Goal: Task Accomplishment & Management: Complete application form

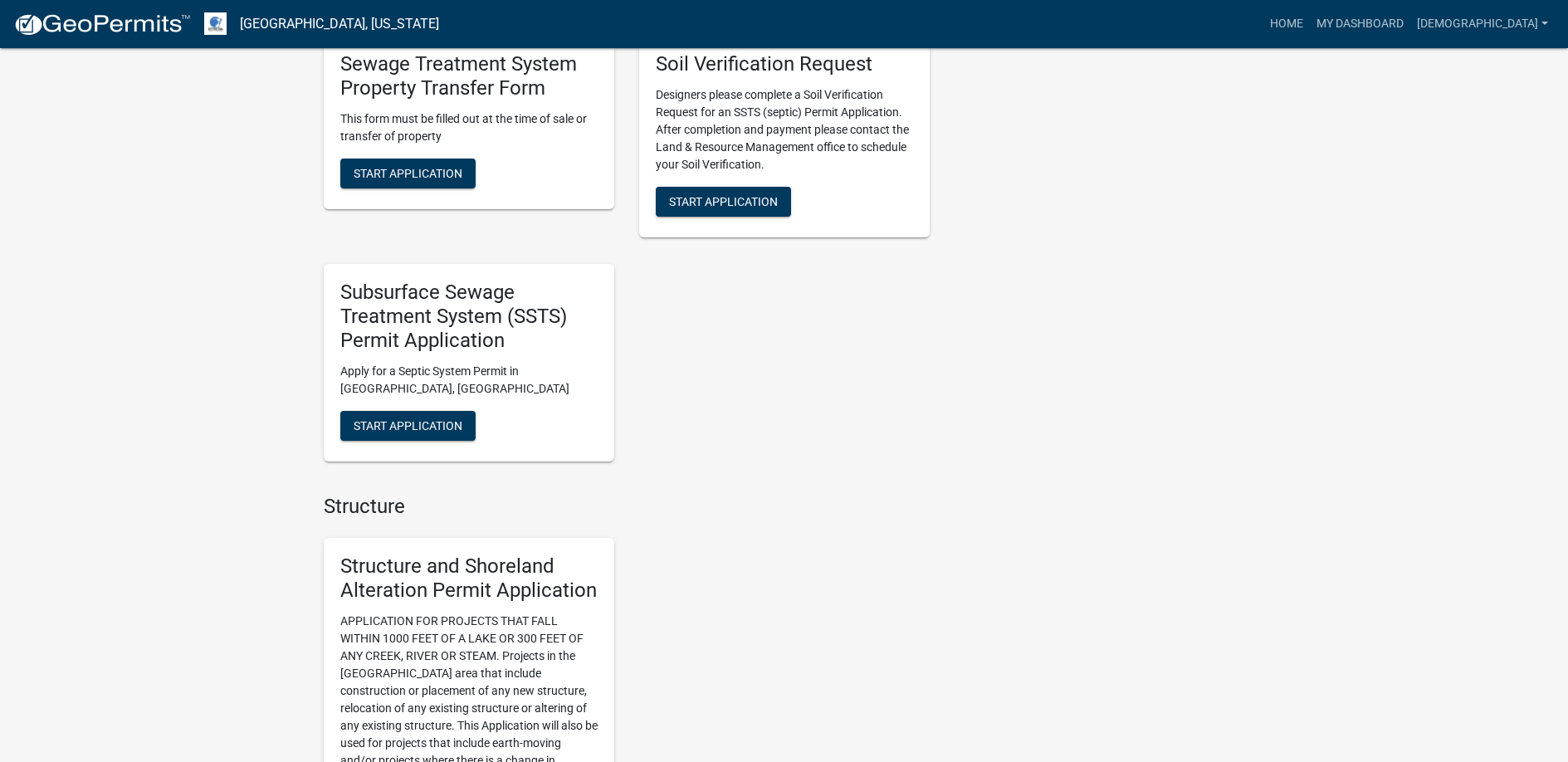
scroll to position [1246, 0]
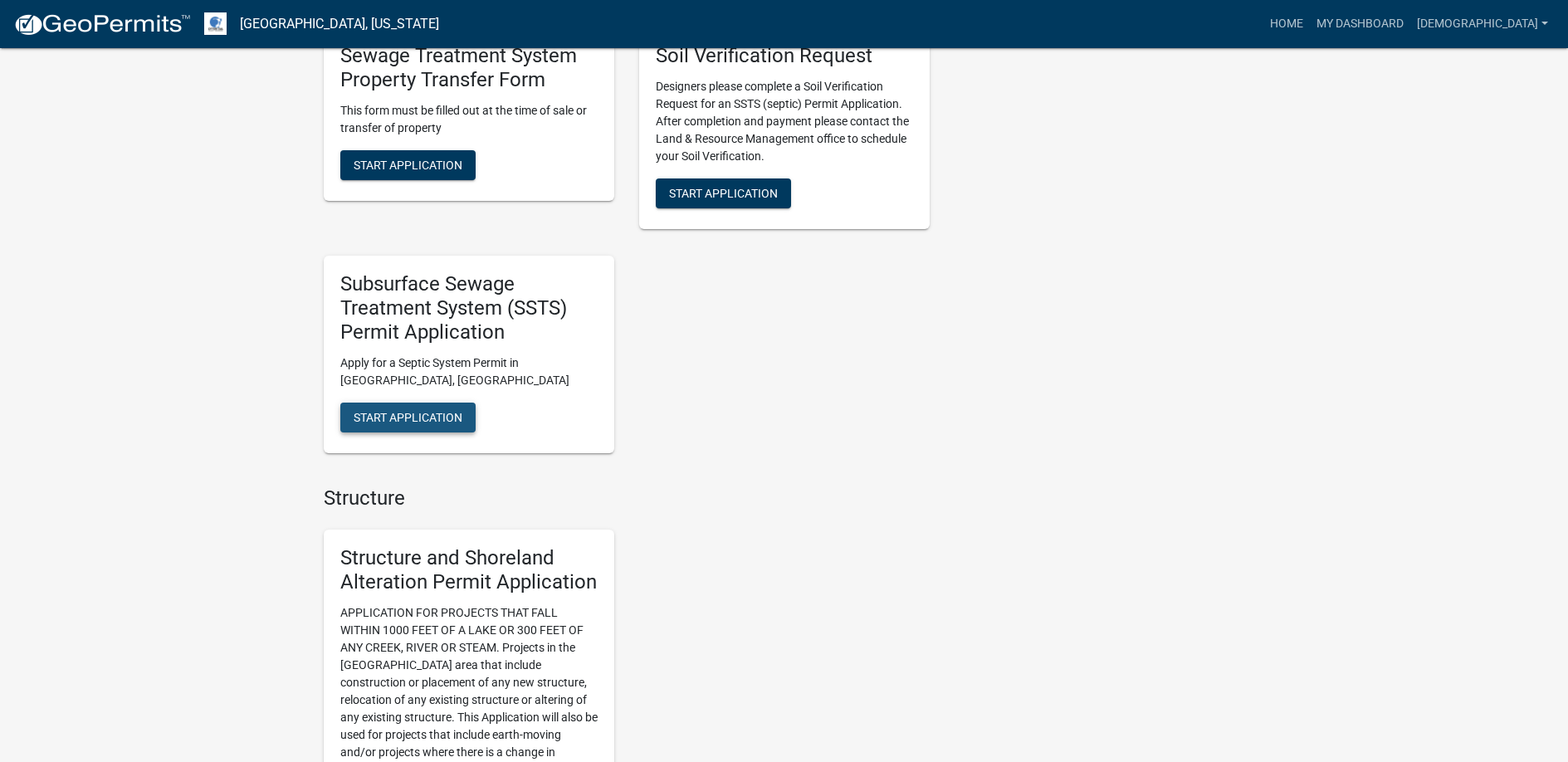
click at [406, 414] on span "Start Application" at bounding box center [408, 416] width 109 height 13
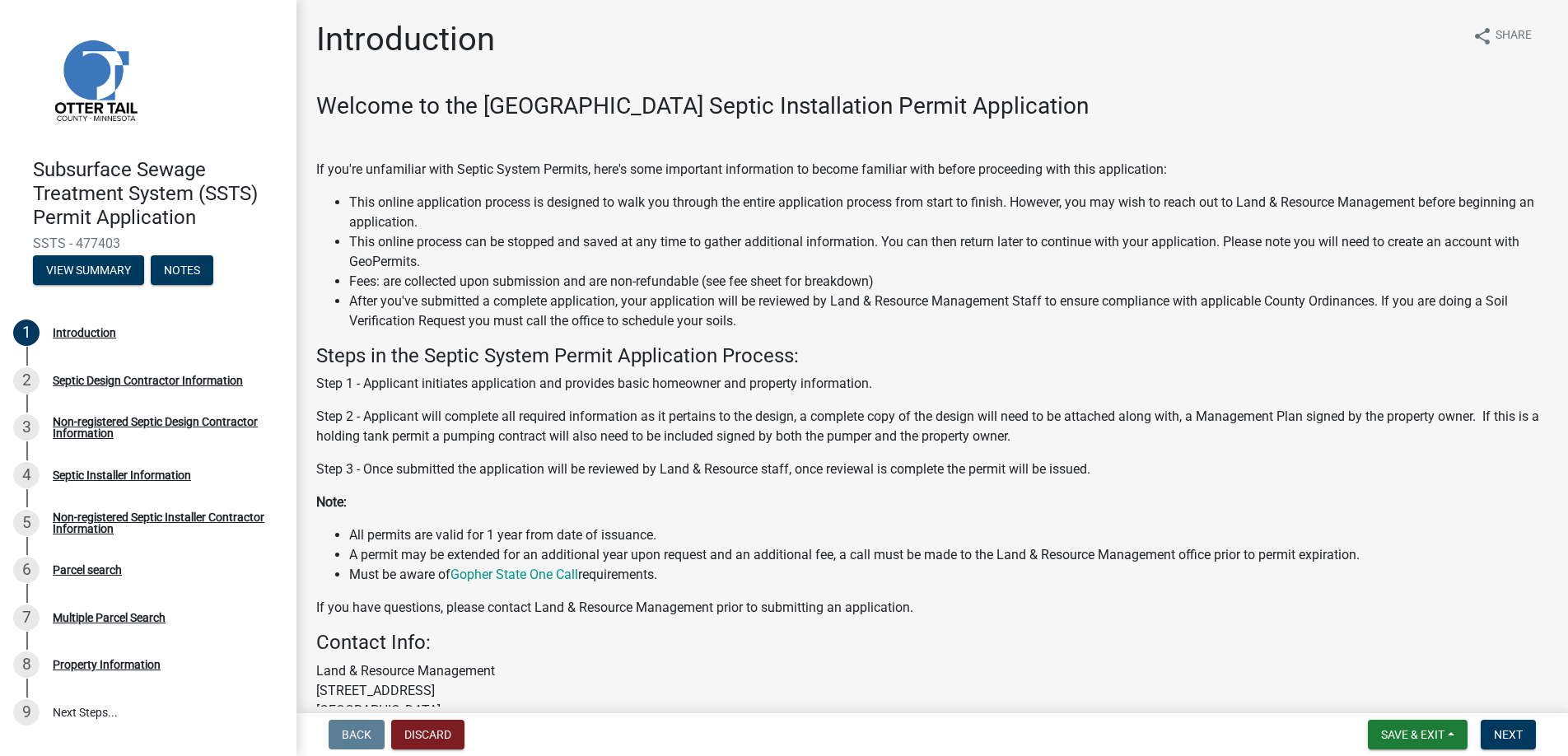
scroll to position [164, 0]
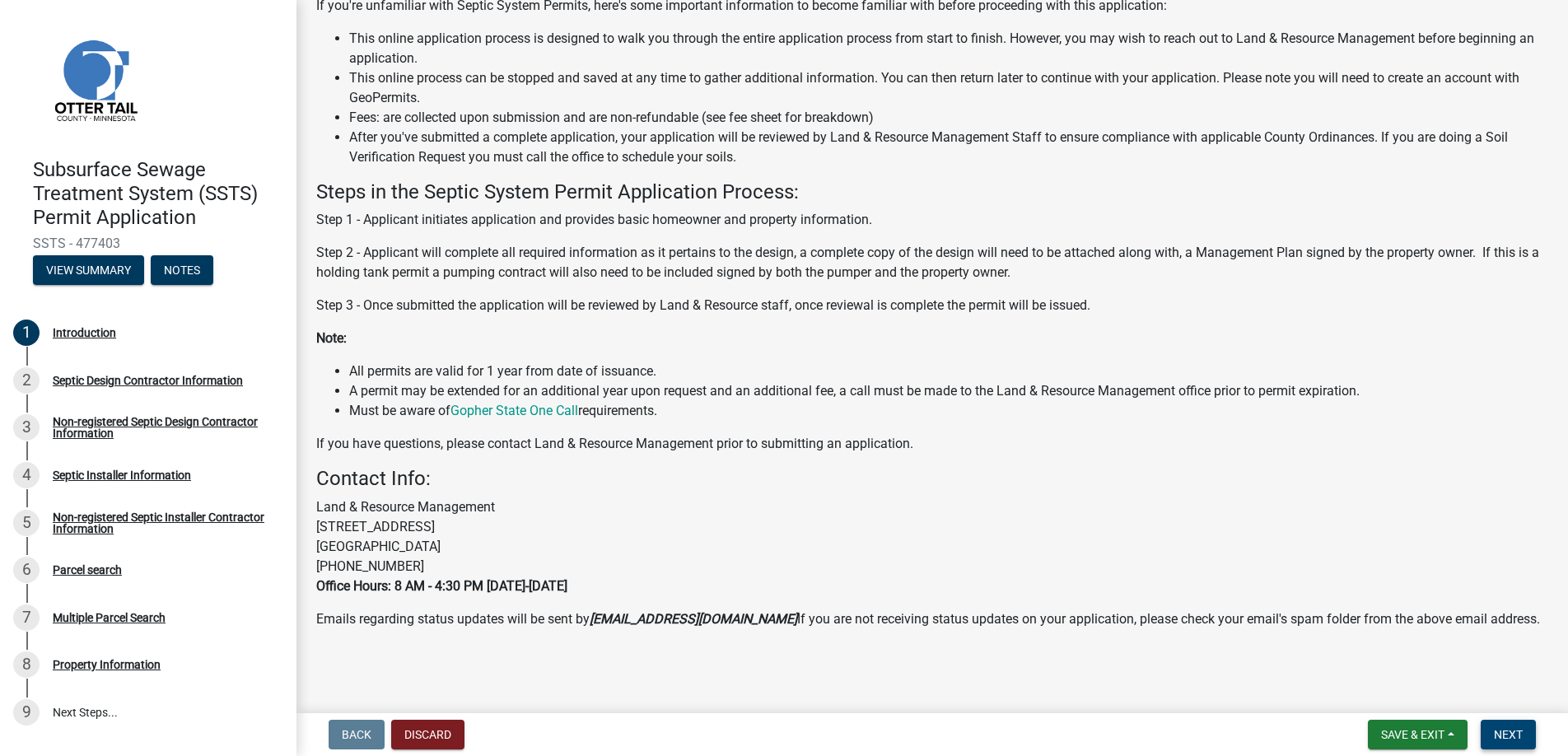
click at [1506, 736] on span "Next" at bounding box center [1508, 734] width 29 height 13
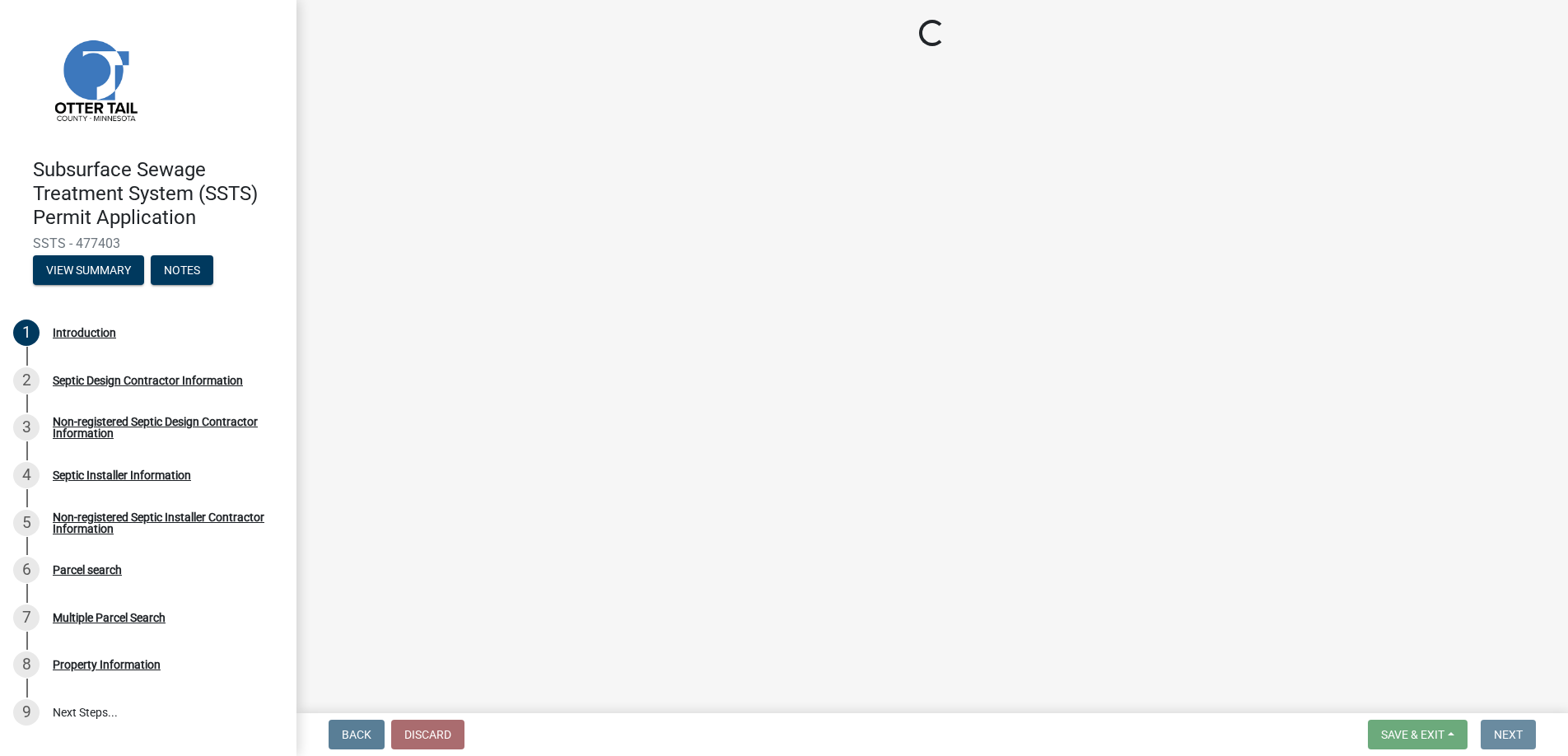
scroll to position [0, 0]
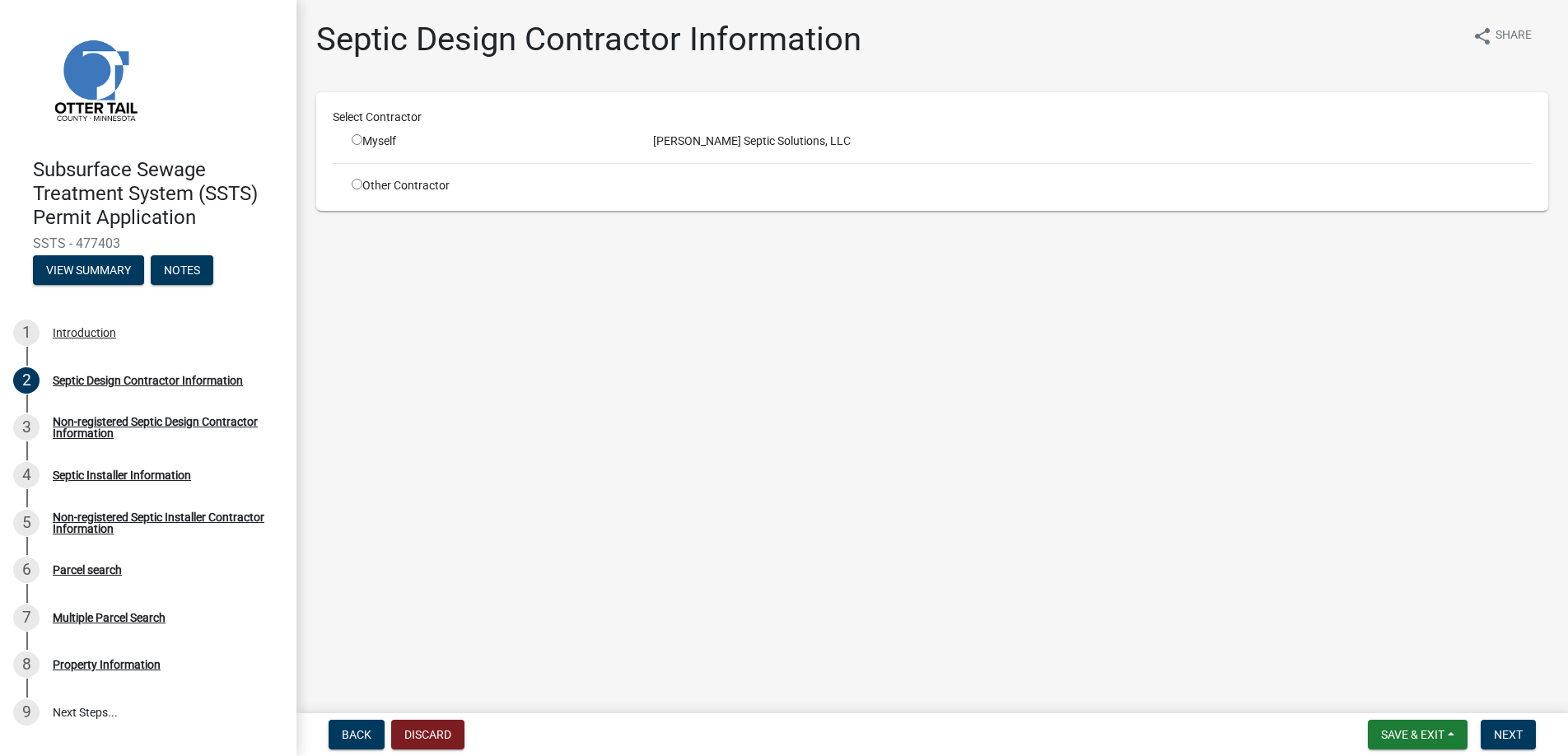
click at [358, 139] on input "radio" at bounding box center [357, 140] width 11 height 11
radio input "true"
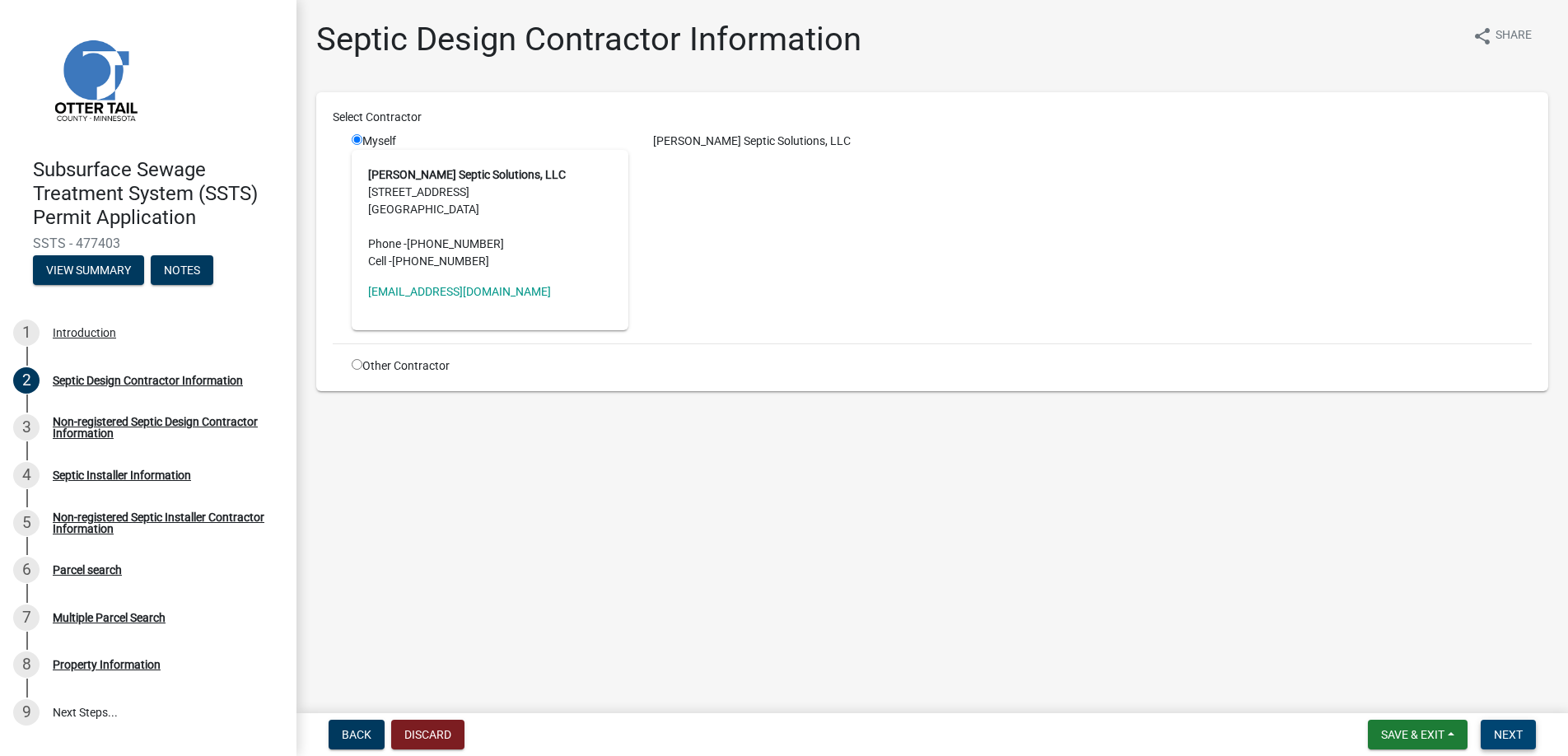
click at [1506, 733] on span "Next" at bounding box center [1508, 734] width 29 height 13
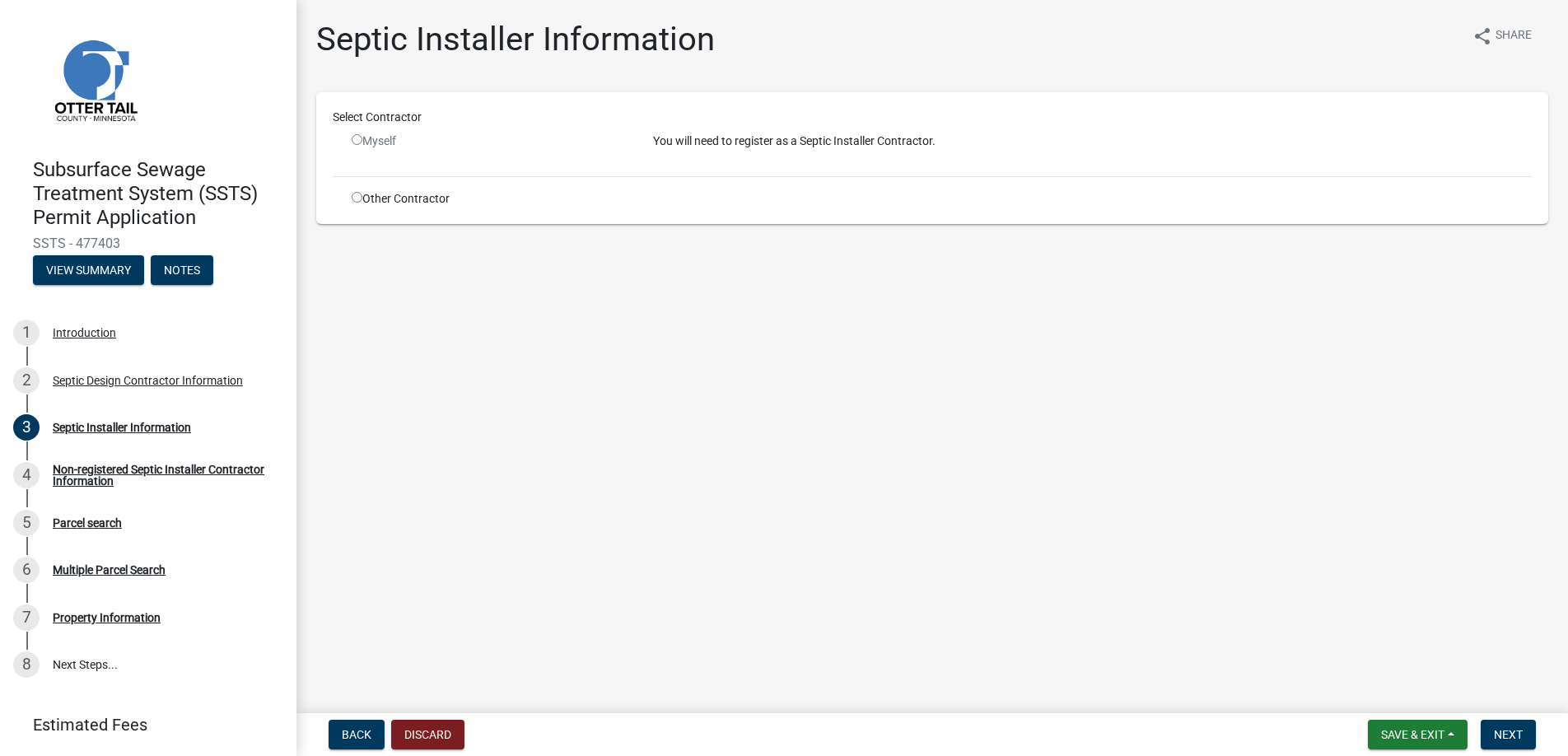
click at [359, 194] on input "radio" at bounding box center [357, 197] width 11 height 11
radio input "true"
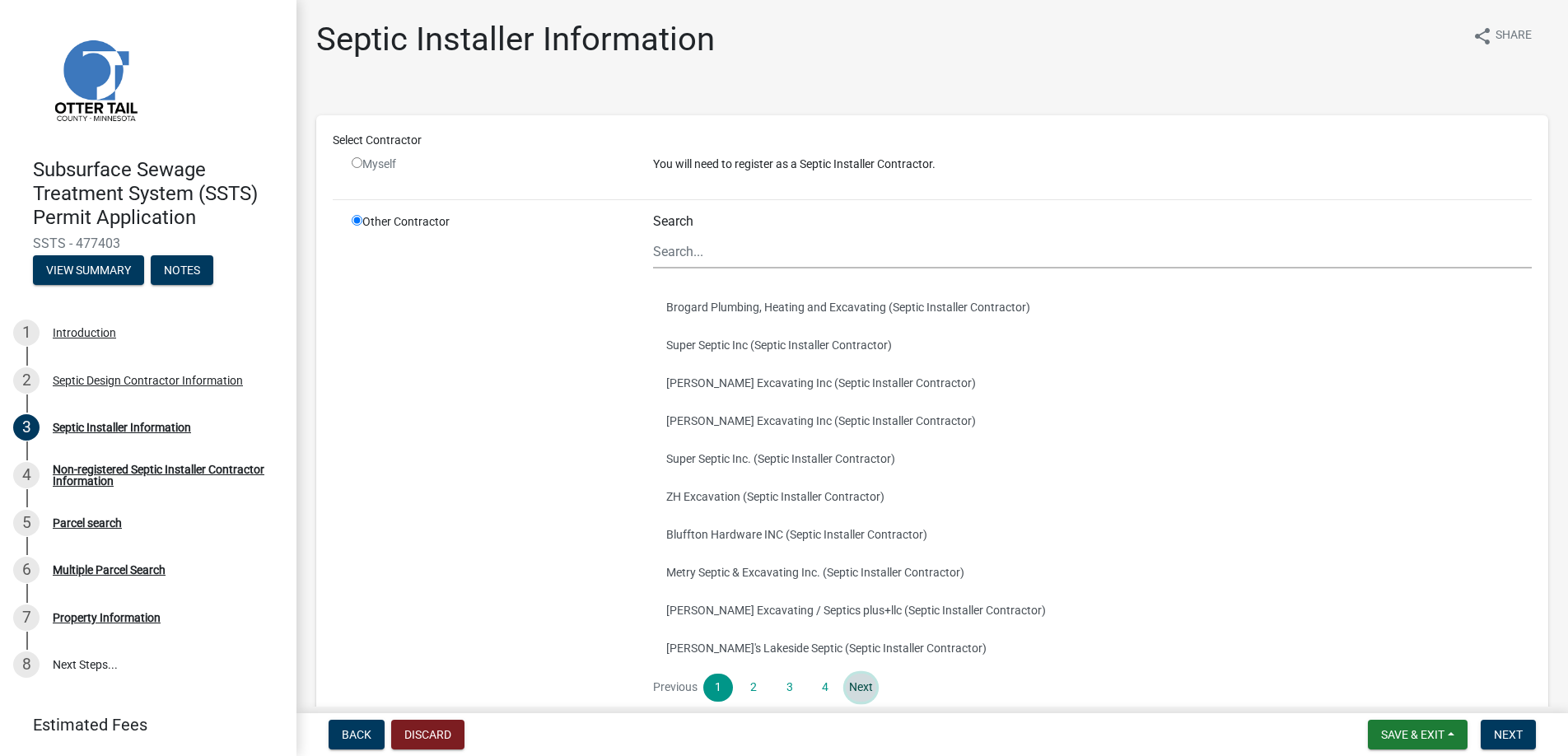
click at [860, 686] on link "Next" at bounding box center [860, 688] width 30 height 28
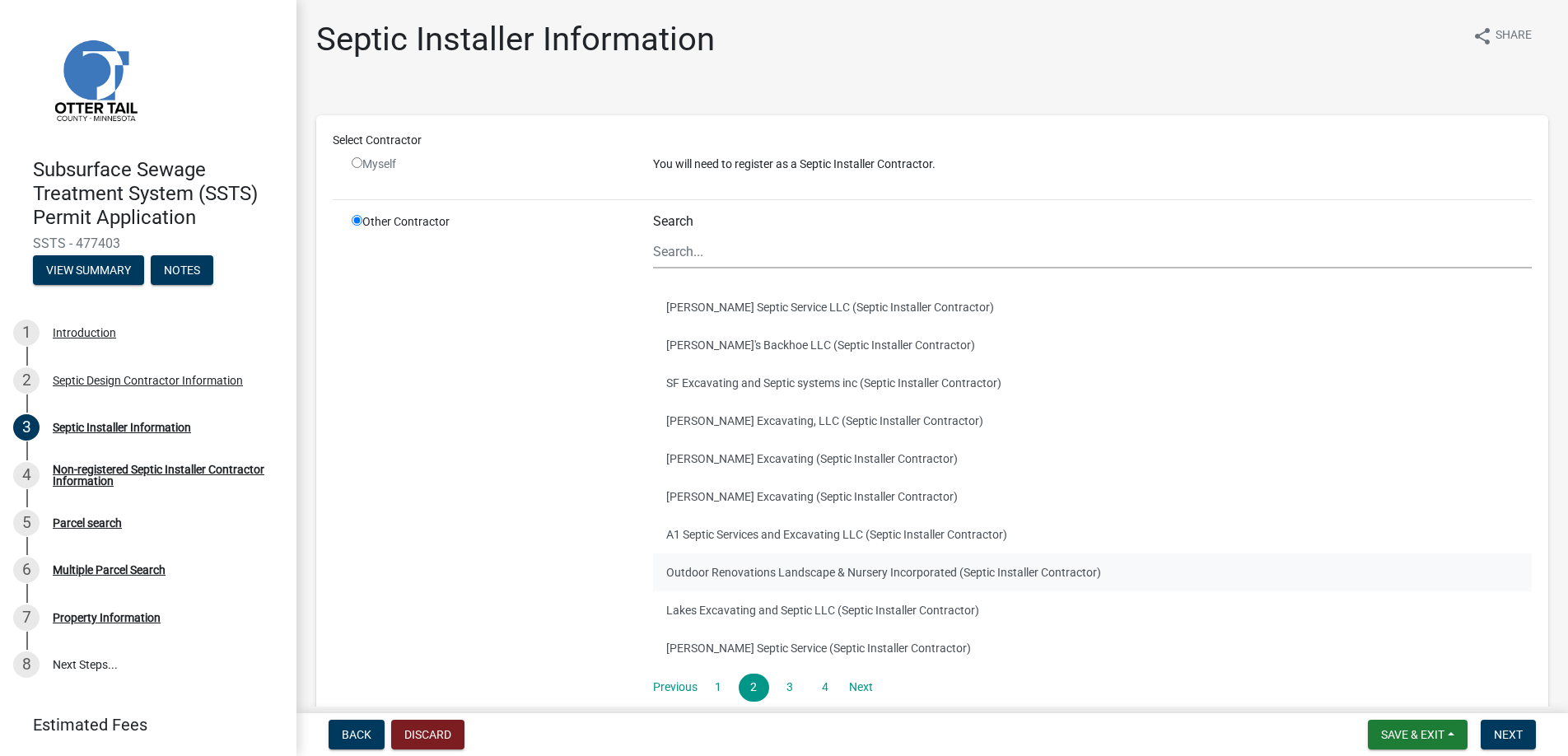
click at [753, 571] on button "Outdoor Renovations Landscape & Nursery Incorporated (Septic Installer Contract…" at bounding box center [1093, 572] width 879 height 38
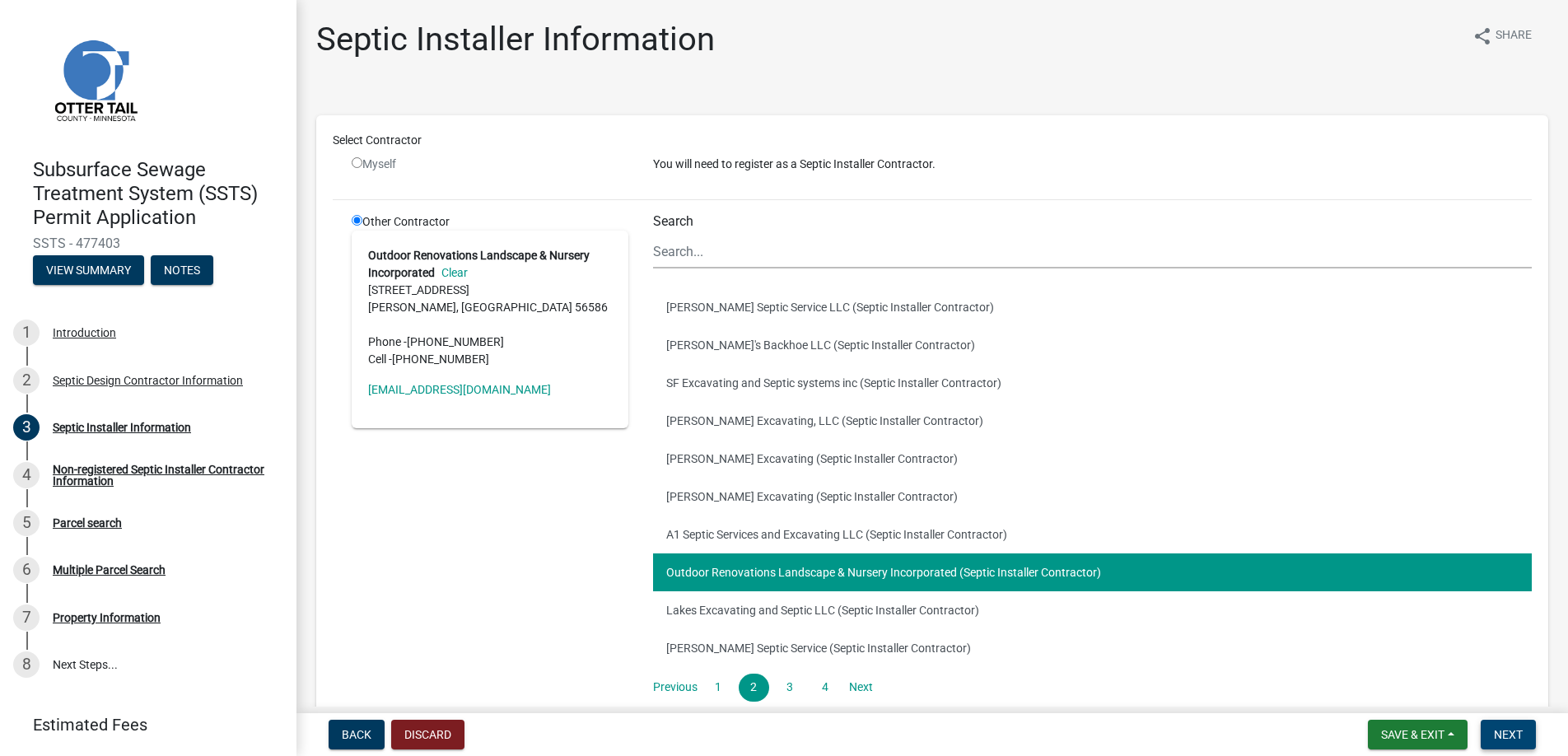
click at [1500, 734] on span "Next" at bounding box center [1508, 734] width 29 height 13
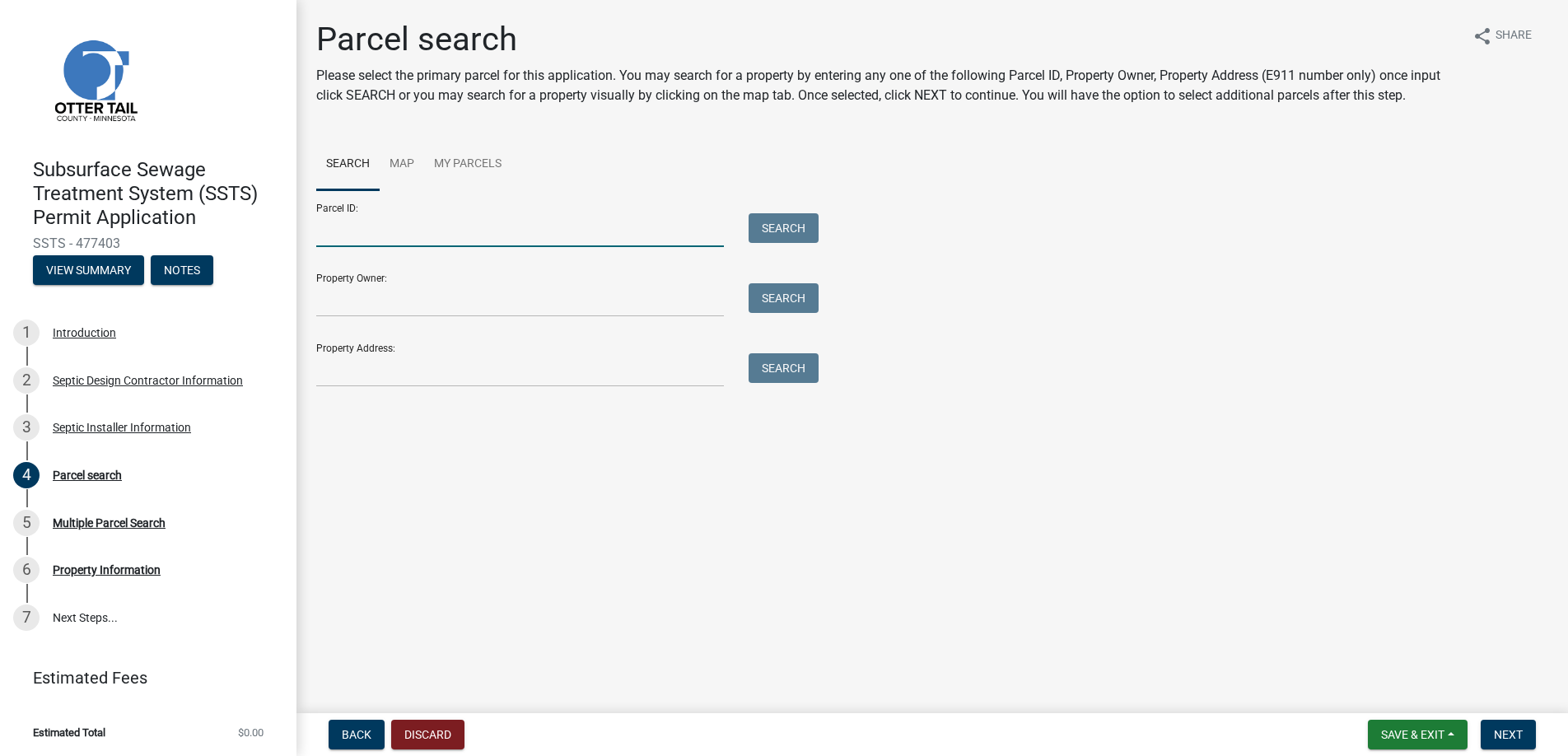
click at [345, 229] on input "Parcel ID:" at bounding box center [520, 230] width 408 height 33
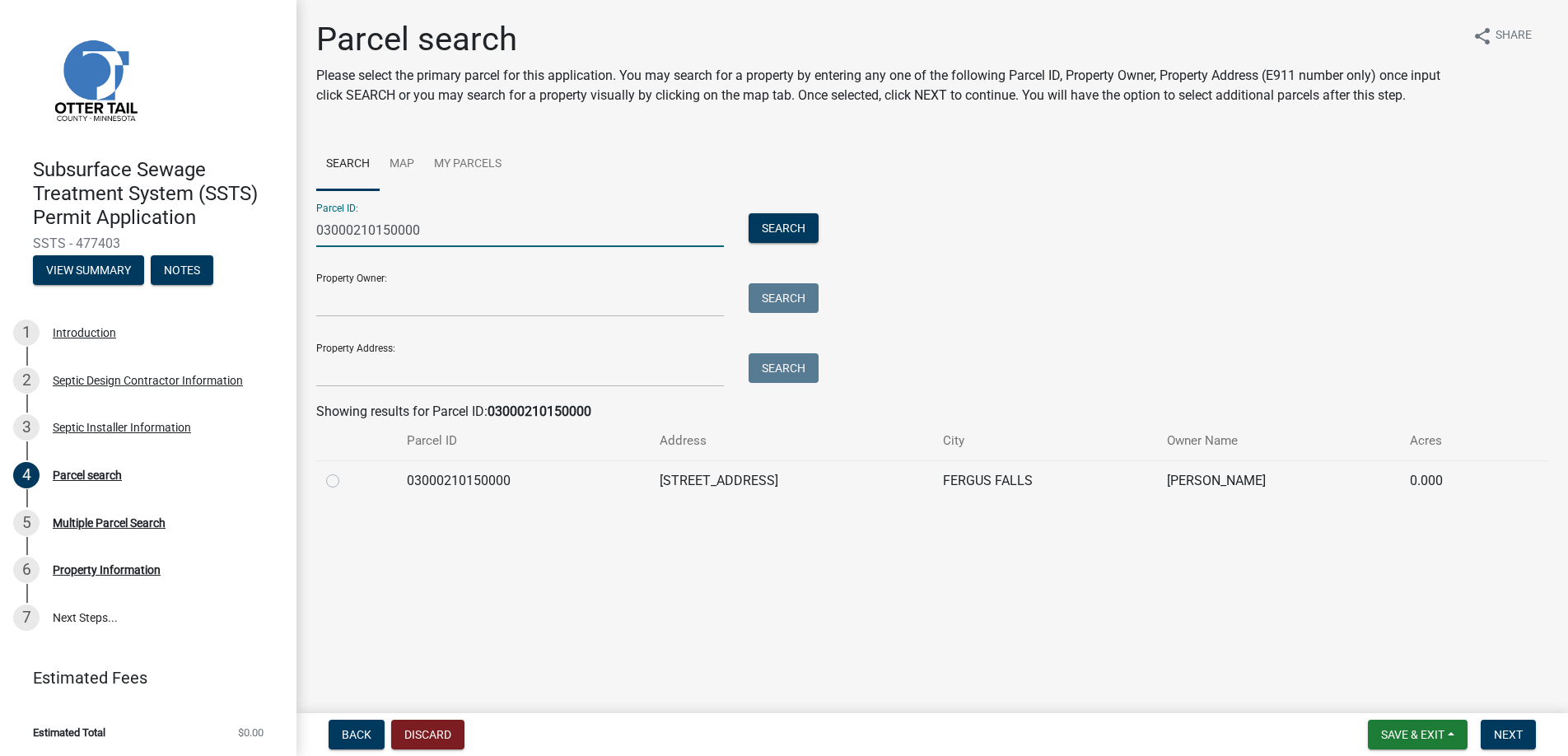
type input "03000210150000"
click at [346, 471] on label at bounding box center [346, 471] width 0 height 0
click at [346, 476] on input "radio" at bounding box center [352, 476] width 11 height 11
radio input "true"
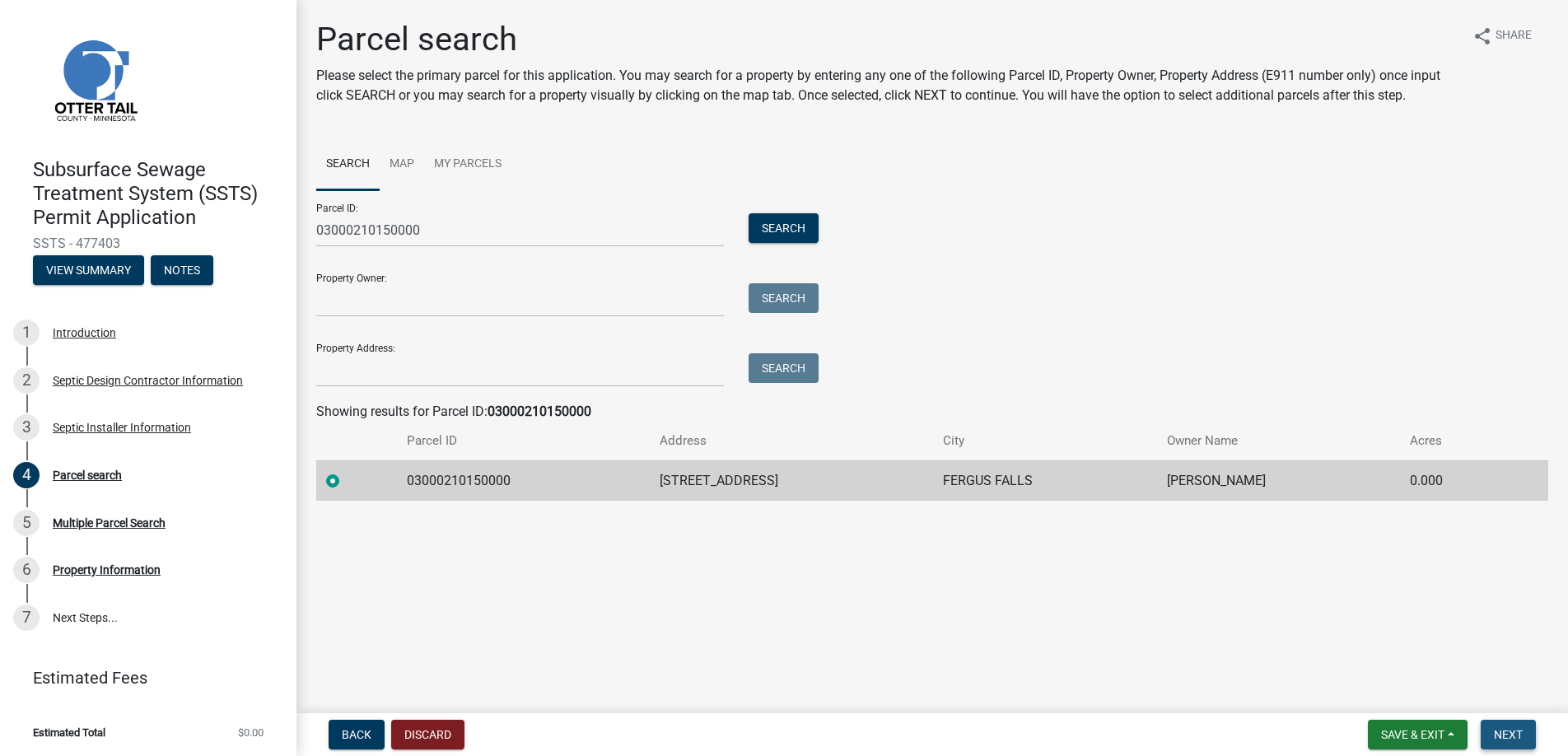
click at [1508, 730] on span "Next" at bounding box center [1508, 734] width 29 height 13
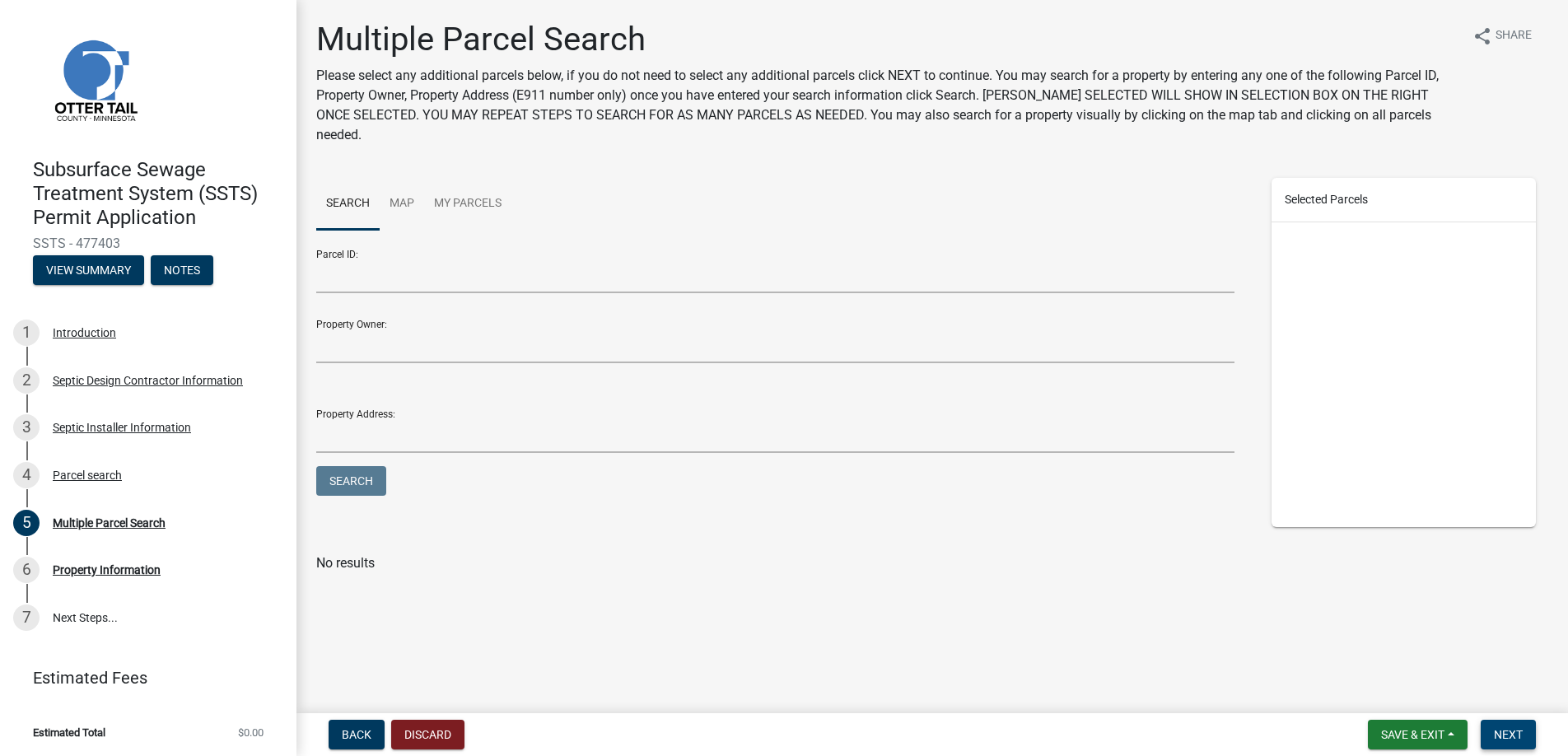
click at [1508, 730] on span "Next" at bounding box center [1508, 734] width 29 height 13
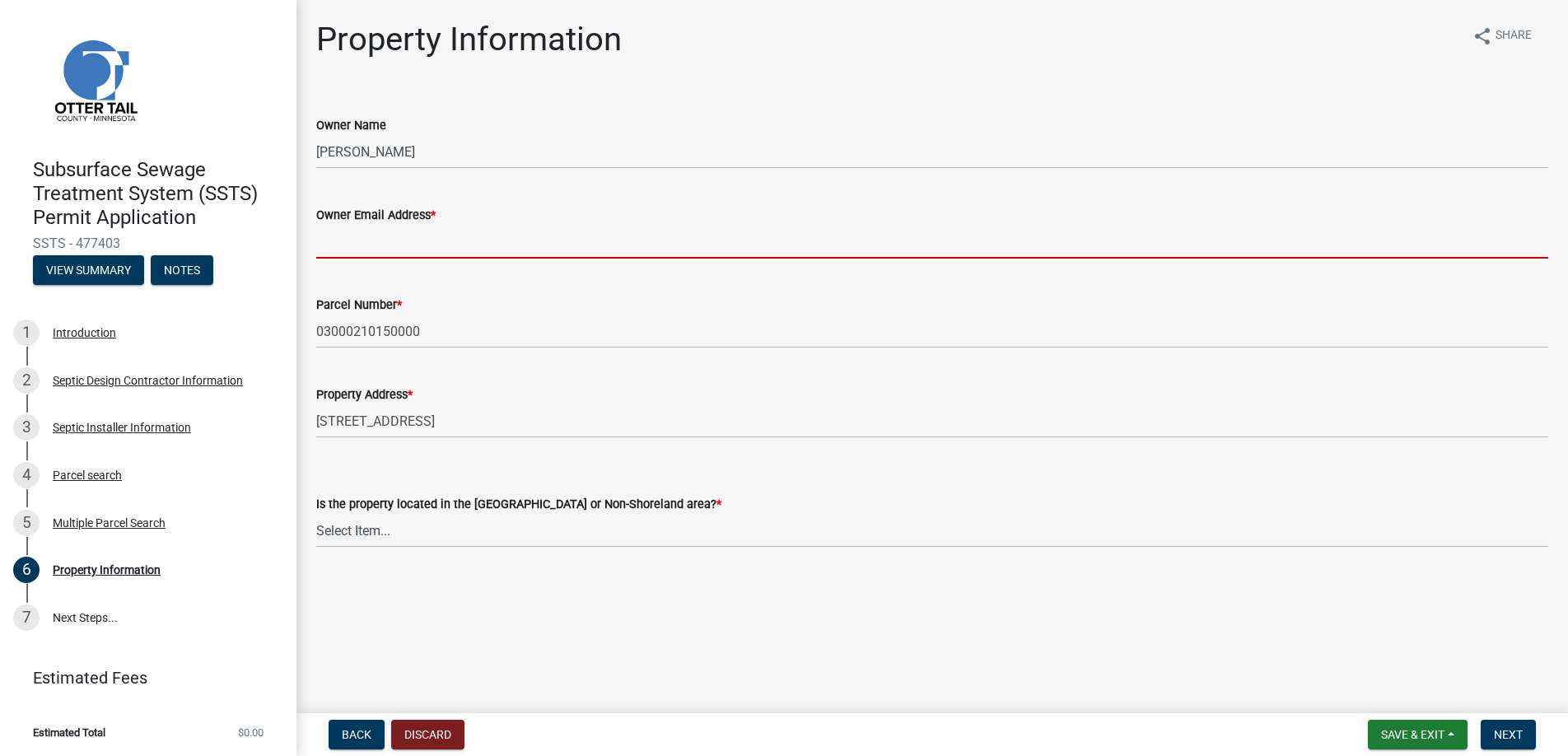
click at [339, 242] on input "Owner Email Address *" at bounding box center [933, 242] width 1232 height 33
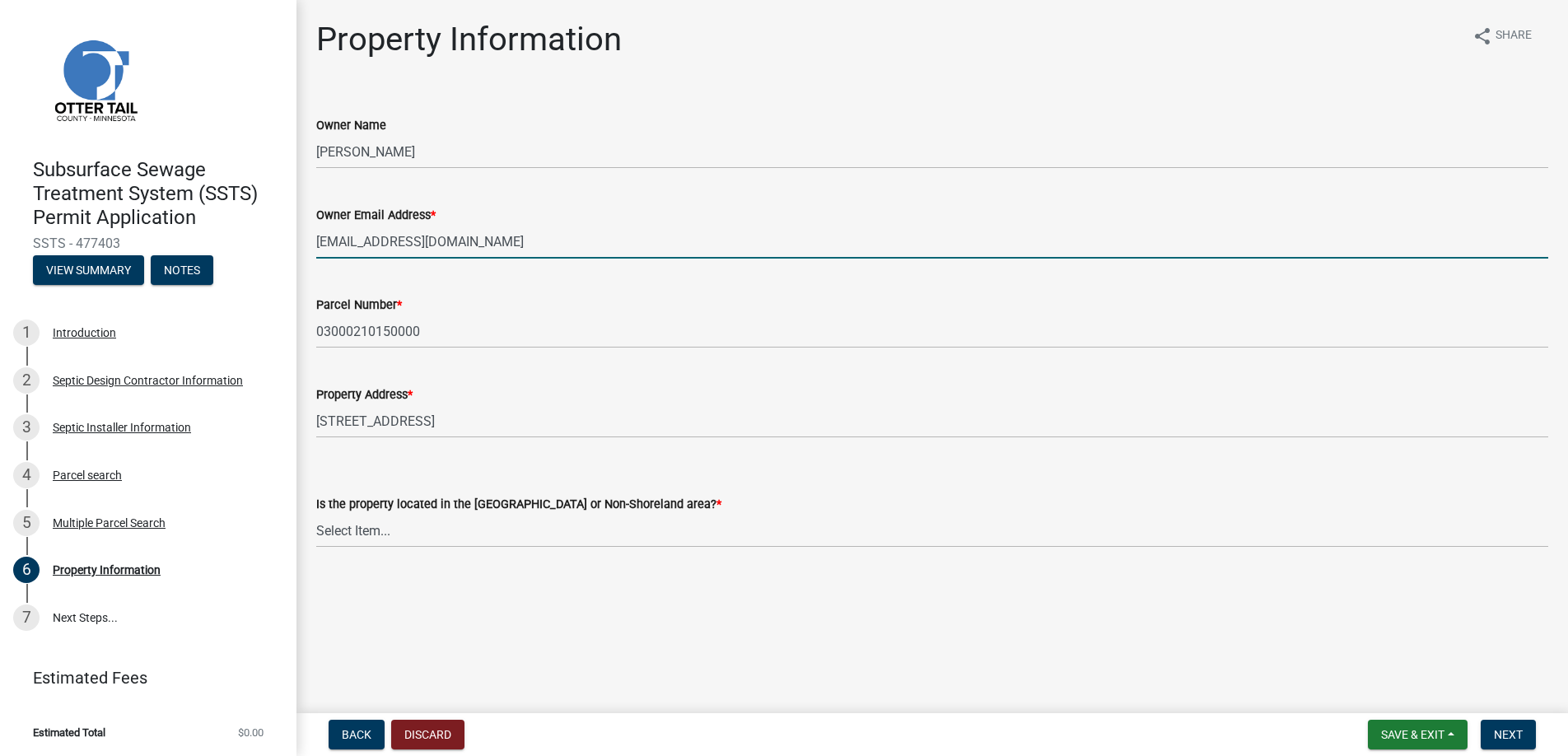
type input "[EMAIL_ADDRESS][DOMAIN_NAME]"
click at [364, 531] on select "Select Item... Shoreland Non-Shoreland" at bounding box center [933, 531] width 1232 height 33
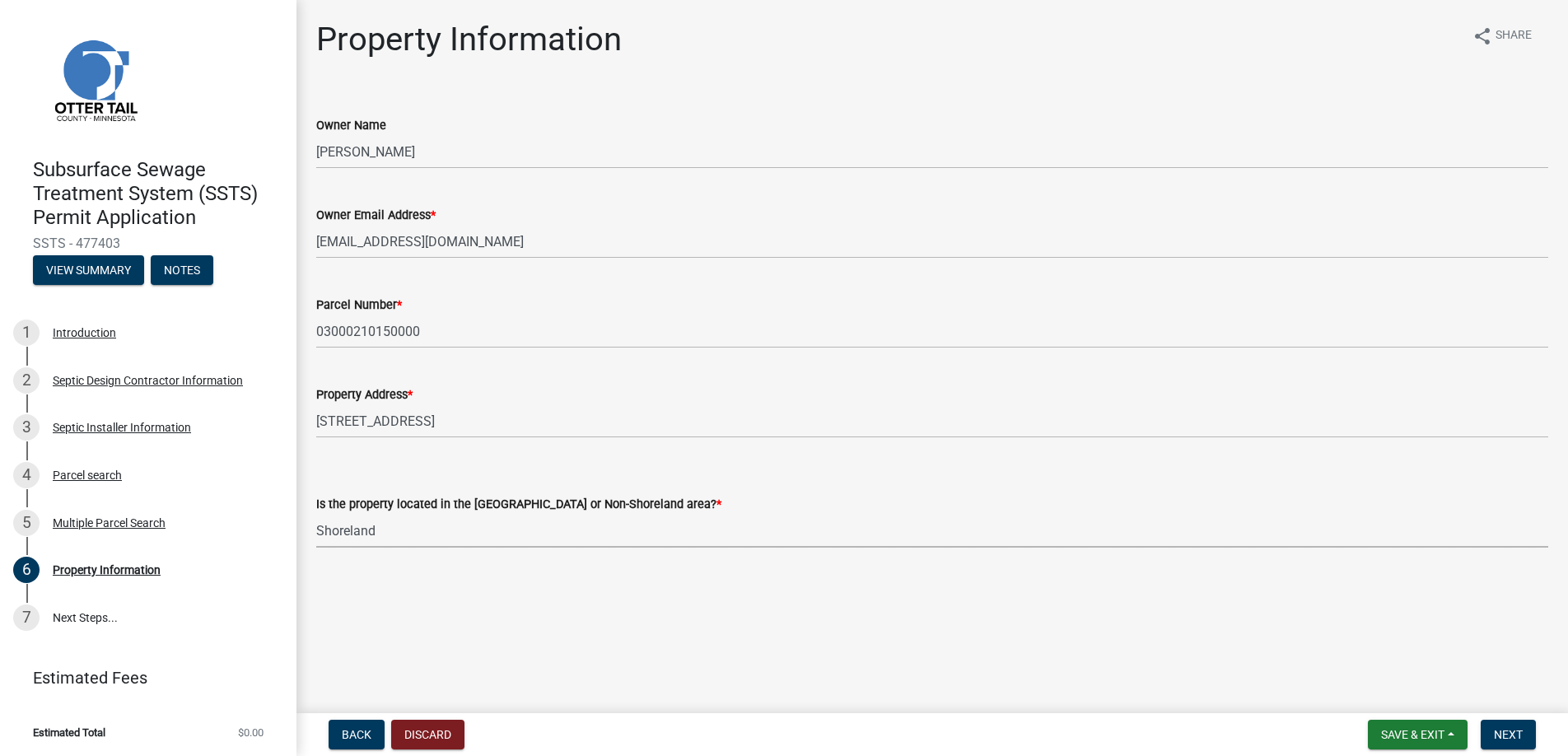
click at [316, 514] on select "Select Item... Shoreland Non-Shoreland" at bounding box center [933, 531] width 1232 height 33
select select "f91142e6-e911-469c-9754-896c7e7f9e05"
click at [1506, 732] on span "Next" at bounding box center [1508, 734] width 29 height 13
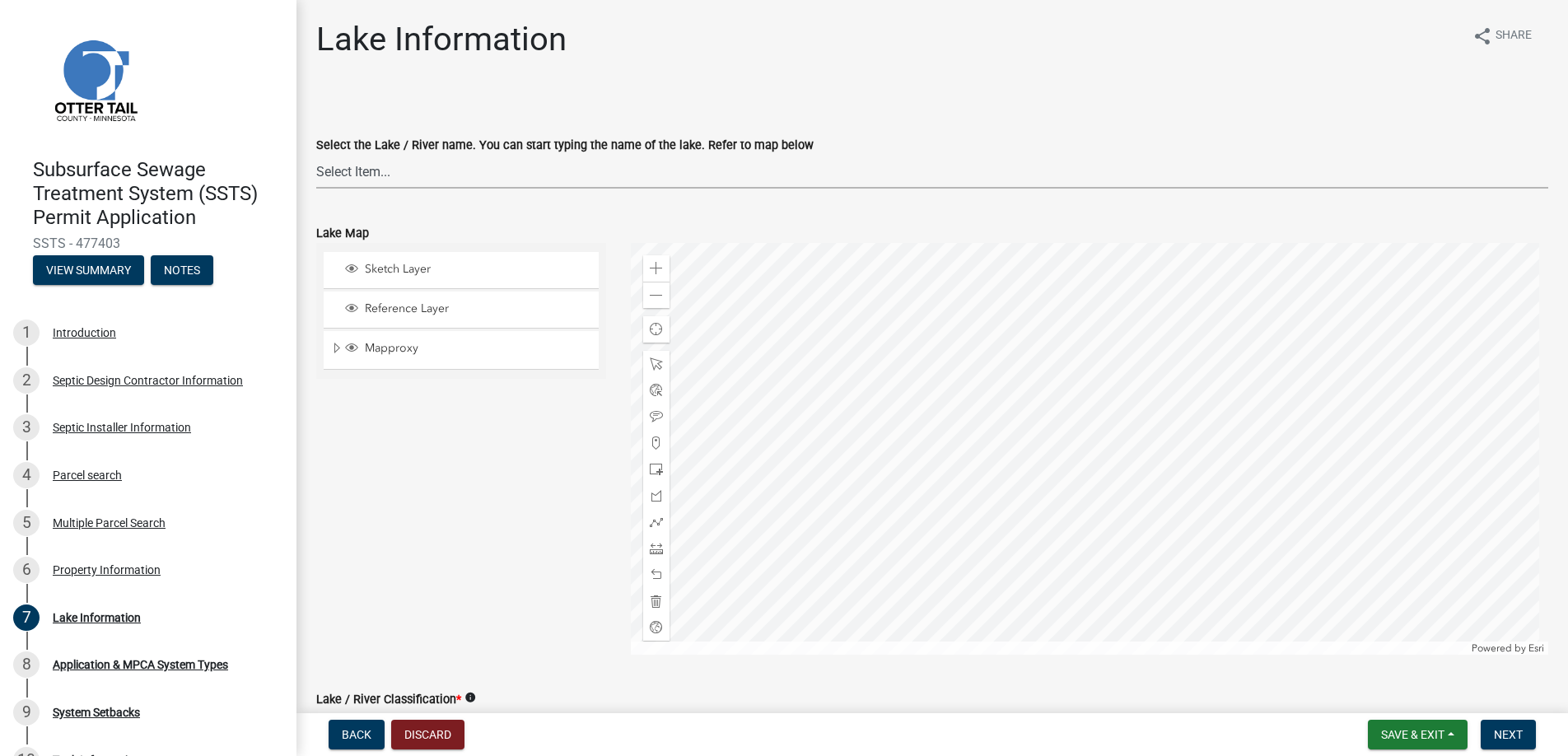
click at [356, 166] on select "Select Item... None Adley 56-031 Albert 56-118 Alfred 56-600 Alice 56-244 Alice…" at bounding box center [933, 171] width 1232 height 33
click at [316, 155] on select "Select Item... None Adley 56-031 Albert 56-118 Alfred 56-600 Alice 56-244 Alice…" at bounding box center [933, 171] width 1232 height 33
select select "a82b1564-af38-43e9-baf6-c150c44527b7"
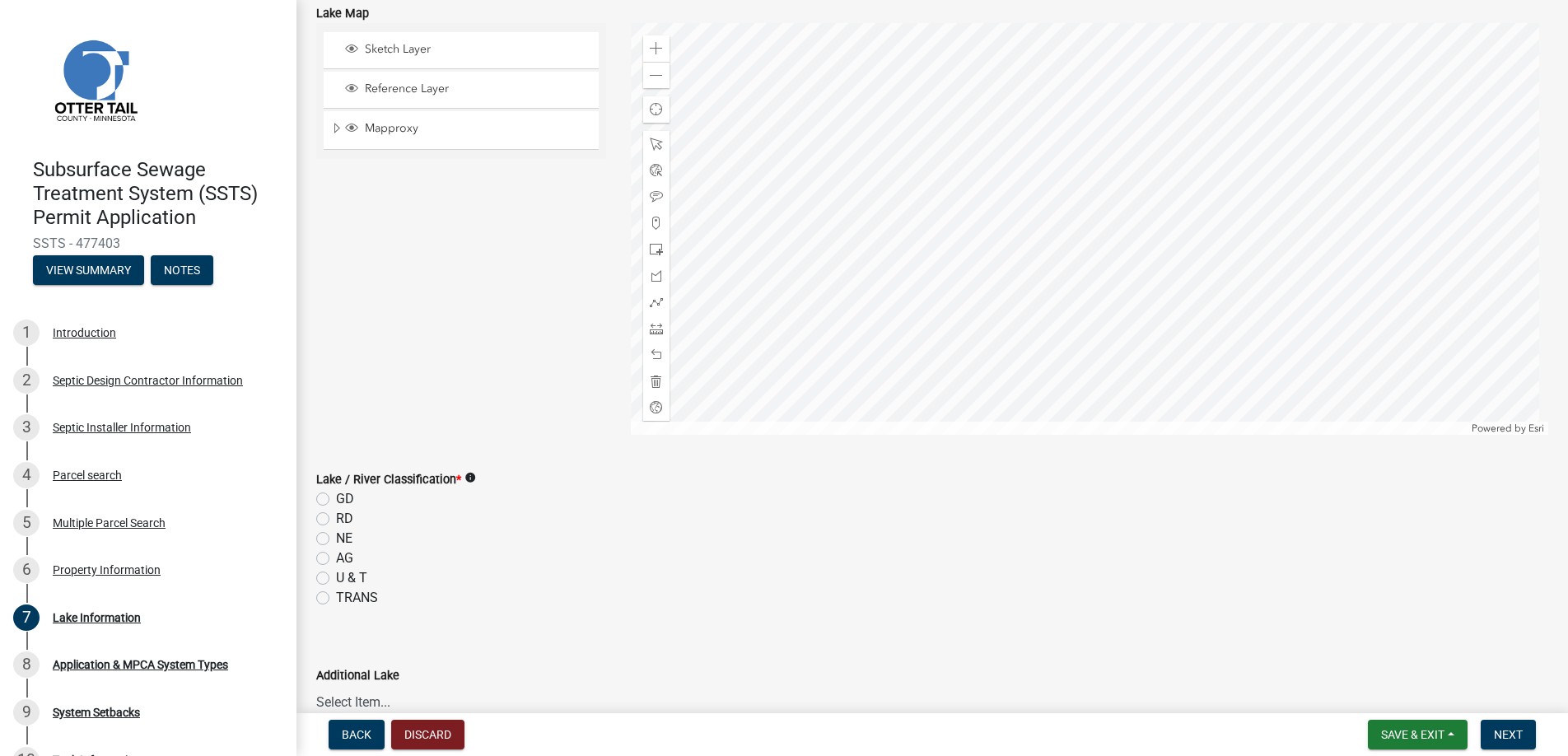
scroll to position [247, 0]
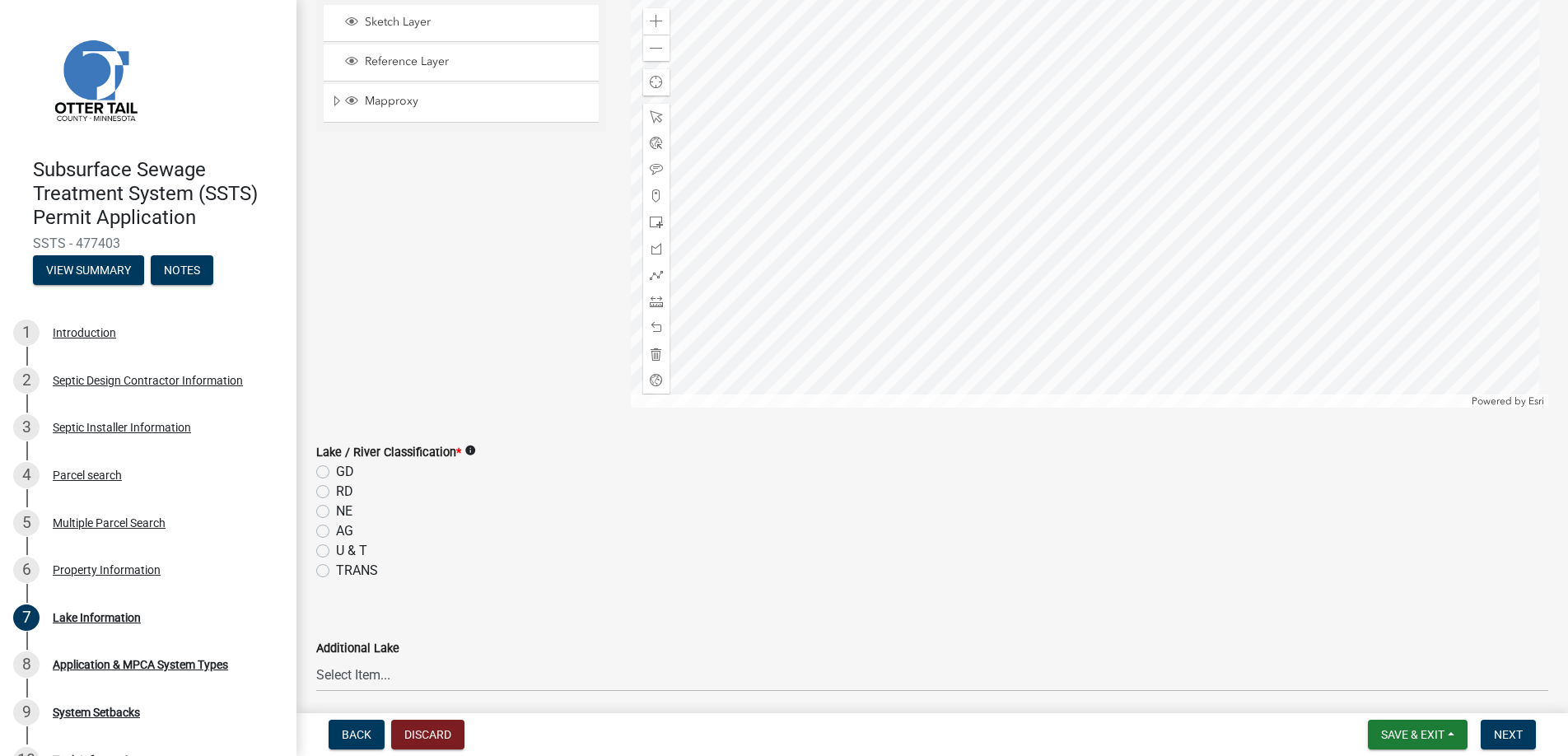
click at [336, 529] on label "AG" at bounding box center [345, 531] width 18 height 19
click at [336, 529] on input "AG" at bounding box center [341, 527] width 11 height 11
radio input "true"
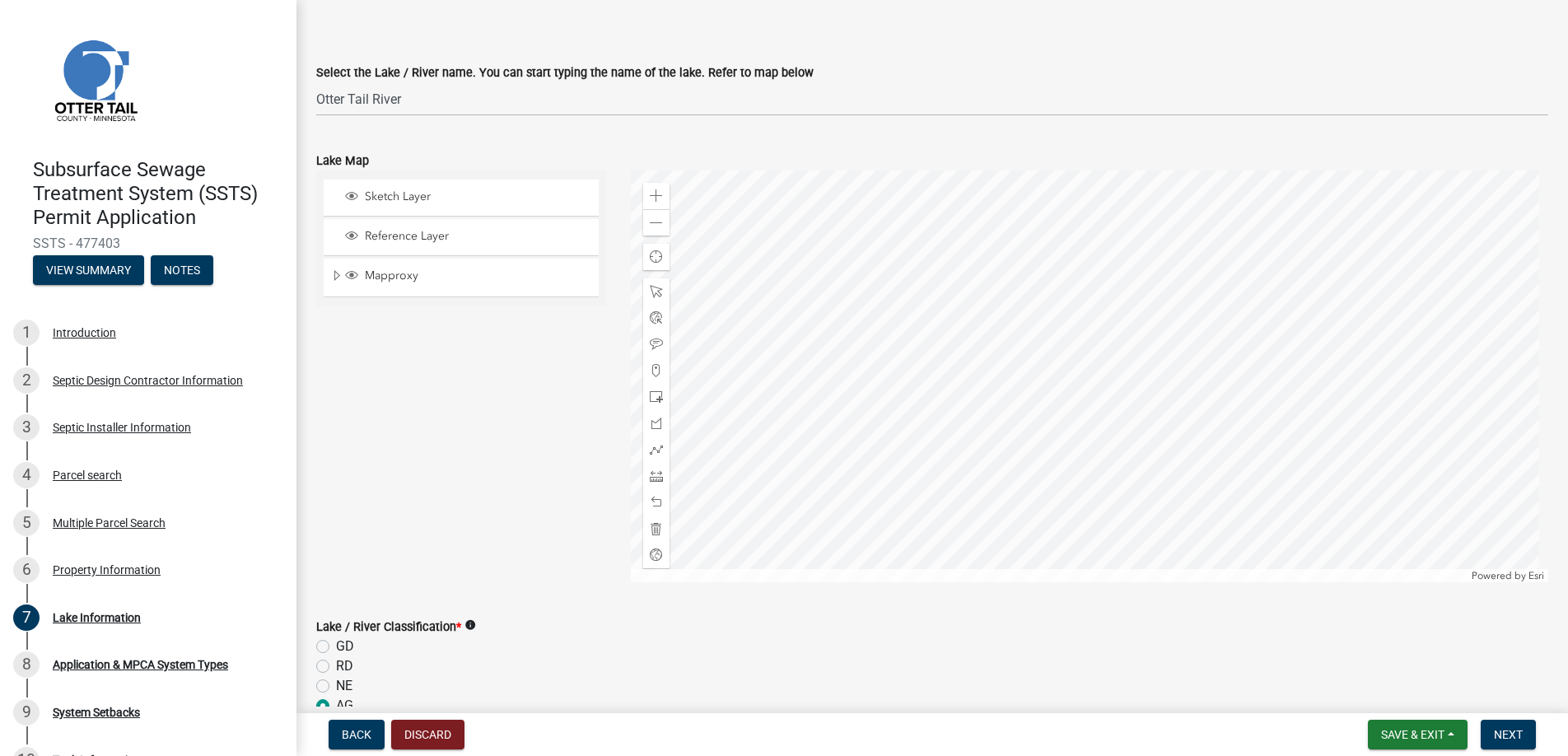
scroll to position [0, 0]
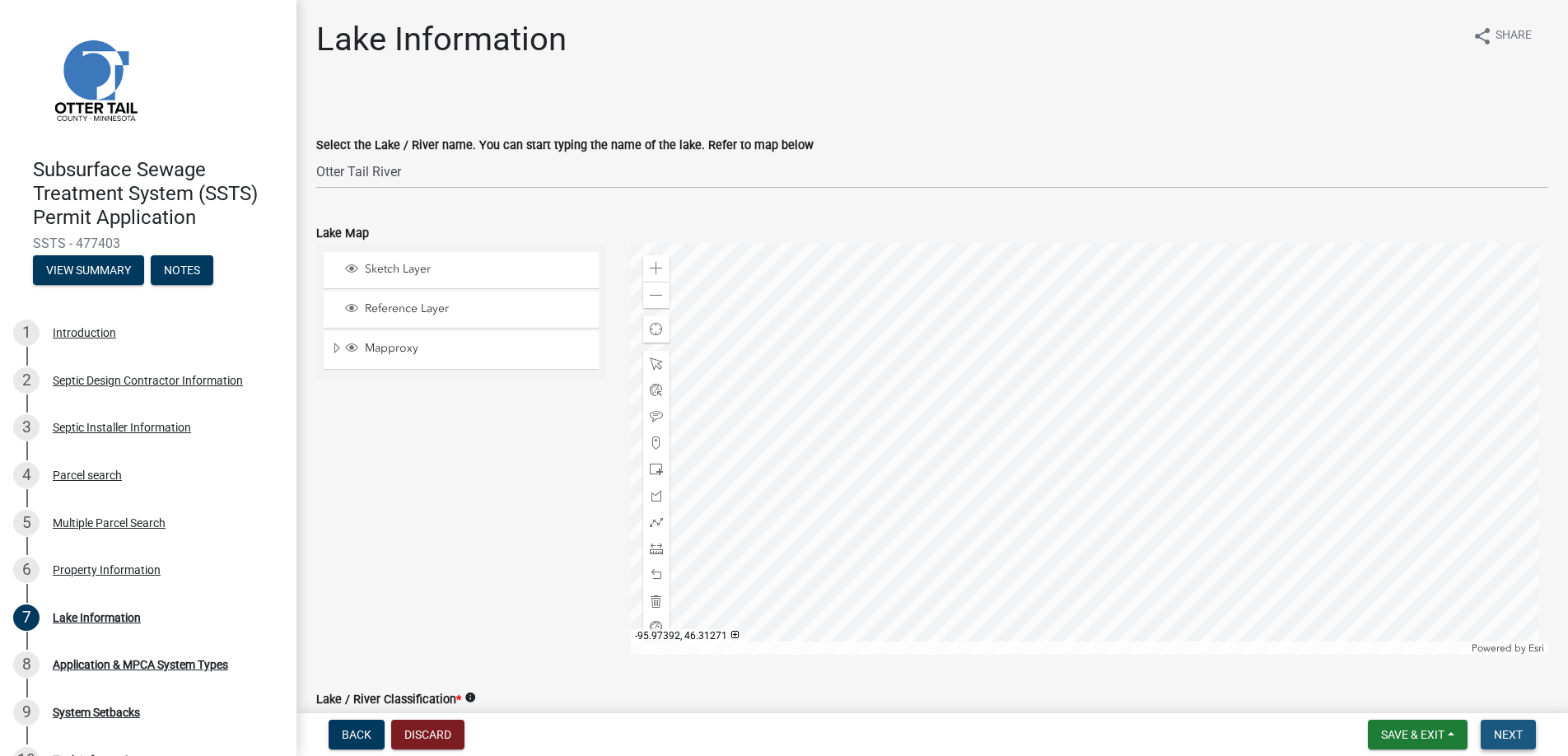
click at [1514, 728] on span "Next" at bounding box center [1508, 734] width 29 height 13
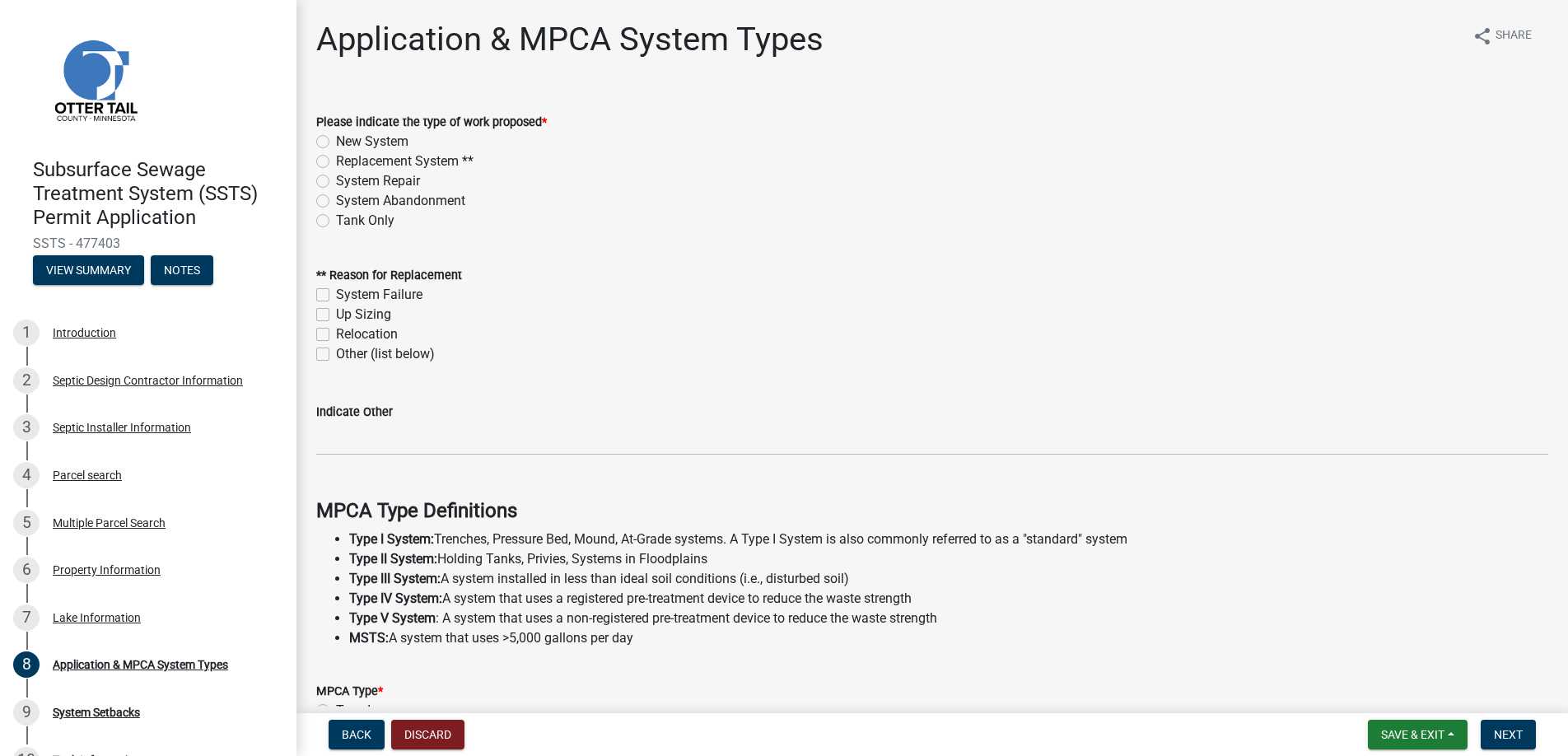
click at [336, 156] on label "Replacement System **" at bounding box center [404, 161] width 138 height 19
click at [336, 156] on input "Replacement System **" at bounding box center [341, 156] width 11 height 11
radio input "true"
click at [336, 352] on label "Other (list below)" at bounding box center [385, 354] width 98 height 19
click at [336, 352] on input "Other (list below)" at bounding box center [341, 350] width 11 height 11
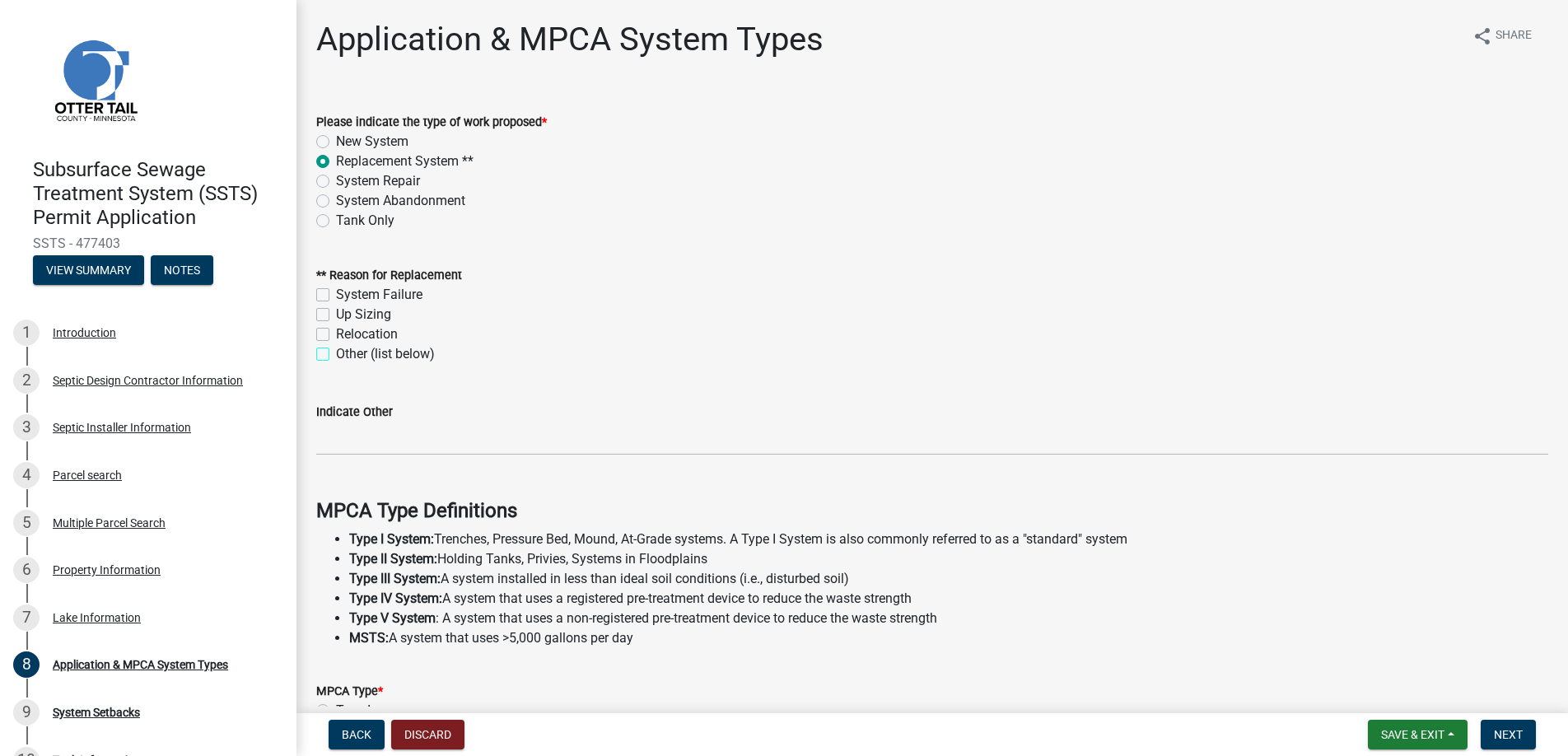
checkbox input "true"
checkbox input "false"
checkbox input "true"
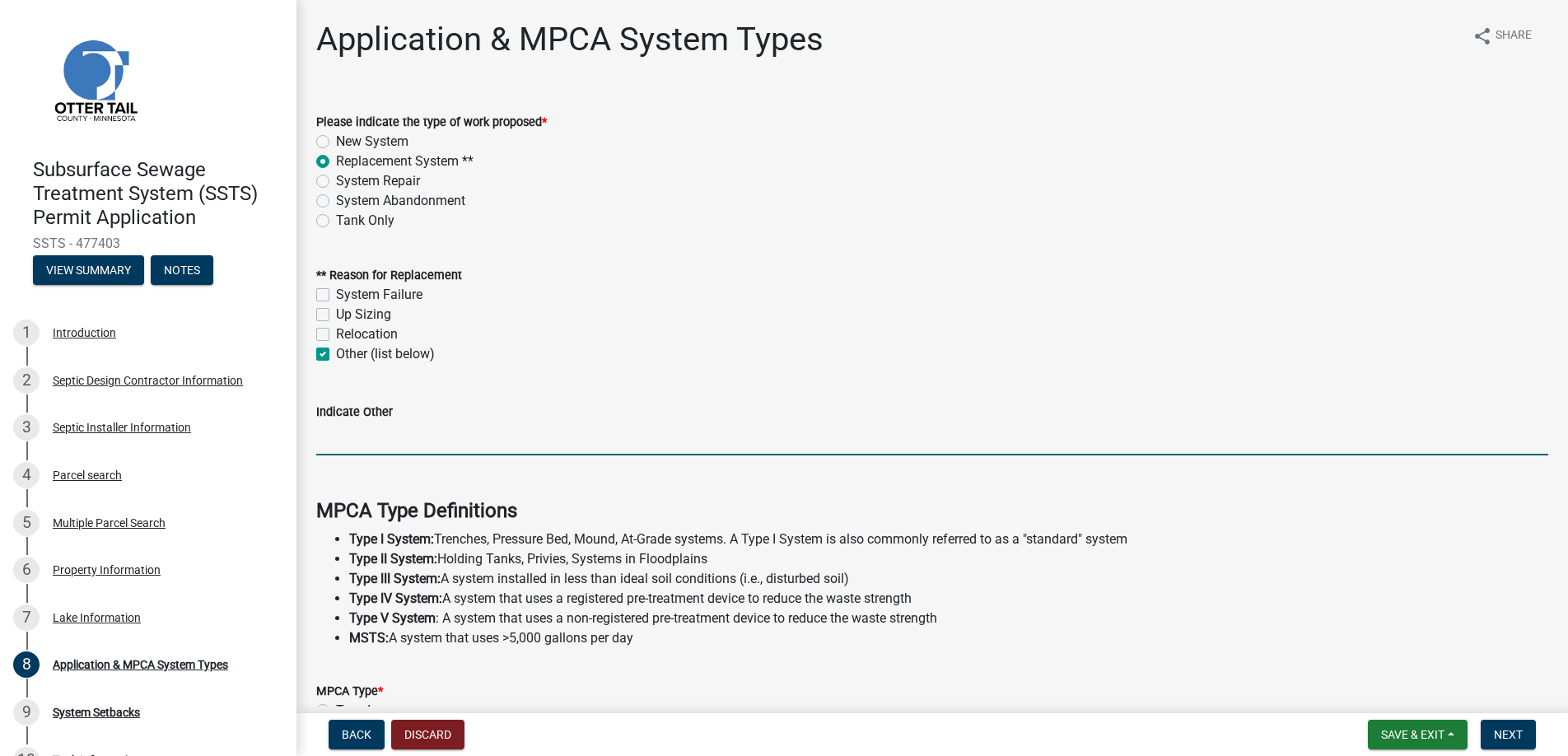
click at [347, 445] on input "Indicate Other" at bounding box center [933, 439] width 1232 height 33
type input "Drainfield failed compliance inspection"
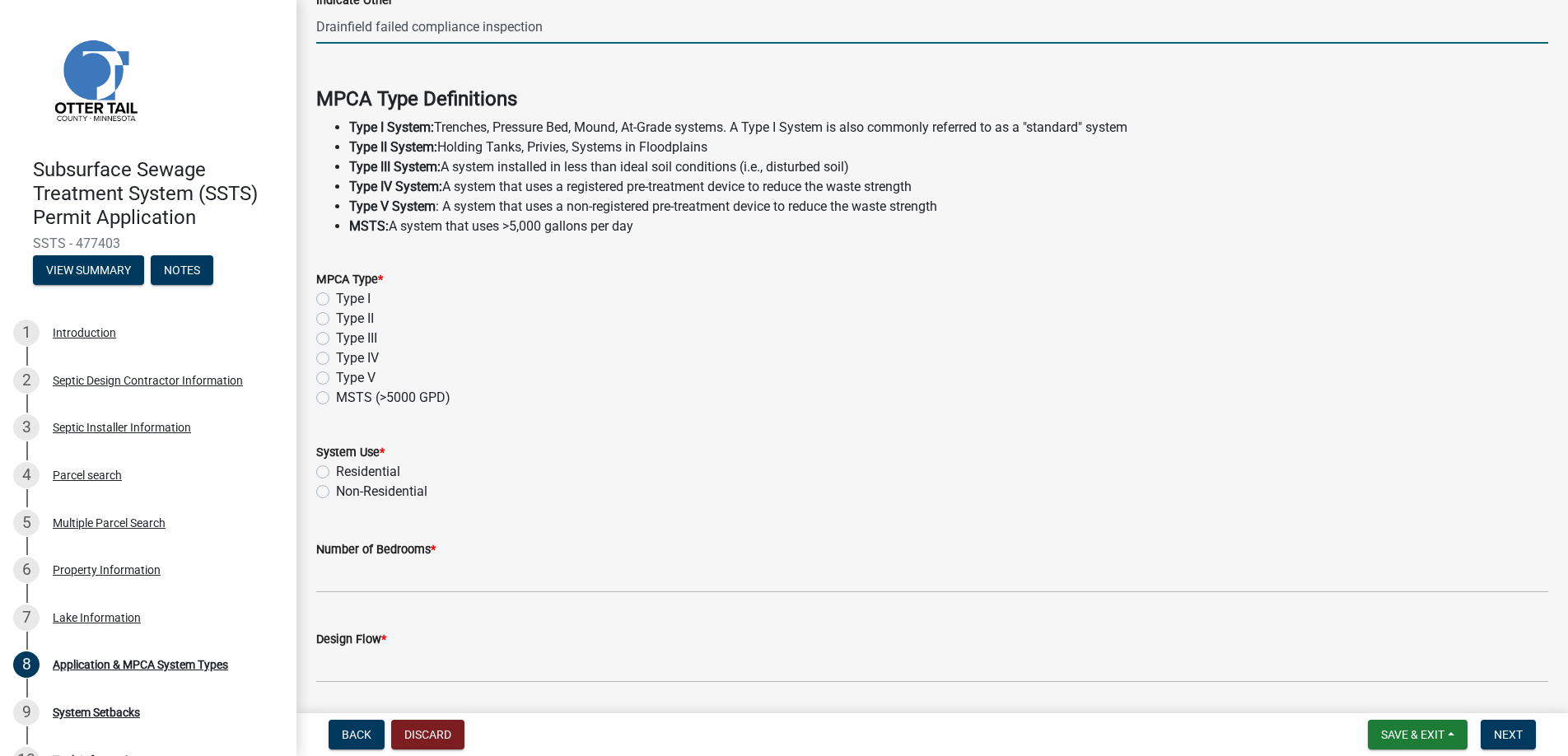
scroll to position [465, 0]
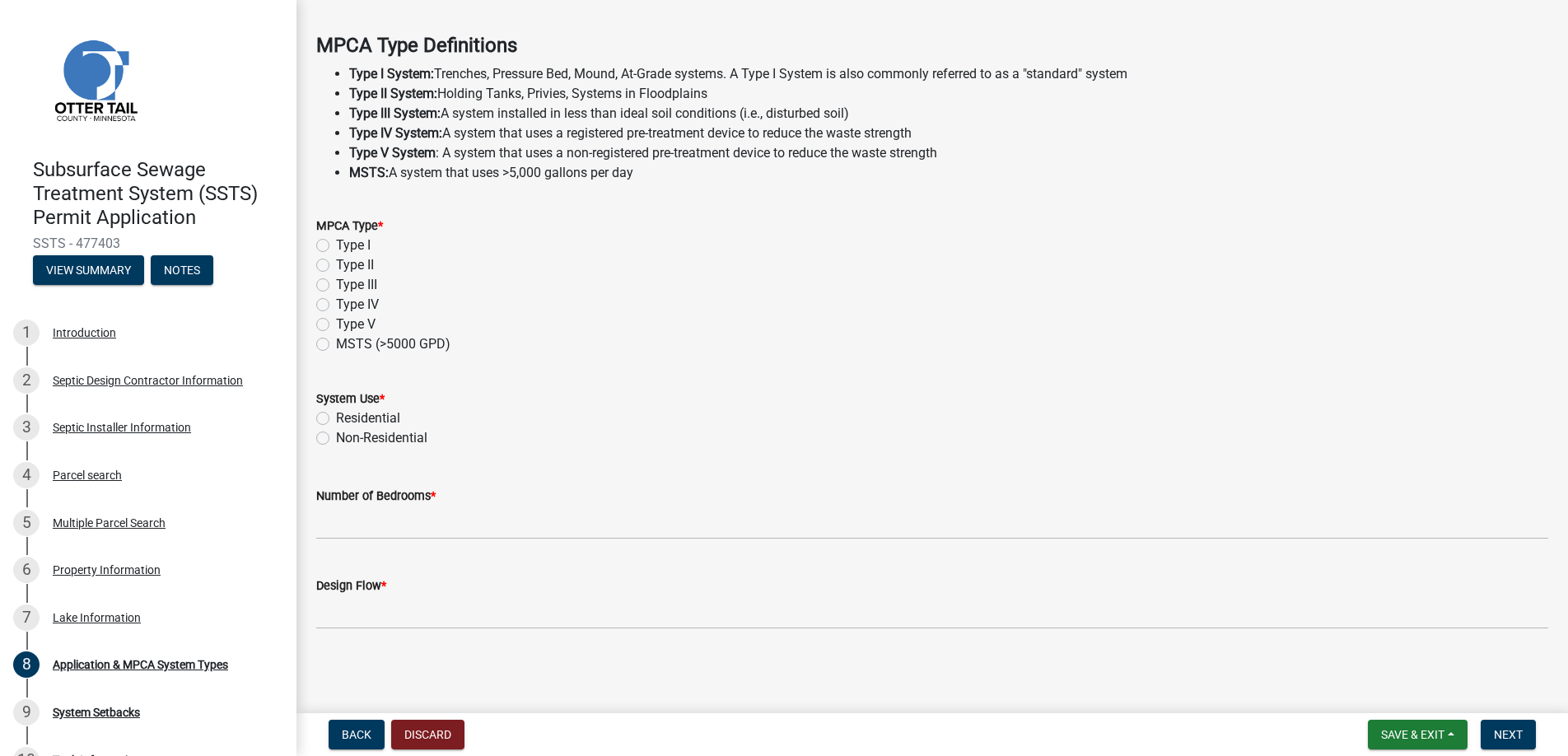
click at [336, 243] on label "Type I" at bounding box center [352, 245] width 34 height 19
click at [336, 243] on input "Type I" at bounding box center [341, 241] width 11 height 11
radio input "true"
click at [336, 417] on label "Residential" at bounding box center [367, 418] width 64 height 19
click at [336, 417] on input "Residential" at bounding box center [341, 414] width 11 height 11
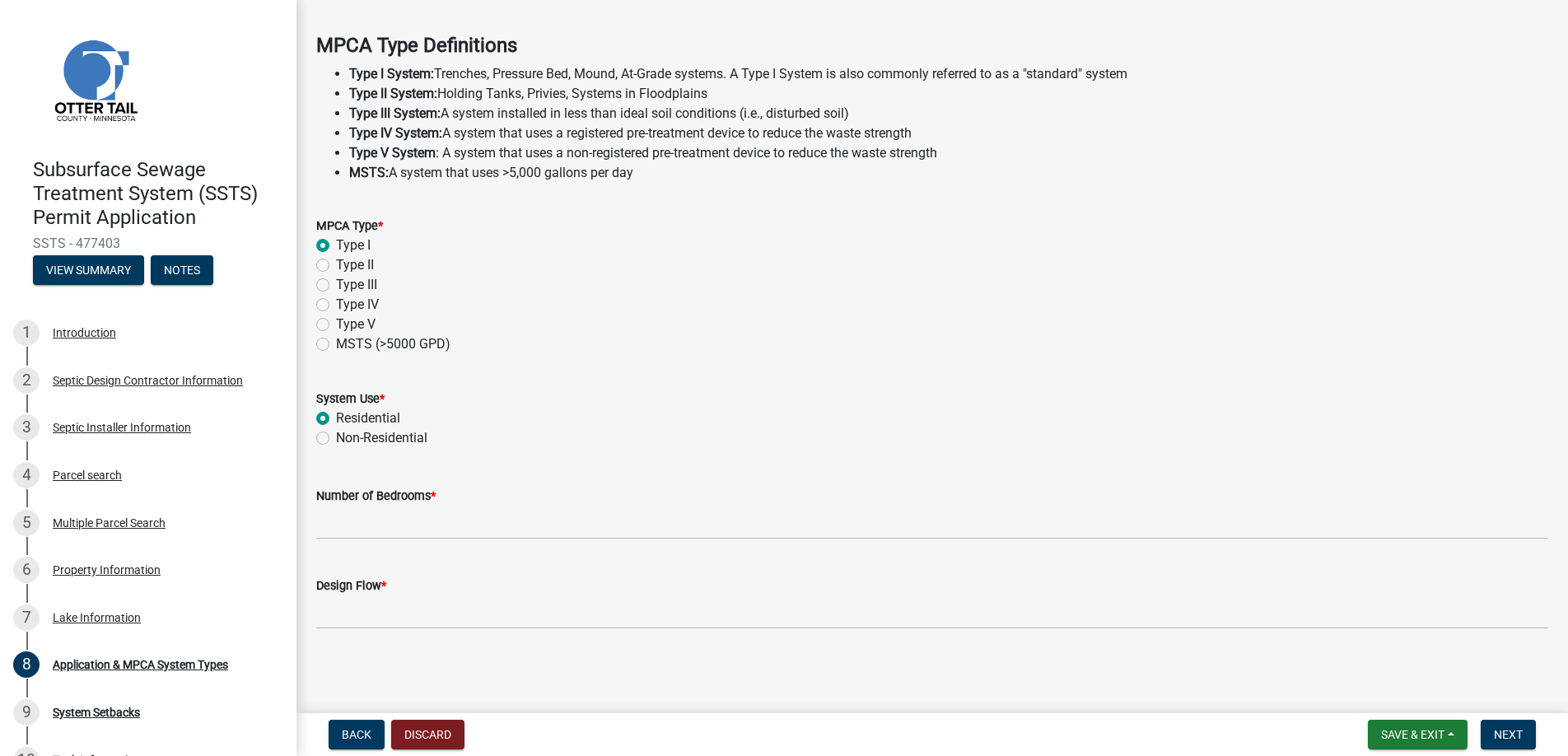
radio input "true"
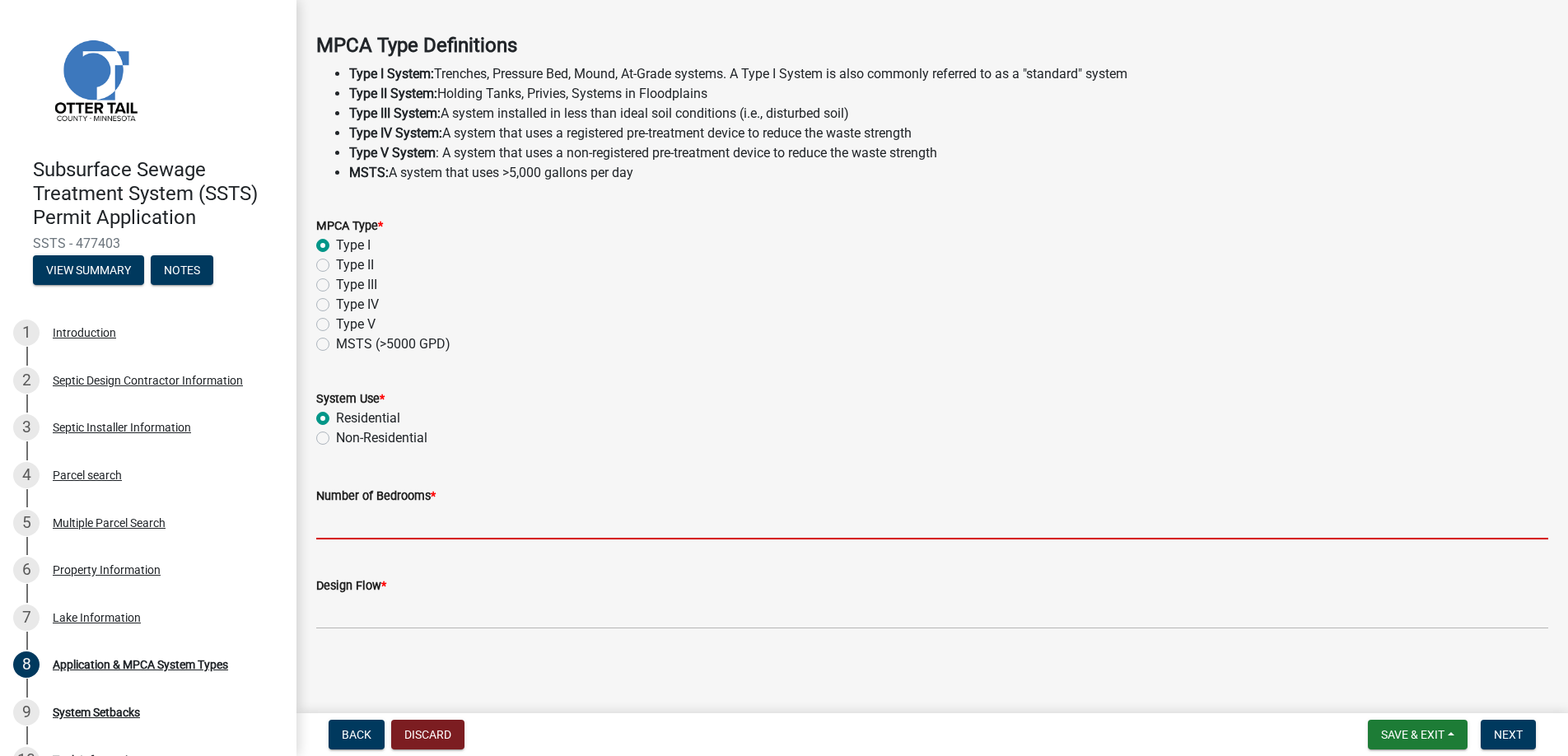
click at [346, 519] on input "Number of Bedrooms *" at bounding box center [933, 522] width 1232 height 33
type input "3"
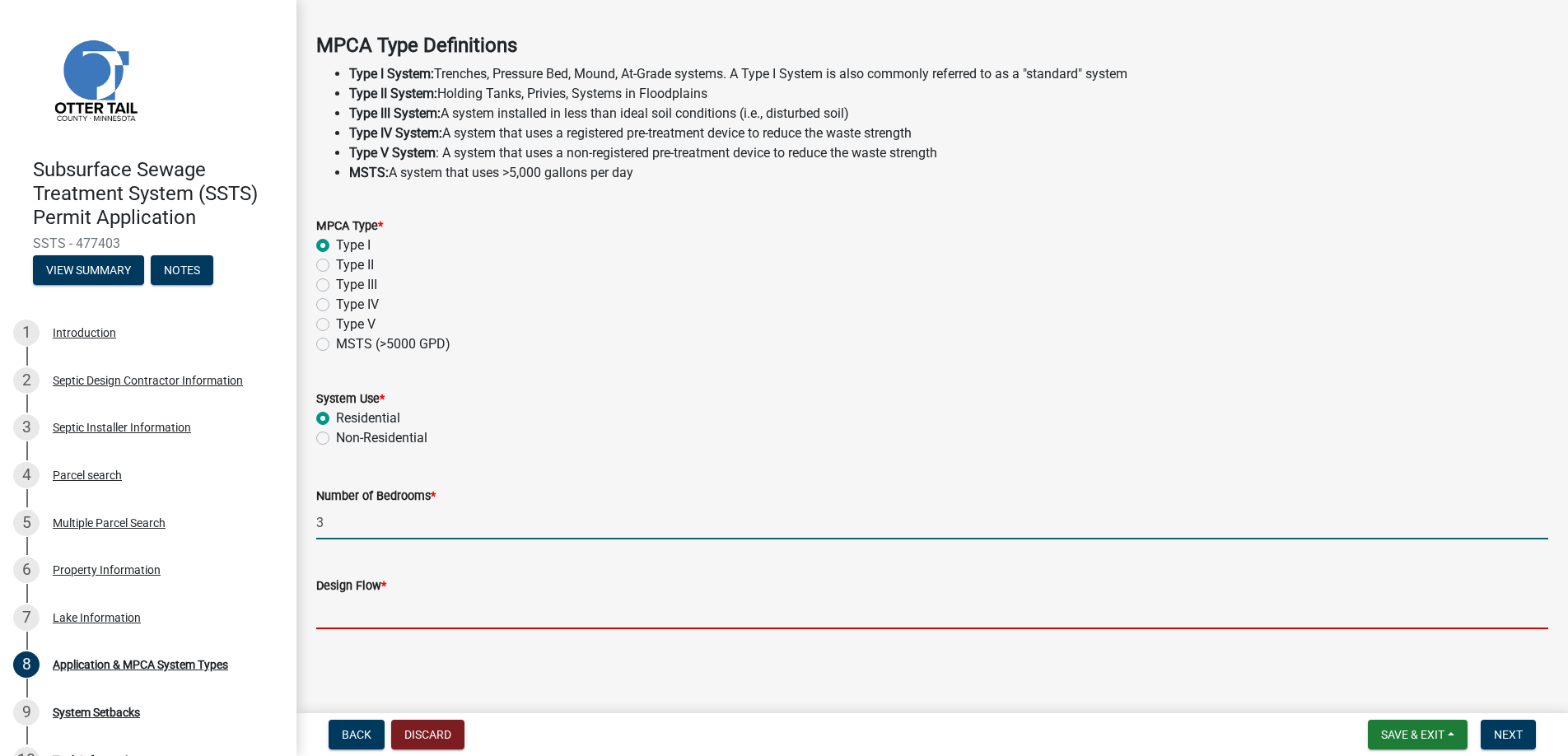
click at [351, 605] on input "Design Flow *" at bounding box center [933, 613] width 1232 height 33
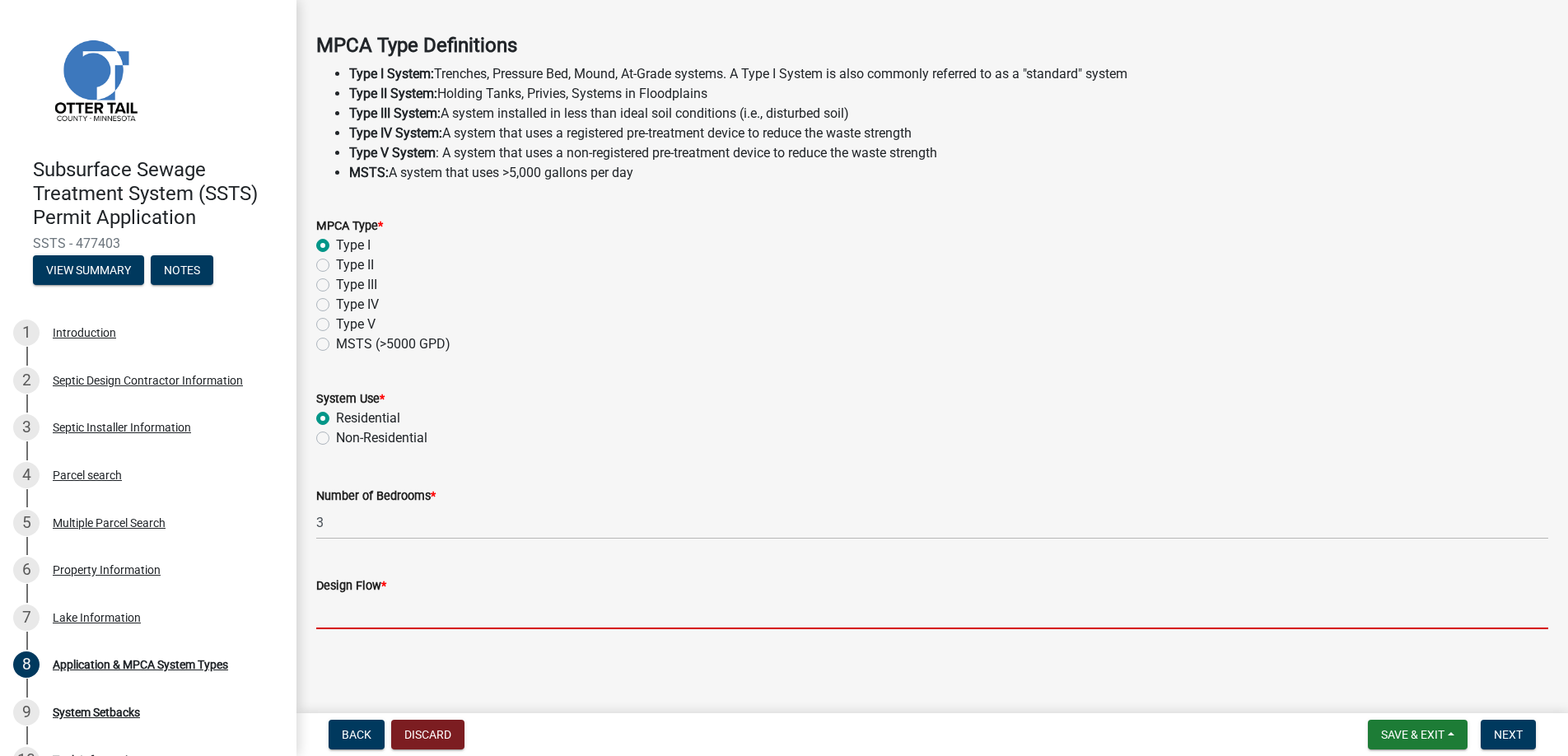
type input "450"
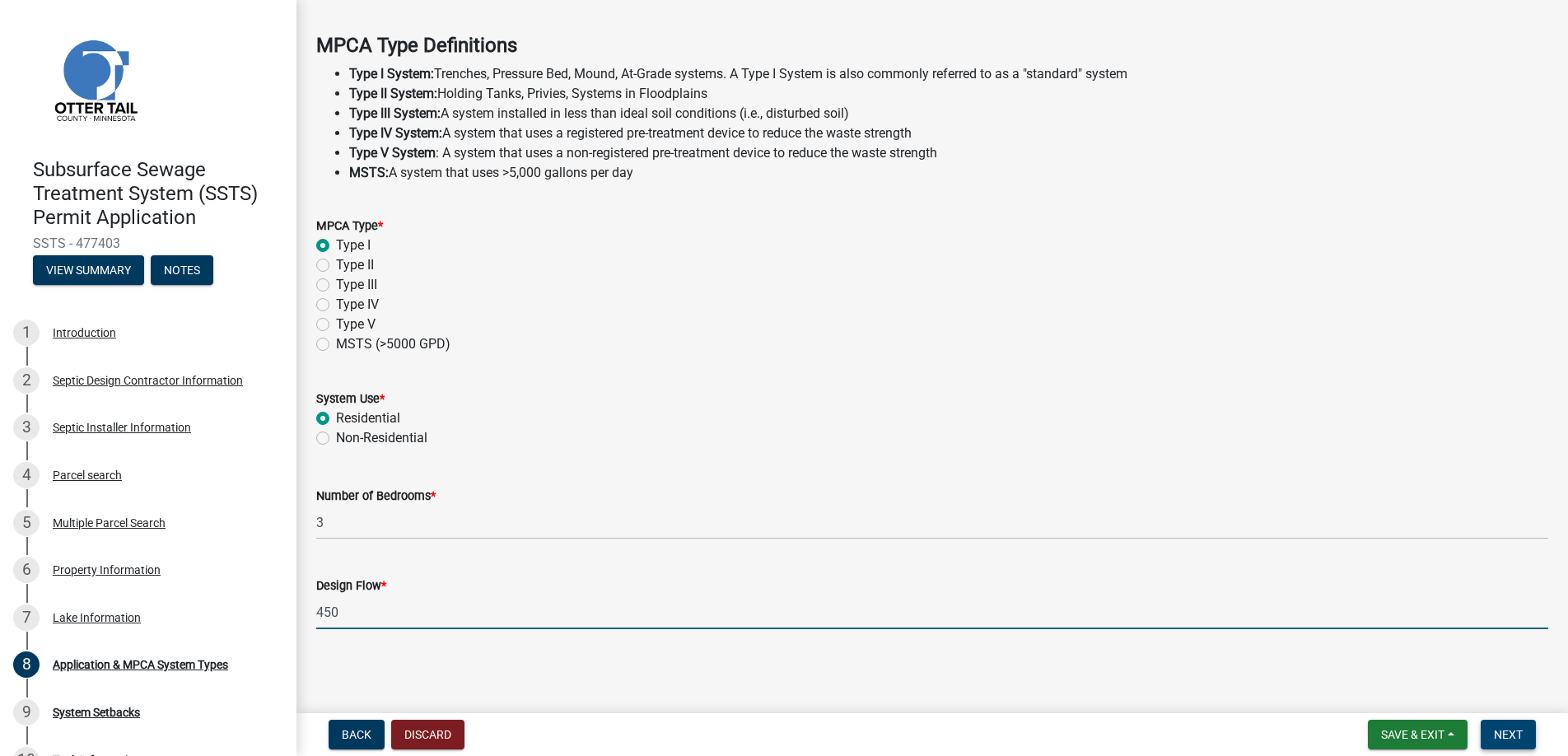
click at [1507, 739] on span "Next" at bounding box center [1508, 734] width 29 height 13
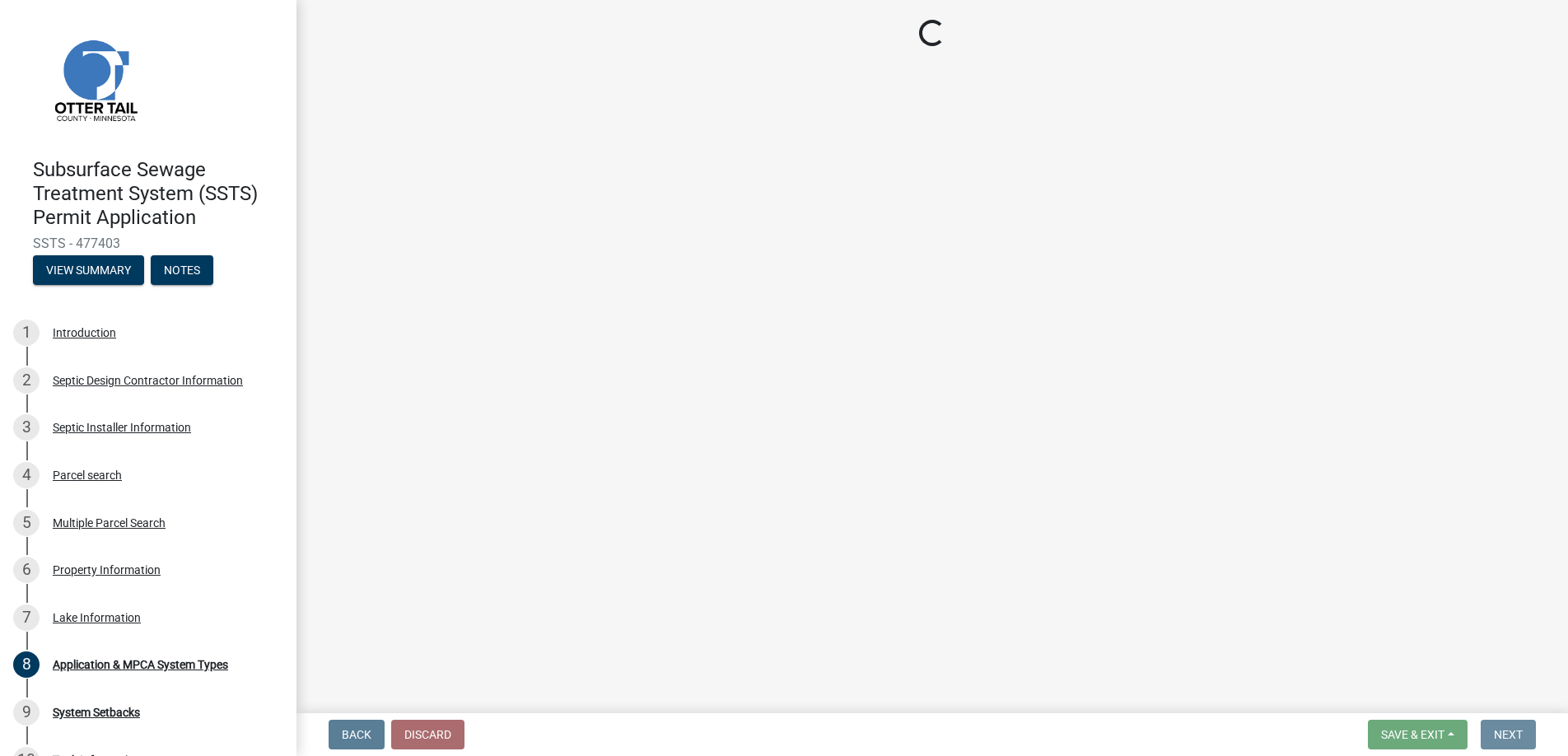
scroll to position [0, 0]
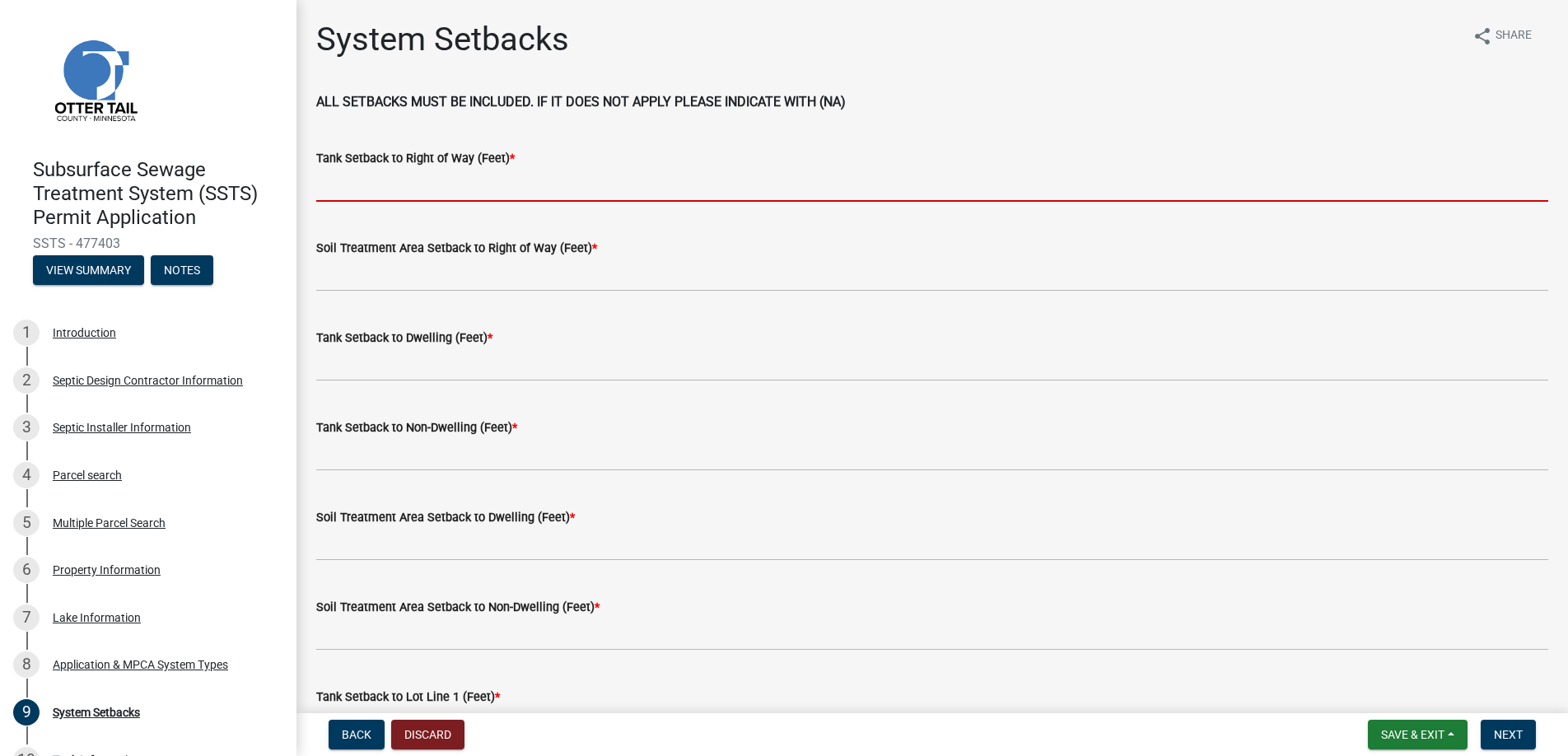
click at [354, 187] on input "Tank Setback to Right of Way (Feet) *" at bounding box center [933, 185] width 1232 height 33
type input "+100"
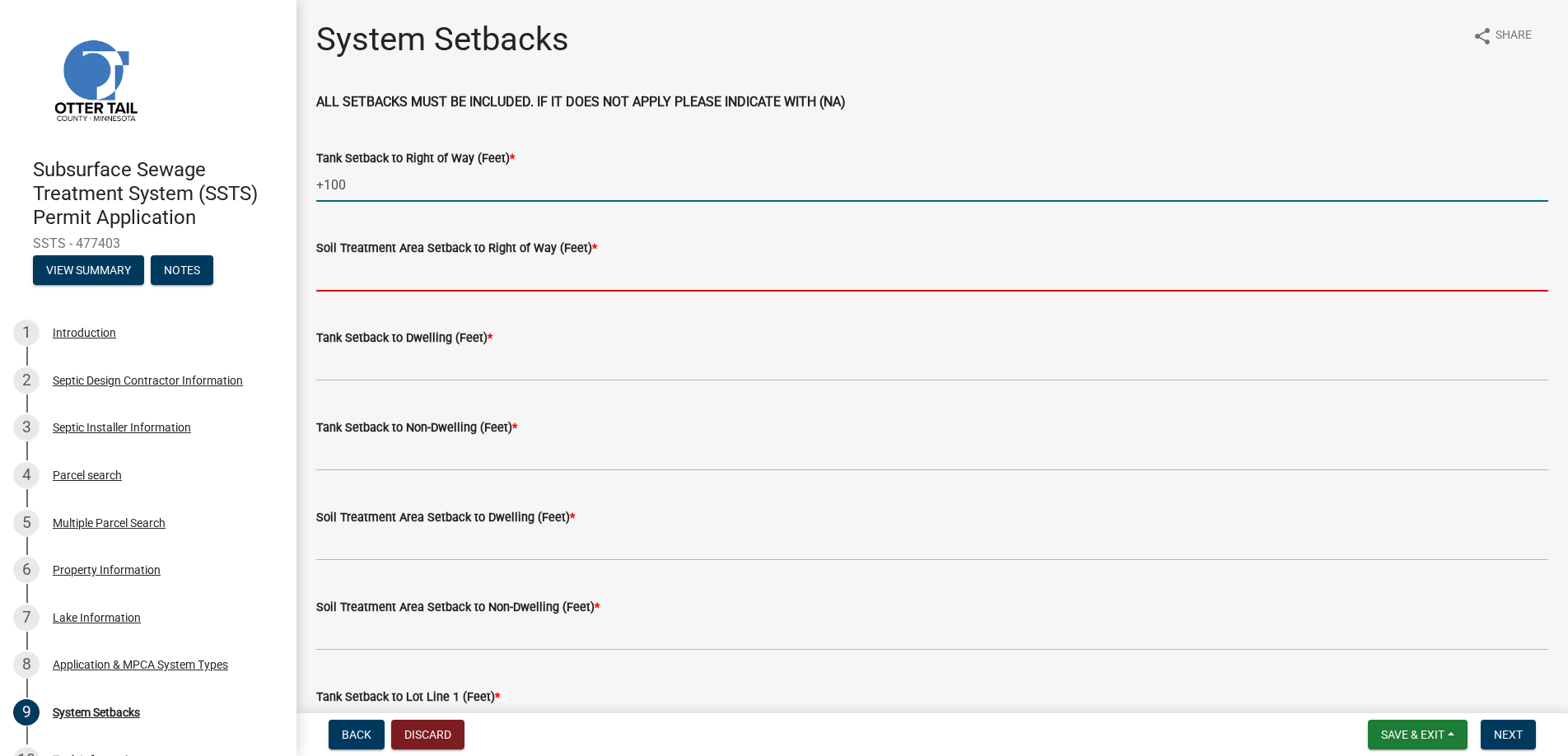
click at [391, 274] on input "Soil Treatment Area Setback to Right of Way (Feet) *" at bounding box center [933, 274] width 1232 height 33
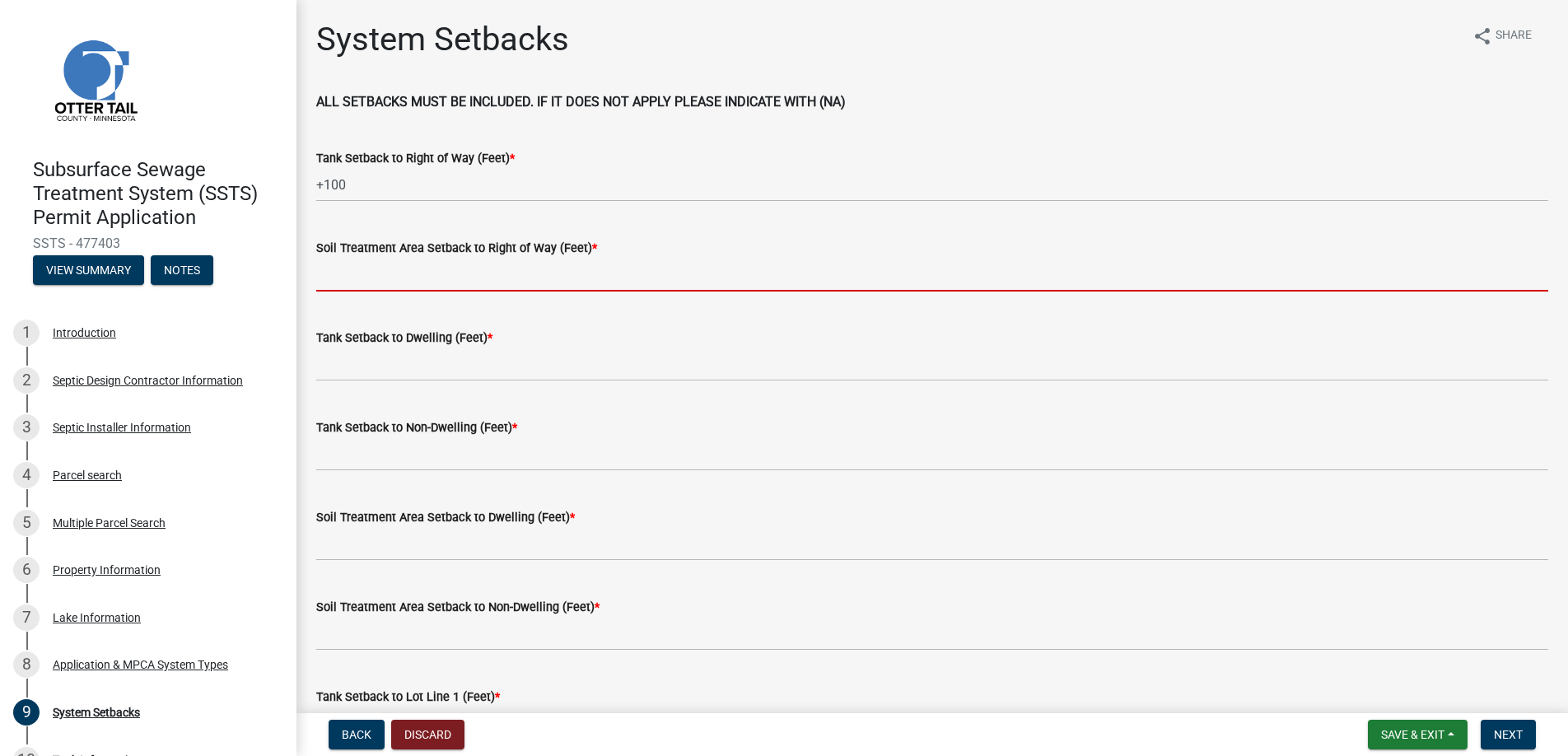
type input "+100"
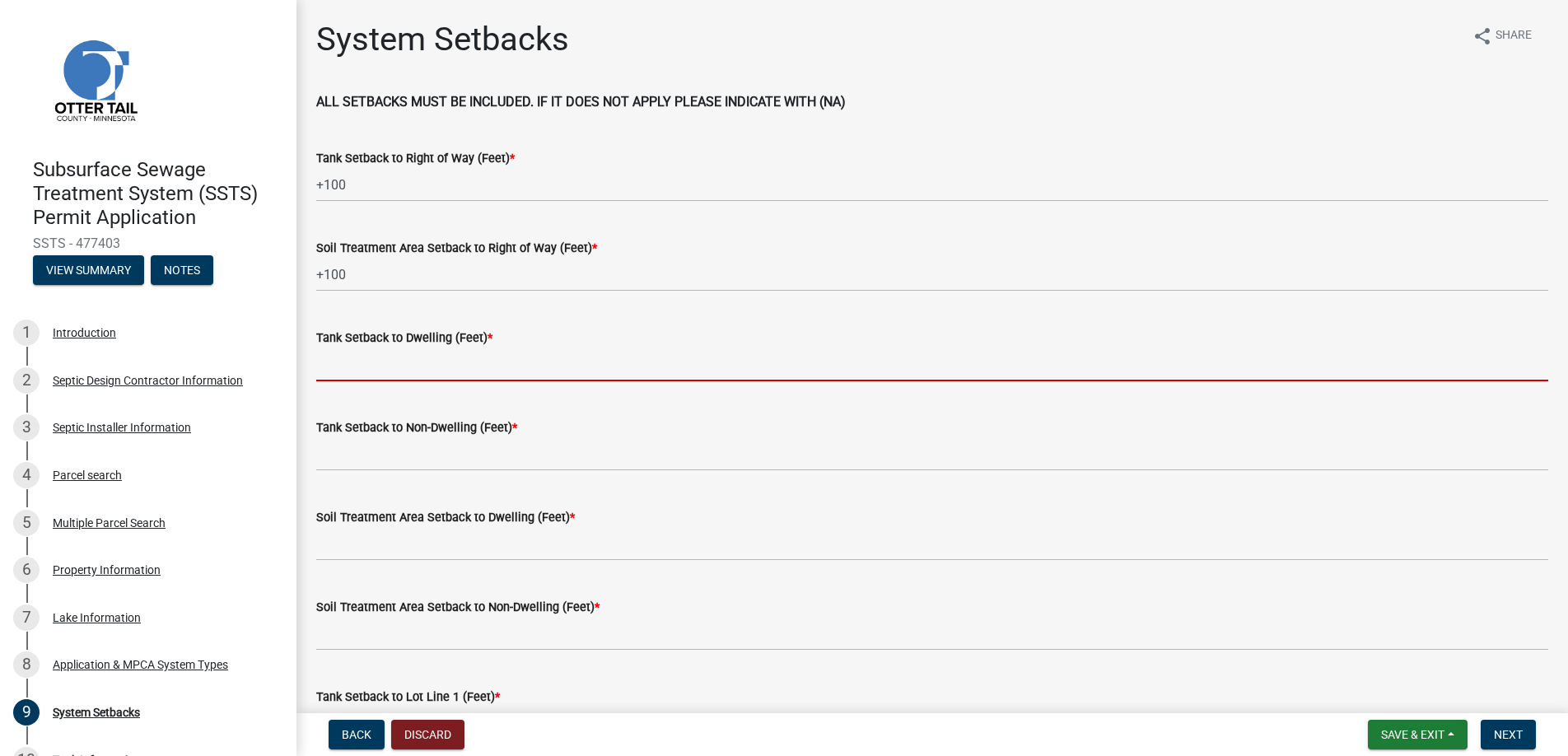
click at [369, 367] on input "Tank Setback to Dwelling (Feet) *" at bounding box center [933, 364] width 1232 height 33
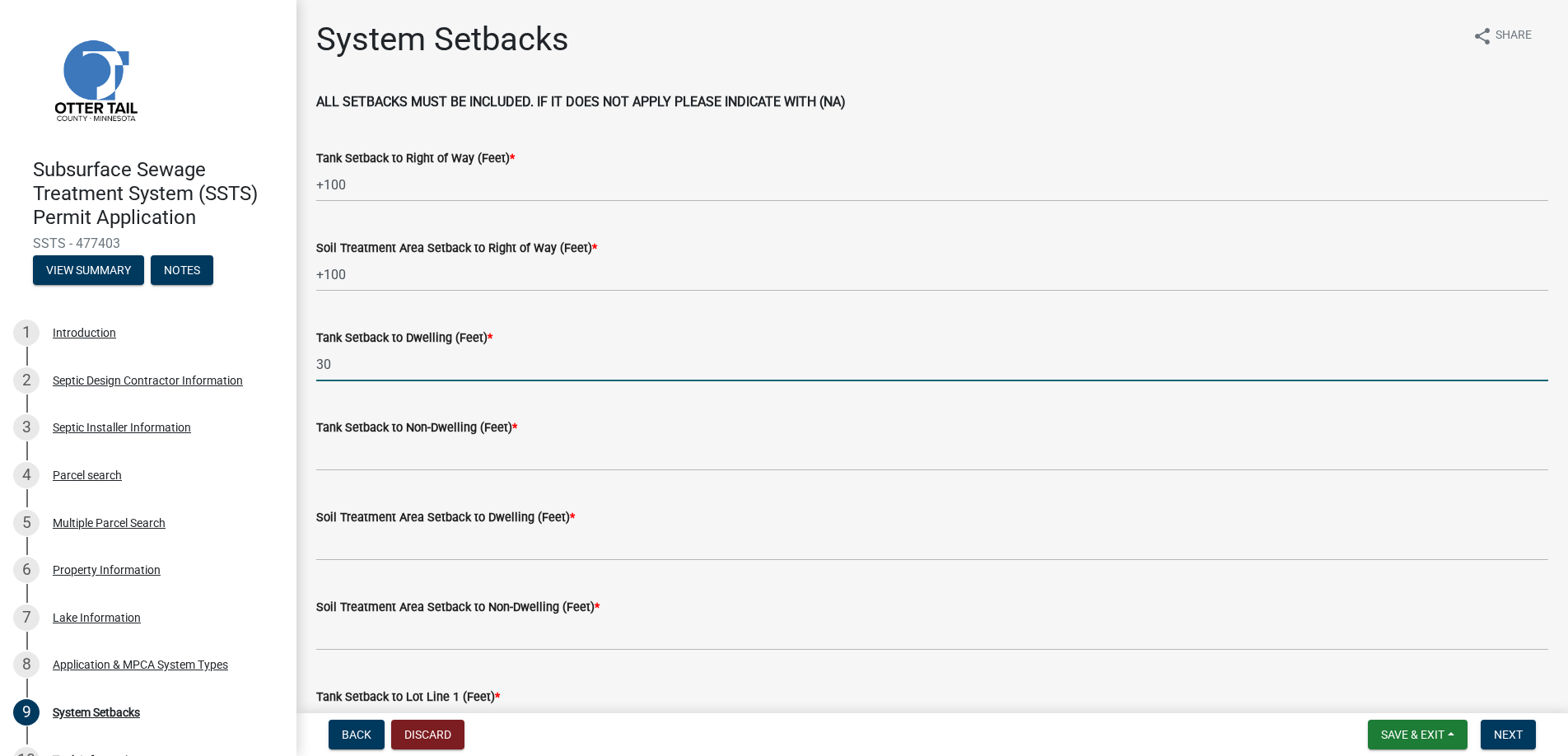
type input "30"
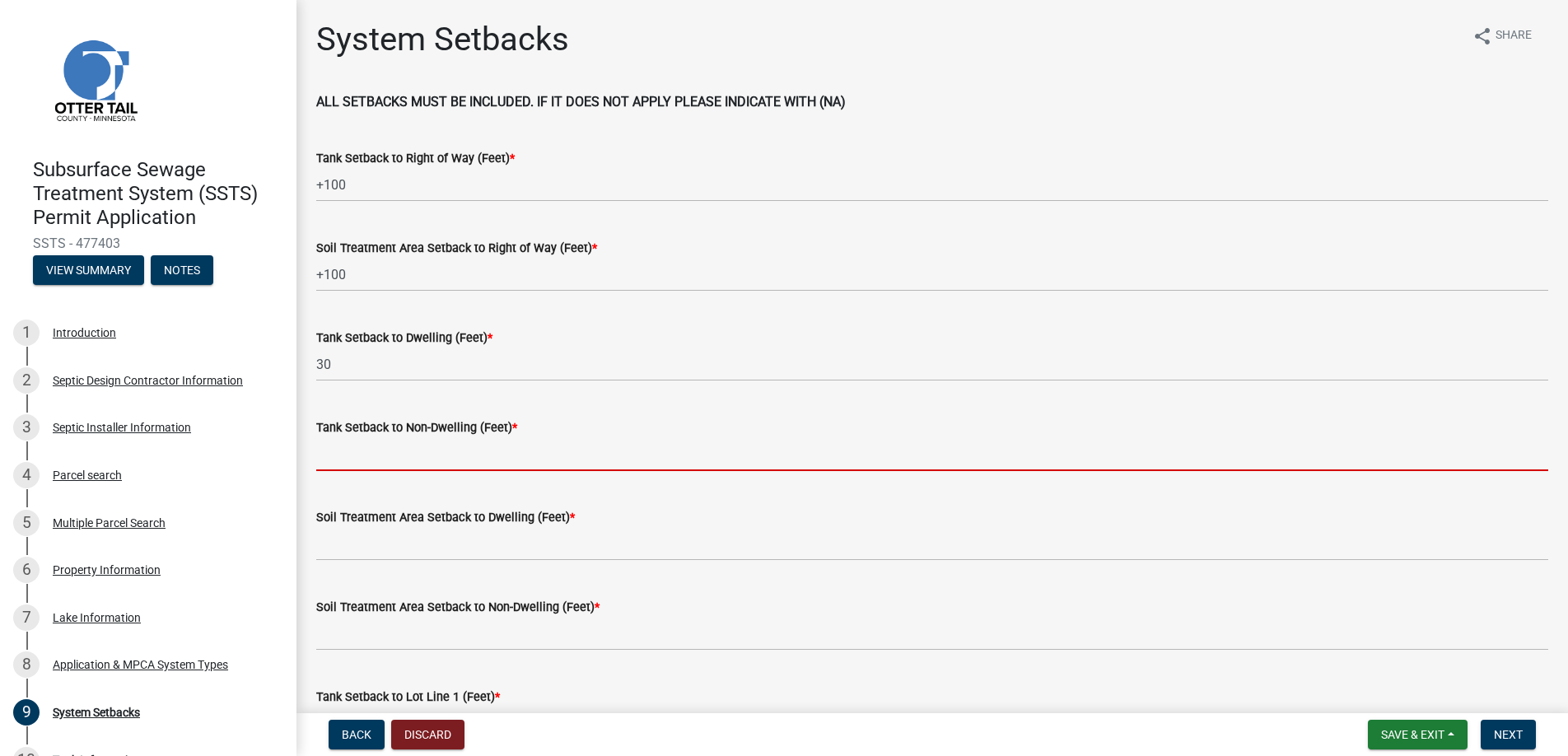
click at [375, 447] on input "Tank Setback to Non-Dwelling (Feet) *" at bounding box center [933, 454] width 1232 height 33
type input "na"
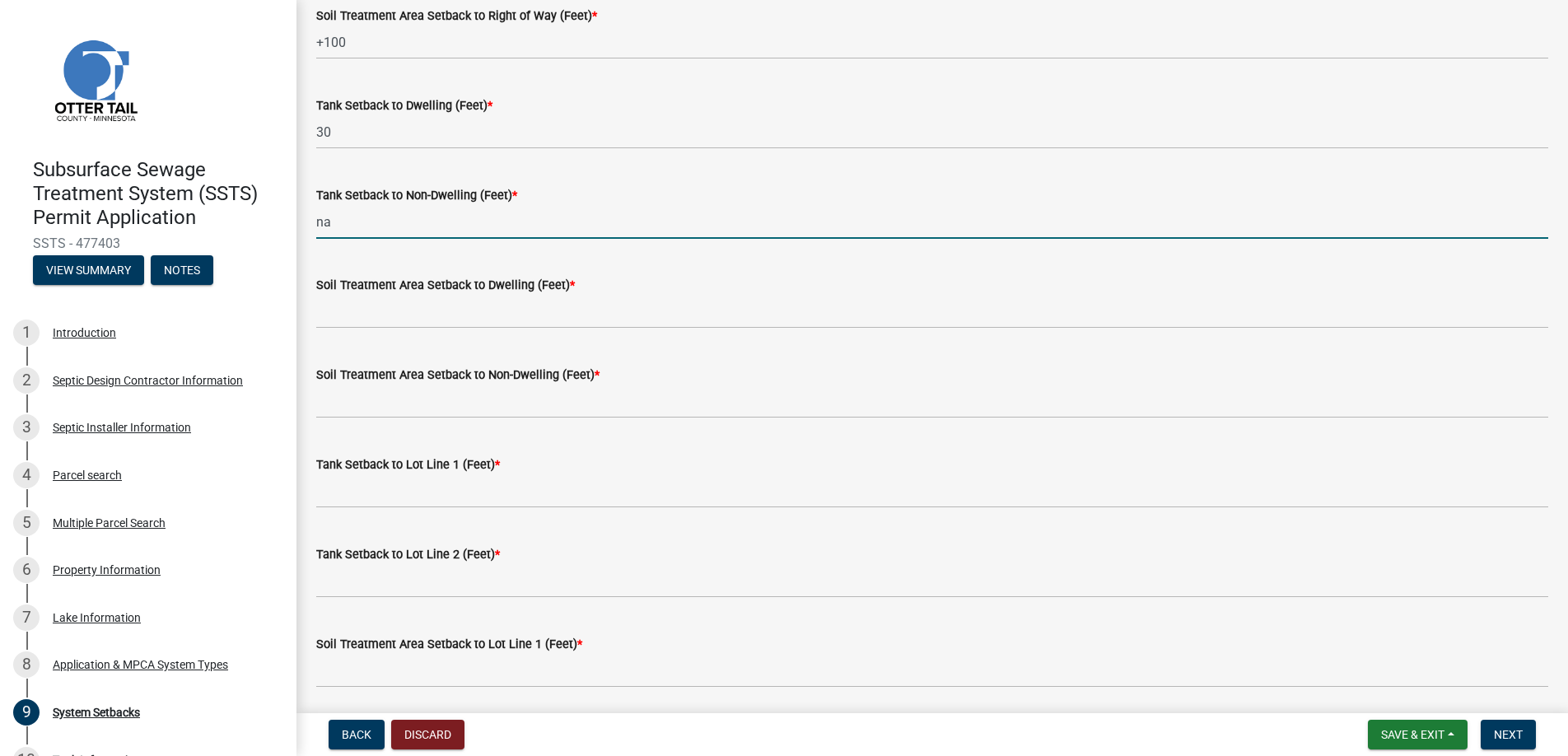
scroll to position [247, 0]
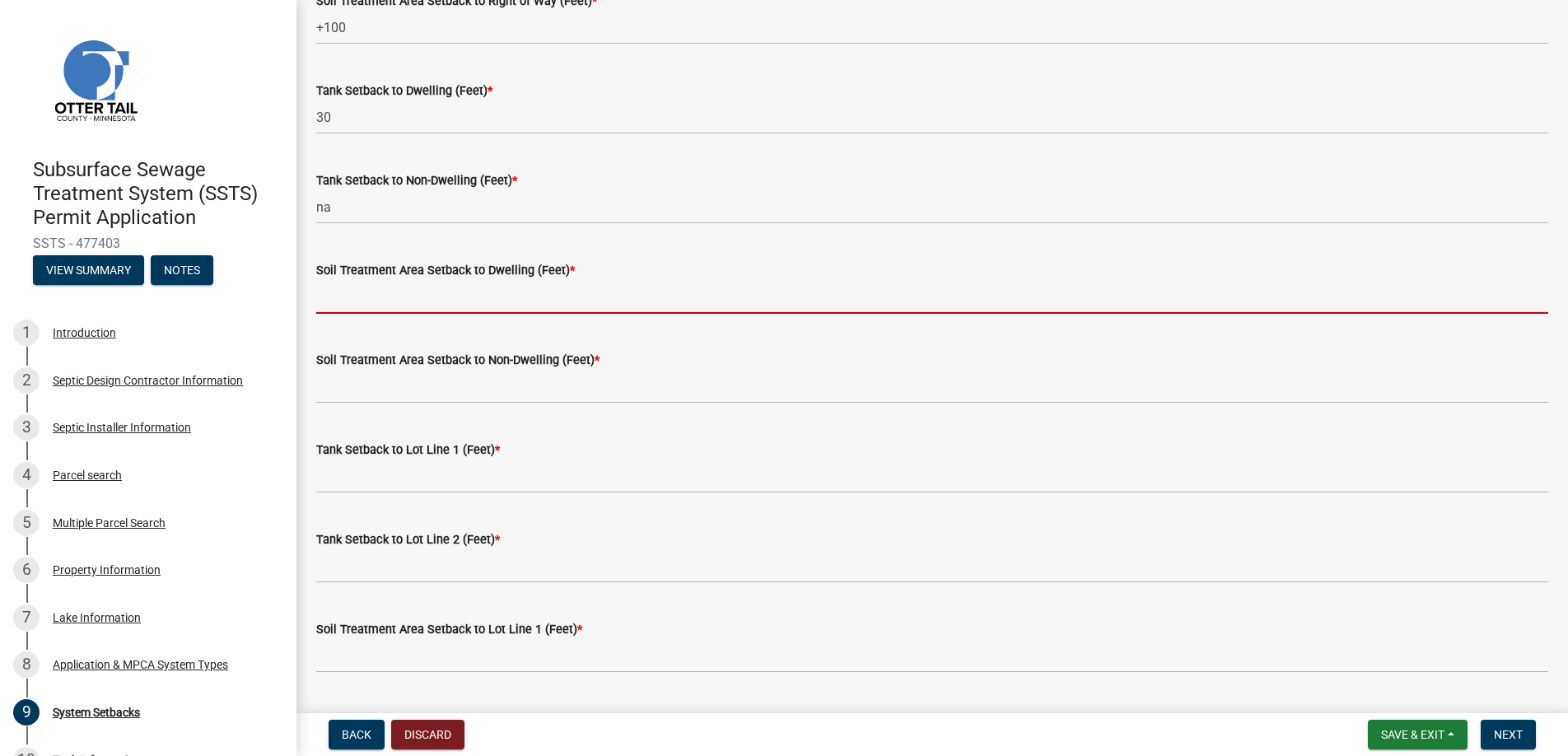
click at [405, 301] on input "Soil Treatment Area Setback to Dwelling (Feet) *" at bounding box center [933, 297] width 1232 height 33
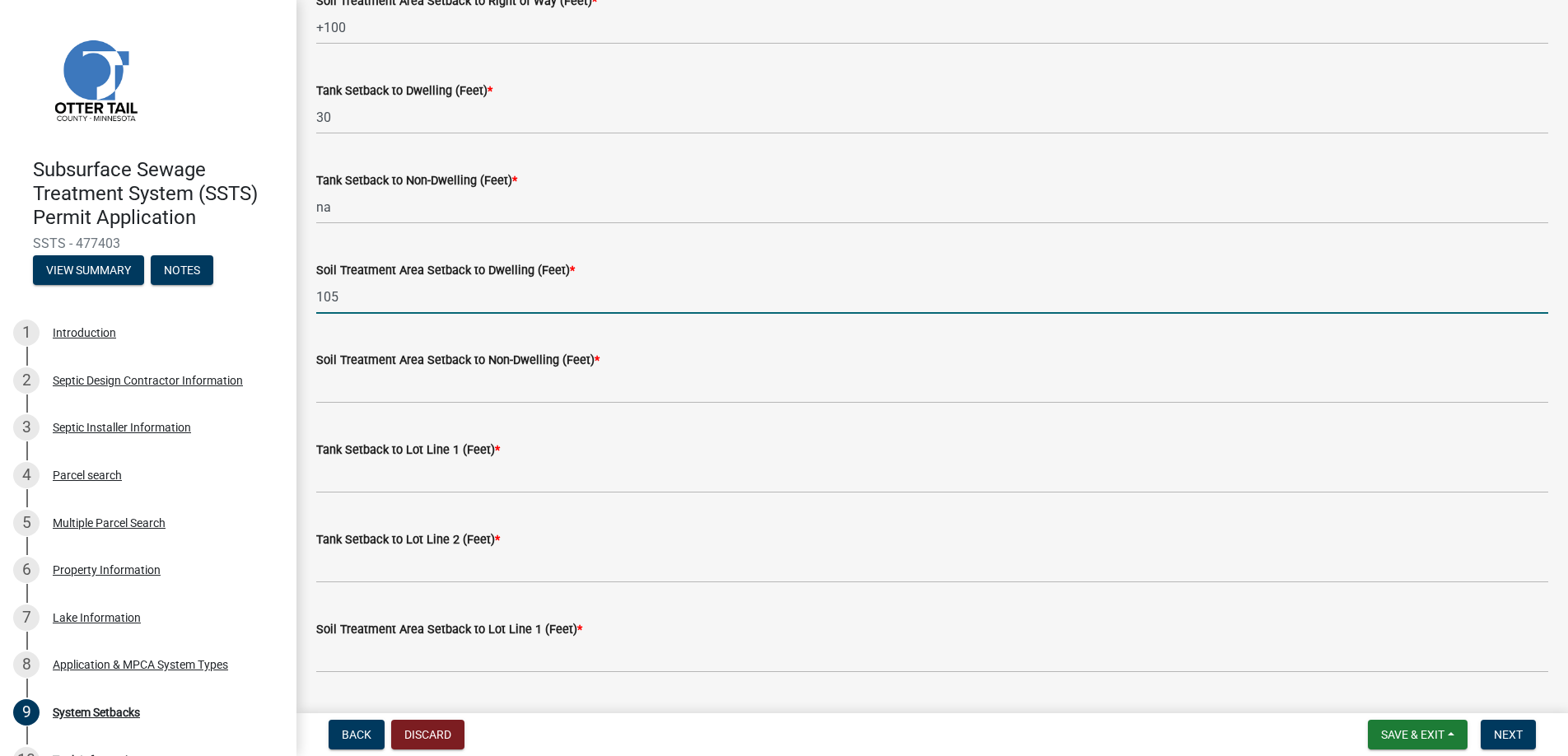
type input "105"
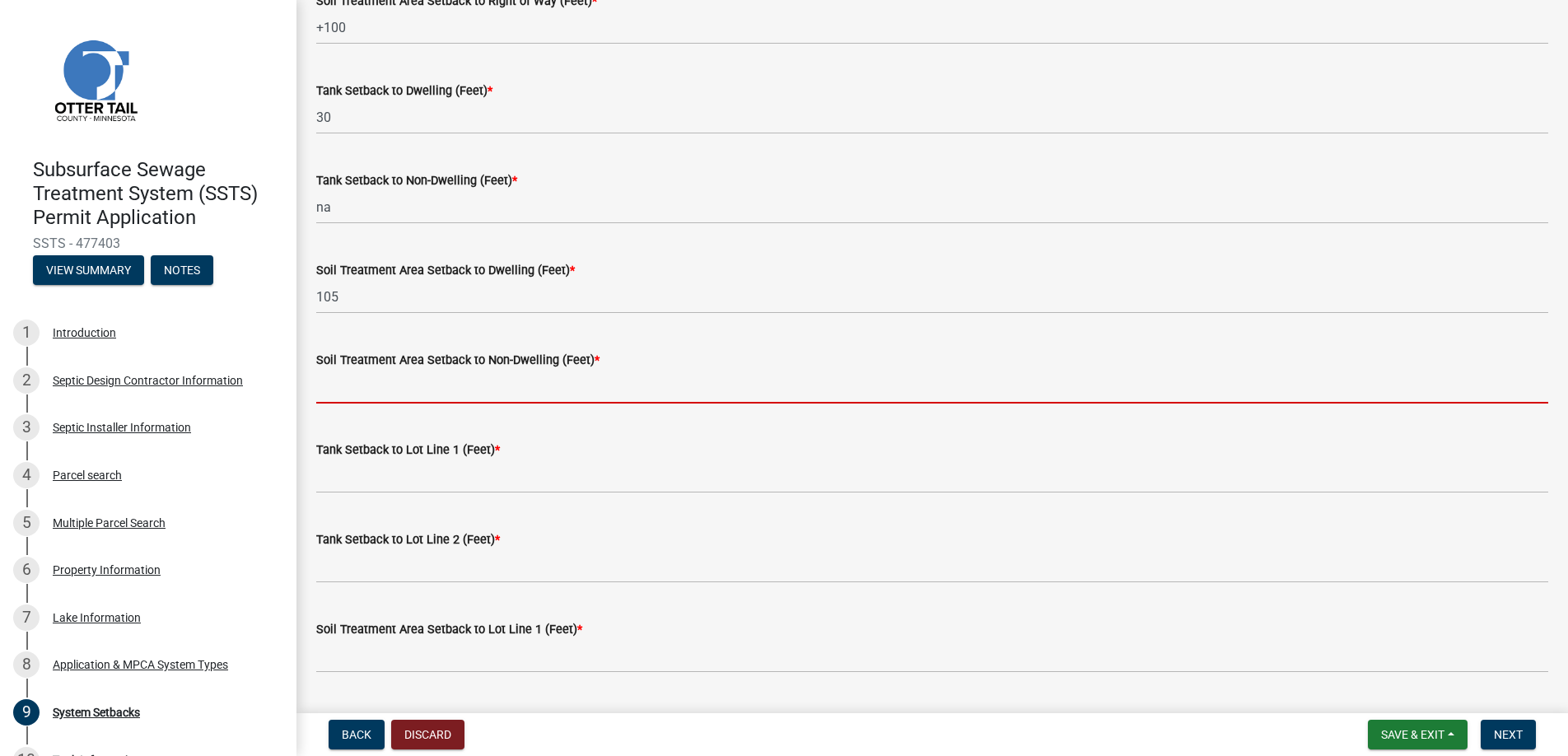
click at [407, 377] on input "Soil Treatment Area Setback to Non-Dwelling (Feet) *" at bounding box center [933, 387] width 1232 height 33
type input "na"
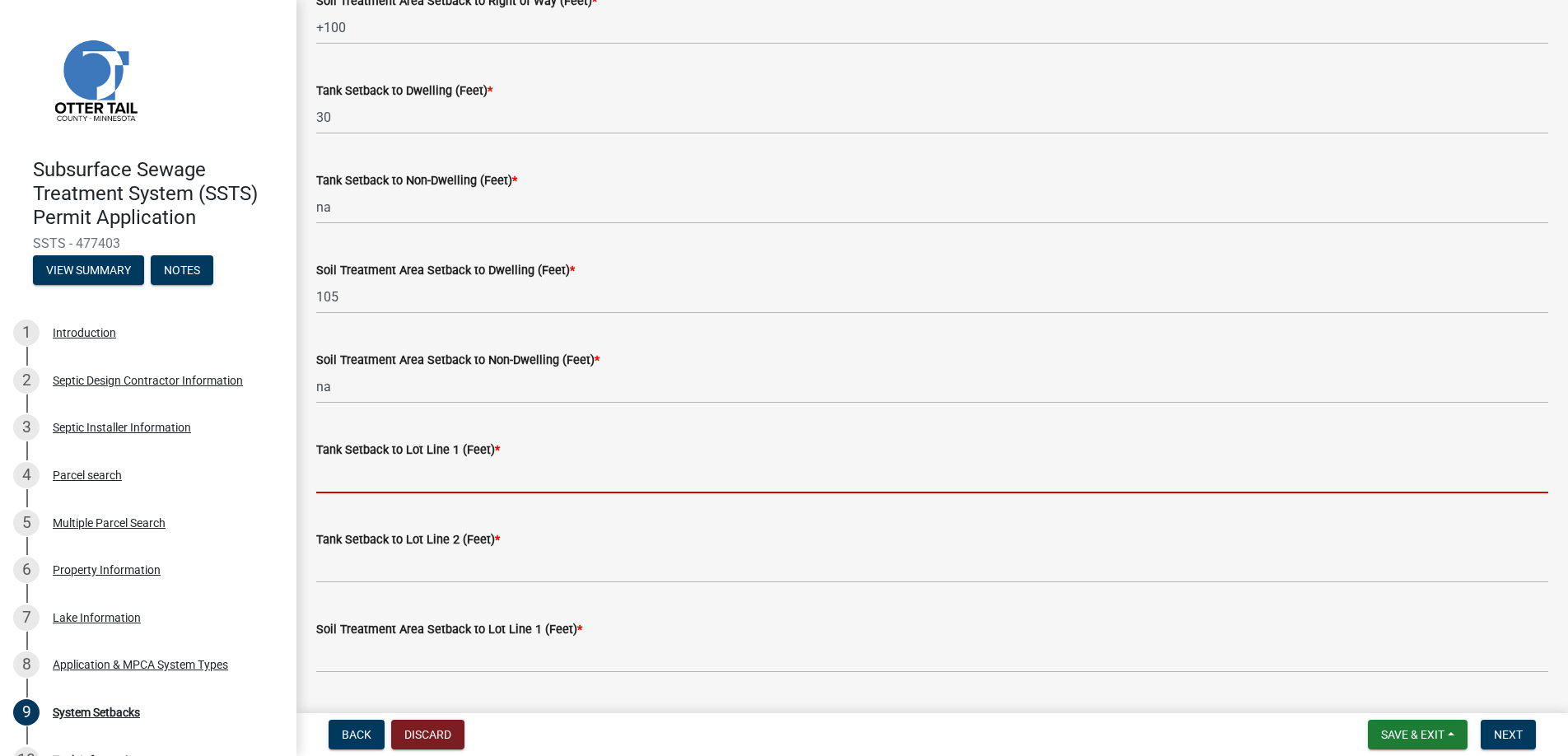
click at [381, 480] on input "Tank Setback to Lot Line 1 (Feet) *" at bounding box center [933, 476] width 1232 height 33
click at [378, 478] on input "Tank Setback to Lot Line 1 (Feet) *" at bounding box center [933, 476] width 1232 height 33
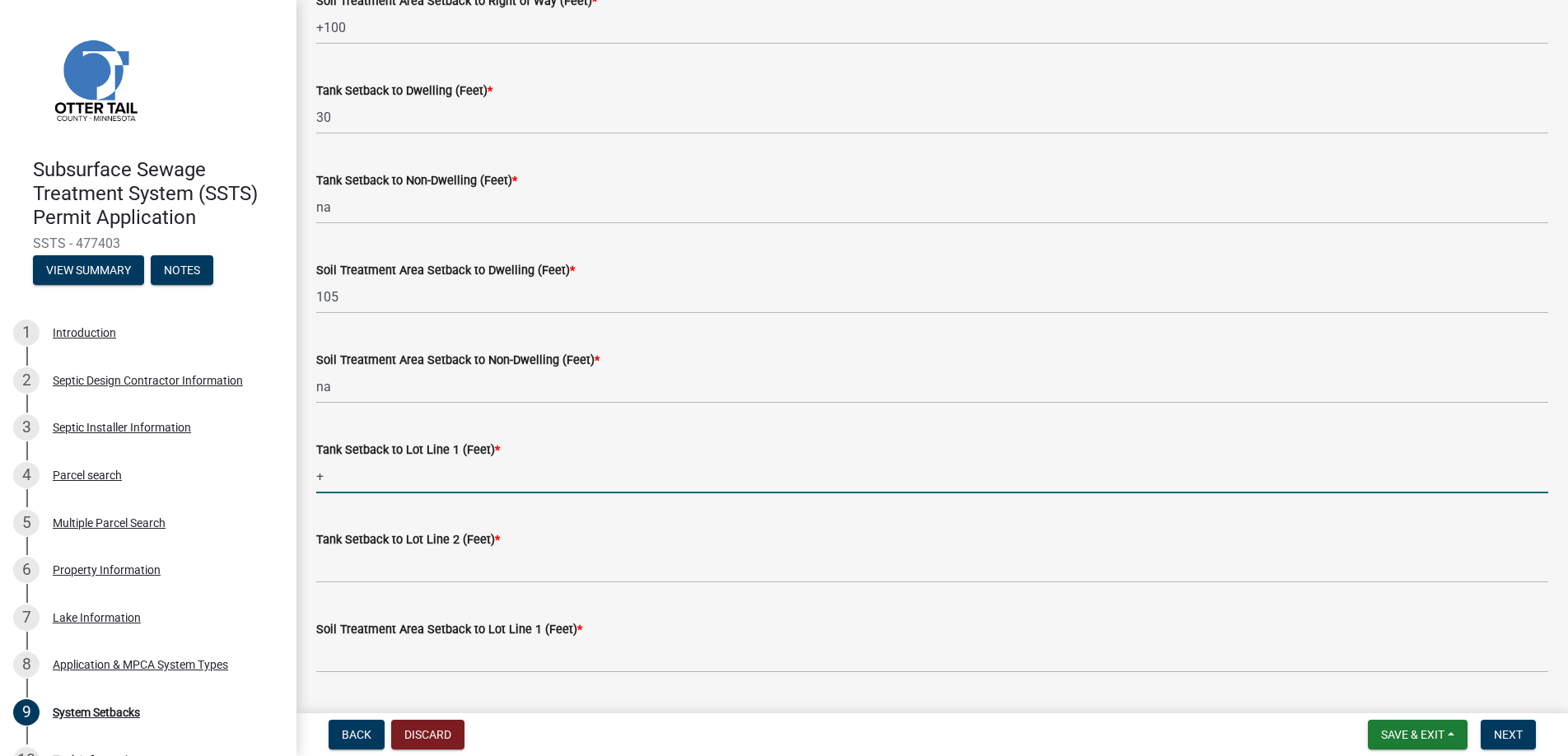
type input "+100"
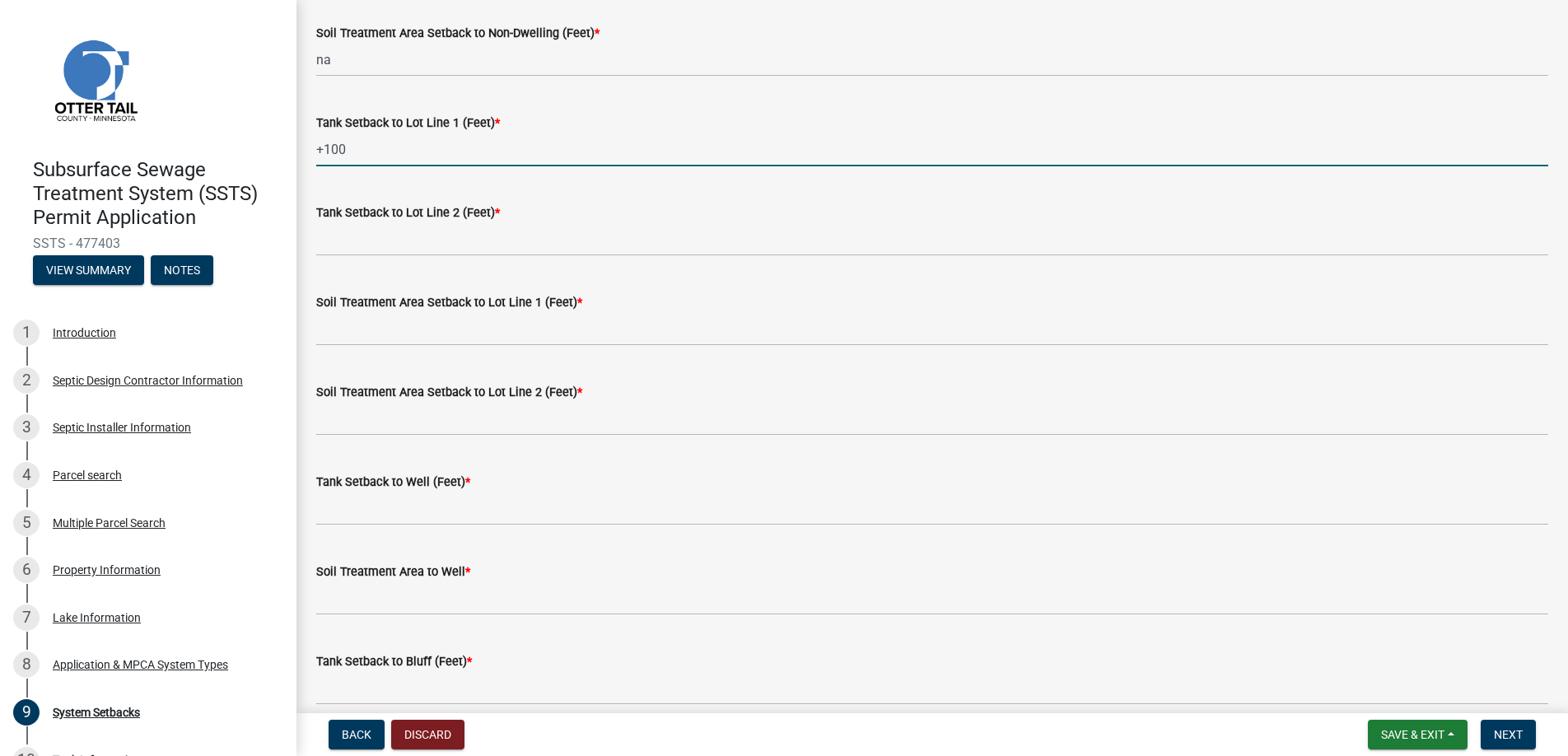
scroll to position [577, 0]
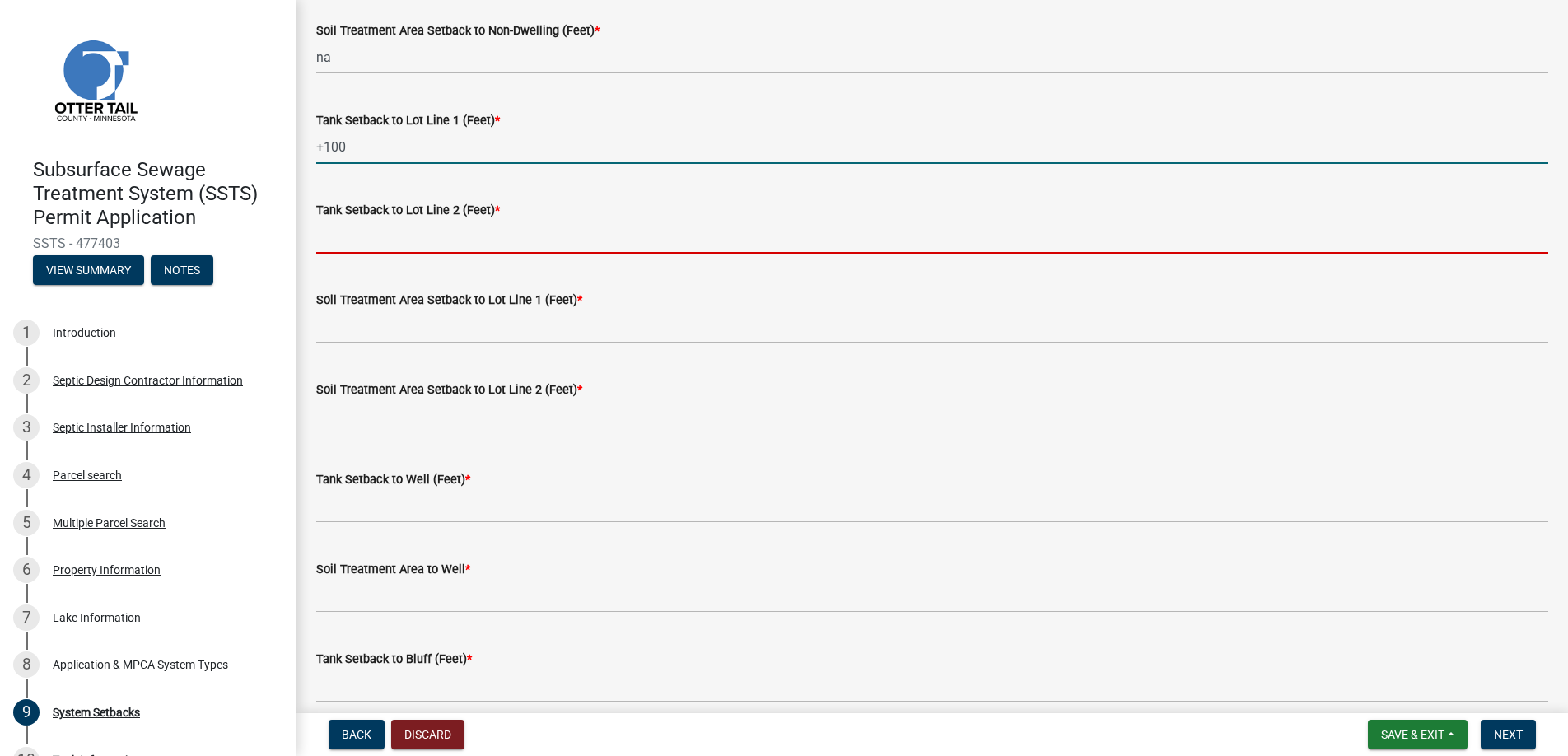
click at [381, 234] on input "Tank Setback to Lot Line 2 (Feet) *" at bounding box center [933, 236] width 1232 height 33
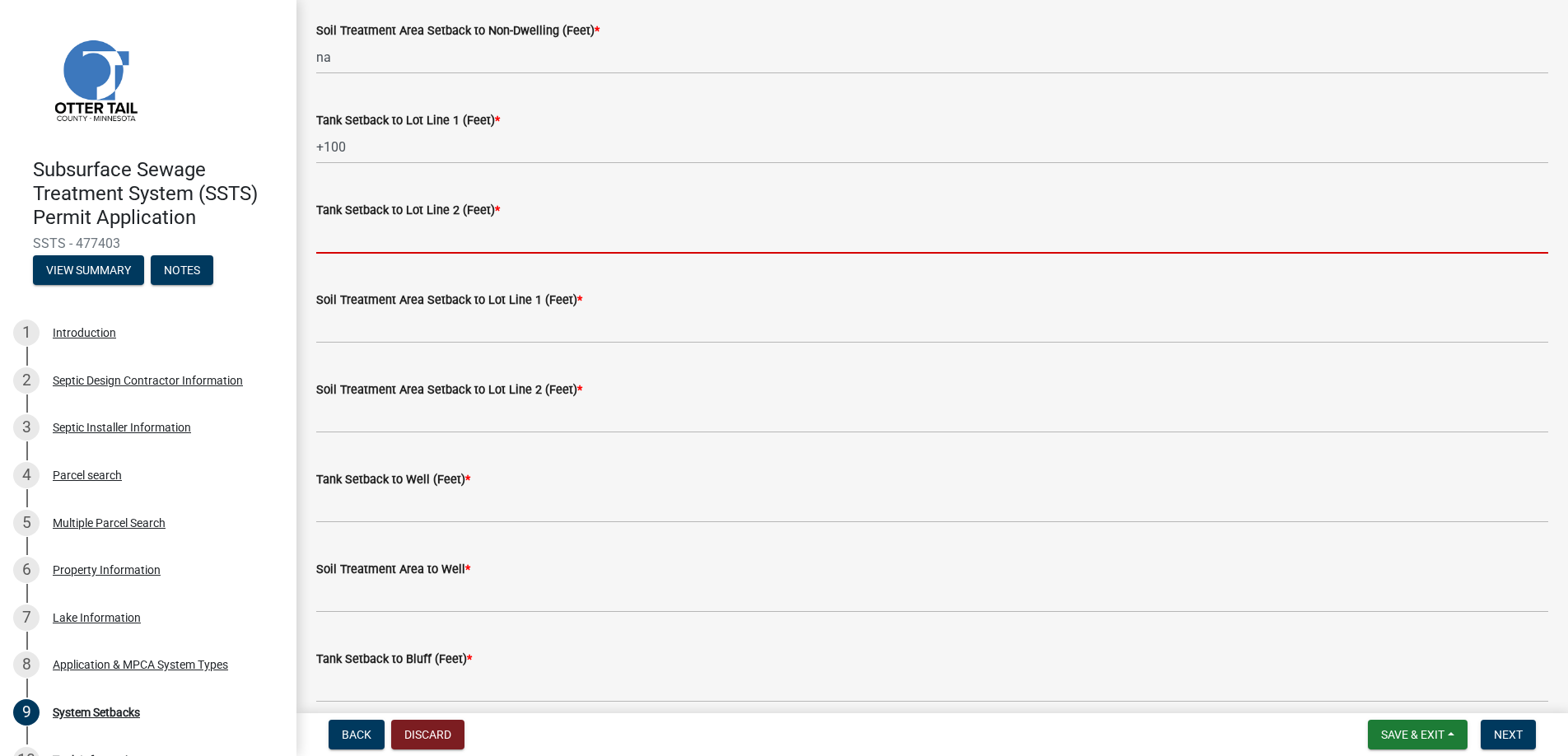
type input "+100"
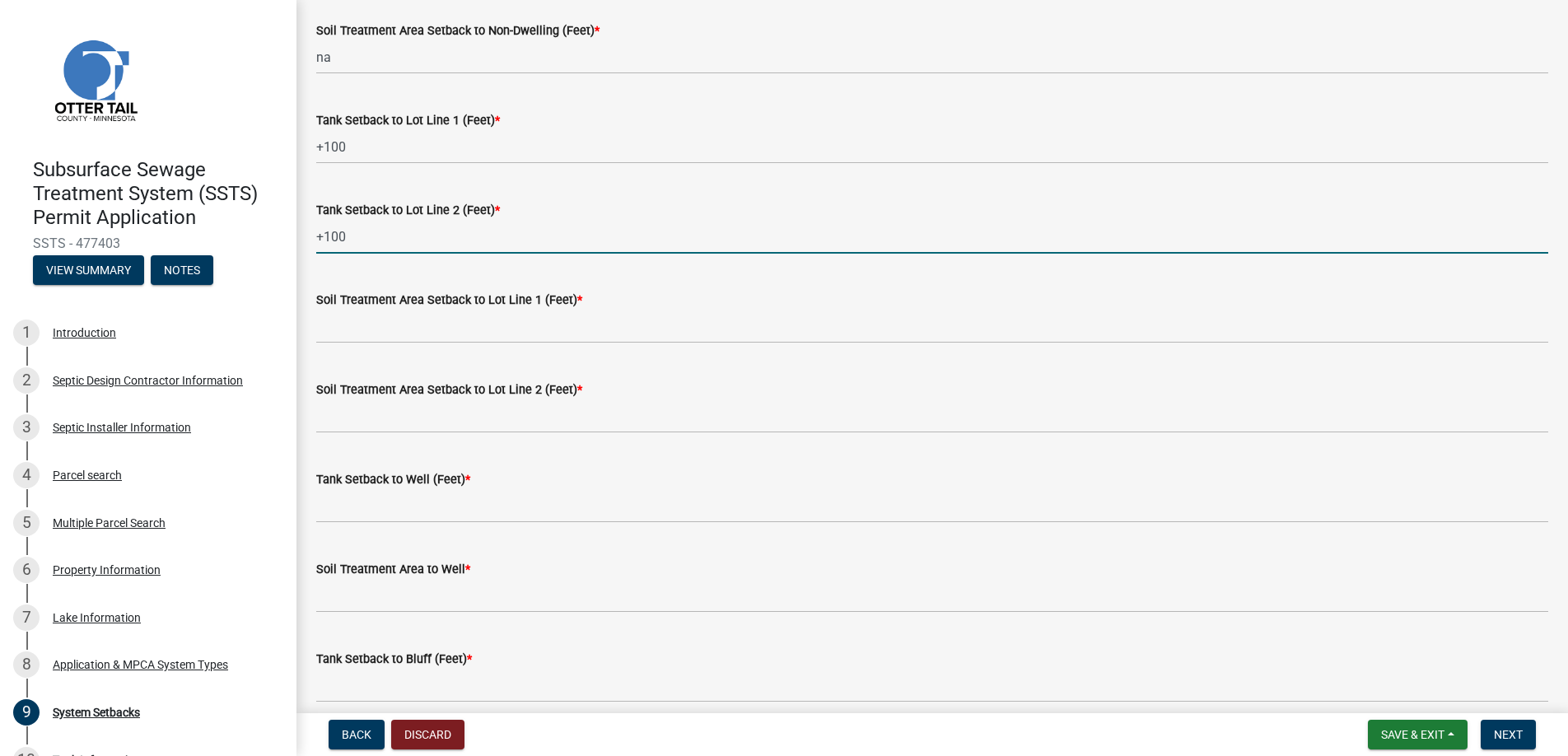
drag, startPoint x: 347, startPoint y: 234, endPoint x: 312, endPoint y: 239, distance: 35.4
click at [312, 239] on div "Tank Setback to Lot Line 2 (Feet) * +100" at bounding box center [933, 214] width 1257 height 76
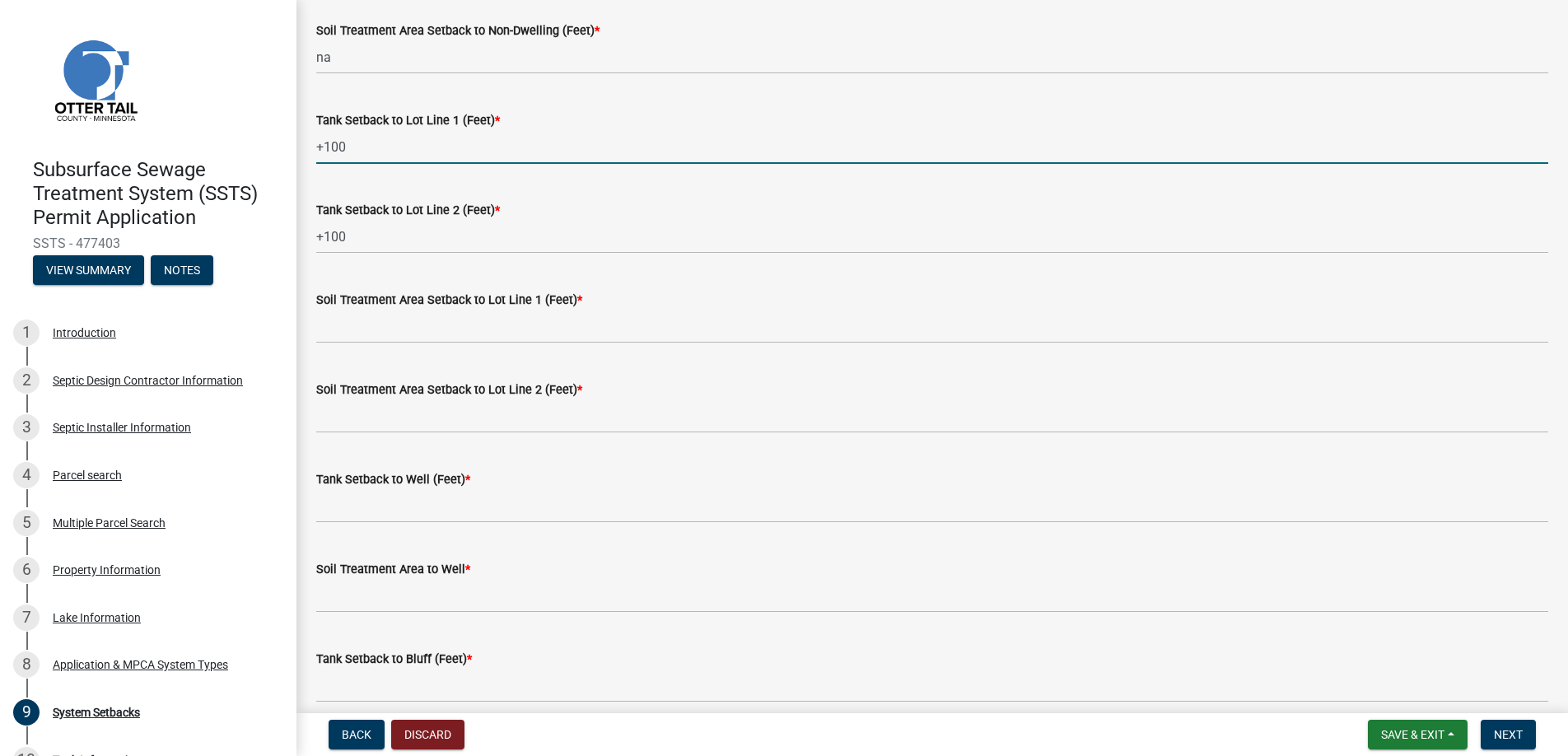
drag, startPoint x: 349, startPoint y: 146, endPoint x: 317, endPoint y: 146, distance: 32.0
click at [317, 146] on input "+100" at bounding box center [933, 147] width 1232 height 33
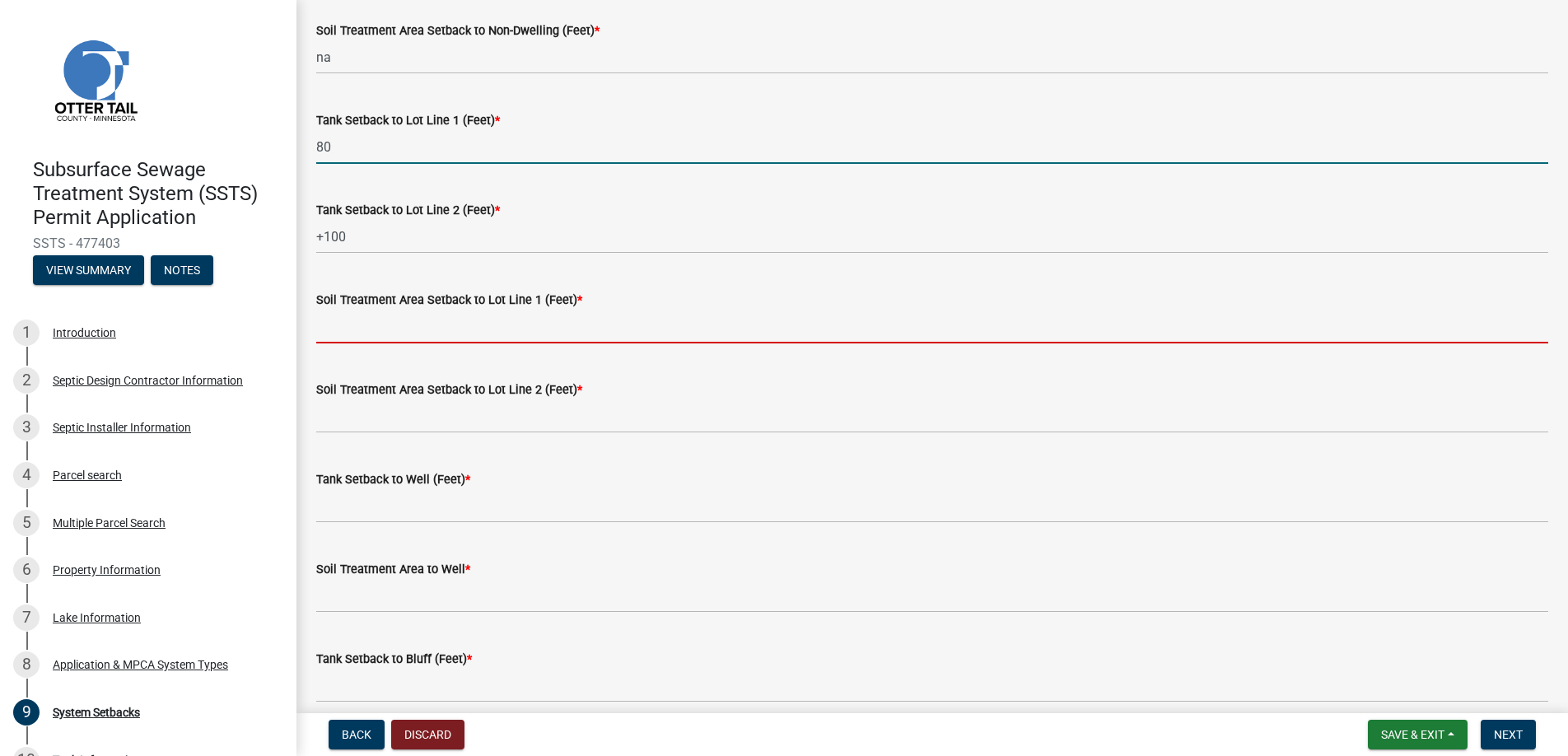
click at [382, 328] on input "Soil Treatment Area Setback to Lot Line 1 (Feet) *" at bounding box center [933, 326] width 1232 height 33
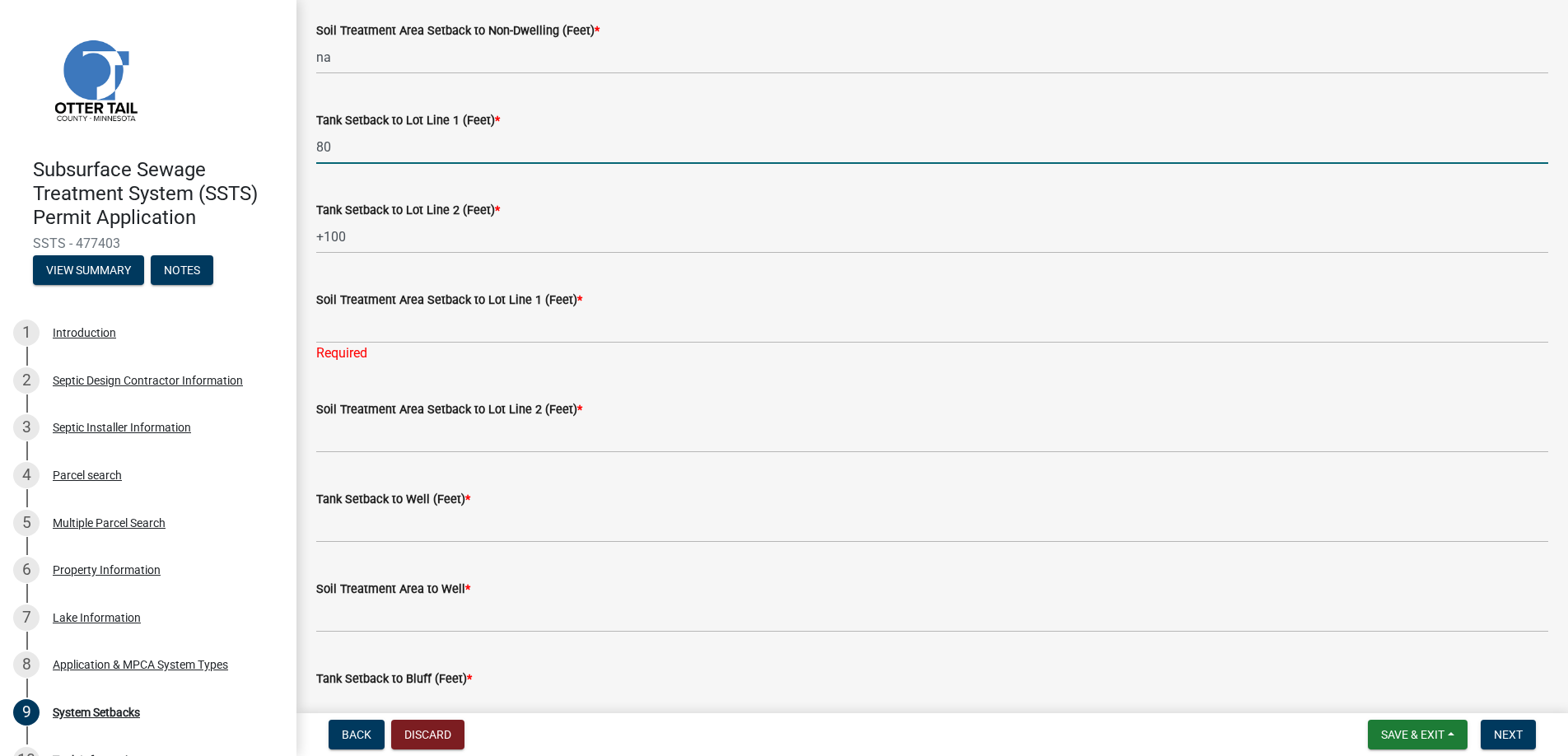
click at [336, 142] on input "80" at bounding box center [933, 147] width 1232 height 33
drag, startPoint x: 336, startPoint y: 142, endPoint x: 312, endPoint y: 148, distance: 24.7
click at [312, 148] on div "Tank Setback to Lot Line 1 (Feet) * 80" at bounding box center [933, 125] width 1257 height 76
type input "+100"
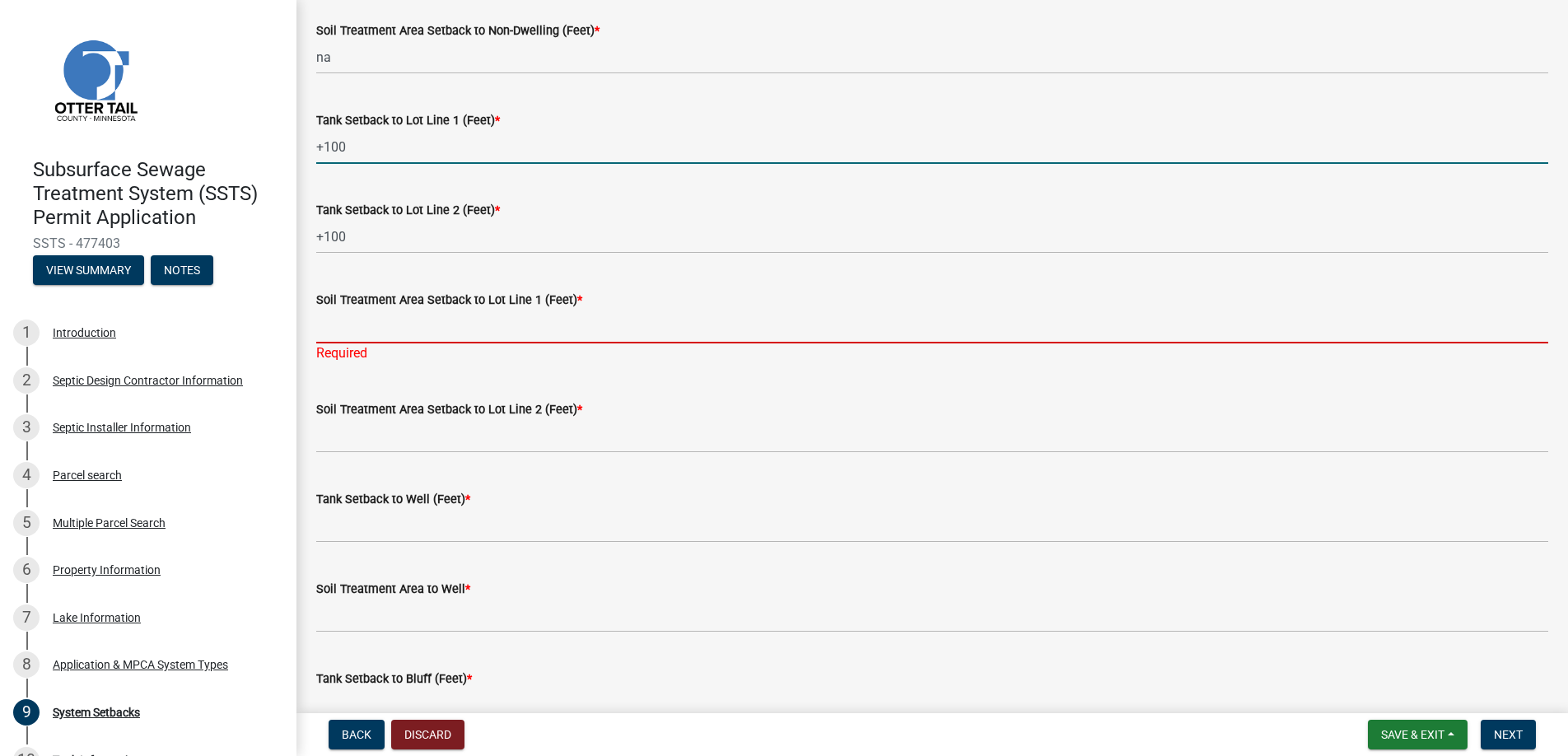
click at [352, 331] on input "Soil Treatment Area Setback to Lot Line 1 (Feet) *" at bounding box center [933, 326] width 1232 height 33
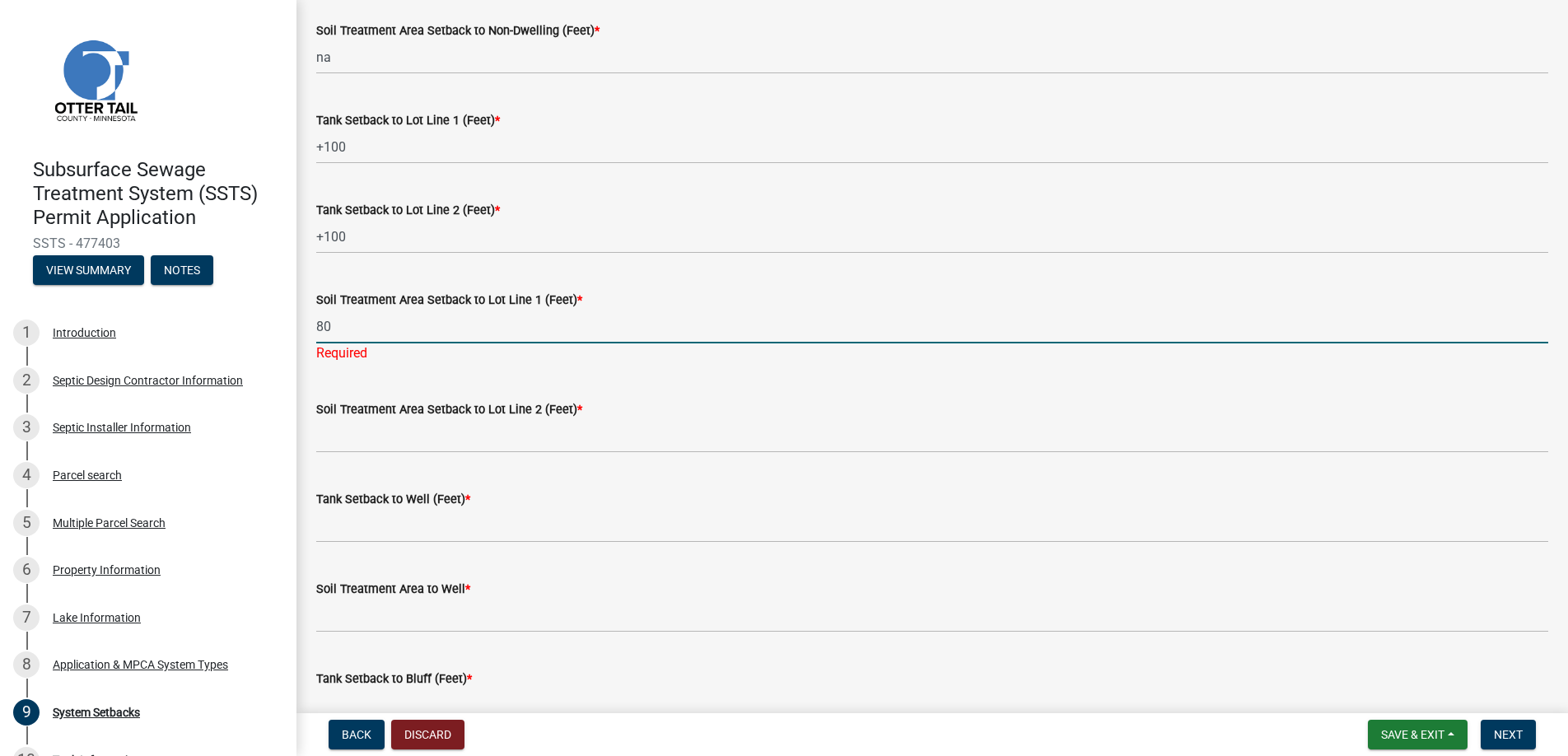
type input "80"
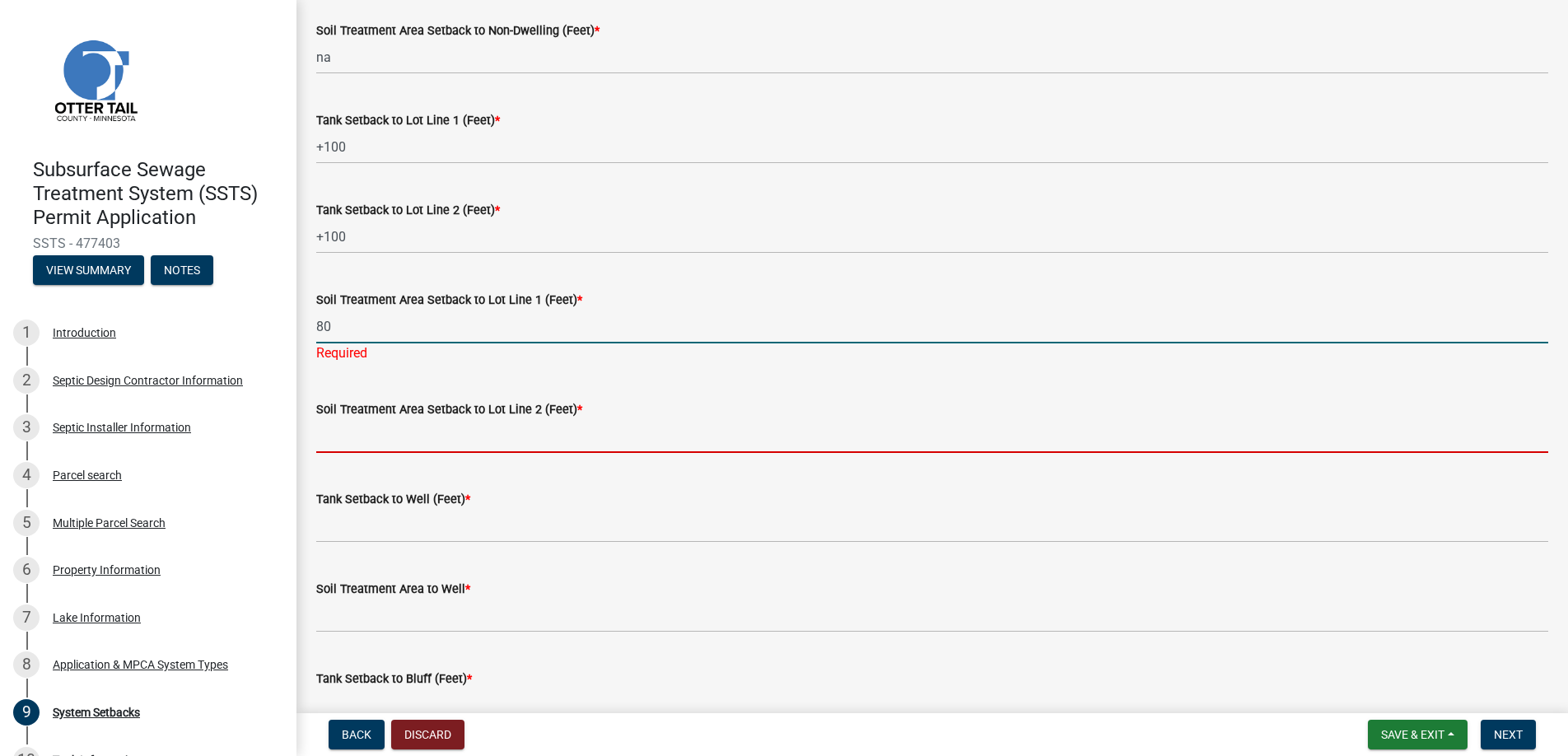
click at [340, 435] on wm-data-entity-input "Soil Treatment Area Setback to Lot Line 2 (Feet) *" at bounding box center [933, 421] width 1232 height 90
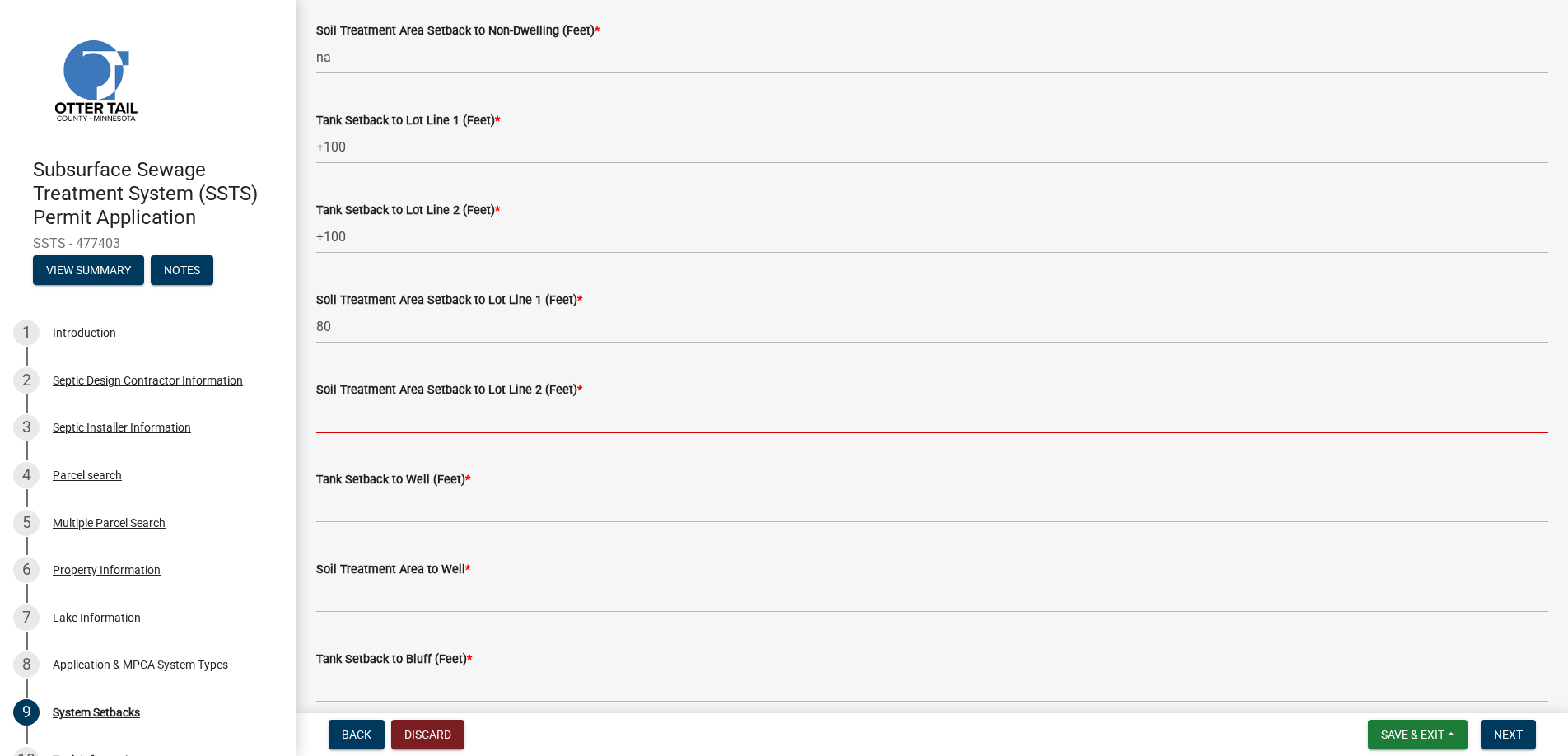
type input "+100"
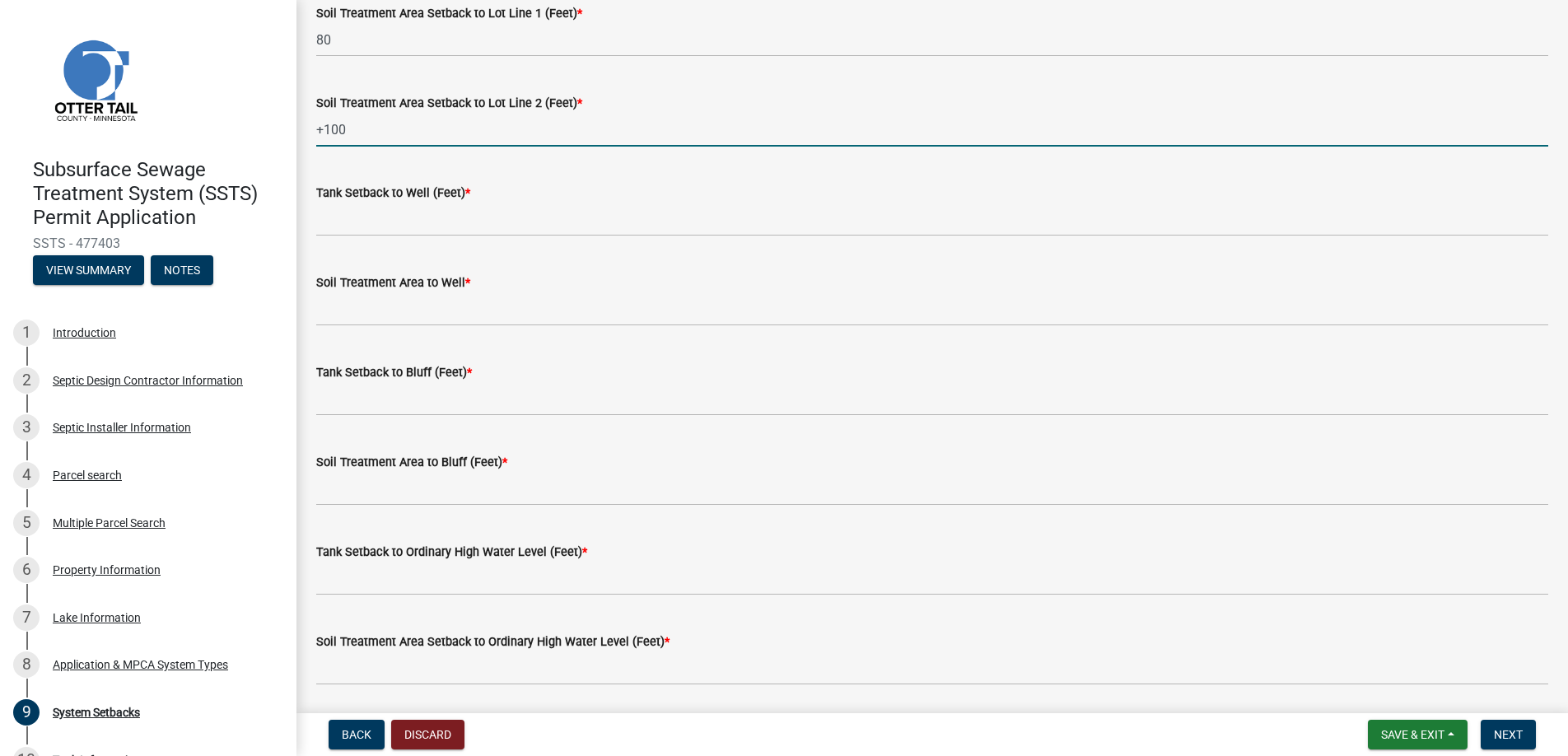
scroll to position [906, 0]
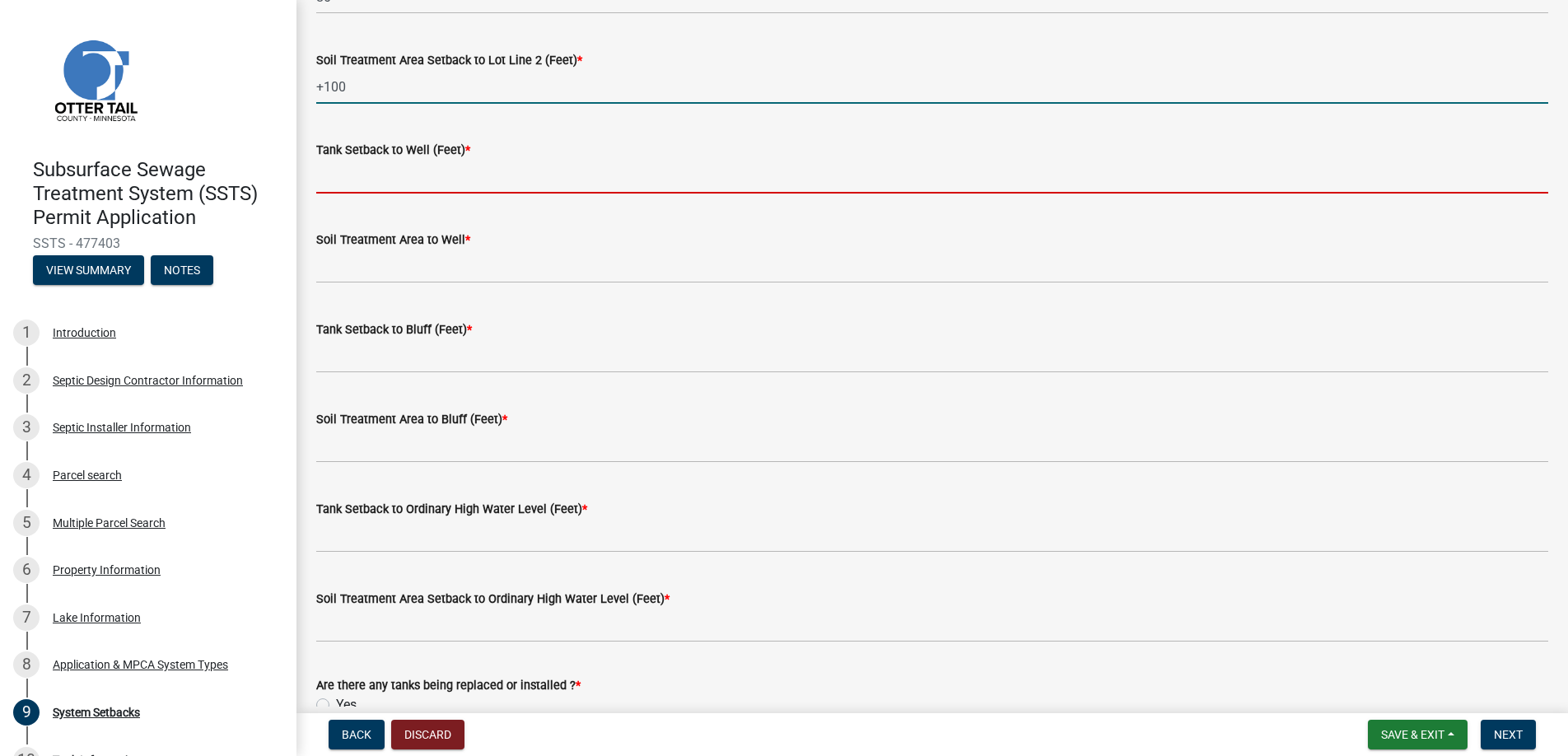
click at [362, 171] on input "Tank Setback to Well (Feet) *" at bounding box center [933, 177] width 1232 height 33
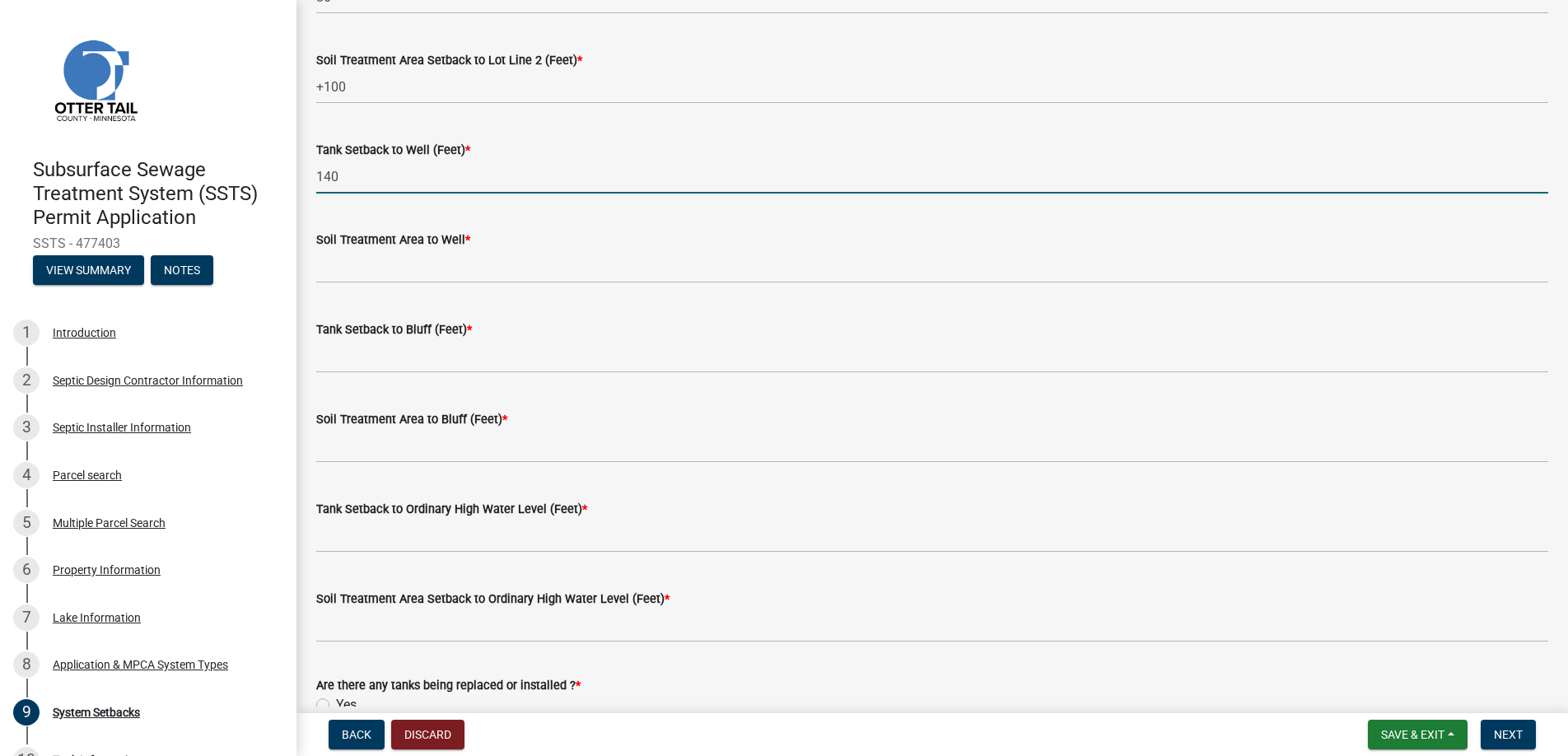
type input "140"
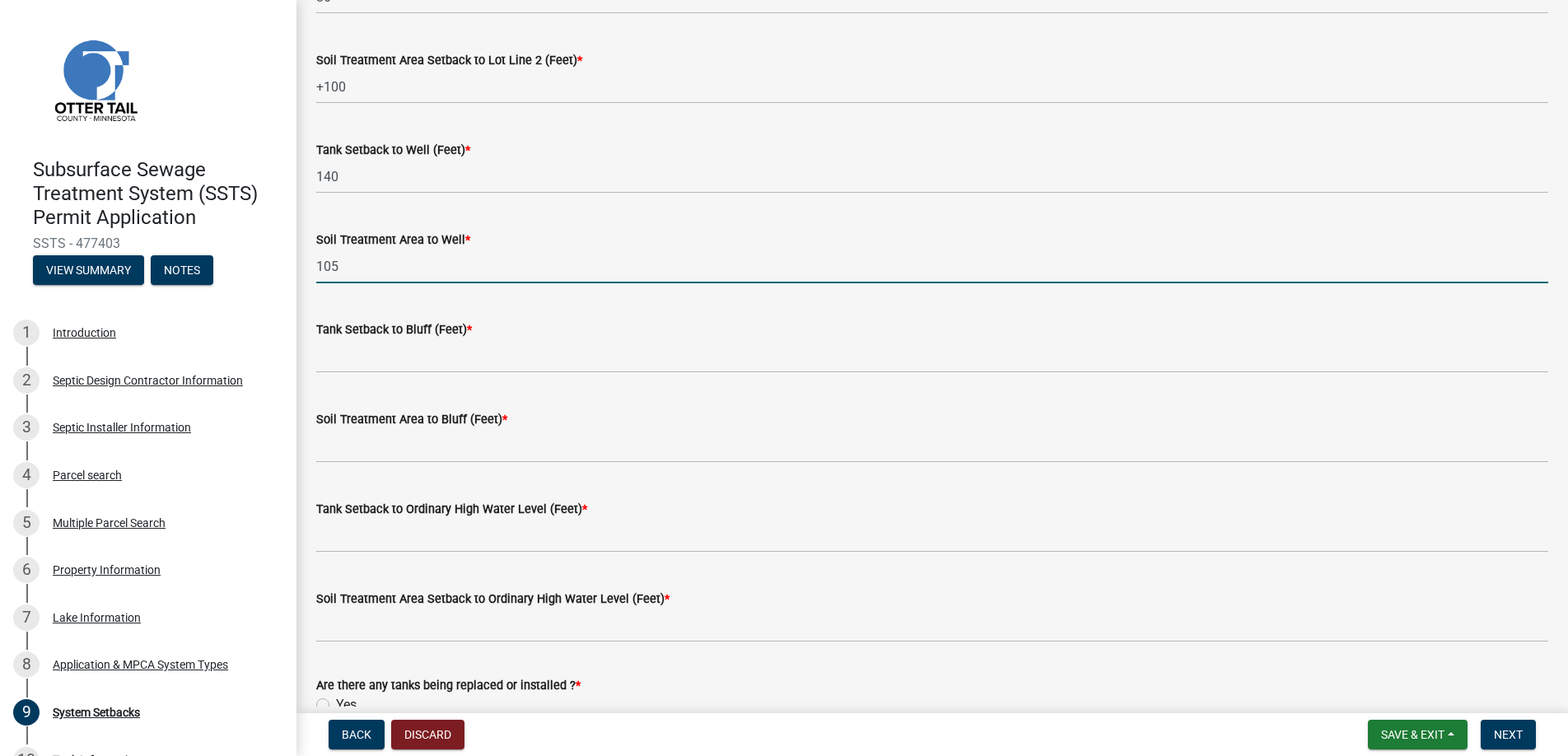
type input "105"
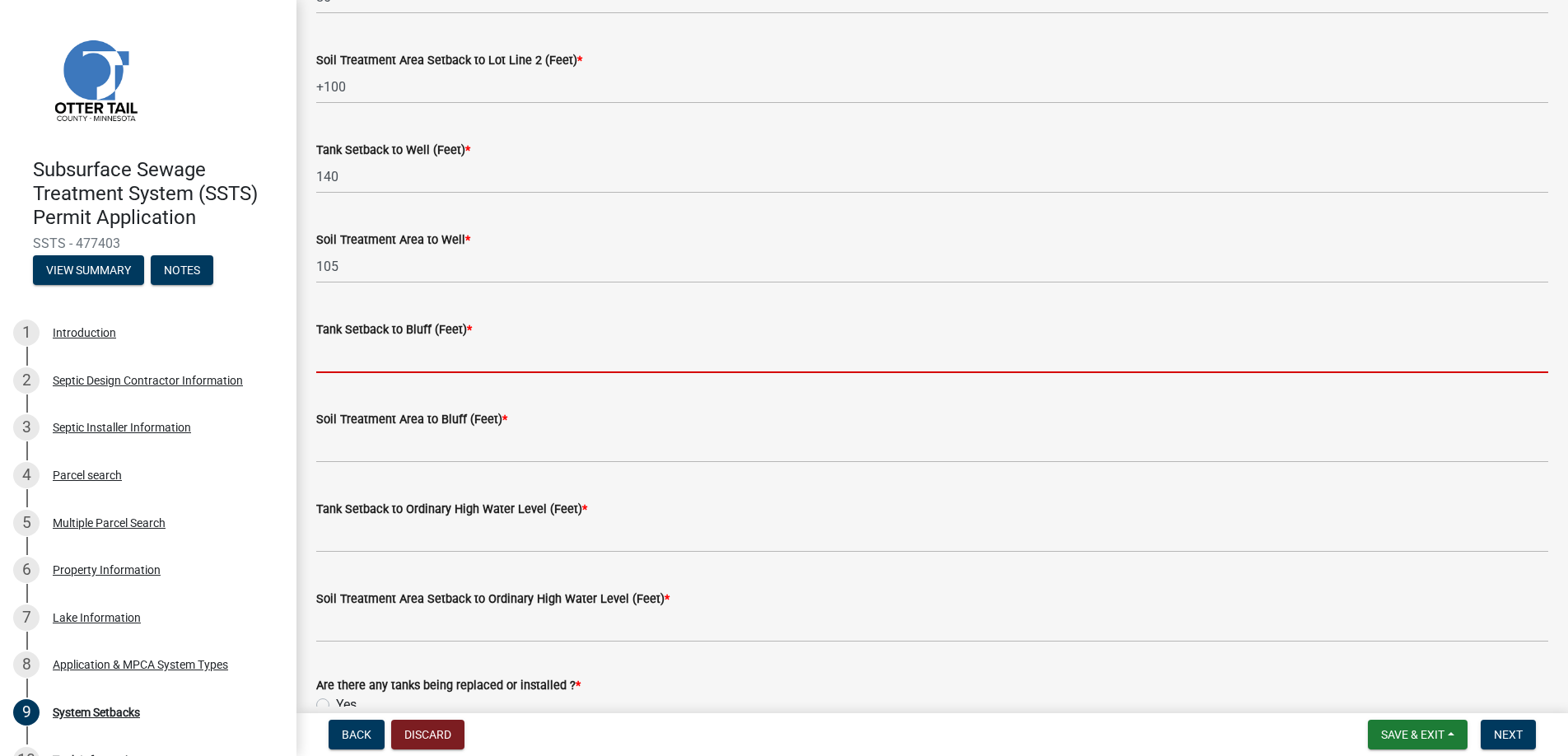
click at [390, 361] on input "Tank Setback to Bluff (Feet) *" at bounding box center [933, 356] width 1232 height 33
type input "na"
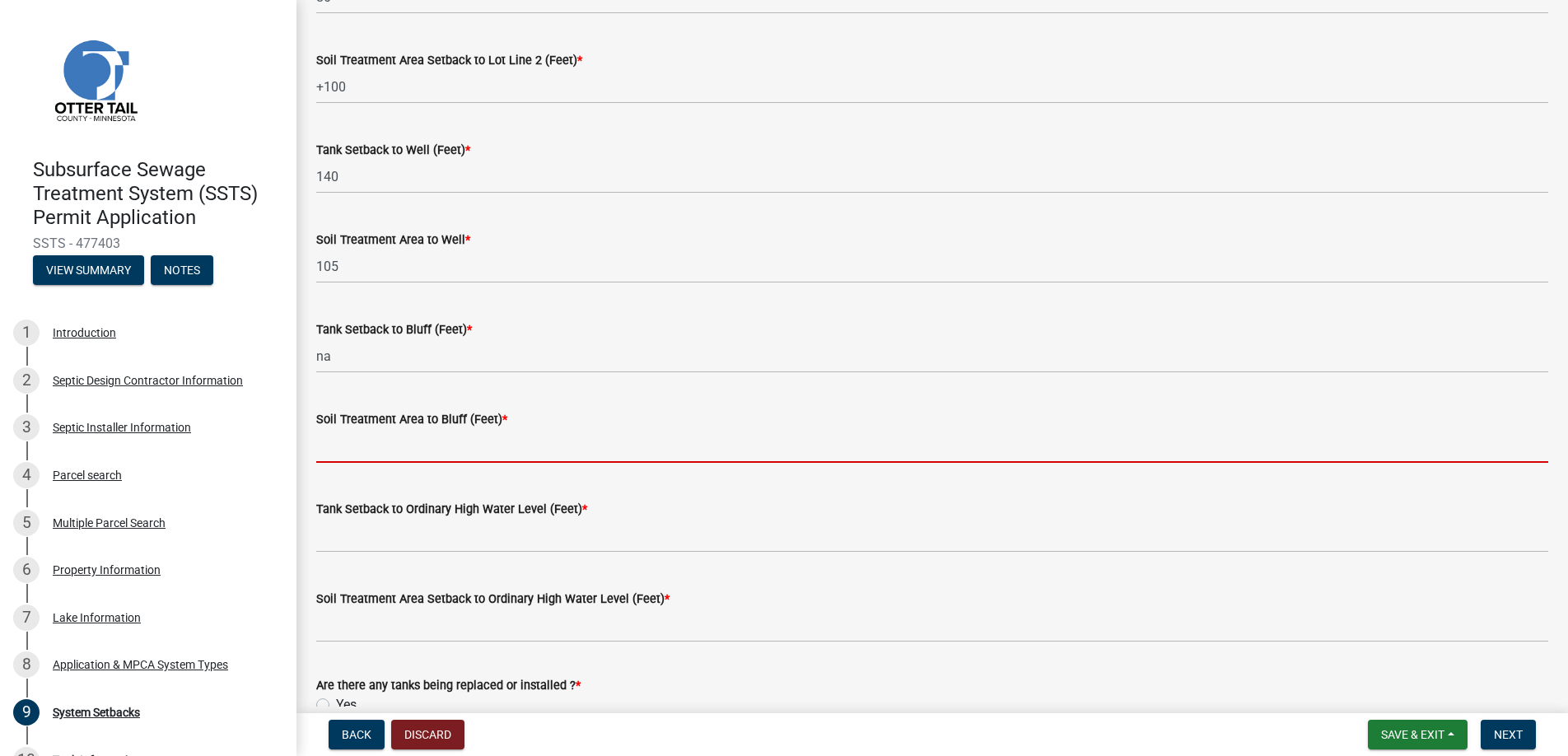
click at [386, 445] on input "Soil Treatment Area to Bluff (Feet) *" at bounding box center [933, 446] width 1232 height 33
type input "na"
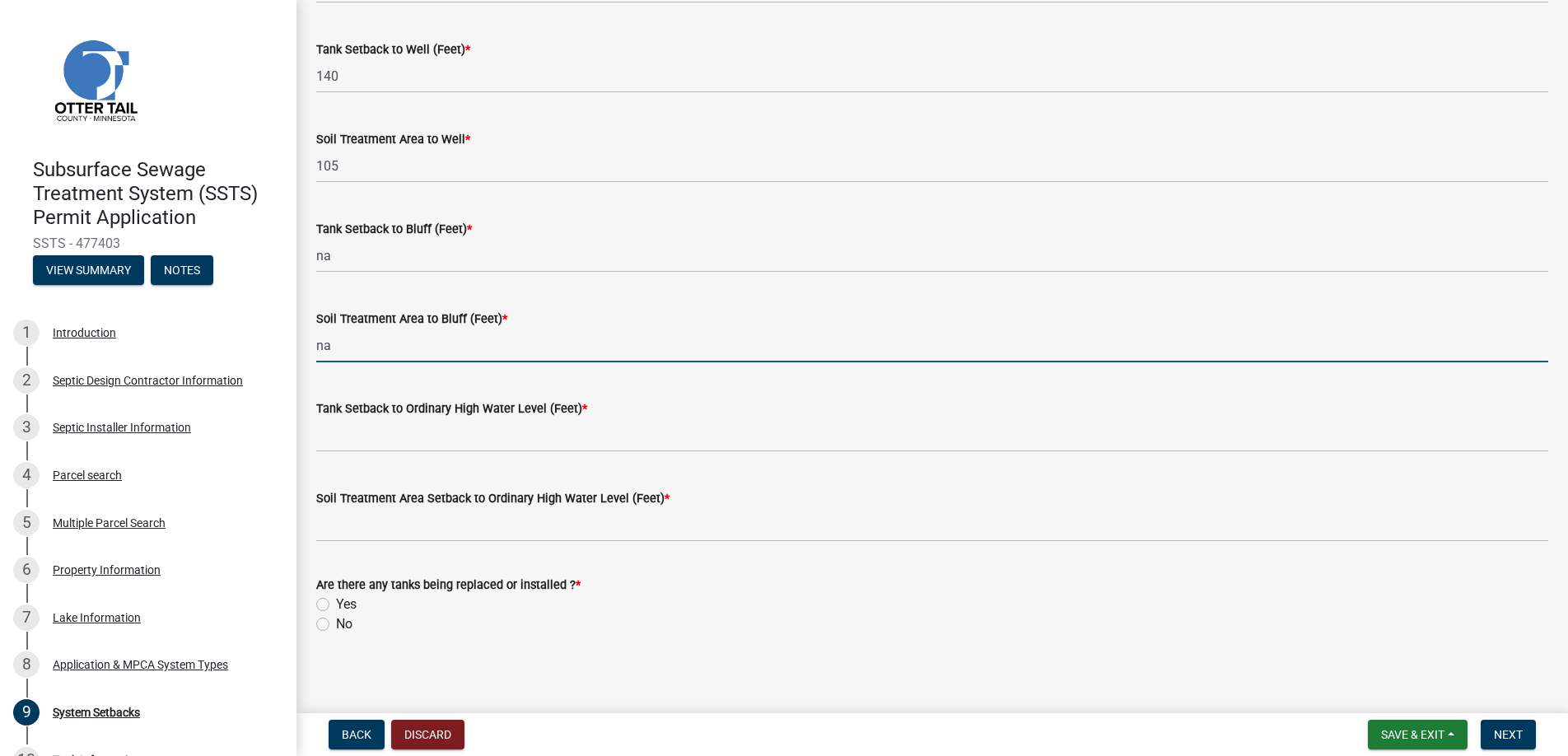
scroll to position [1014, 0]
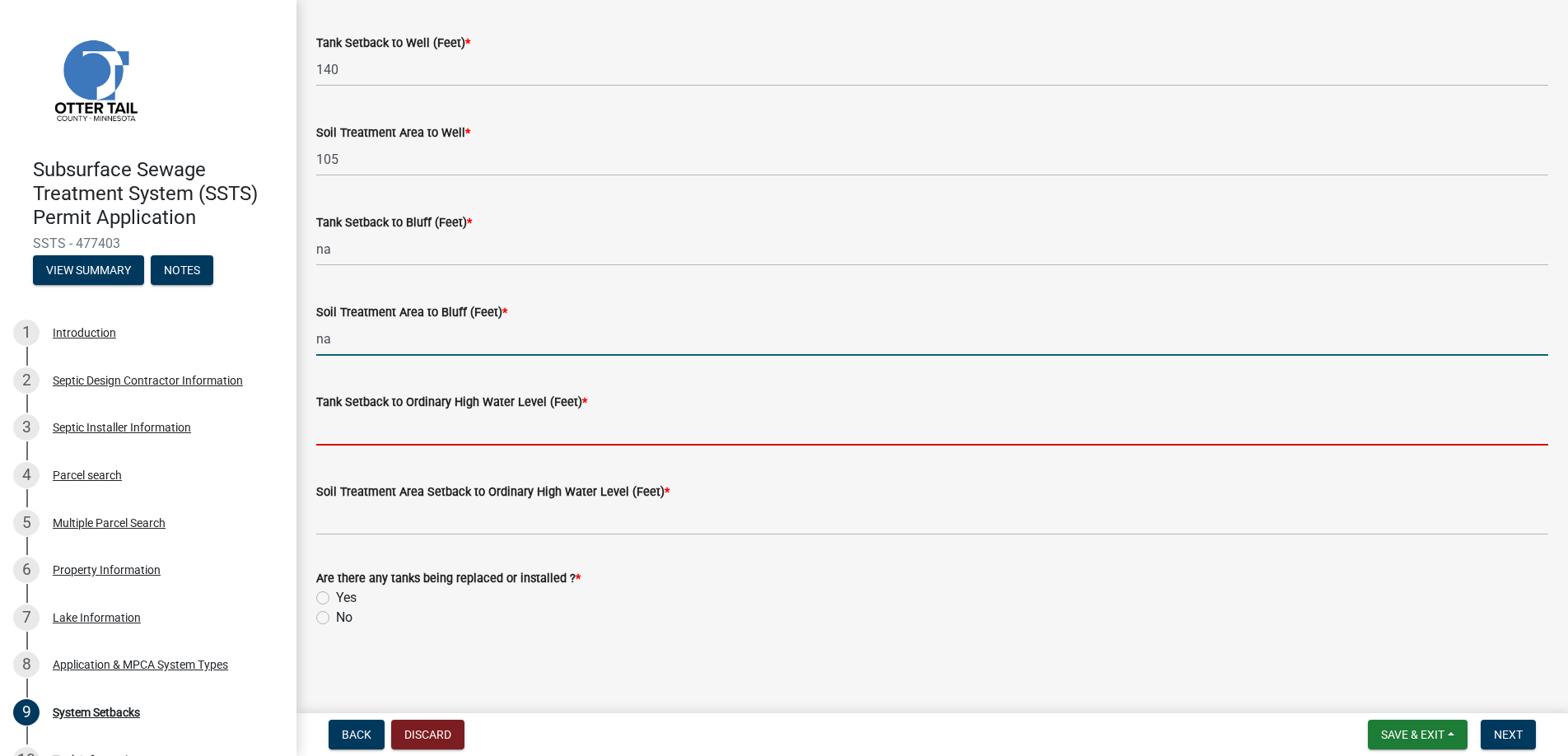
click at [380, 425] on input "Tank Setback to Ordinary High Water Level (Feet) *" at bounding box center [933, 429] width 1232 height 33
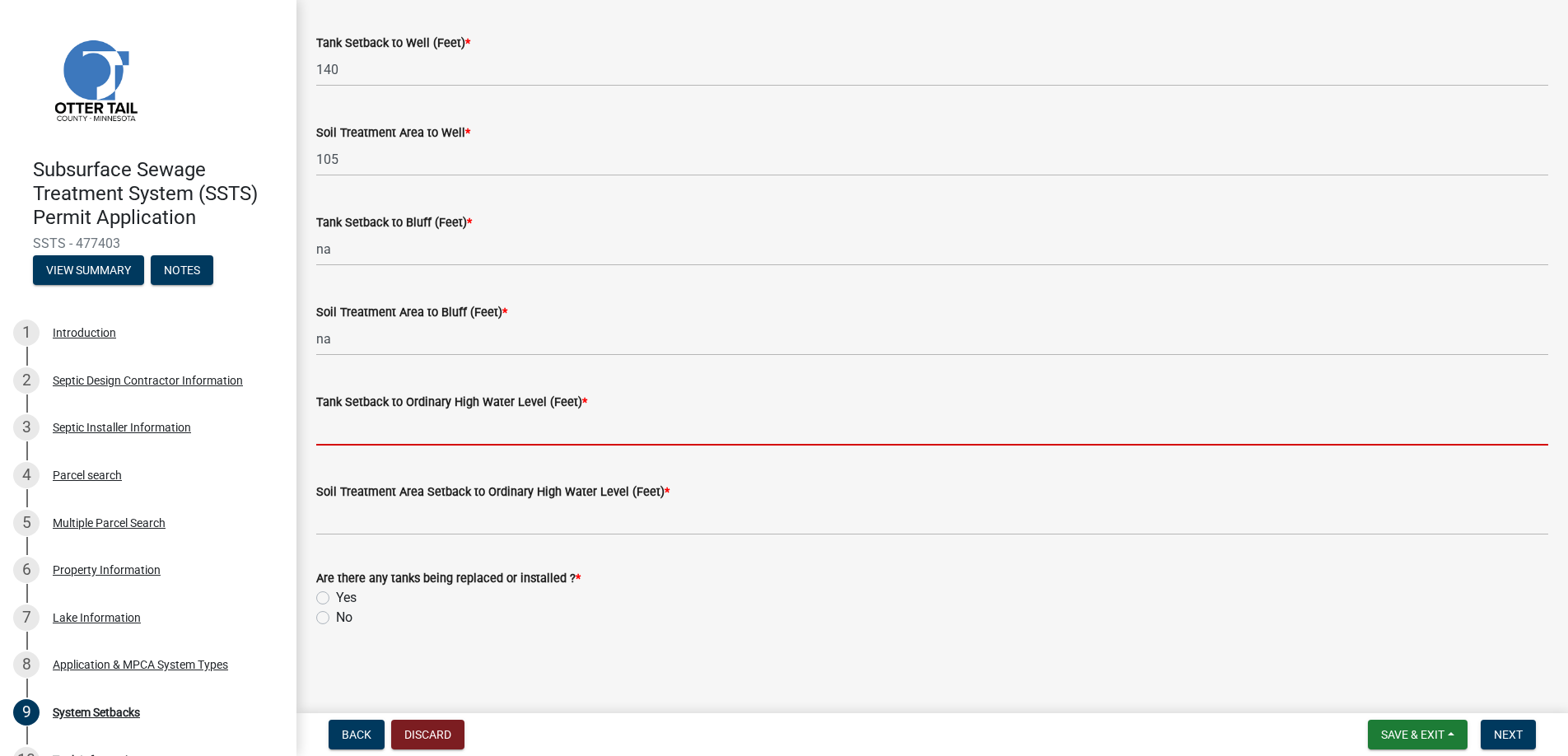
type input "+100"
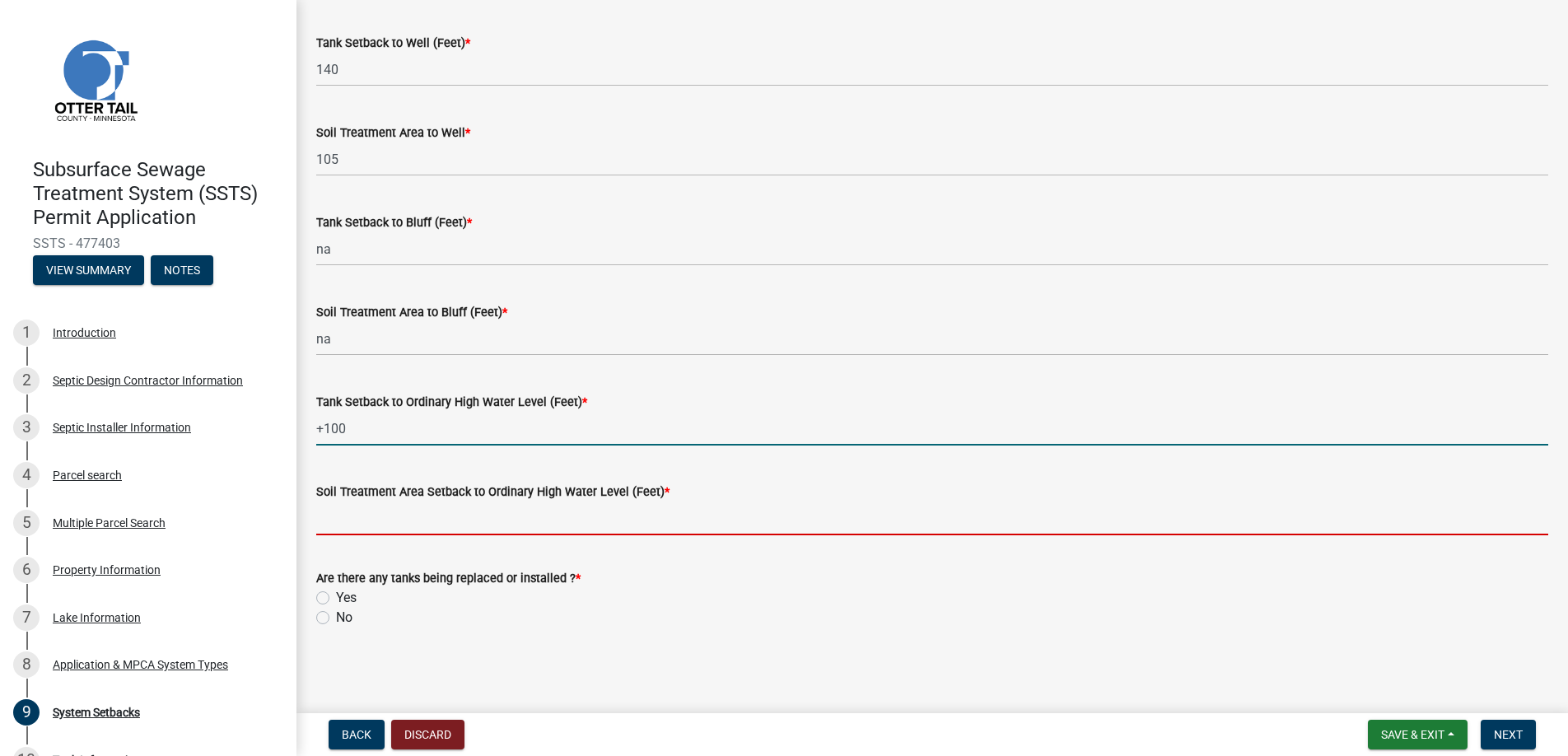
click at [367, 522] on input "Soil Treatment Area Setback to Ordinary High Water Level (Feet) *" at bounding box center [933, 519] width 1232 height 33
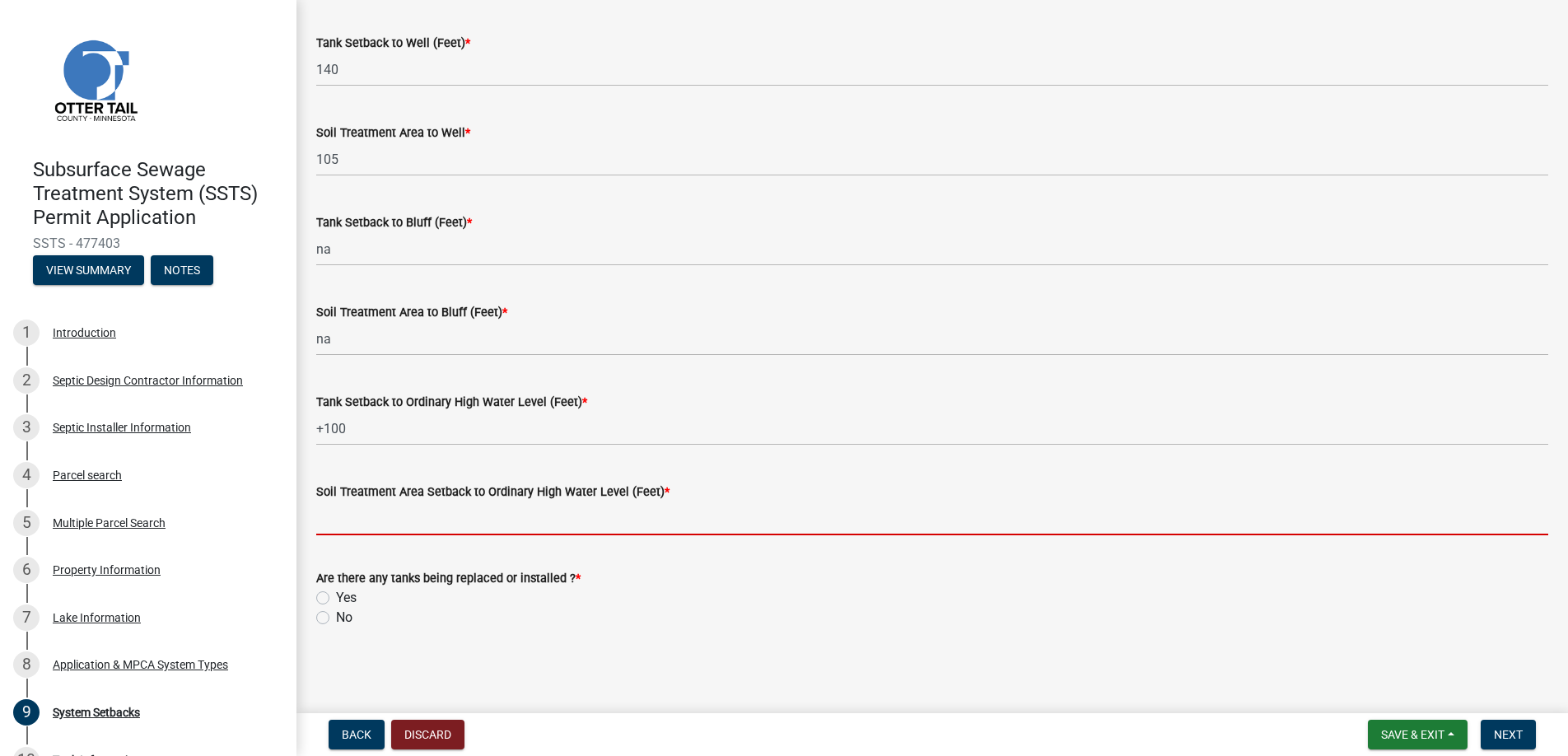
type input "+200"
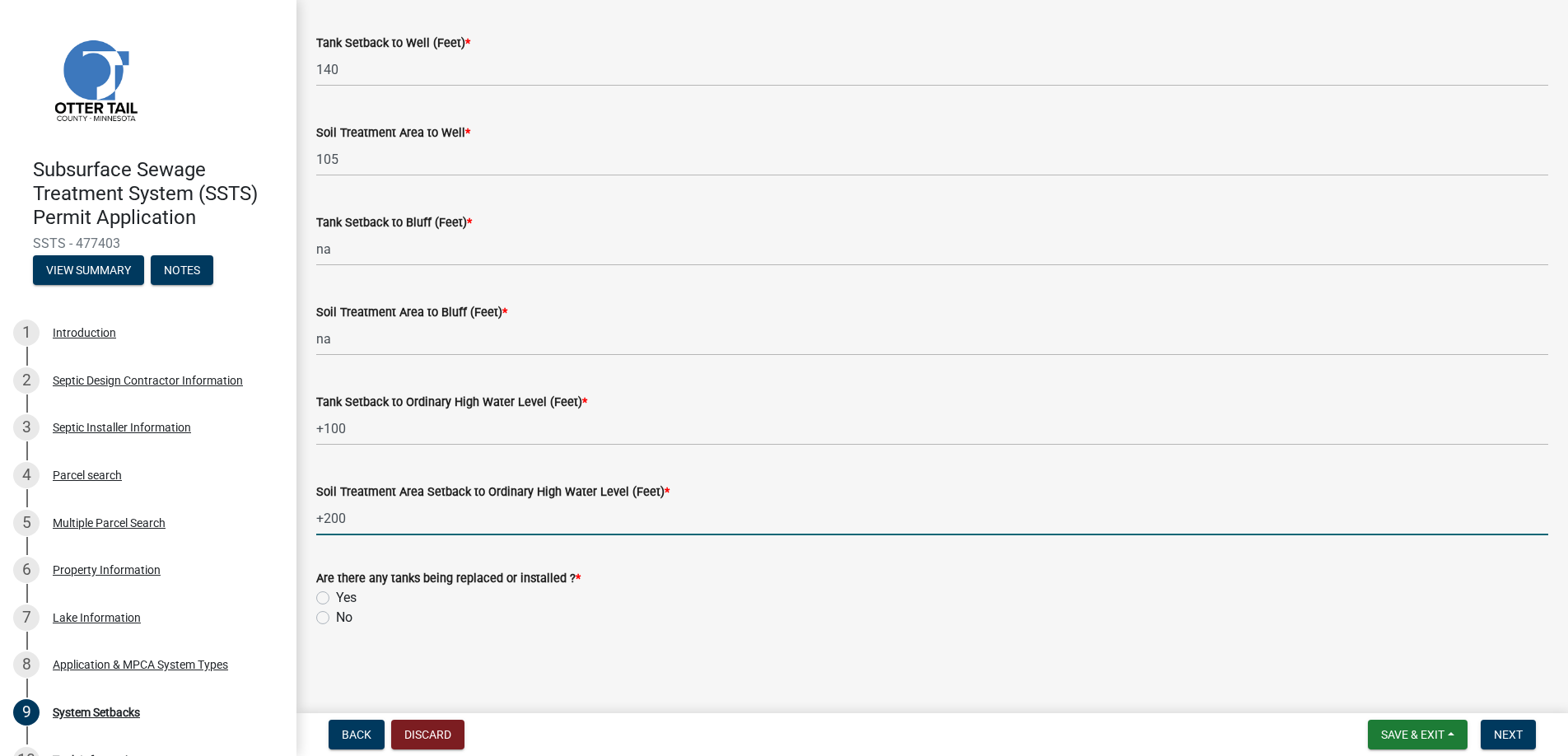
click at [336, 618] on label "No" at bounding box center [344, 618] width 17 height 19
click at [336, 618] on input "No" at bounding box center [341, 614] width 11 height 11
radio input "true"
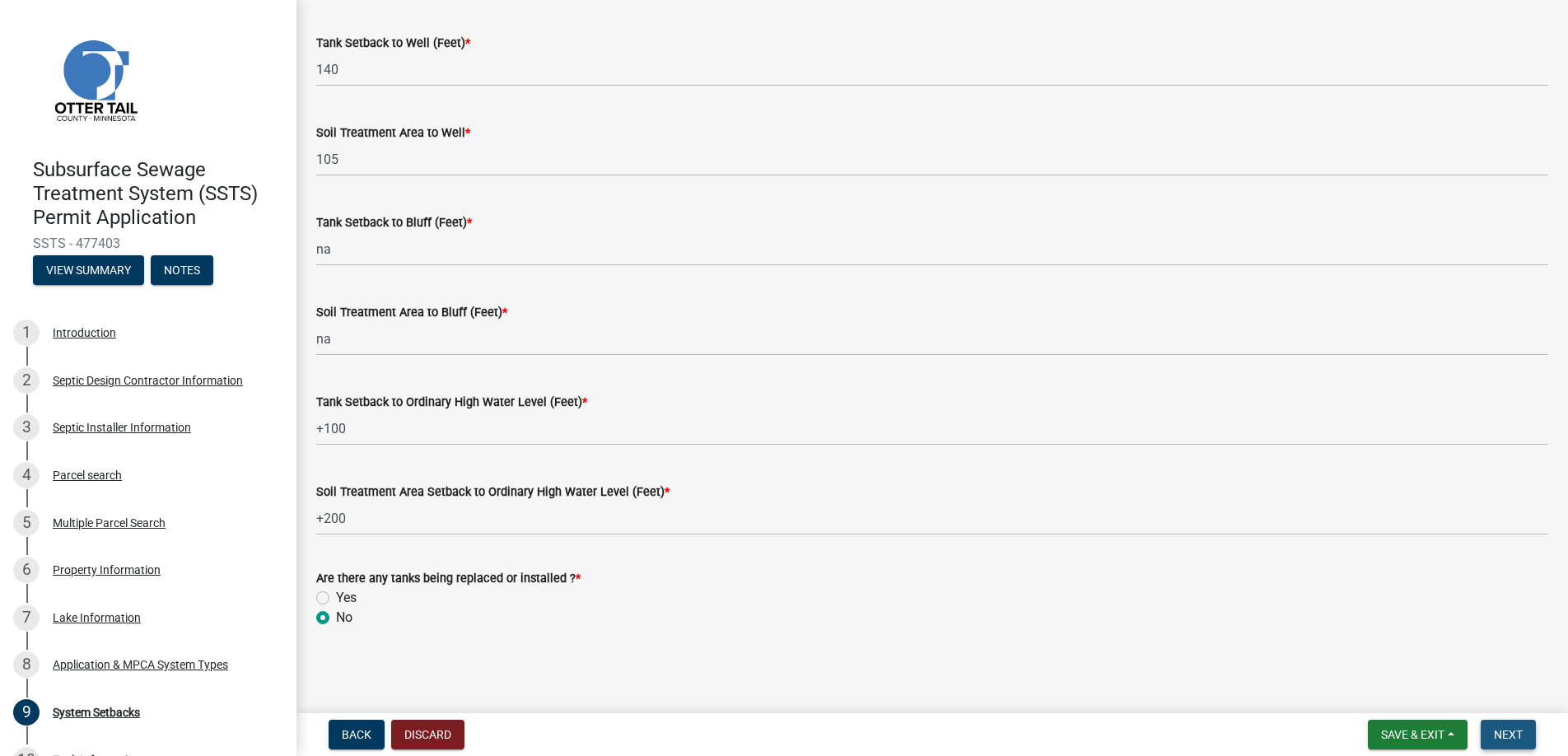
click at [1505, 731] on span "Next" at bounding box center [1508, 734] width 29 height 13
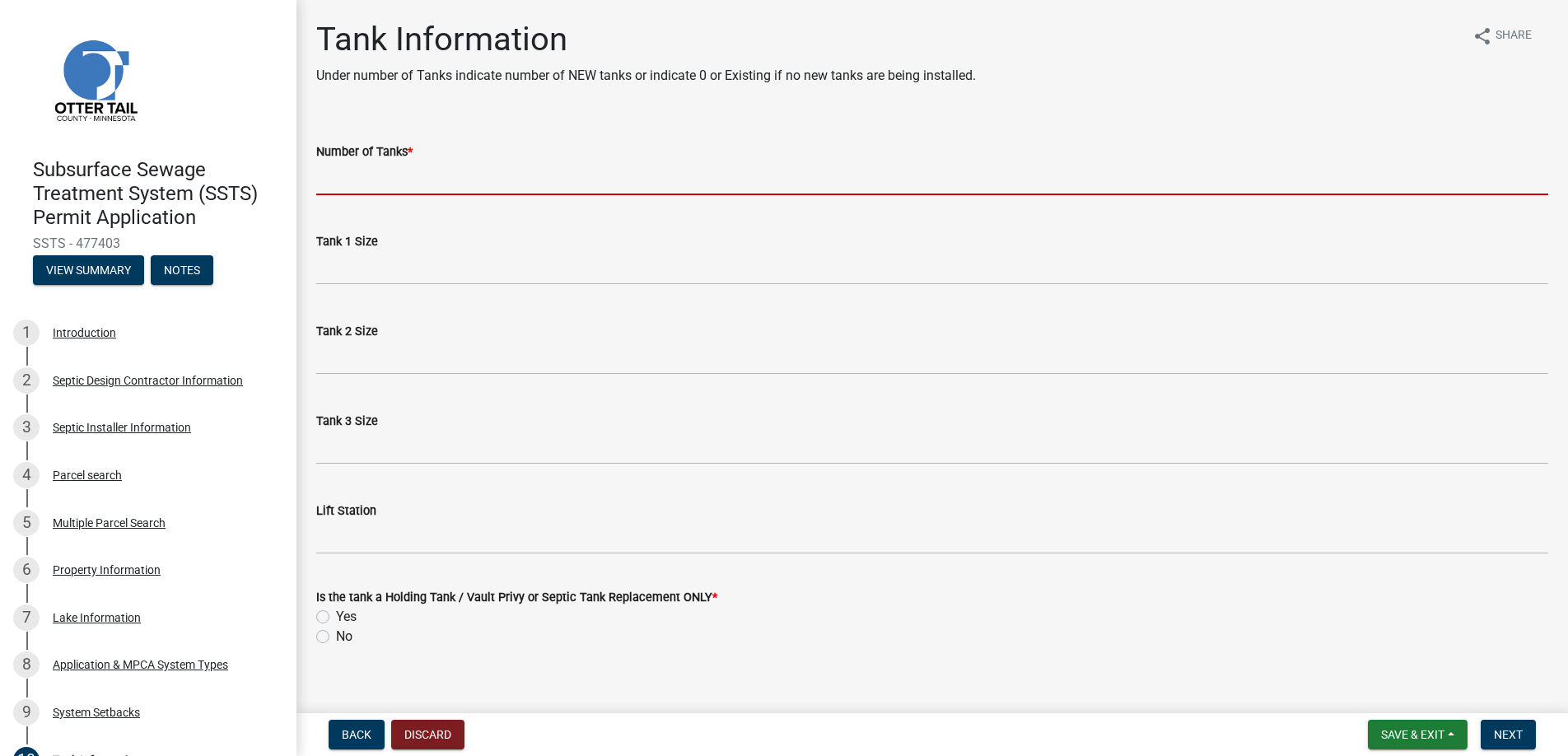
click at [378, 178] on input "Number of Tanks *" at bounding box center [933, 178] width 1232 height 33
type input "0"
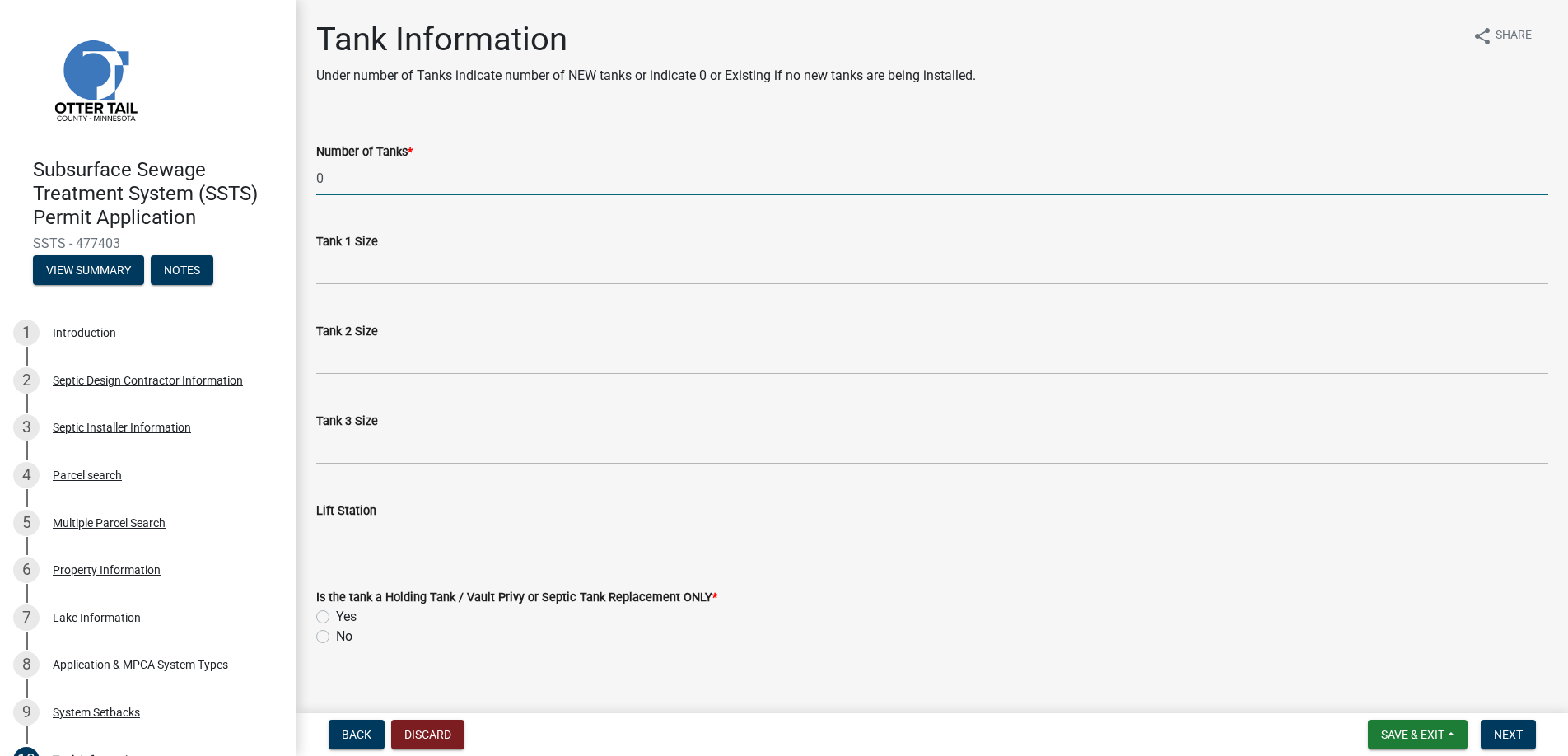
click at [336, 636] on label "No" at bounding box center [344, 636] width 17 height 19
click at [336, 636] on input "No" at bounding box center [341, 632] width 11 height 11
radio input "true"
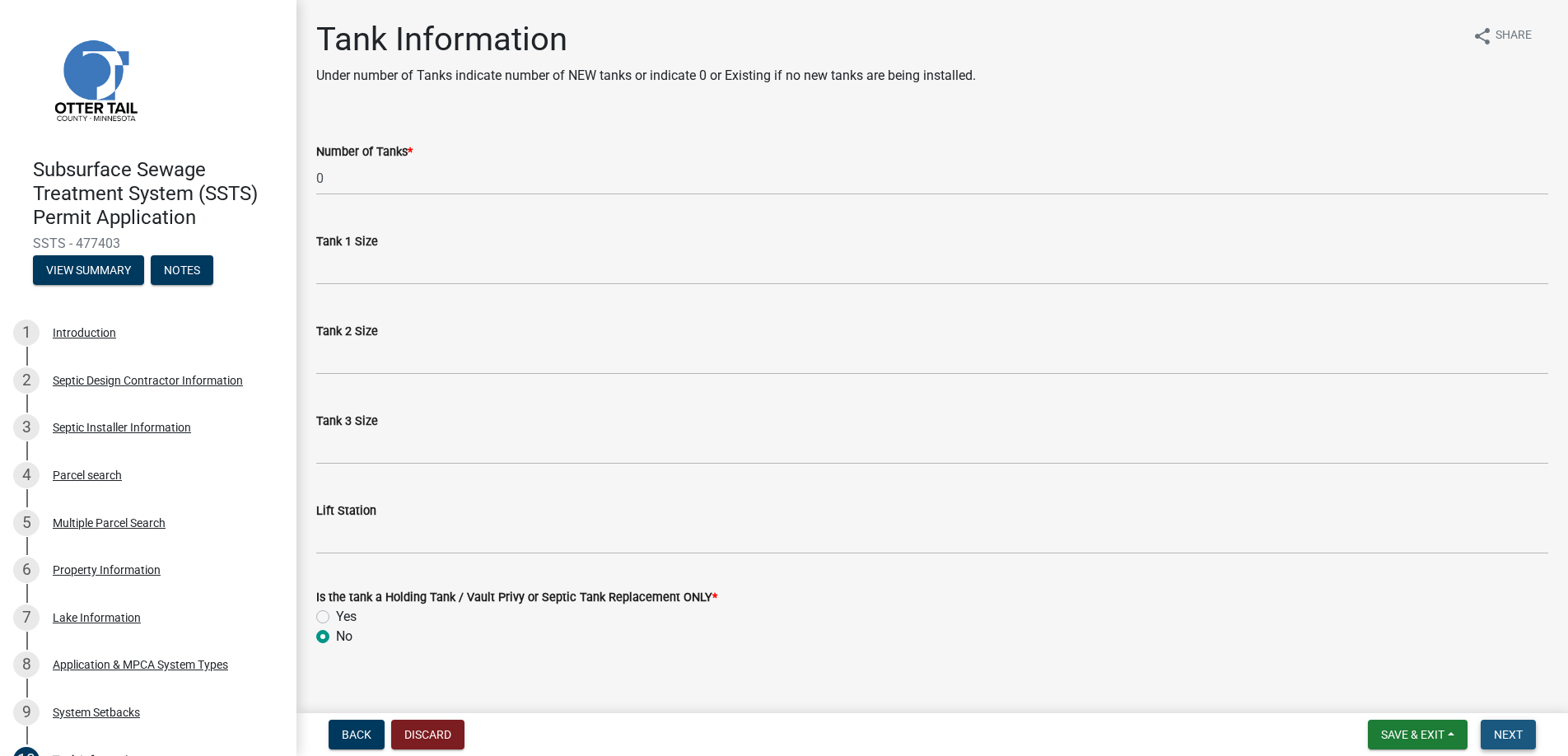
click at [1504, 725] on button "Next" at bounding box center [1508, 735] width 55 height 30
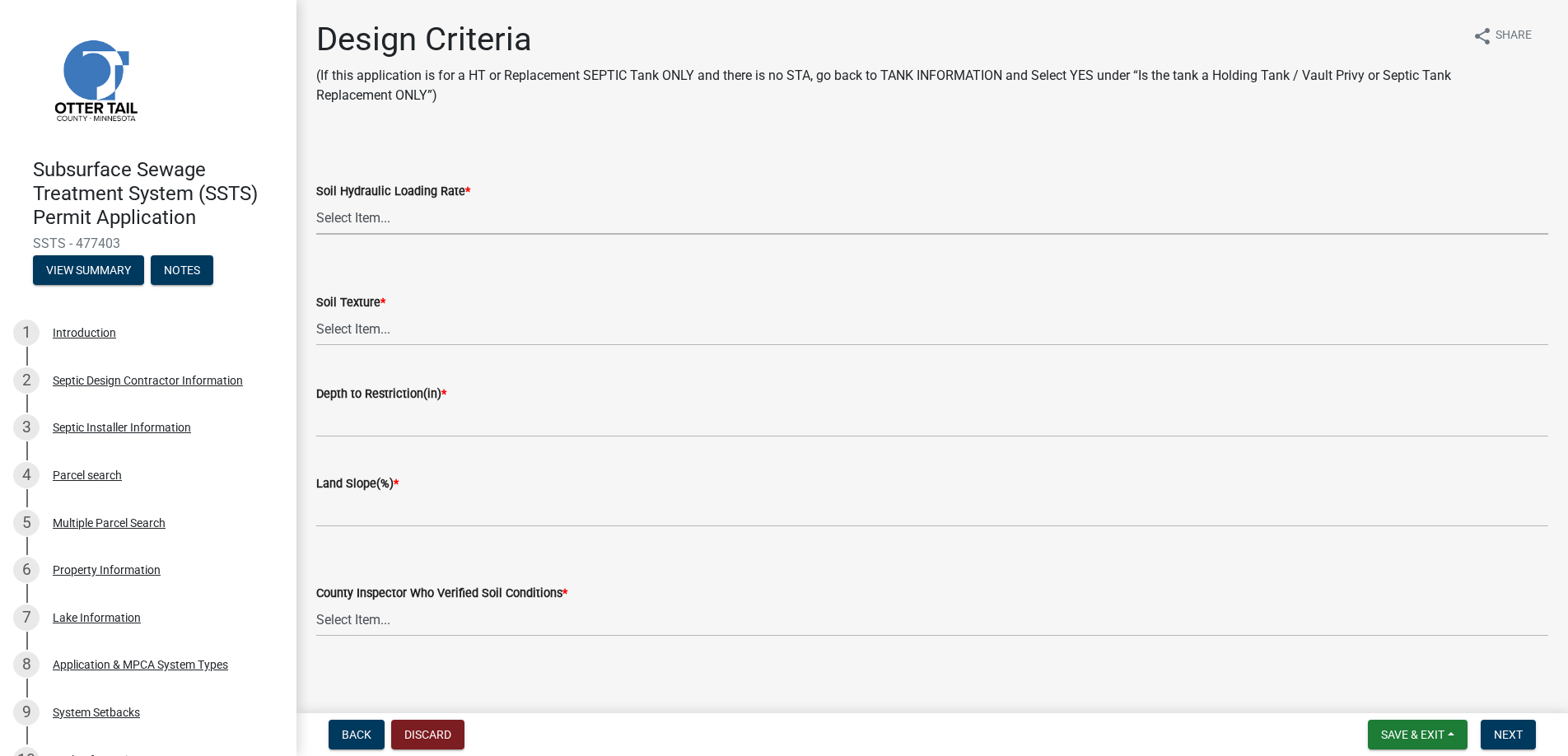
click at [363, 211] on select "Select Item... 1.6 gpd/ft2 1.2 gpd/ft2 1.0 gpd/ft2 0.87 gpd/ft2 0.78 gpd/ft2 0.…" at bounding box center [933, 218] width 1232 height 33
click at [316, 201] on select "Select Item... 1.6 gpd/ft2 1.2 gpd/ft2 1.0 gpd/ft2 0.87 gpd/ft2 0.78 gpd/ft2 0.…" at bounding box center [933, 218] width 1232 height 33
select select "48244220-b2d5-4708-94fb-eec21d20ddbb"
click at [367, 323] on select "Select Item... Coarse Sand (COS) Sand (S) Fine Sand (FS) Very Fine Sand (VFS) L…" at bounding box center [933, 329] width 1232 height 33
click at [316, 312] on select "Select Item... Coarse Sand (COS) Sand (S) Fine Sand (FS) Very Fine Sand (VFS) L…" at bounding box center [933, 329] width 1232 height 33
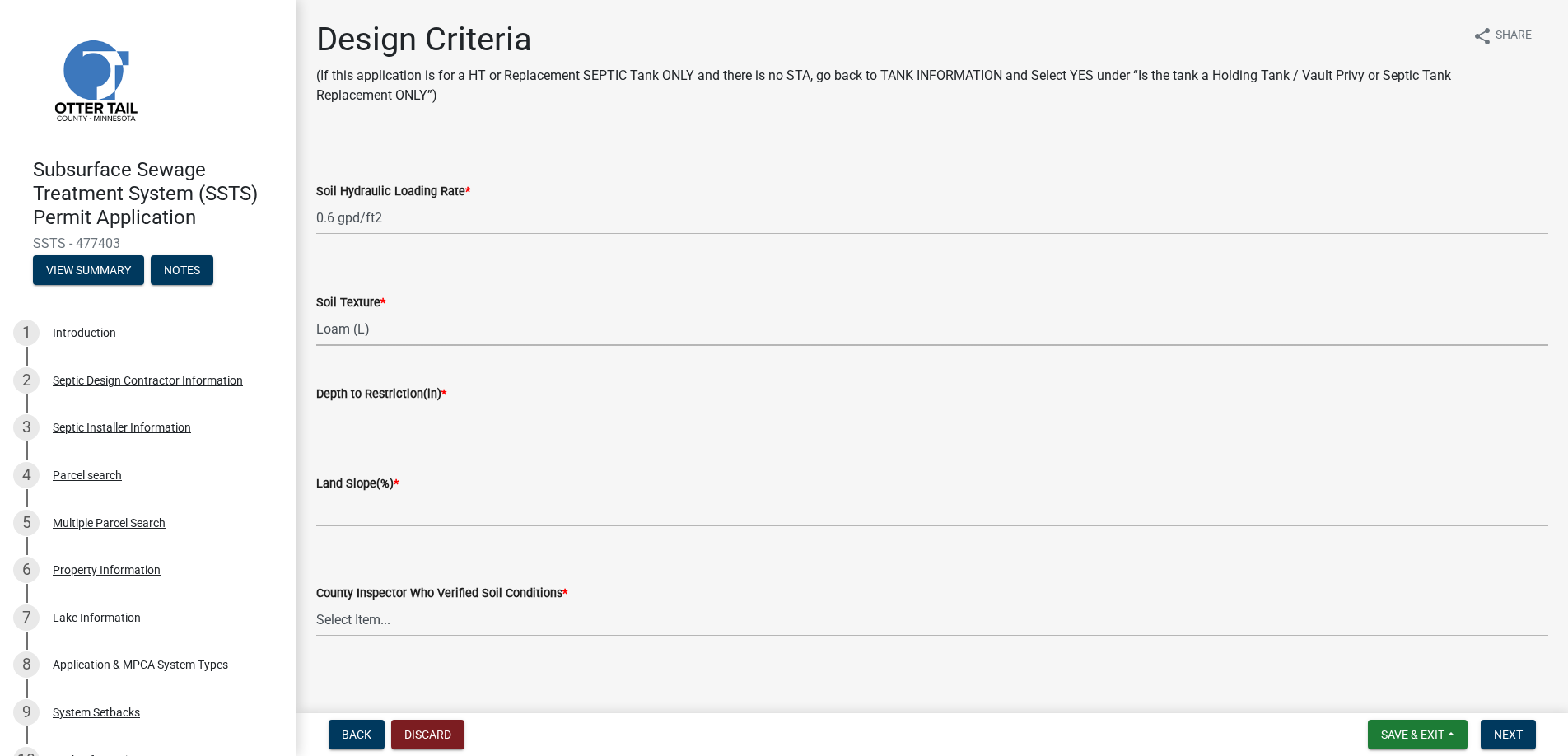
select select "4229e383-8b85-4b32-ab4b-b432a830edeb"
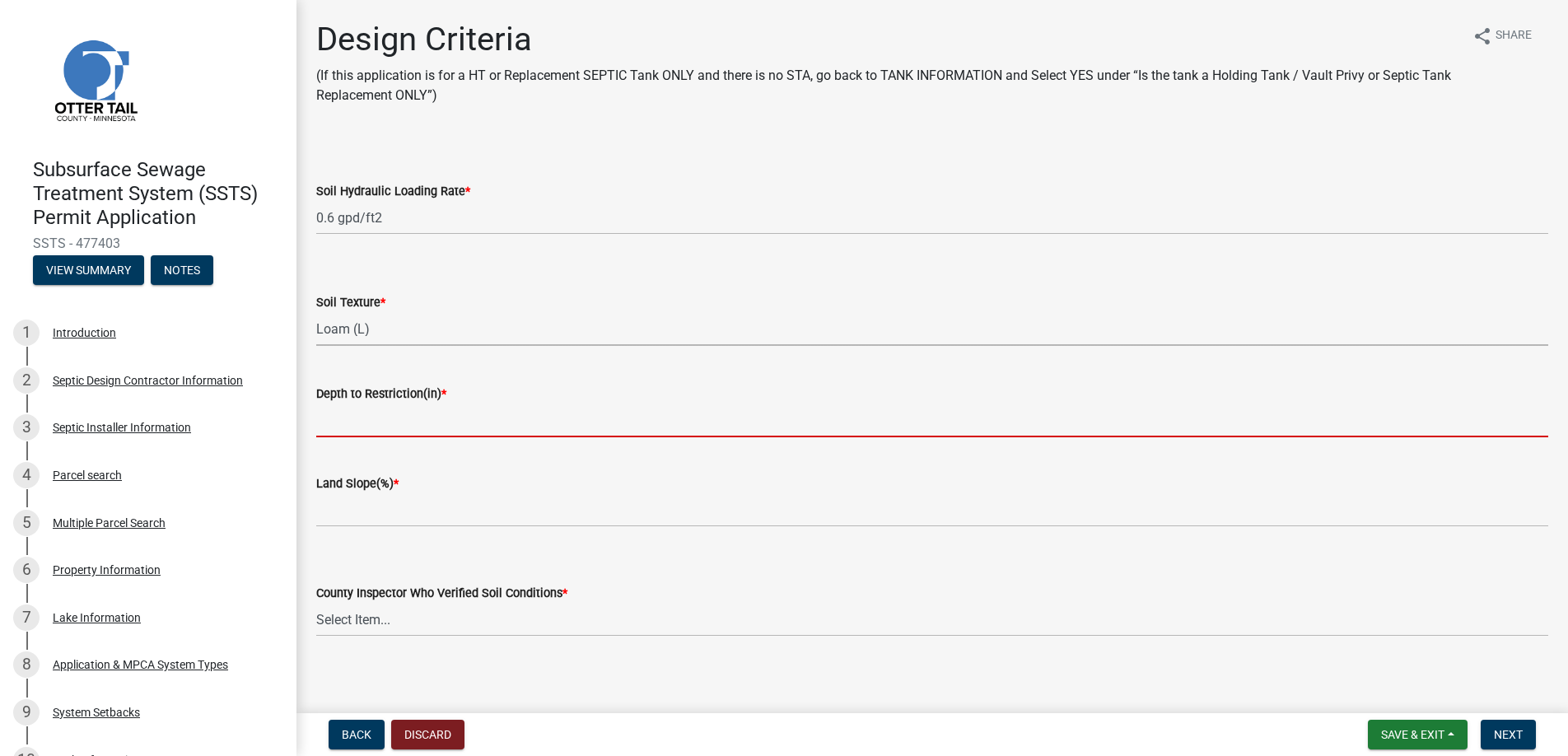
click at [374, 421] on input "Depth to Restriction(in) *" at bounding box center [933, 420] width 1232 height 33
type input "22"
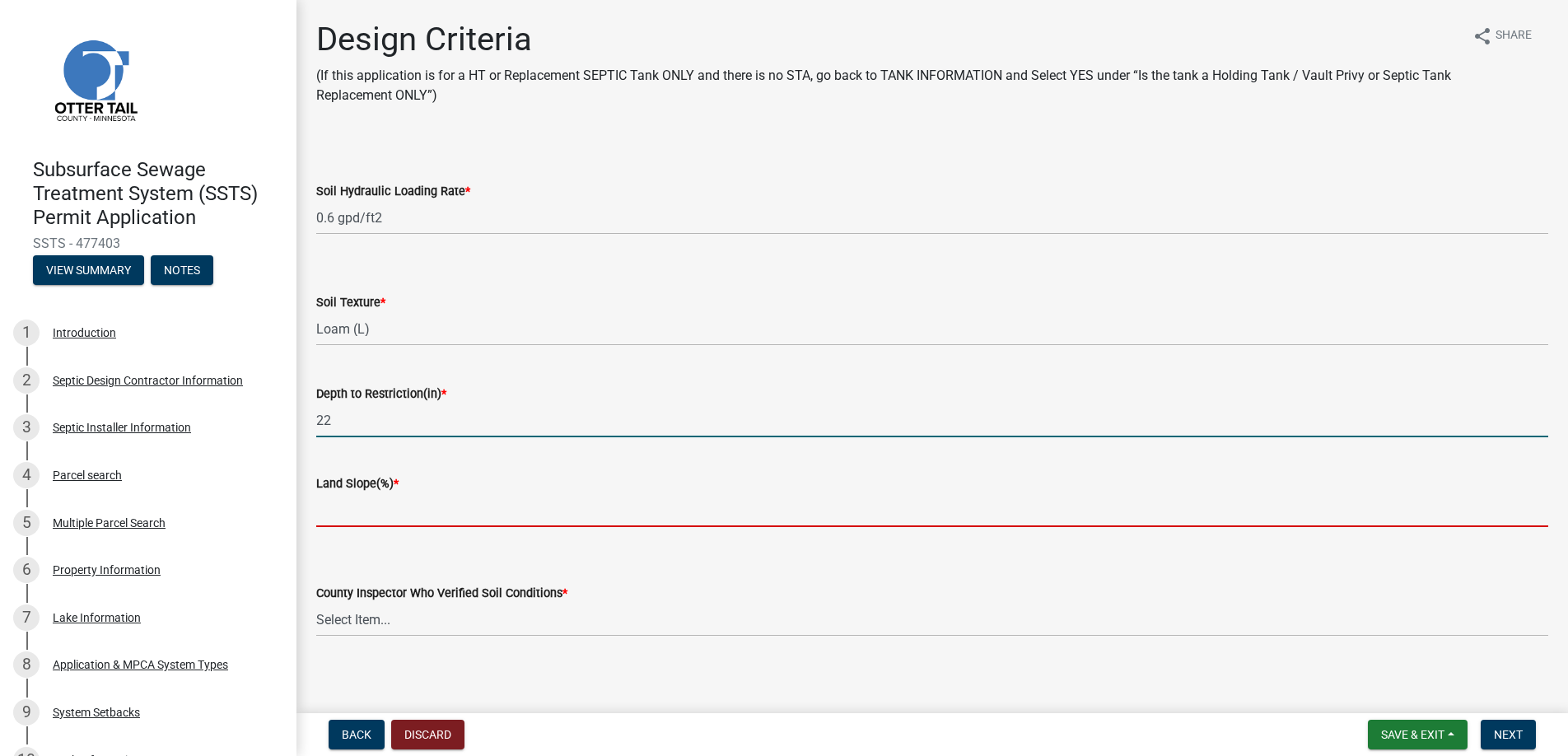
click at [351, 509] on input "Land Slope(%) *" at bounding box center [933, 510] width 1232 height 33
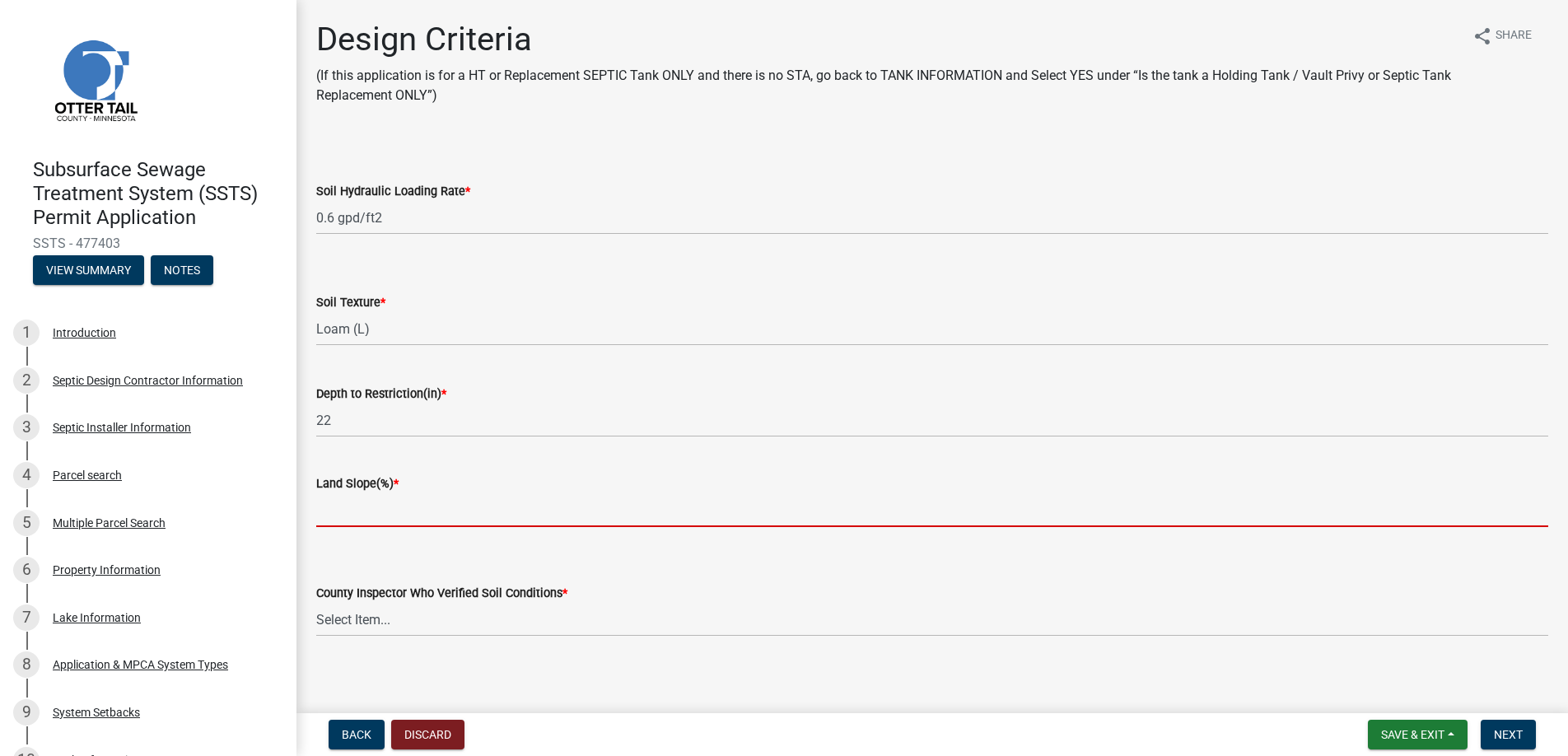
type input "0"
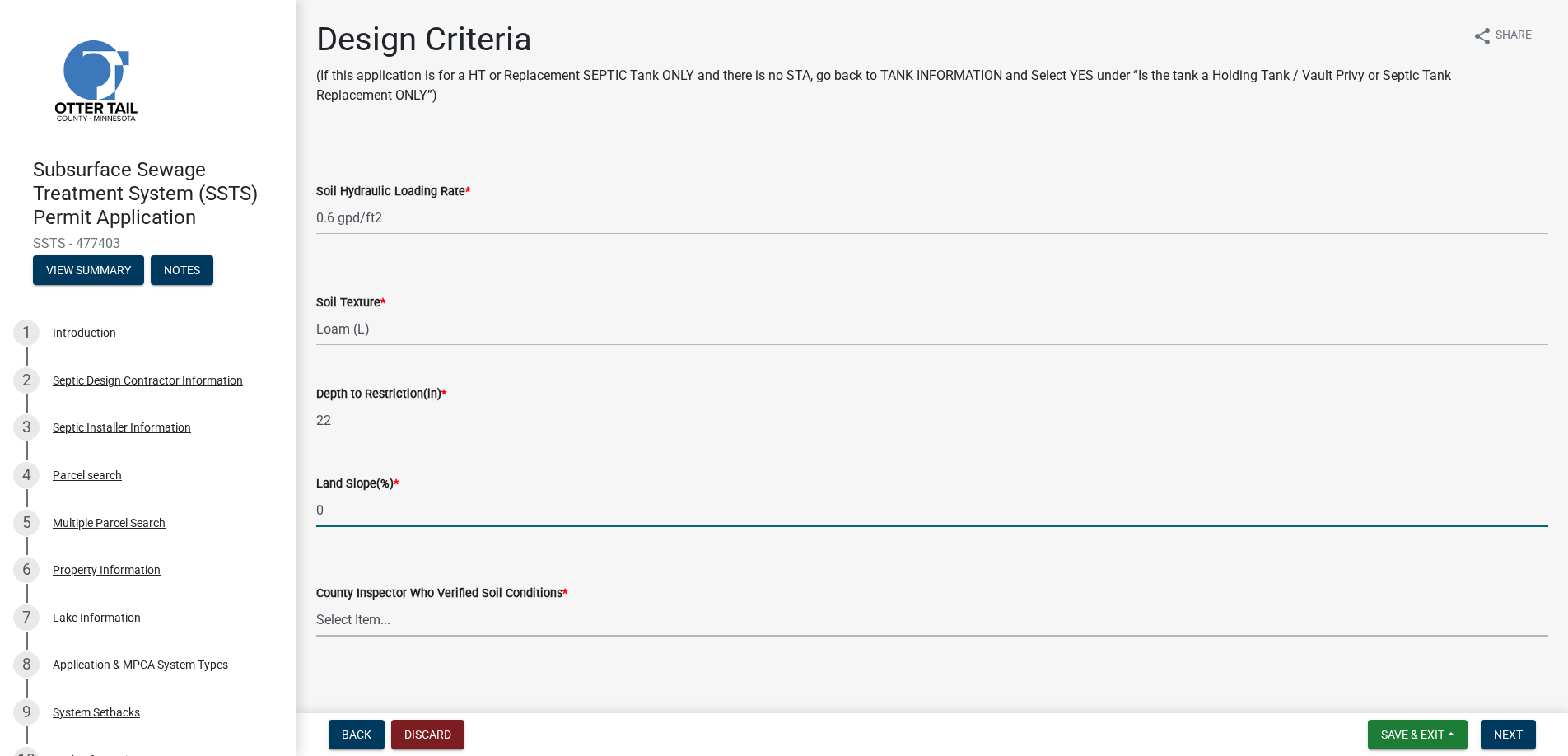
click at [363, 616] on select "Select Item... [PERSON_NAME] [PERSON_NAME] [PERSON_NAME] [PERSON_NAME] [PERSON_…" at bounding box center [933, 620] width 1232 height 33
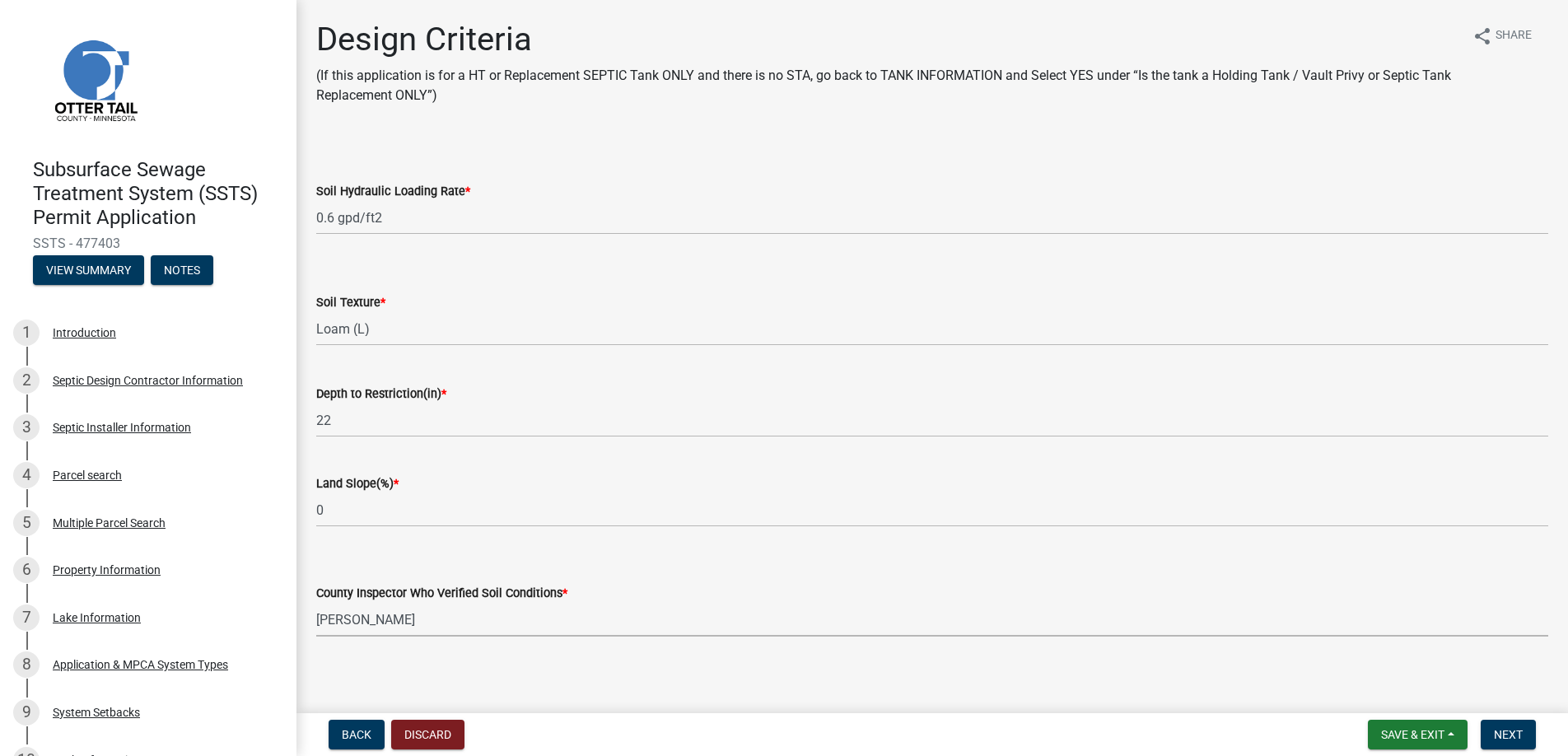
click at [316, 603] on select "Select Item... [PERSON_NAME] [PERSON_NAME] [PERSON_NAME] [PERSON_NAME] [PERSON_…" at bounding box center [933, 620] width 1232 height 33
select select "14354fbd-e666-4c9c-b77c-8c181d233a28"
click at [1499, 736] on span "Next" at bounding box center [1508, 734] width 29 height 13
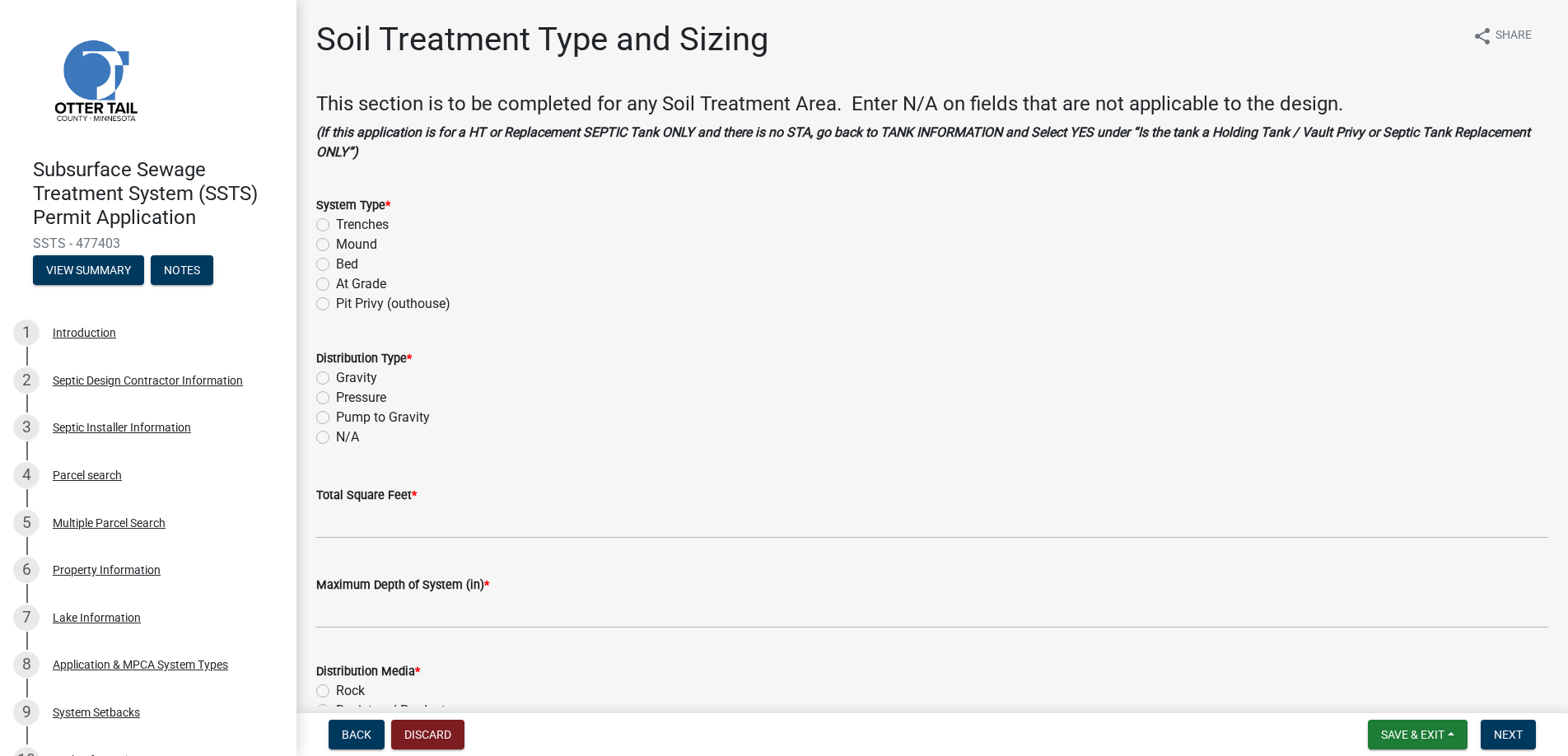
click at [336, 244] on label "Mound" at bounding box center [356, 244] width 41 height 19
click at [336, 244] on input "Mound" at bounding box center [341, 240] width 11 height 11
radio input "true"
click at [336, 399] on label "Pressure" at bounding box center [360, 397] width 50 height 19
click at [336, 399] on input "Pressure" at bounding box center [341, 393] width 11 height 11
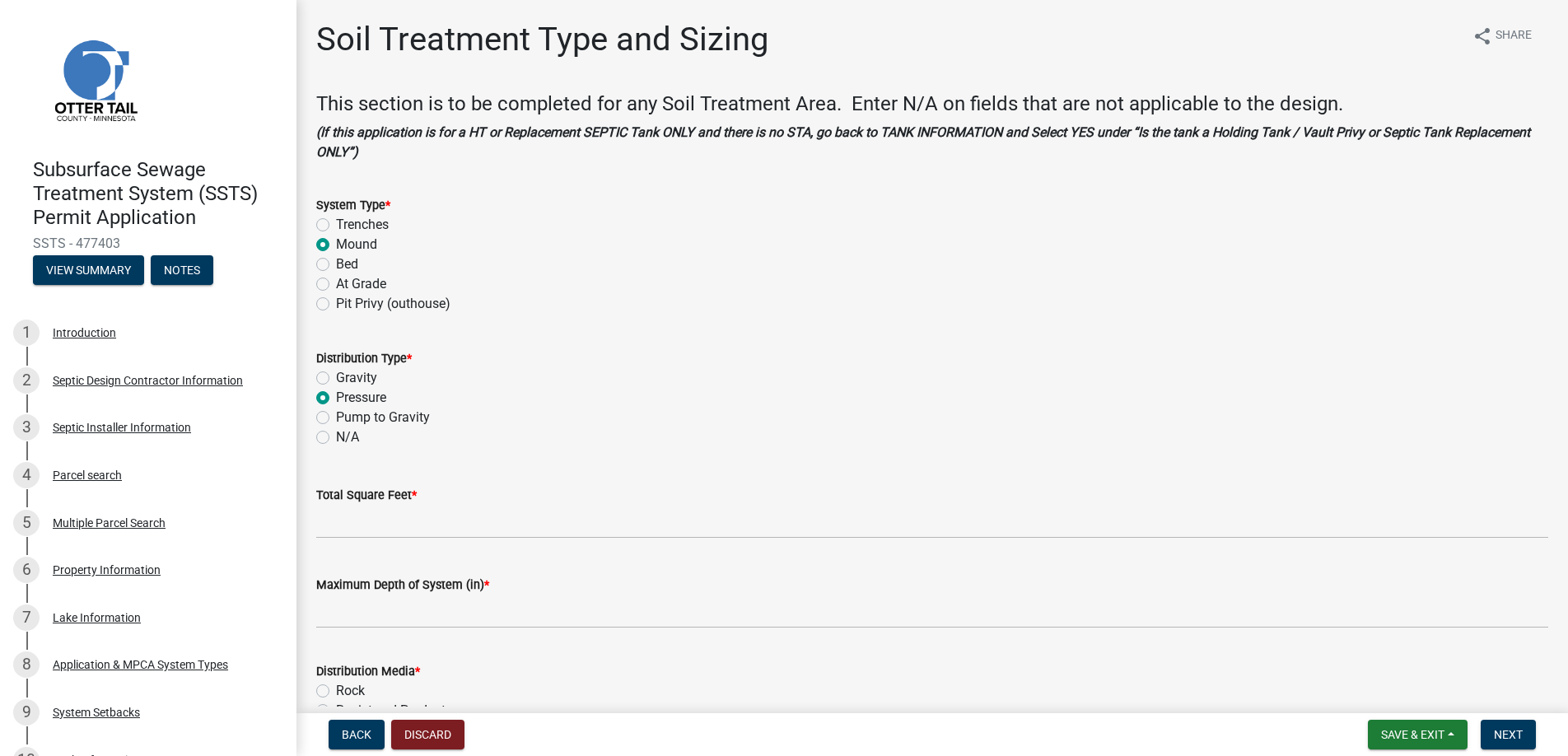
radio input "true"
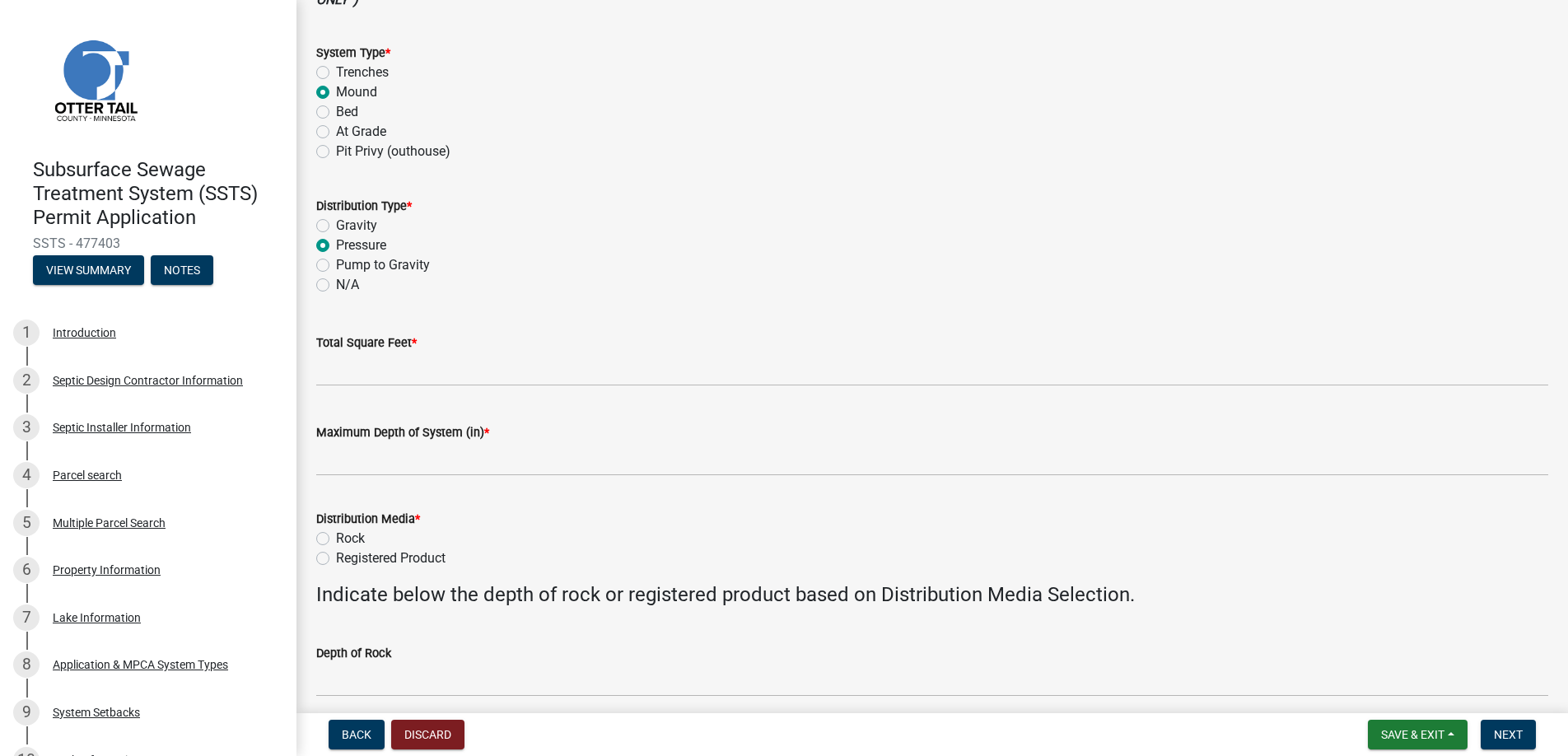
scroll to position [247, 0]
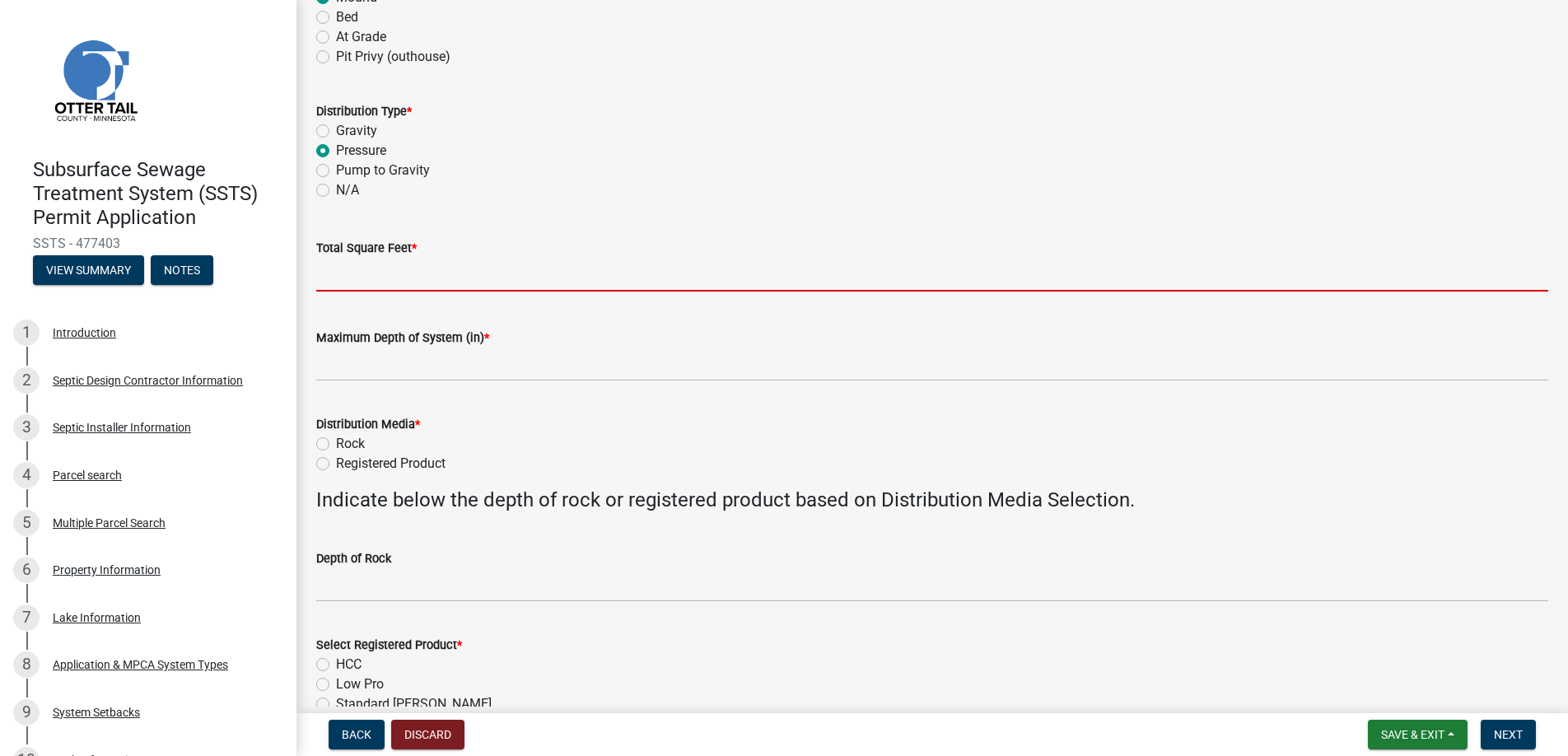
click at [346, 274] on input "Total Square Feet *" at bounding box center [933, 274] width 1232 height 33
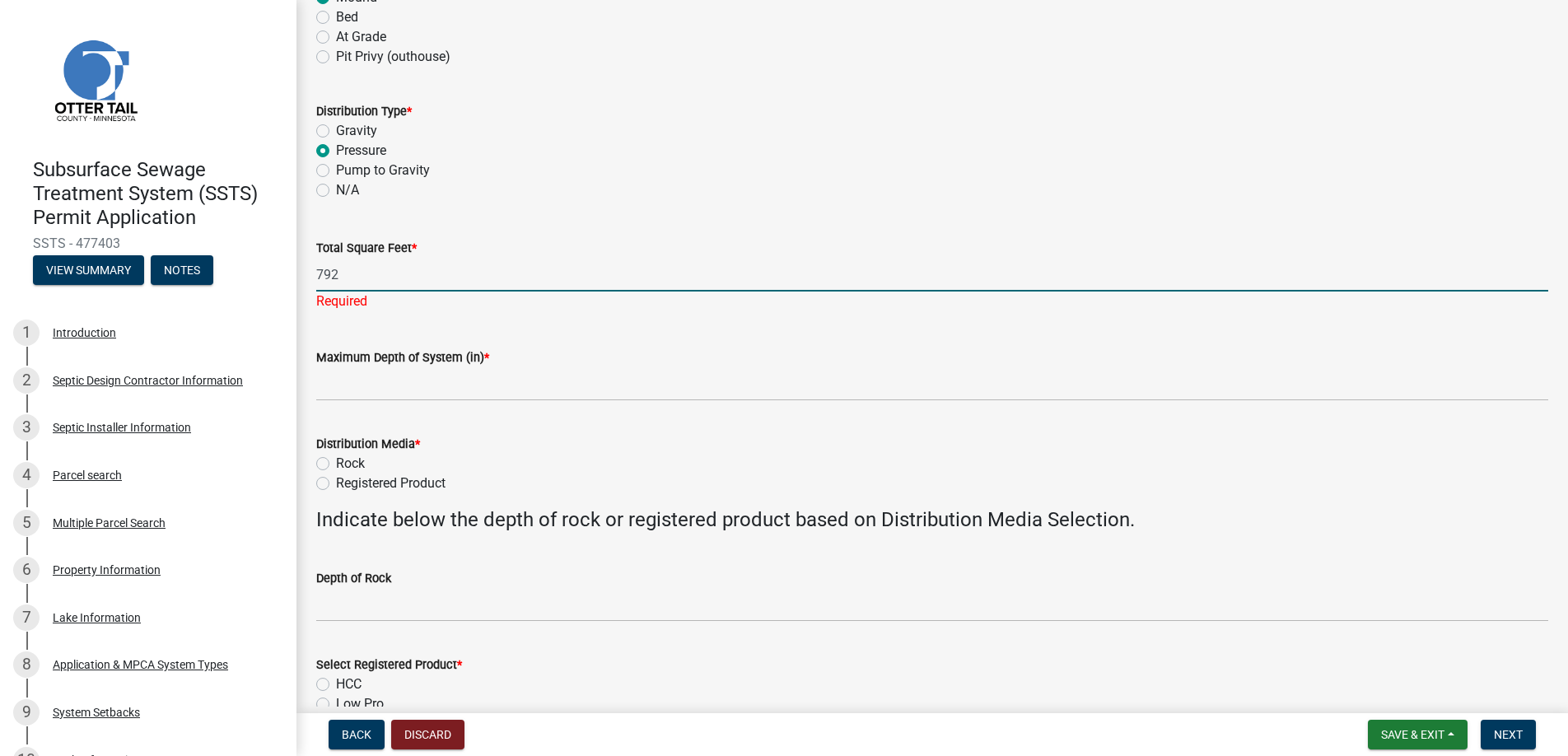
type input "792"
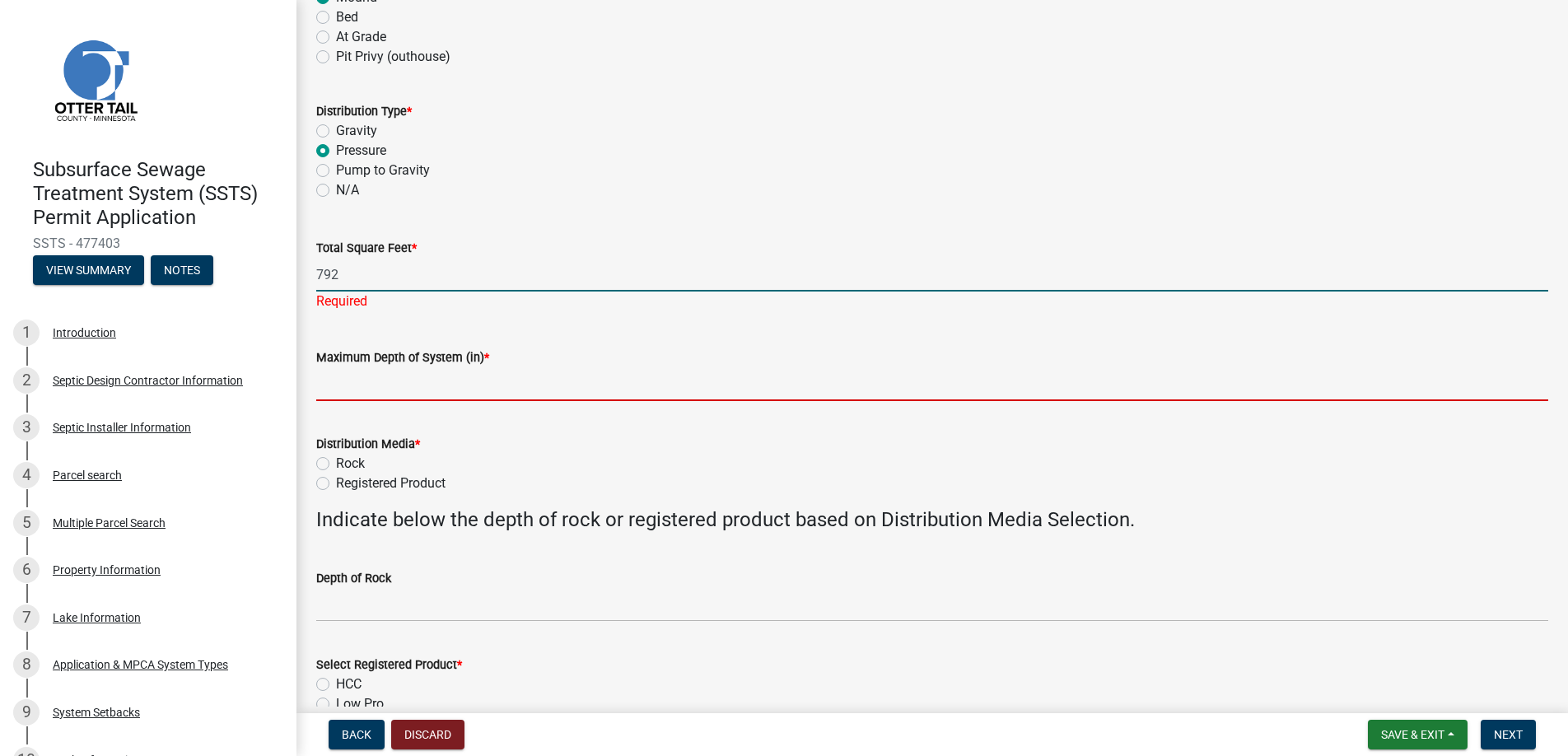
click at [346, 387] on wm-data-entity-input "Maximum Depth of System (in) *" at bounding box center [933, 369] width 1232 height 90
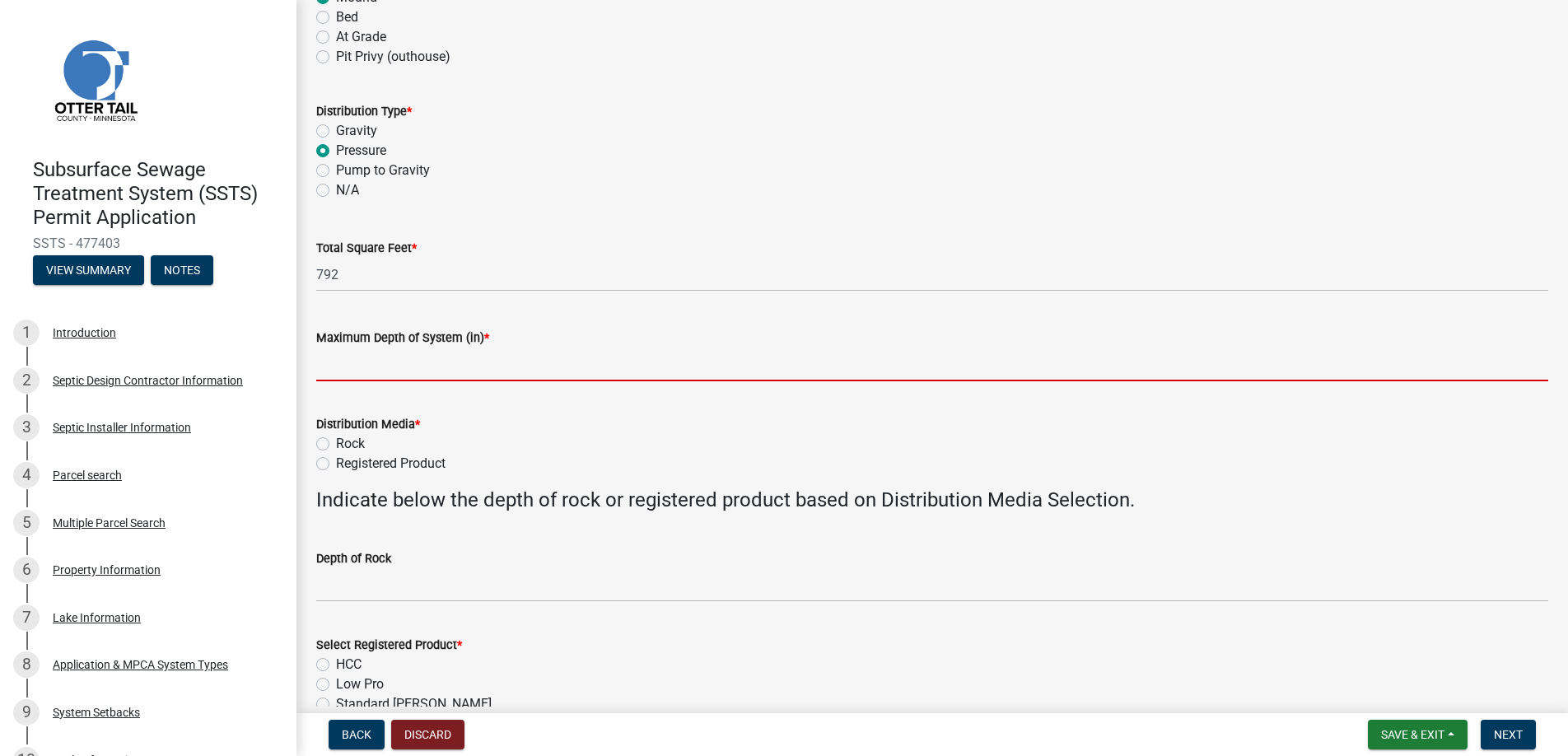
type input "0"
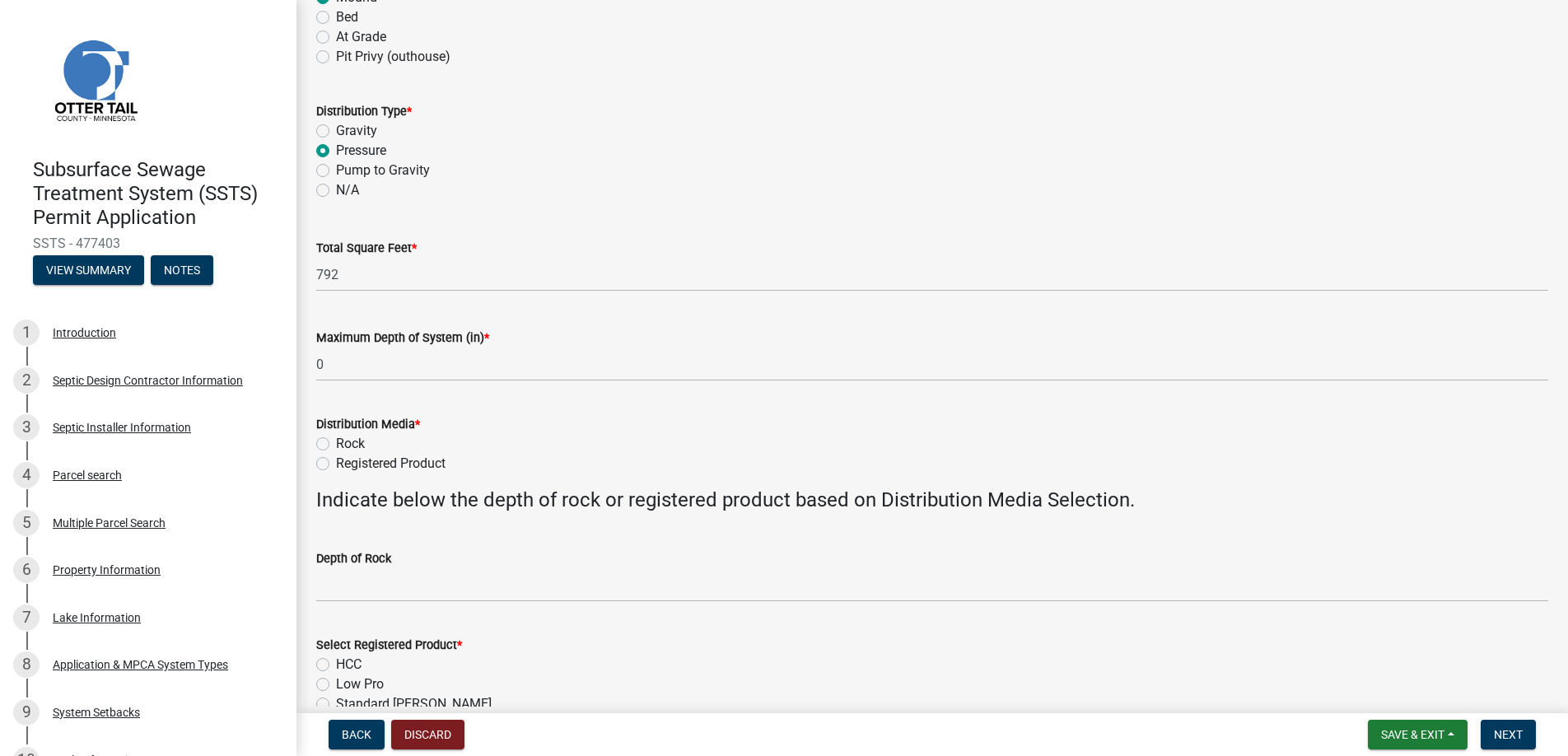
click at [336, 464] on label "Registered Product" at bounding box center [390, 463] width 110 height 19
click at [336, 464] on input "Registered Product" at bounding box center [341, 459] width 11 height 11
radio input "true"
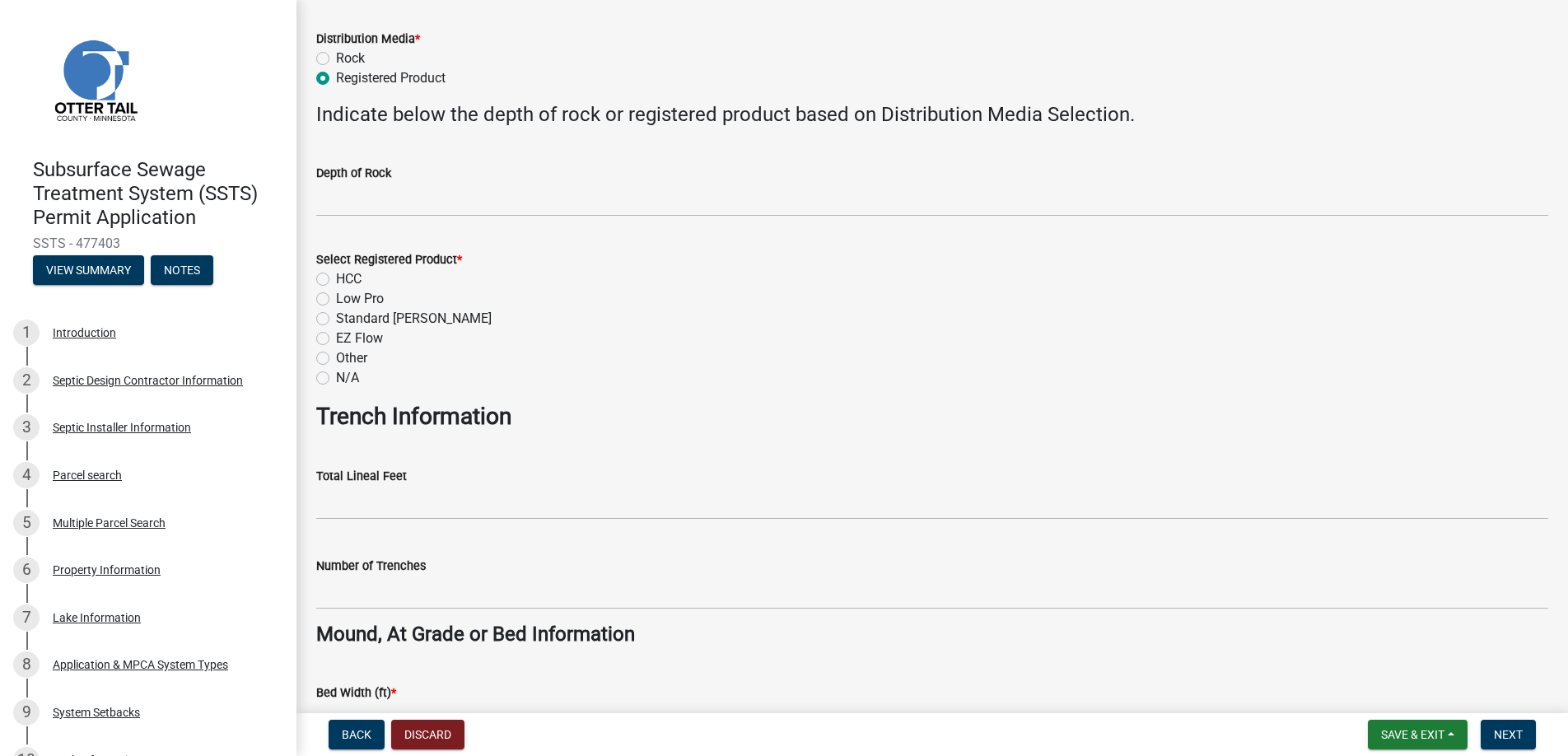
scroll to position [659, 0]
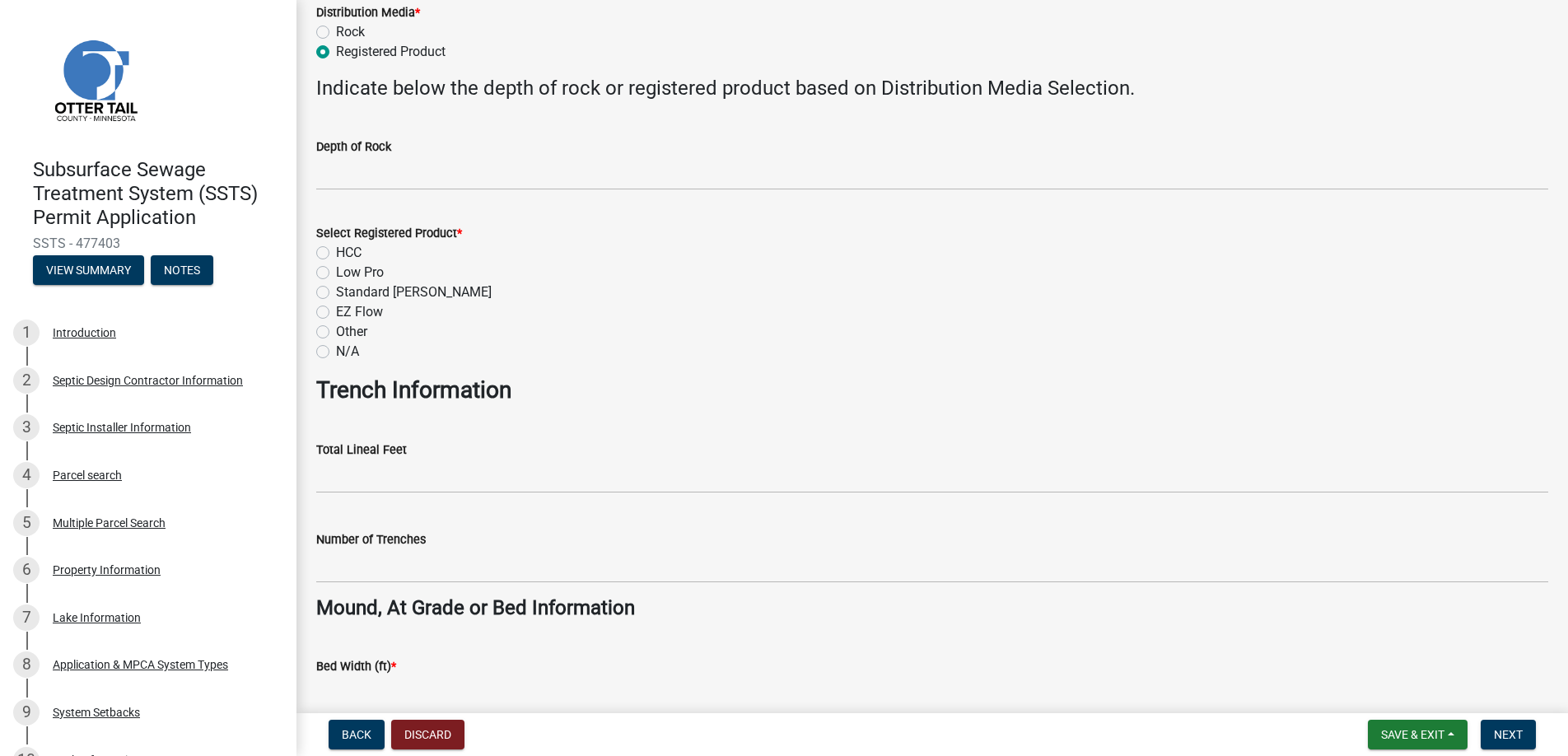
click at [336, 267] on label "Low Pro" at bounding box center [359, 273] width 47 height 19
click at [336, 267] on input "Low Pro" at bounding box center [341, 268] width 11 height 11
radio input "true"
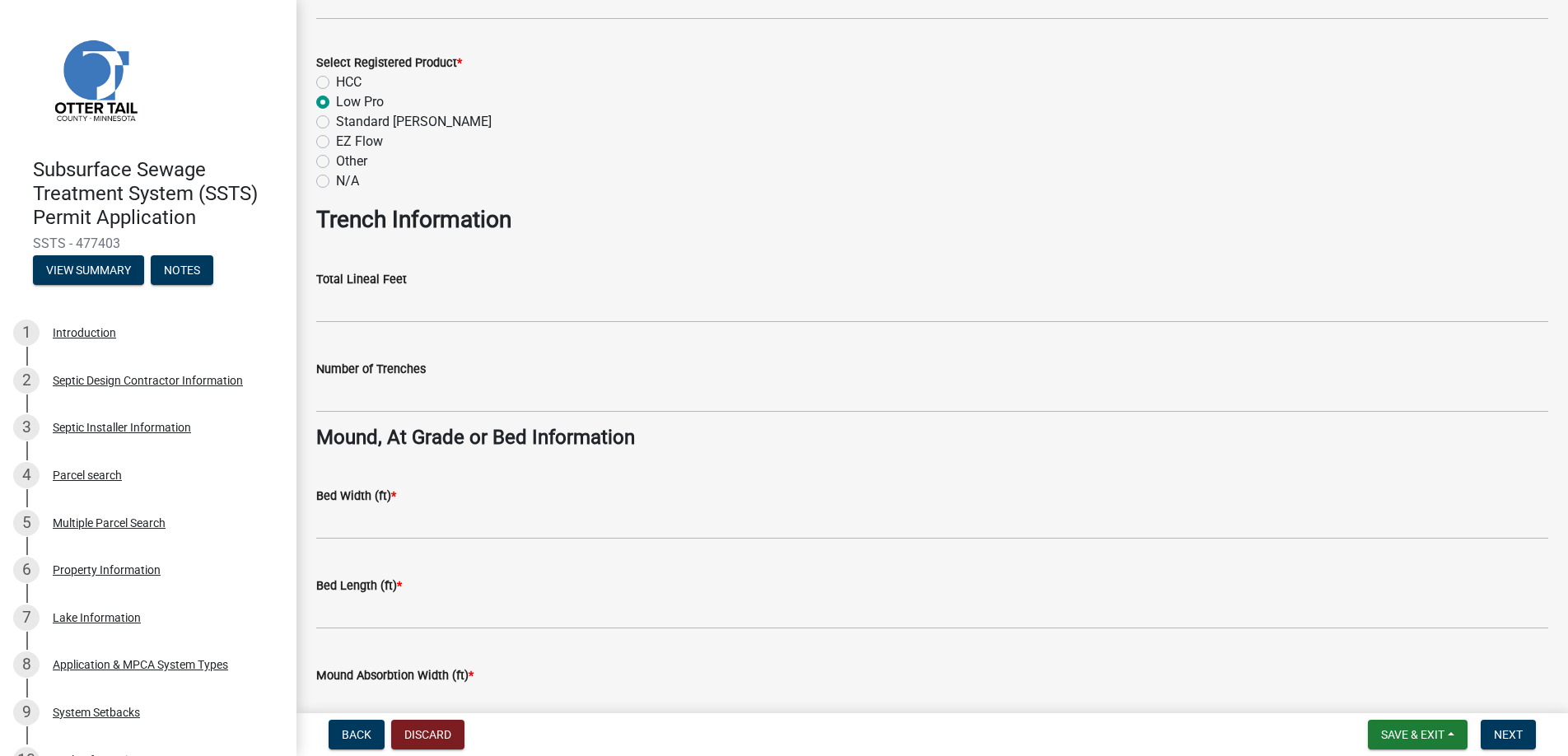
scroll to position [989, 0]
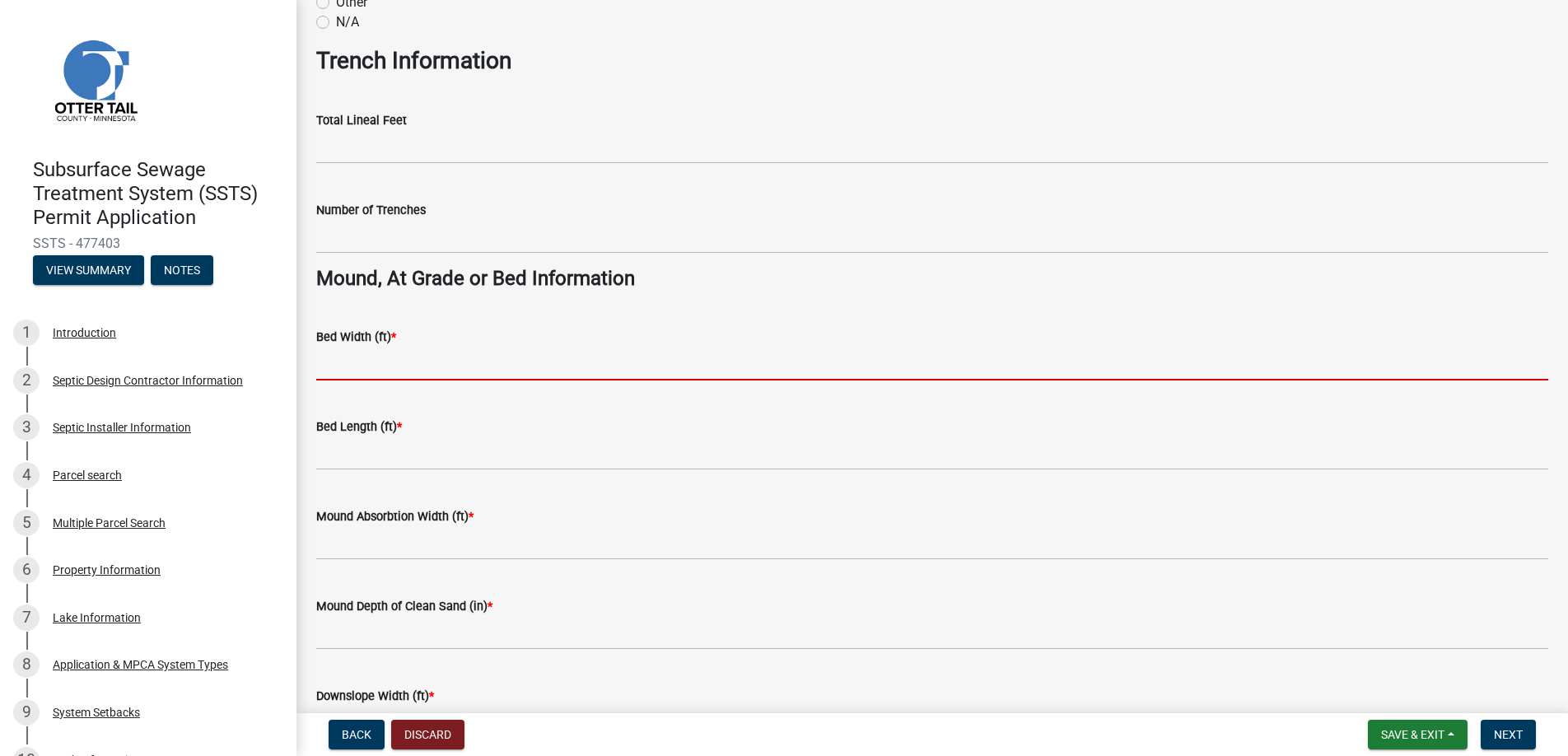
click at [354, 360] on input "Bed Width (ft) *" at bounding box center [933, 364] width 1232 height 33
type input "9"
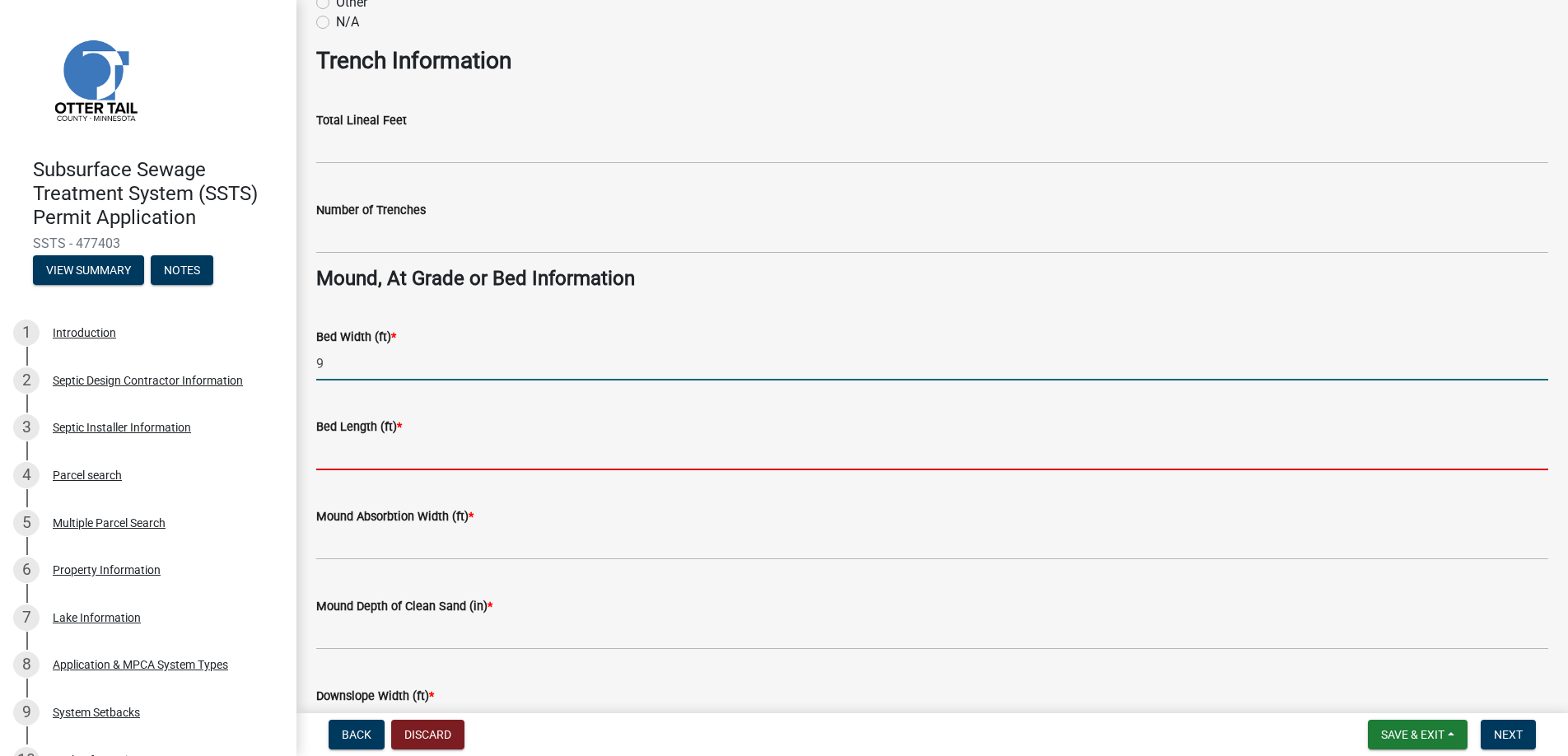
click at [387, 454] on input "Bed Length (ft) *" at bounding box center [933, 454] width 1232 height 33
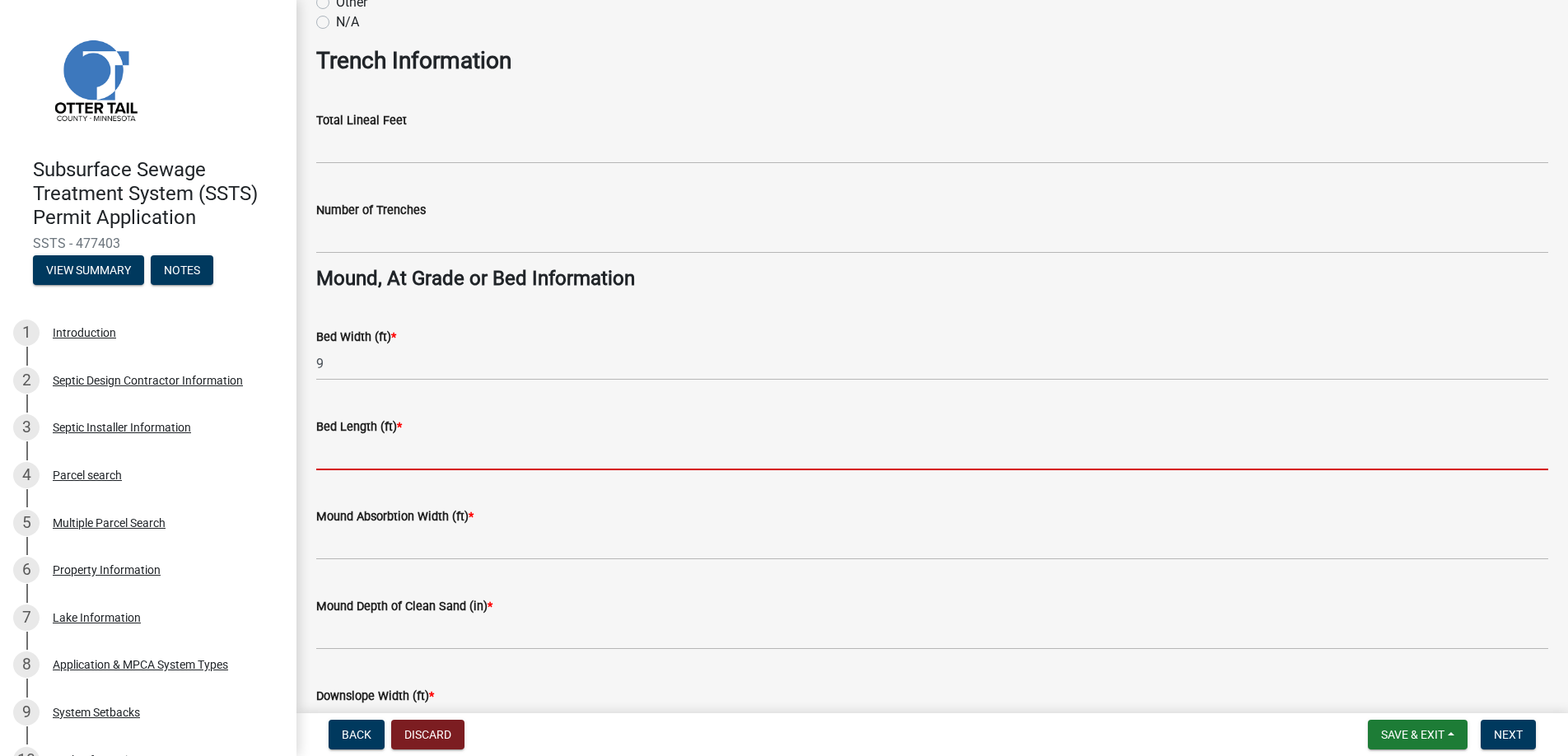
type input "44"
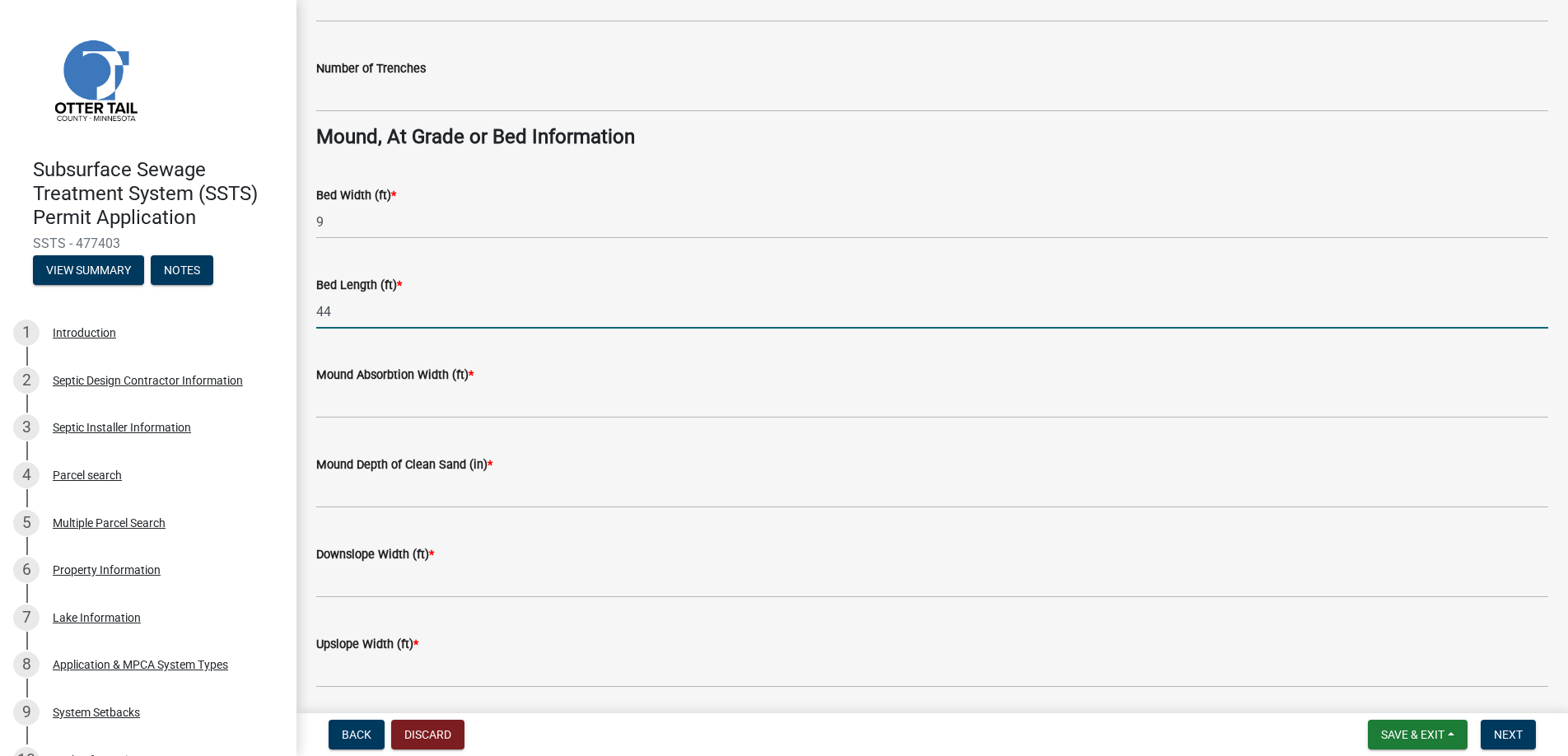
scroll to position [1189, 0]
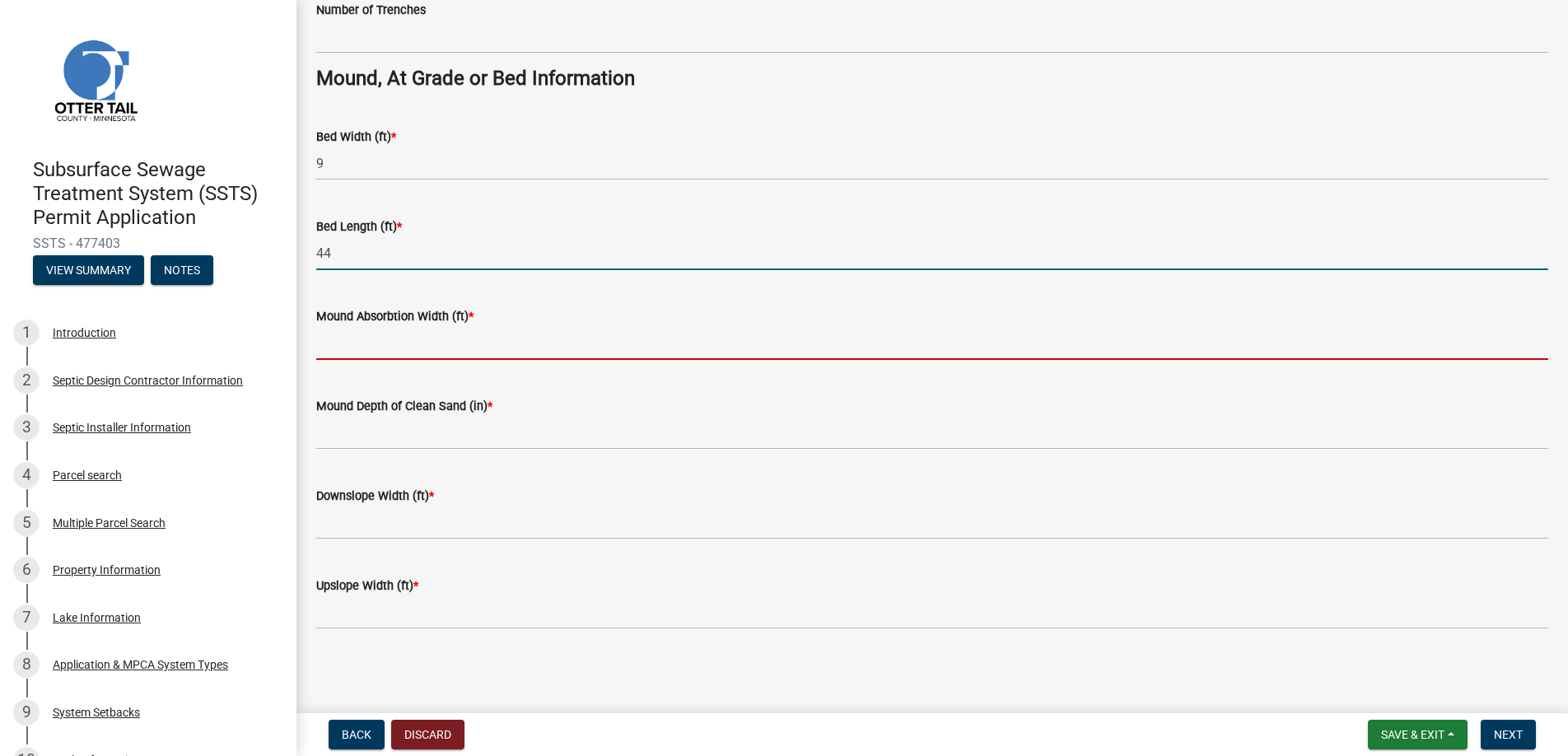
click at [381, 345] on input "Mound Absorbtion Width (ft) *" at bounding box center [933, 343] width 1232 height 33
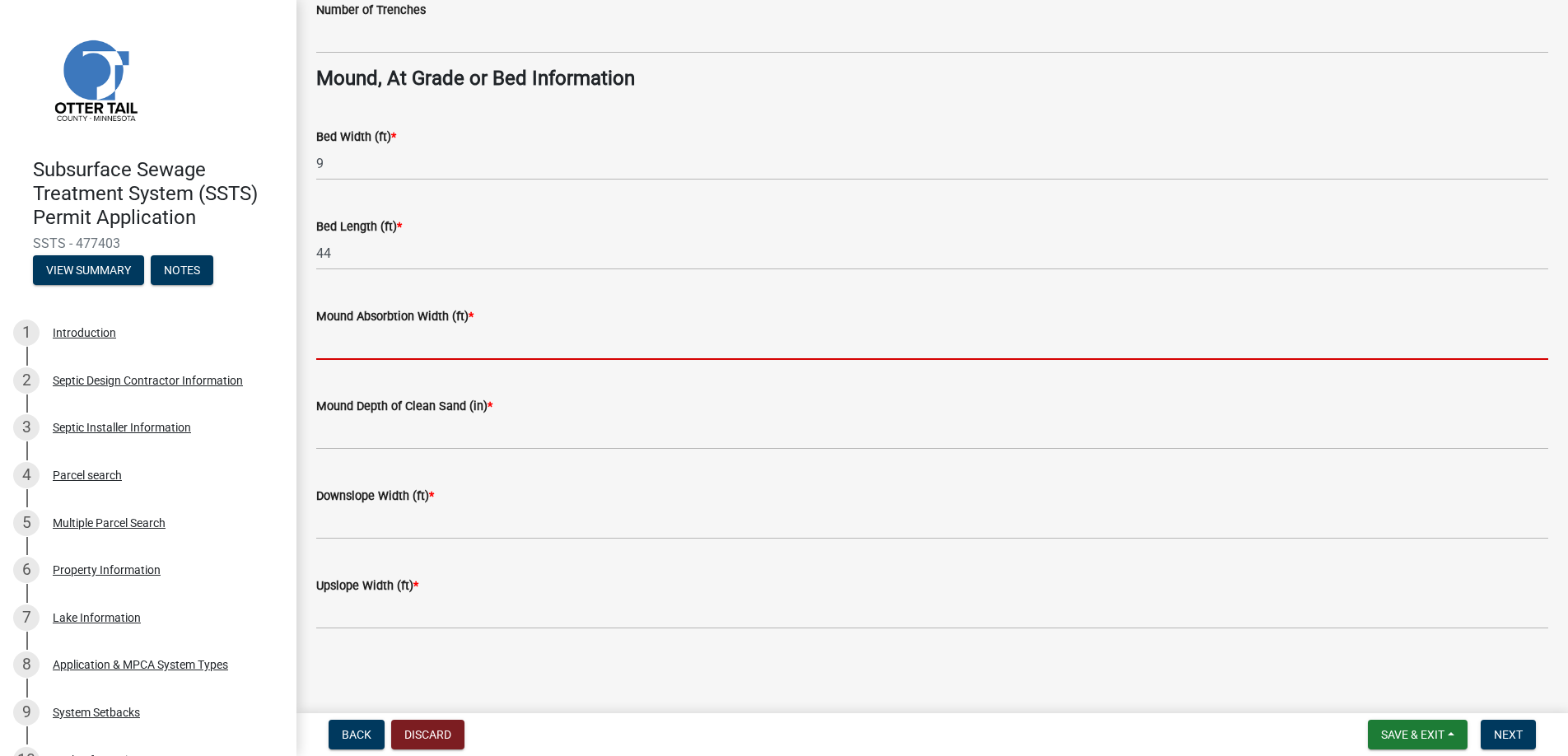
type input "18"
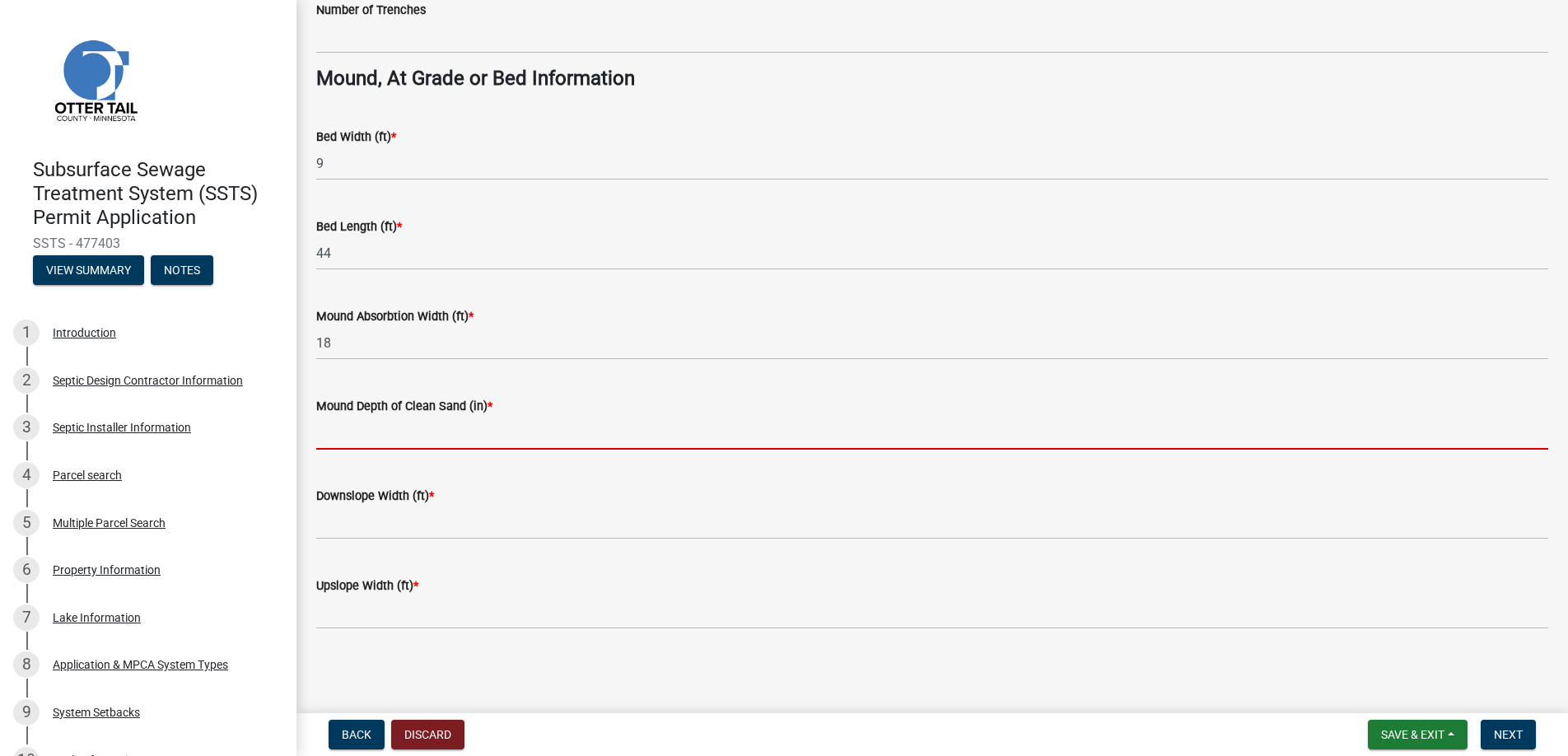
click at [364, 433] on input "Mound Depth of Clean Sand (in) *" at bounding box center [933, 433] width 1232 height 33
type input "14"
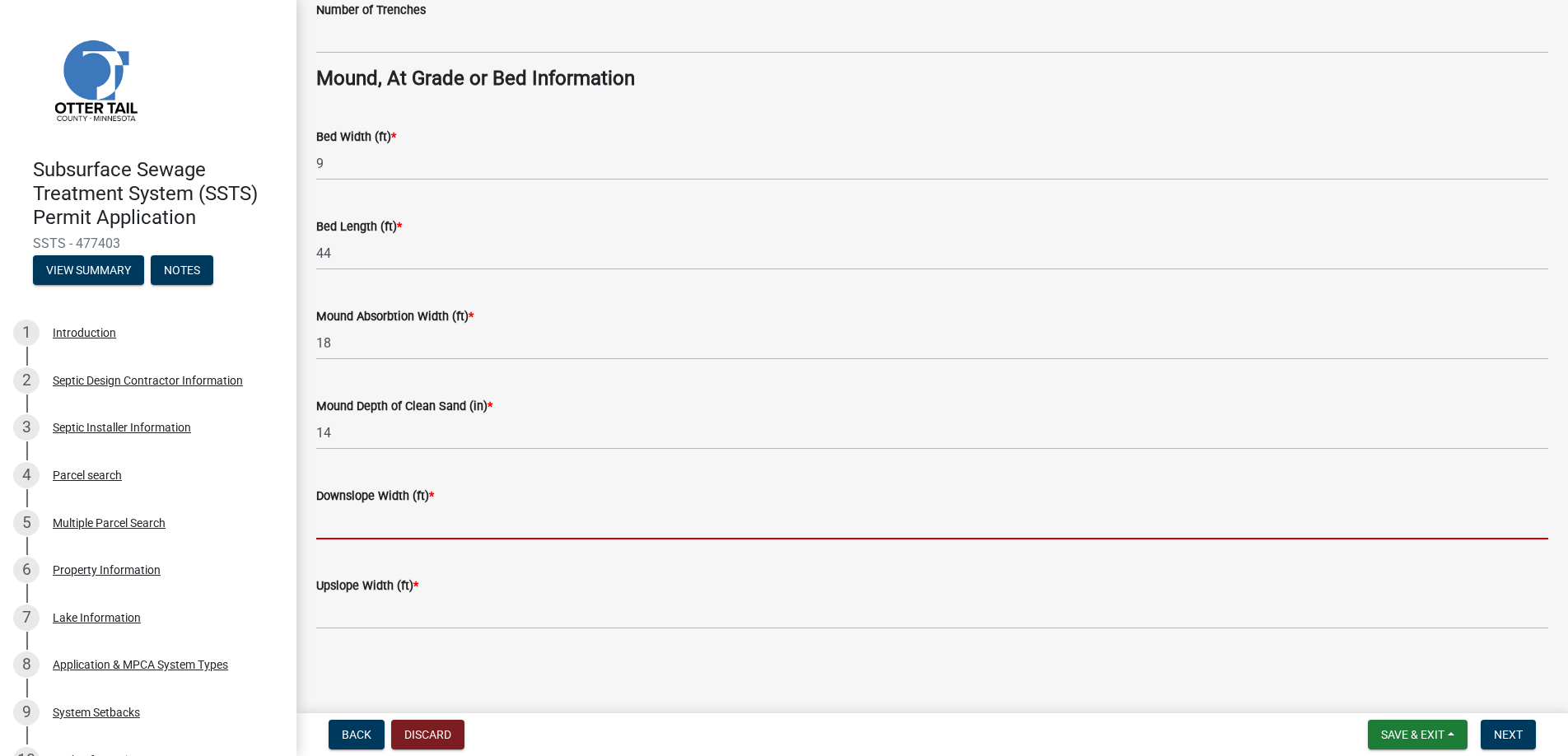
click at [354, 524] on input "Downslope Width (ft) *" at bounding box center [933, 522] width 1232 height 33
click at [389, 520] on input "Downslope Width (ft) *" at bounding box center [933, 522] width 1232 height 33
type input "11"
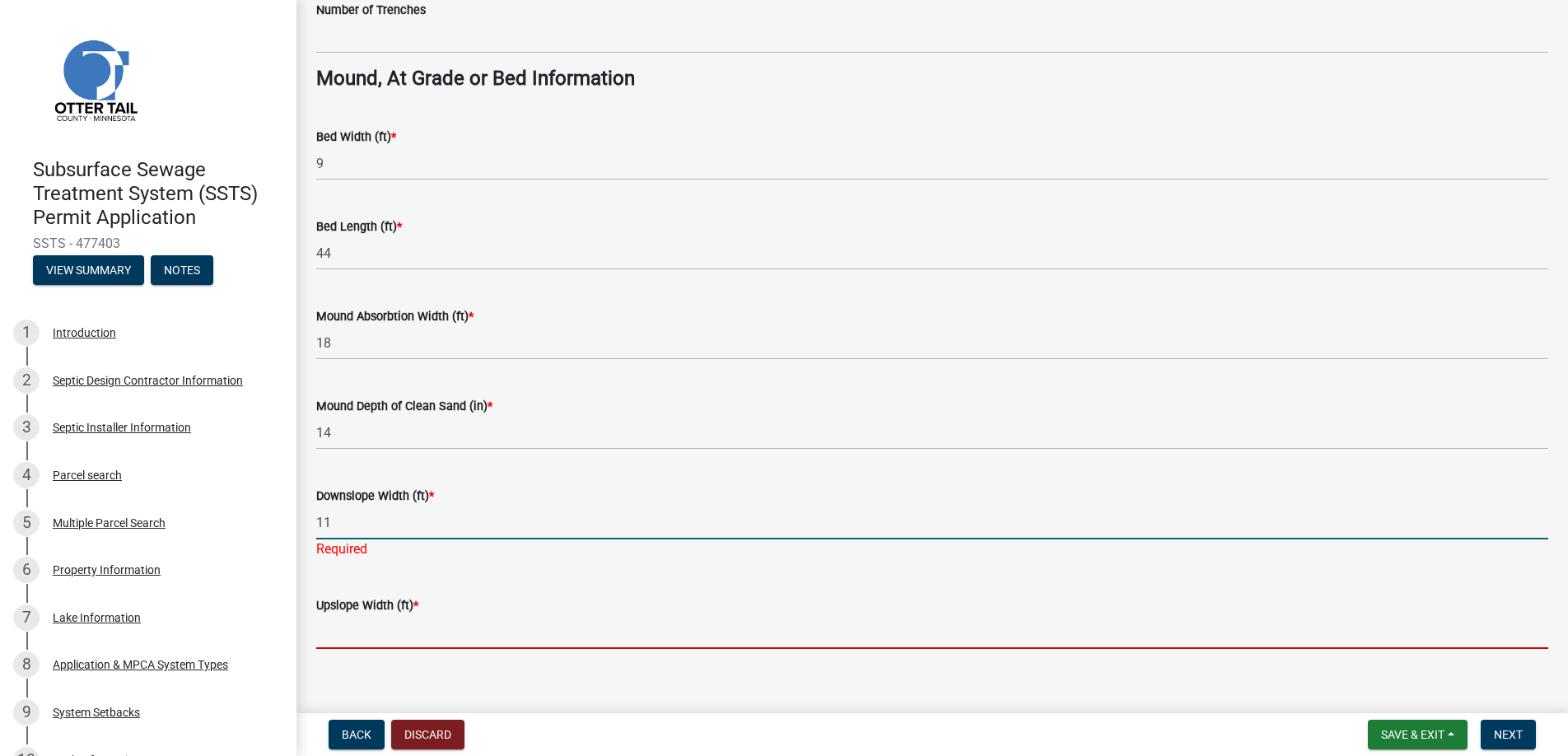
click at [378, 634] on wm-data-entity-input "Upslope Width (ft) *" at bounding box center [933, 617] width 1232 height 90
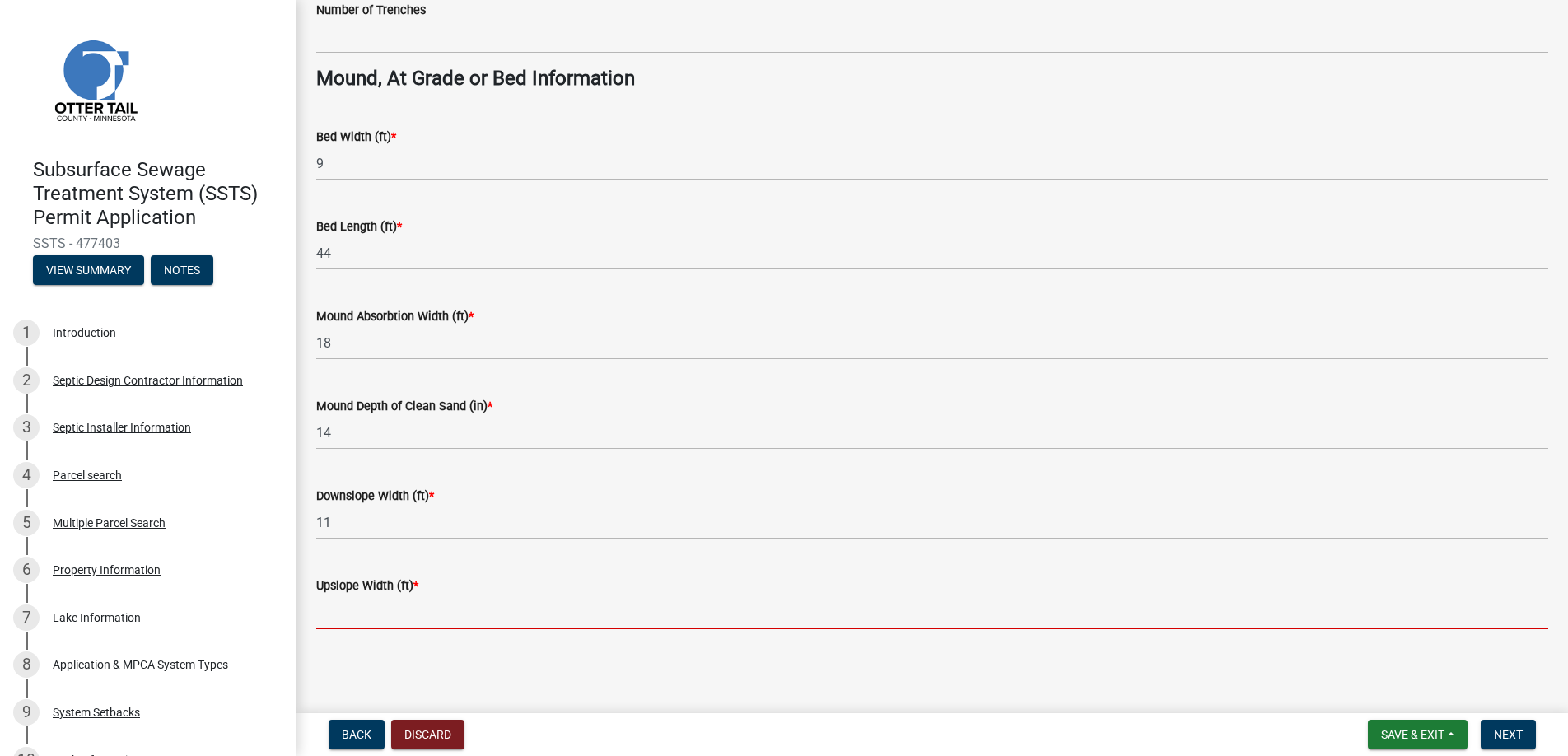
type input "11"
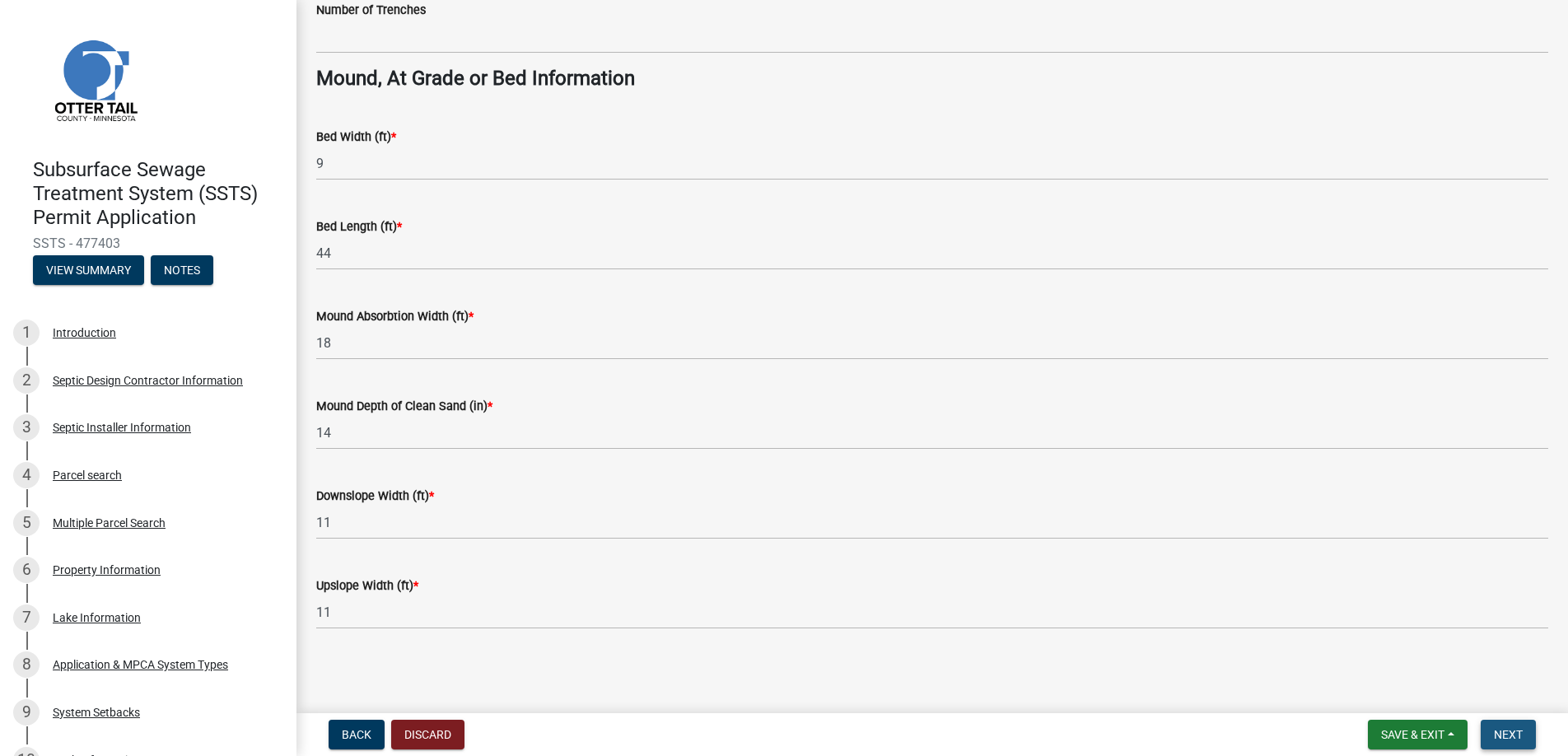
click at [1495, 733] on span "Next" at bounding box center [1508, 734] width 29 height 13
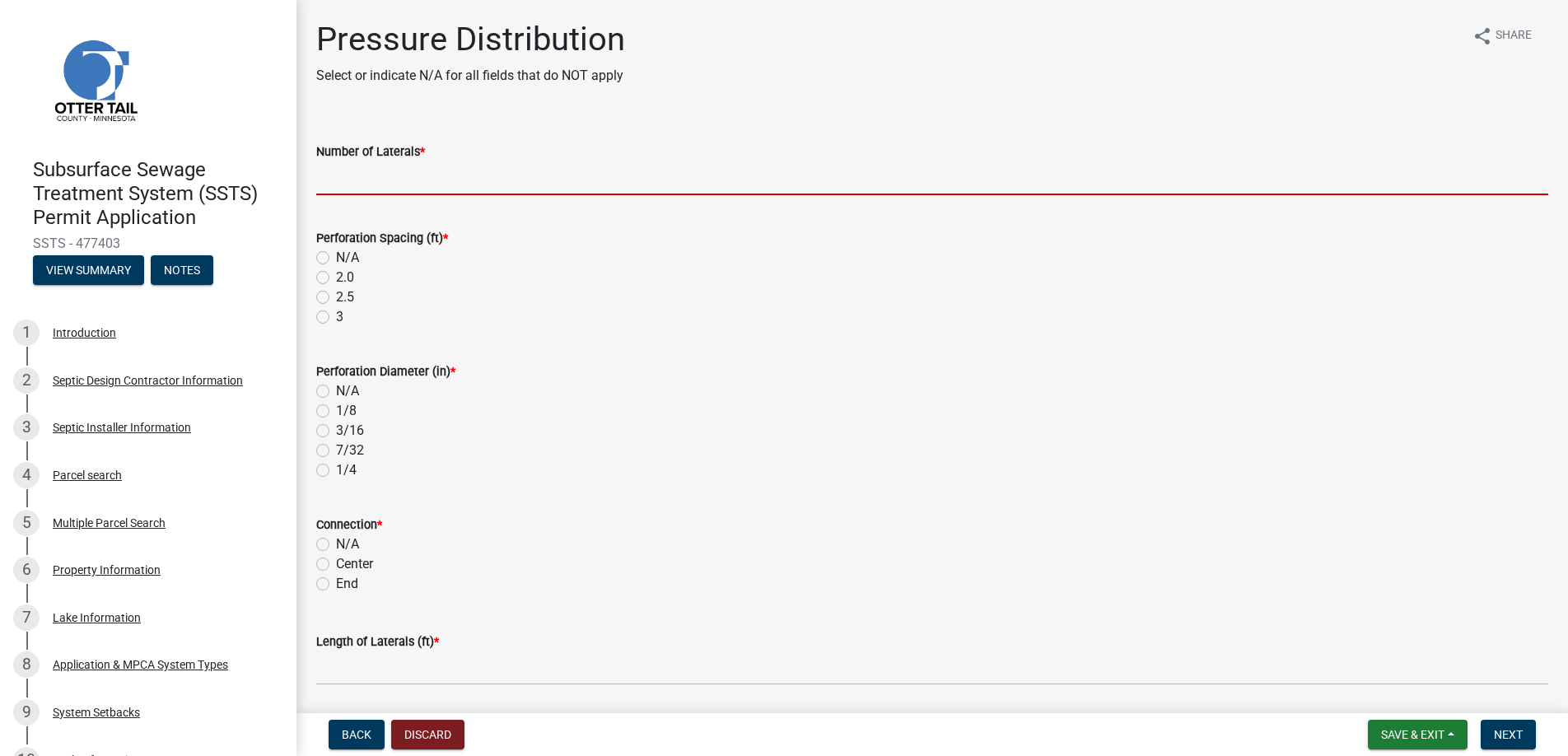
click at [357, 177] on input "Number of Laterals *" at bounding box center [933, 178] width 1232 height 33
type input "3"
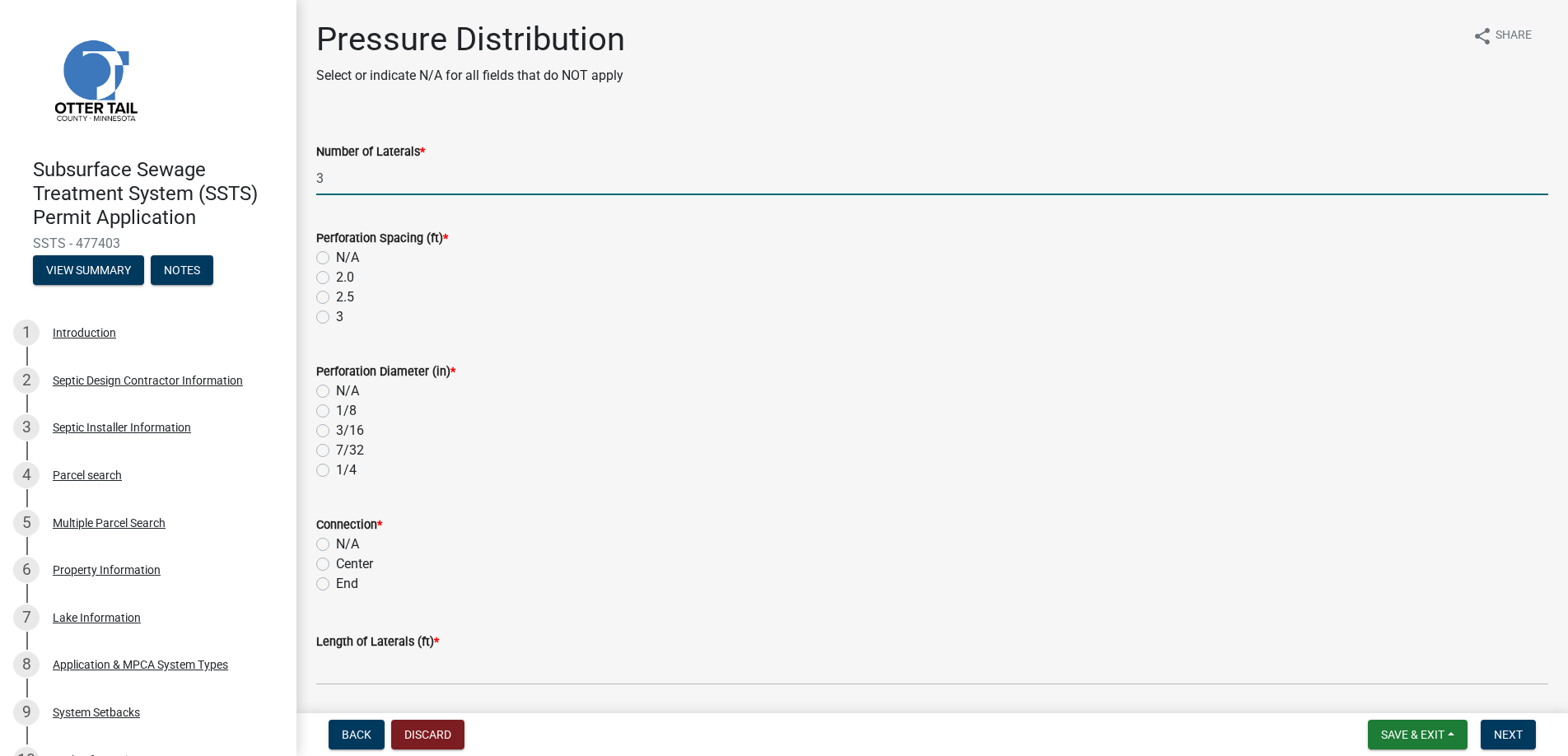
click at [336, 315] on label "3" at bounding box center [339, 317] width 7 height 19
click at [336, 315] on input "3" at bounding box center [341, 313] width 11 height 11
radio input "true"
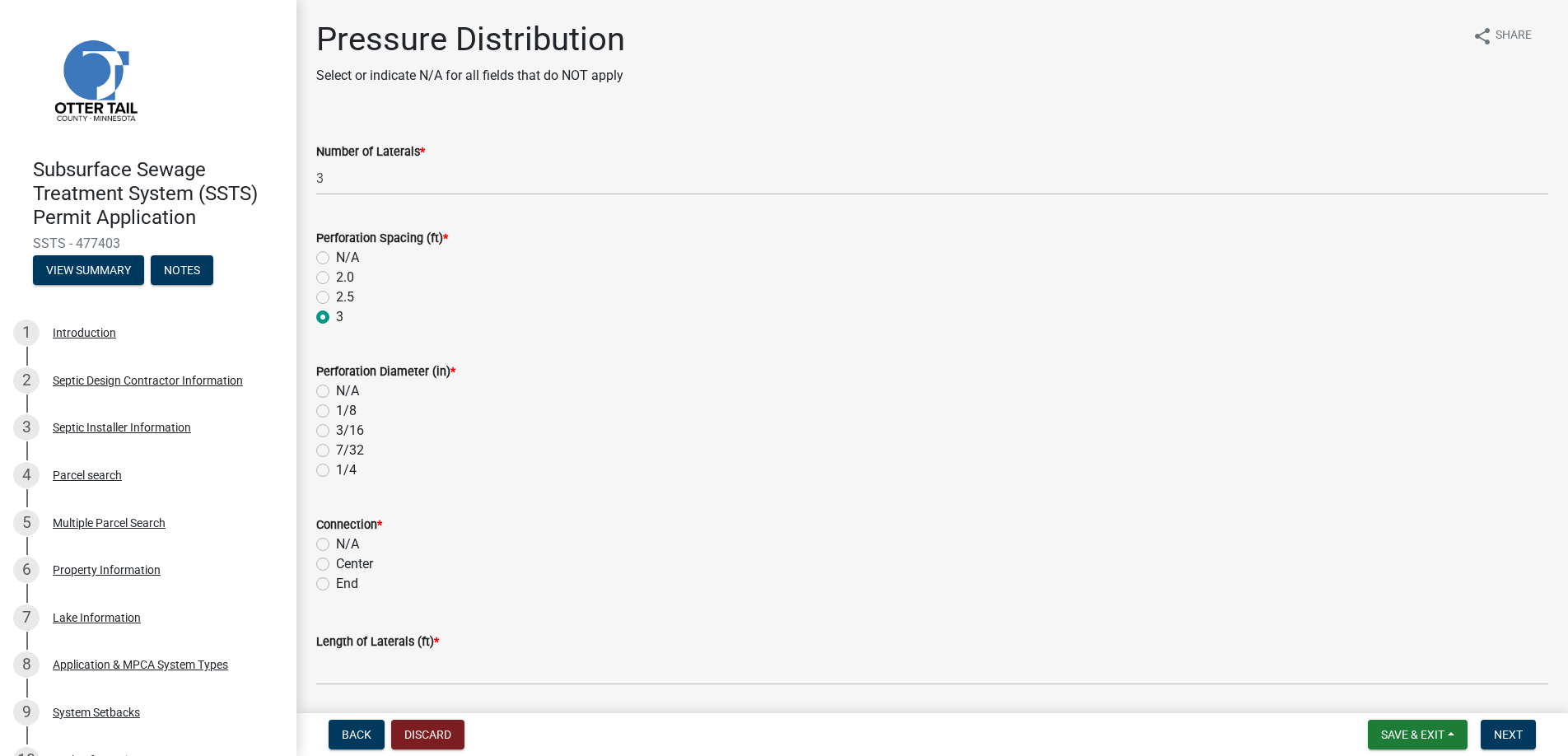
click at [336, 469] on label "1/4" at bounding box center [345, 470] width 20 height 19
click at [336, 469] on input "1/4" at bounding box center [341, 466] width 11 height 11
radio input "true"
click at [336, 583] on label "End" at bounding box center [346, 584] width 22 height 19
click at [336, 583] on input "End" at bounding box center [341, 579] width 11 height 11
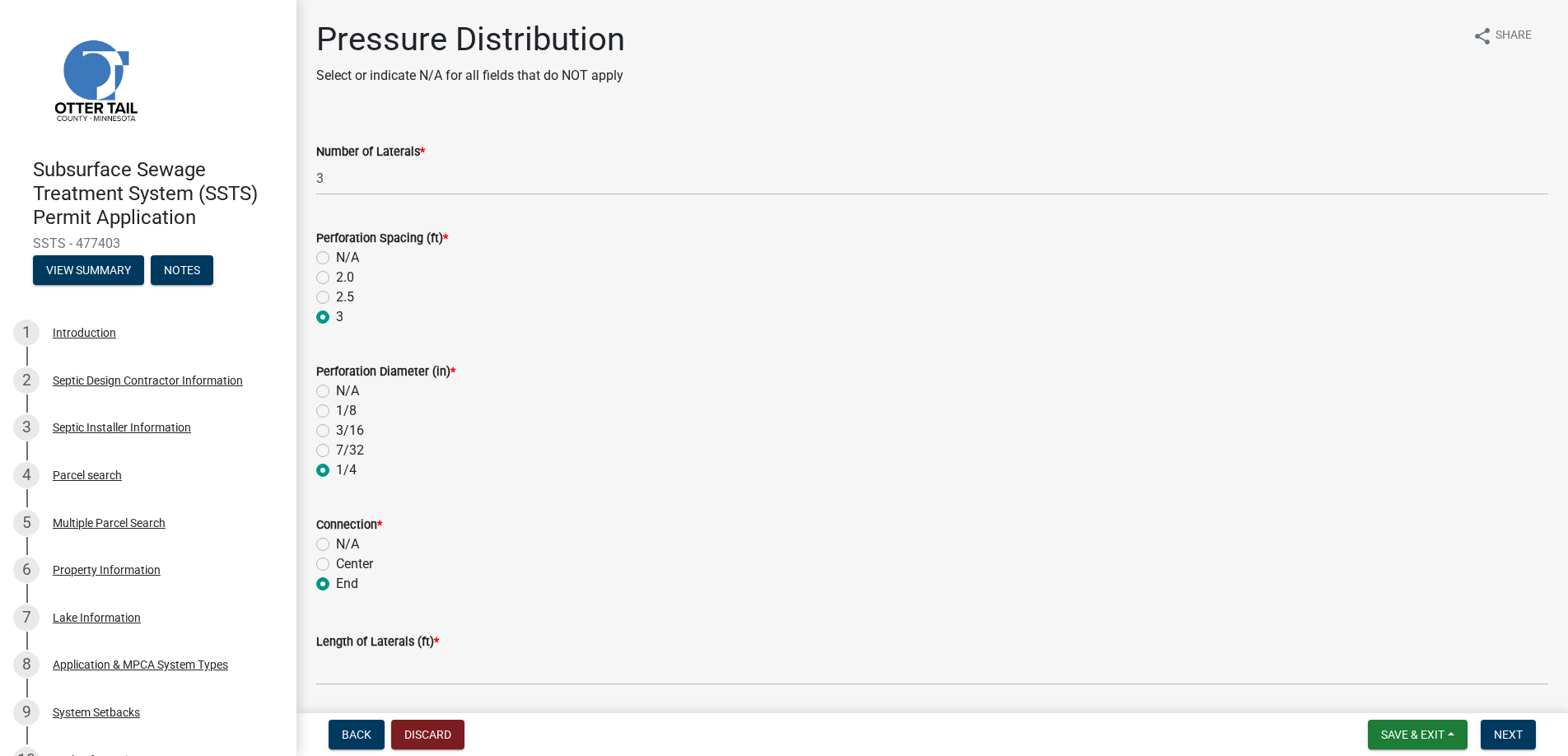
radio input "true"
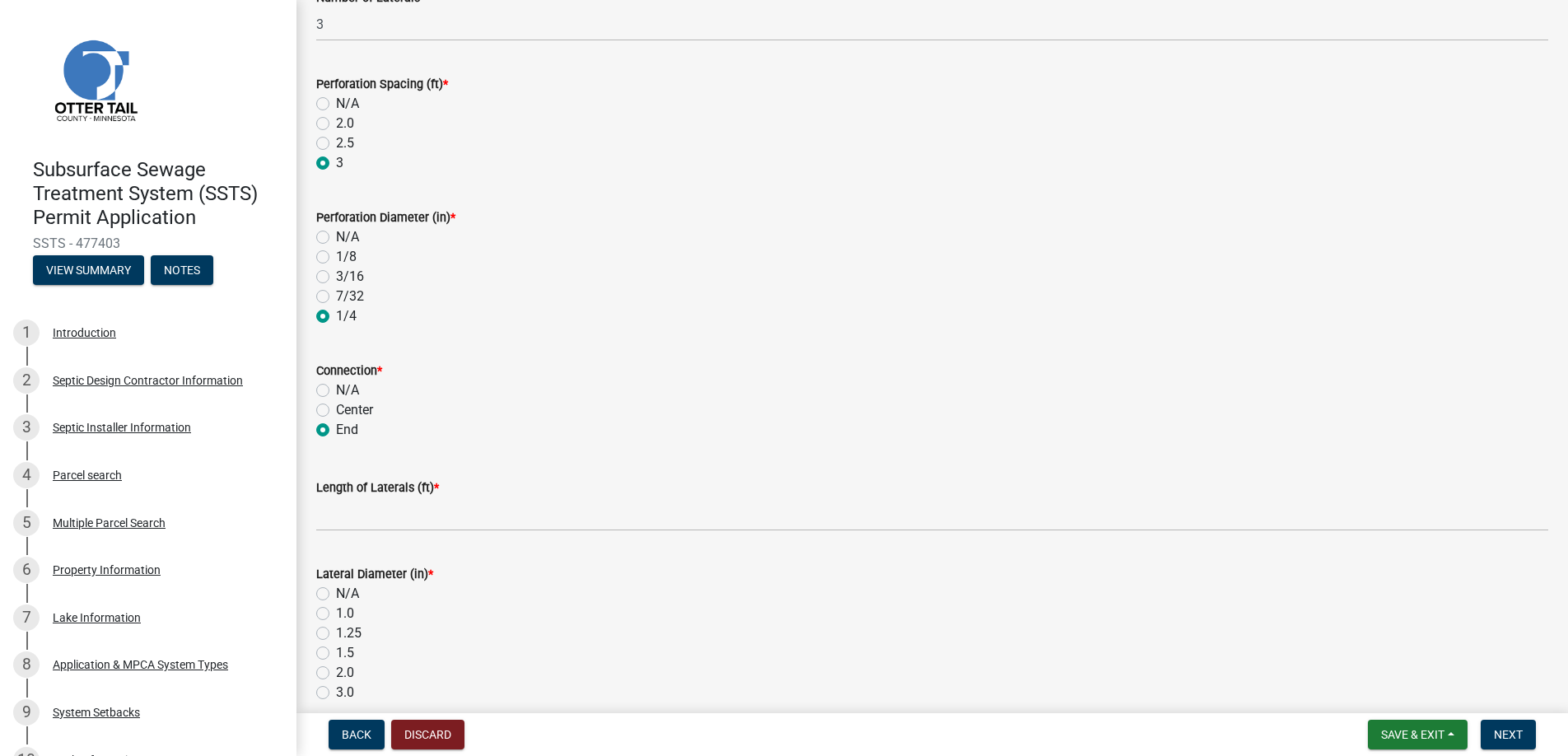
scroll to position [164, 0]
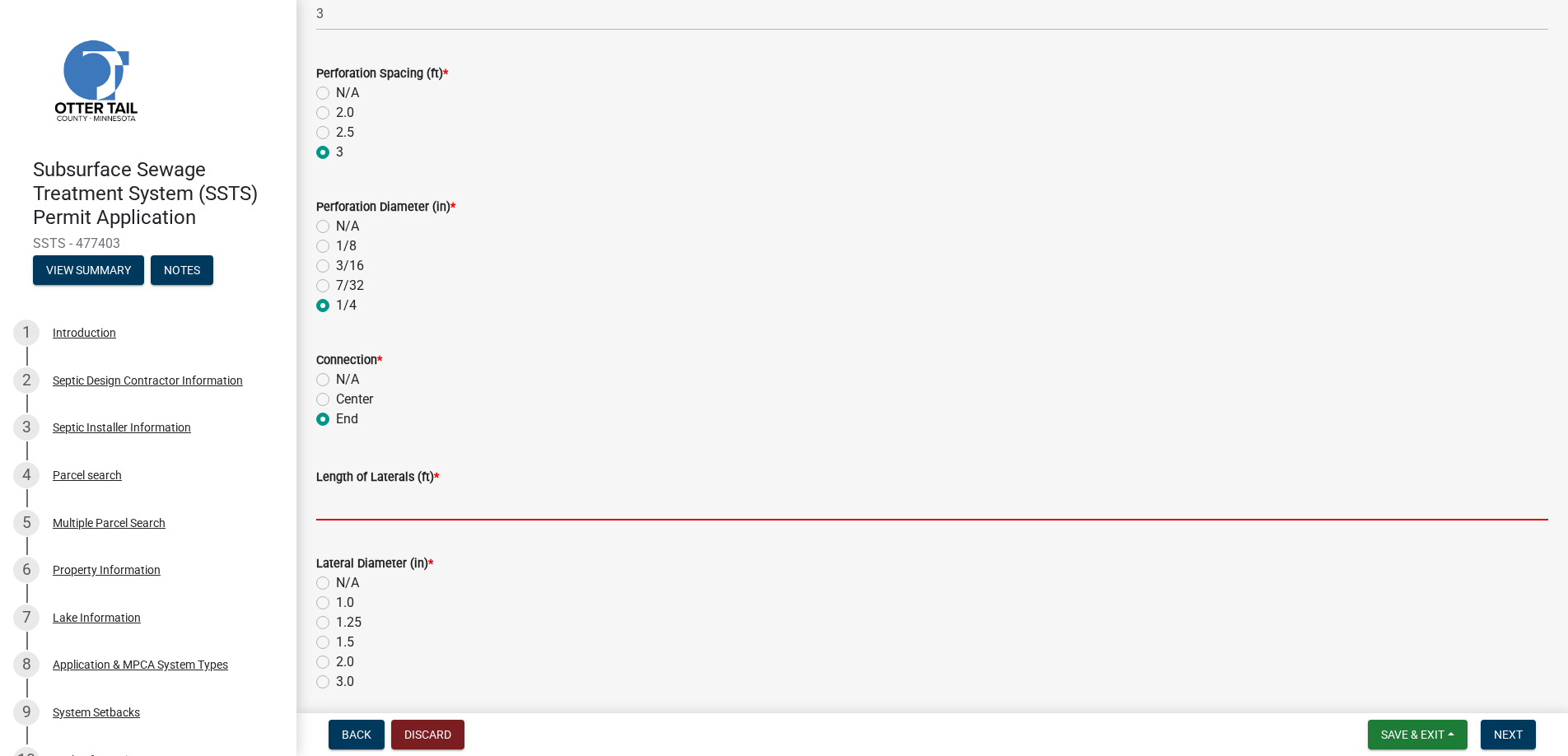
click at [381, 501] on input "Length of Laterals (ft) *" at bounding box center [933, 504] width 1232 height 33
type input "42"
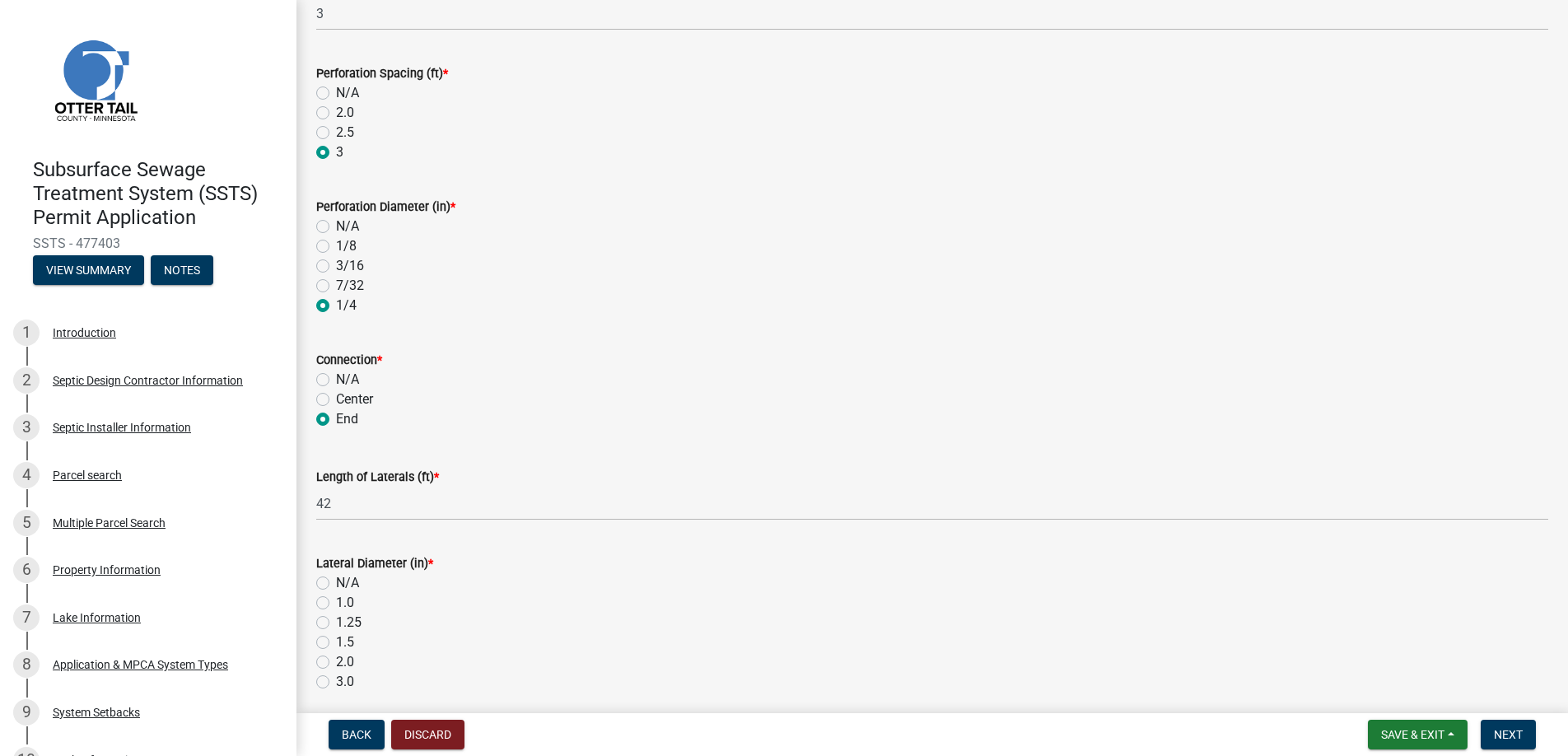
click at [336, 662] on label "2.0" at bounding box center [345, 662] width 18 height 19
click at [336, 662] on input "2.0" at bounding box center [341, 658] width 11 height 11
radio input "true"
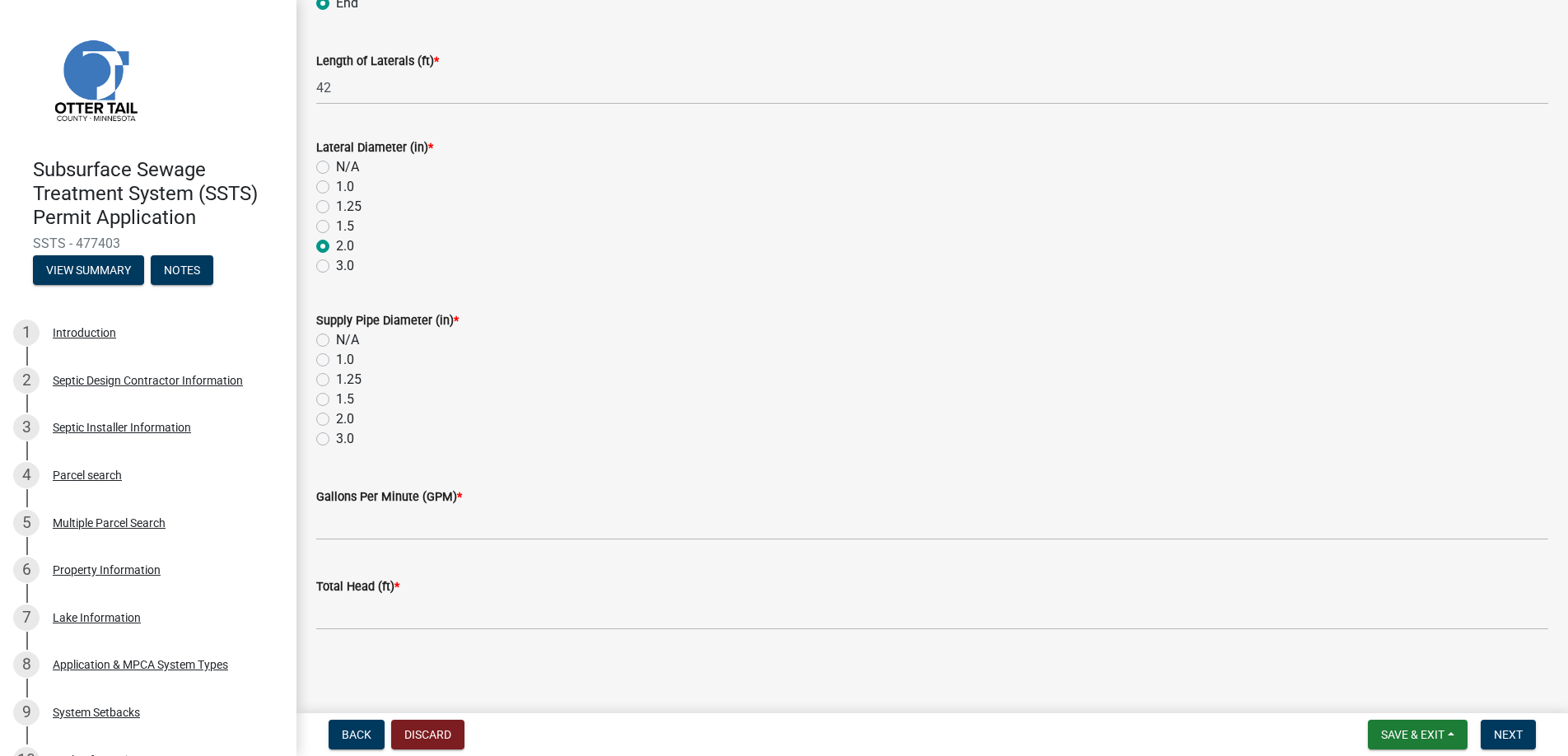
scroll to position [582, 0]
click at [336, 417] on label "2.0" at bounding box center [345, 418] width 18 height 19
click at [336, 417] on input "2.0" at bounding box center [341, 414] width 11 height 11
radio input "true"
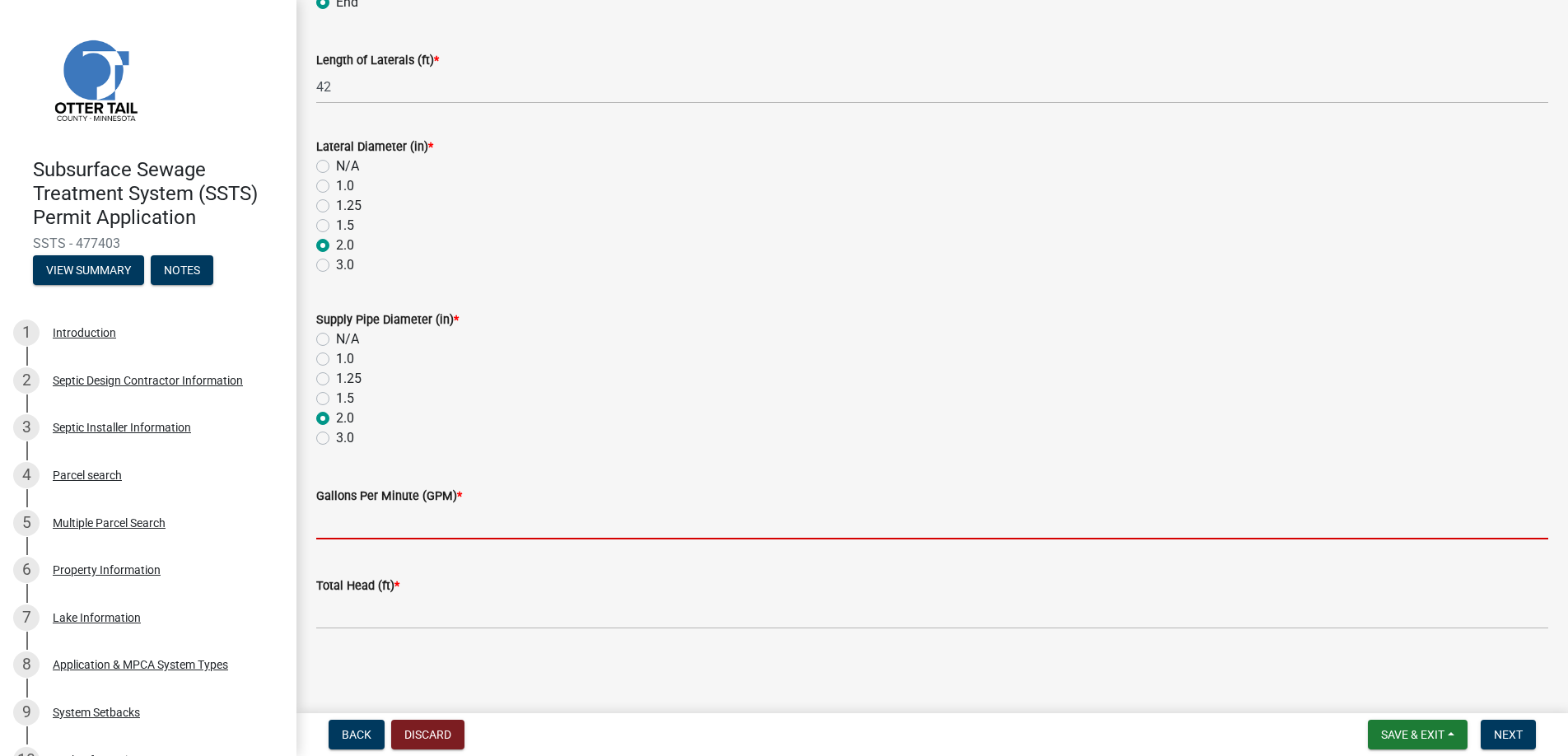
click at [364, 511] on input "Gallons Per Minute (GPM) *" at bounding box center [933, 522] width 1232 height 33
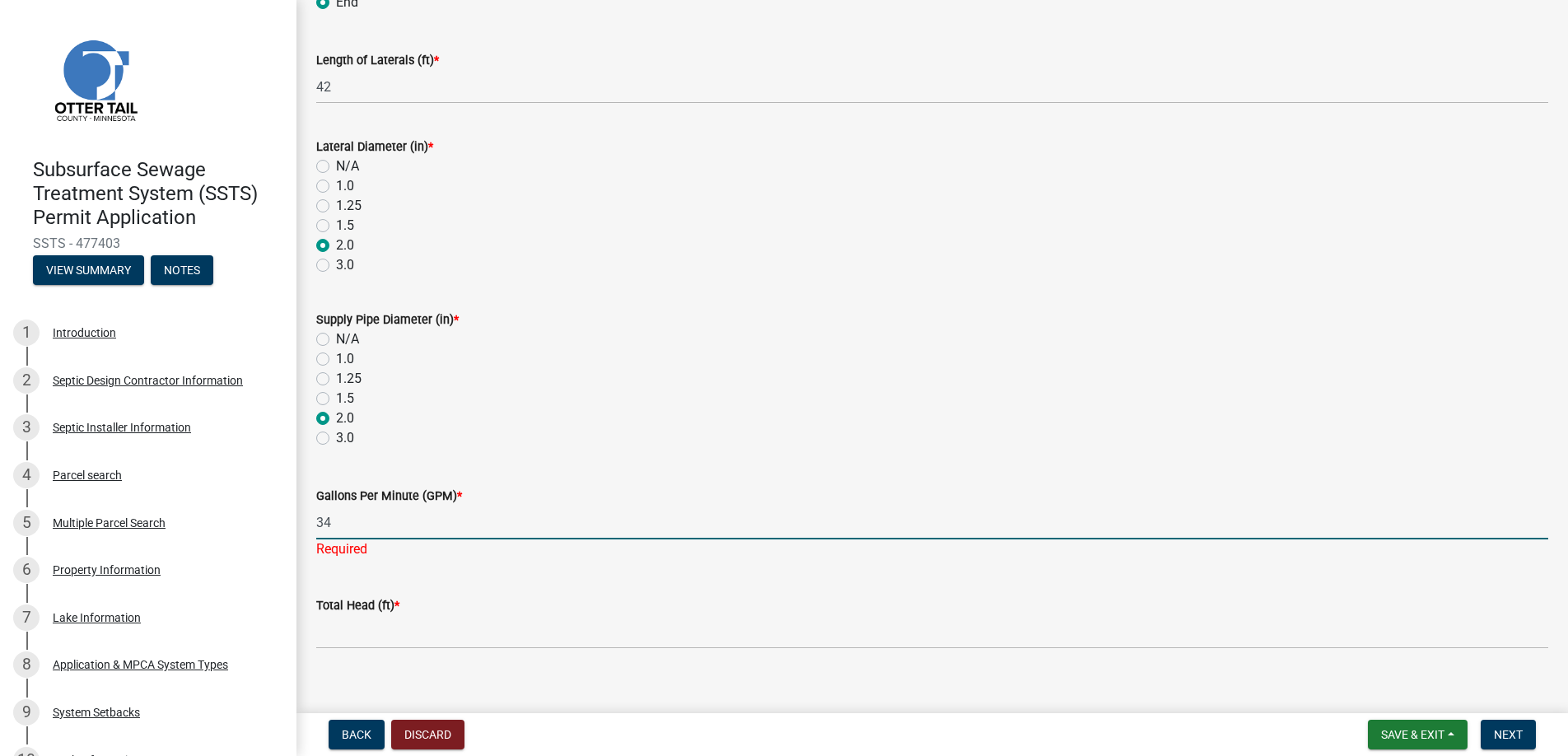
type input "34"
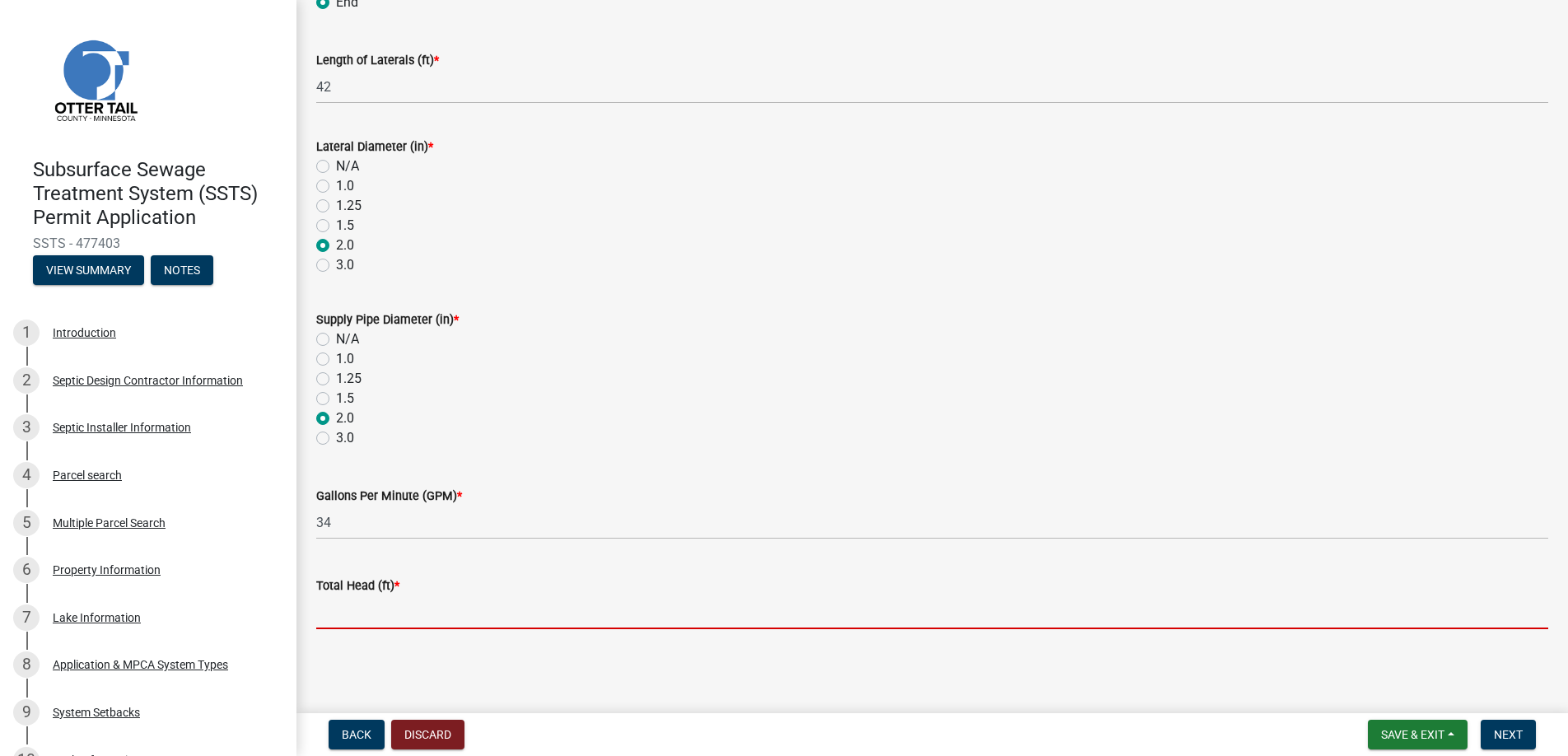
click at [403, 629] on wm-data-entity-input "Total Head (ft) *" at bounding box center [933, 598] width 1232 height 90
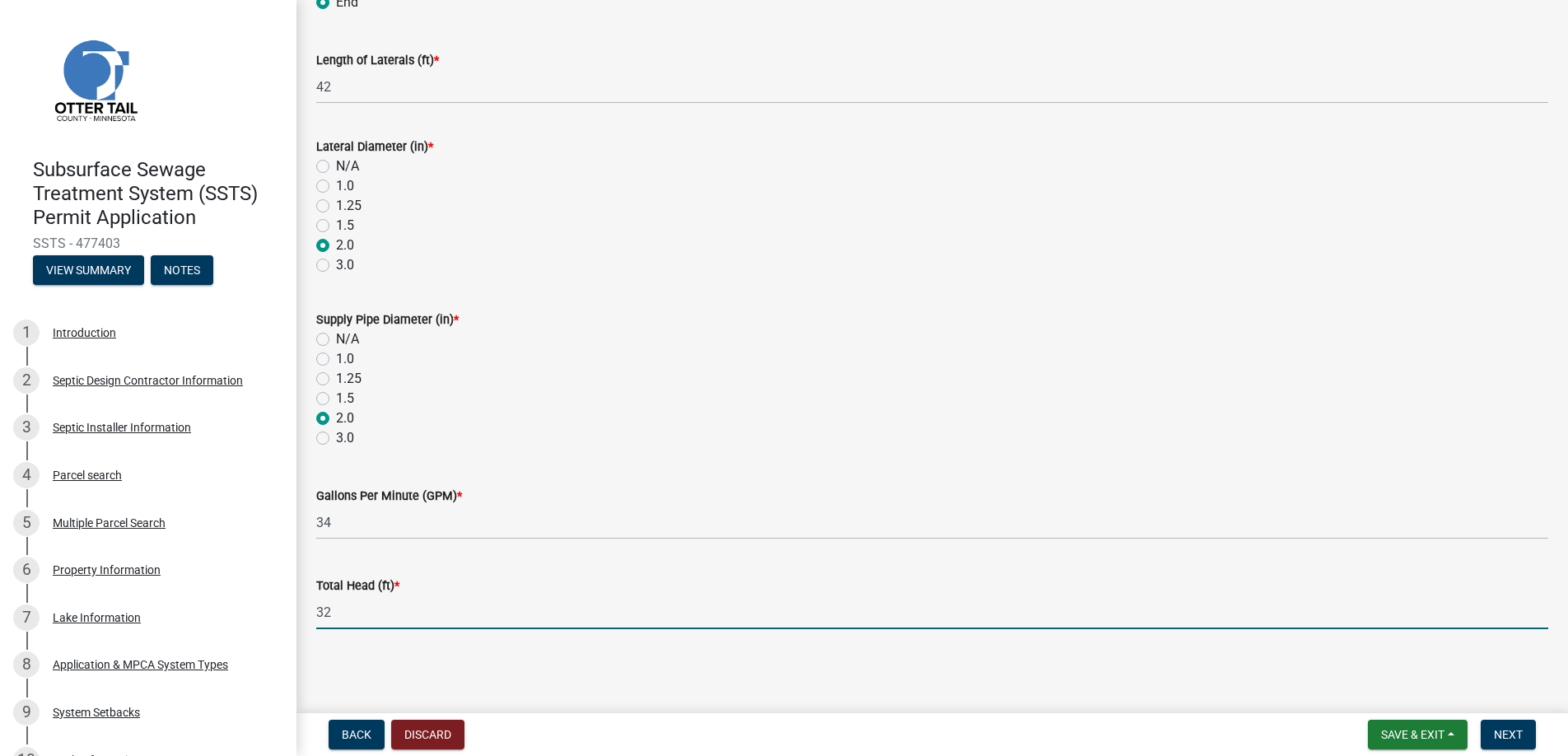
type input "32"
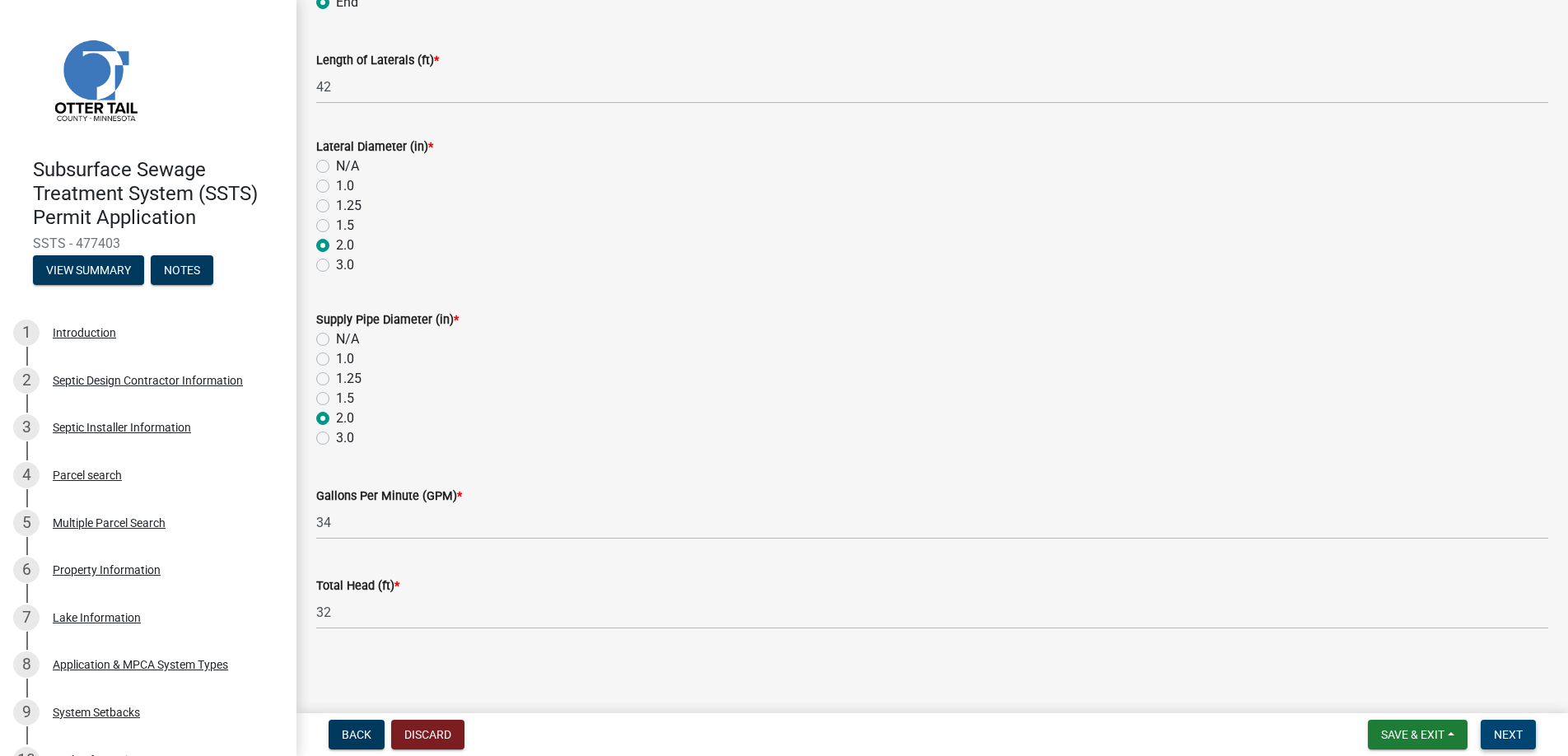
click at [1509, 728] on span "Next" at bounding box center [1508, 734] width 29 height 13
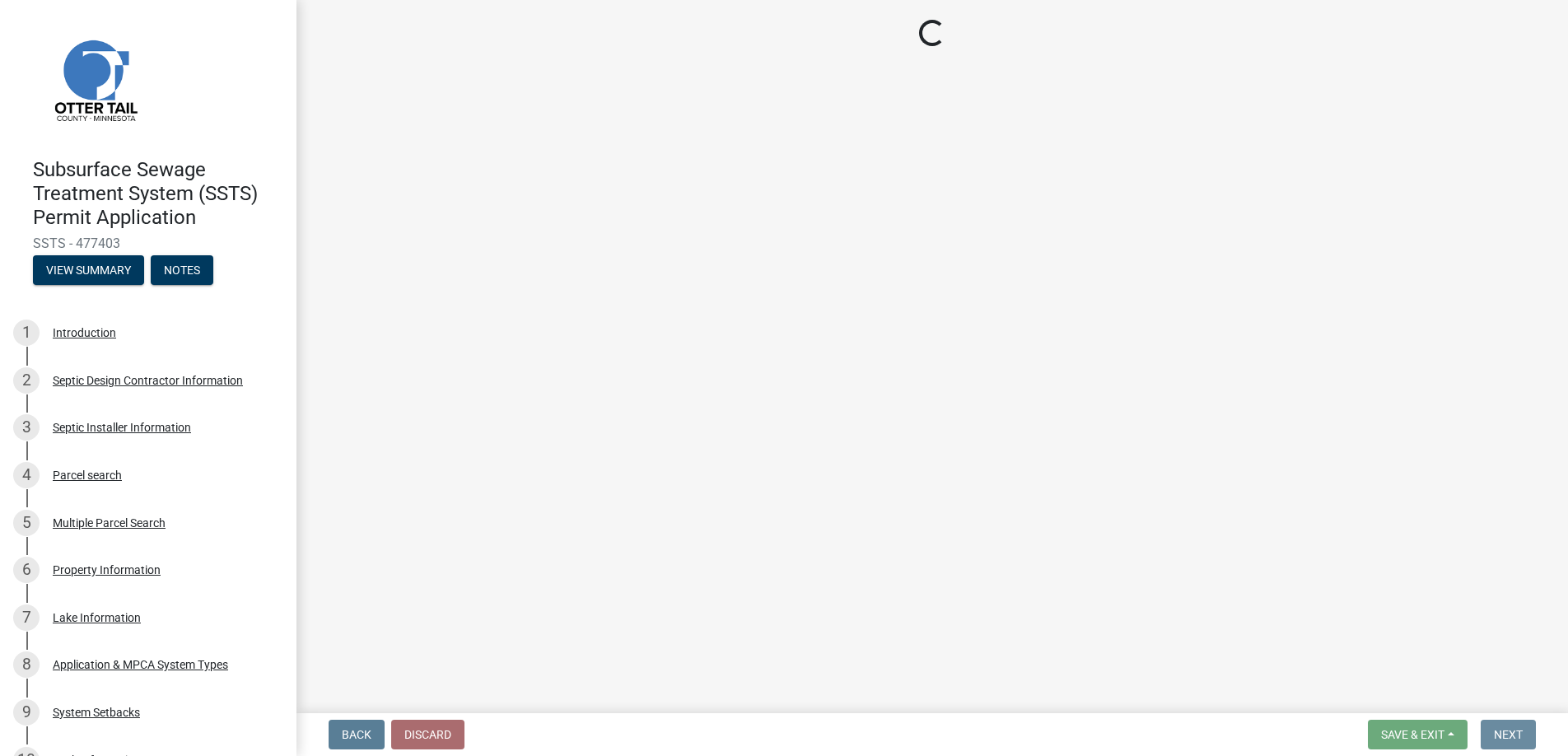
scroll to position [0, 0]
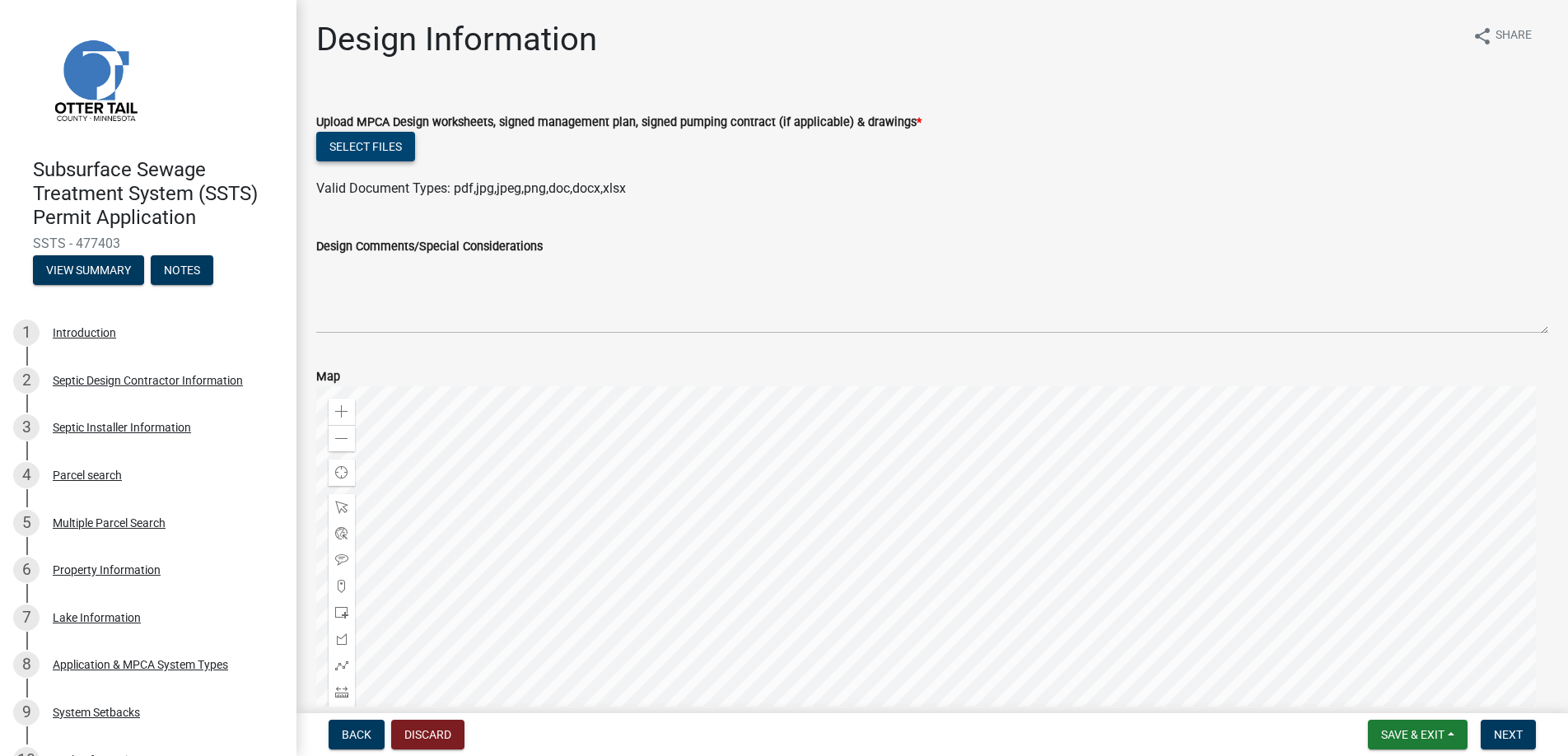
click at [362, 143] on button "Select files" at bounding box center [366, 147] width 98 height 30
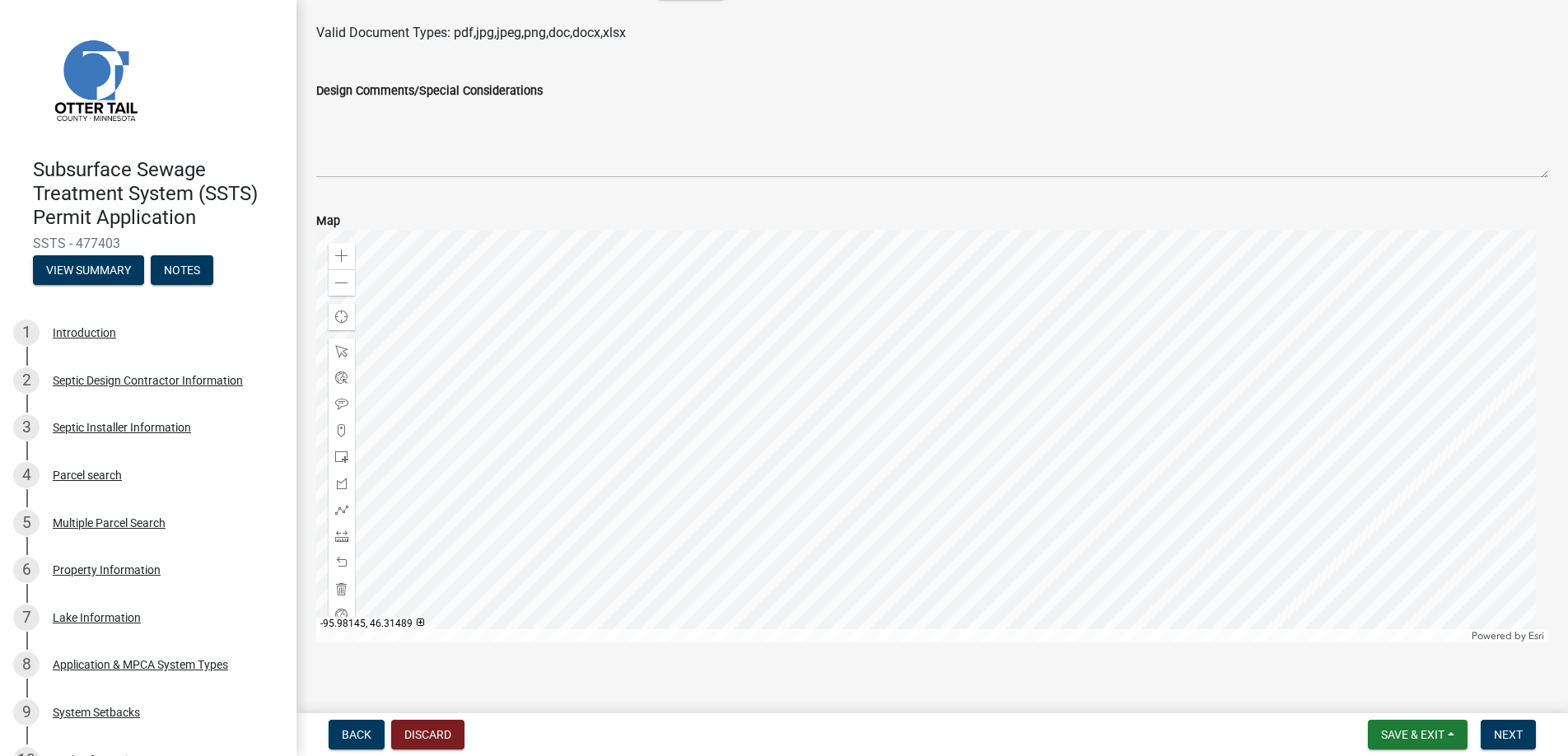
scroll to position [592, 0]
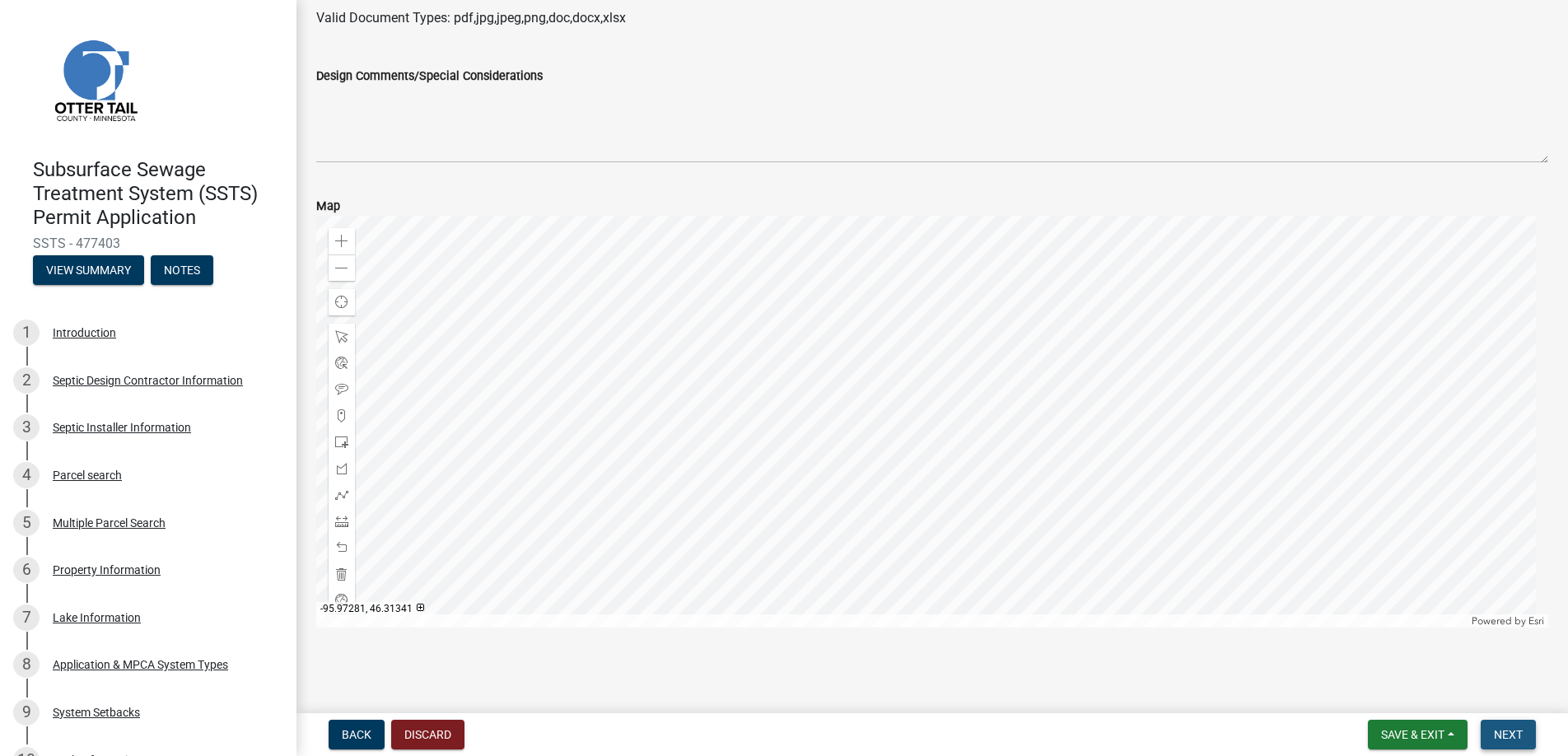
click at [1502, 728] on span "Next" at bounding box center [1508, 734] width 29 height 13
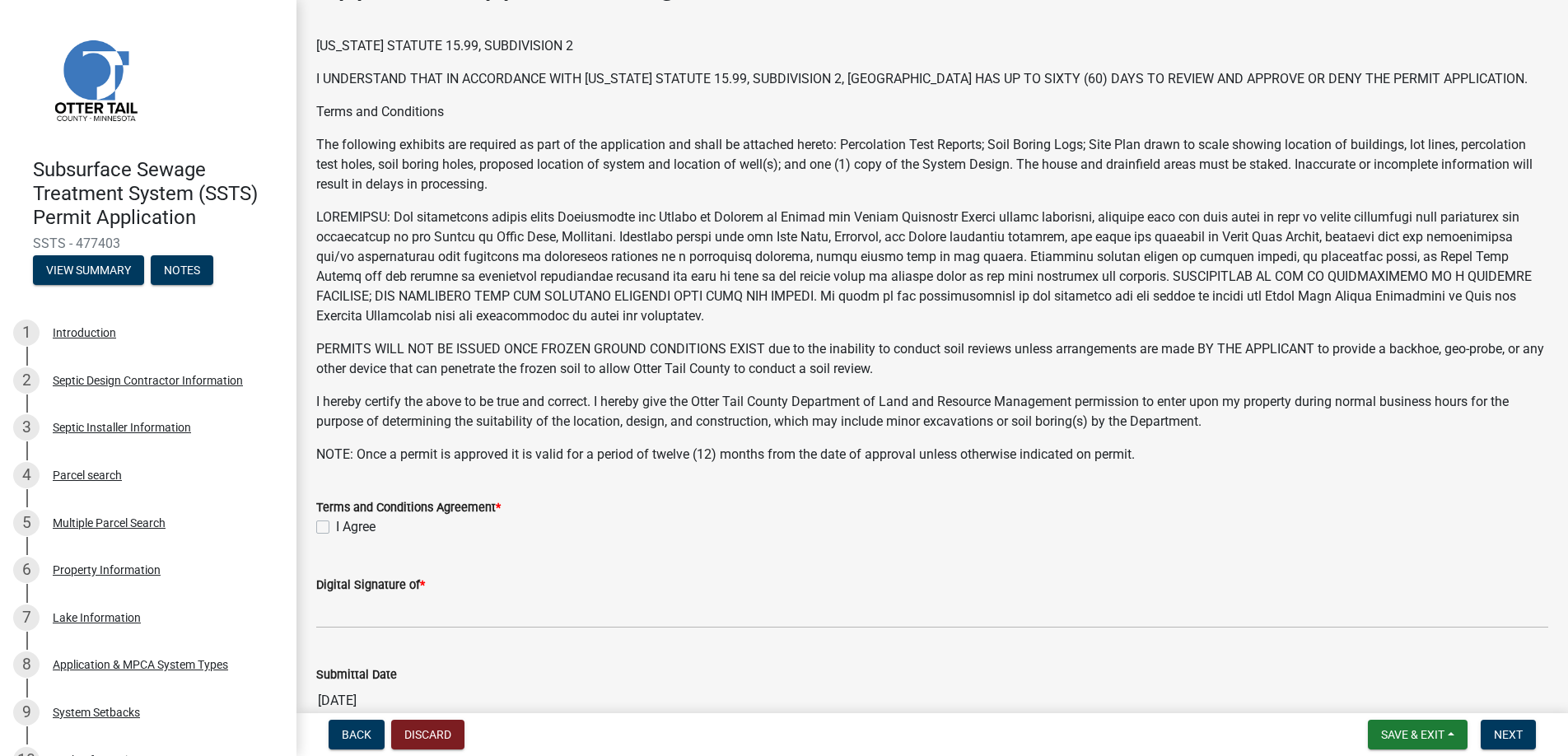
scroll to position [321, 0]
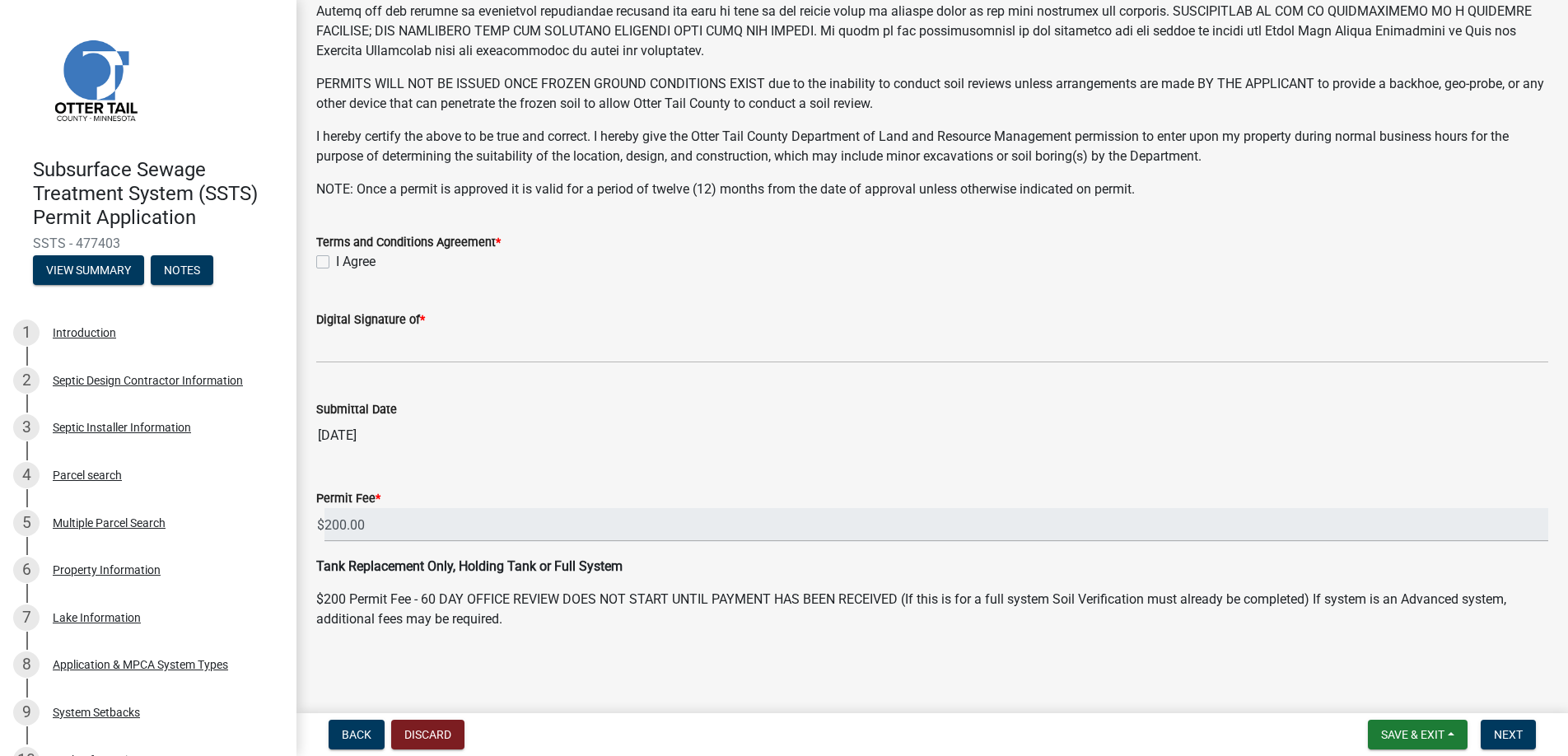
click at [336, 261] on label "I Agree" at bounding box center [355, 262] width 40 height 19
click at [336, 261] on input "I Agree" at bounding box center [341, 258] width 11 height 11
checkbox input "true"
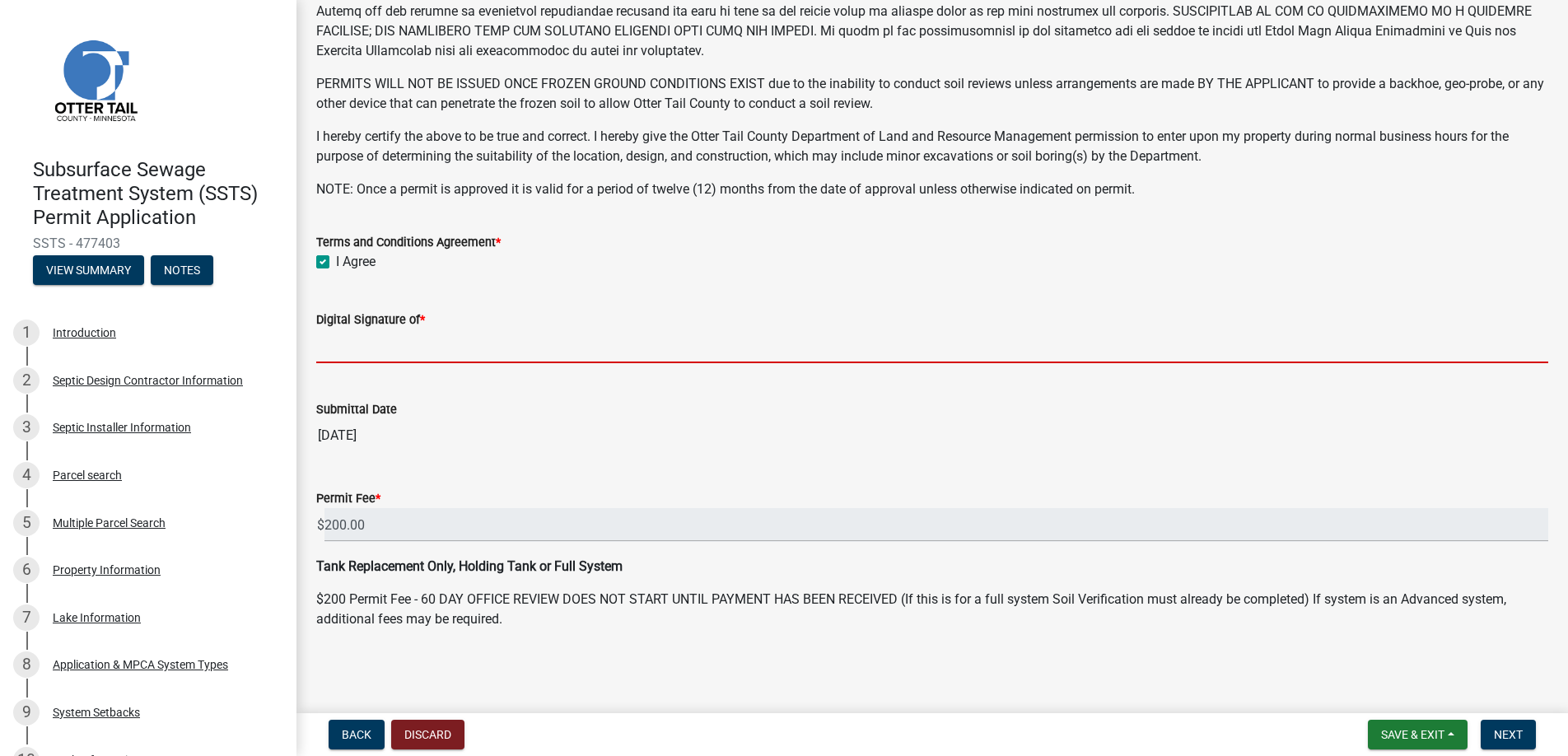
click at [364, 342] on input "Digital Signature of *" at bounding box center [933, 346] width 1232 height 33
type input "[PERSON_NAME]"
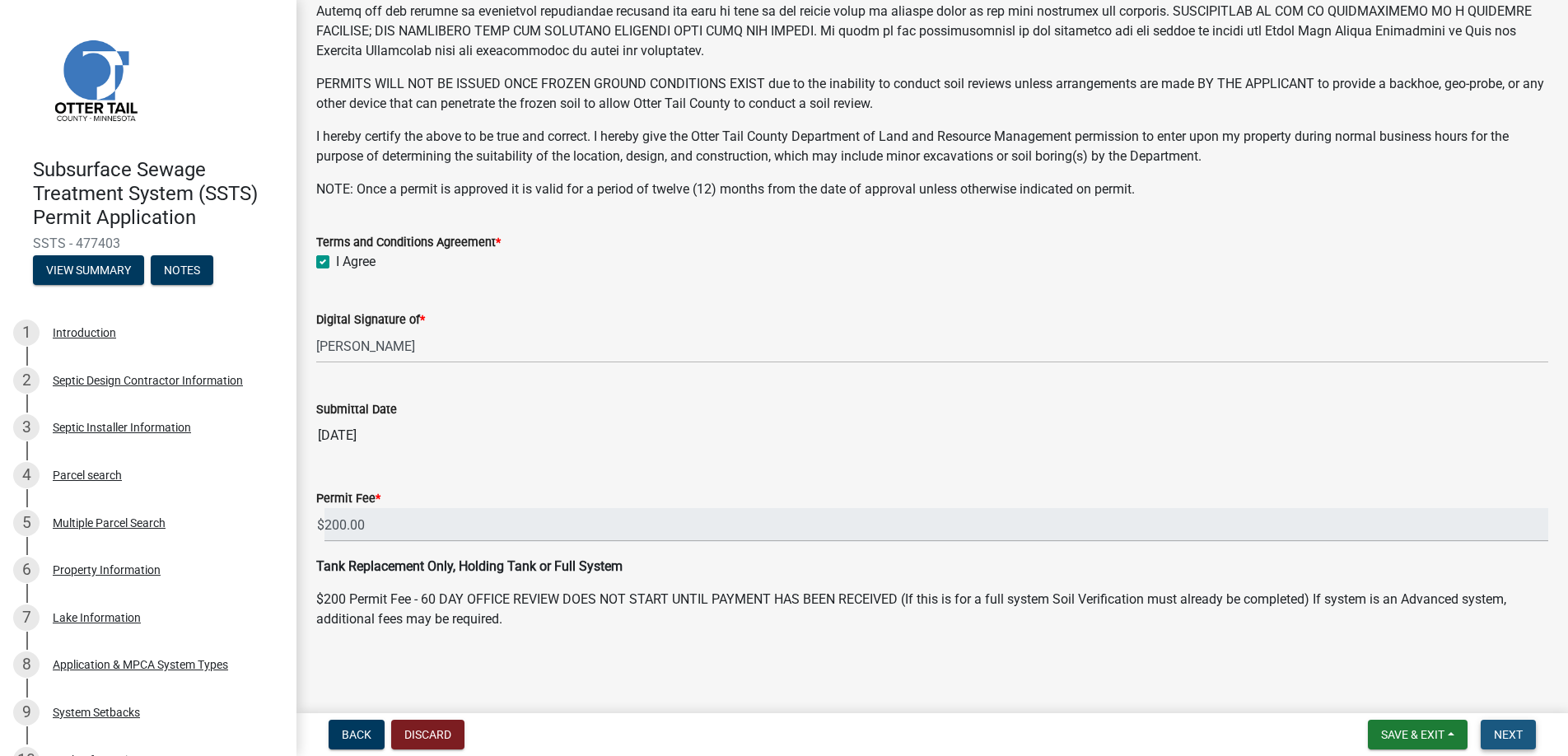
click at [1509, 729] on span "Next" at bounding box center [1508, 734] width 29 height 13
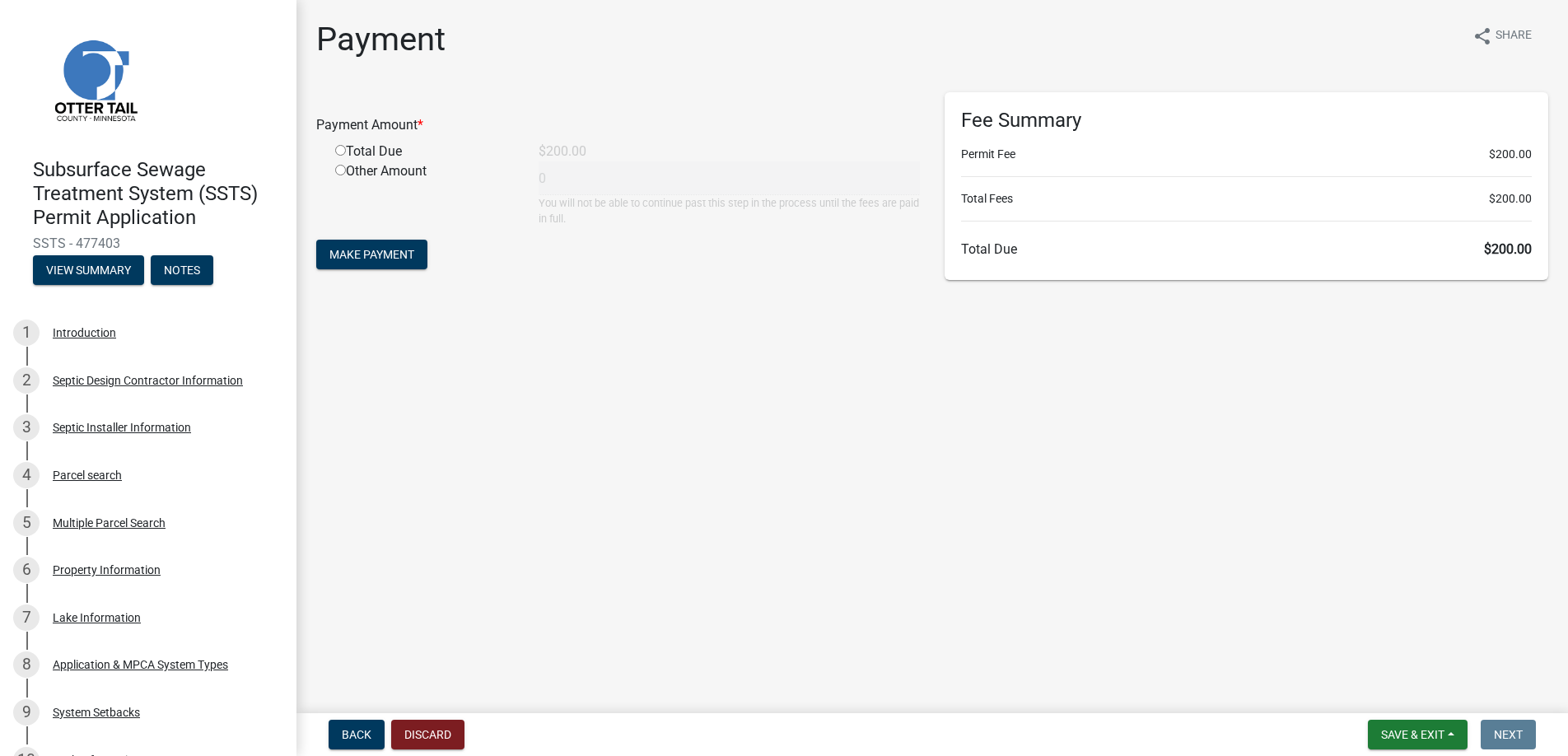
click at [339, 148] on input "radio" at bounding box center [340, 150] width 11 height 11
radio input "true"
type input "200"
click at [363, 249] on span "Make Payment" at bounding box center [372, 254] width 85 height 13
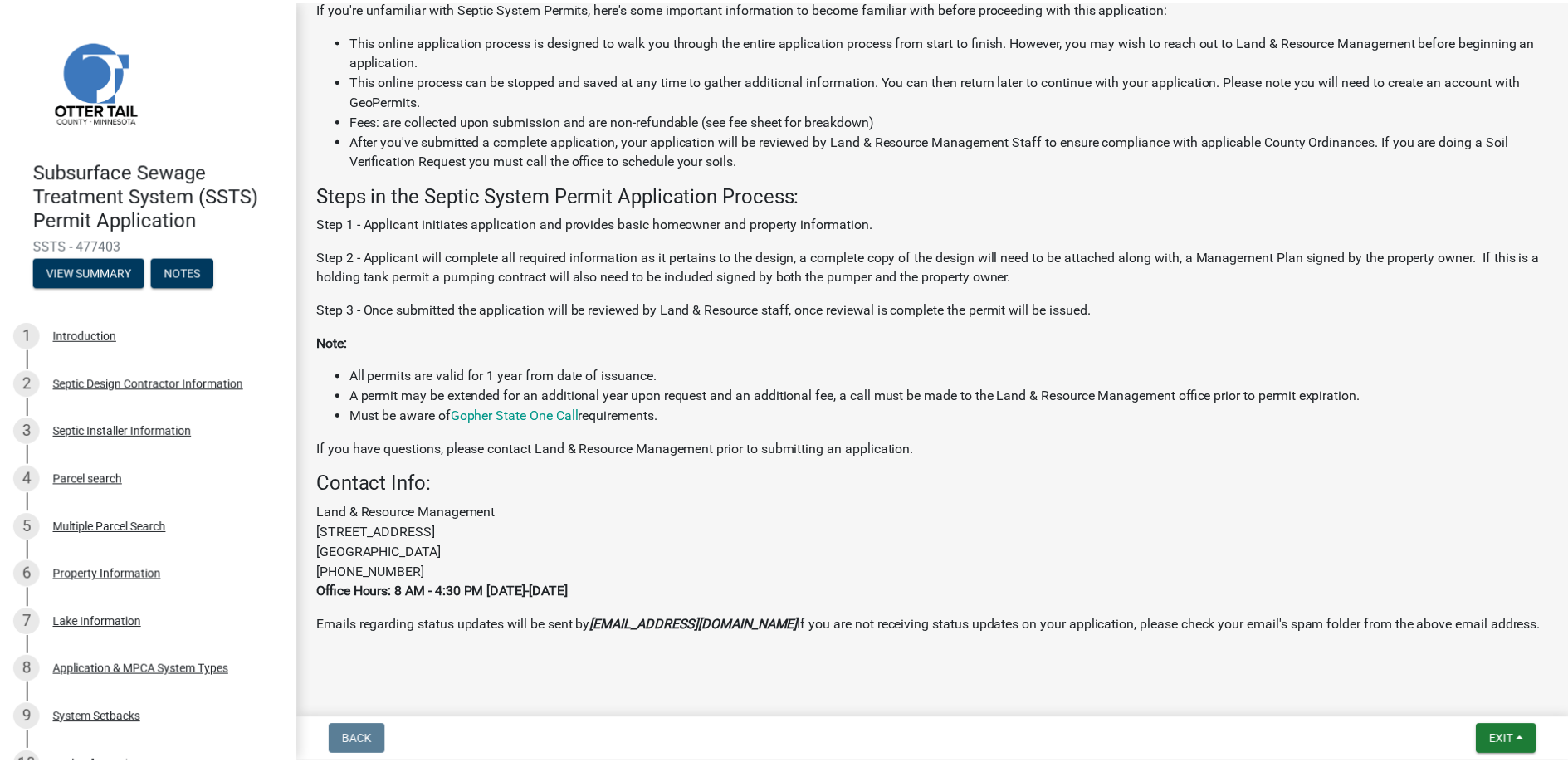
scroll to position [395, 0]
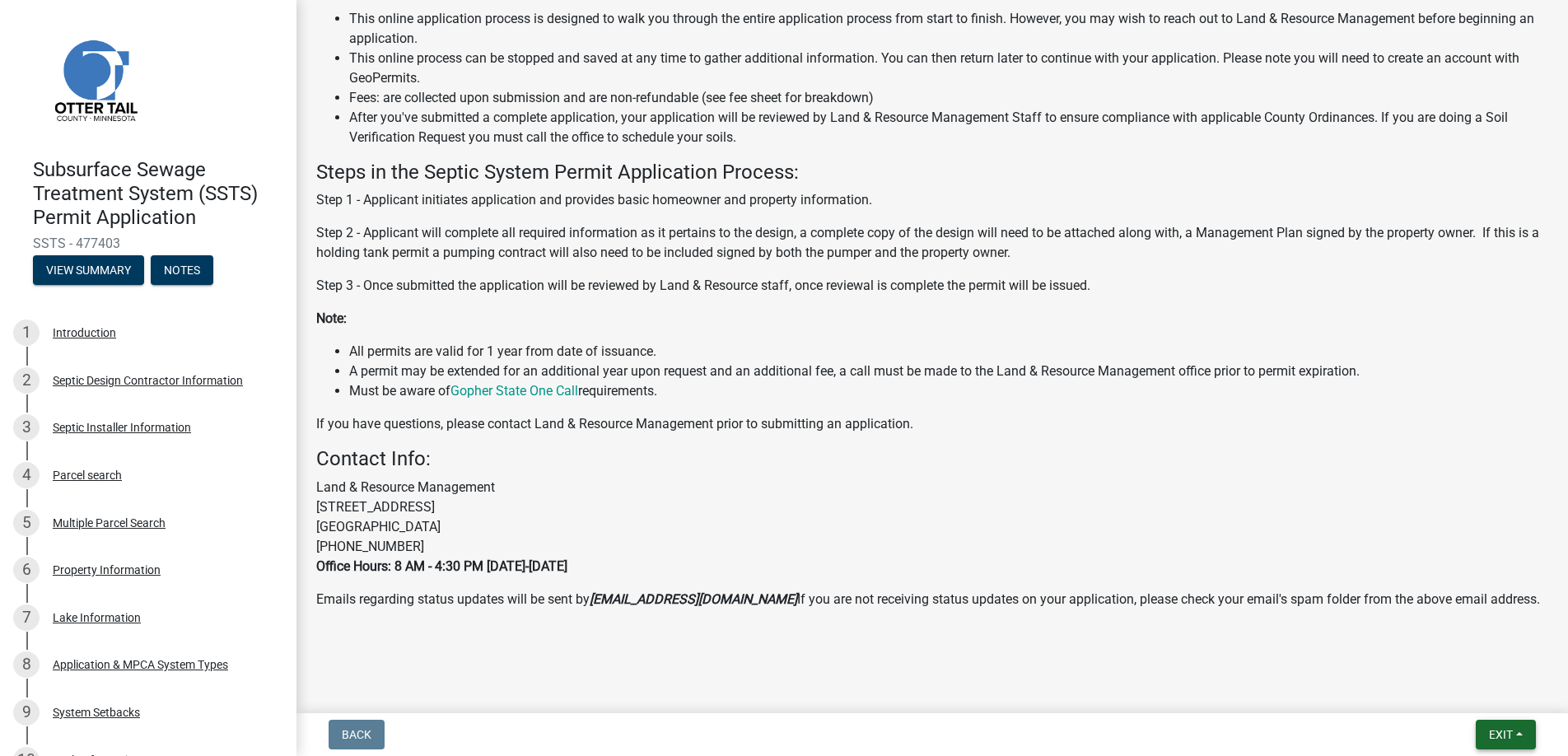
click at [1499, 733] on span "Exit" at bounding box center [1500, 734] width 24 height 13
click at [1466, 690] on button "Save & Exit" at bounding box center [1470, 692] width 132 height 40
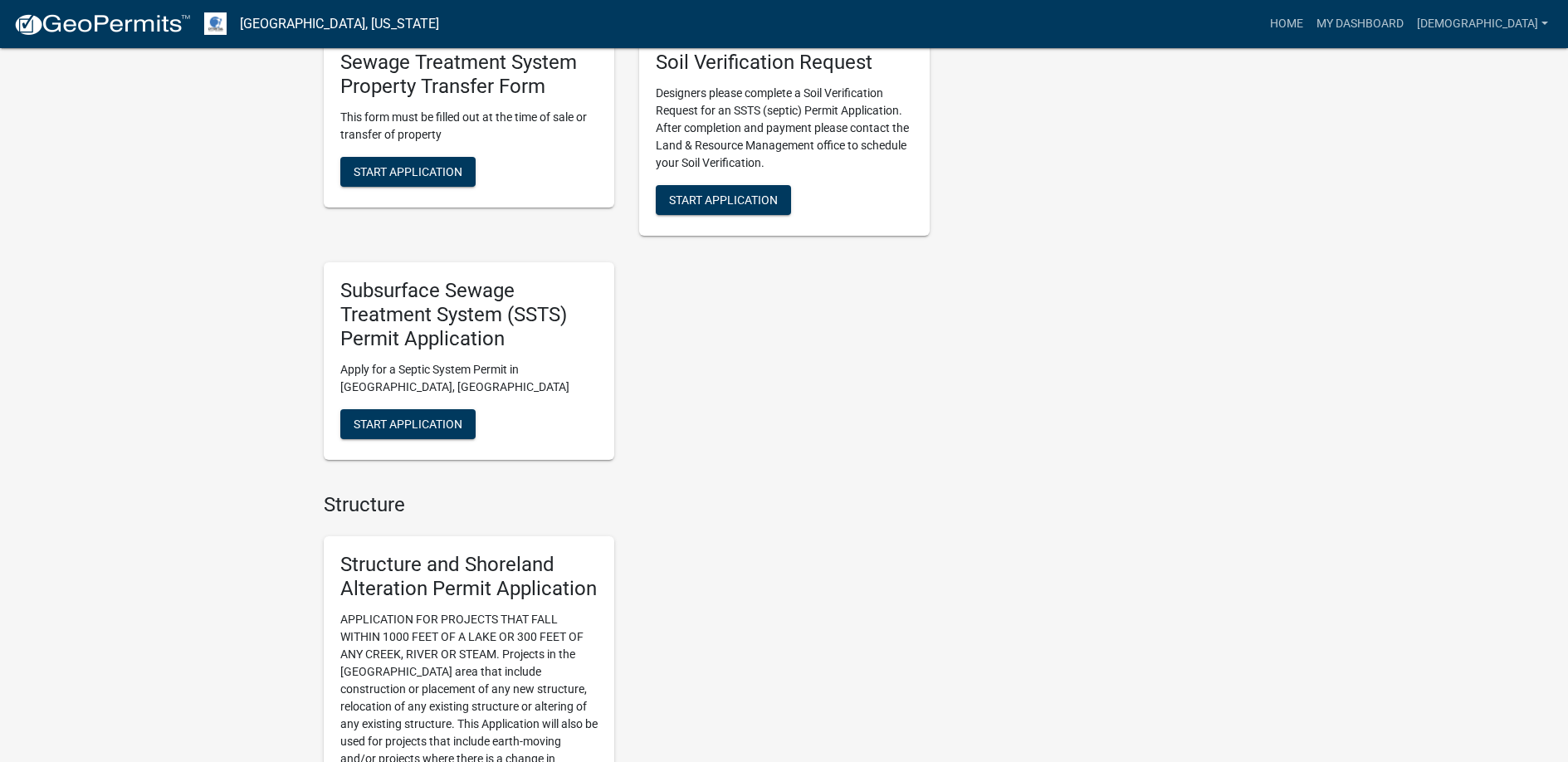
scroll to position [1246, 0]
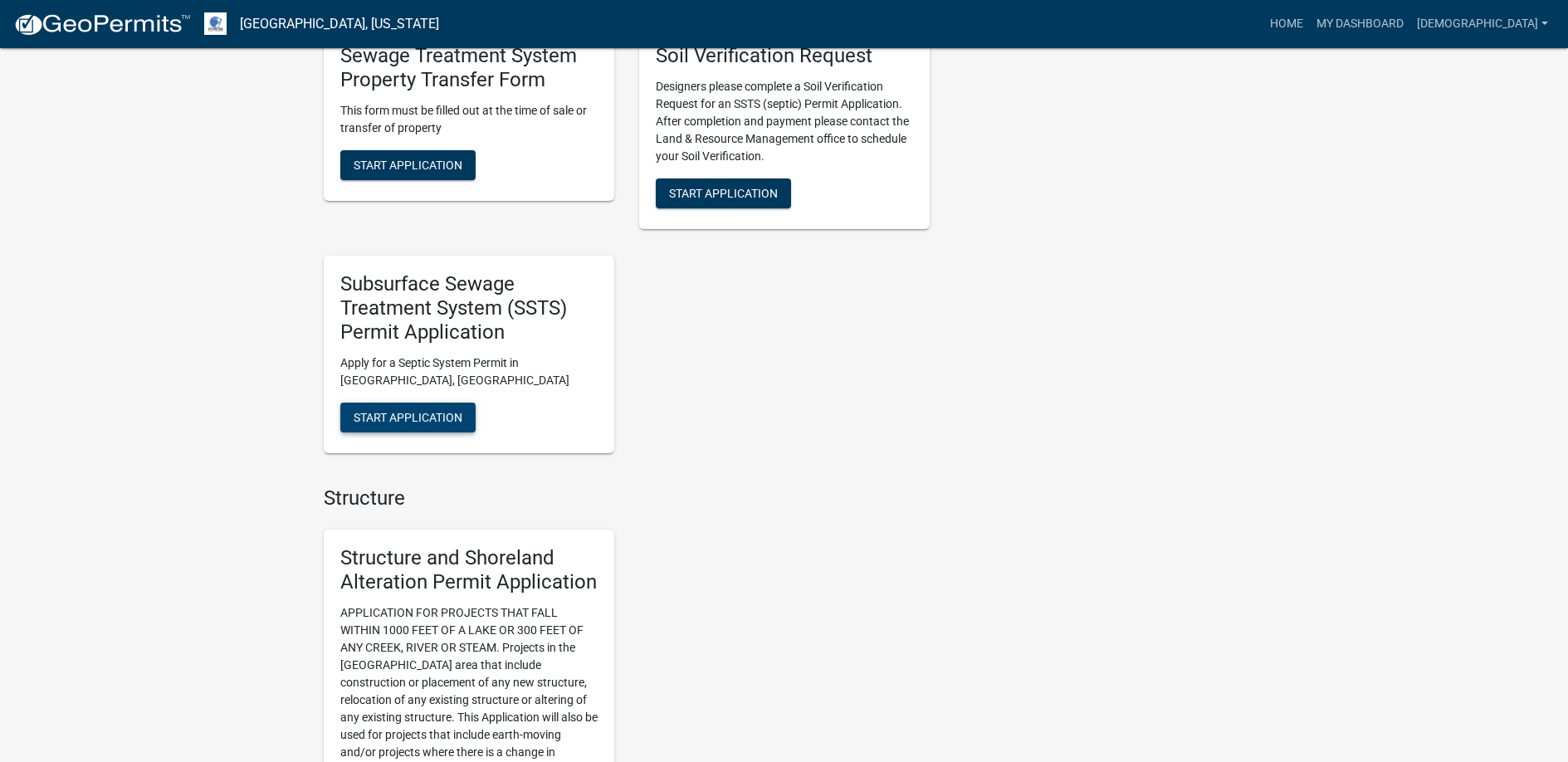
click at [408, 411] on span "Start Application" at bounding box center [408, 416] width 109 height 13
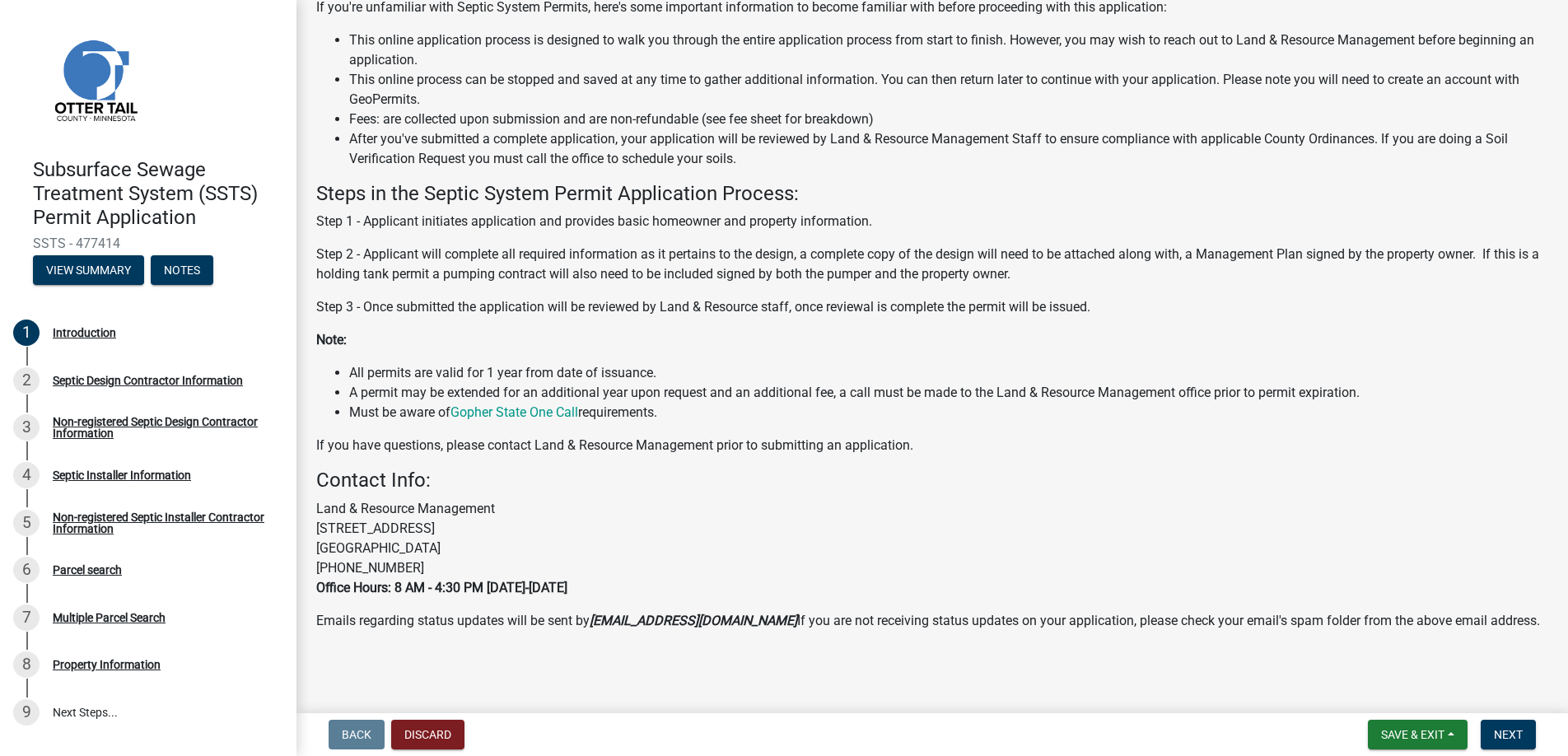
scroll to position [164, 0]
click at [1506, 731] on span "Next" at bounding box center [1508, 734] width 29 height 13
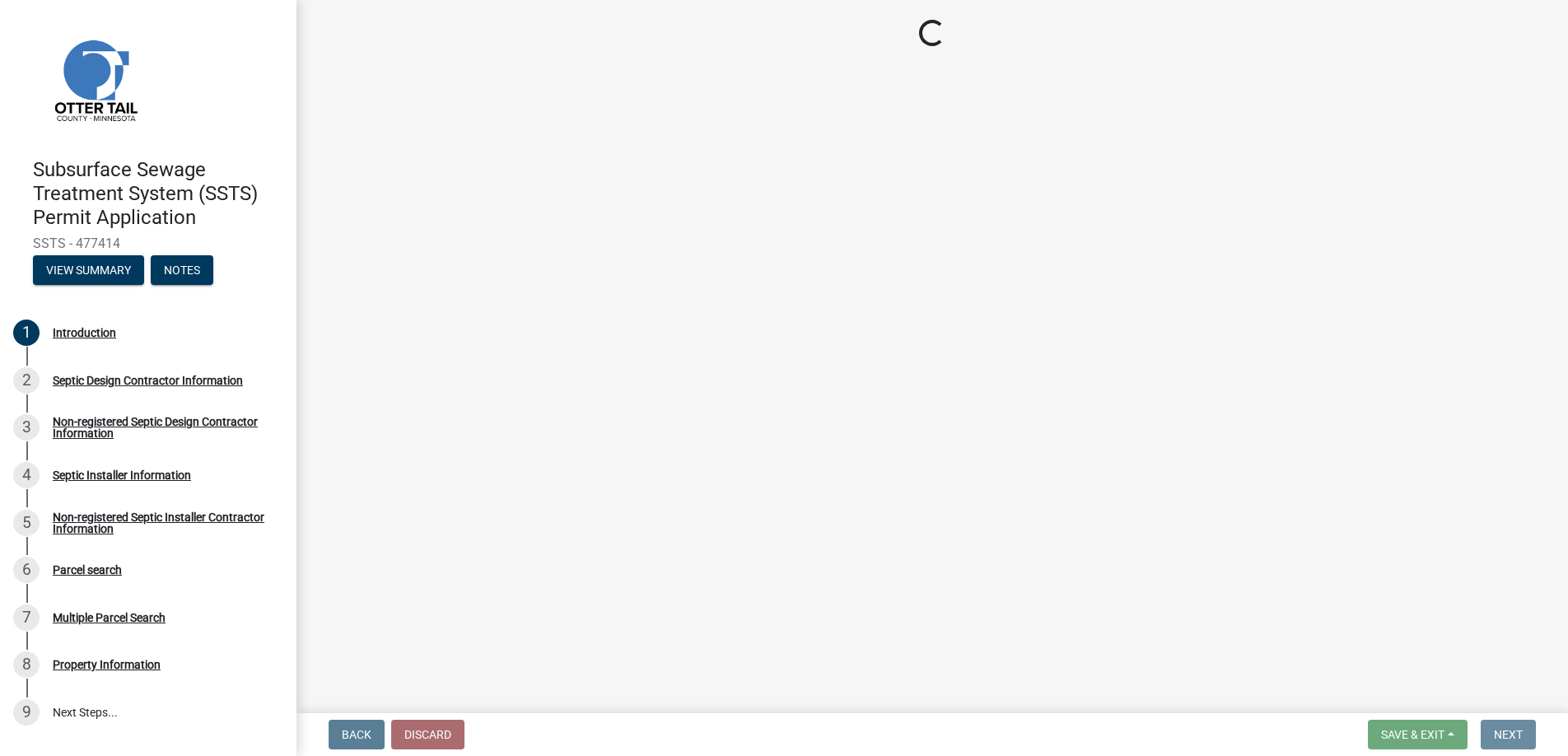
scroll to position [0, 0]
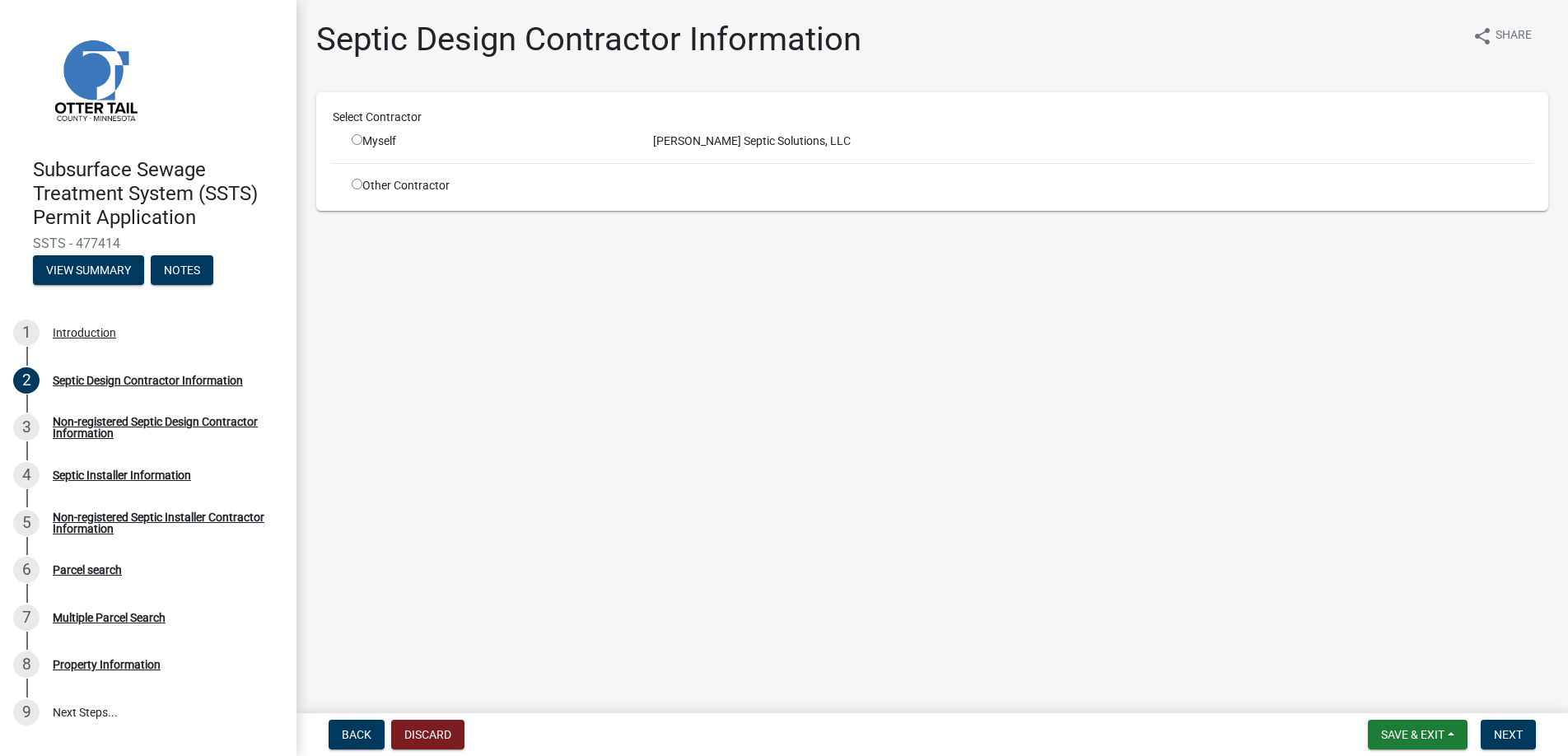
click at [355, 138] on input "radio" at bounding box center [357, 140] width 11 height 11
radio input "true"
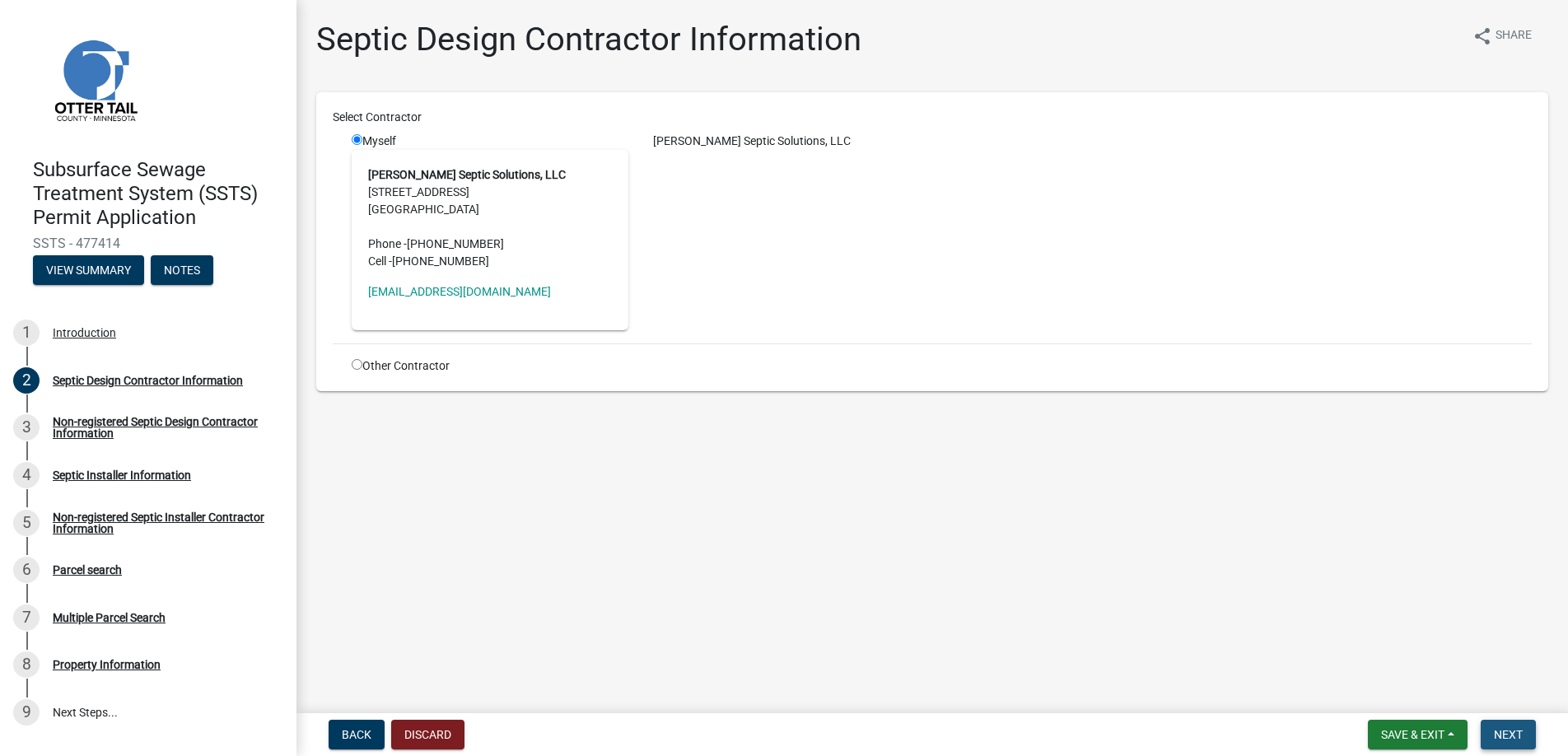
click at [1512, 731] on span "Next" at bounding box center [1508, 734] width 29 height 13
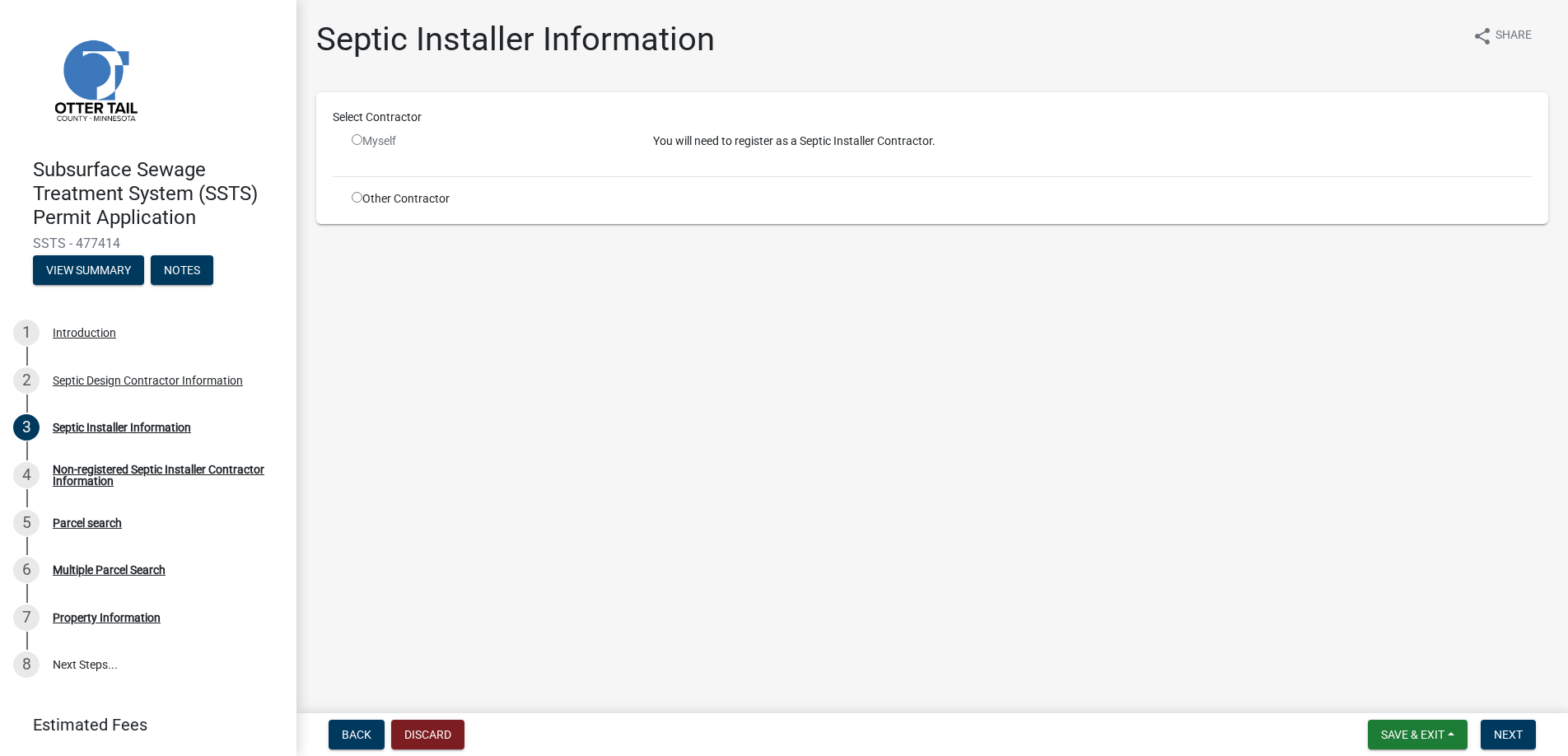
click at [357, 197] on input "radio" at bounding box center [357, 197] width 11 height 11
radio input "true"
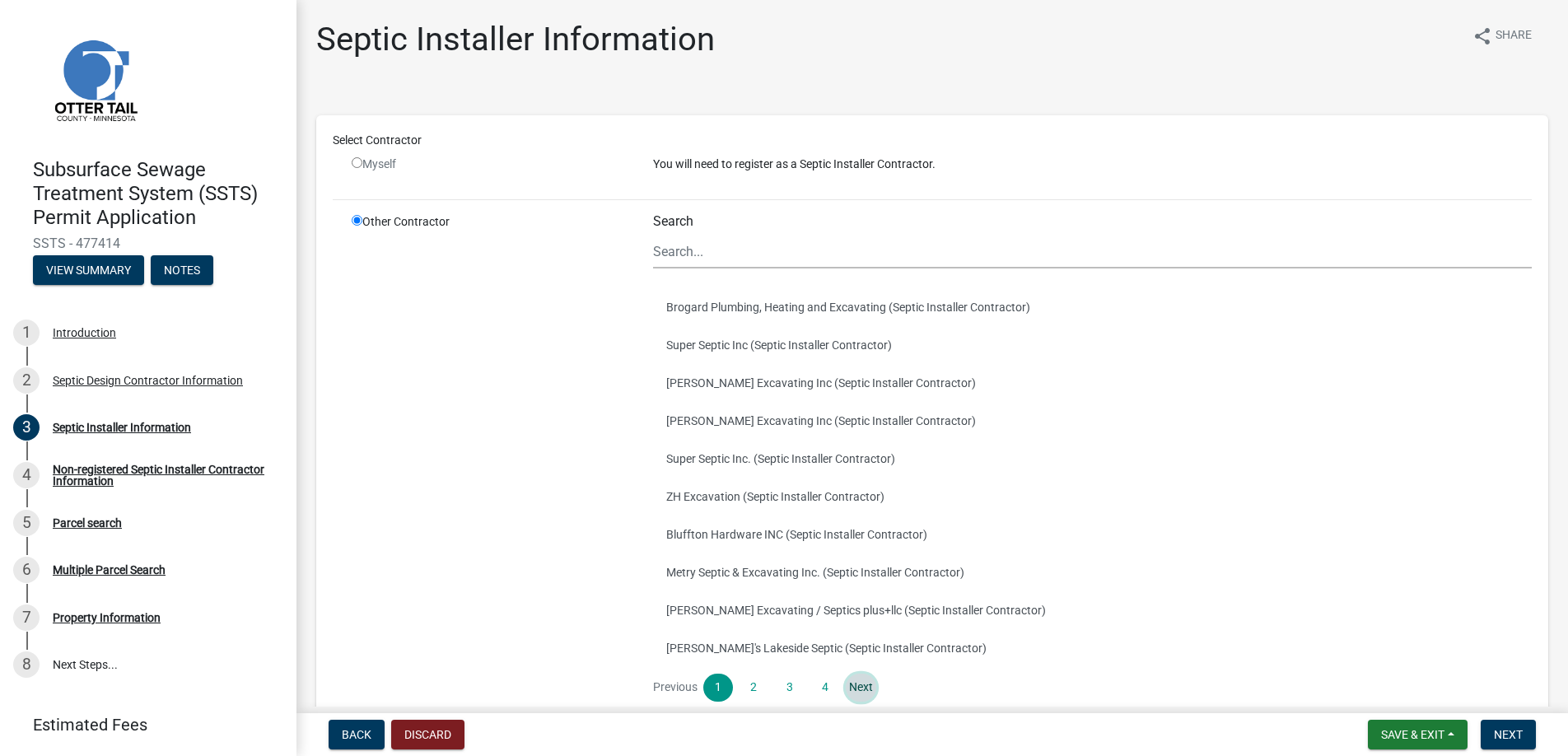
click at [852, 686] on link "Next" at bounding box center [860, 688] width 30 height 28
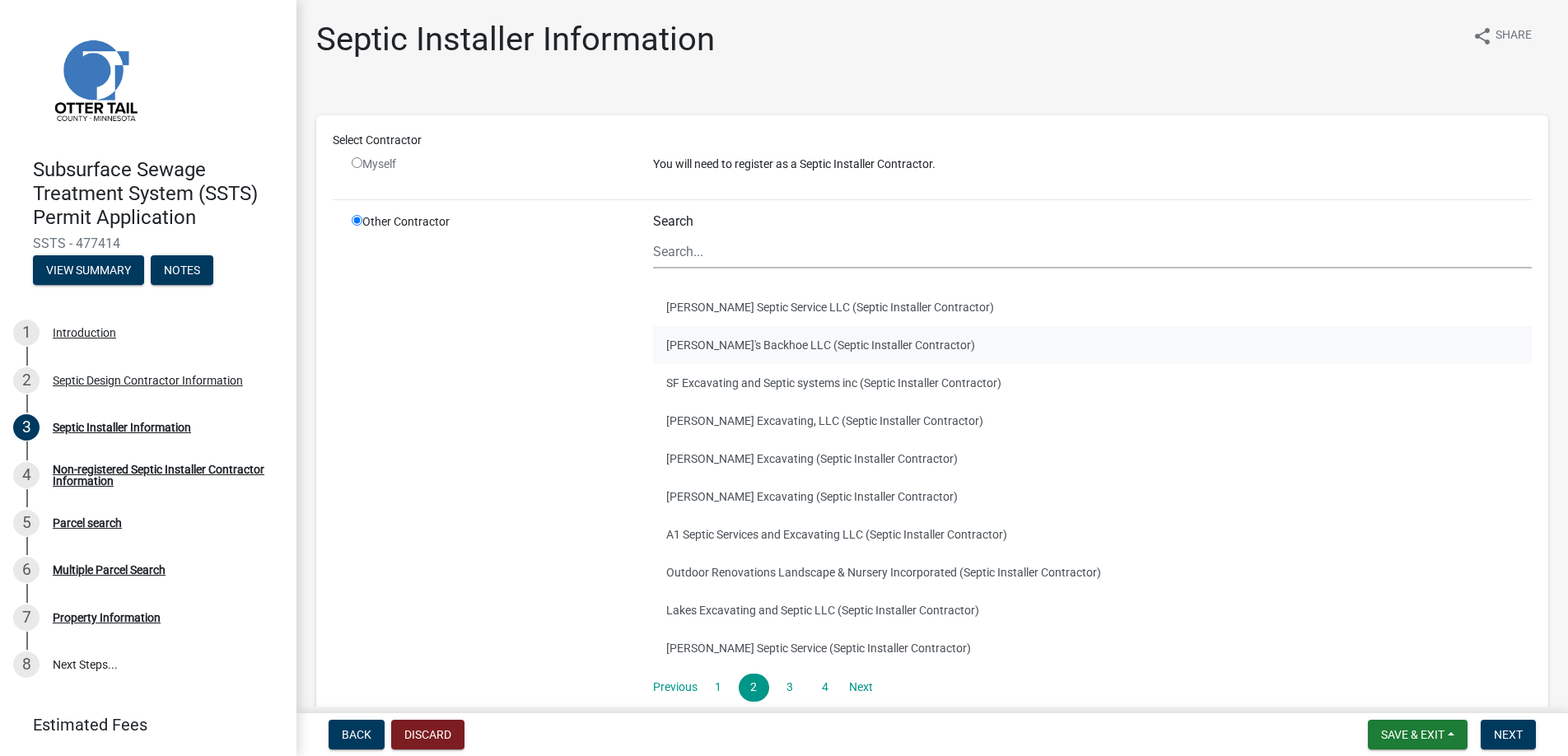
click at [715, 341] on button "[PERSON_NAME]'s Backhoe LLC (Septic Installer Contractor)" at bounding box center [1093, 345] width 879 height 38
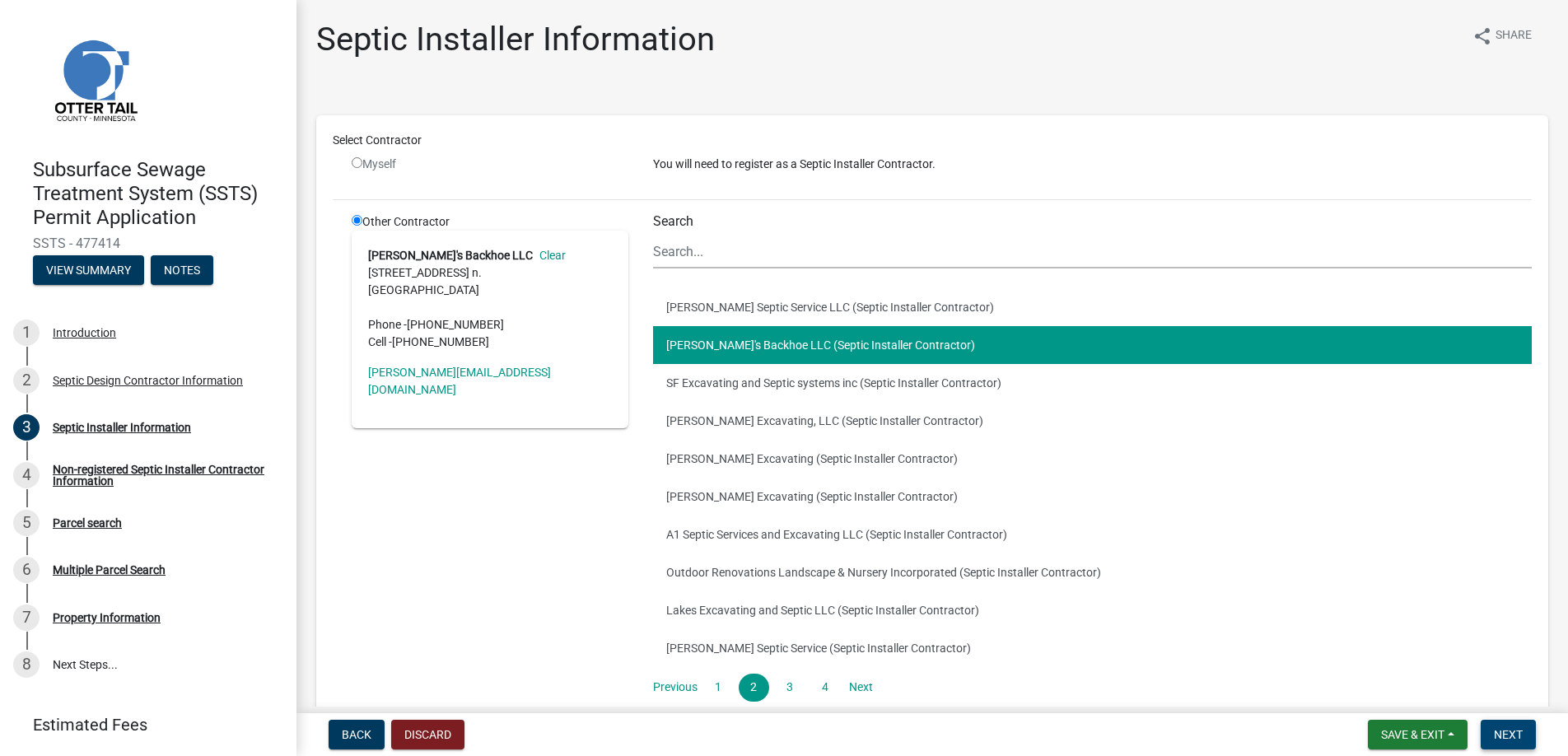
click at [1507, 729] on span "Next" at bounding box center [1508, 734] width 29 height 13
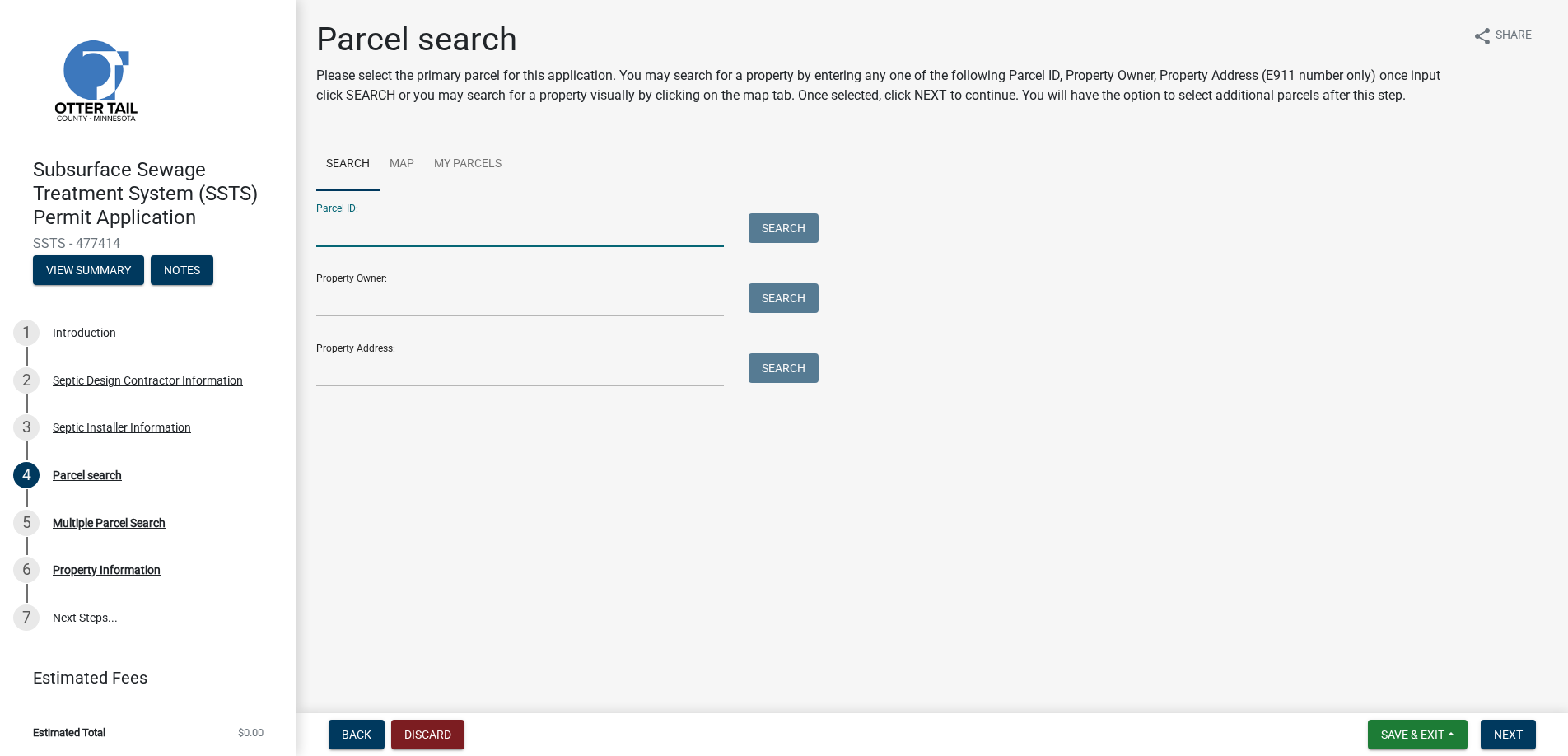
click at [327, 235] on input "Parcel ID:" at bounding box center [520, 230] width 408 height 33
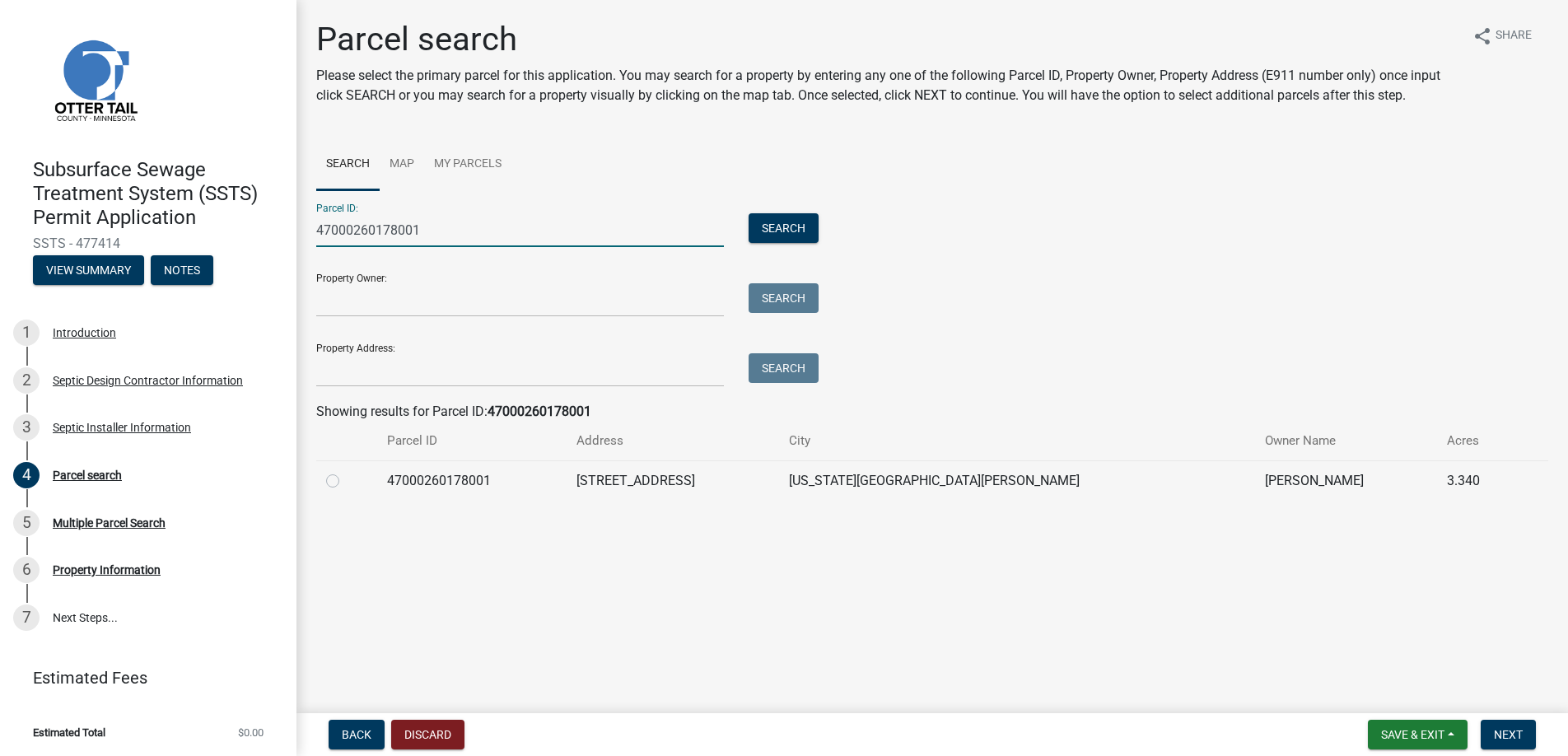
type input "47000260178001"
click at [346, 471] on label at bounding box center [346, 471] width 0 height 0
click at [346, 482] on input "radio" at bounding box center [352, 476] width 11 height 11
radio input "true"
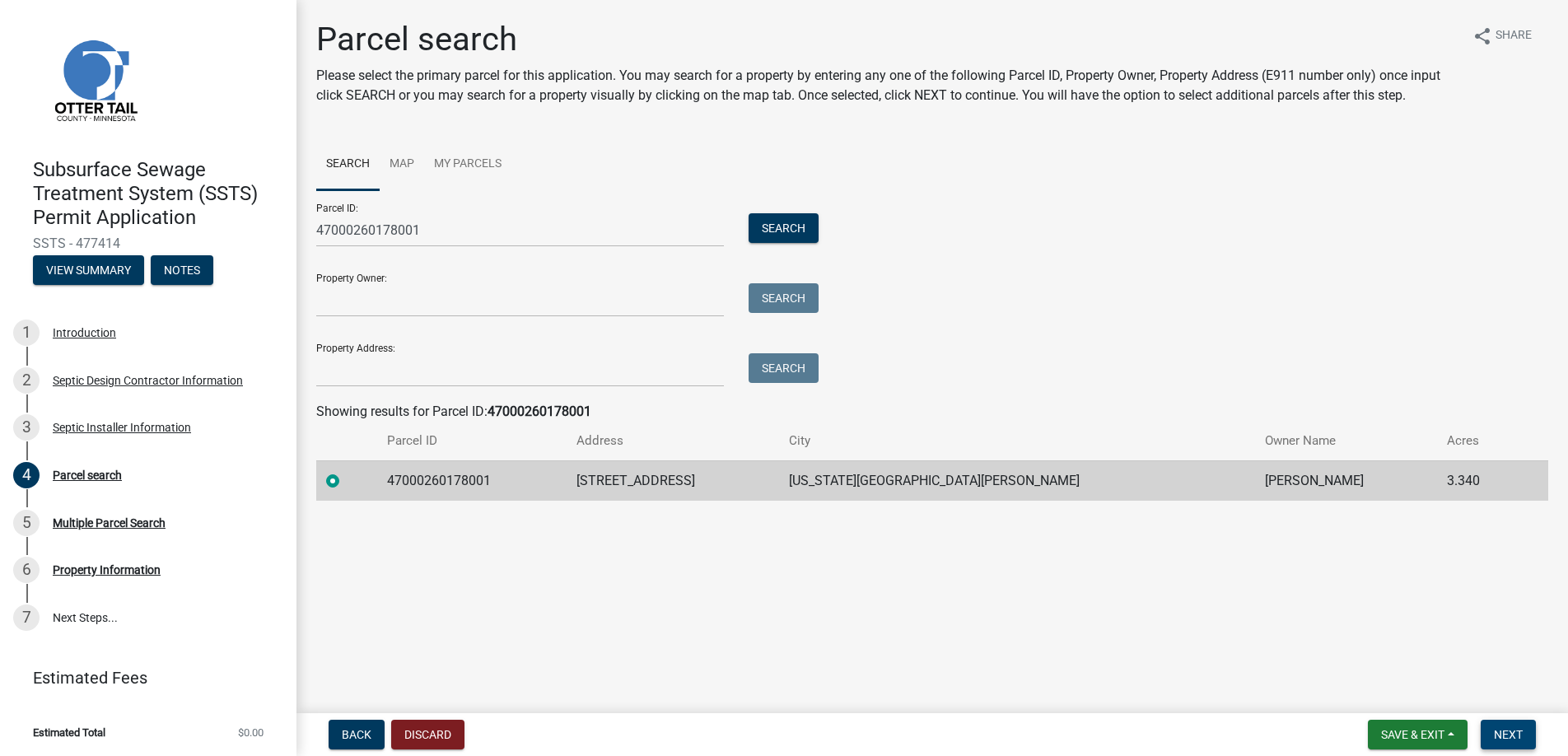
click at [1509, 735] on span "Next" at bounding box center [1508, 734] width 29 height 13
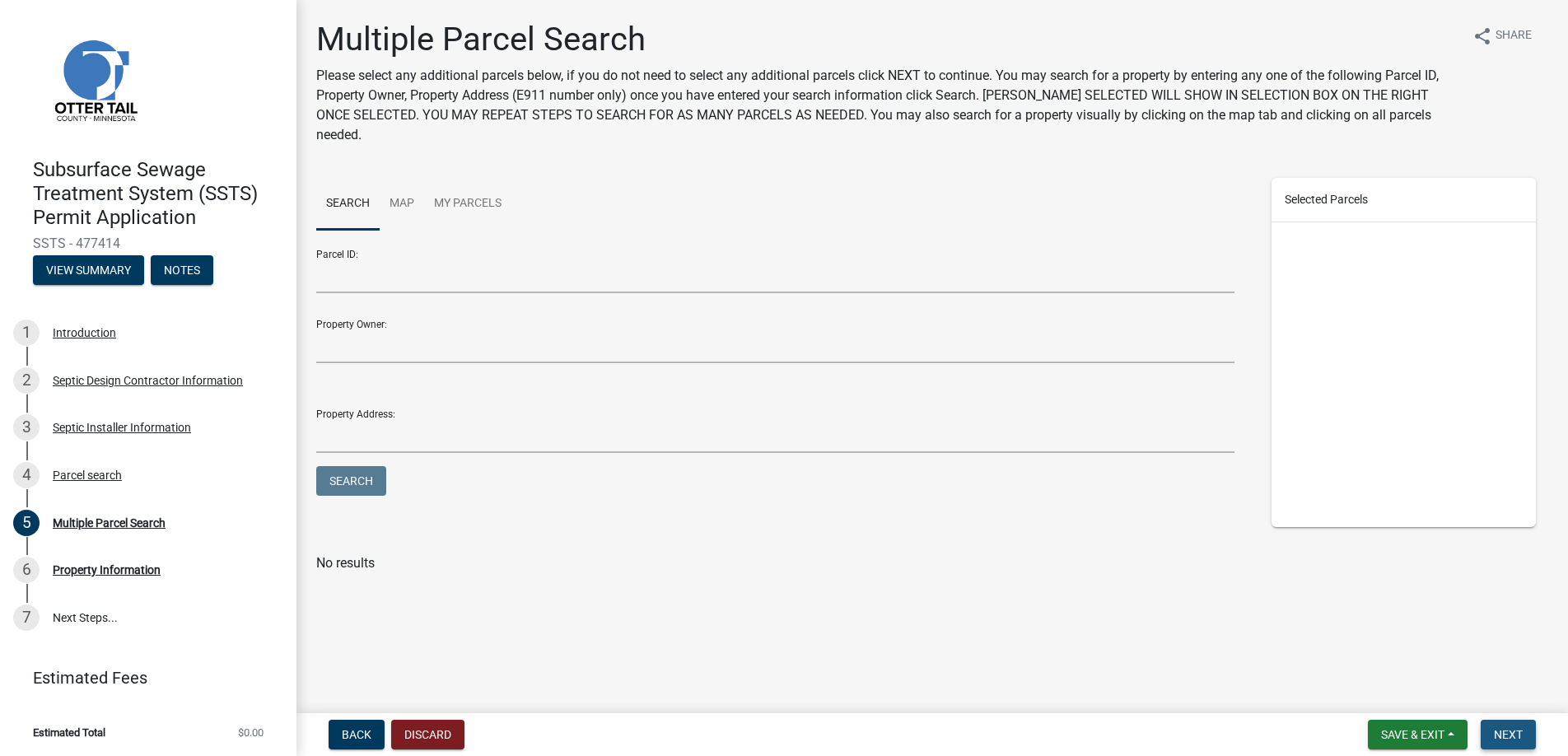
click at [1509, 735] on span "Next" at bounding box center [1508, 734] width 29 height 13
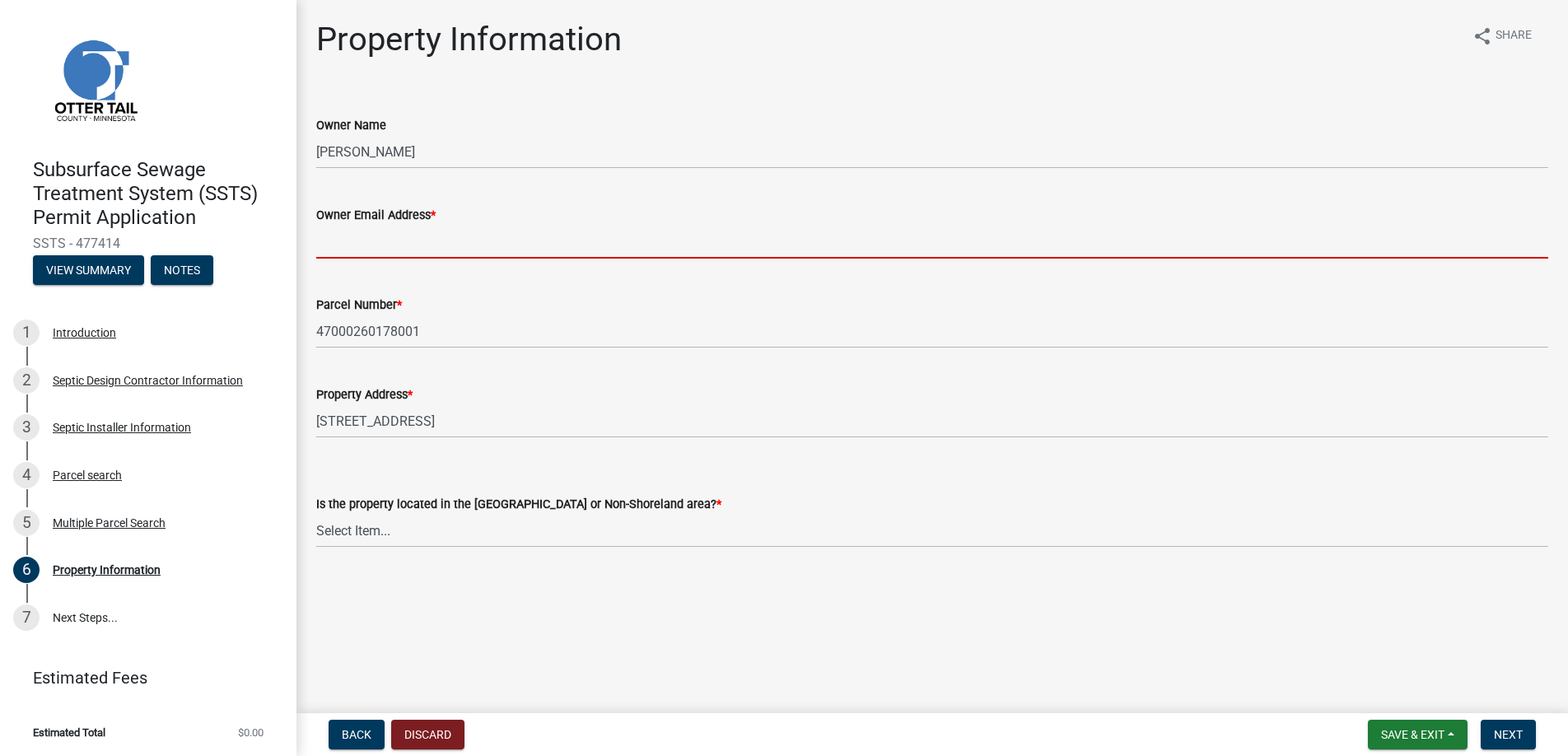
click at [337, 243] on input "Owner Email Address *" at bounding box center [933, 242] width 1232 height 33
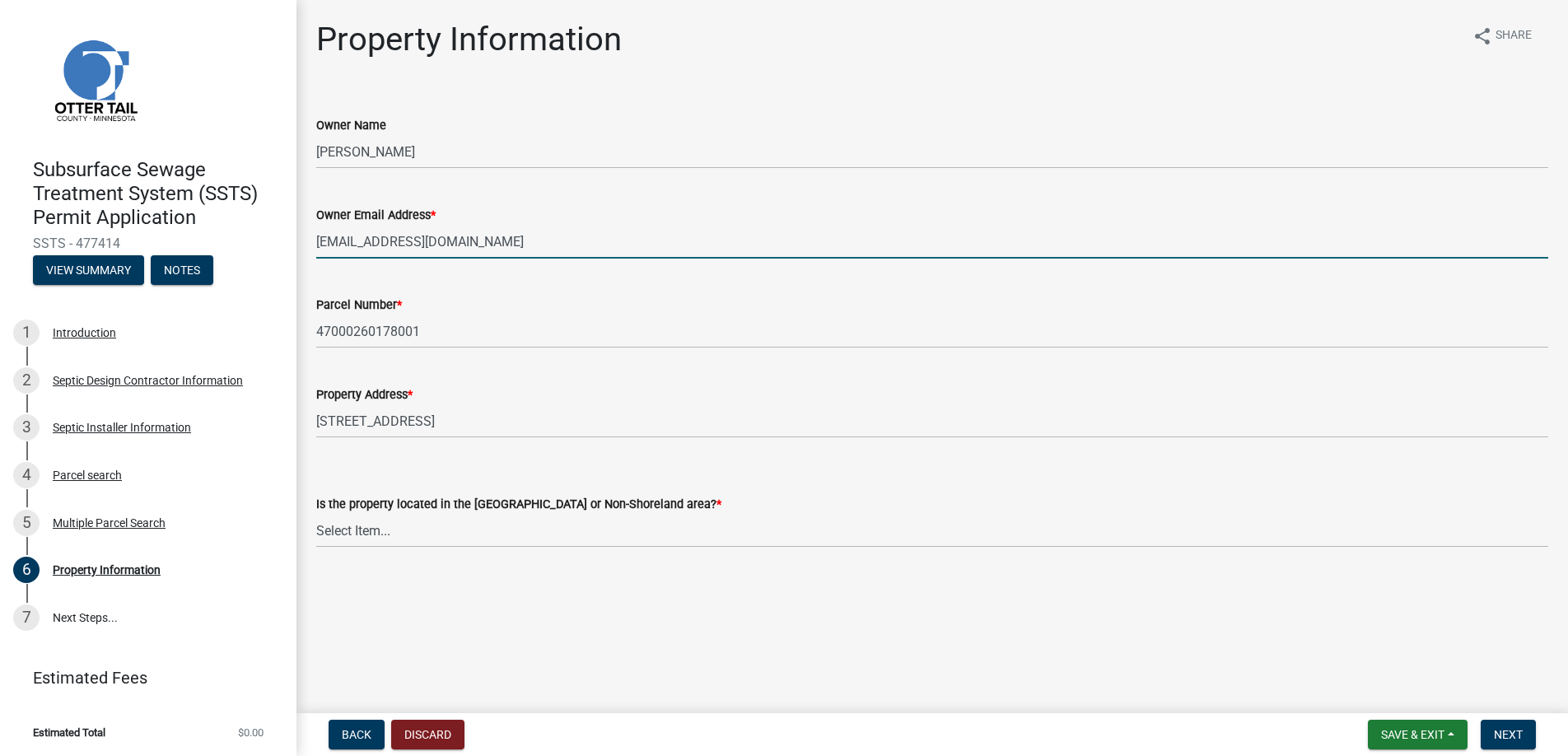
type input "[EMAIL_ADDRESS][DOMAIN_NAME]"
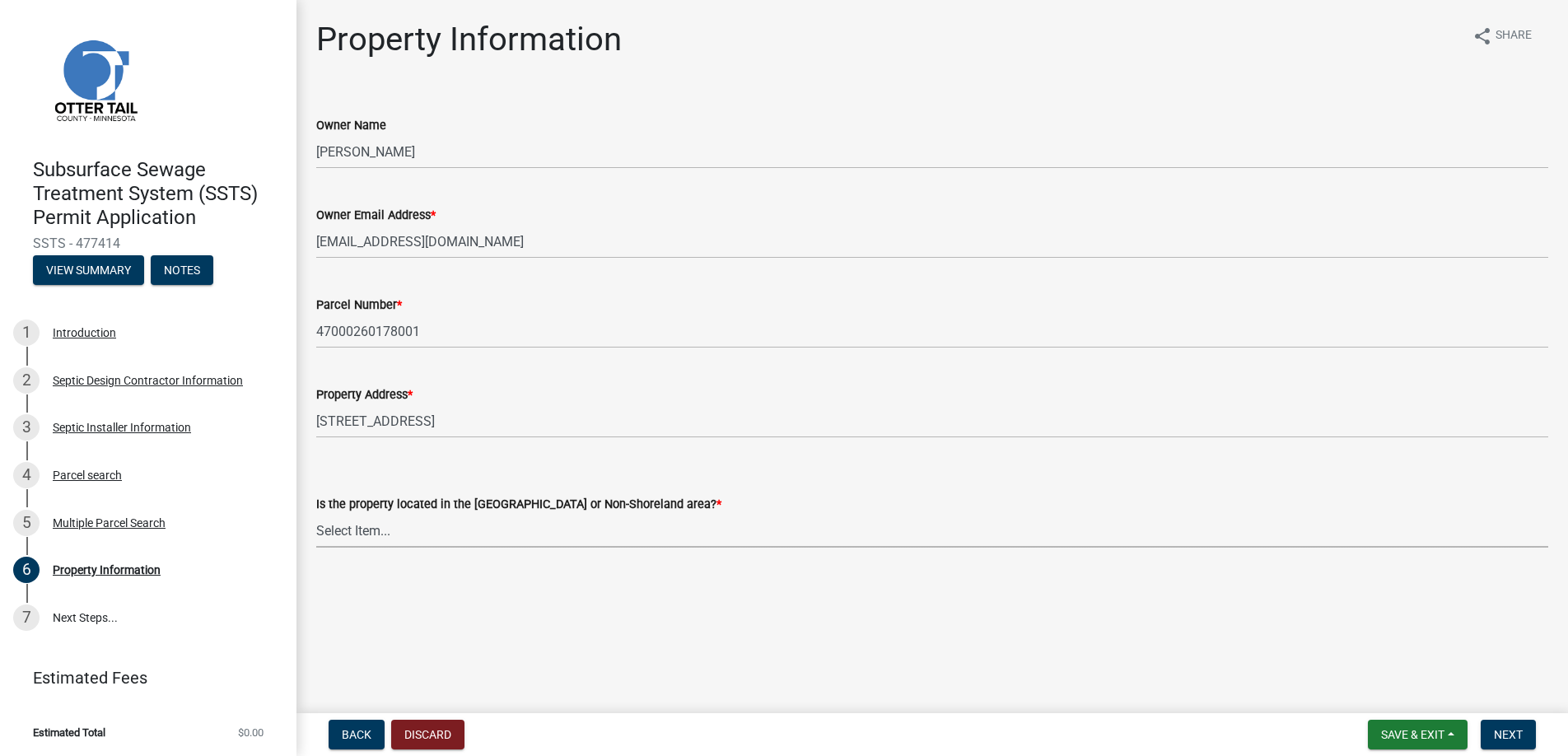
click at [354, 527] on select "Select Item... Shoreland Non-Shoreland" at bounding box center [933, 531] width 1232 height 33
click at [316, 514] on select "Select Item... Shoreland Non-Shoreland" at bounding box center [933, 531] width 1232 height 33
select select "5ed11e82-653f-4fcc-a472-8d95af57556c"
click at [1504, 731] on span "Next" at bounding box center [1508, 734] width 29 height 13
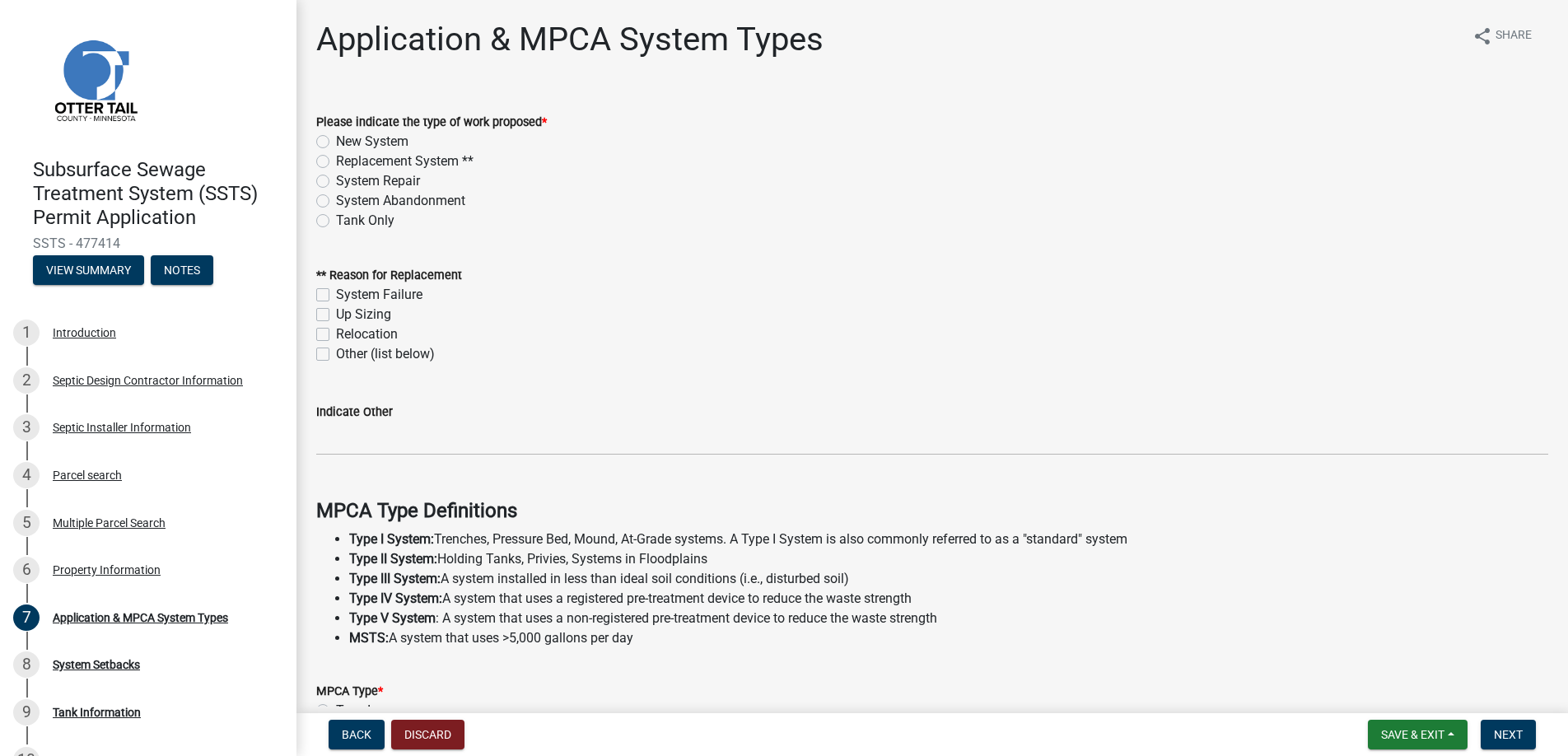
click at [336, 162] on label "Replacement System **" at bounding box center [404, 161] width 138 height 19
click at [336, 162] on input "Replacement System **" at bounding box center [341, 156] width 11 height 11
radio input "true"
click at [336, 294] on label "System Failure" at bounding box center [379, 294] width 86 height 19
click at [336, 294] on input "System Failure" at bounding box center [341, 290] width 11 height 11
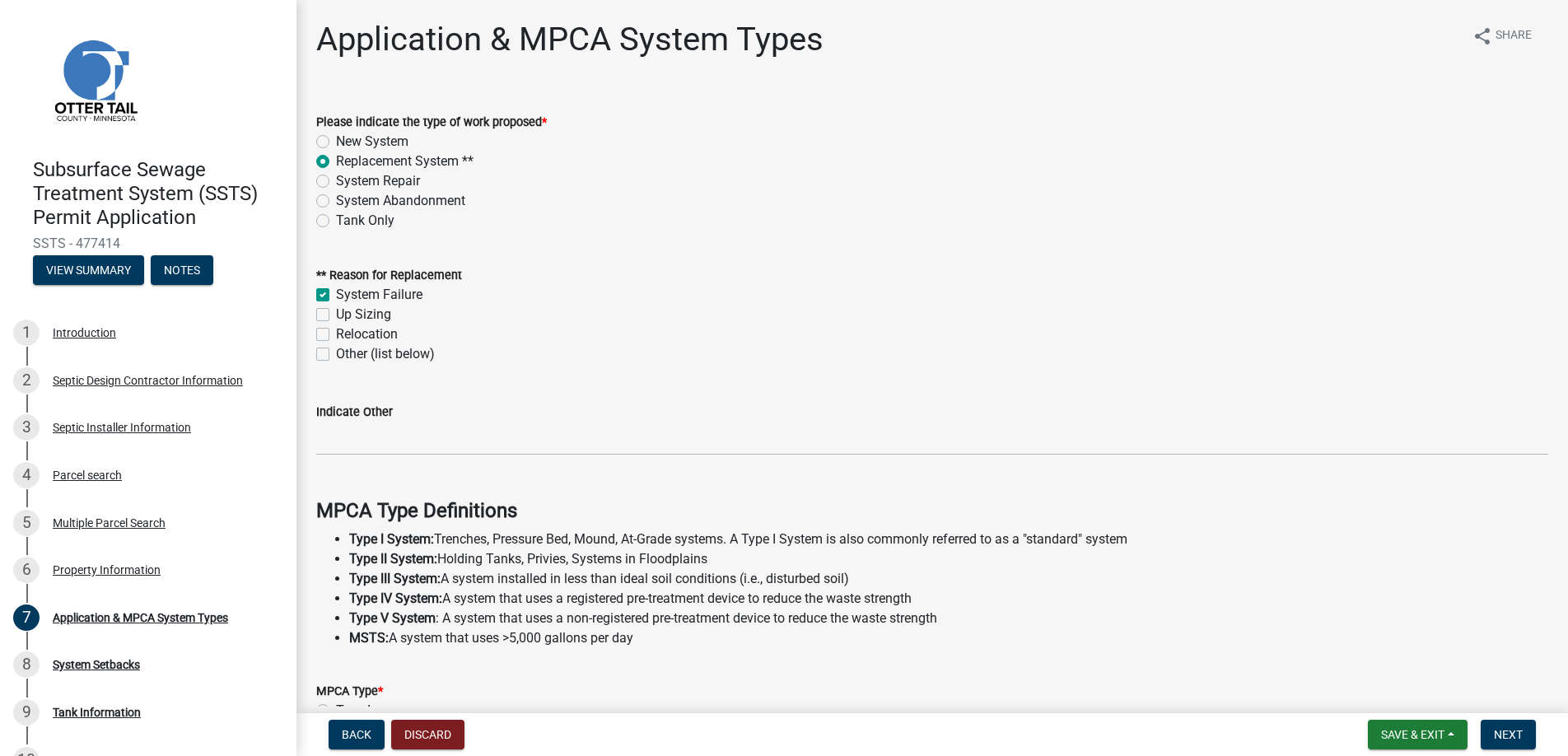
checkbox input "true"
checkbox input "false"
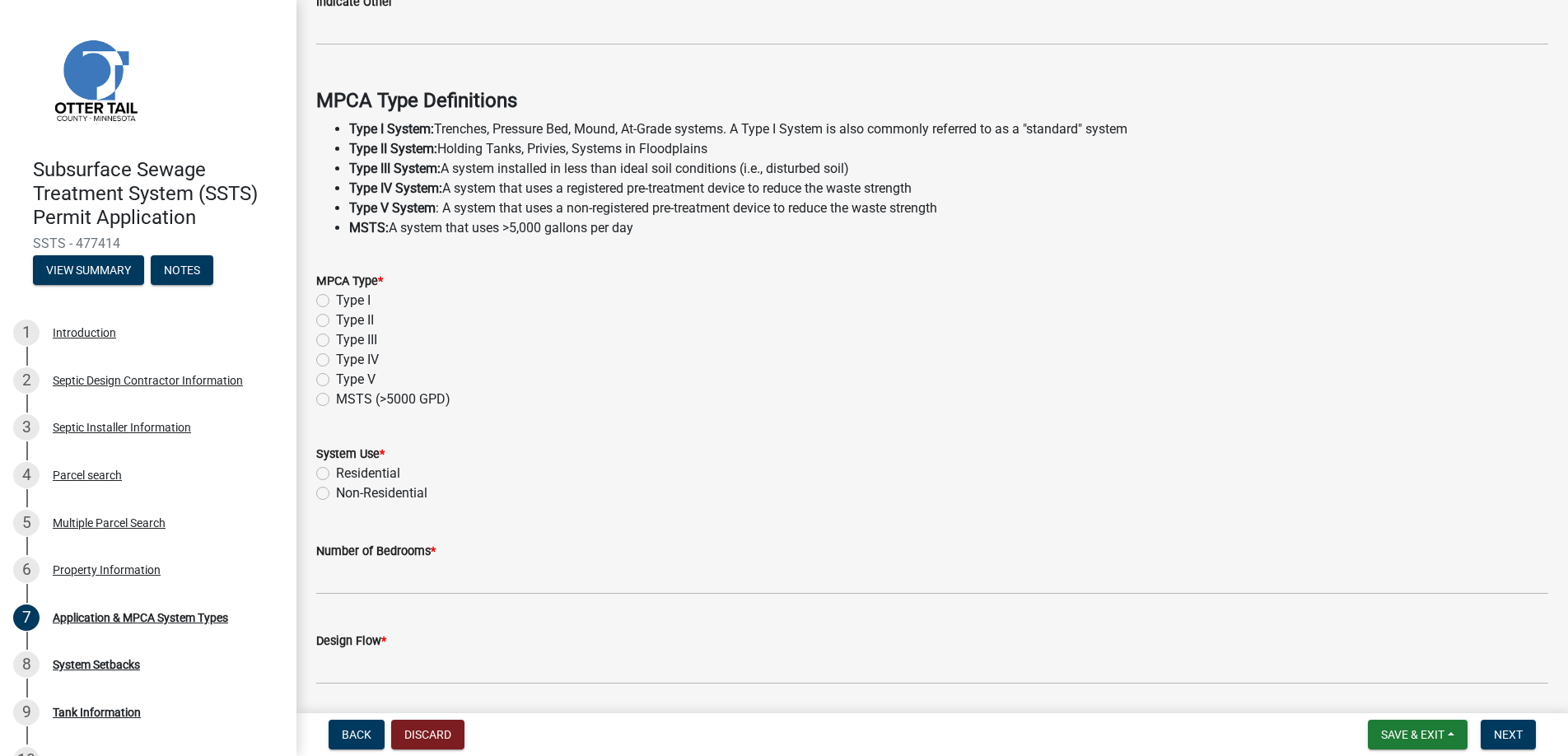
scroll to position [412, 0]
click at [336, 295] on label "Type I" at bounding box center [352, 299] width 34 height 19
click at [336, 295] on input "Type I" at bounding box center [341, 294] width 11 height 11
radio input "true"
click at [336, 471] on label "Residential" at bounding box center [367, 472] width 64 height 19
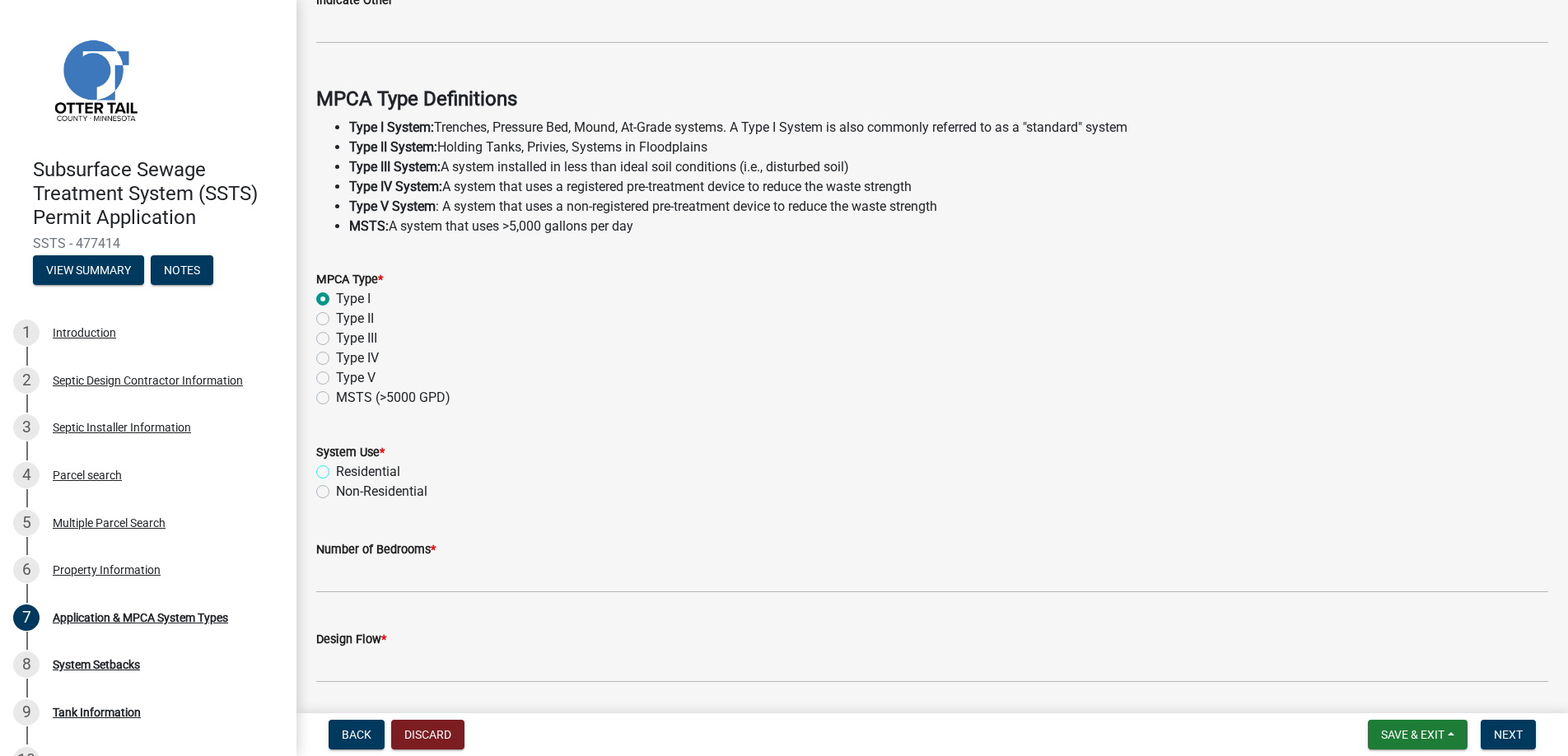
click at [336, 471] on input "Residential" at bounding box center [341, 468] width 11 height 11
radio input "true"
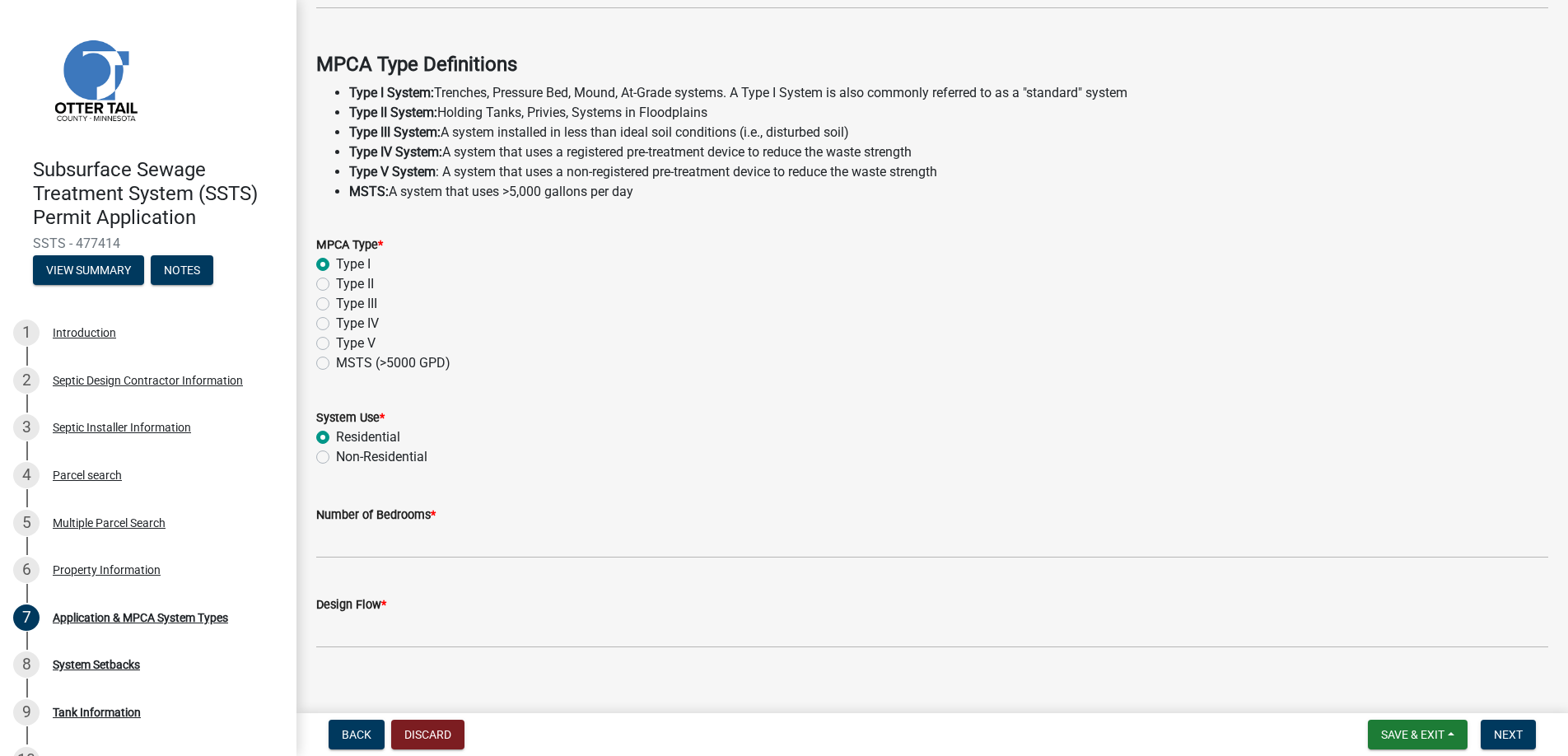
scroll to position [465, 0]
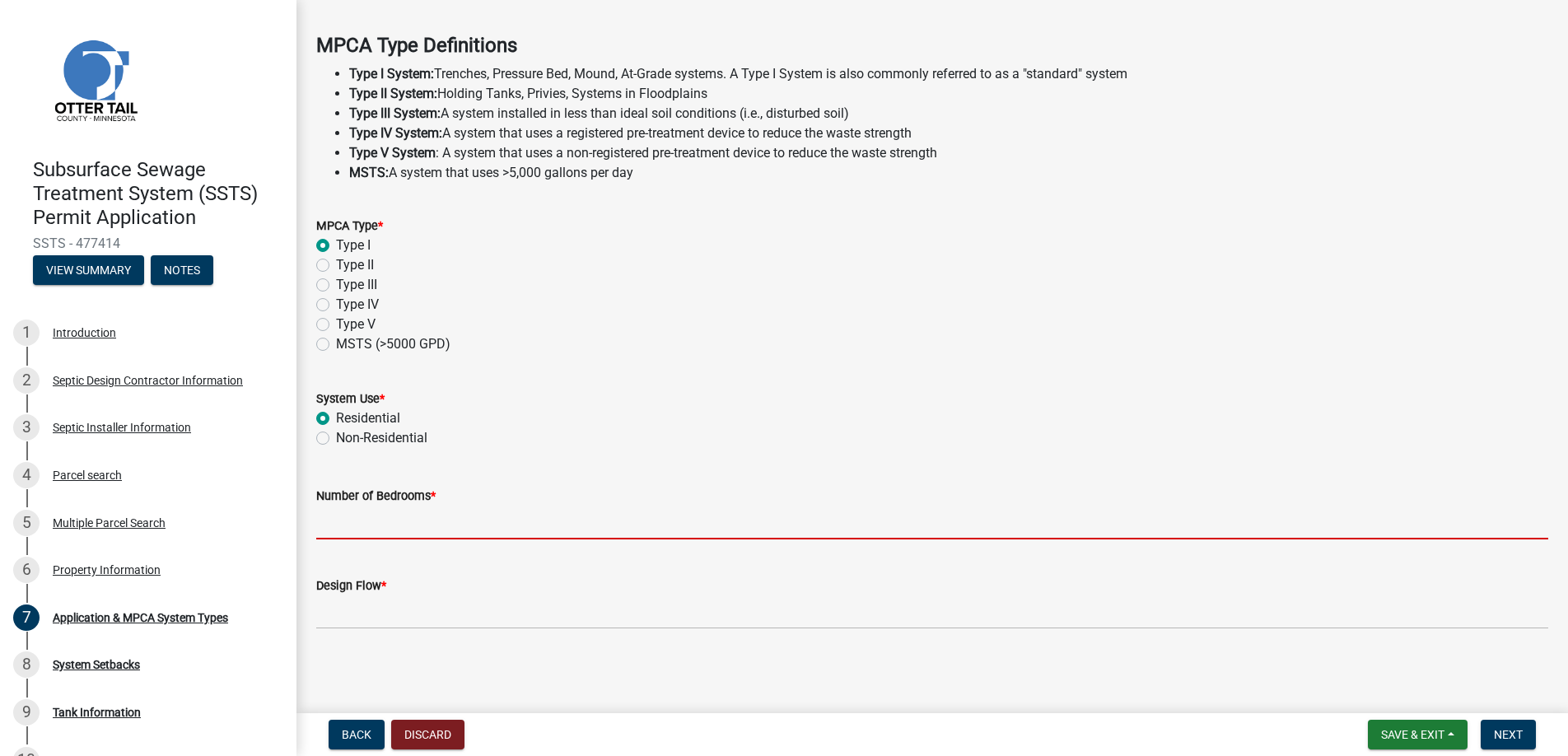
click at [345, 515] on input "Number of Bedrooms *" at bounding box center [933, 522] width 1232 height 33
type input "4"
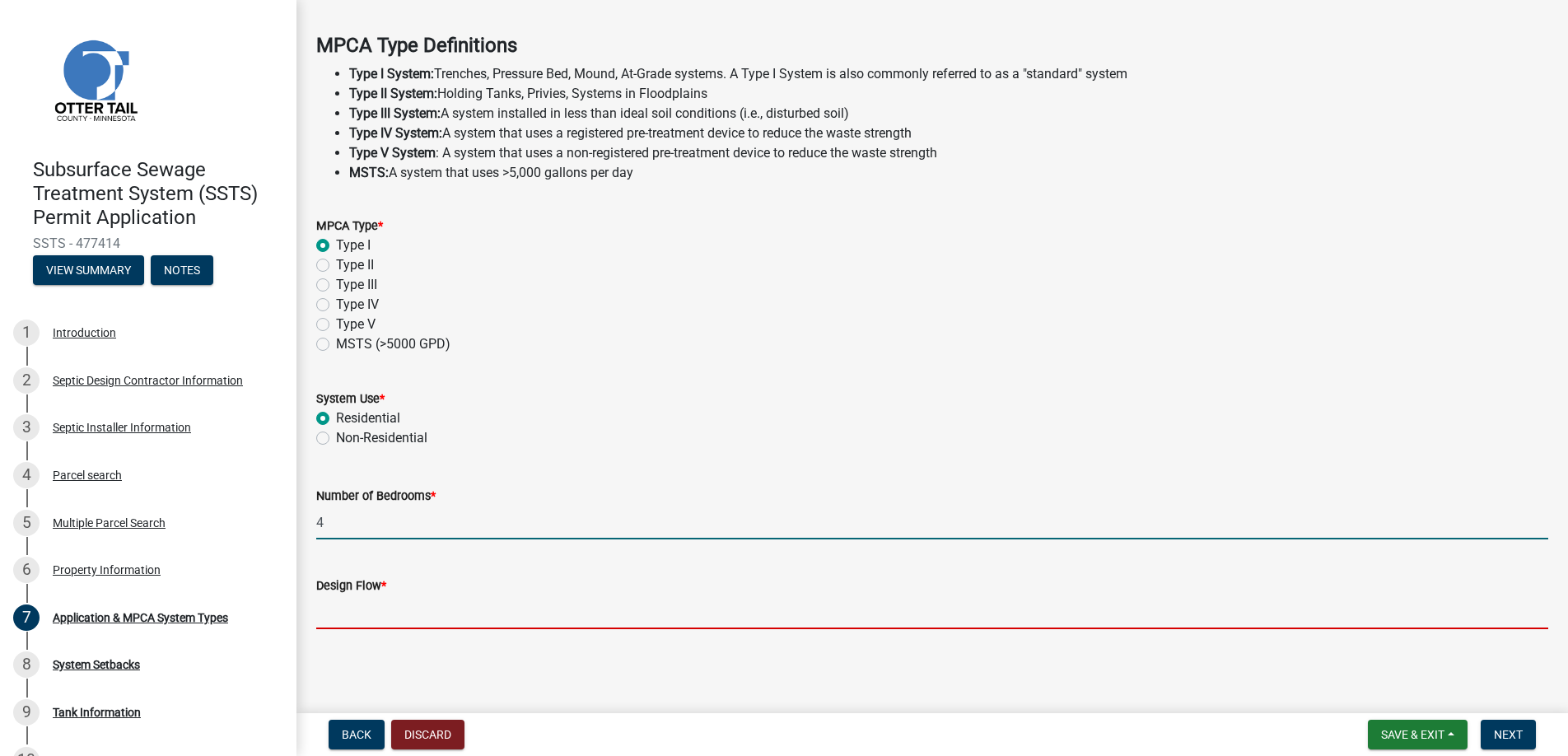
click at [372, 607] on input "Design Flow *" at bounding box center [933, 613] width 1232 height 33
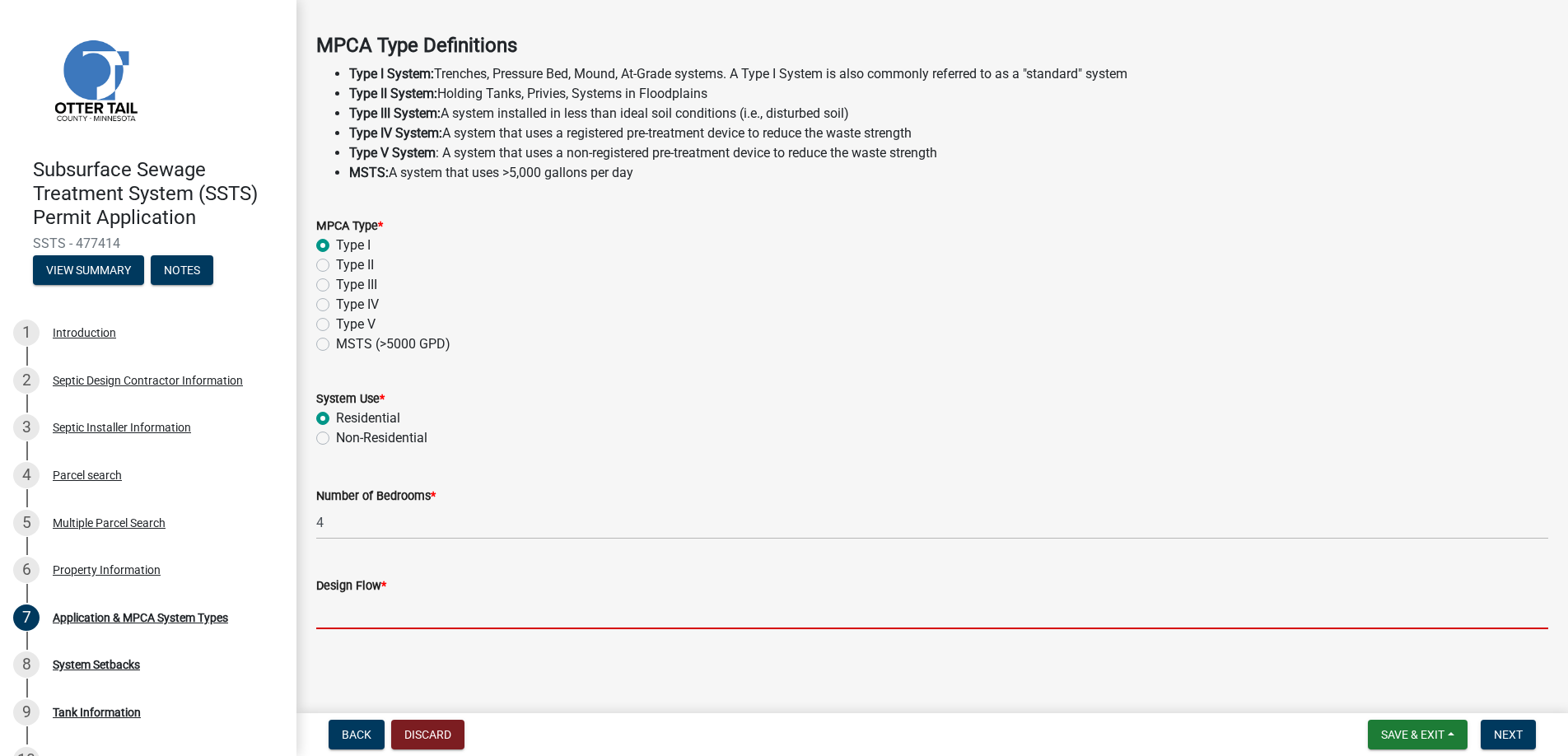
type input "600"
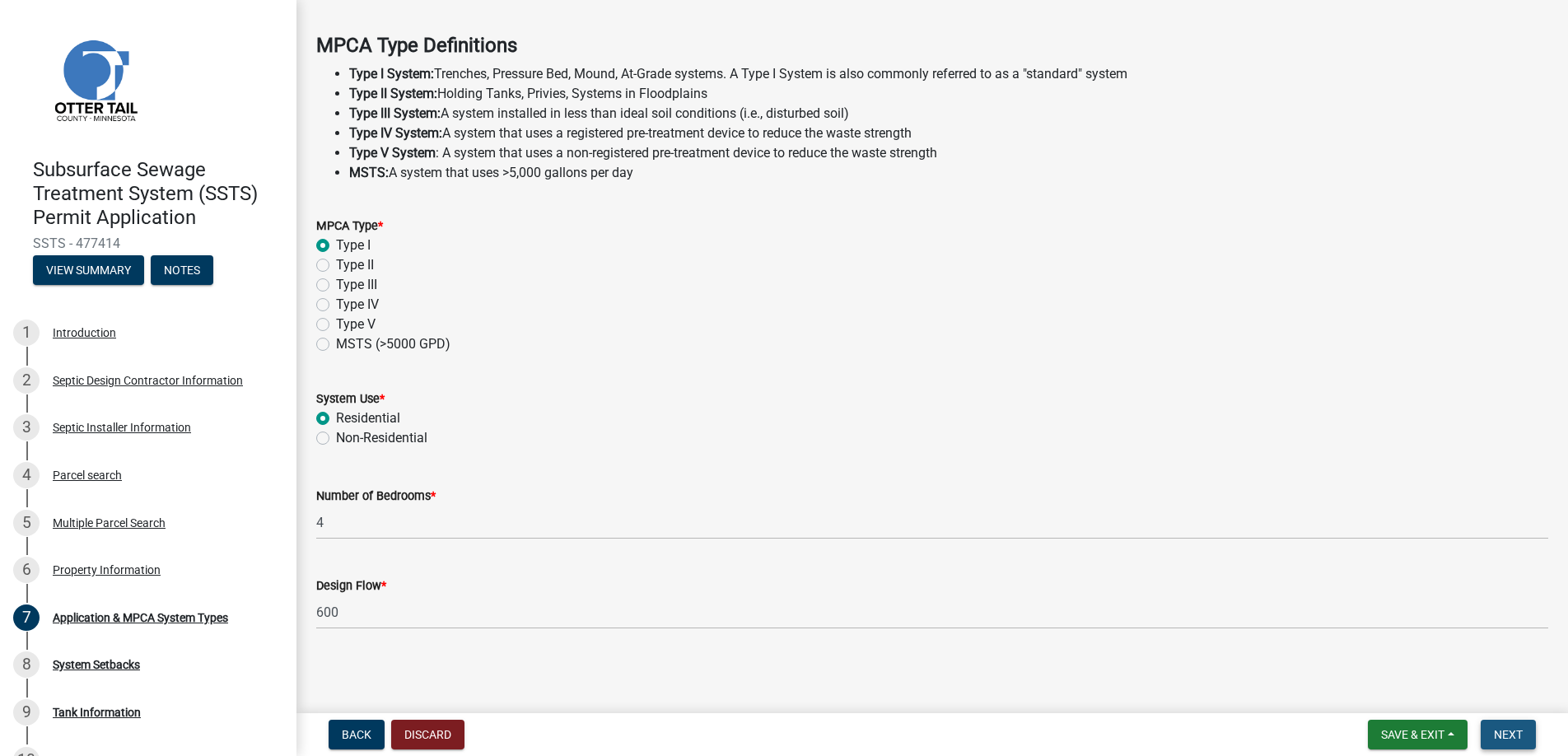
click at [1505, 728] on span "Next" at bounding box center [1508, 734] width 29 height 13
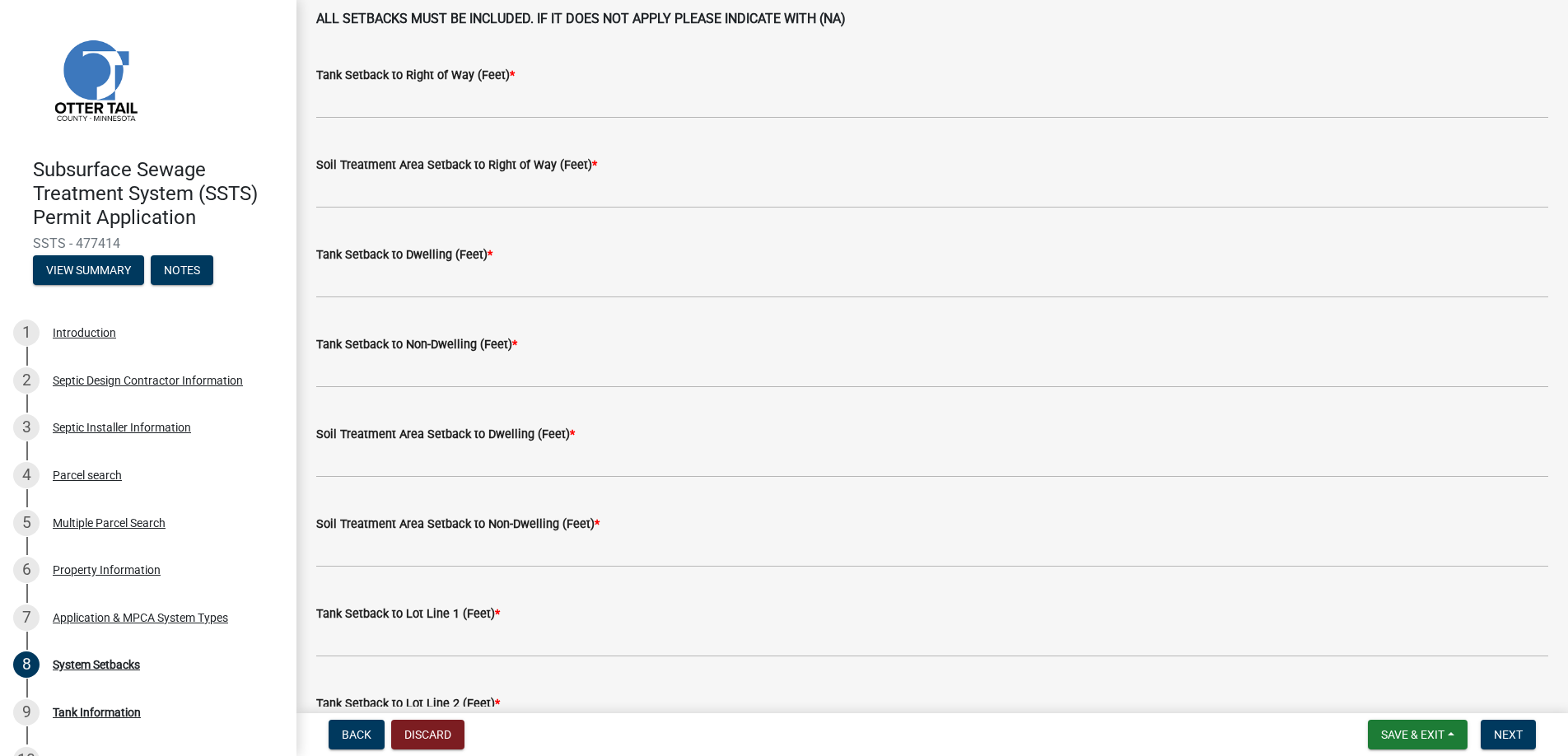
scroll to position [83, 0]
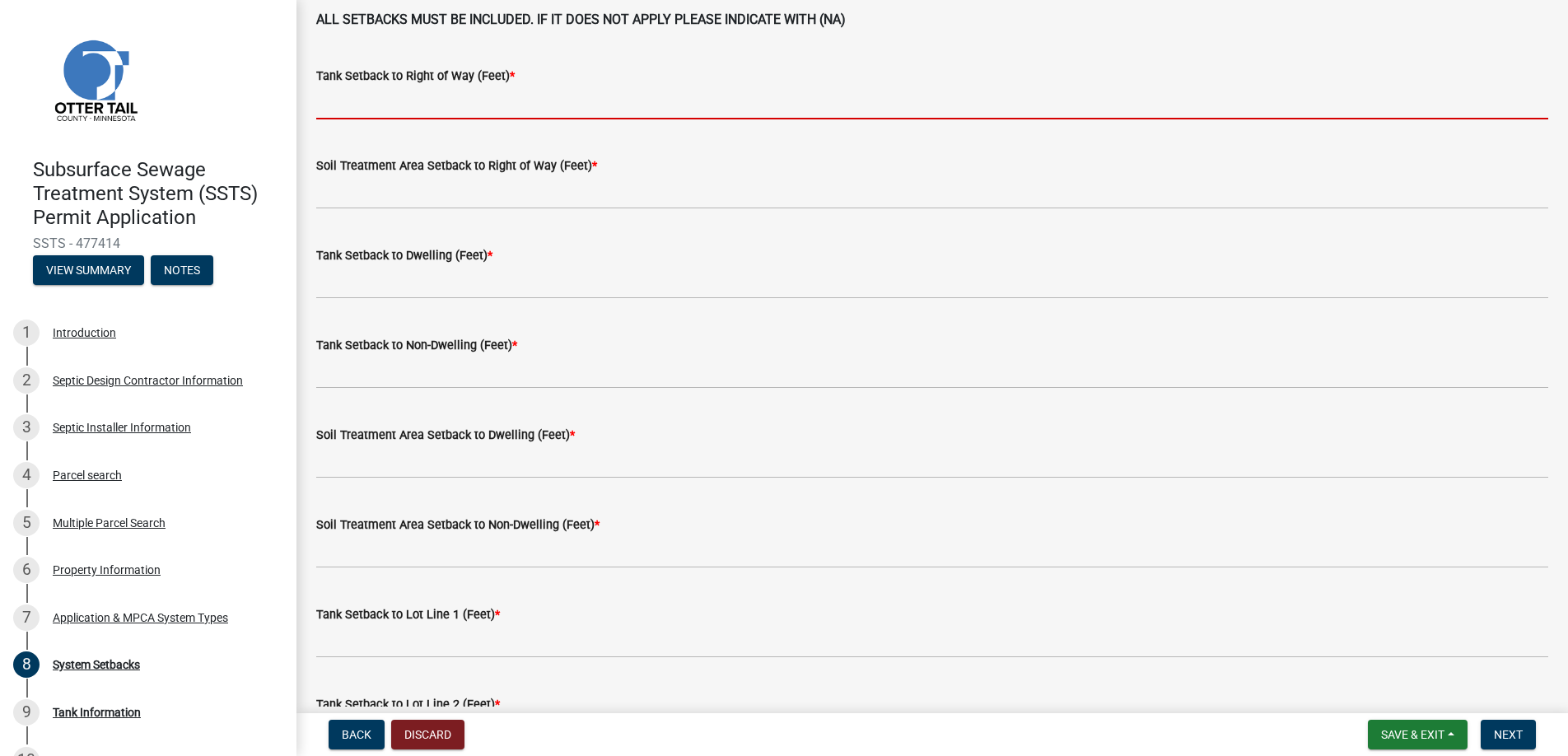
click at [378, 98] on input "Tank Setback to Right of Way (Feet) *" at bounding box center [933, 102] width 1232 height 33
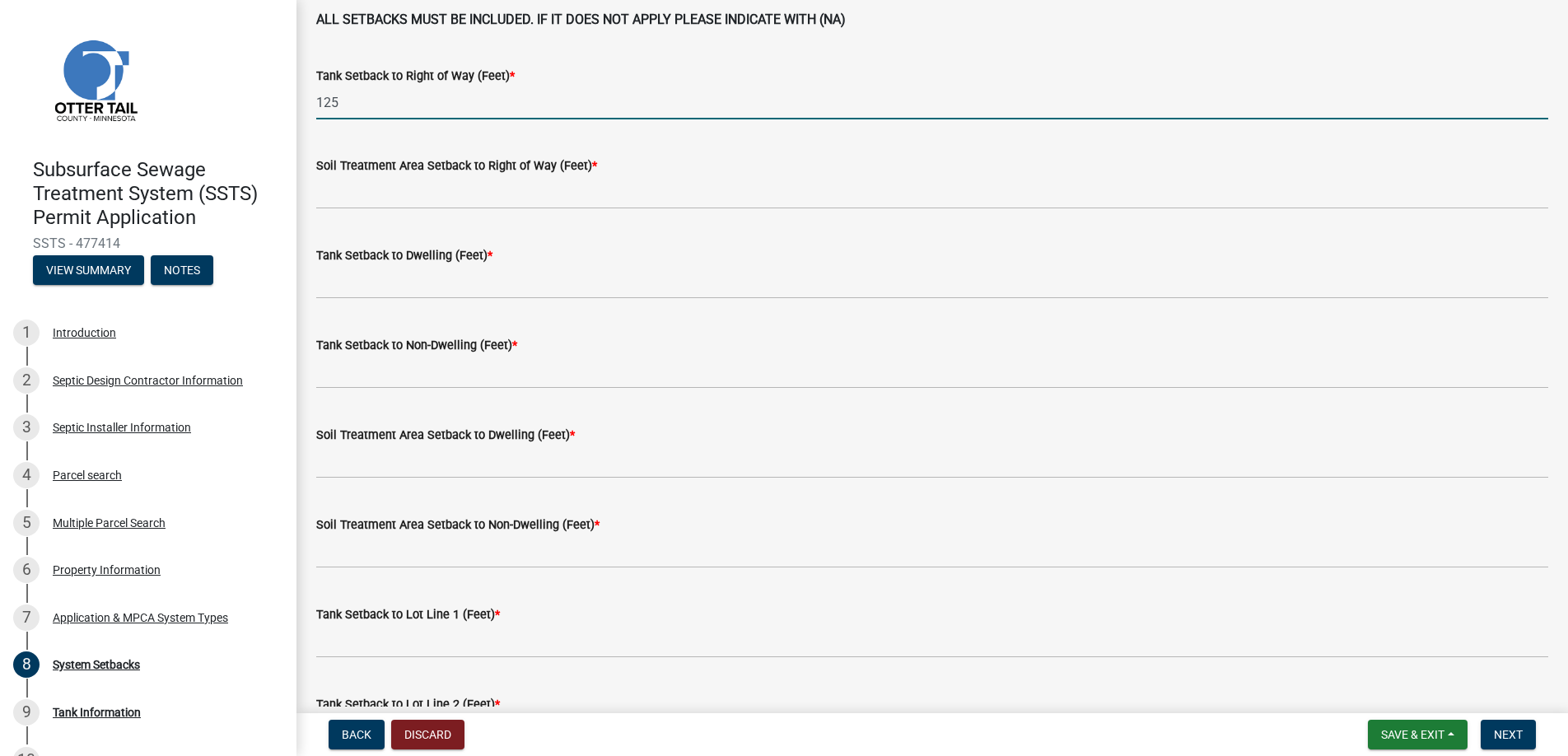
type input "125"
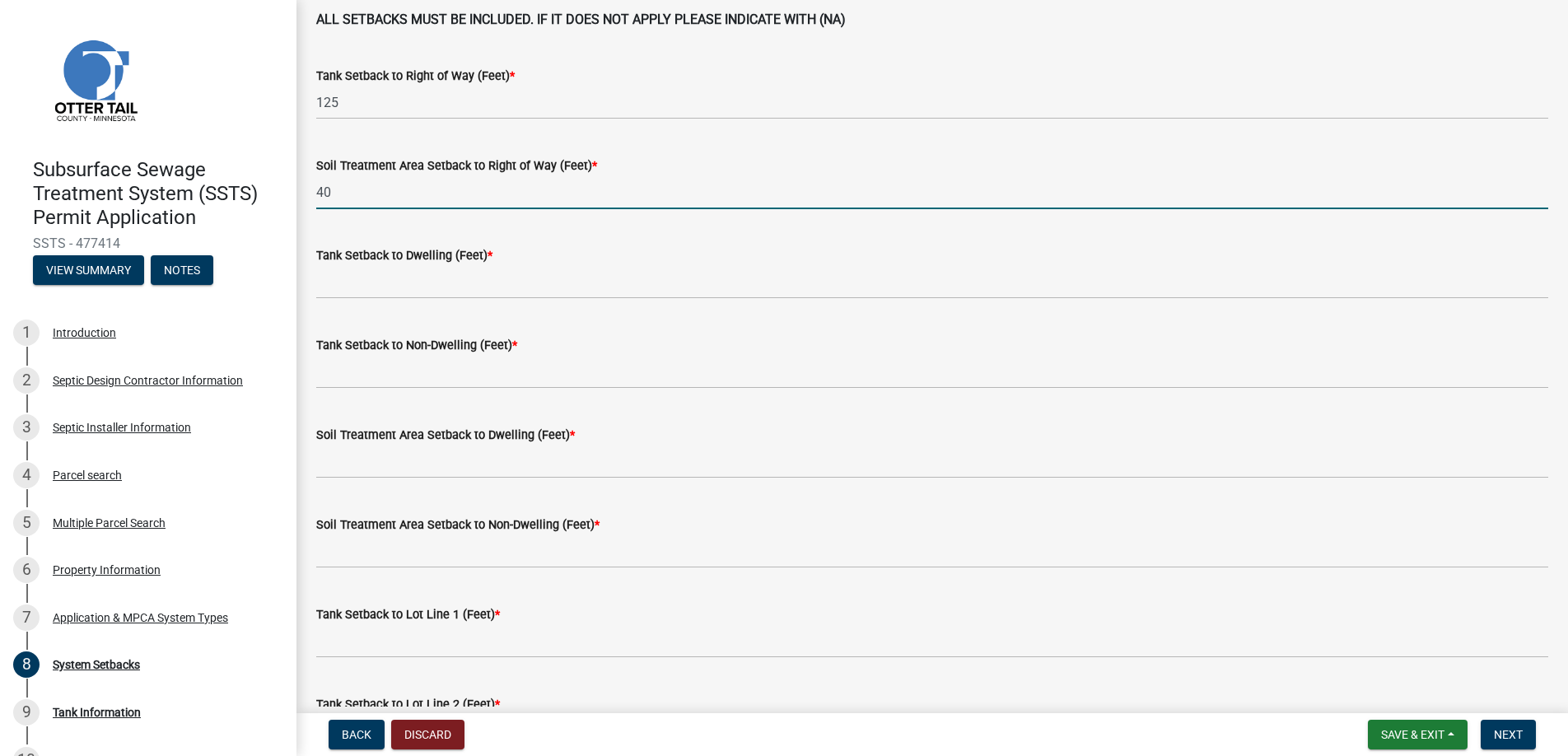
type input "40"
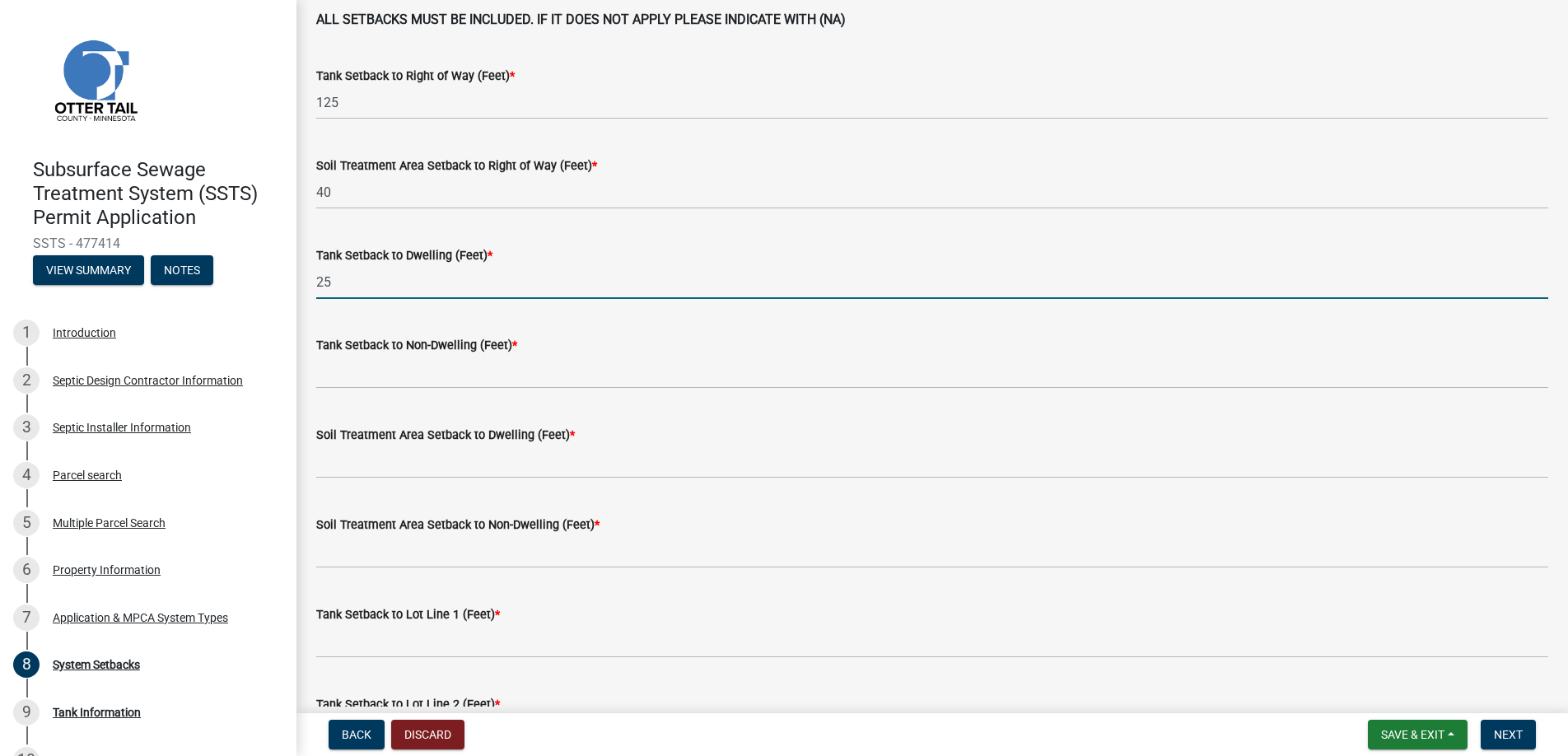
type input "25"
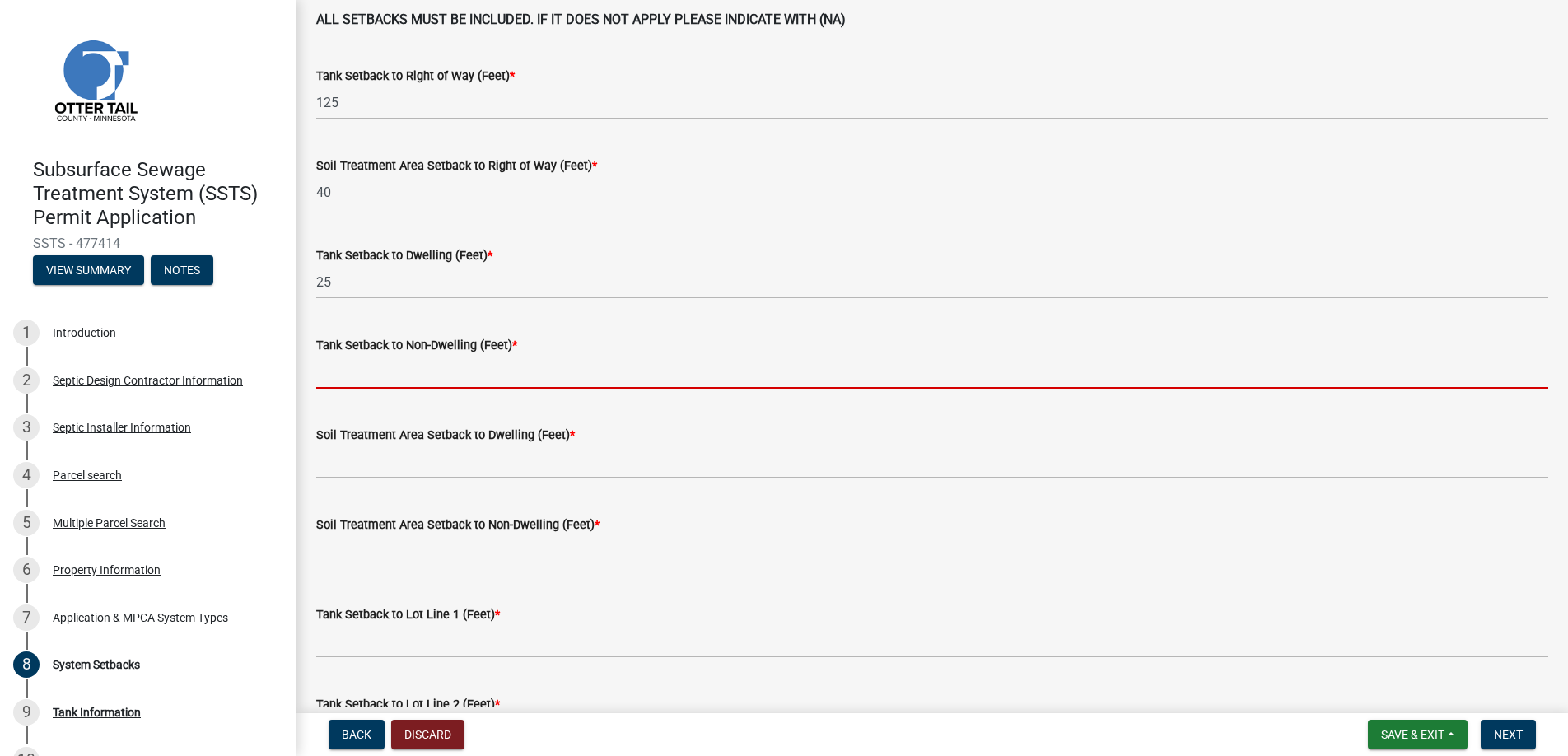
click at [403, 374] on input "Tank Setback to Non-Dwelling (Feet) *" at bounding box center [933, 372] width 1232 height 33
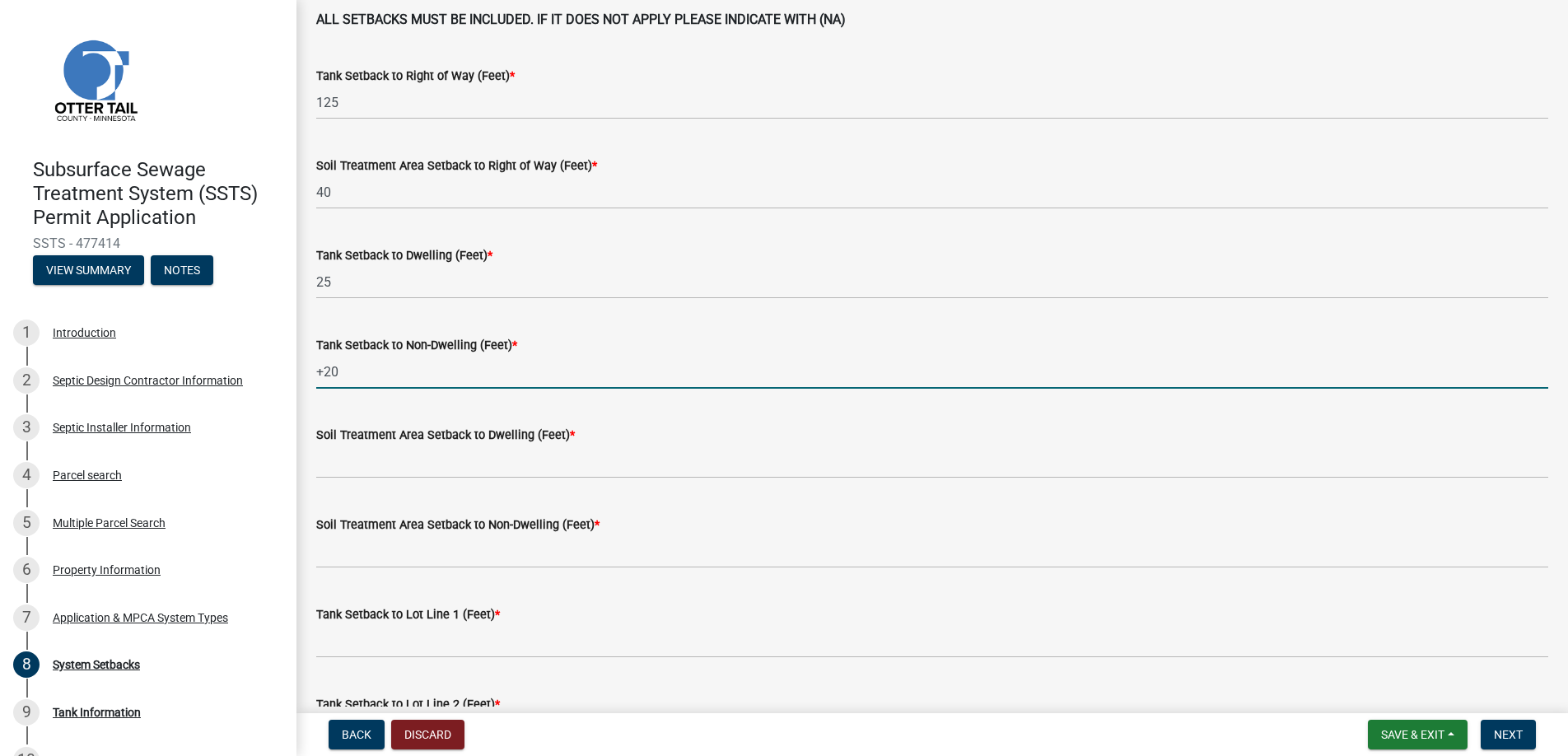
type input "+20"
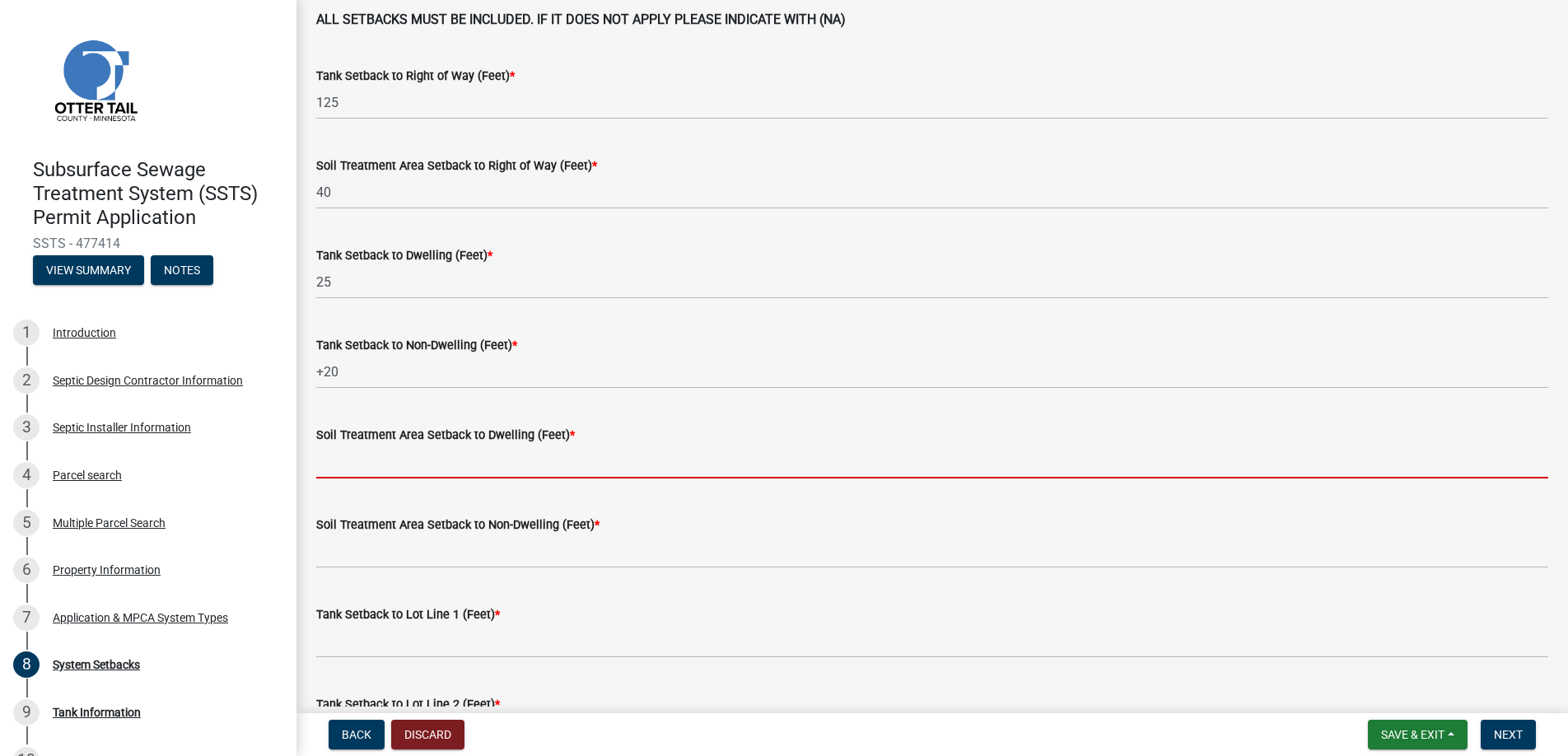
click at [376, 463] on input "Soil Treatment Area Setback to Dwelling (Feet) *" at bounding box center [933, 462] width 1232 height 33
type input "45"
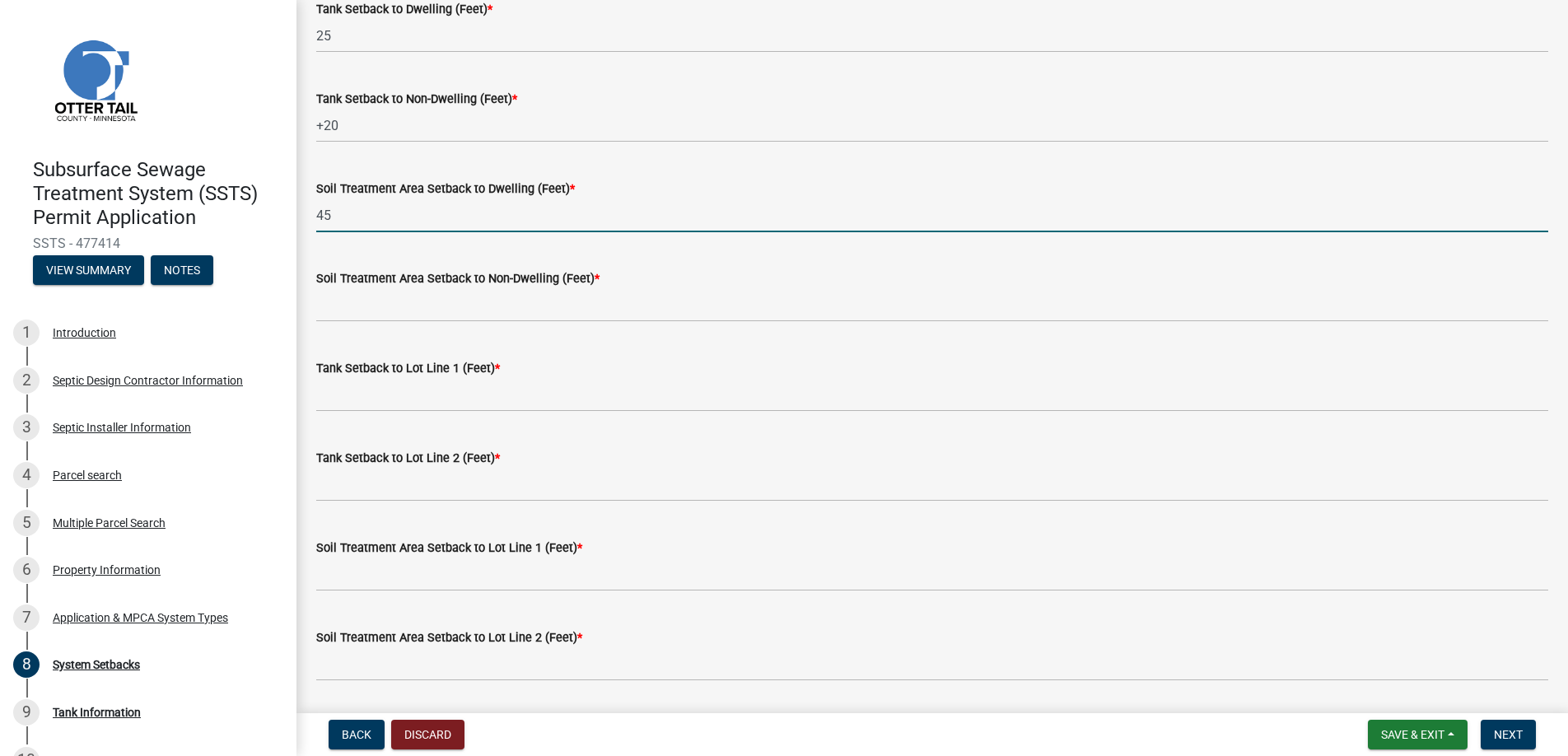
scroll to position [330, 0]
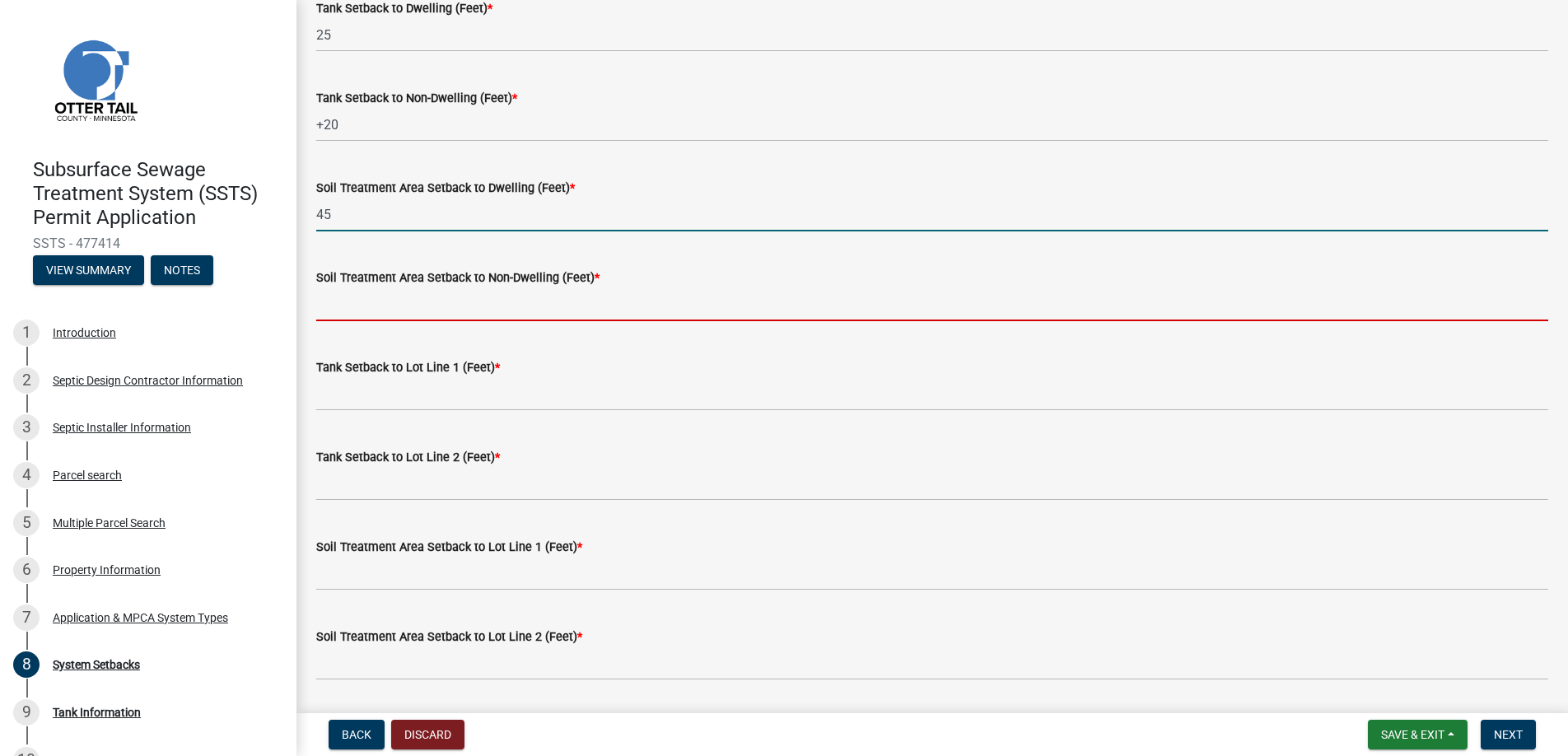
click at [370, 302] on input "Soil Treatment Area Setback to Non-Dwelling (Feet) *" at bounding box center [933, 304] width 1232 height 33
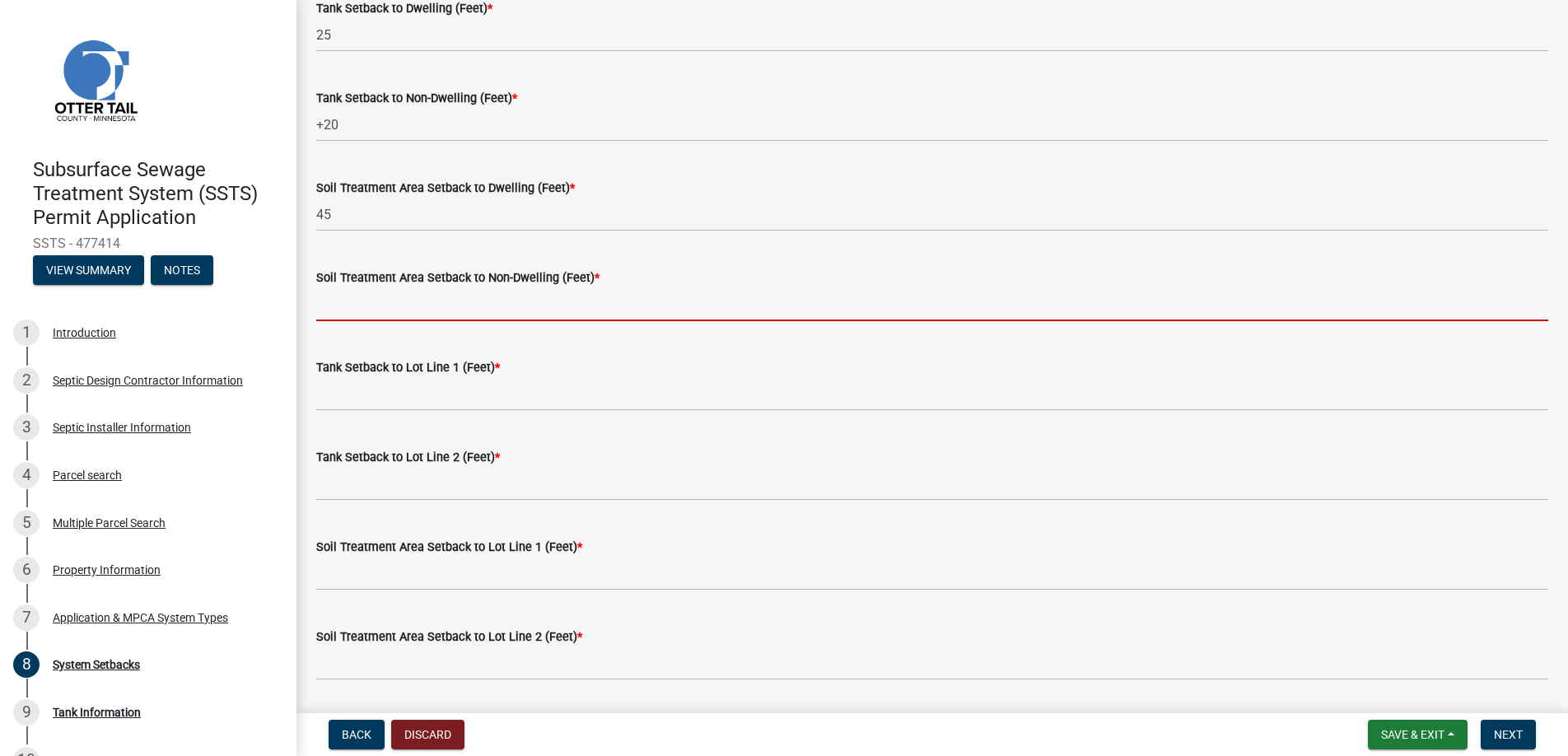
type input "+50"
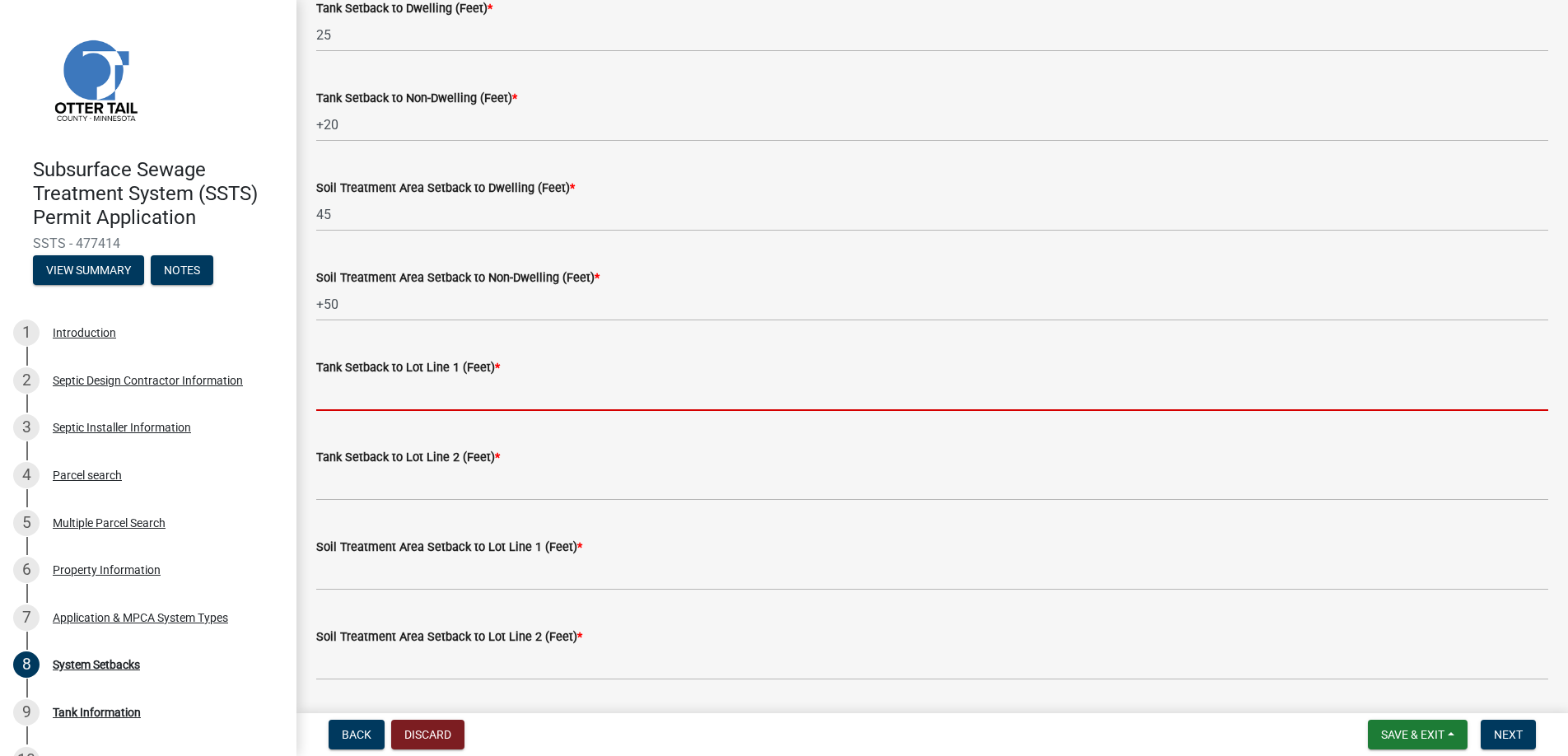
click at [352, 390] on input "Tank Setback to Lot Line 1 (Feet) *" at bounding box center [933, 394] width 1232 height 33
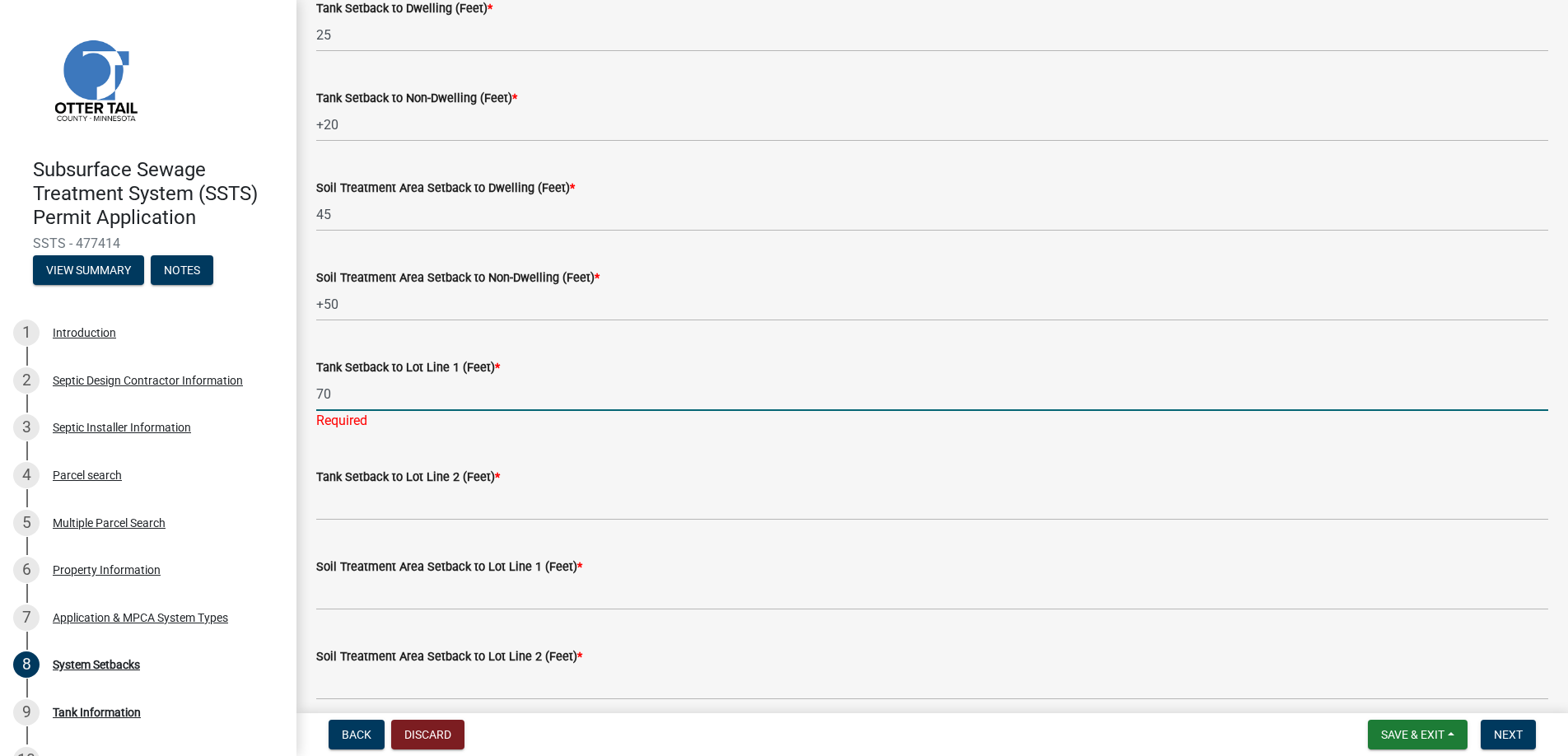
type input "70"
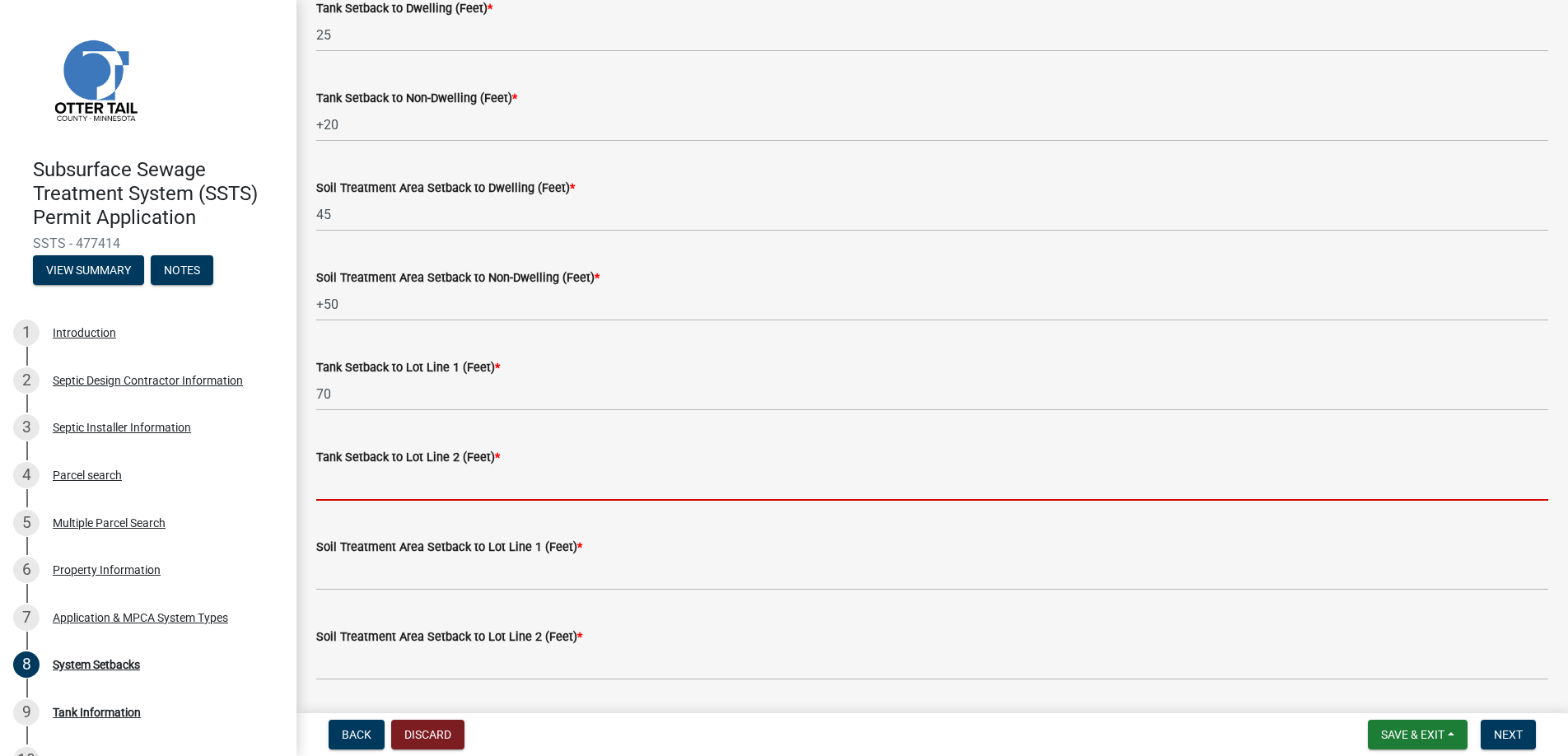
click at [405, 486] on input "Tank Setback to Lot Line 2 (Feet) *" at bounding box center [933, 483] width 1232 height 33
type input "+100"
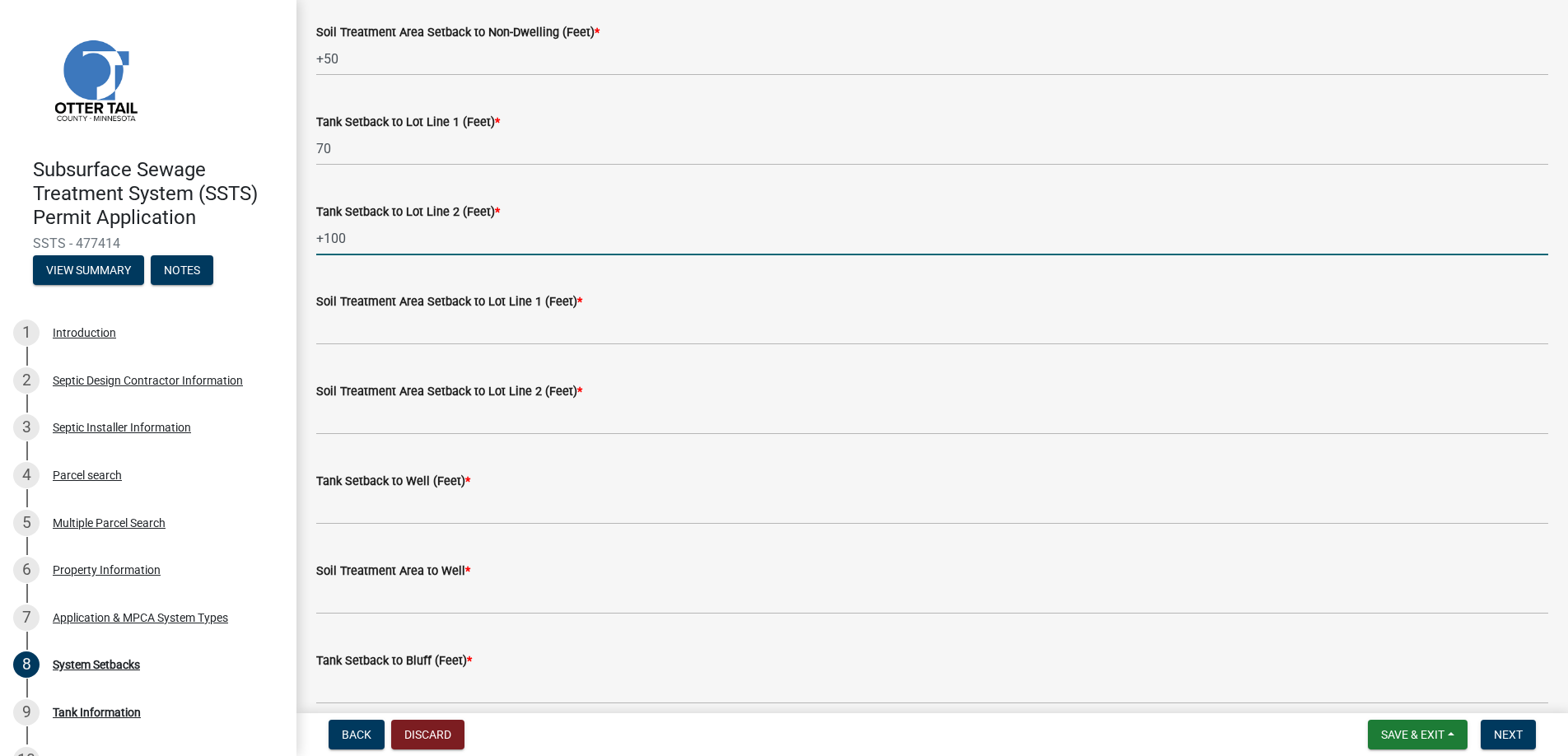
scroll to position [577, 0]
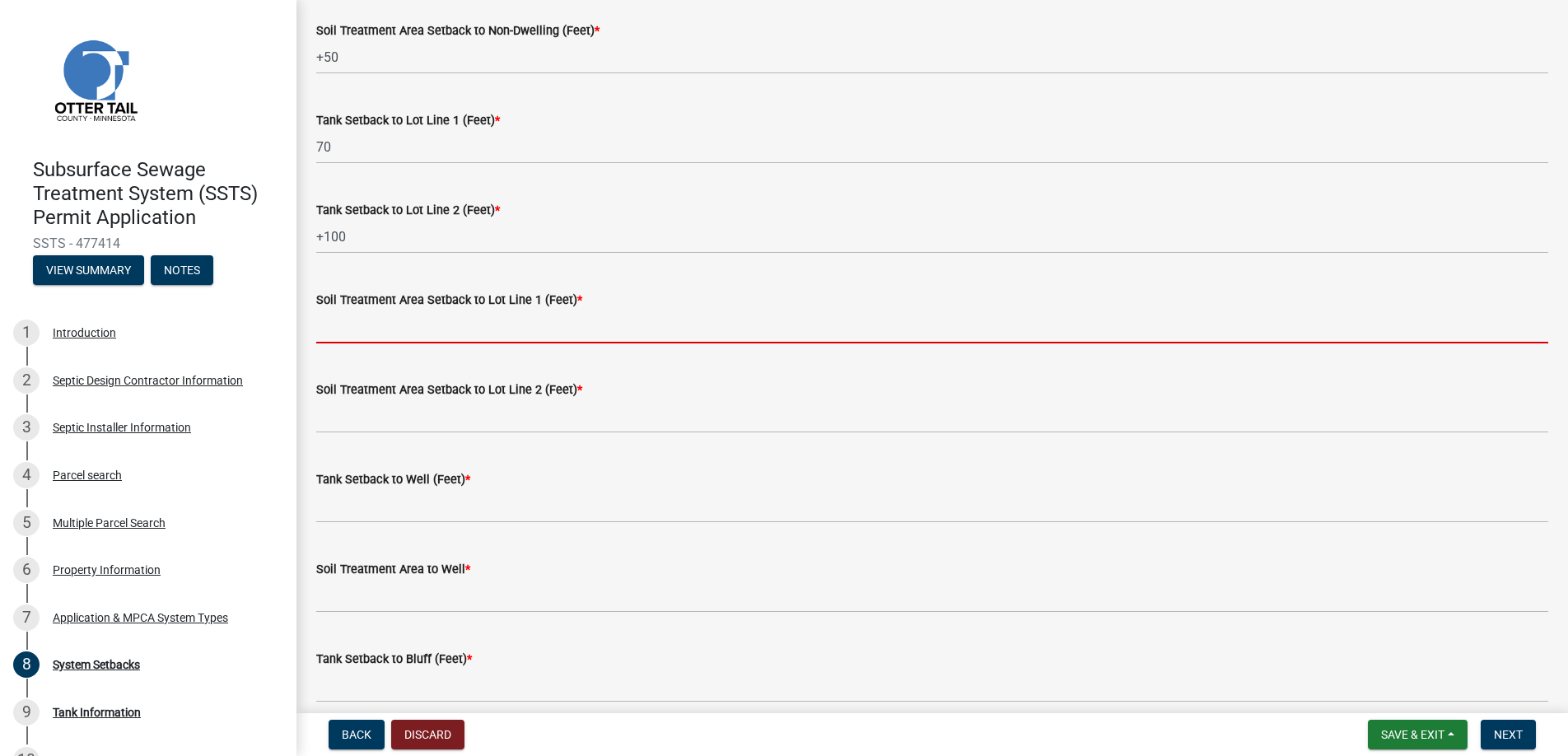
click at [400, 316] on input "Soil Treatment Area Setback to Lot Line 1 (Feet) *" at bounding box center [933, 326] width 1232 height 33
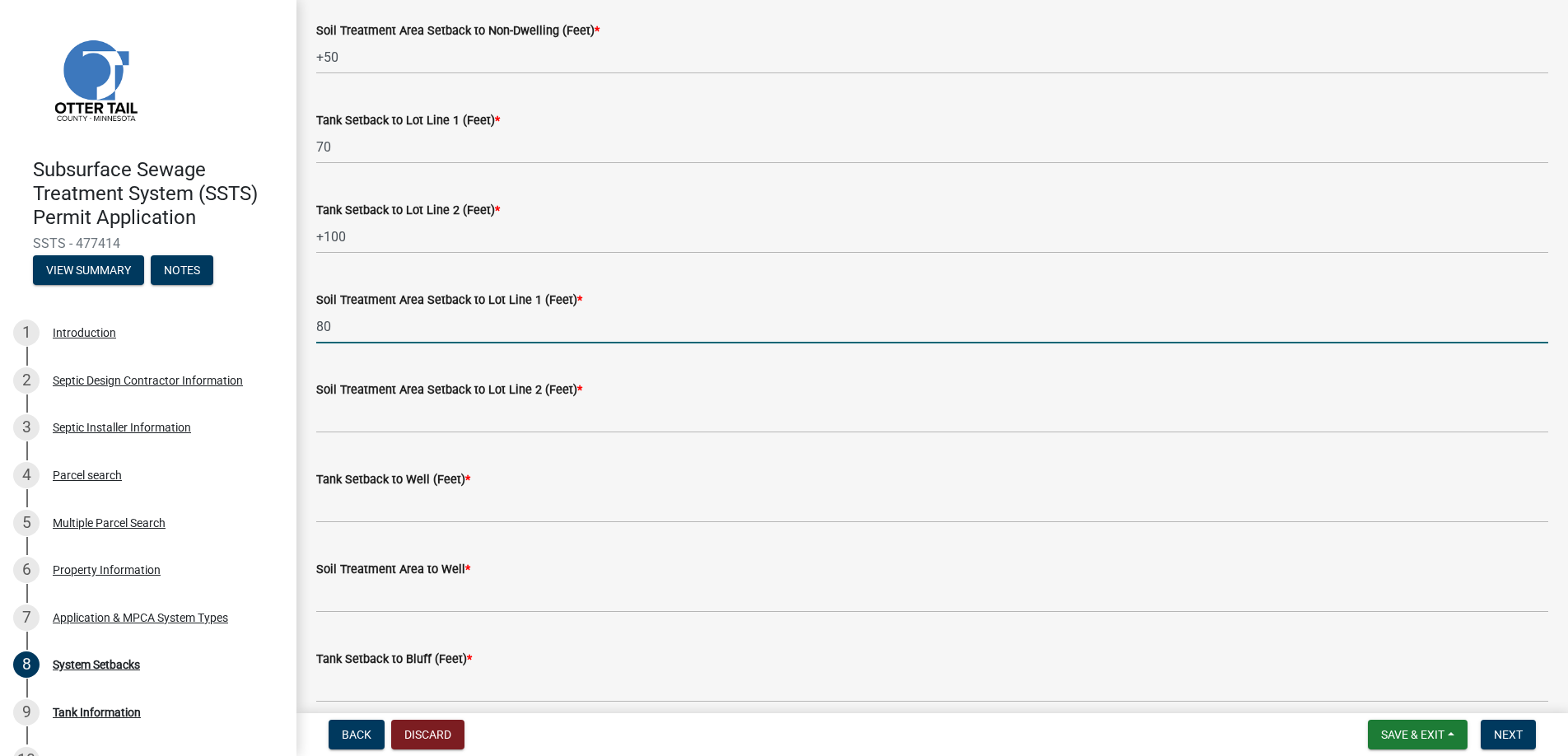
type input "80"
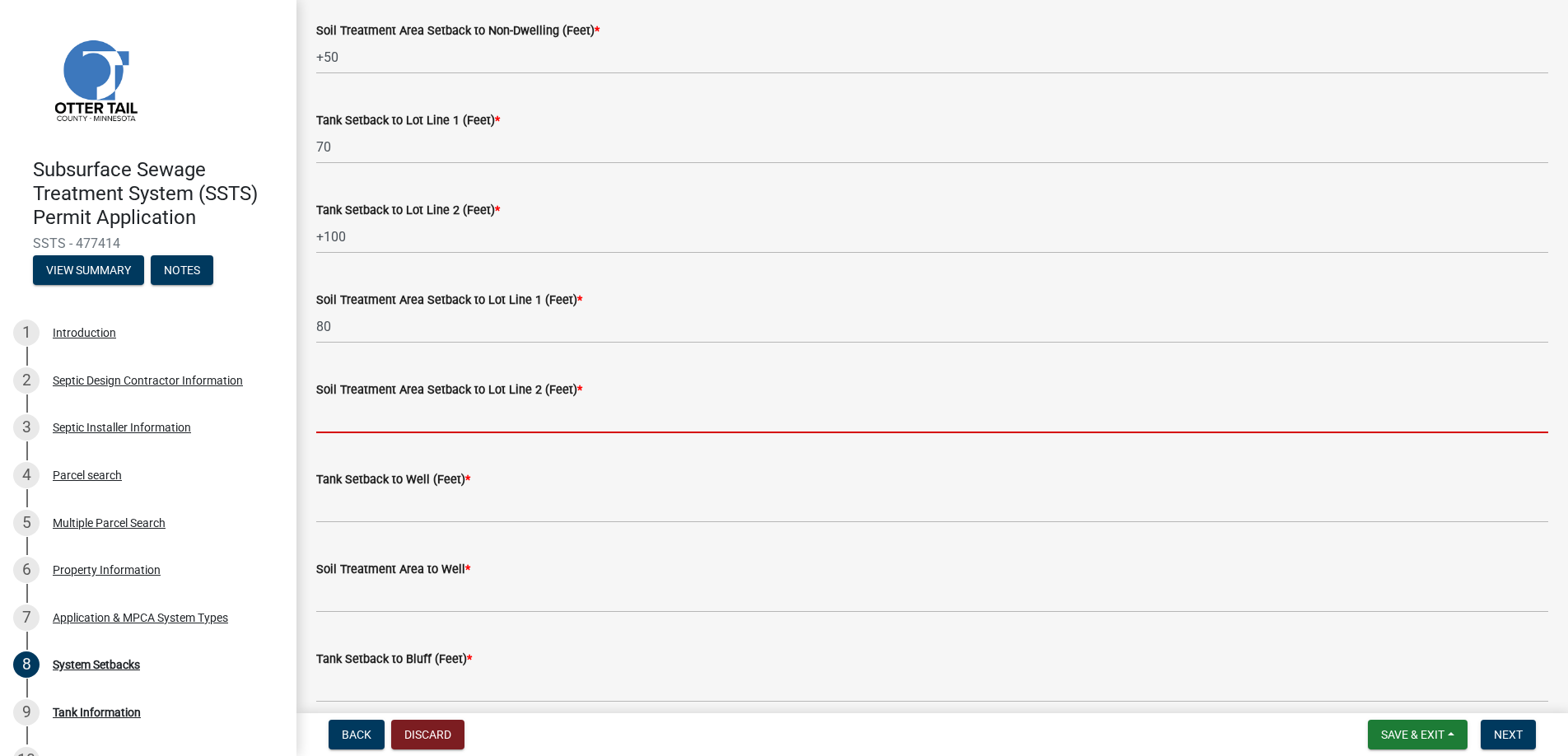
click at [381, 416] on input "Soil Treatment Area Setback to Lot Line 2 (Feet) *" at bounding box center [933, 417] width 1232 height 33
type input "+100"
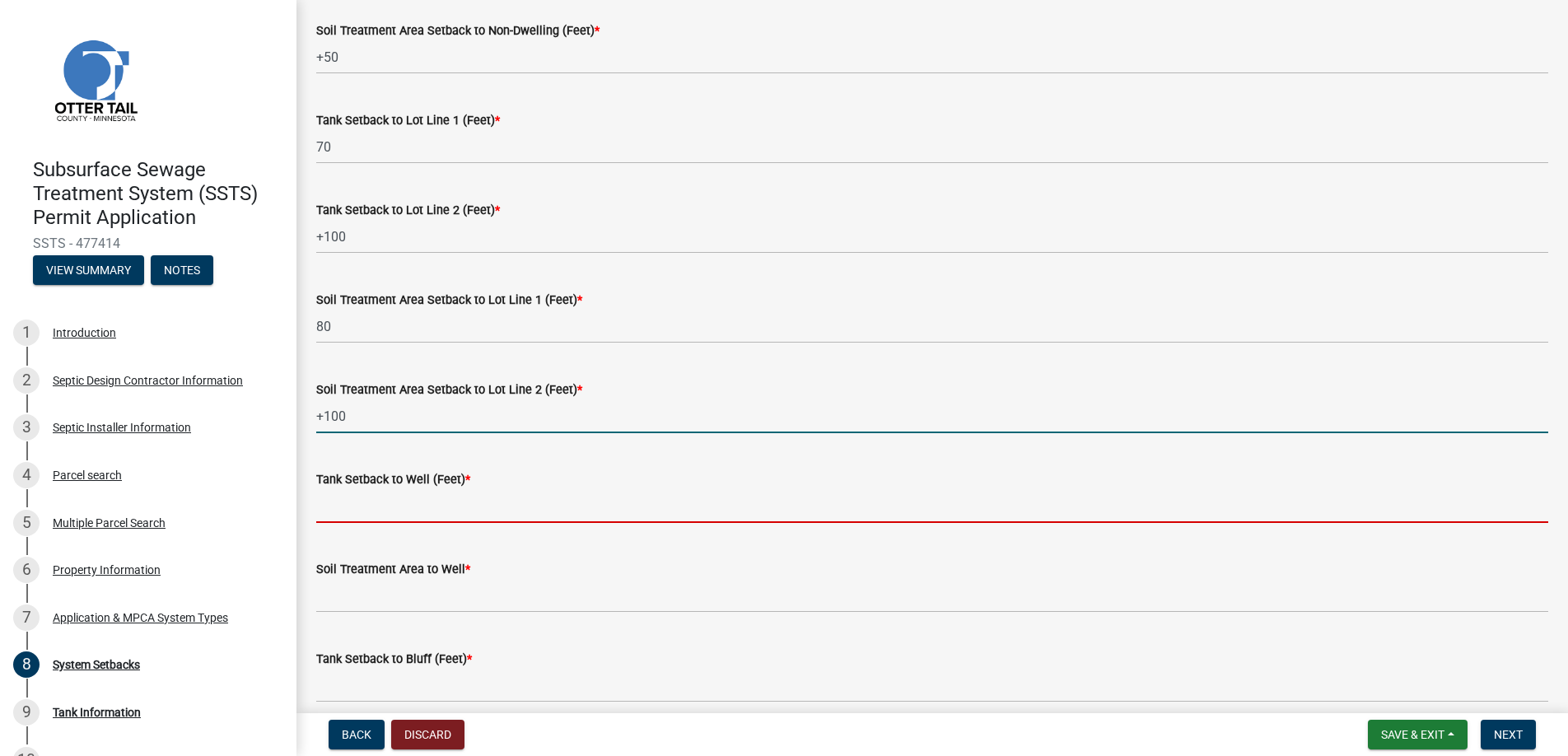
click at [370, 501] on input "Tank Setback to Well (Feet) *" at bounding box center [933, 506] width 1232 height 33
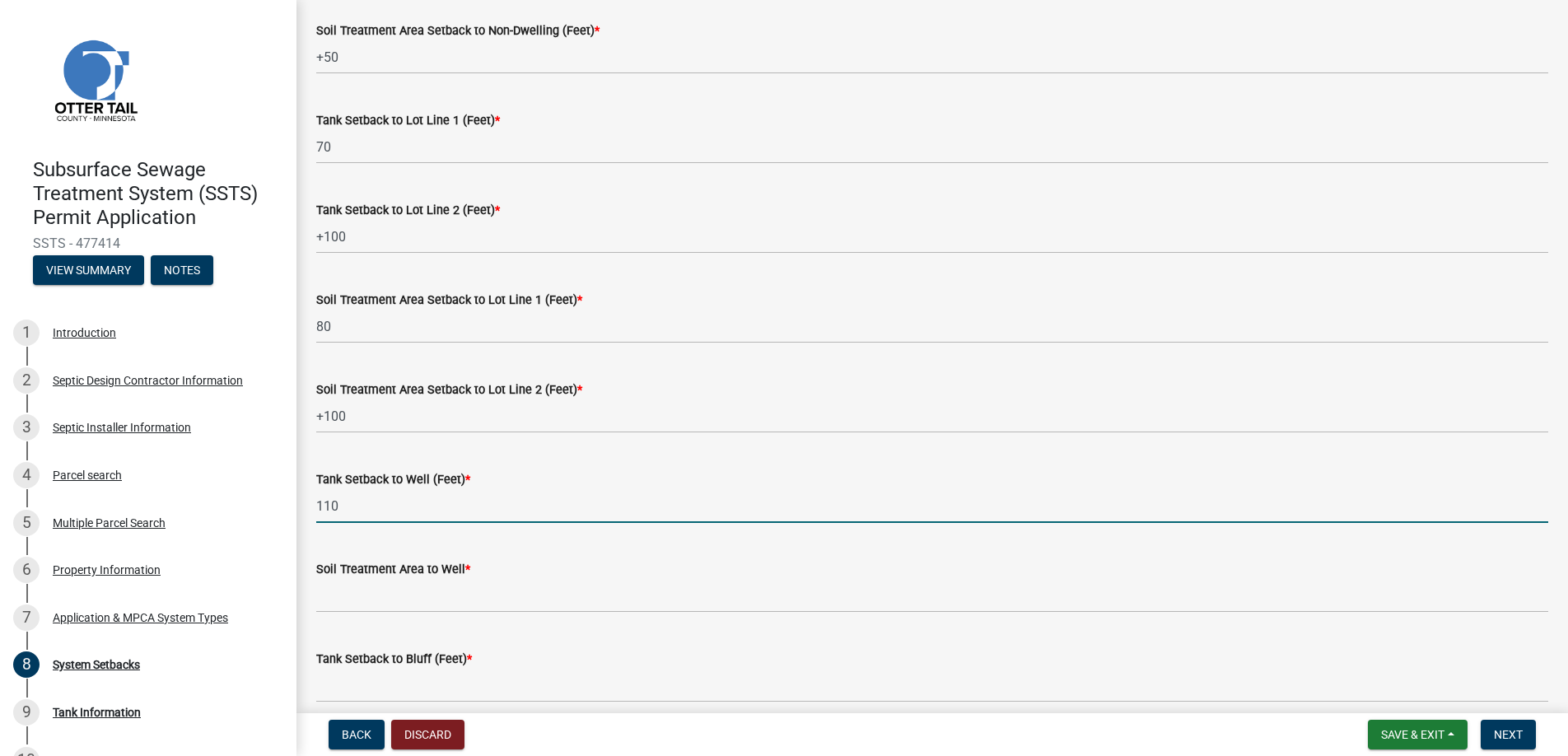
type input "110"
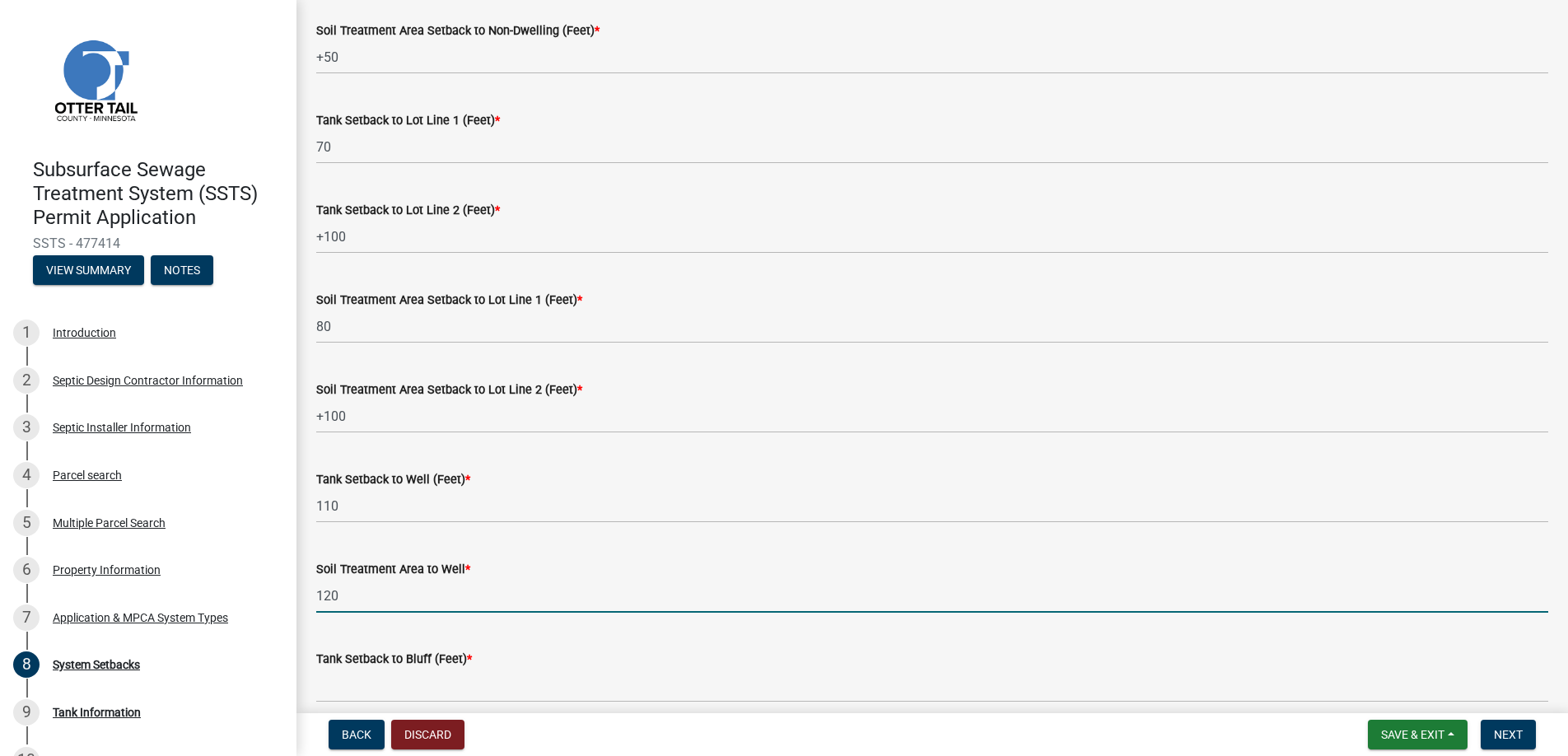
type input "120"
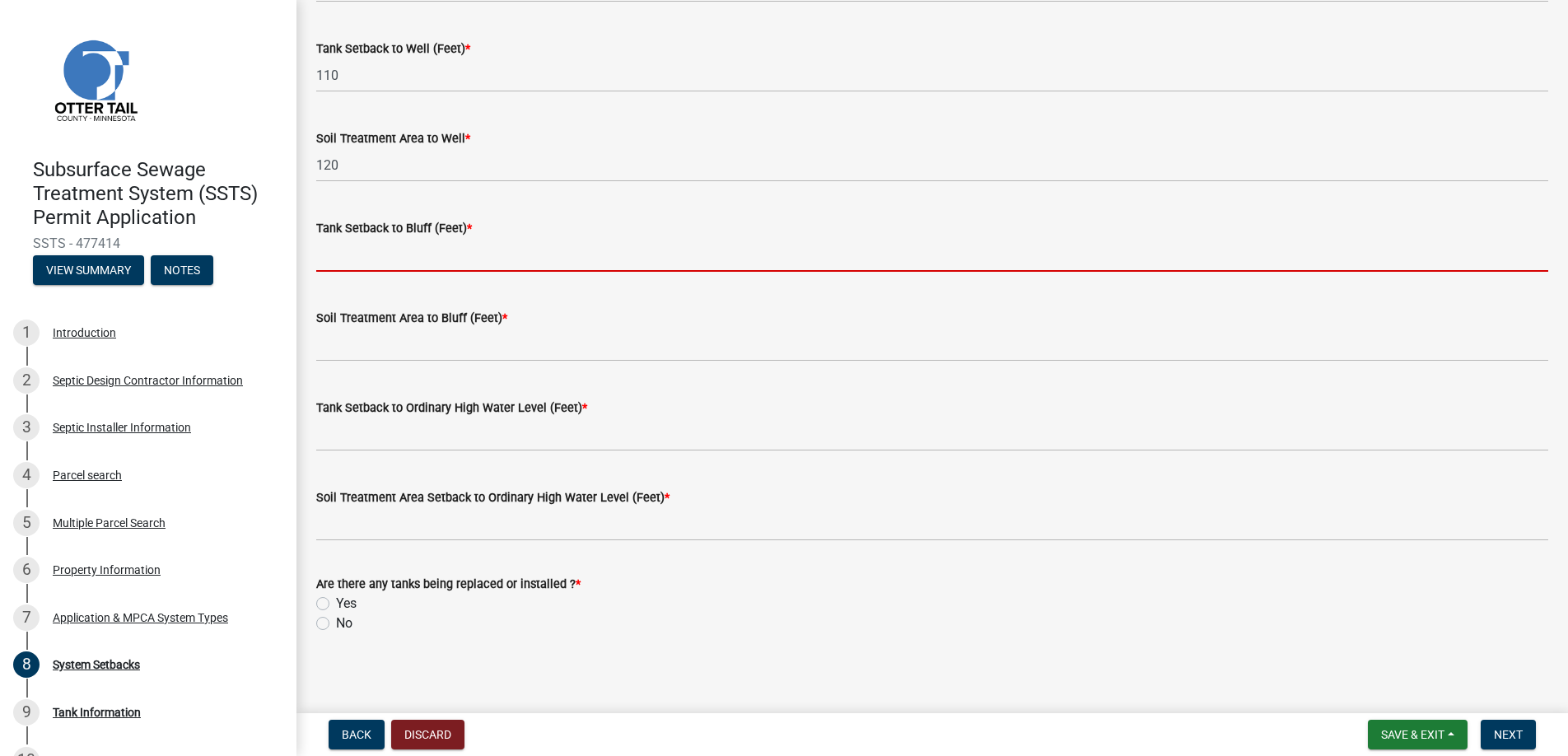
scroll to position [1014, 0]
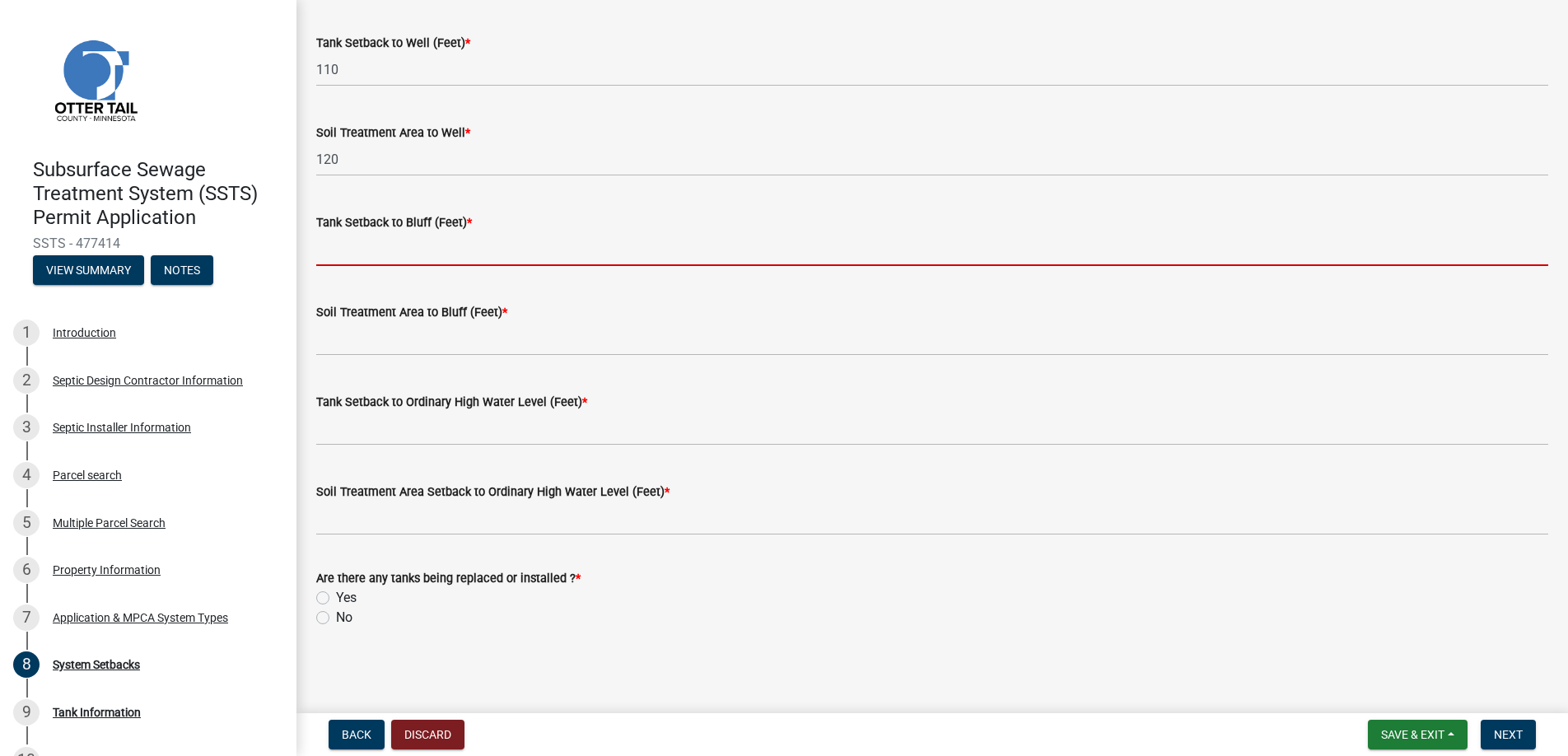
click at [398, 248] on input "Tank Setback to Bluff (Feet) *" at bounding box center [933, 249] width 1232 height 33
type input "na"
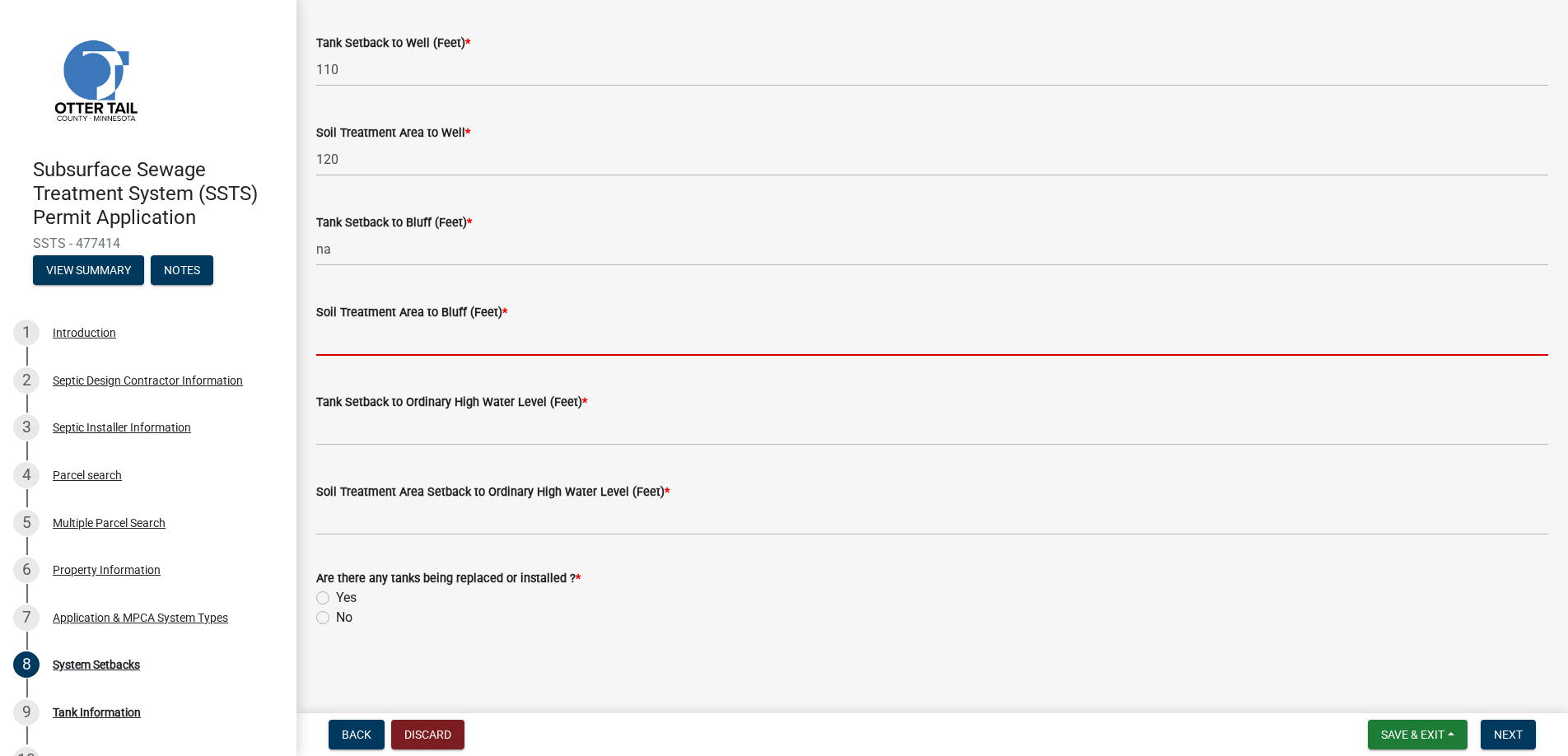
click at [390, 337] on input "Soil Treatment Area to Bluff (Feet) *" at bounding box center [933, 338] width 1232 height 33
type input "na"
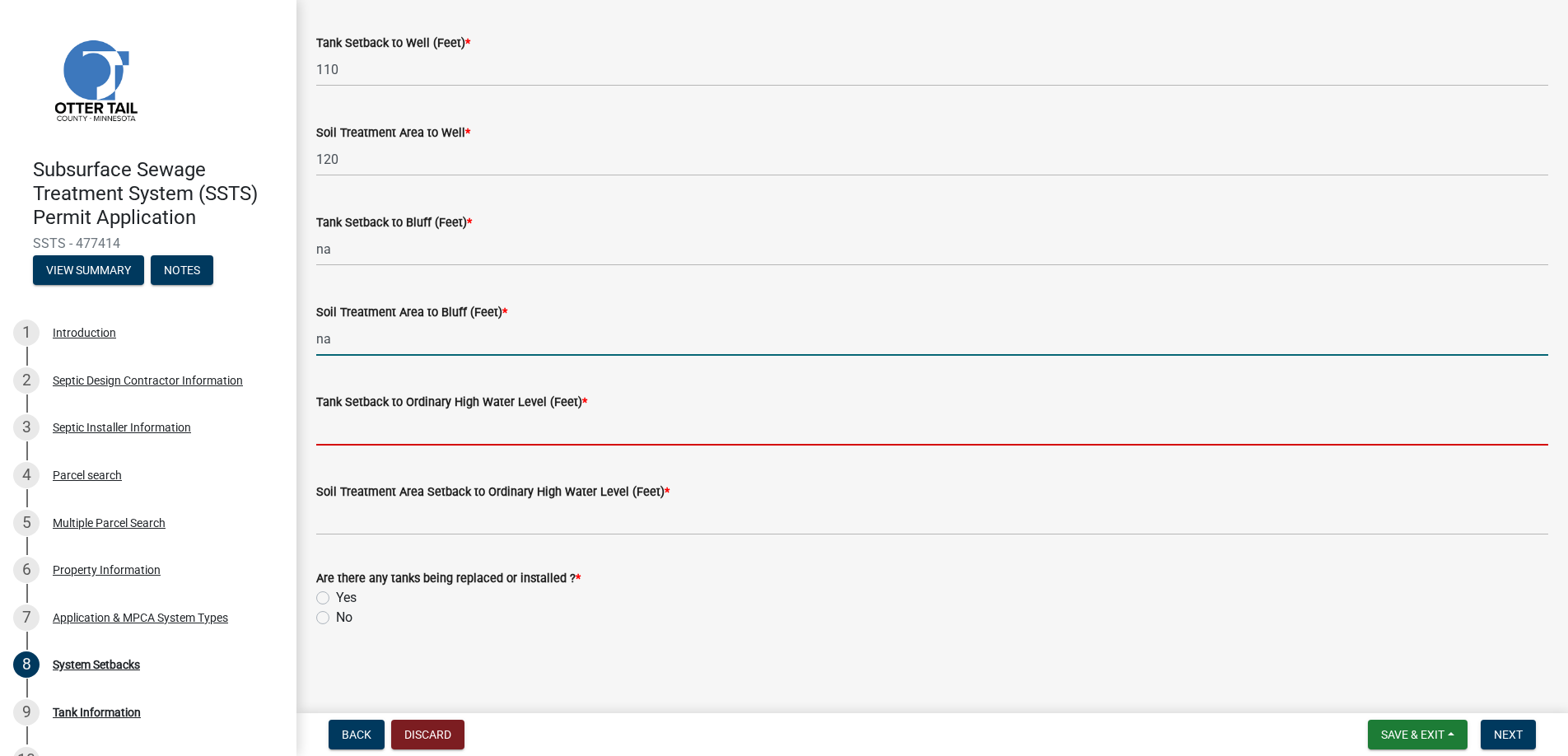
click at [377, 426] on input "Tank Setback to Ordinary High Water Level (Feet) *" at bounding box center [933, 429] width 1232 height 33
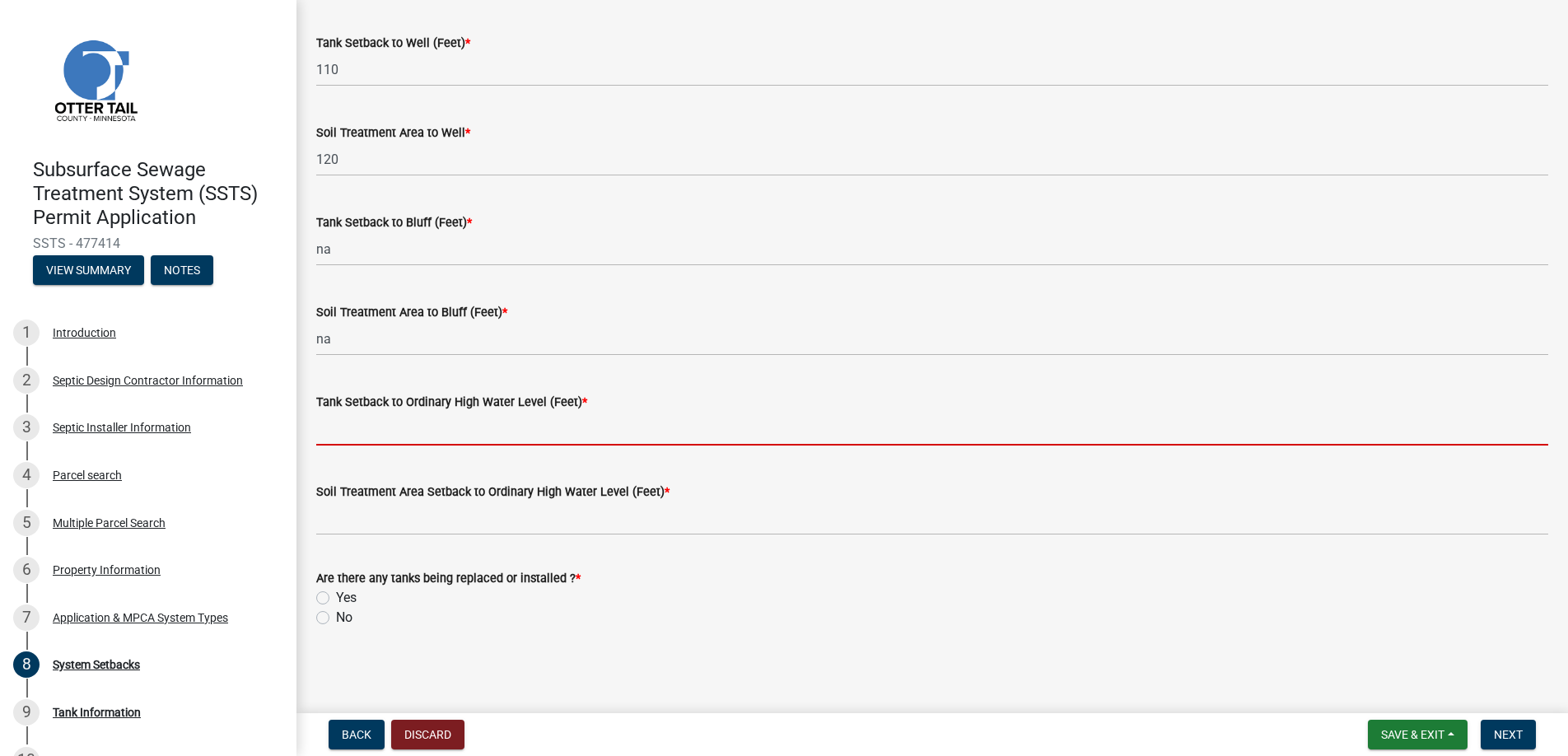
type input "na"
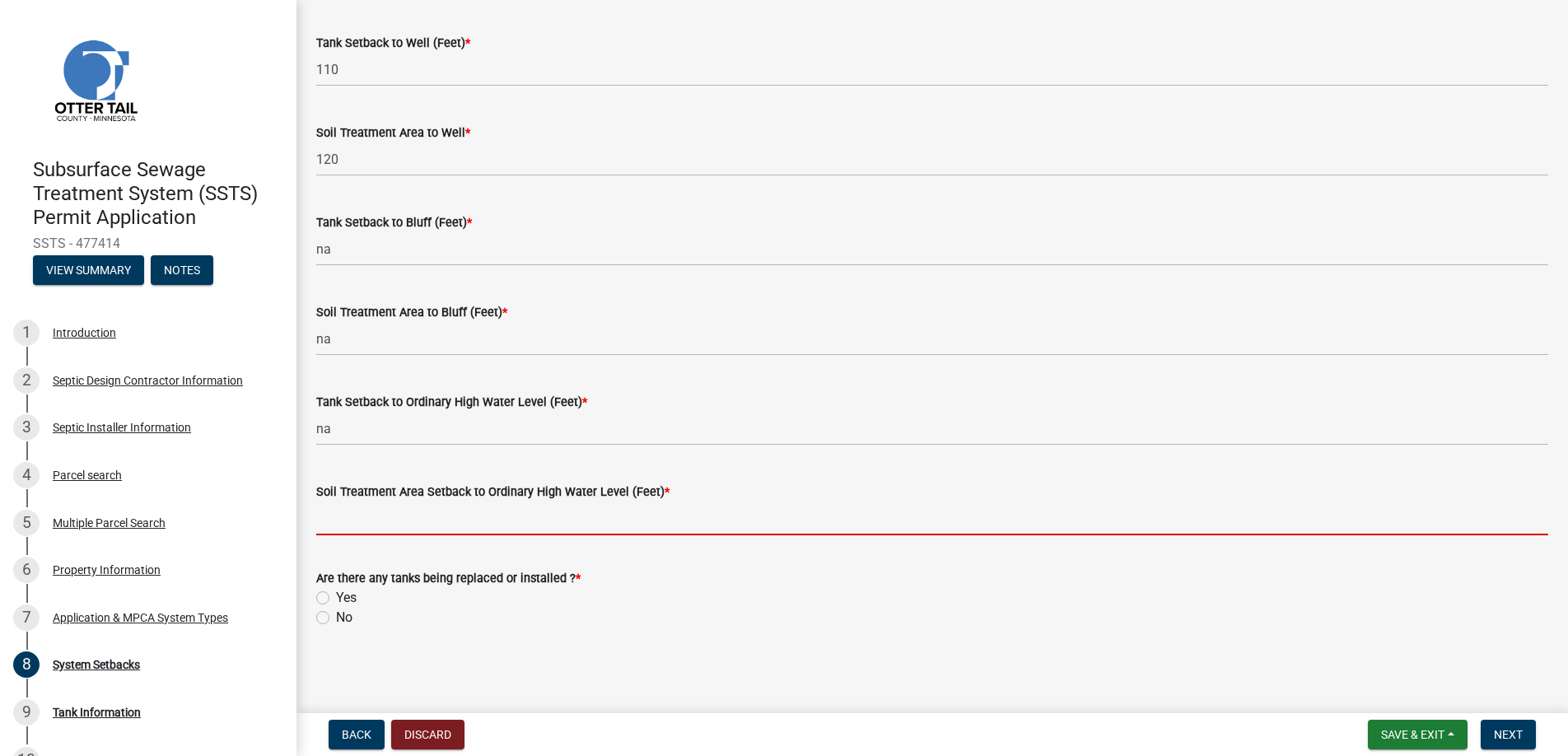
drag, startPoint x: 392, startPoint y: 524, endPoint x: 403, endPoint y: 525, distance: 11.0
click at [392, 524] on input "Soil Treatment Area Setback to Ordinary High Water Level (Feet) *" at bounding box center [933, 519] width 1232 height 33
type input "na"
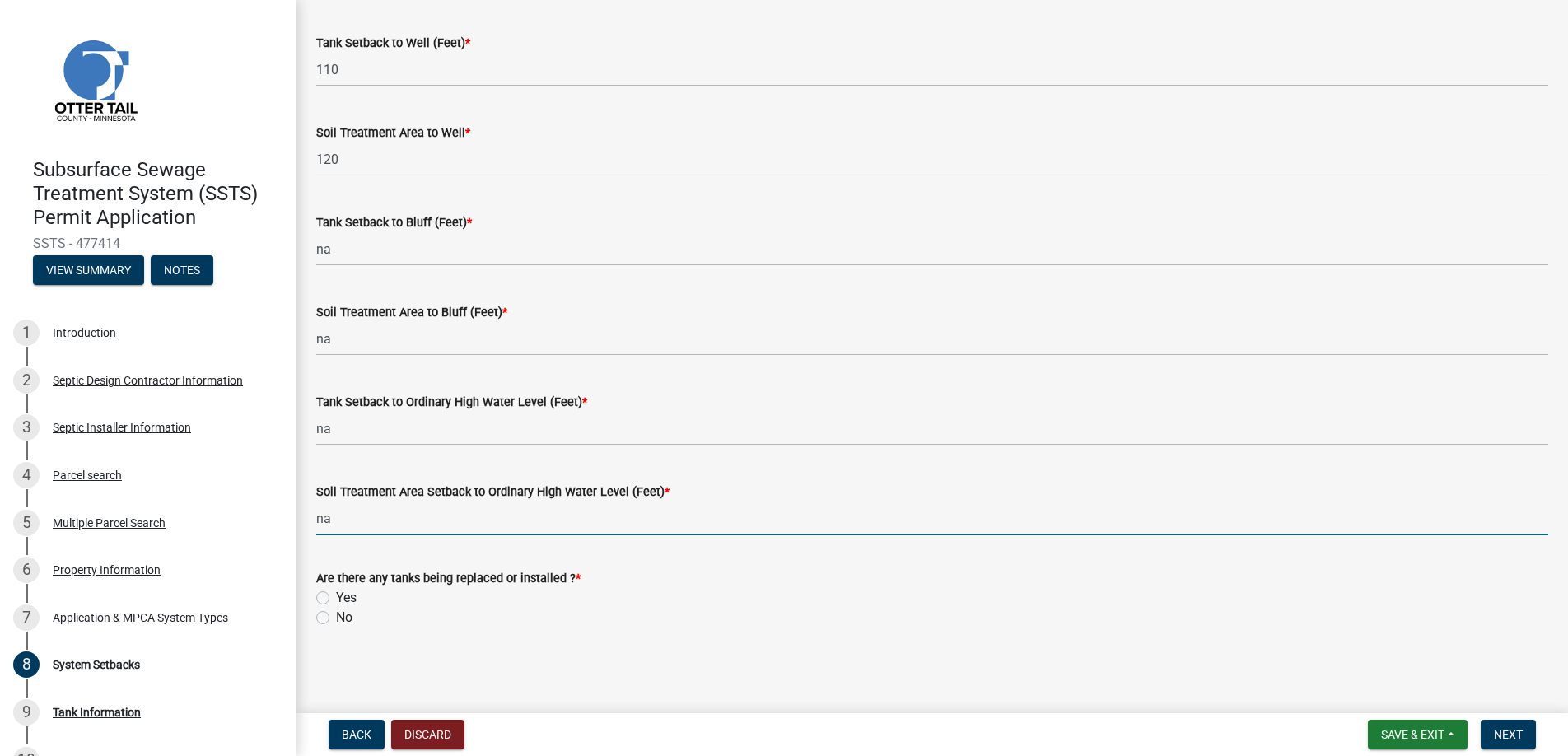
click at [336, 597] on label "Yes" at bounding box center [345, 598] width 20 height 19
click at [336, 597] on input "Yes" at bounding box center [341, 593] width 11 height 11
radio input "true"
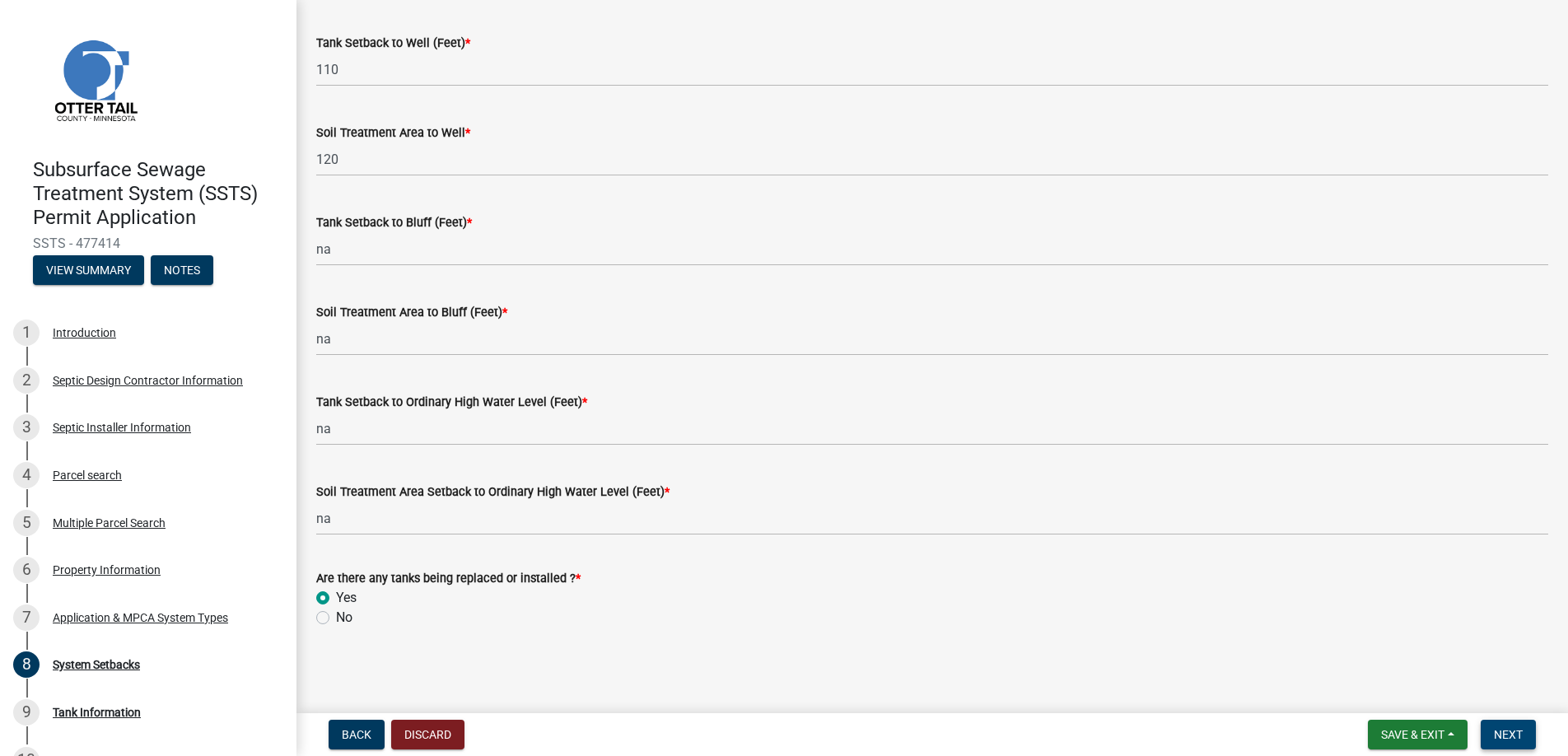
click at [1502, 729] on span "Next" at bounding box center [1508, 734] width 29 height 13
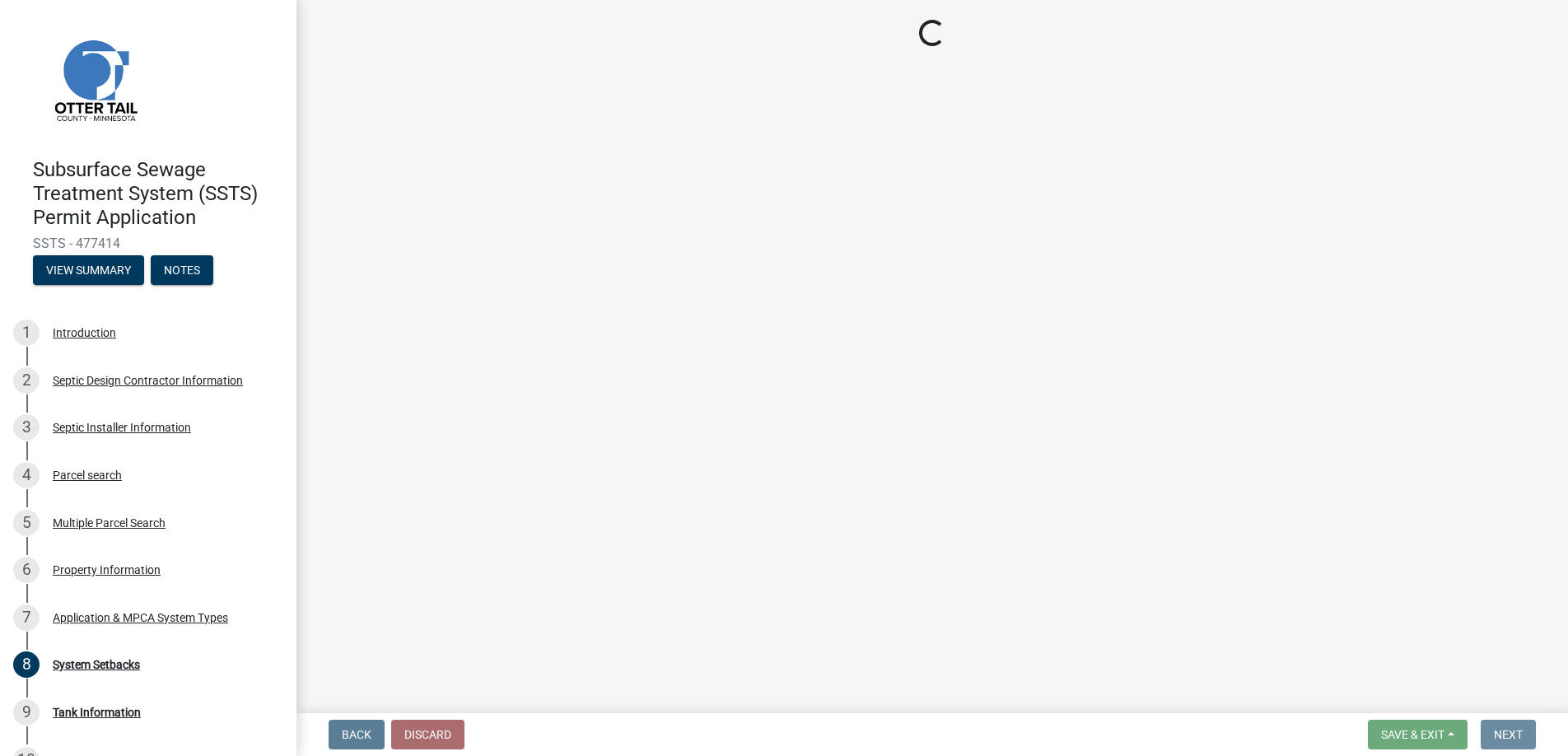
scroll to position [0, 0]
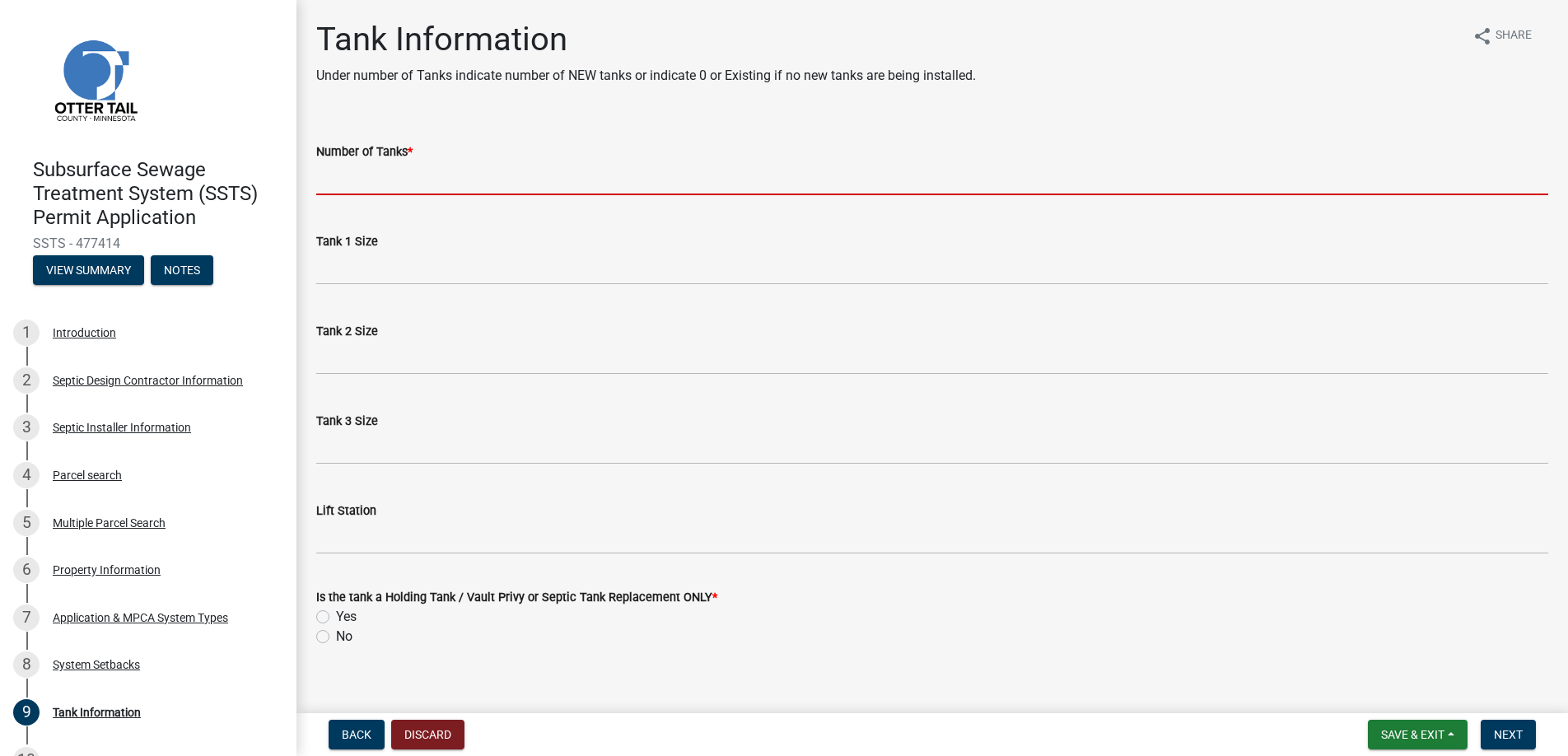
click at [366, 178] on input "Number of Tanks *" at bounding box center [933, 178] width 1232 height 33
type input "2"
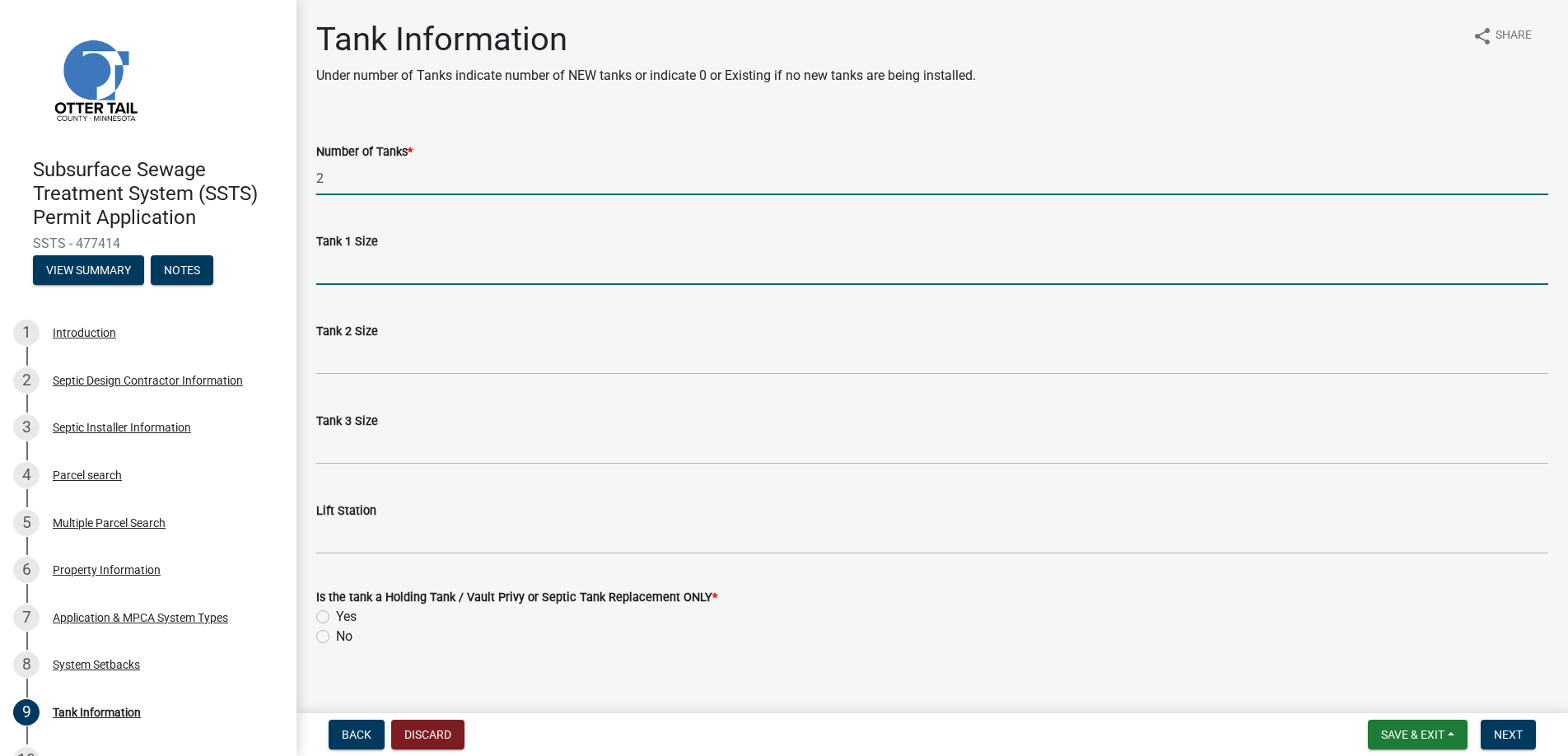
click at [374, 266] on input "Tank 1 Size" at bounding box center [933, 268] width 1232 height 33
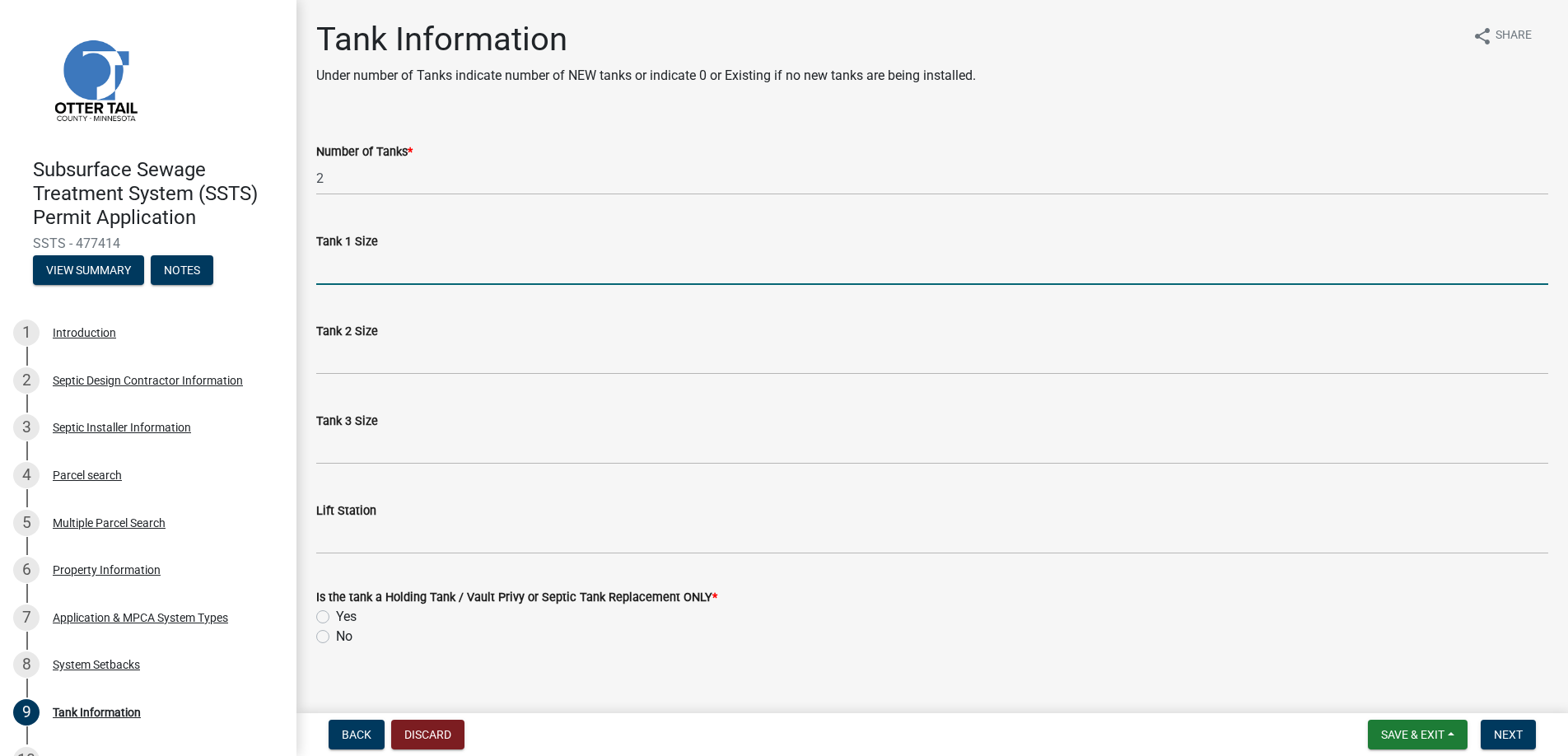
type input "1500"
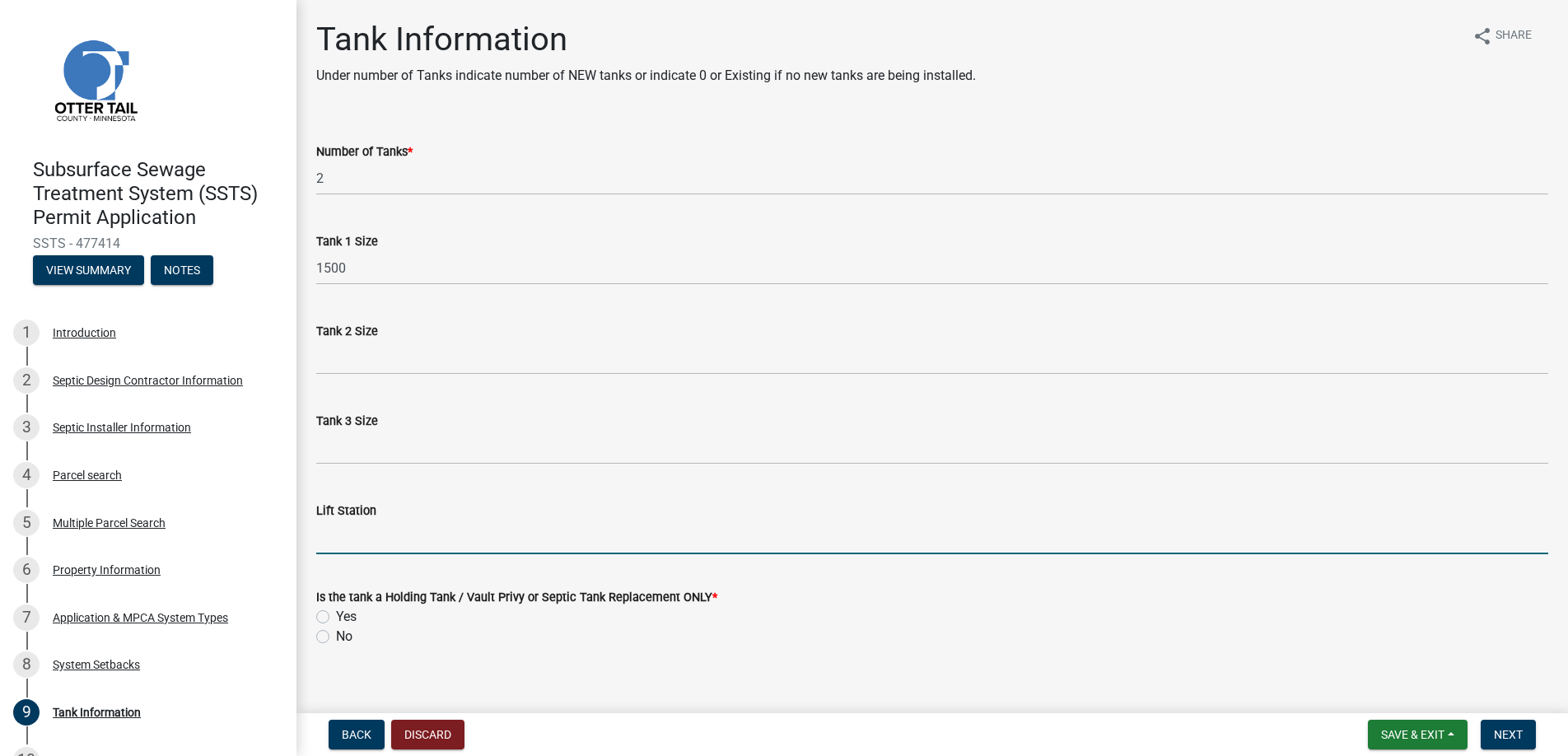
click at [352, 537] on input "Lift Station" at bounding box center [933, 537] width 1232 height 33
type input "650"
click at [336, 637] on label "No" at bounding box center [344, 636] width 17 height 19
click at [336, 637] on input "No" at bounding box center [341, 632] width 11 height 11
radio input "true"
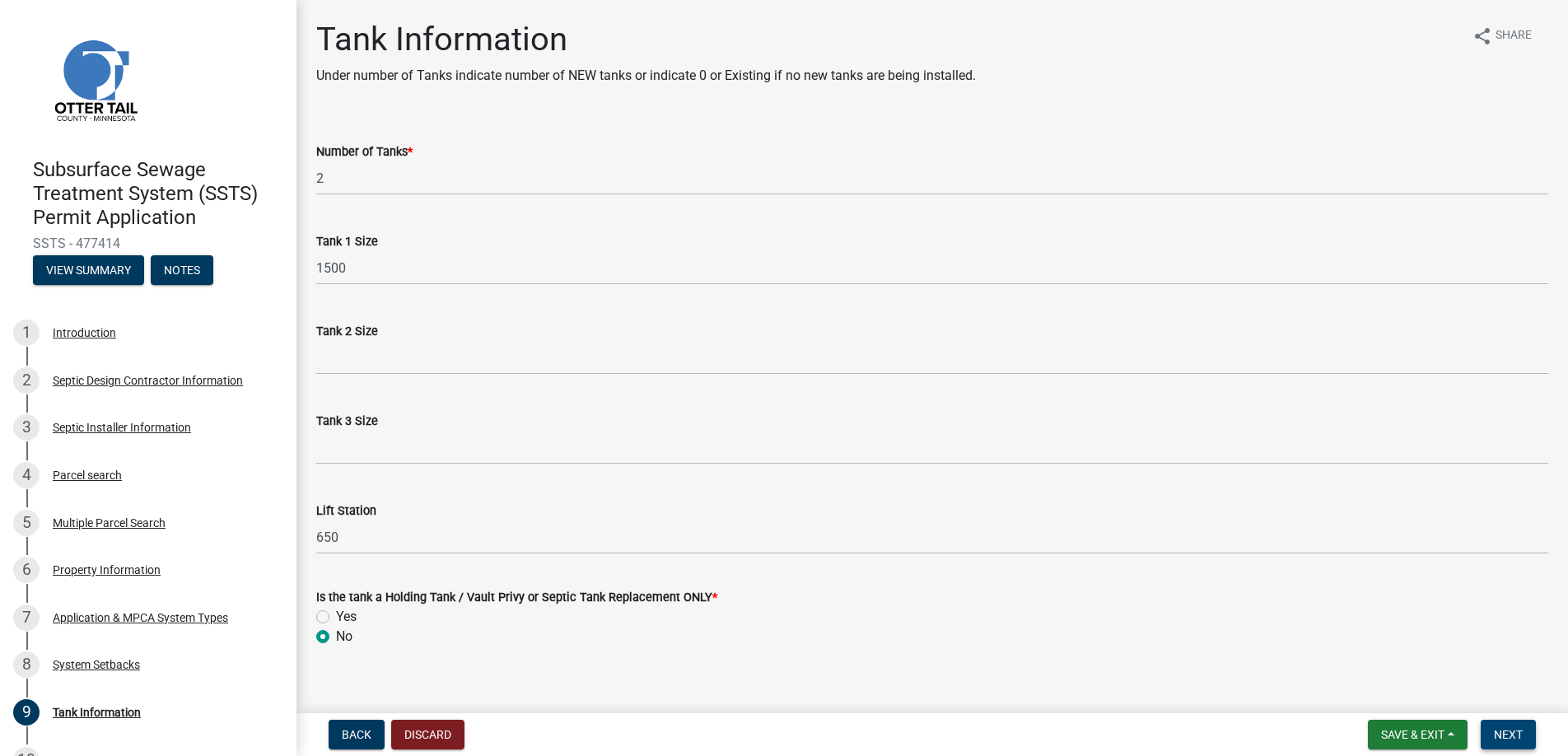
click at [1514, 731] on span "Next" at bounding box center [1508, 734] width 29 height 13
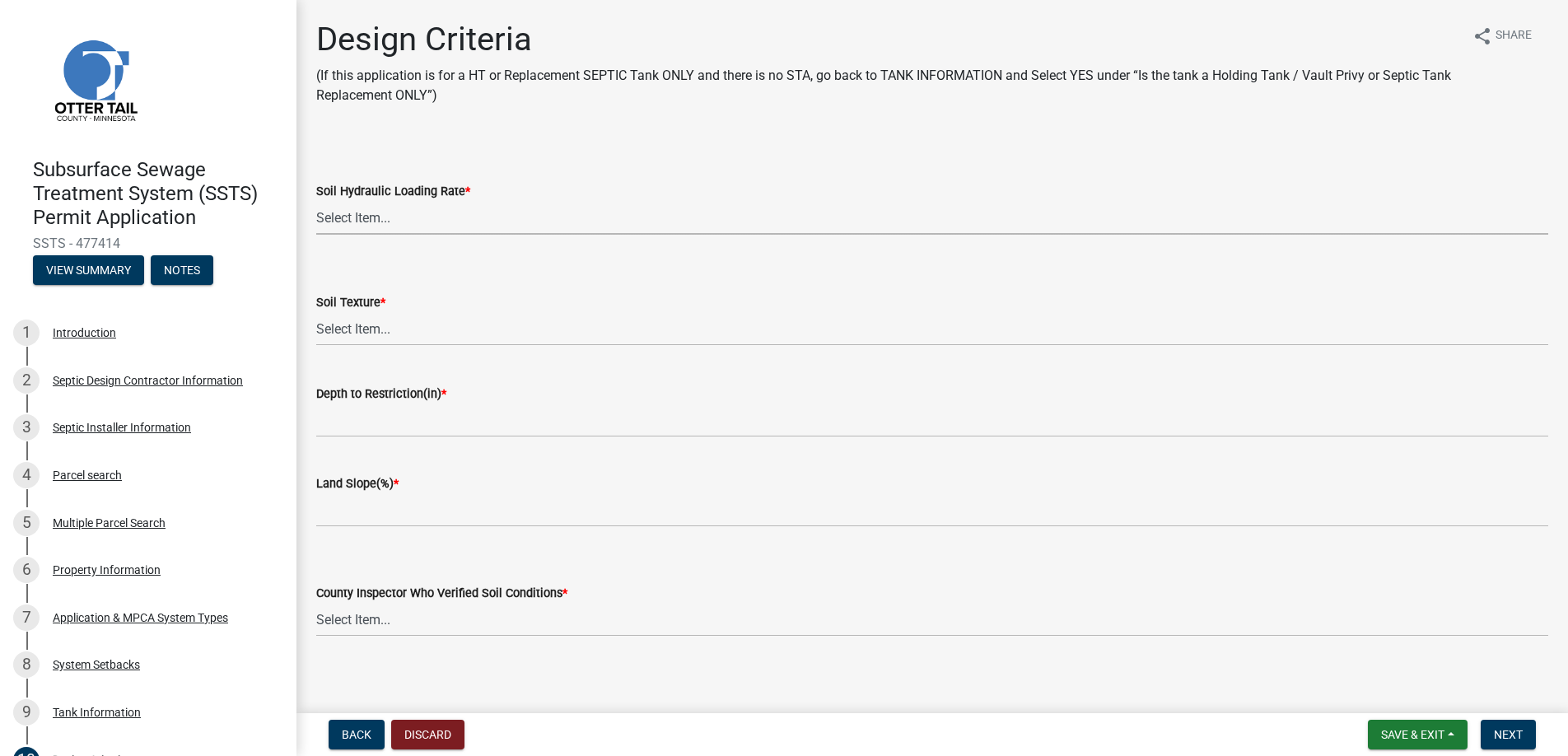
click at [355, 214] on select "Select Item... 1.6 gpd/ft2 1.2 gpd/ft2 1.0 gpd/ft2 0.87 gpd/ft2 0.78 gpd/ft2 0.…" at bounding box center [933, 218] width 1232 height 33
click at [316, 201] on select "Select Item... 1.6 gpd/ft2 1.2 gpd/ft2 1.0 gpd/ft2 0.87 gpd/ft2 0.78 gpd/ft2 0.…" at bounding box center [933, 218] width 1232 height 33
select select "b8a1b220-aca7-4670-a1f5-0f0b15eabd52"
click at [366, 325] on select "Select Item... Coarse Sand (COS) Sand (S) Fine Sand (FS) Very Fine Sand (VFS) L…" at bounding box center [933, 329] width 1232 height 33
click at [316, 312] on select "Select Item... Coarse Sand (COS) Sand (S) Fine Sand (FS) Very Fine Sand (VFS) L…" at bounding box center [933, 329] width 1232 height 33
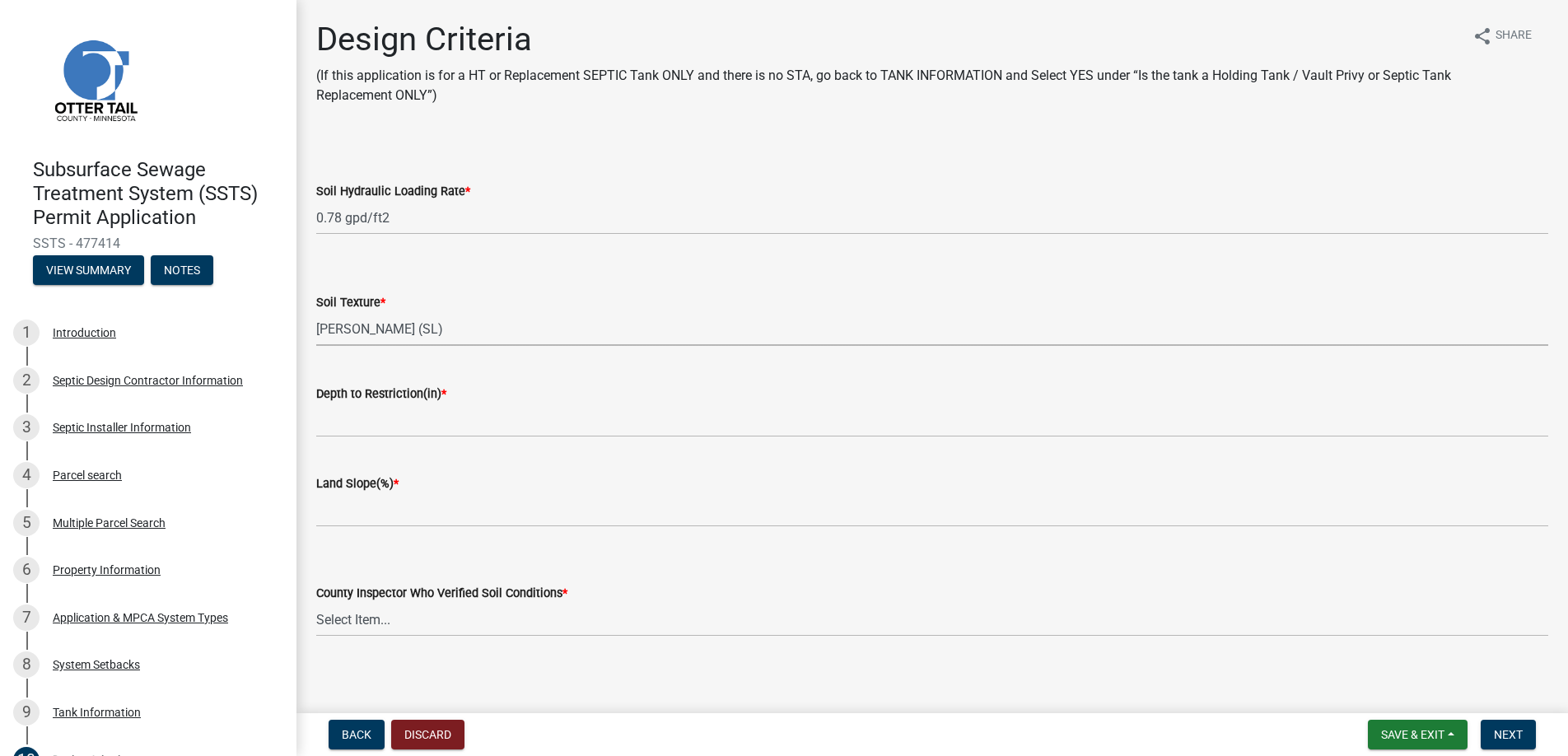
select select "70eb23f8-102f-4072-81d7-b3b0dd1c94c8"
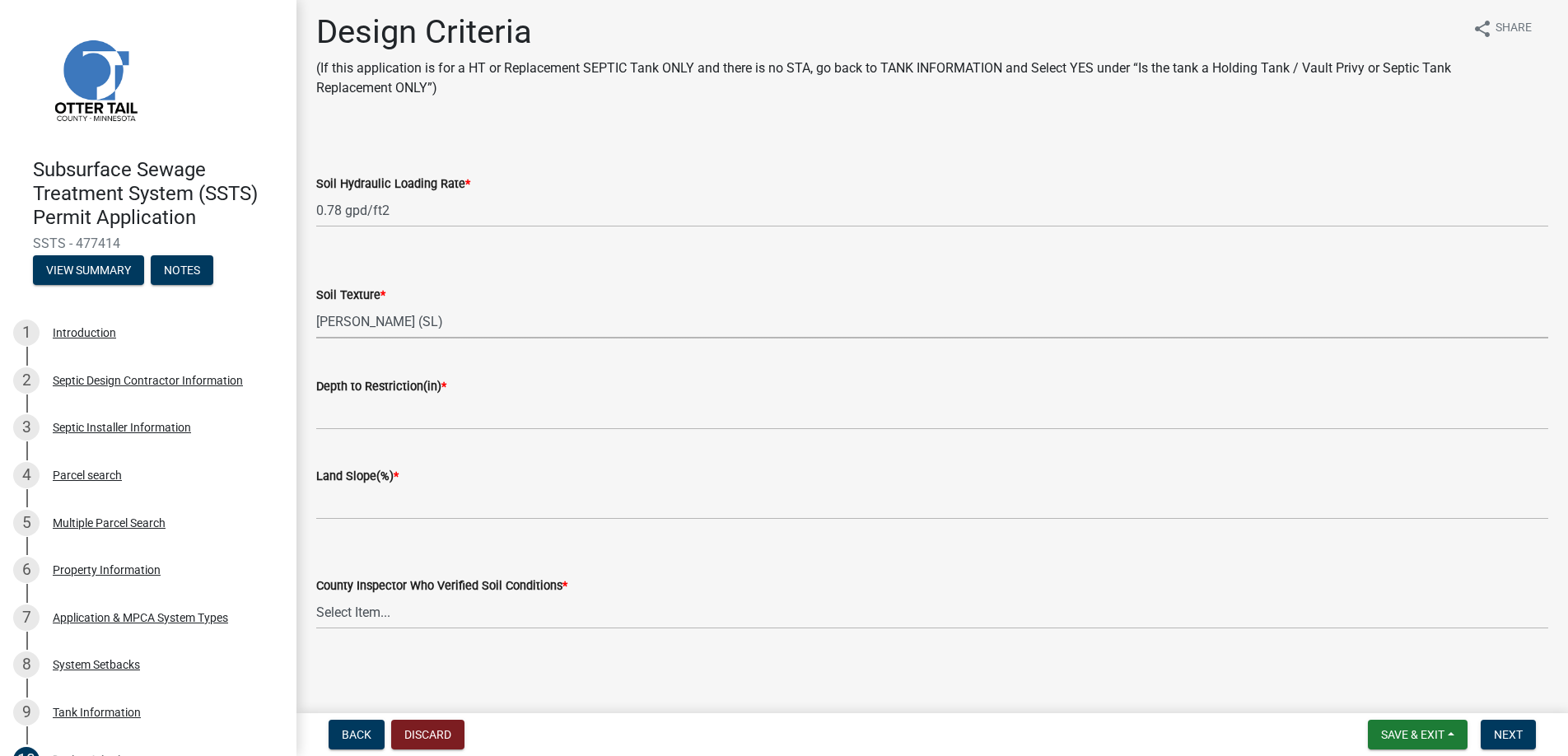
scroll to position [9, 0]
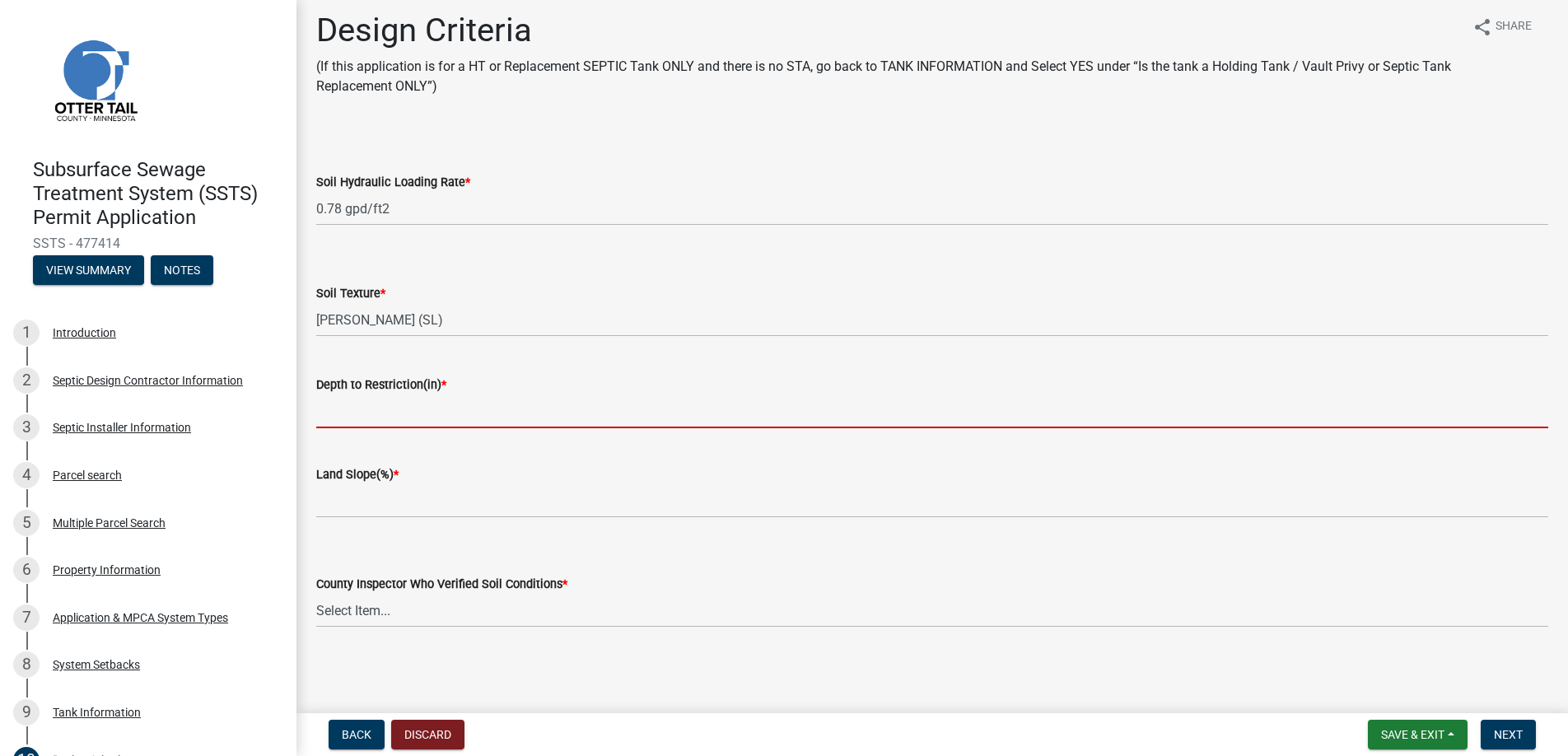
click at [376, 407] on input "Depth to Restriction(in) *" at bounding box center [933, 411] width 1232 height 33
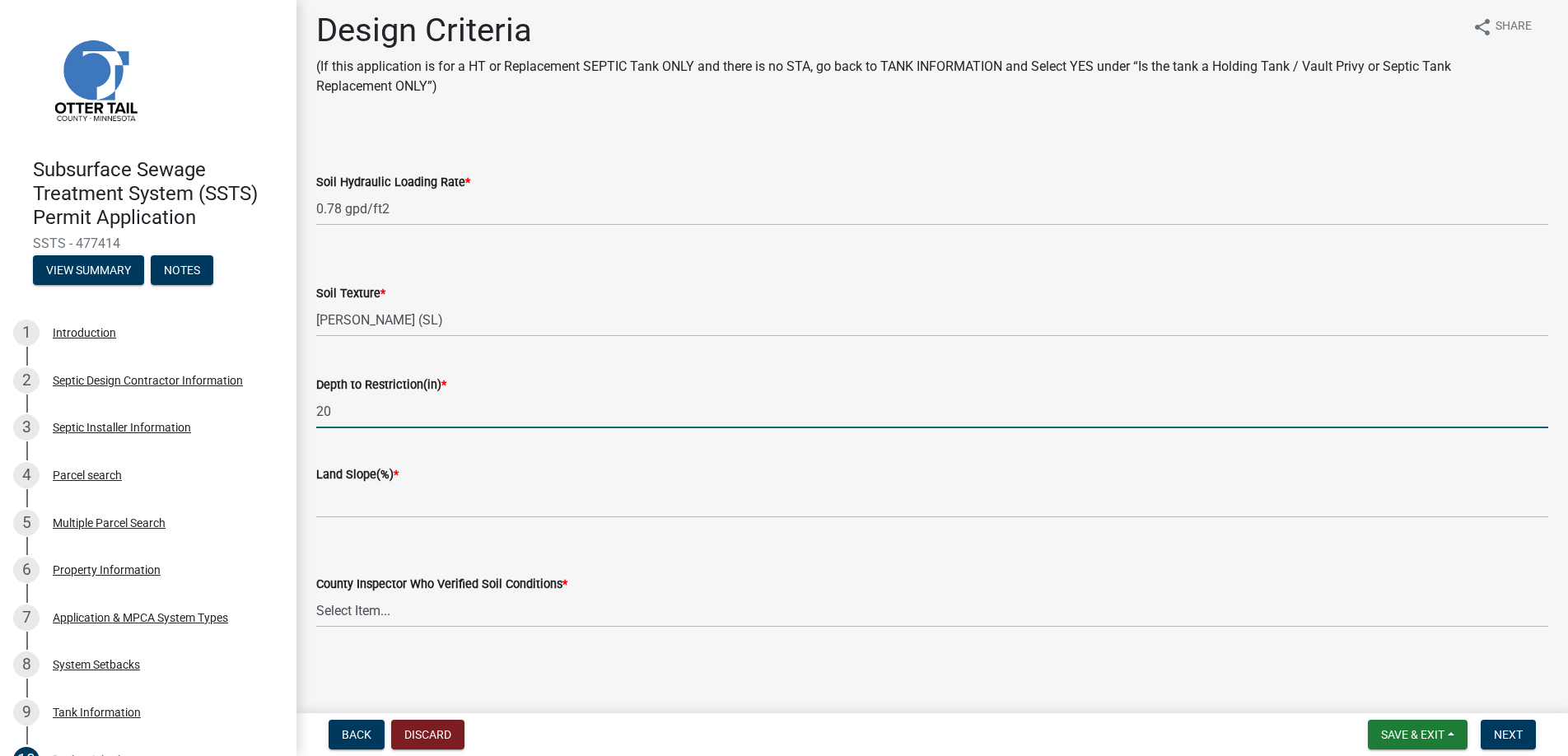
type input "20"
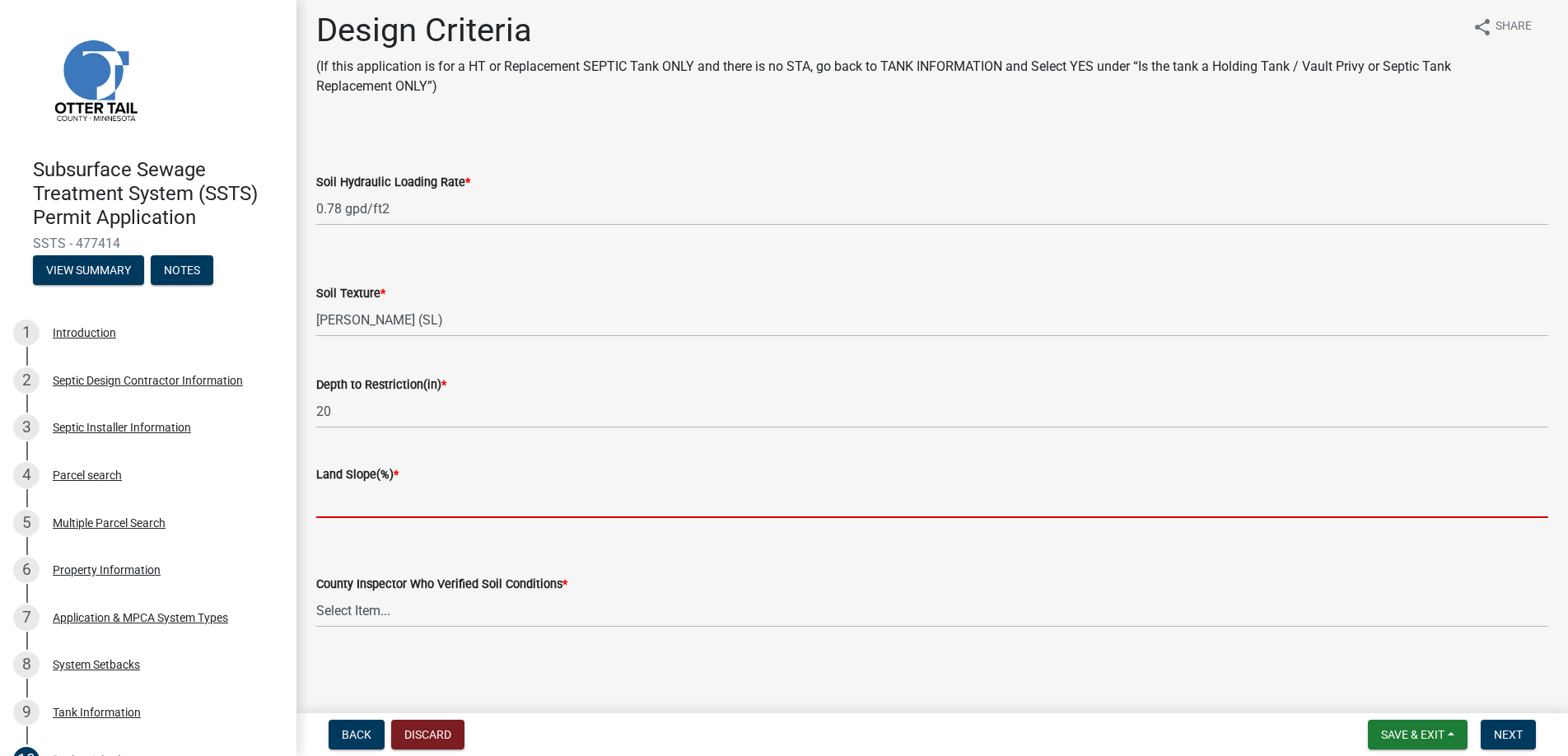
click at [363, 499] on input "Land Slope(%) *" at bounding box center [933, 501] width 1232 height 33
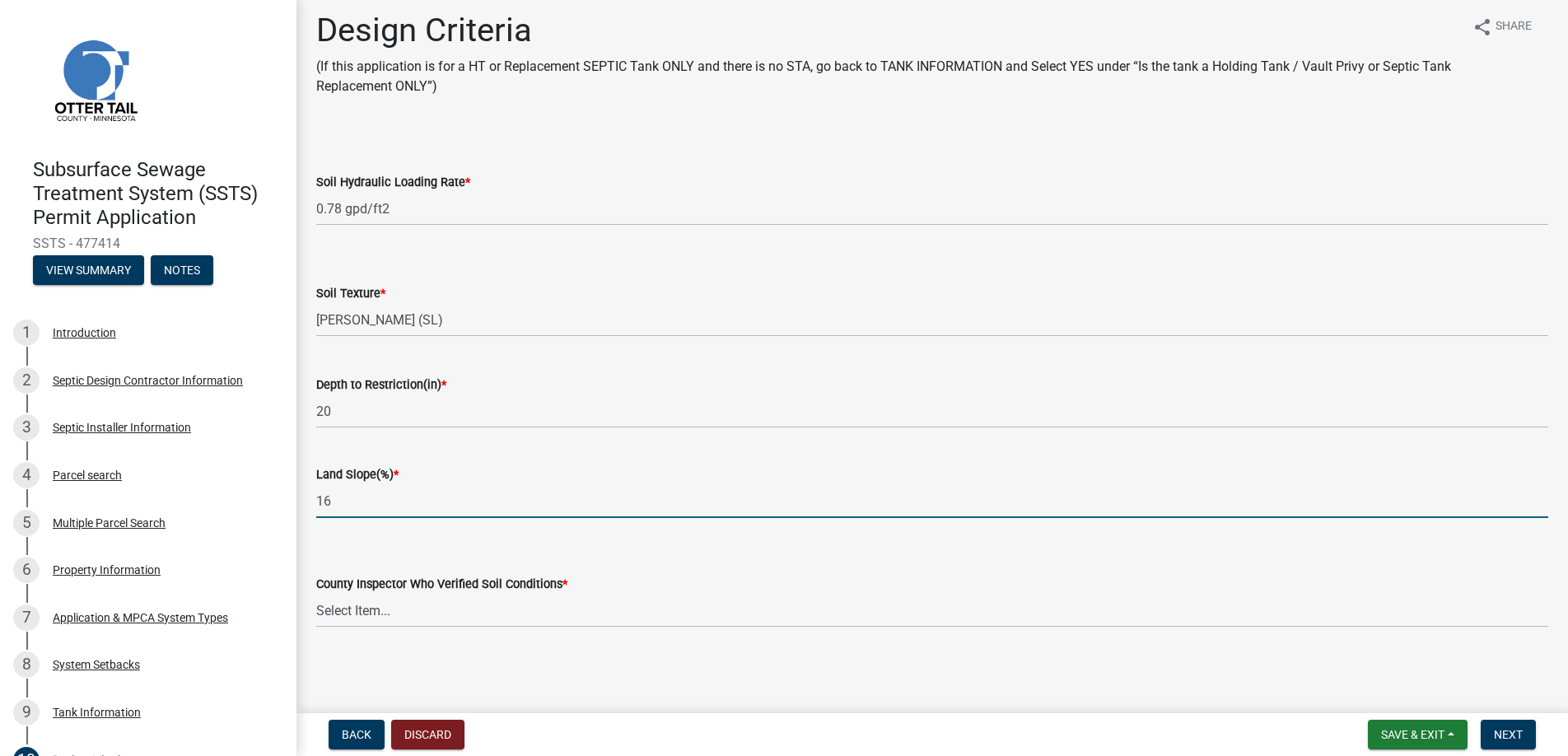
type input "16"
click at [370, 605] on select "Select Item... [PERSON_NAME] [PERSON_NAME] [PERSON_NAME] [PERSON_NAME] [PERSON_…" at bounding box center [933, 611] width 1232 height 33
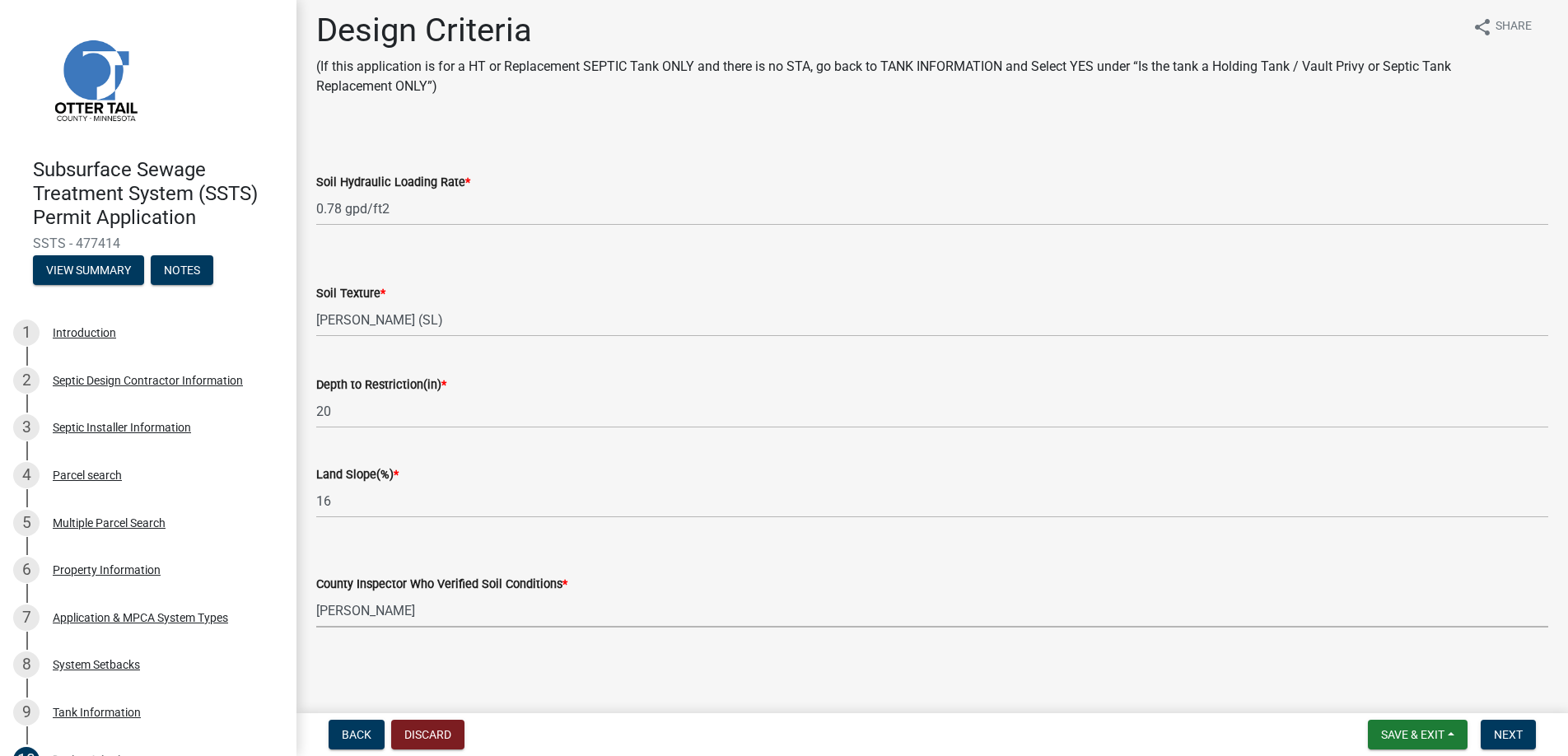
click at [316, 594] on select "Select Item... [PERSON_NAME] [PERSON_NAME] [PERSON_NAME] [PERSON_NAME] [PERSON_…" at bounding box center [933, 611] width 1232 height 33
select select "45db2b75-262a-4f3c-9010-aae25997cba1"
click at [1504, 731] on span "Next" at bounding box center [1508, 734] width 29 height 13
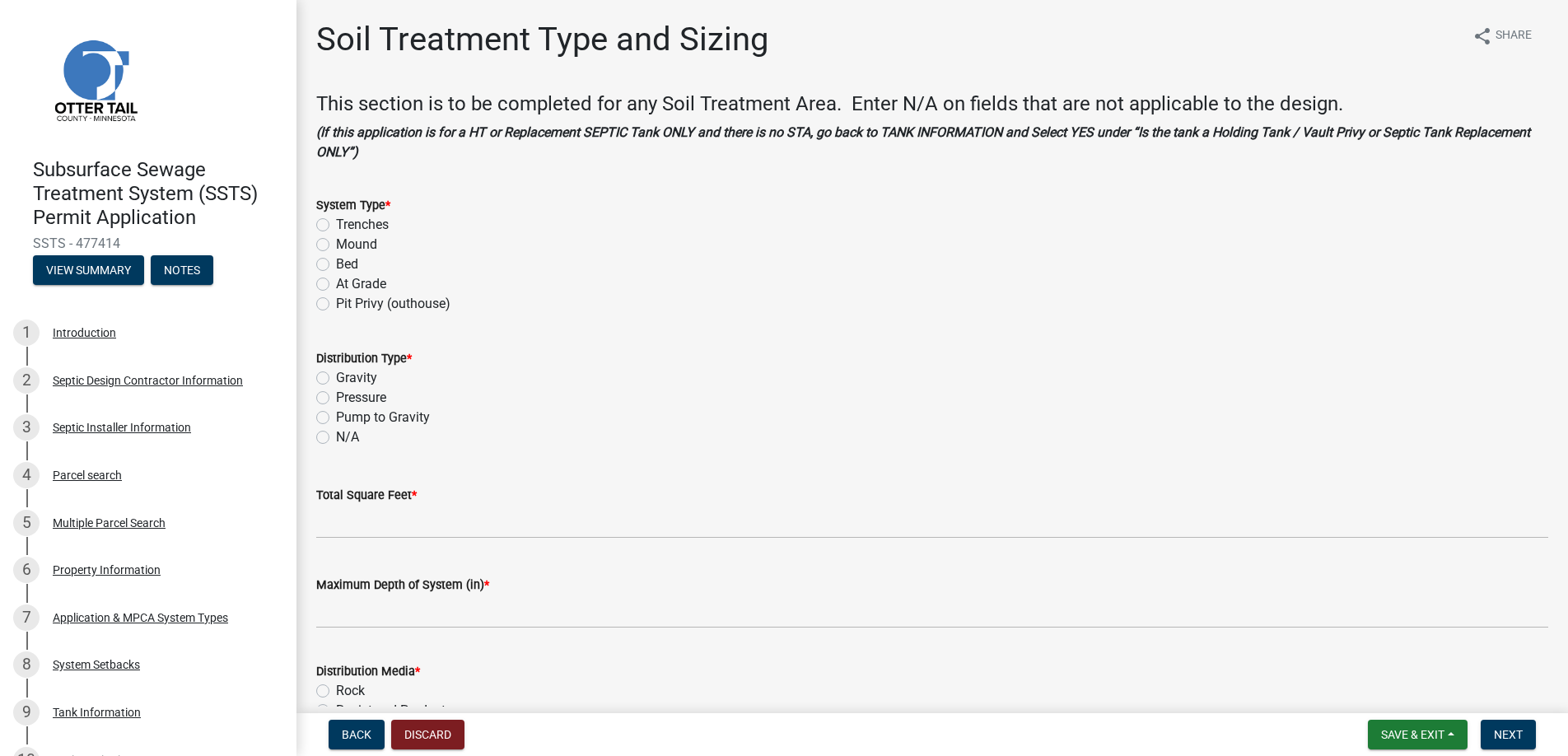
click at [336, 240] on label "Mound" at bounding box center [356, 244] width 41 height 19
click at [336, 240] on input "Mound" at bounding box center [341, 240] width 11 height 11
radio input "true"
click at [336, 398] on label "Pressure" at bounding box center [360, 397] width 50 height 19
click at [336, 398] on input "Pressure" at bounding box center [341, 393] width 11 height 11
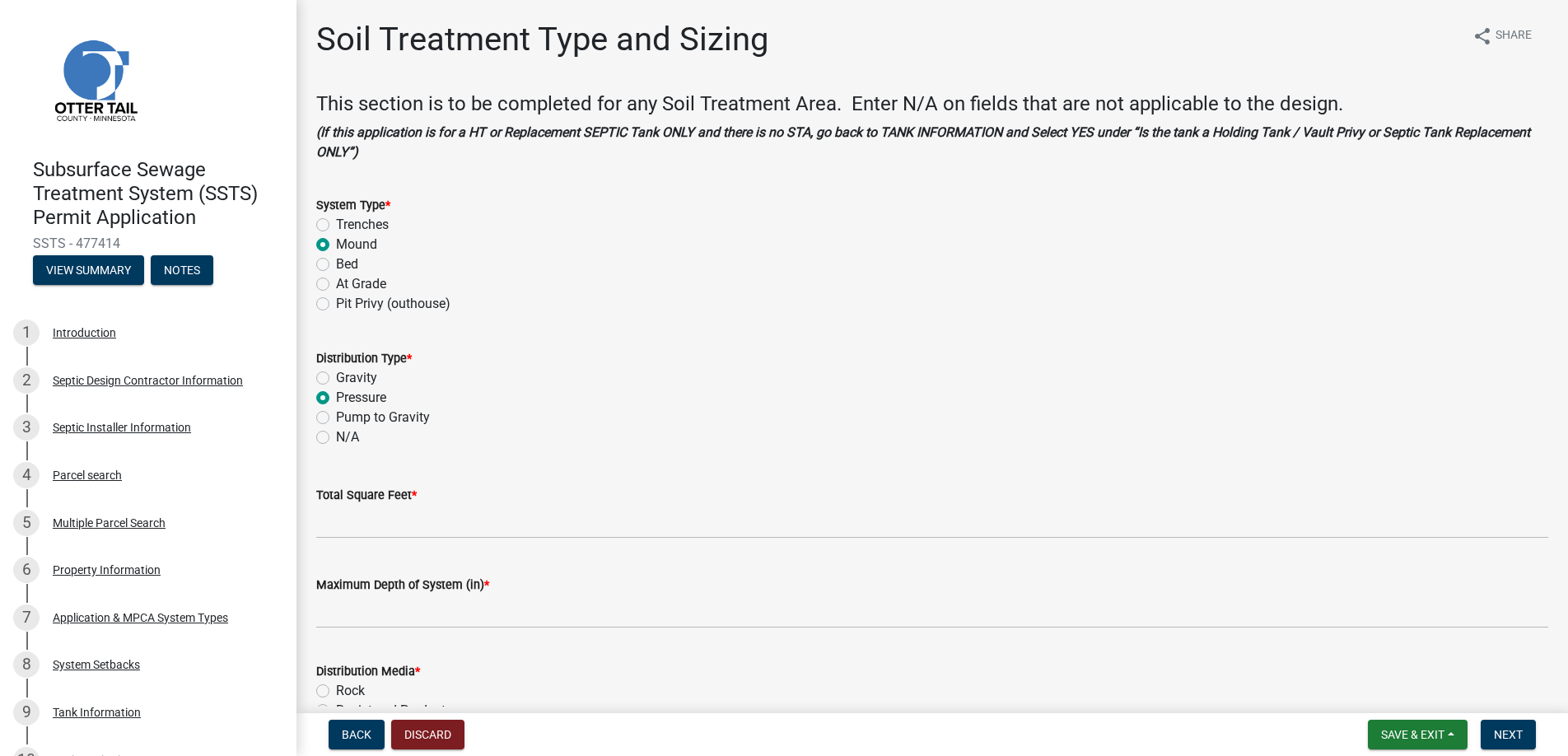
radio input "true"
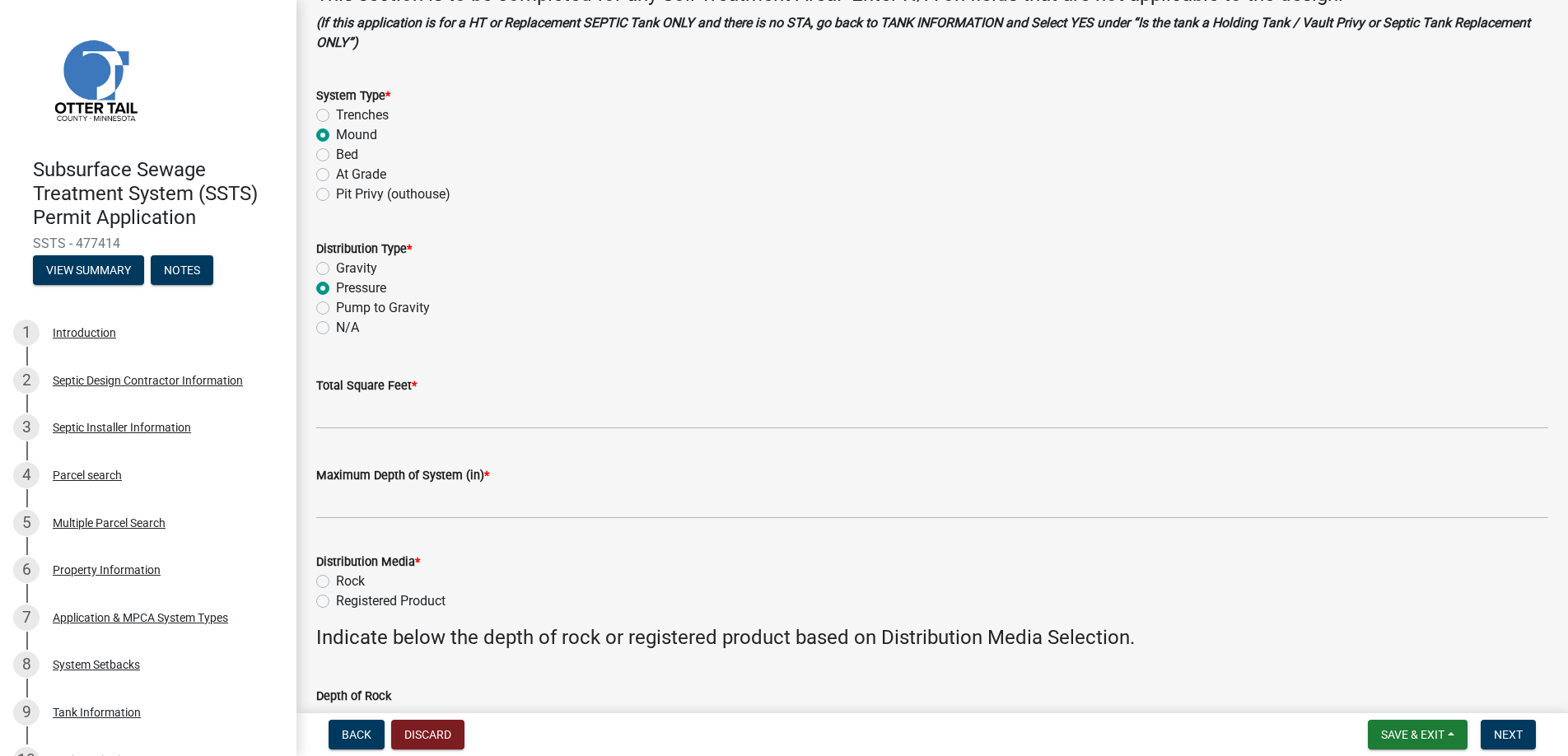
scroll to position [247, 0]
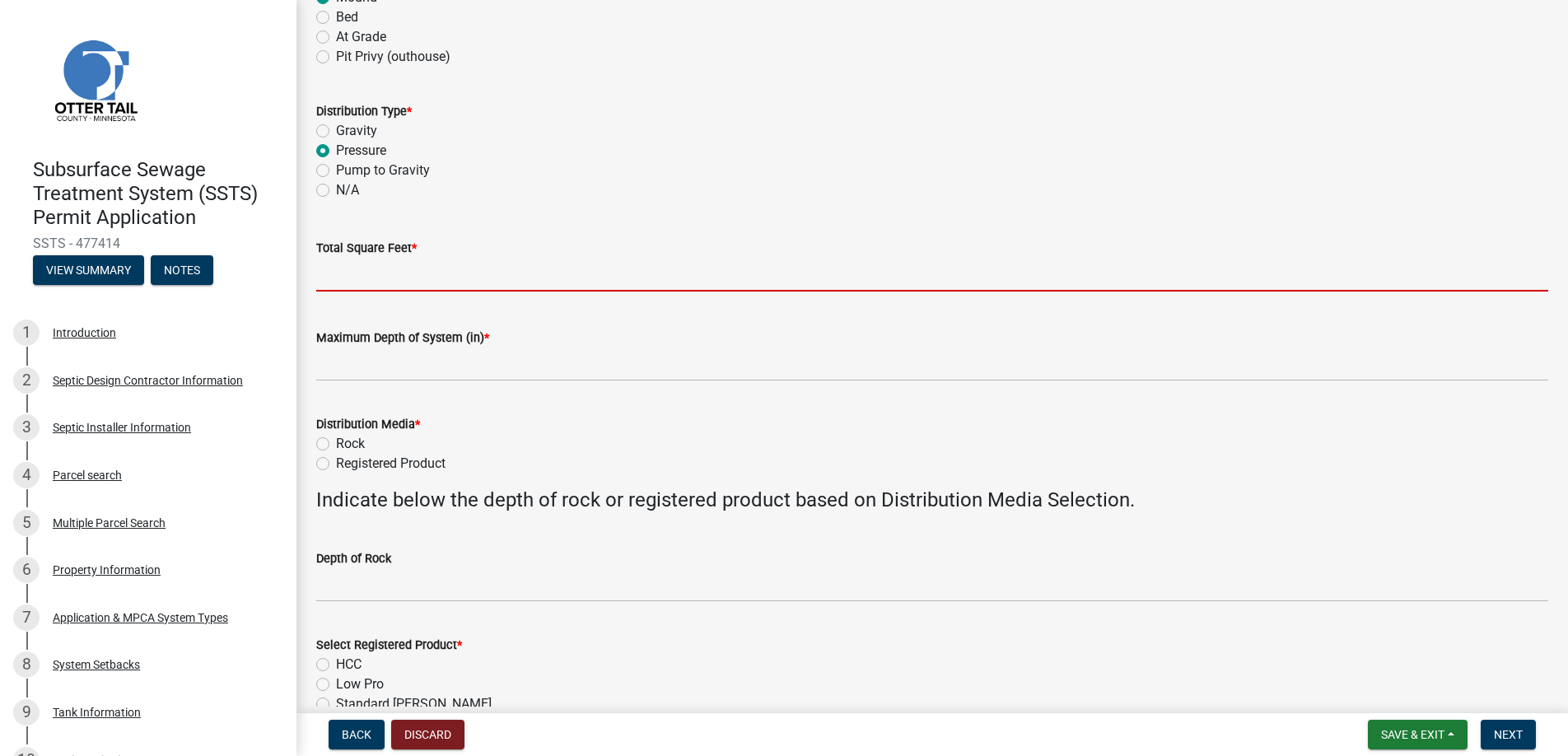
click at [374, 274] on input "Total Square Feet *" at bounding box center [933, 274] width 1232 height 33
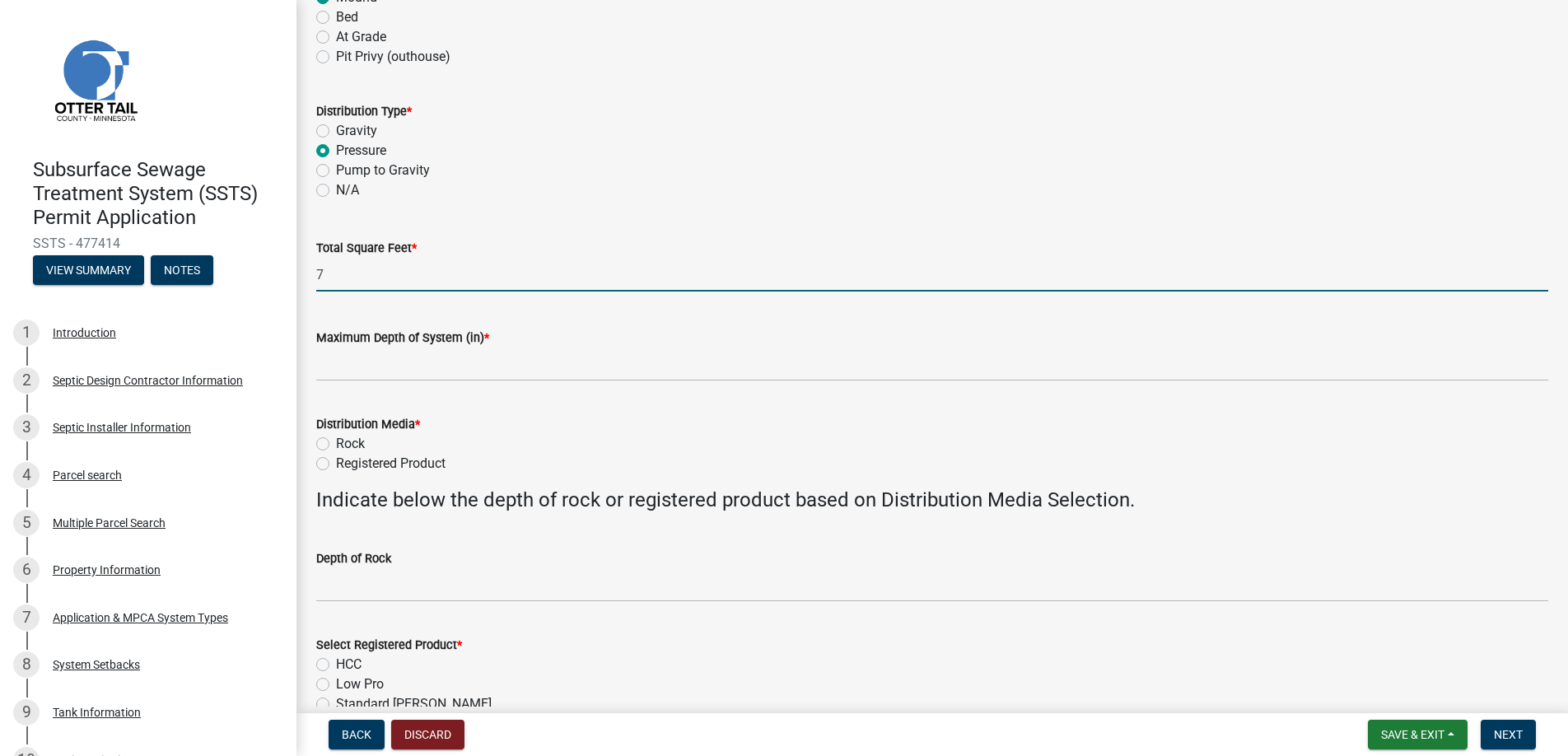
type input "750"
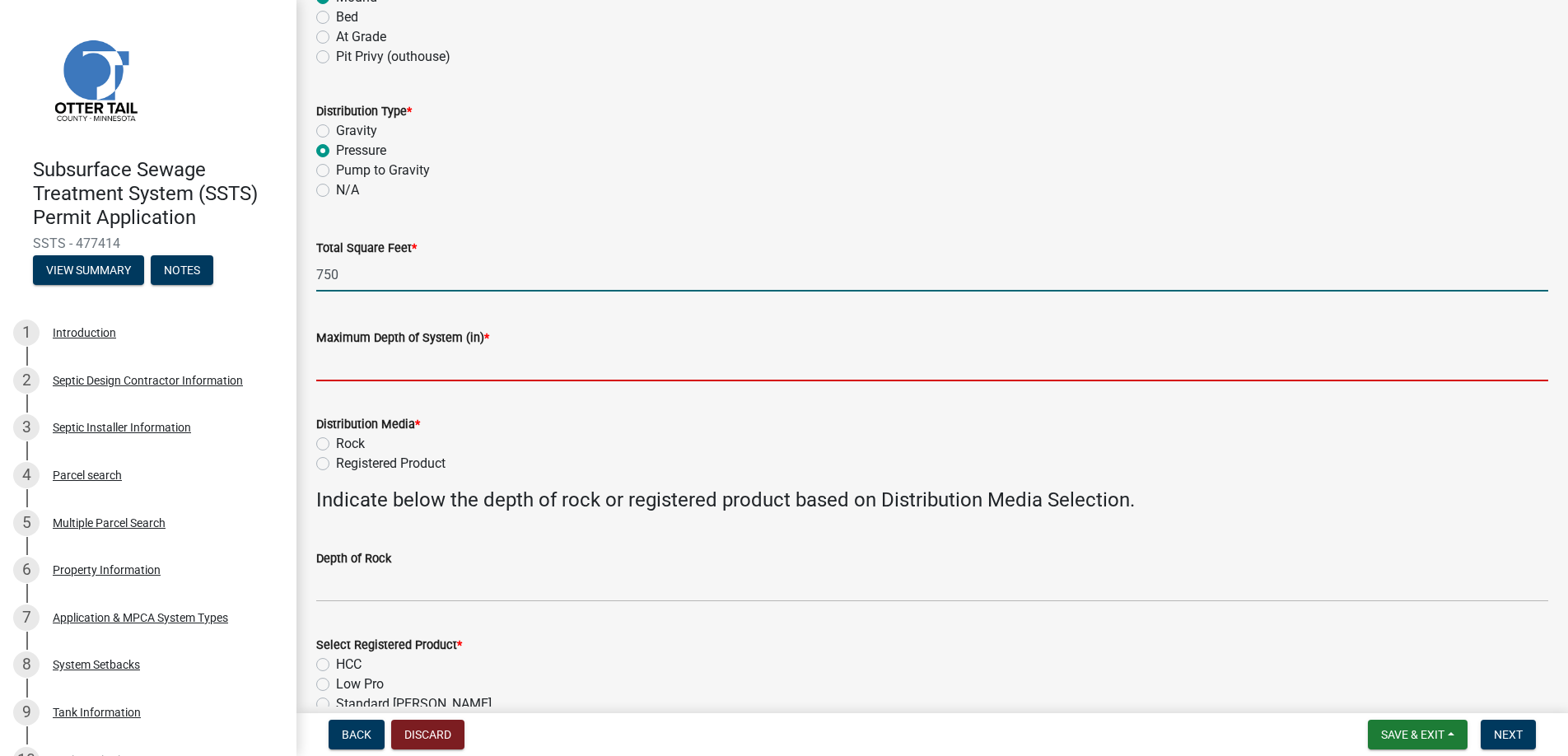
click at [367, 372] on input "Maximum Depth of System (in) *" at bounding box center [933, 364] width 1232 height 33
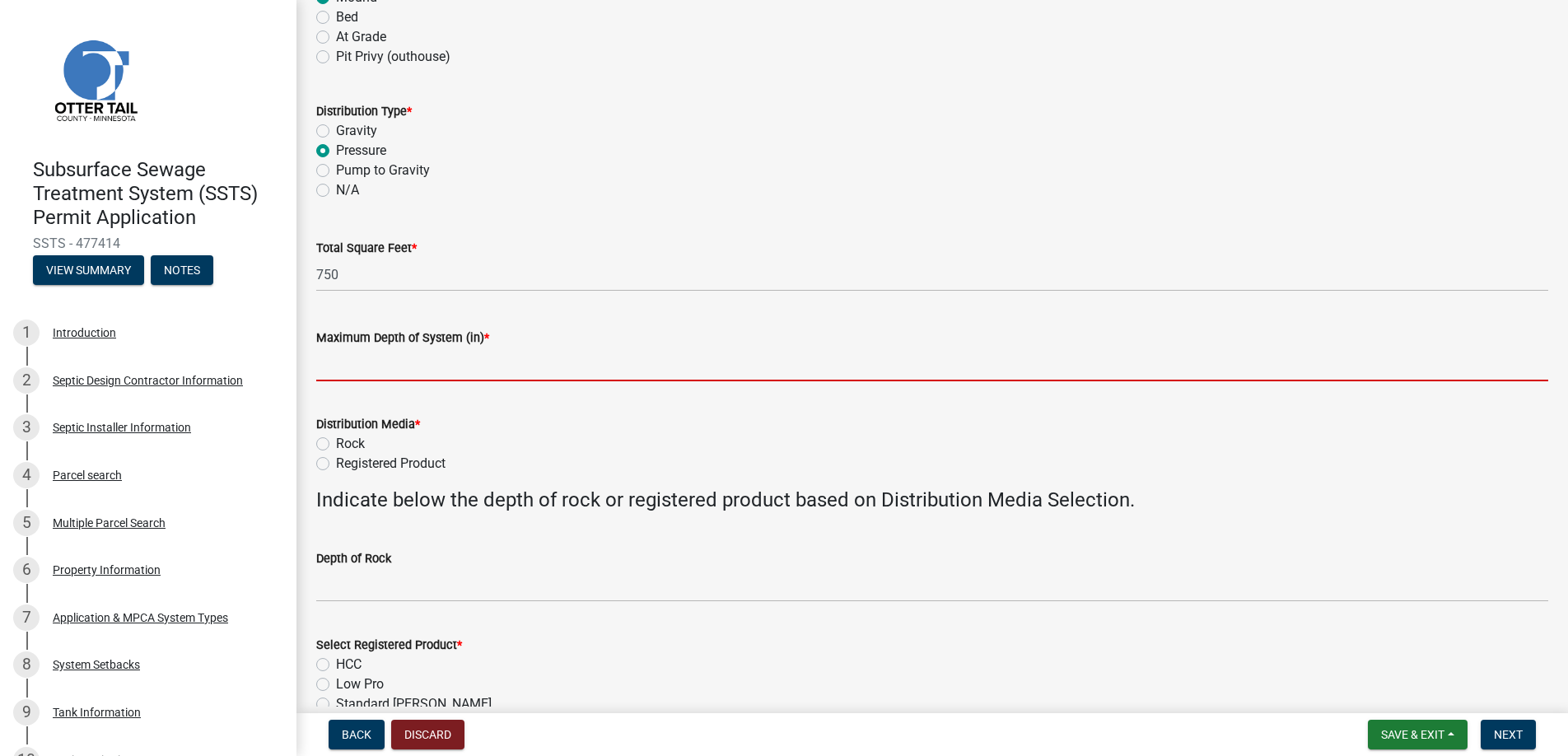
type input "0"
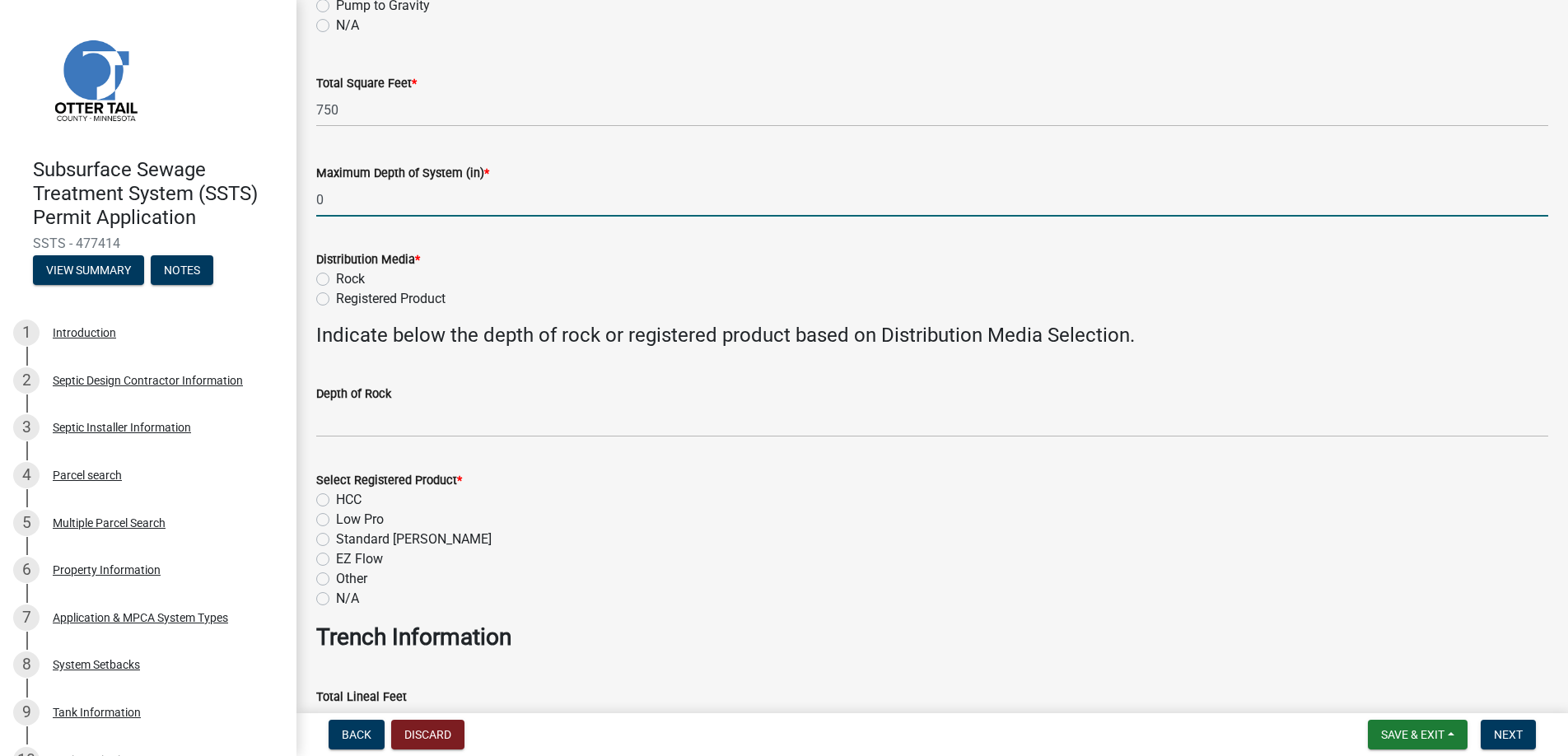
scroll to position [494, 0]
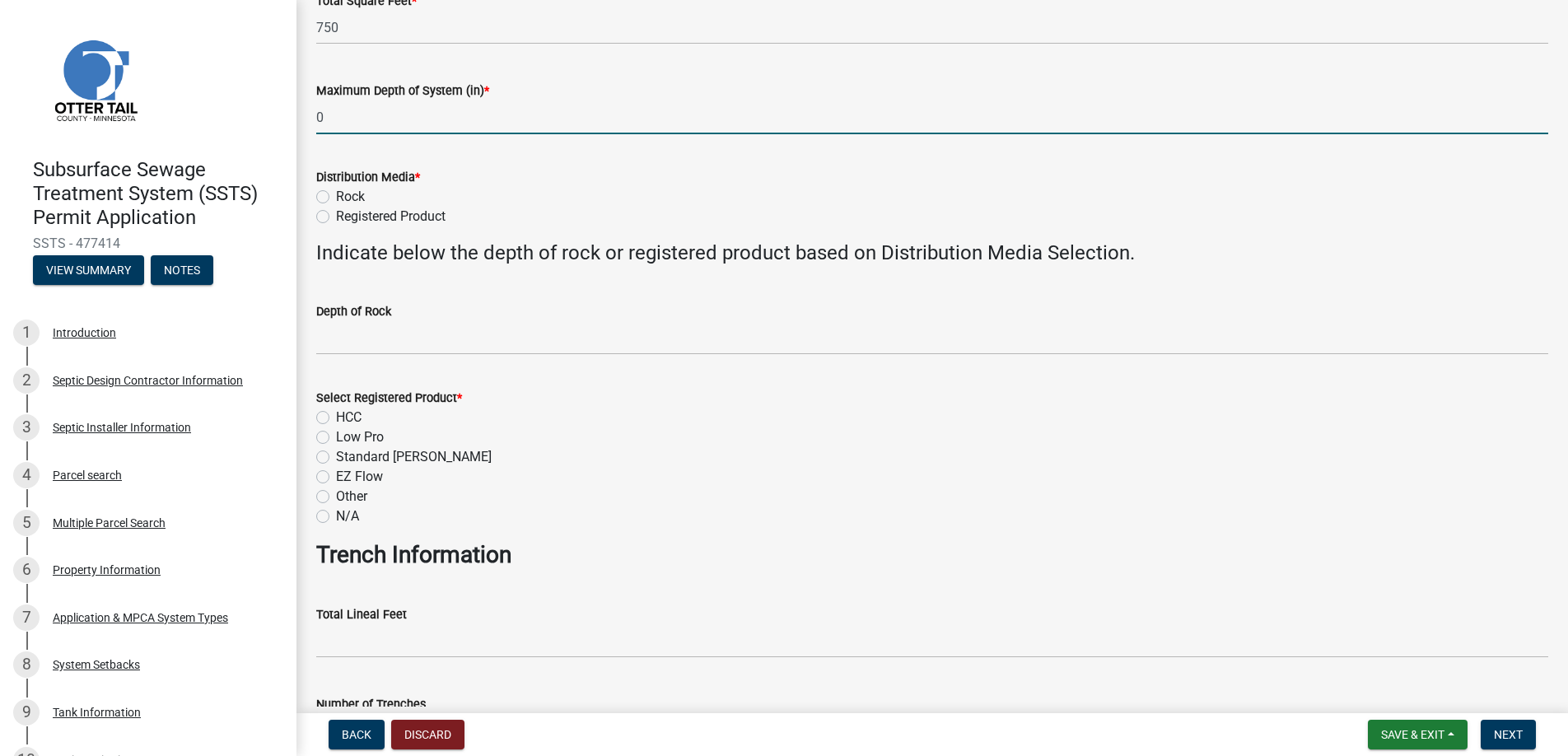
click at [336, 195] on label "Rock" at bounding box center [350, 197] width 29 height 19
click at [336, 195] on input "Rock" at bounding box center [341, 193] width 11 height 11
radio input "true"
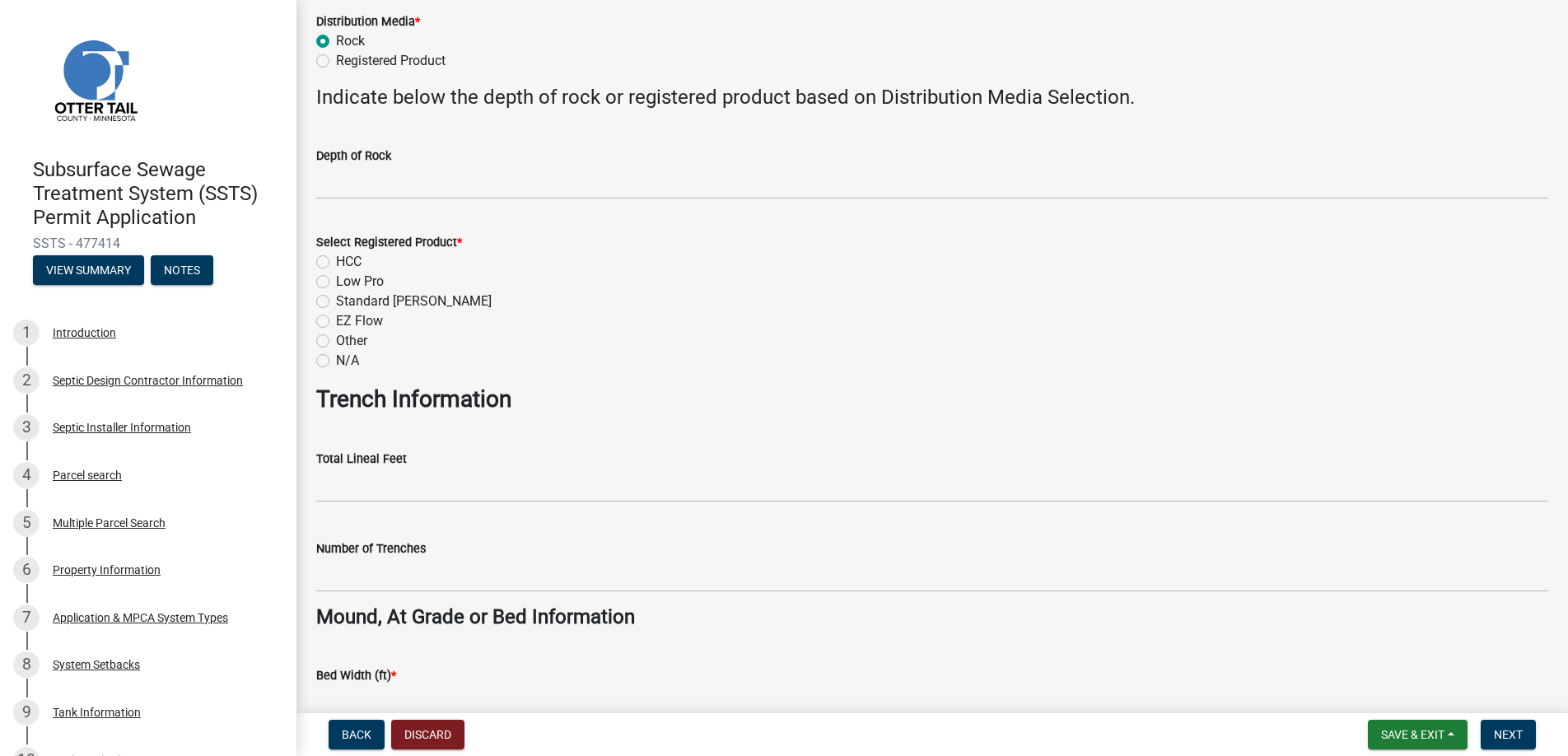
scroll to position [659, 0]
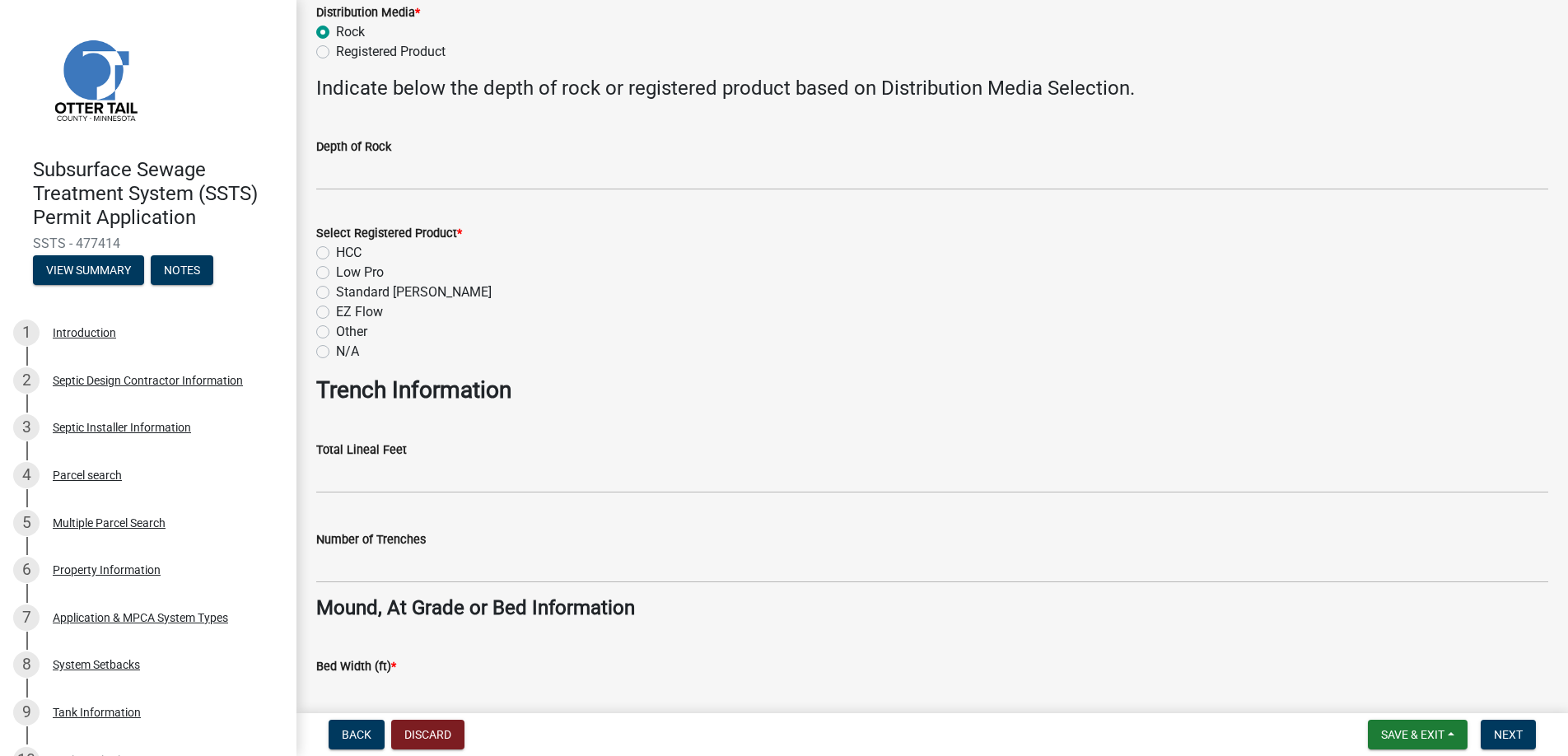
click at [336, 347] on label "N/A" at bounding box center [347, 352] width 23 height 19
click at [336, 347] on input "N/A" at bounding box center [341, 347] width 11 height 11
radio input "true"
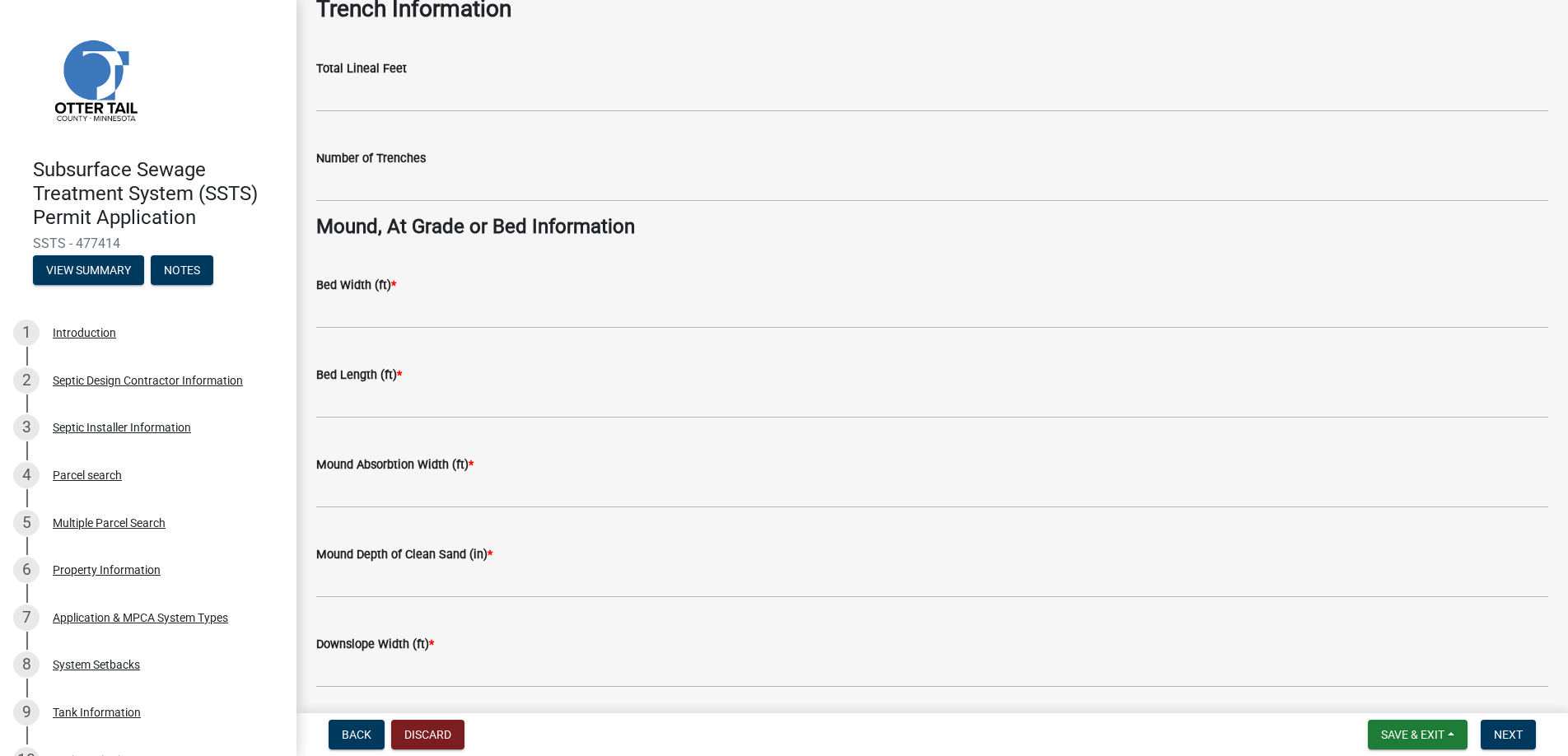
scroll to position [1071, 0]
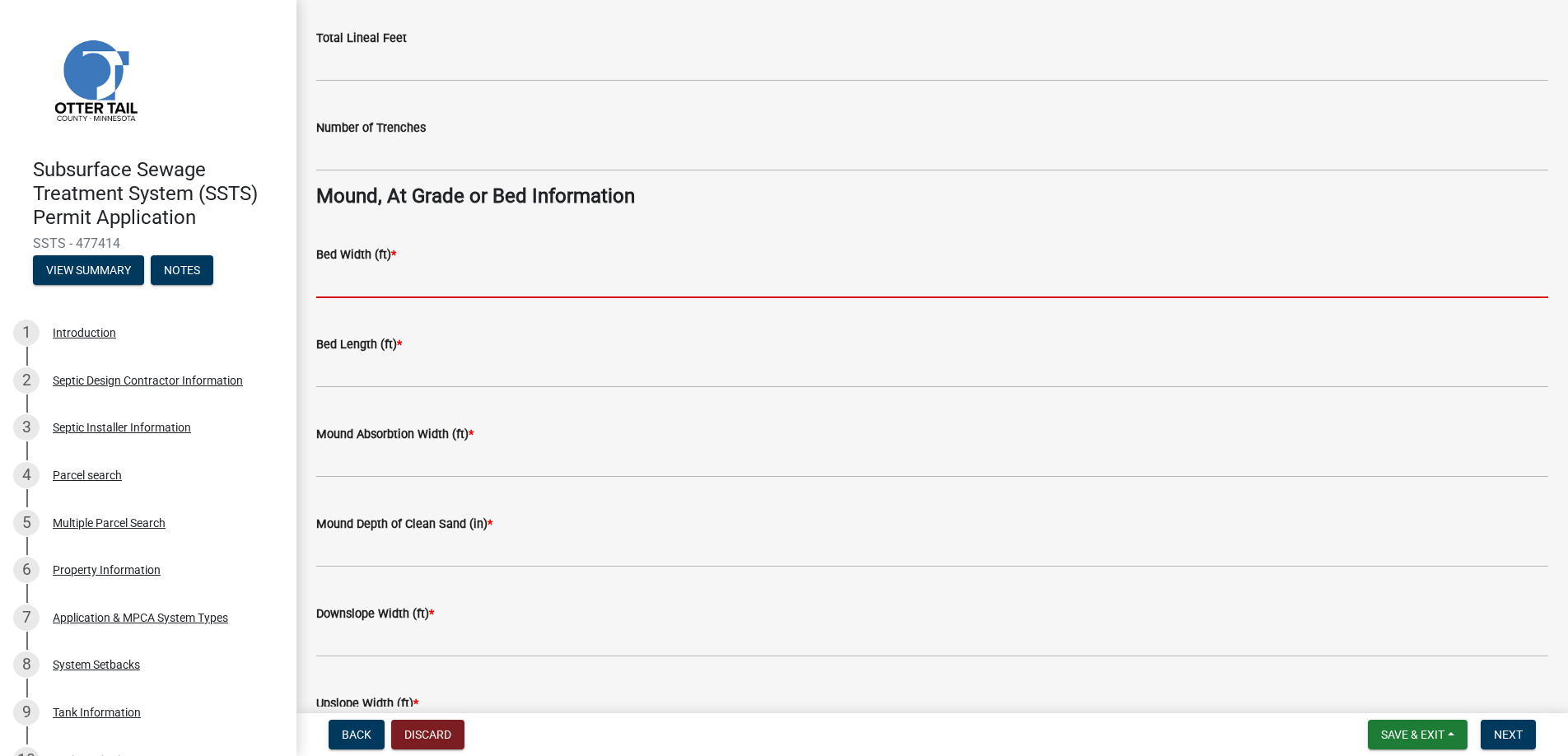
click at [367, 281] on input "Bed Width (ft) *" at bounding box center [933, 281] width 1232 height 33
type input "10"
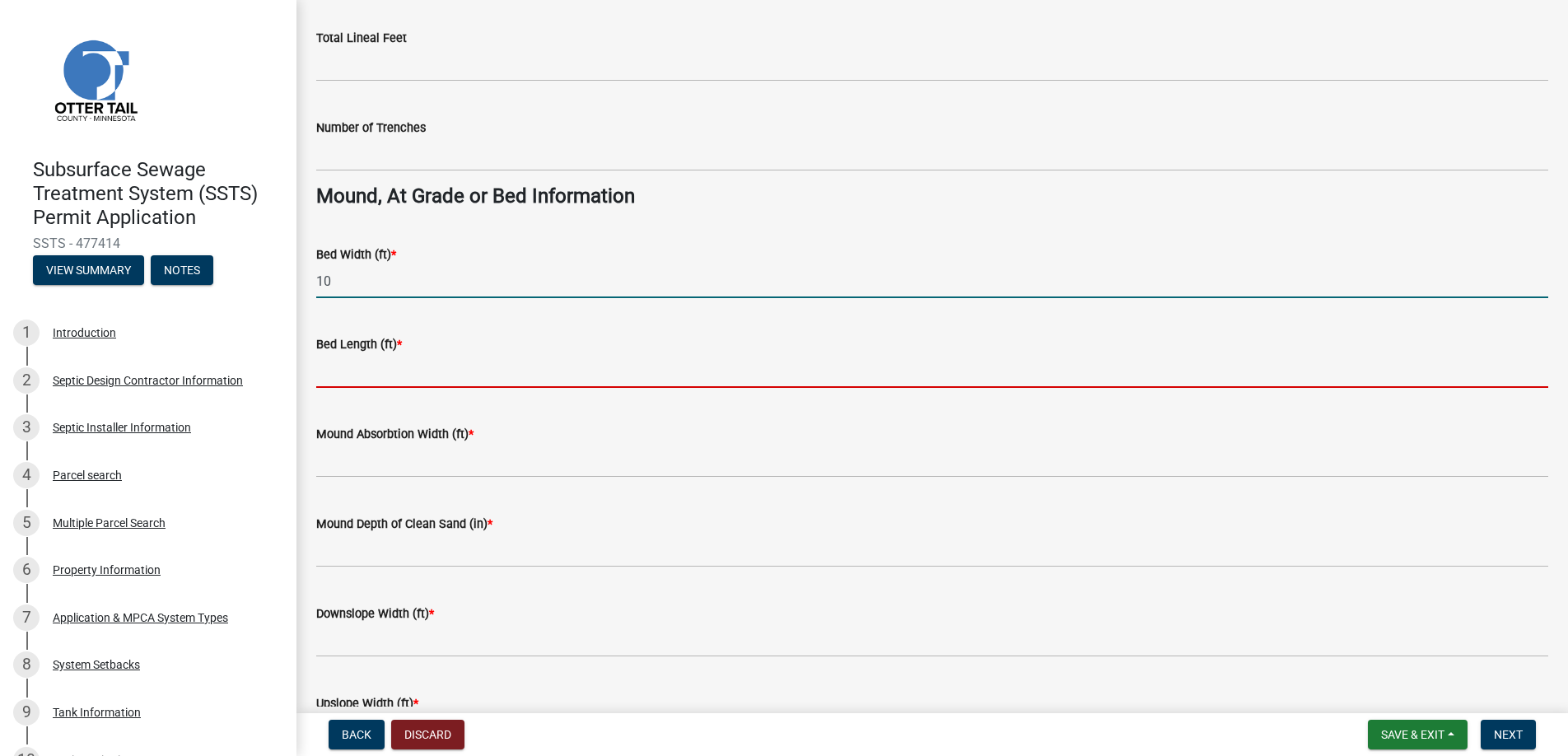
click at [380, 373] on input "Bed Length (ft) *" at bounding box center [933, 371] width 1232 height 33
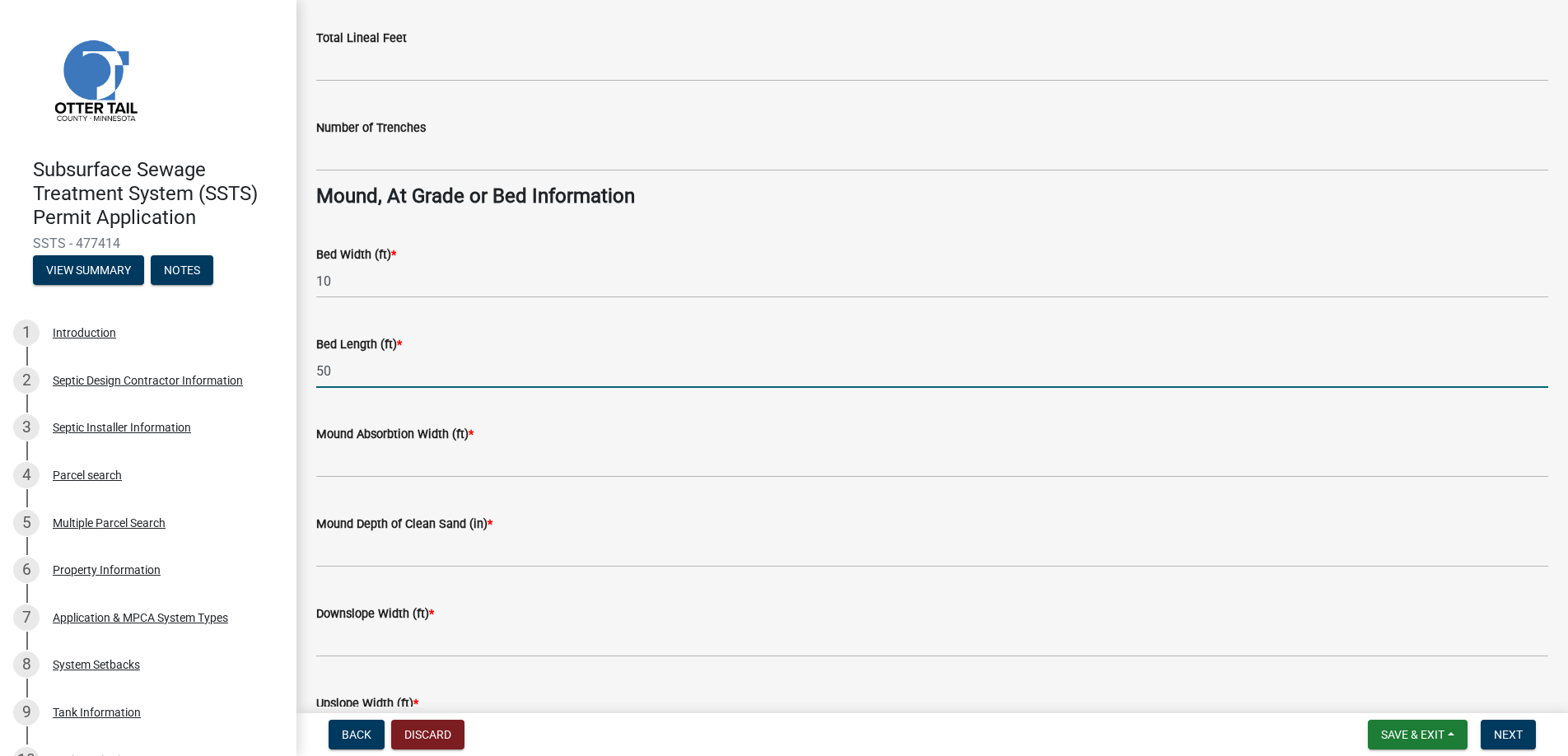
type input "50"
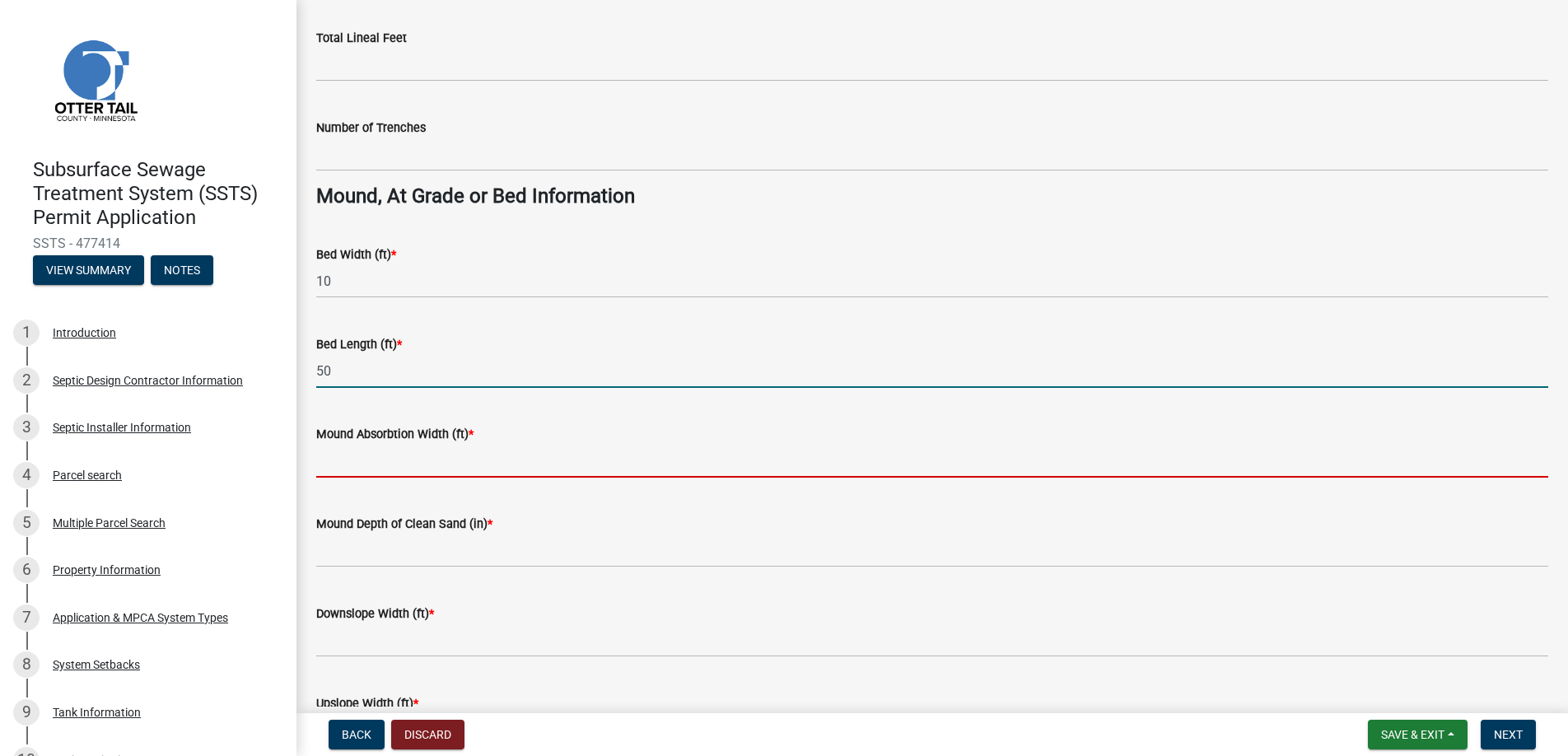
click at [363, 461] on input "Mound Absorbtion Width (ft) *" at bounding box center [933, 461] width 1232 height 33
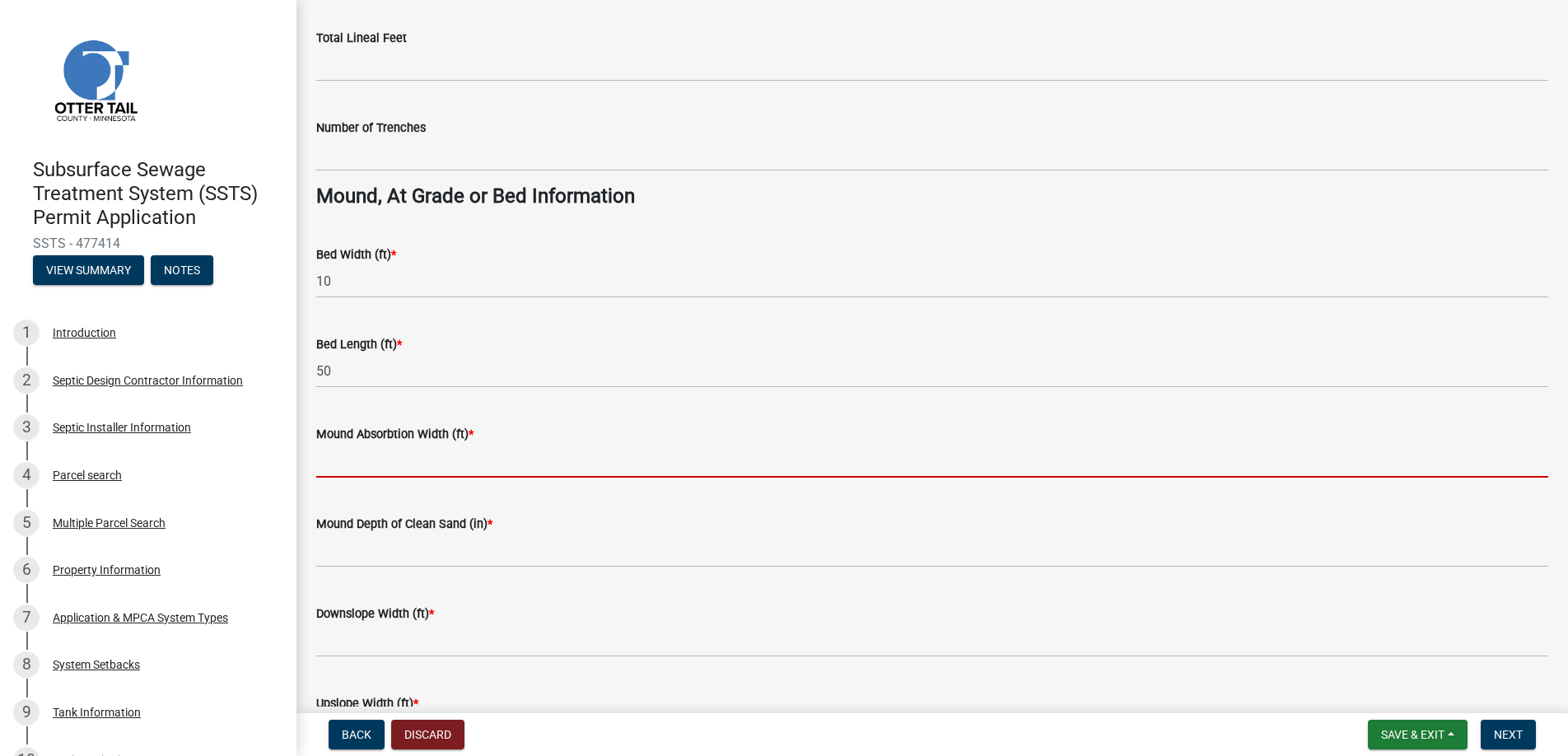
type input "15"
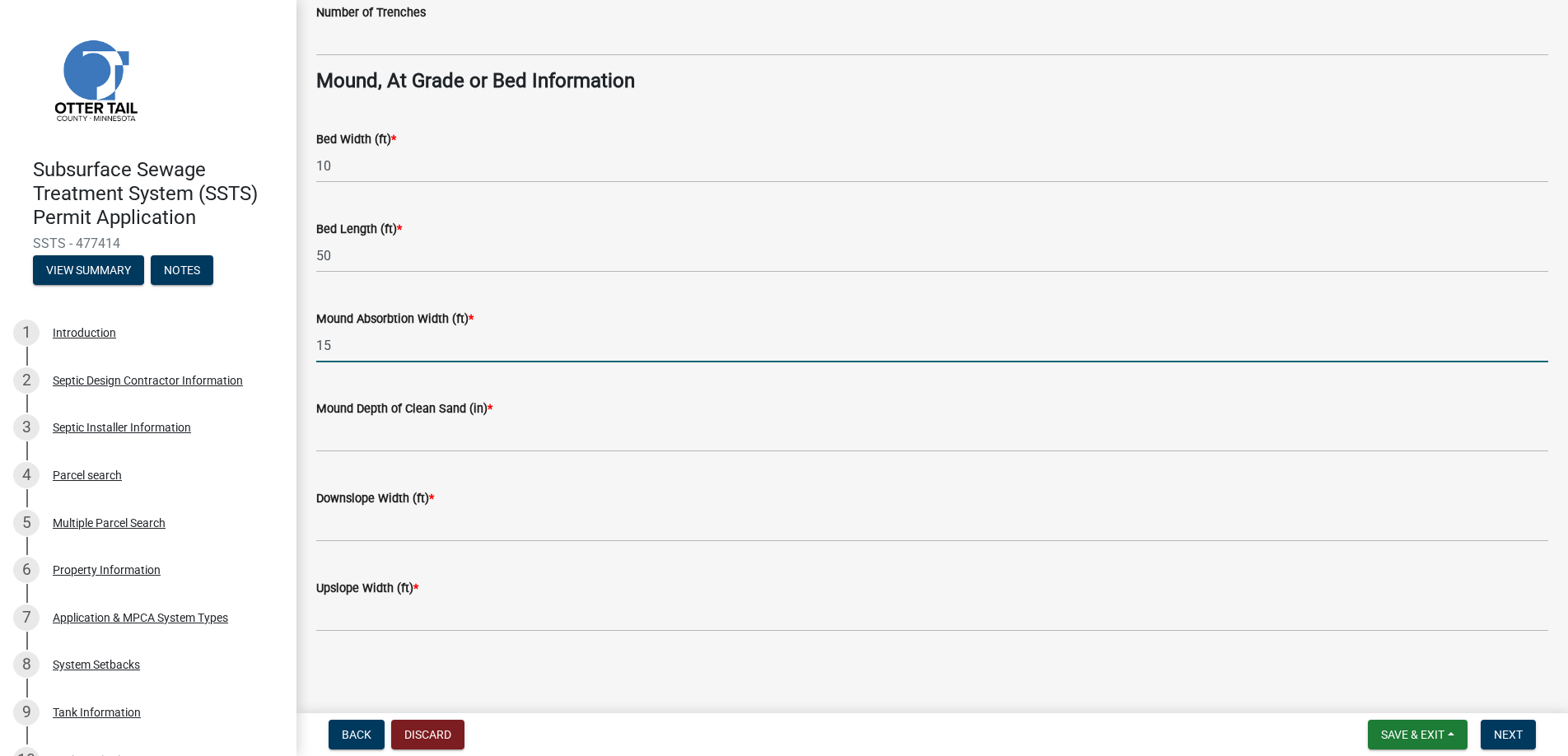
scroll to position [1189, 0]
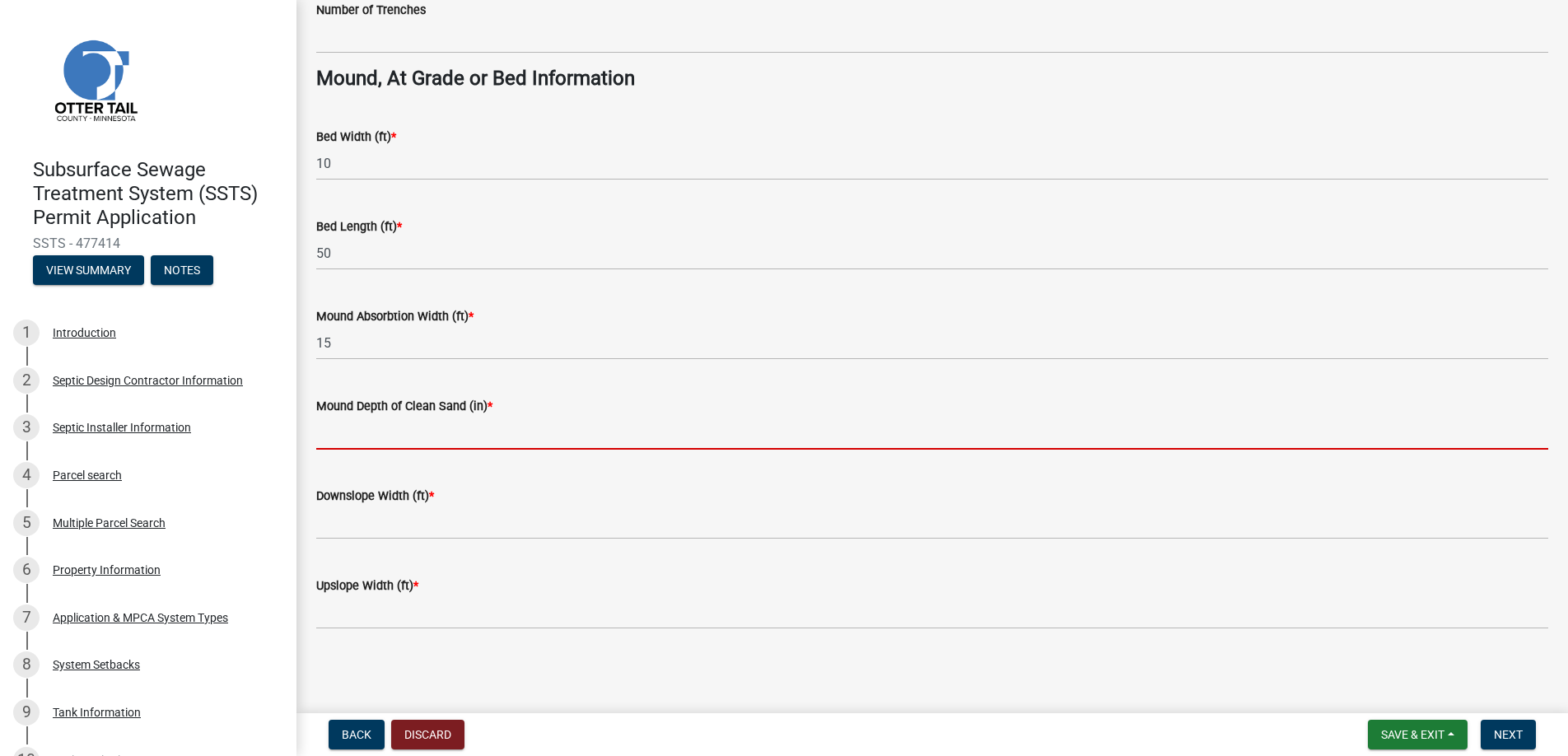
click at [367, 433] on input "Mound Depth of Clean Sand (in) *" at bounding box center [933, 433] width 1232 height 33
type input "14"
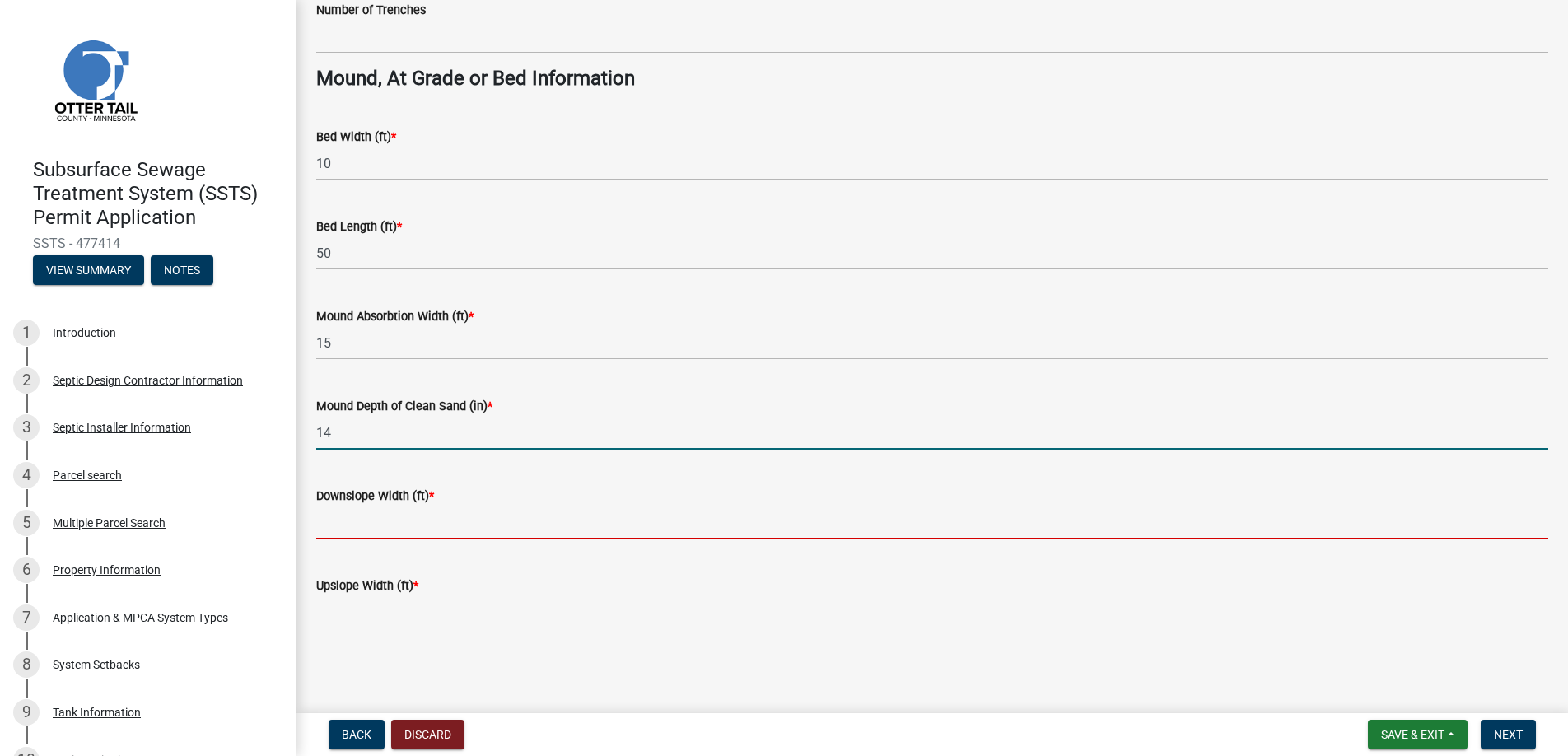
click at [346, 531] on input "Downslope Width (ft) *" at bounding box center [933, 522] width 1232 height 33
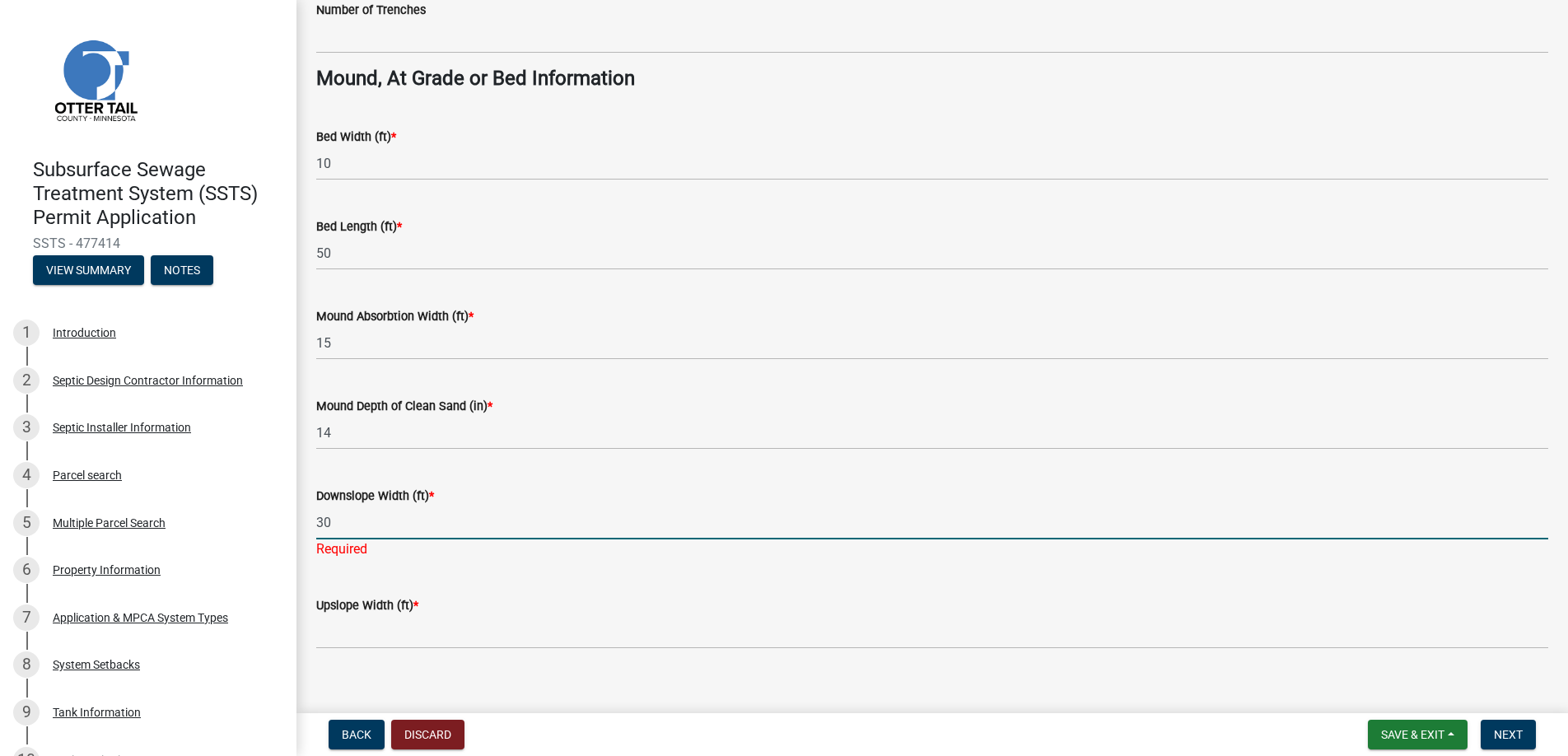
type input "30"
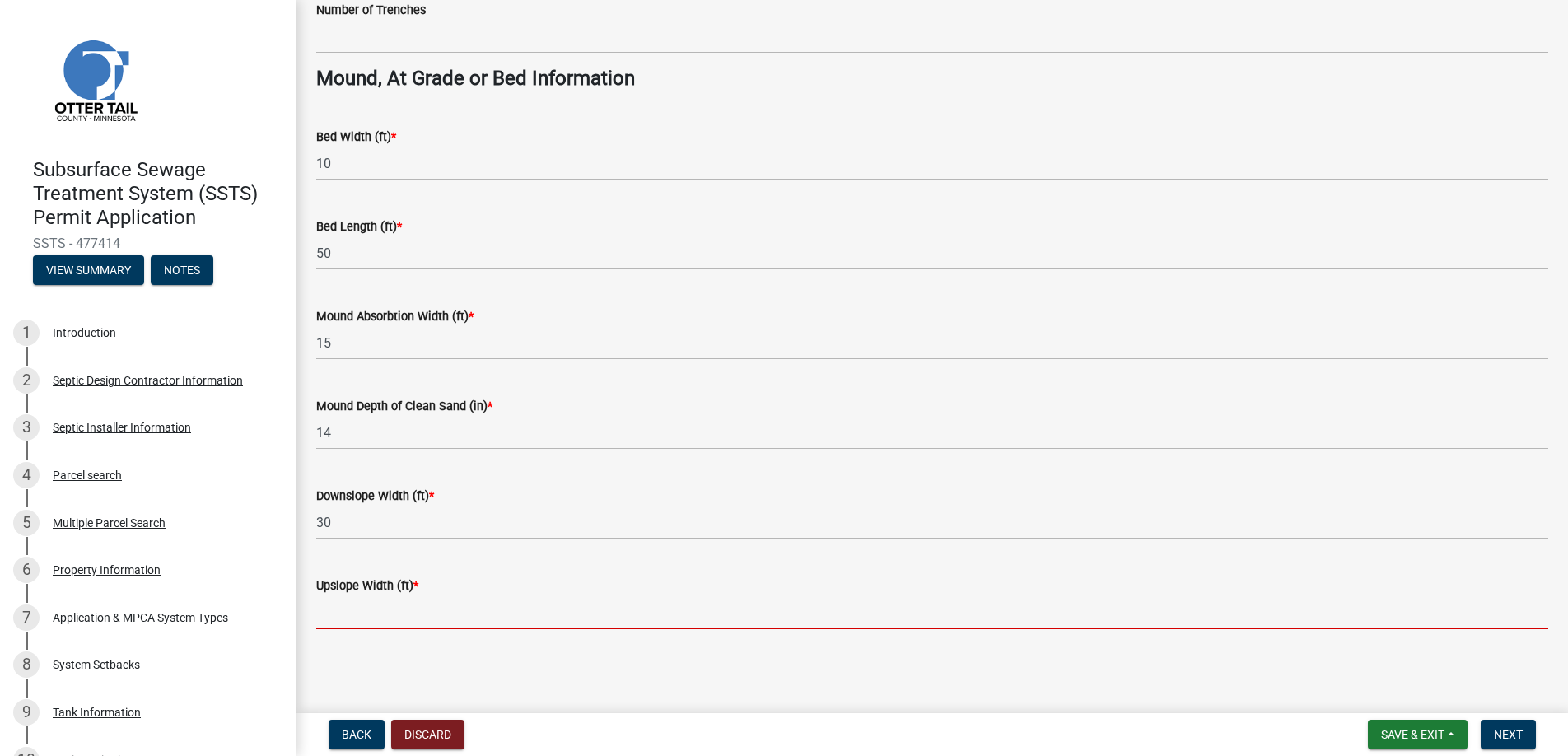
click at [402, 632] on wm-data-entity-input "Upslope Width (ft) *" at bounding box center [933, 598] width 1232 height 90
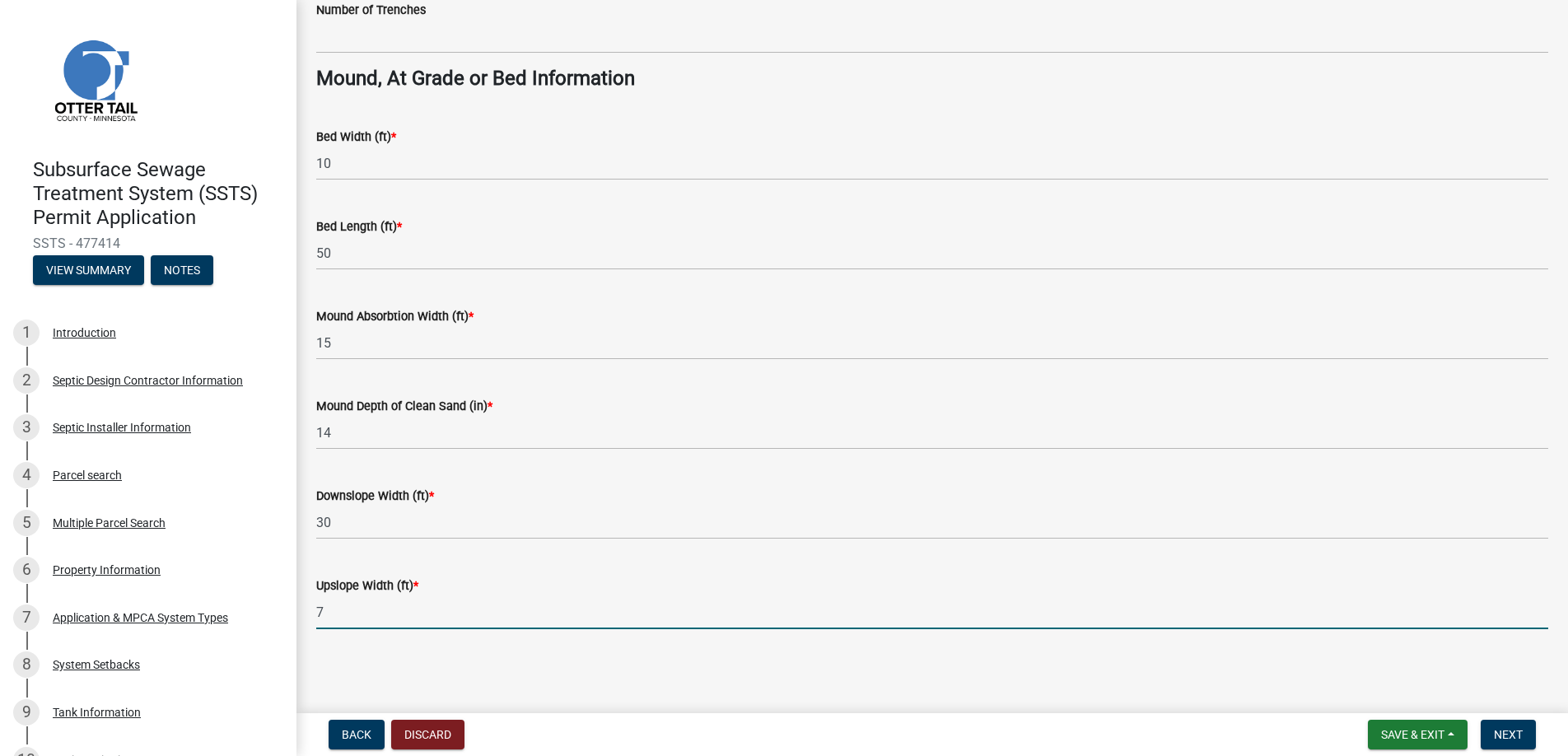
type input "7"
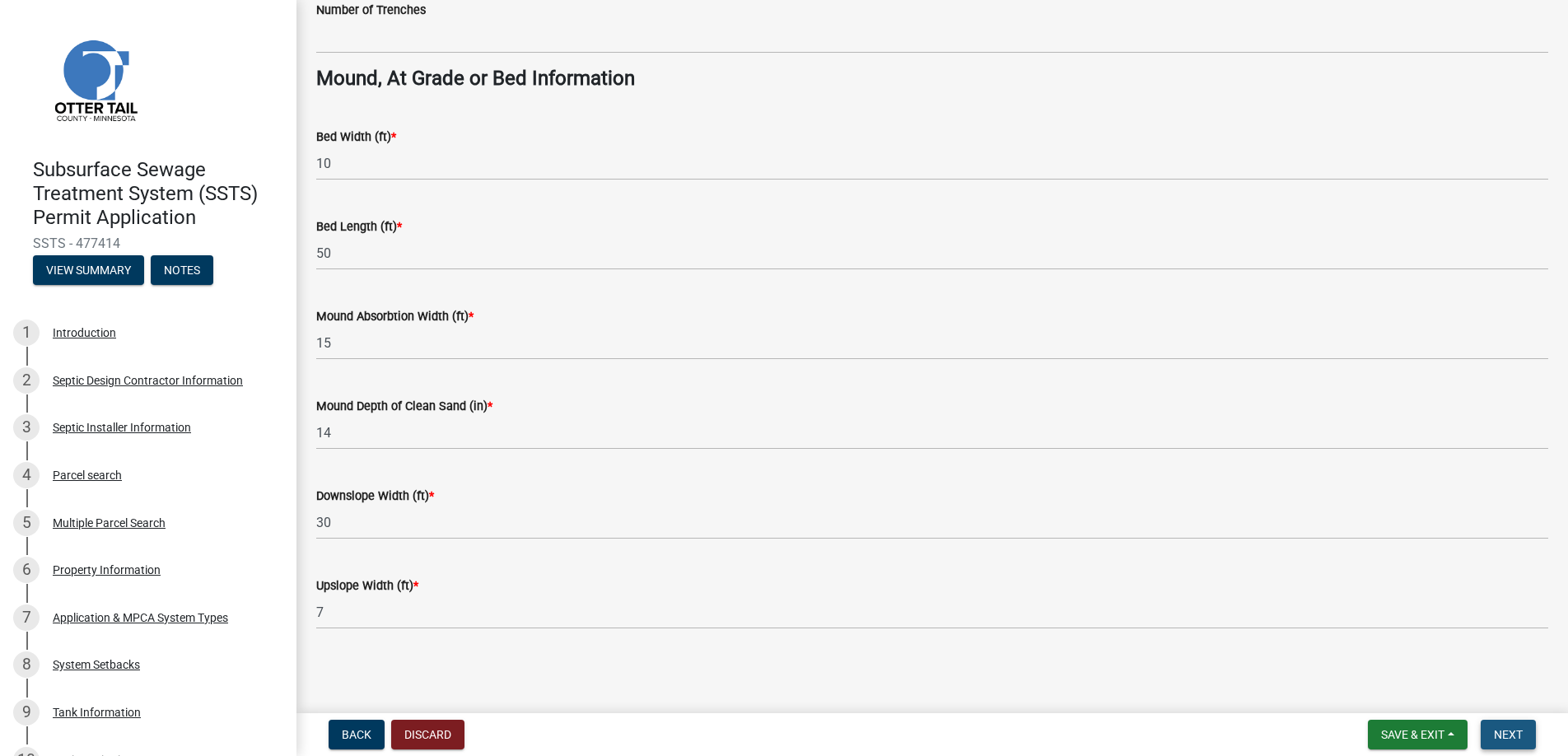
click at [1511, 730] on span "Next" at bounding box center [1508, 734] width 29 height 13
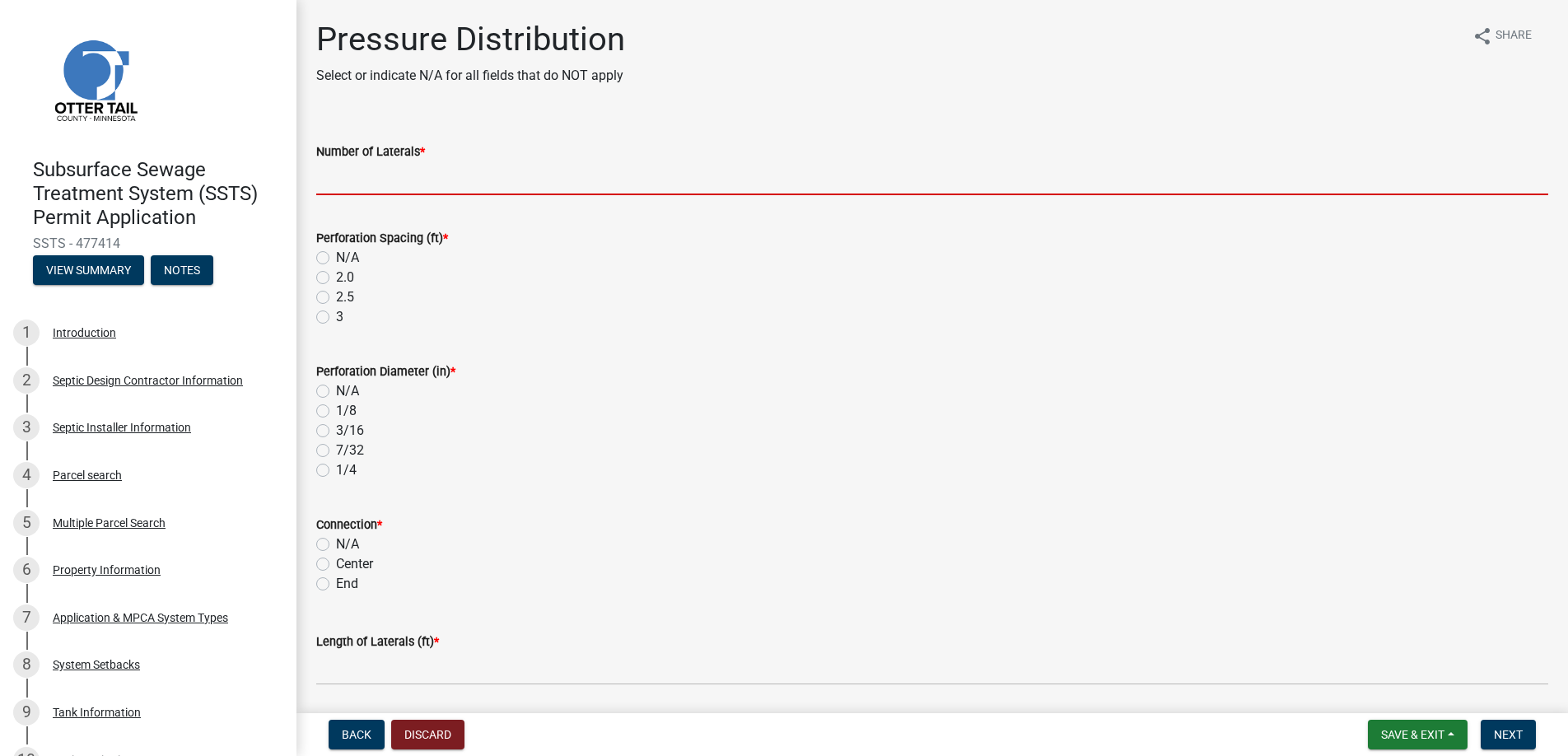
click at [387, 178] on input "Number of Laterals *" at bounding box center [933, 178] width 1232 height 33
type input "3"
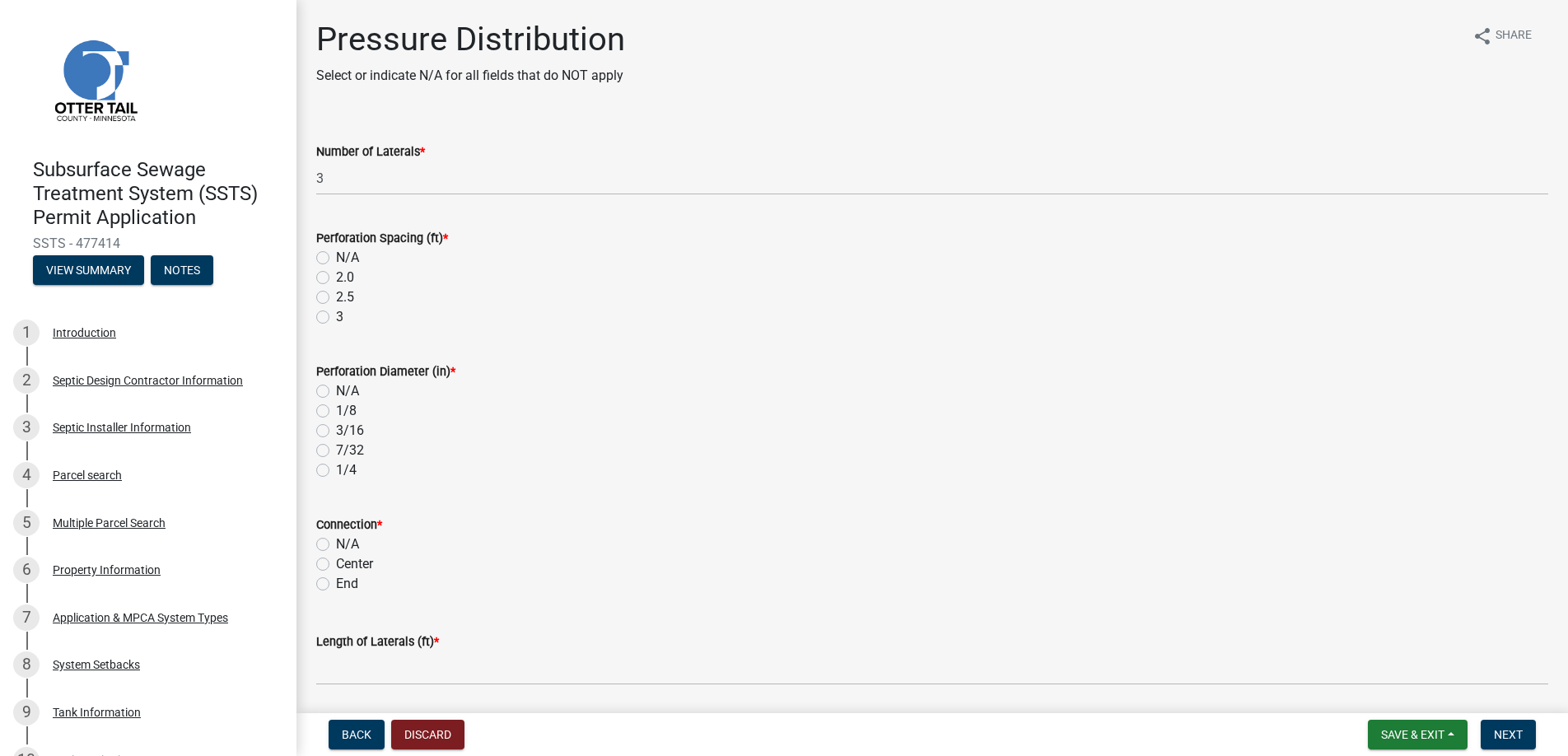
click at [336, 316] on label "3" at bounding box center [339, 317] width 7 height 19
click at [336, 316] on input "3" at bounding box center [341, 313] width 11 height 11
radio input "true"
click at [336, 469] on label "1/4" at bounding box center [345, 470] width 20 height 19
click at [336, 469] on input "1/4" at bounding box center [341, 466] width 11 height 11
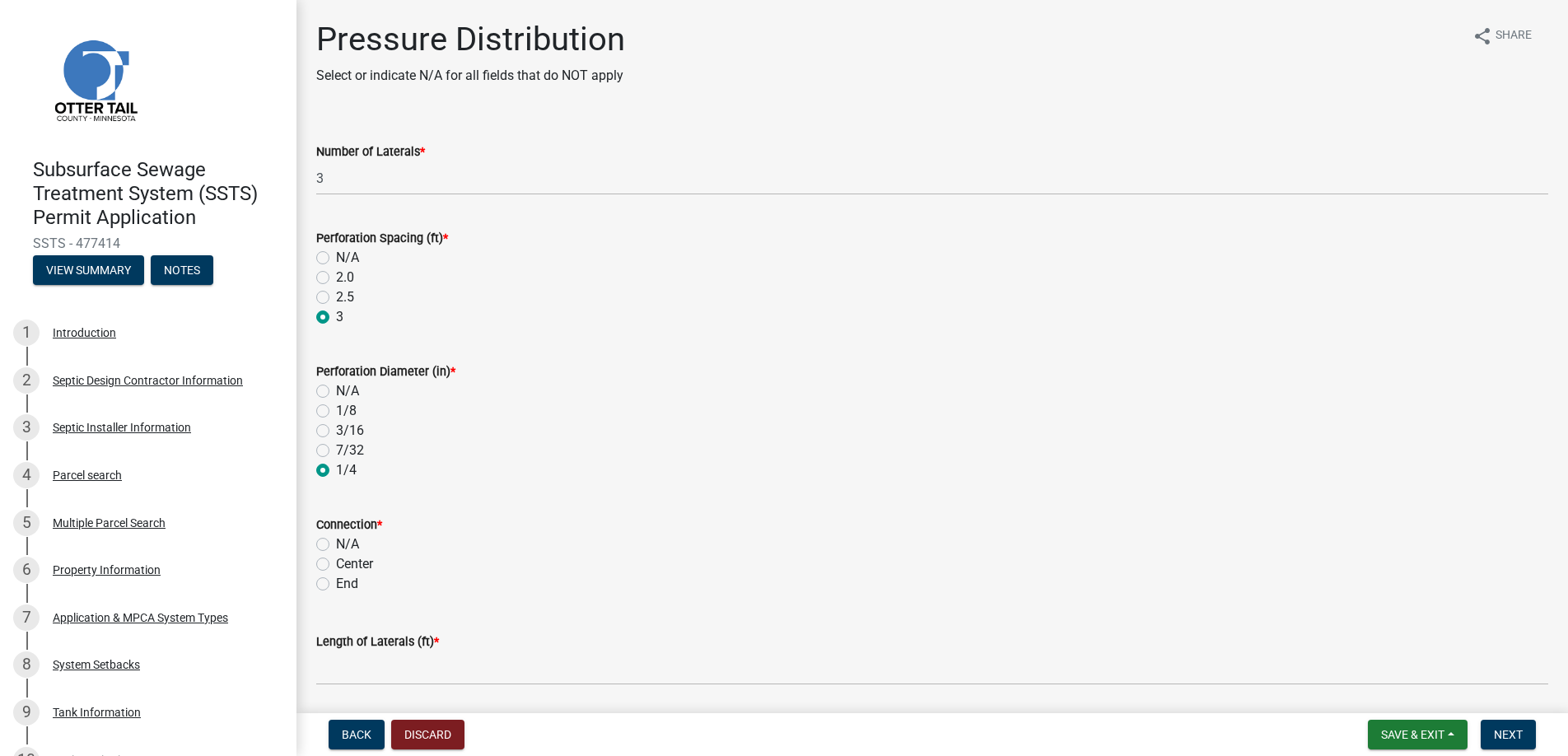
radio input "true"
click at [336, 583] on label "End" at bounding box center [346, 584] width 22 height 19
click at [336, 583] on input "End" at bounding box center [341, 579] width 11 height 11
radio input "true"
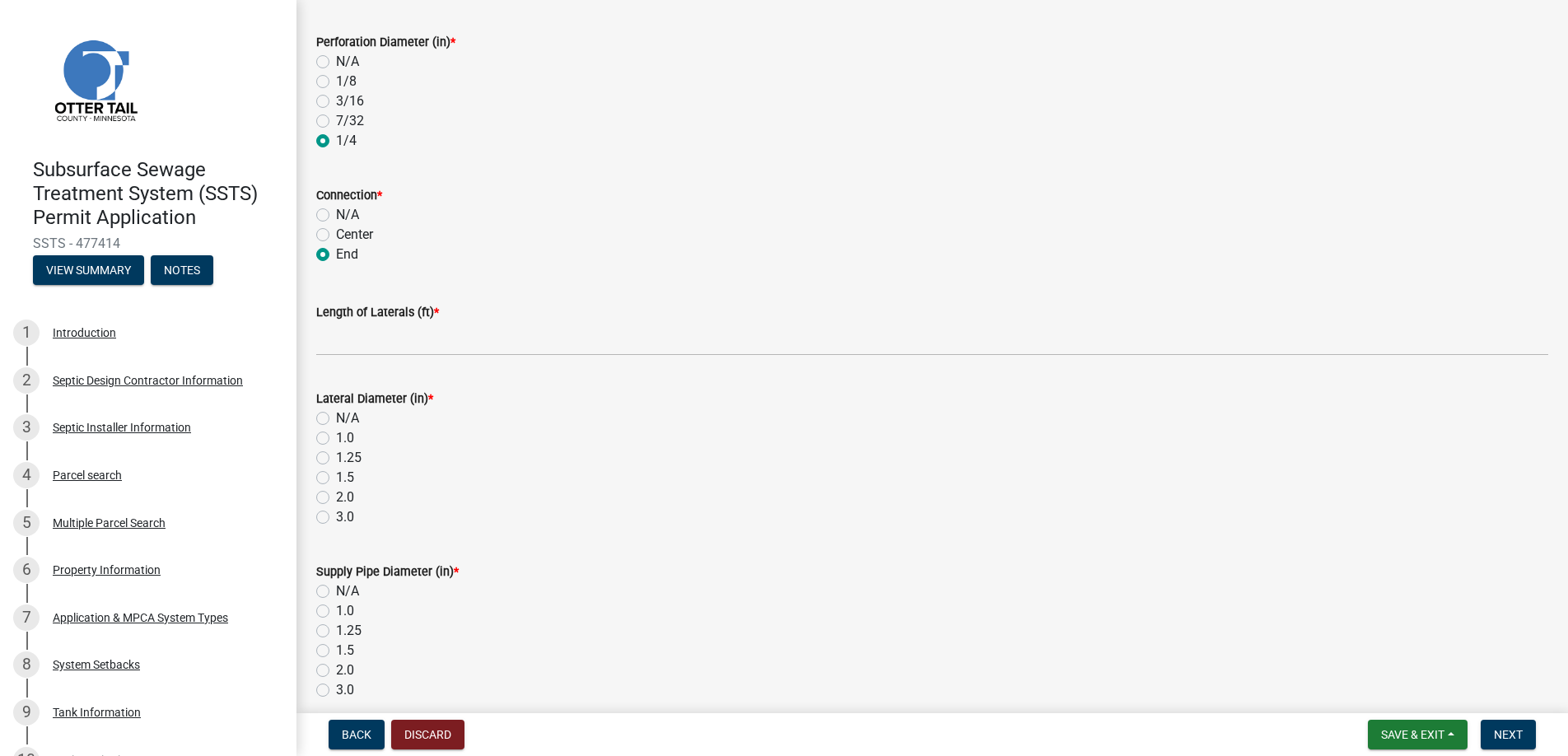
scroll to position [412, 0]
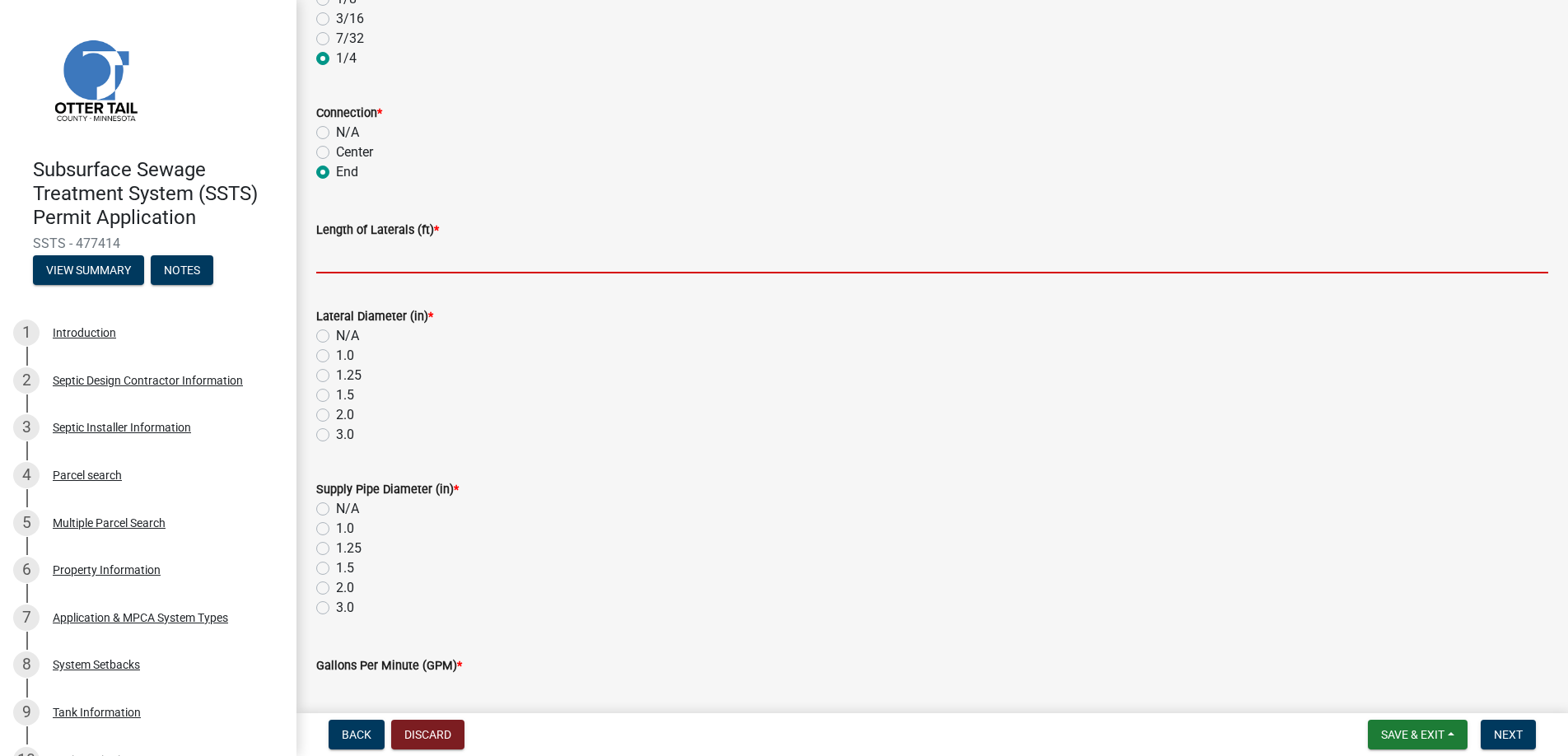
click at [379, 256] on input "Length of Laterals (ft) *" at bounding box center [933, 257] width 1232 height 33
type input "48"
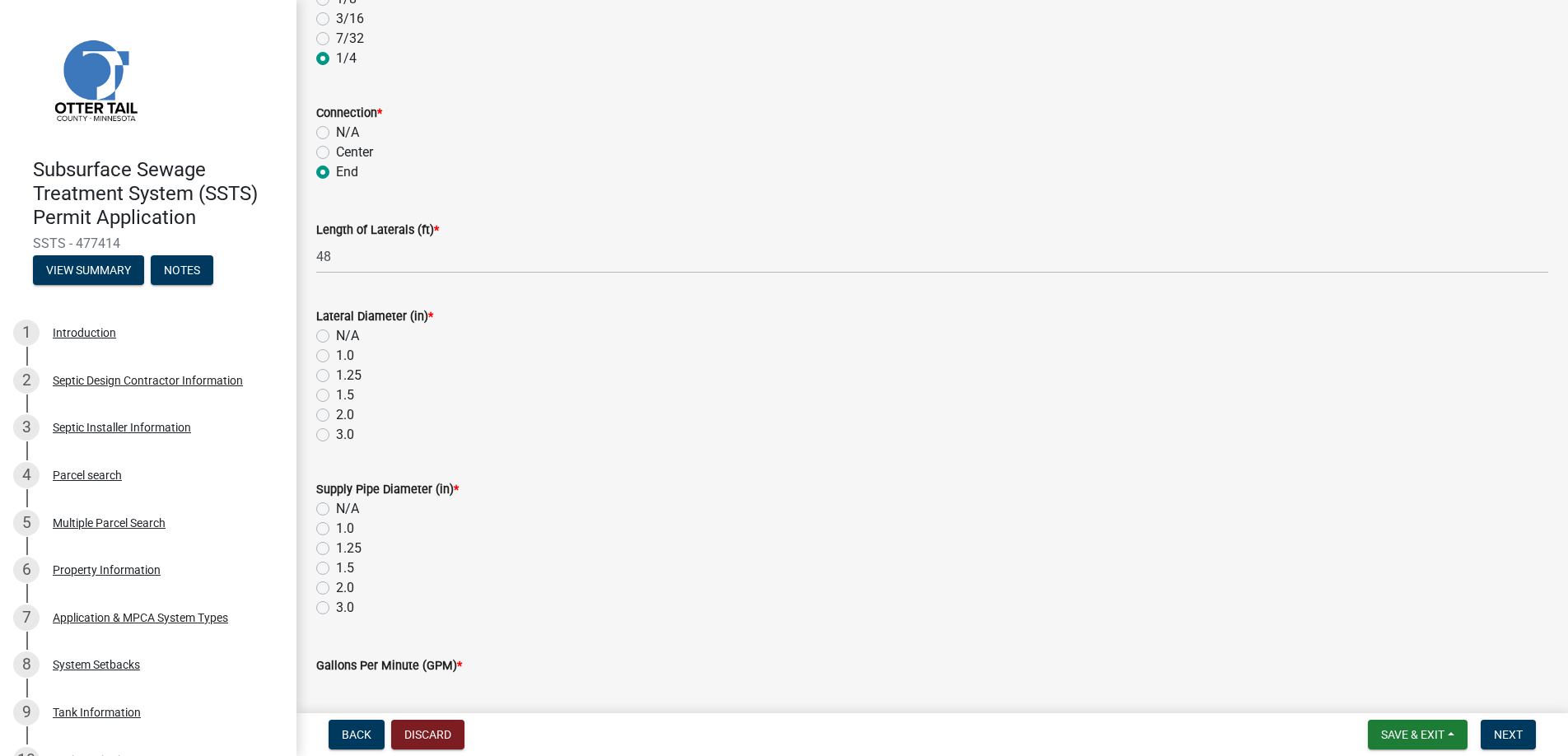
click at [336, 414] on label "2.0" at bounding box center [345, 415] width 18 height 19
click at [336, 414] on input "2.0" at bounding box center [341, 411] width 11 height 11
radio input "true"
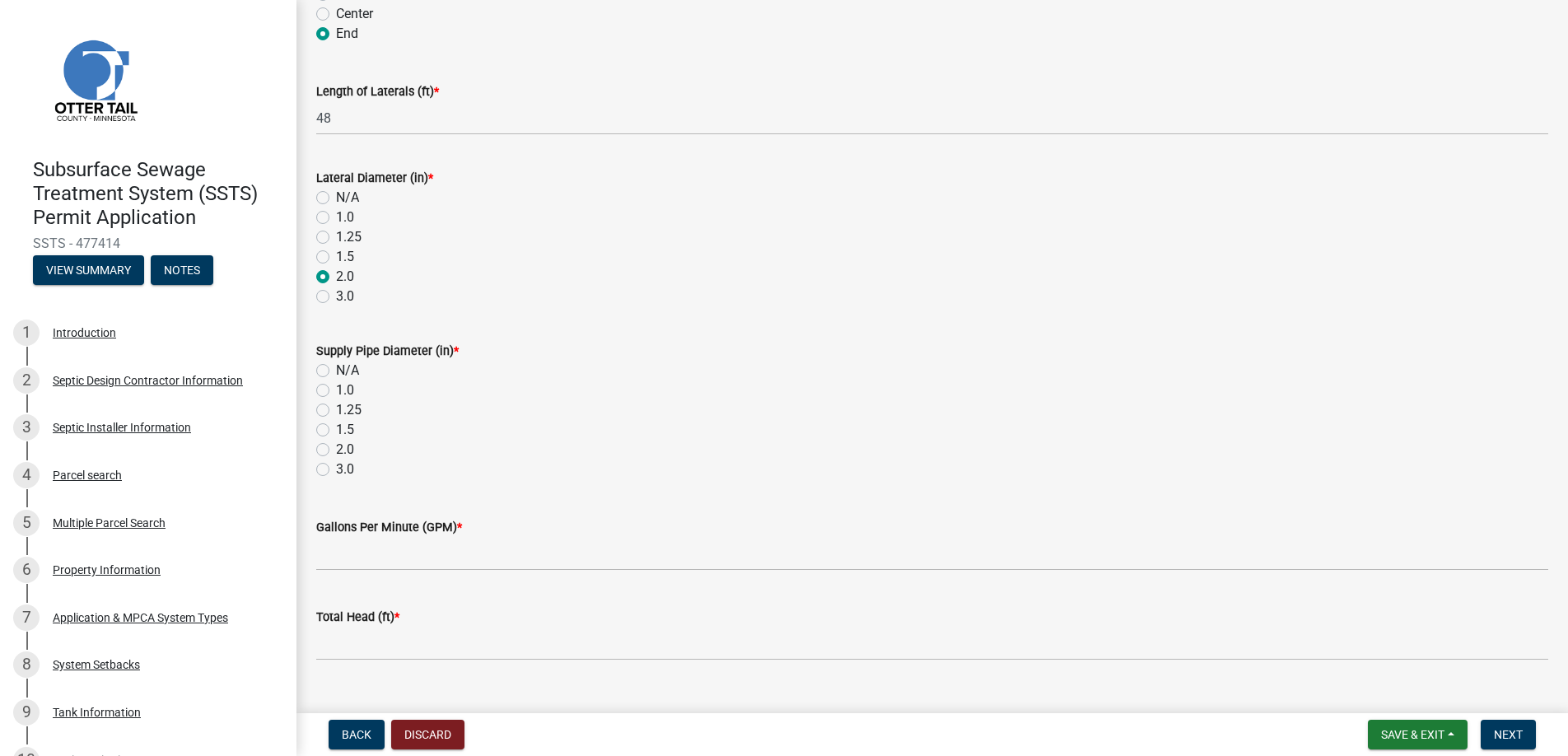
scroll to position [577, 0]
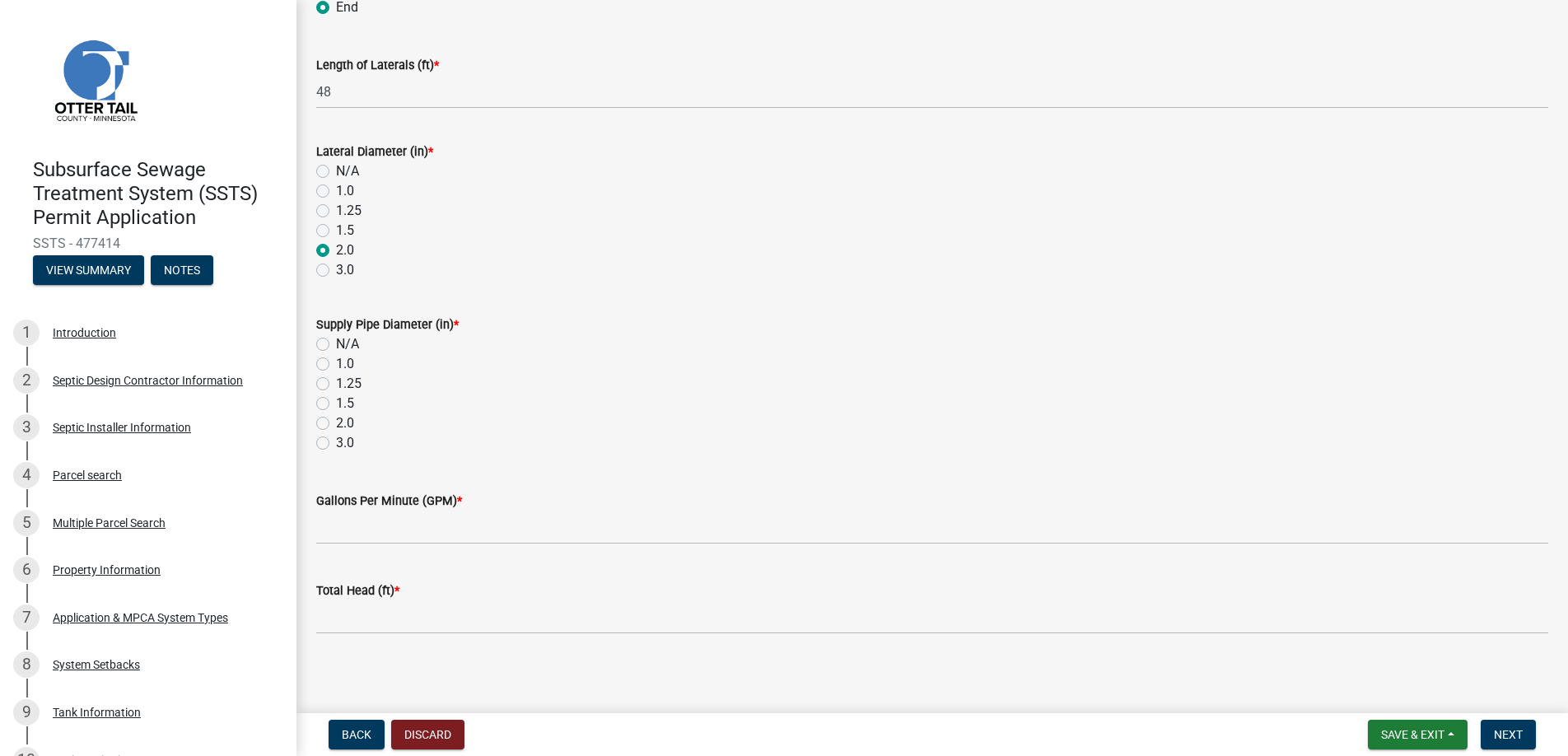
click at [336, 420] on label "2.0" at bounding box center [345, 423] width 18 height 19
click at [336, 420] on input "2.0" at bounding box center [341, 418] width 11 height 11
radio input "true"
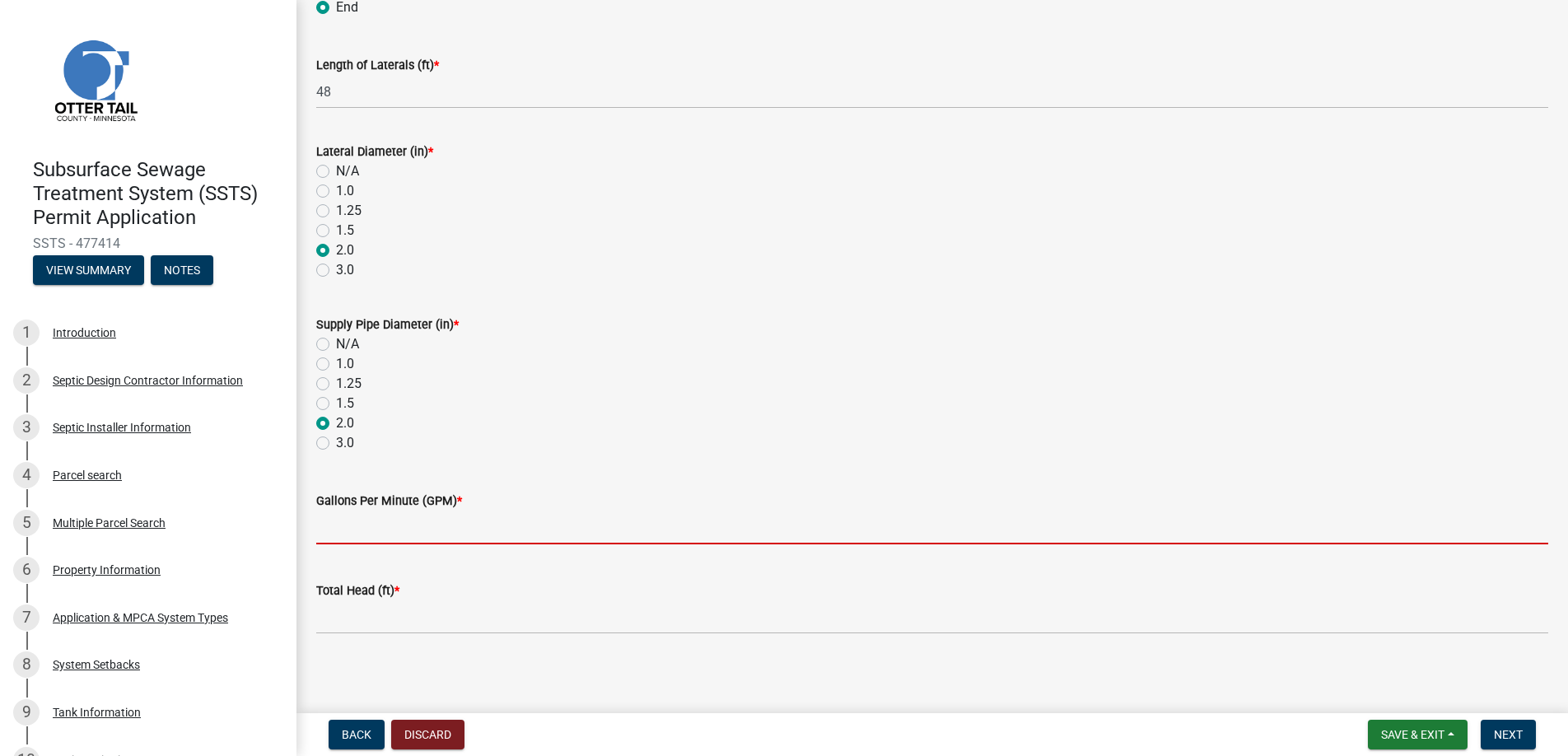
click at [370, 528] on input "Gallons Per Minute (GPM) *" at bounding box center [933, 527] width 1232 height 33
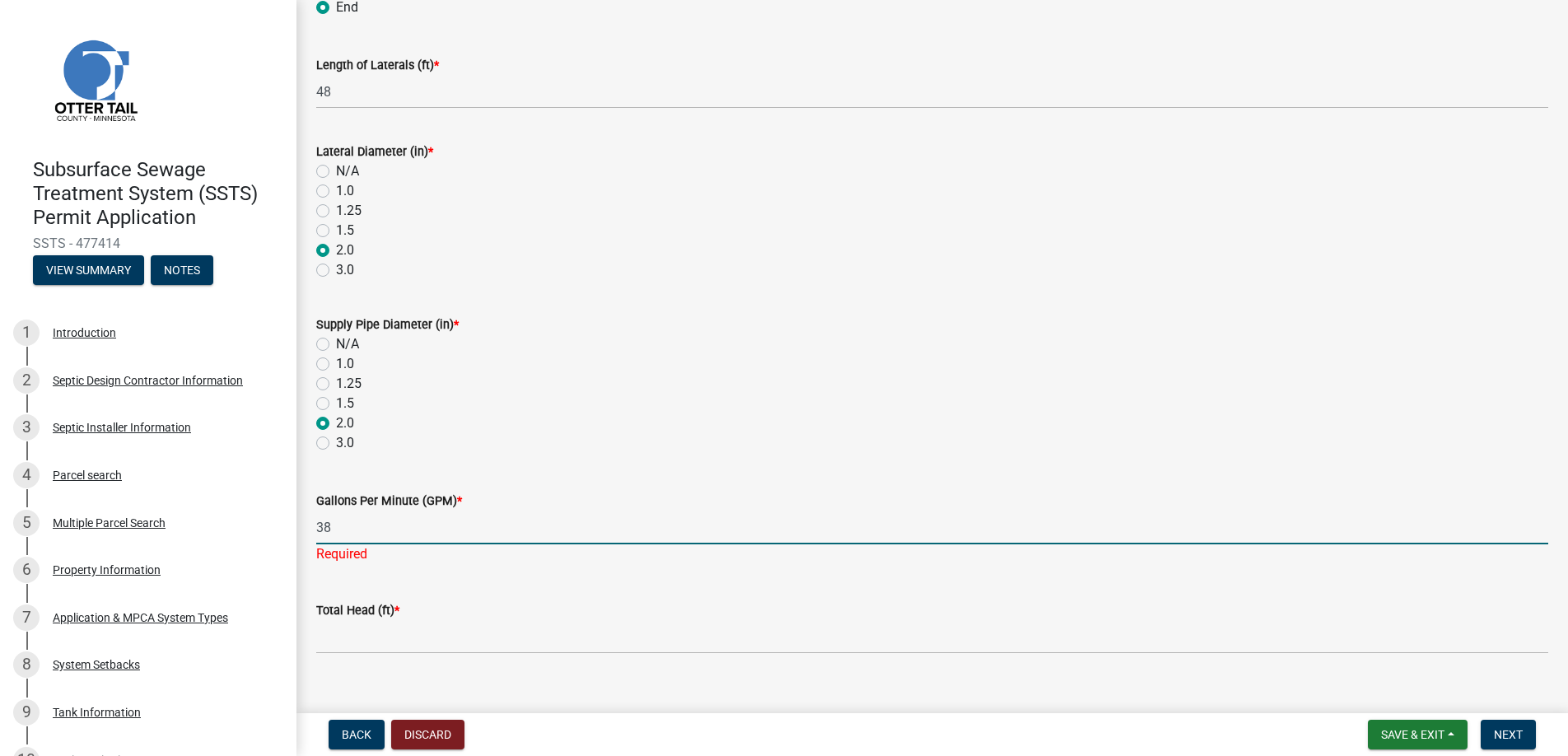
type input "38"
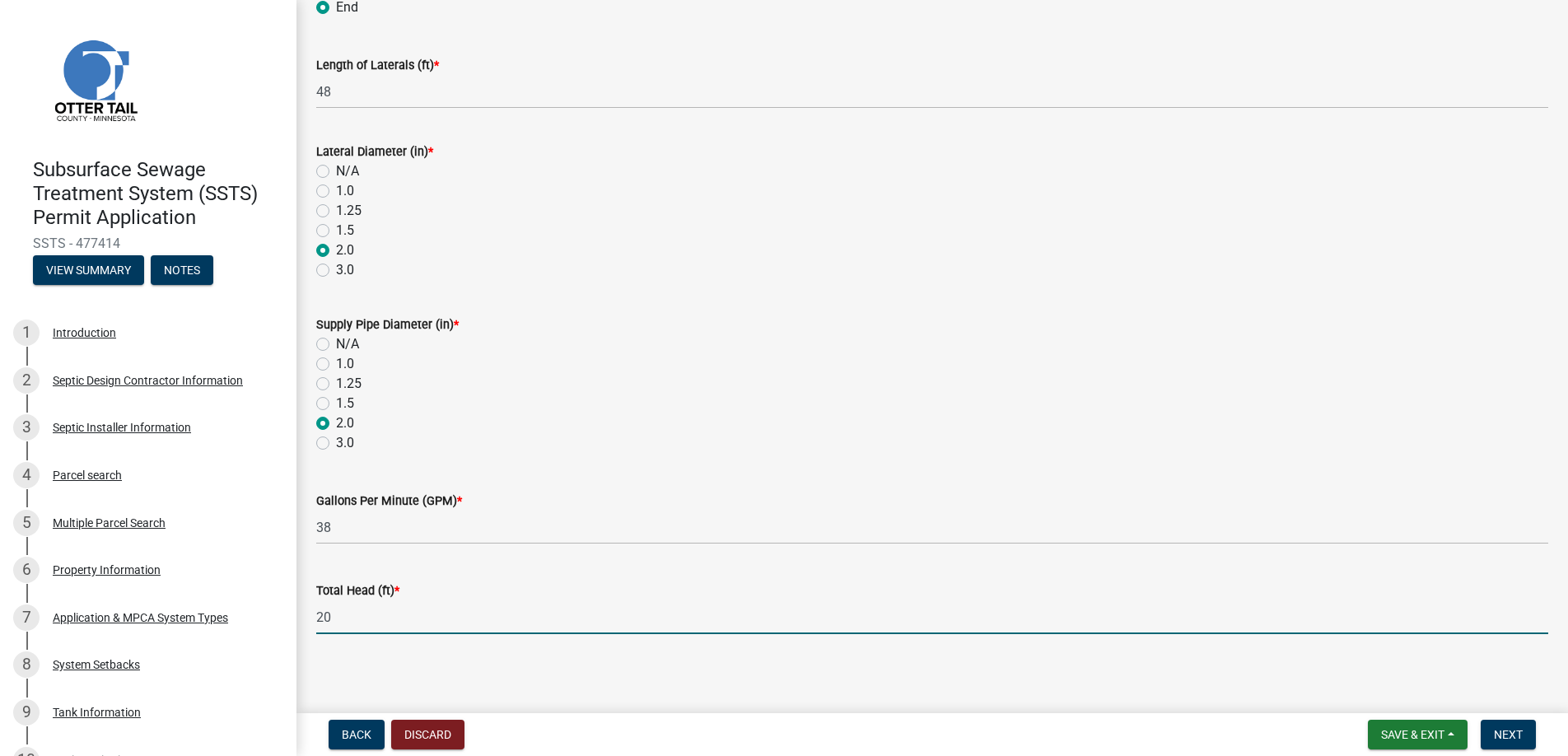
type input "20"
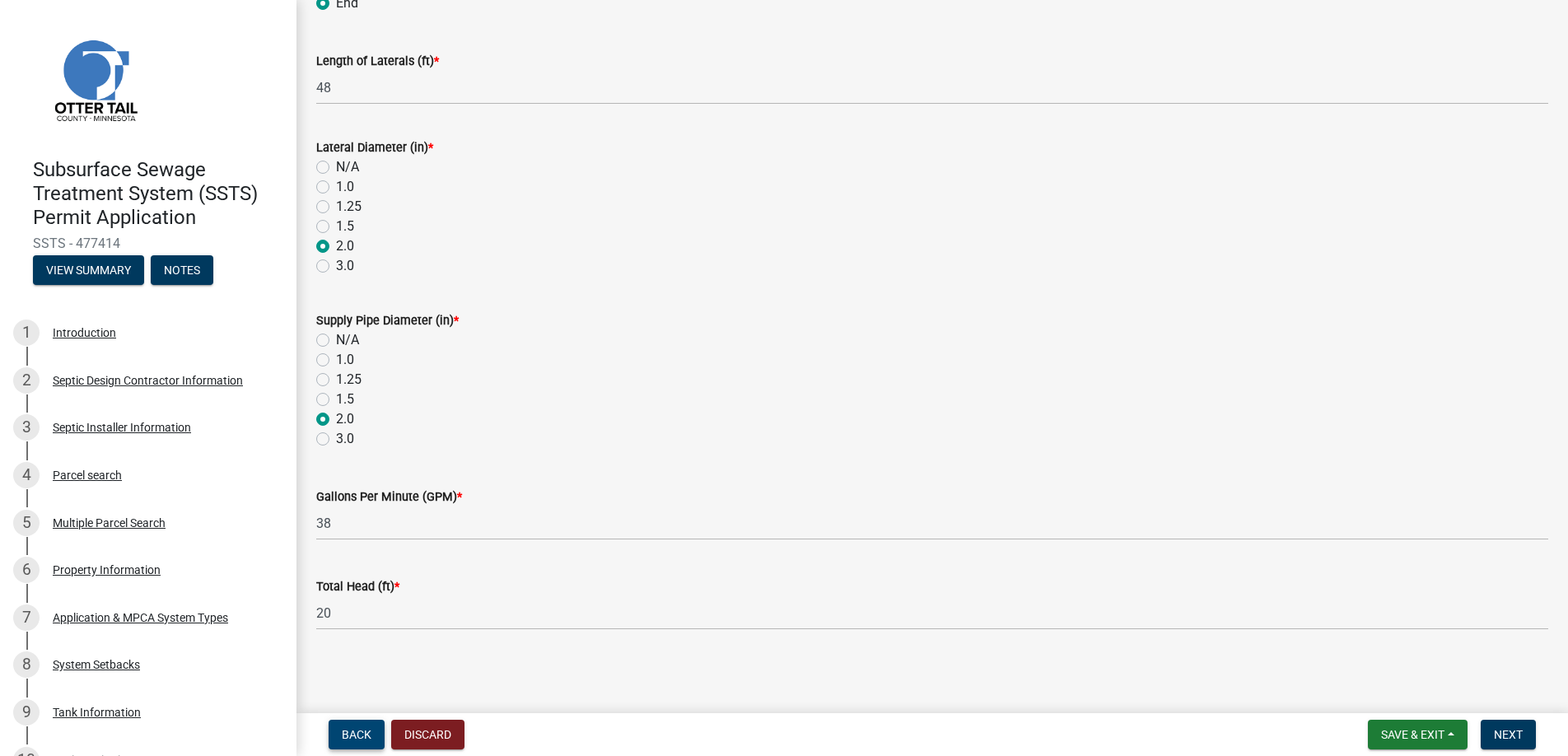
scroll to position [582, 0]
click at [1507, 728] on span "Next" at bounding box center [1508, 734] width 29 height 13
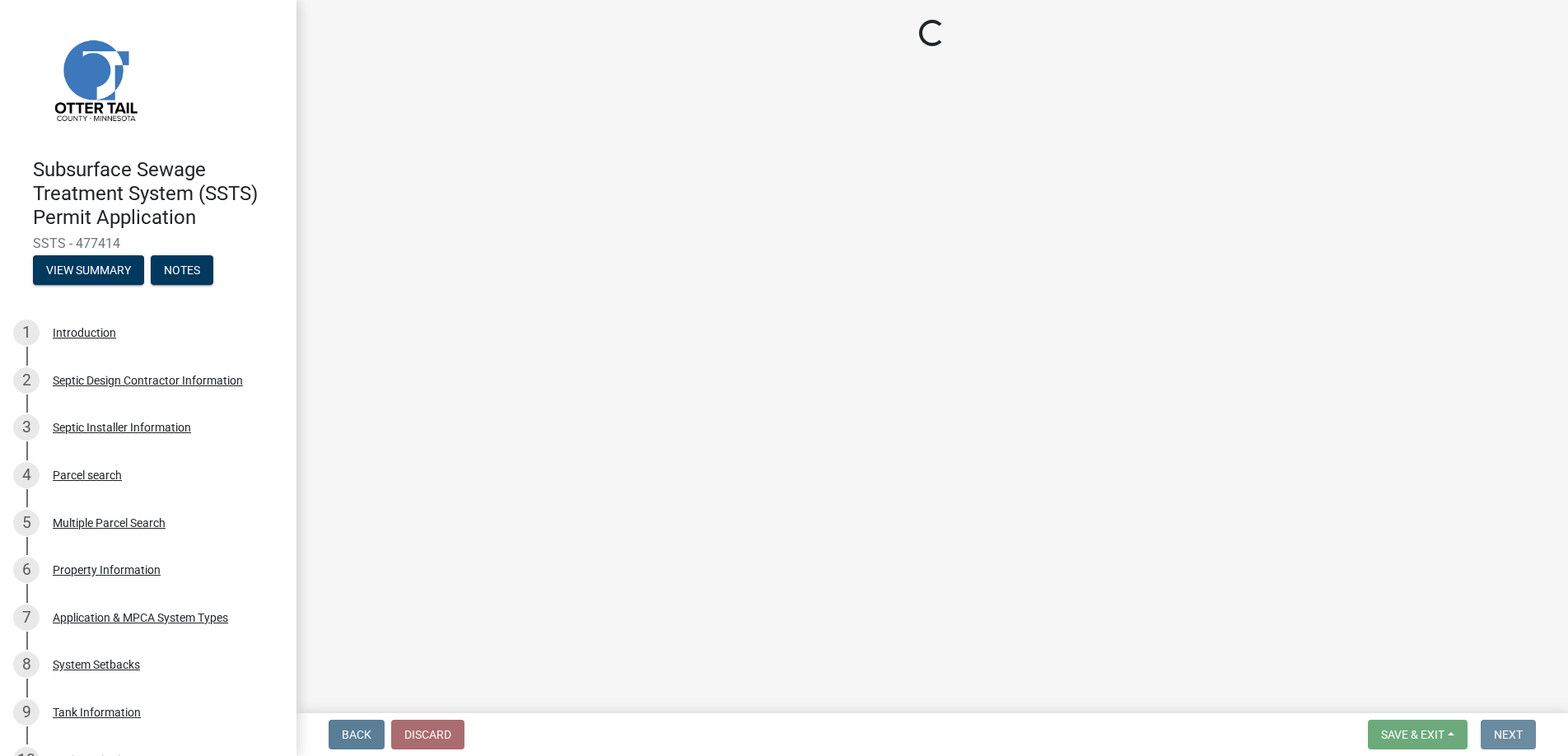
scroll to position [0, 0]
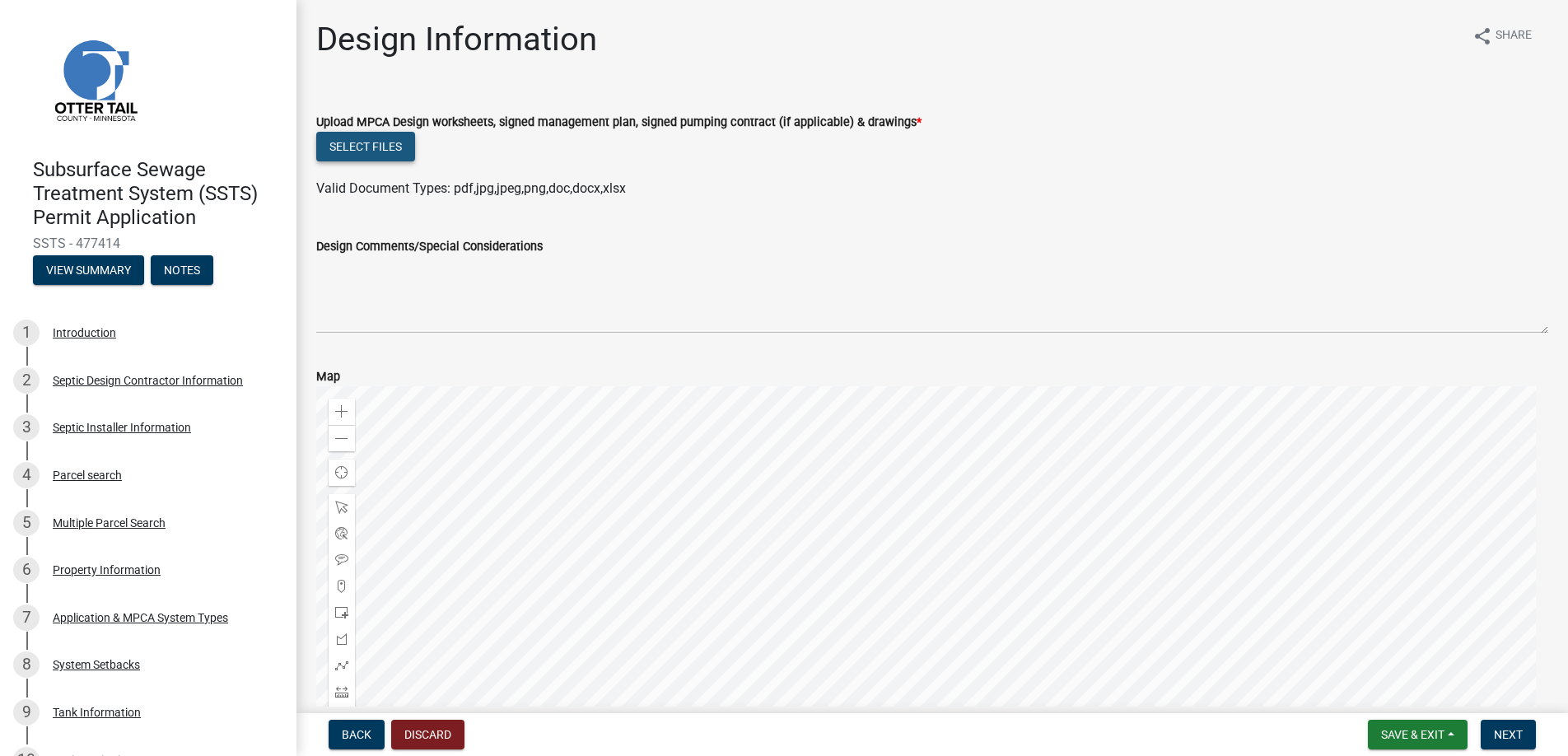
click at [375, 145] on button "Select files" at bounding box center [366, 147] width 98 height 30
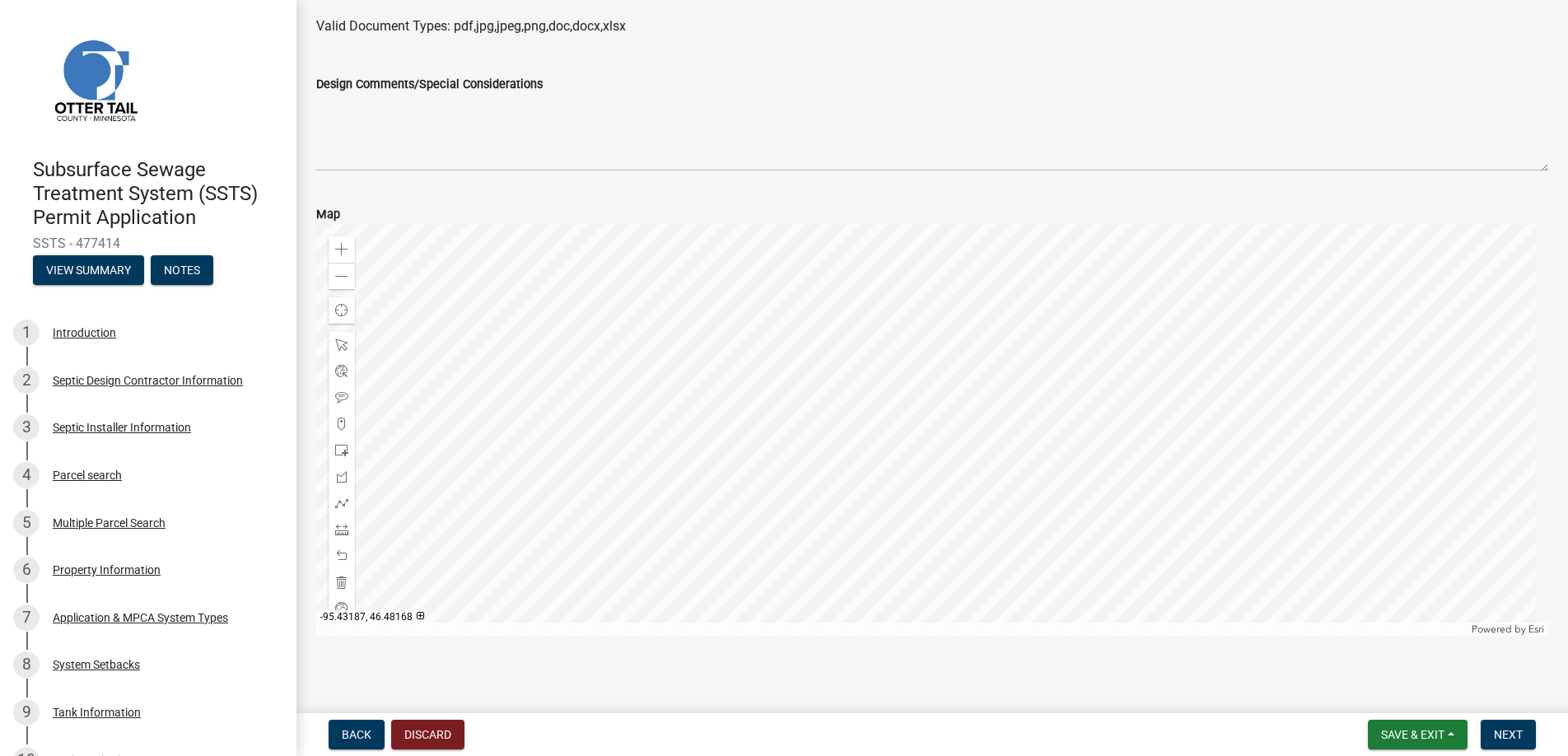
scroll to position [471, 0]
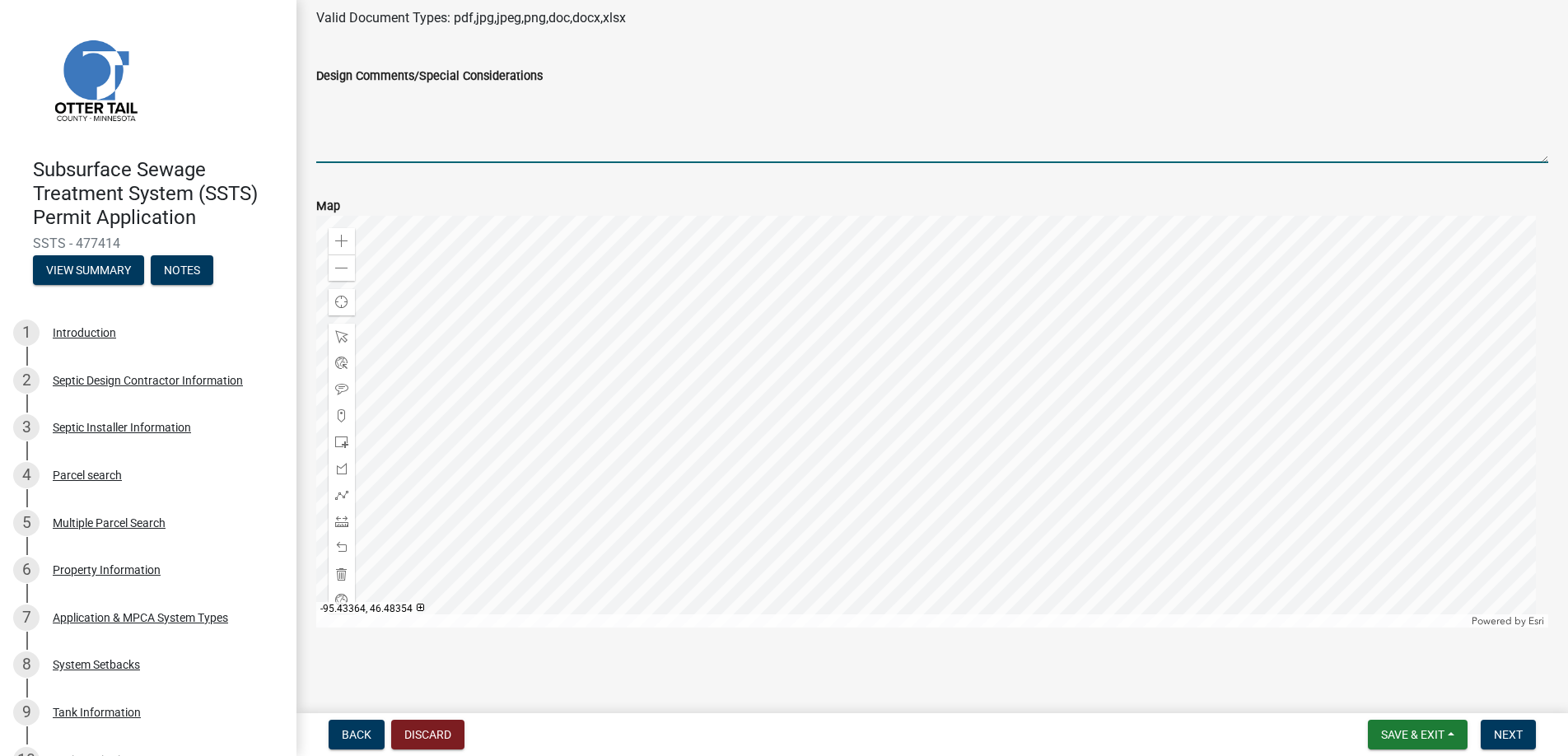
click at [352, 122] on textarea "Design Comments/Special Considerations" at bounding box center [933, 124] width 1232 height 77
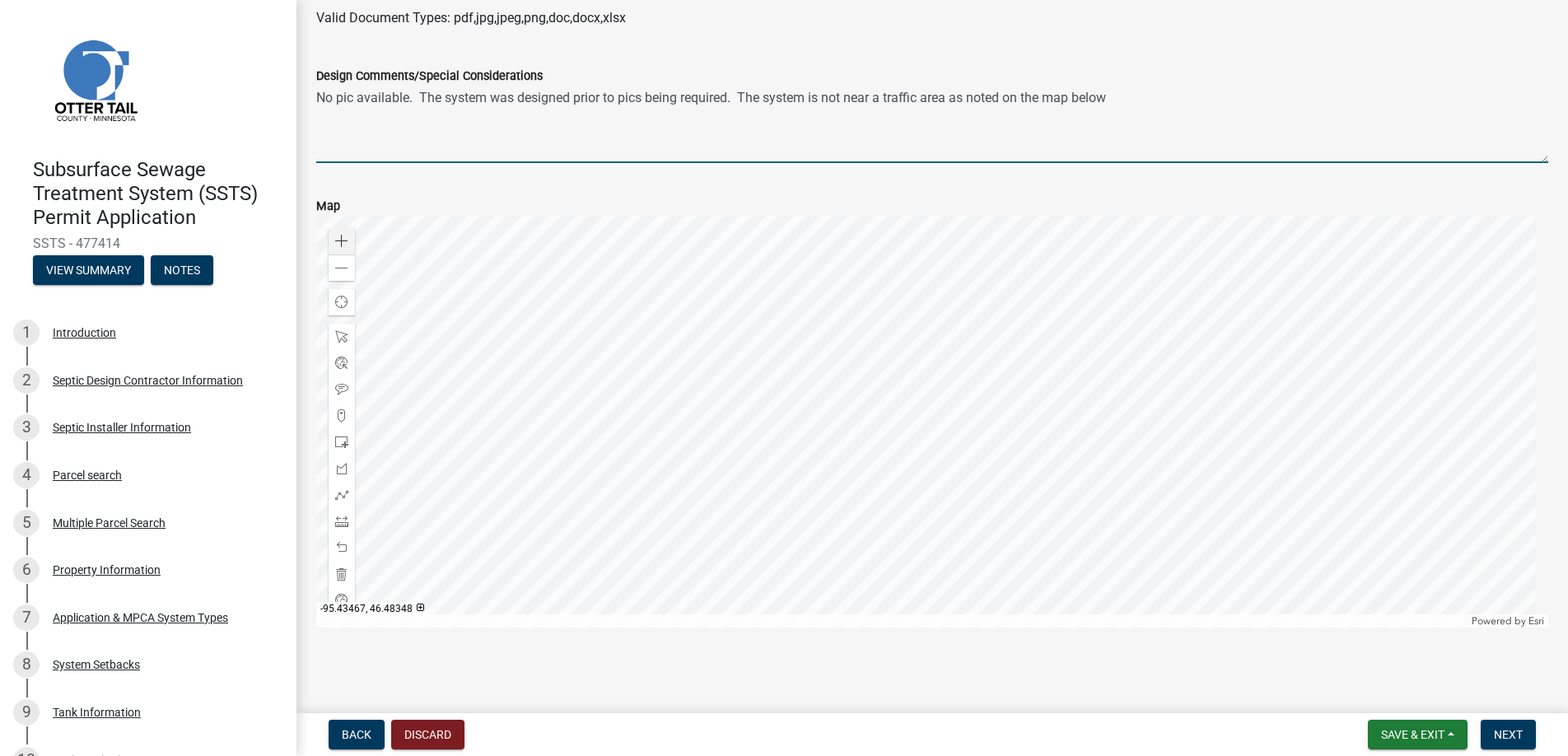
type textarea "No pic available. The system was designed prior to pics being required. The sys…"
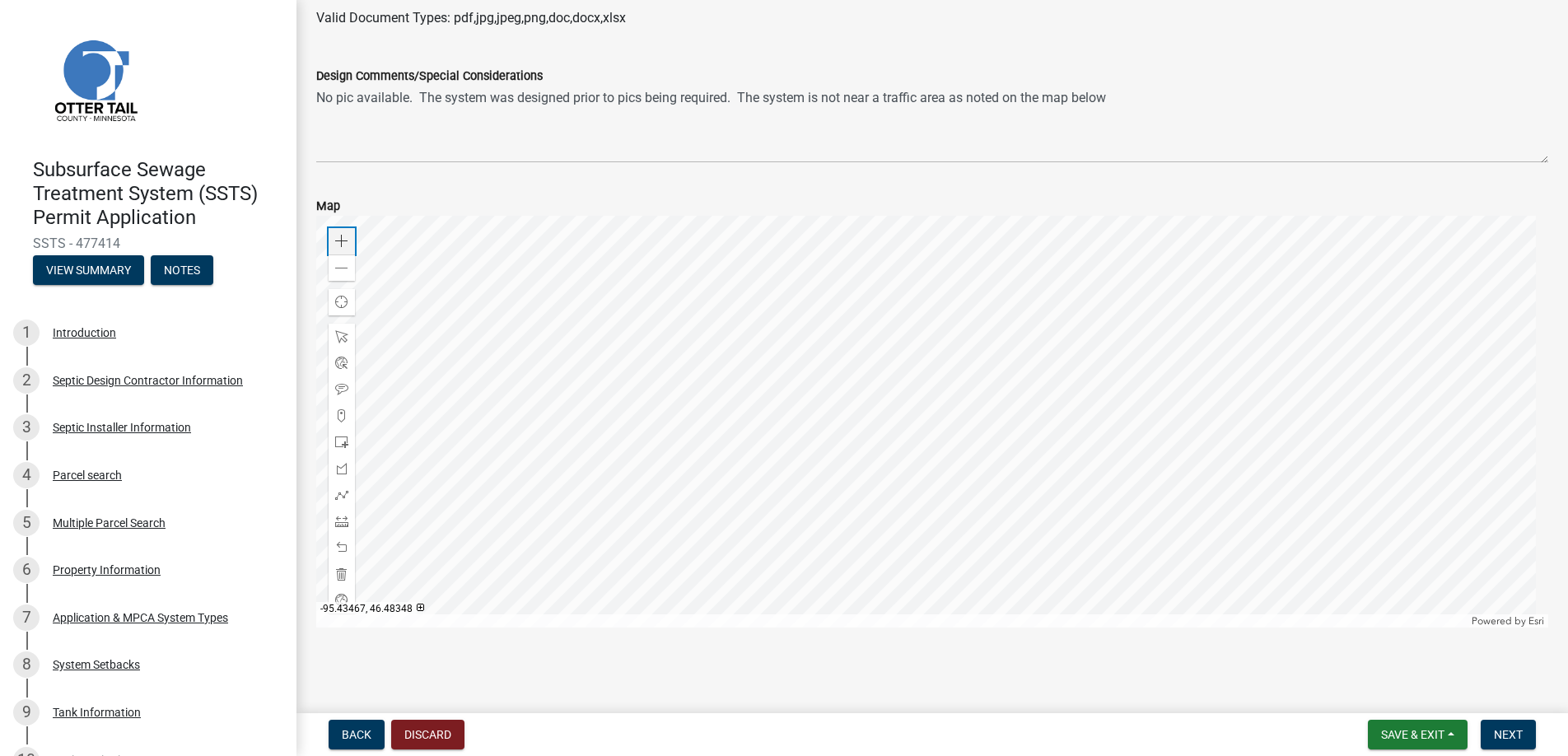
click at [345, 236] on span at bounding box center [341, 241] width 13 height 13
click at [700, 539] on div at bounding box center [933, 422] width 1232 height 412
click at [342, 465] on span at bounding box center [341, 469] width 13 height 13
click at [894, 469] on div at bounding box center [933, 422] width 1232 height 412
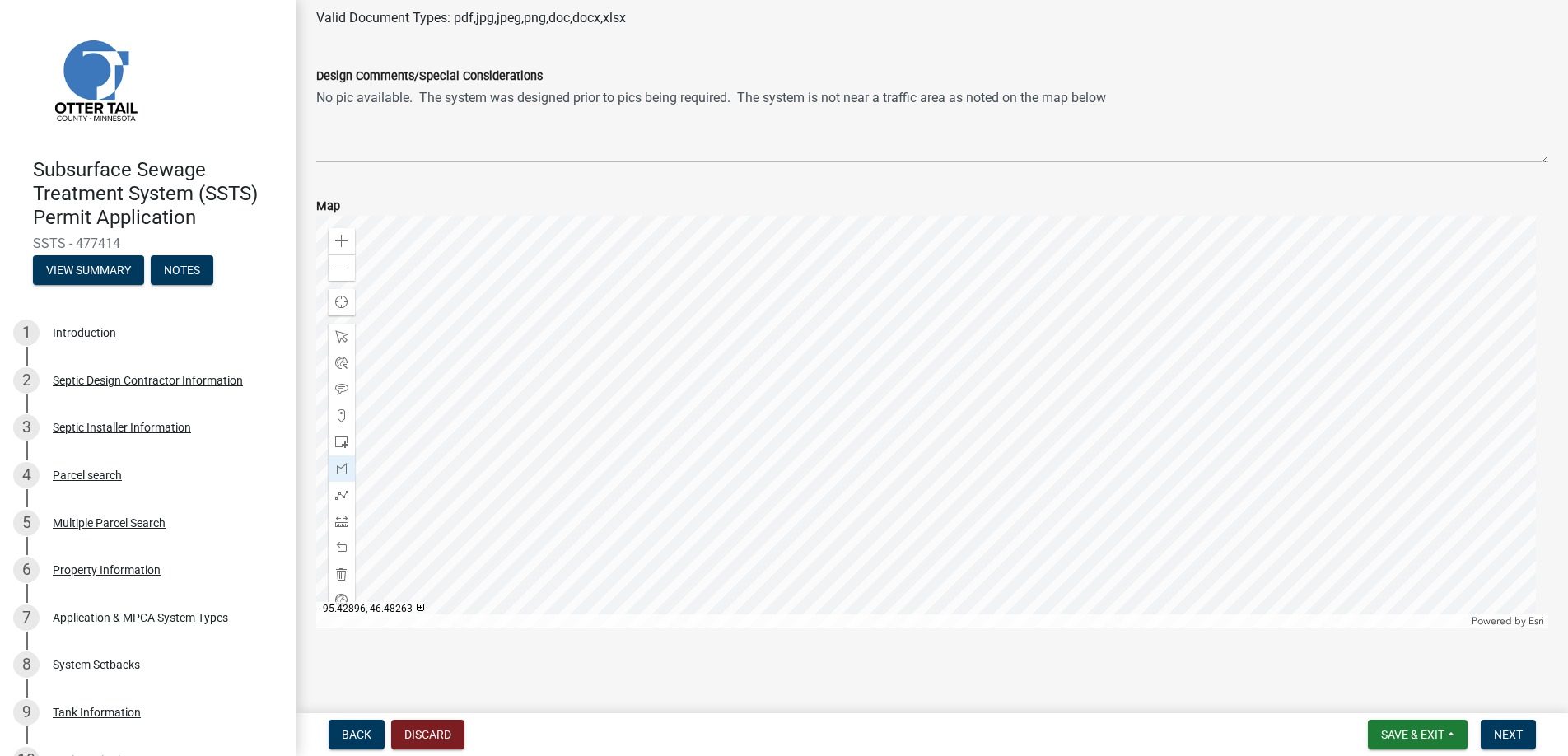
click at [977, 469] on div at bounding box center [933, 422] width 1232 height 412
click at [976, 409] on div at bounding box center [933, 422] width 1232 height 412
click at [889, 409] on div at bounding box center [933, 422] width 1232 height 412
click at [894, 470] on div at bounding box center [933, 422] width 1232 height 412
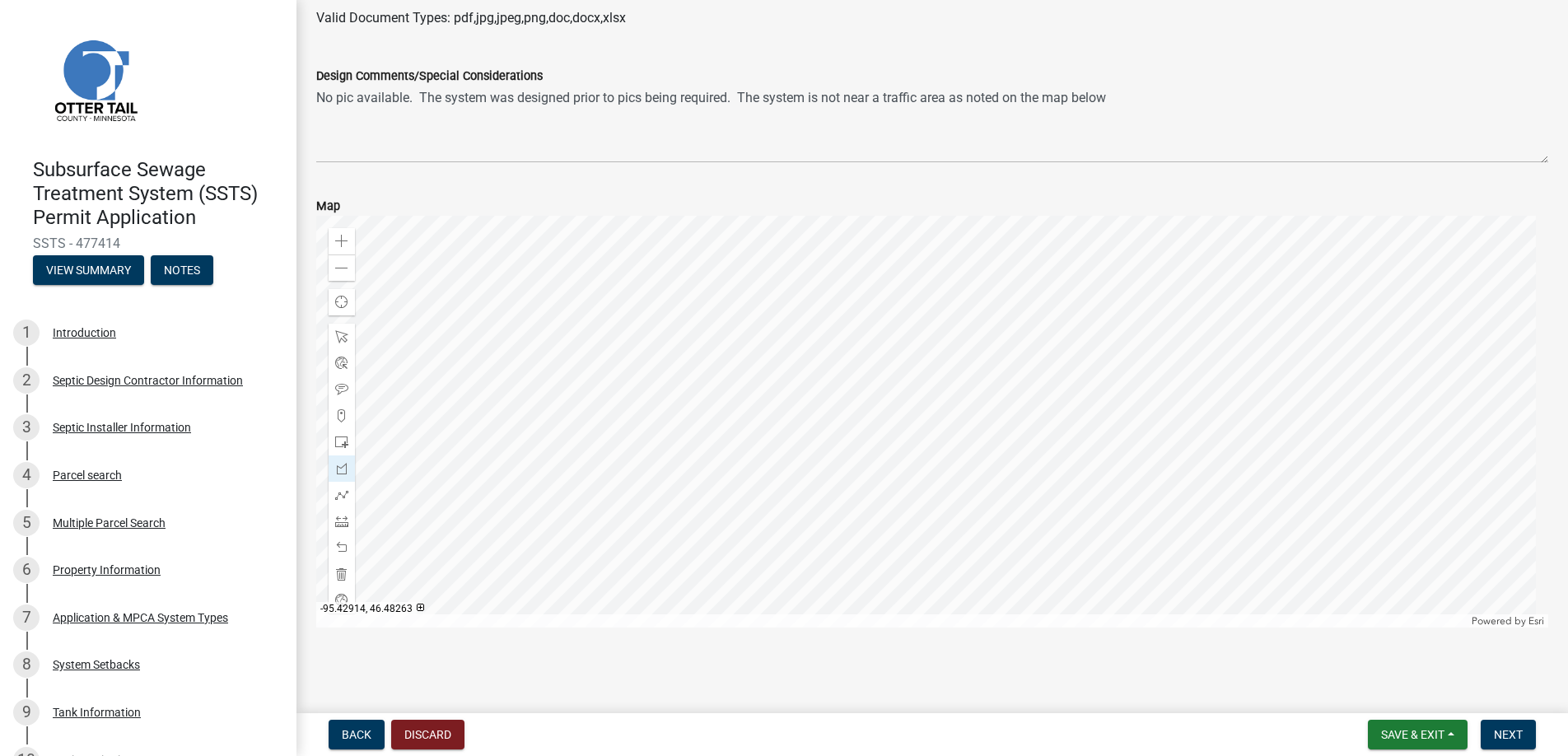
click at [896, 469] on div at bounding box center [933, 422] width 1232 height 412
click at [893, 469] on div at bounding box center [933, 422] width 1232 height 412
click at [895, 469] on div at bounding box center [933, 422] width 1232 height 412
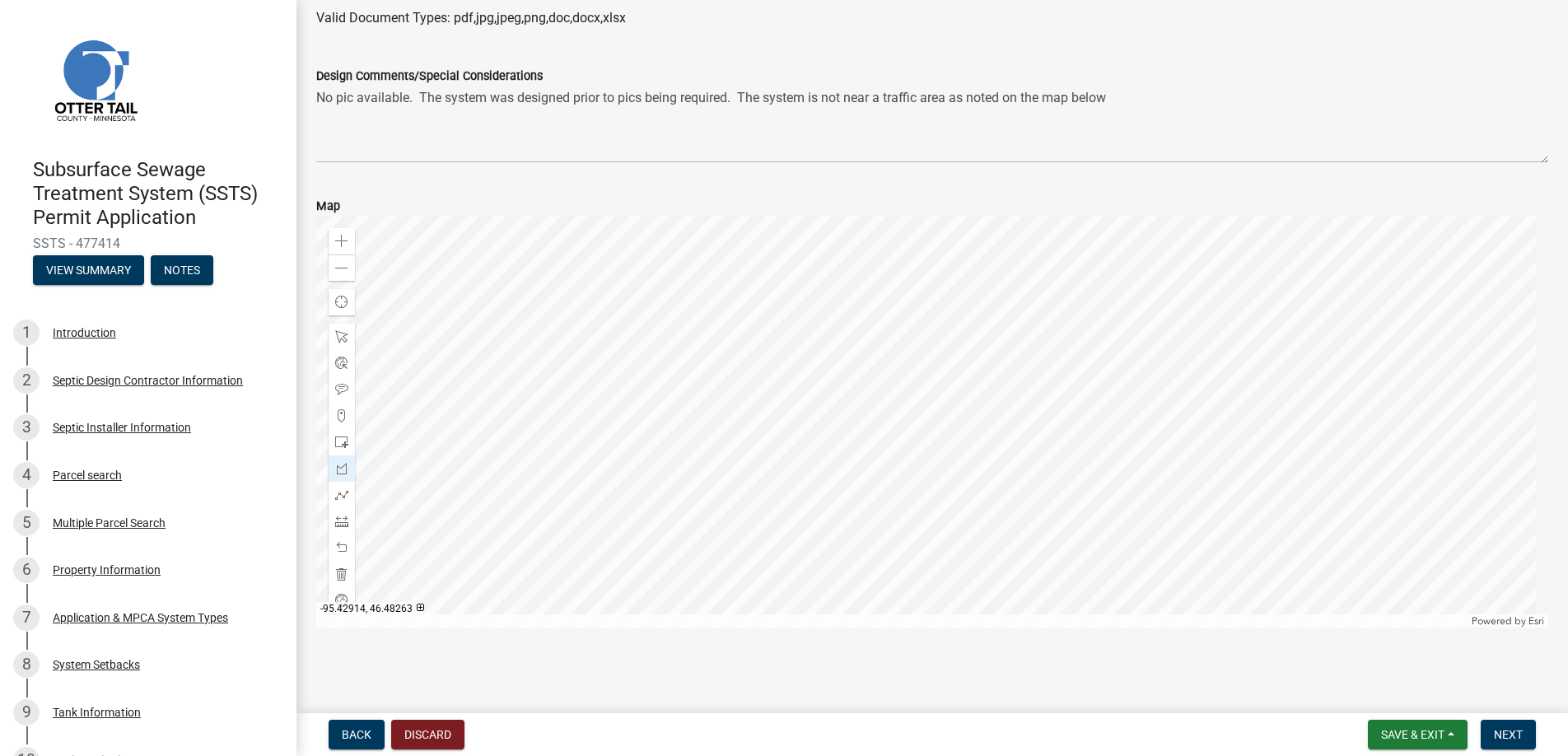
click at [896, 471] on div at bounding box center [933, 422] width 1232 height 412
click at [895, 475] on div at bounding box center [933, 422] width 1232 height 412
click at [895, 470] on div at bounding box center [933, 422] width 1232 height 412
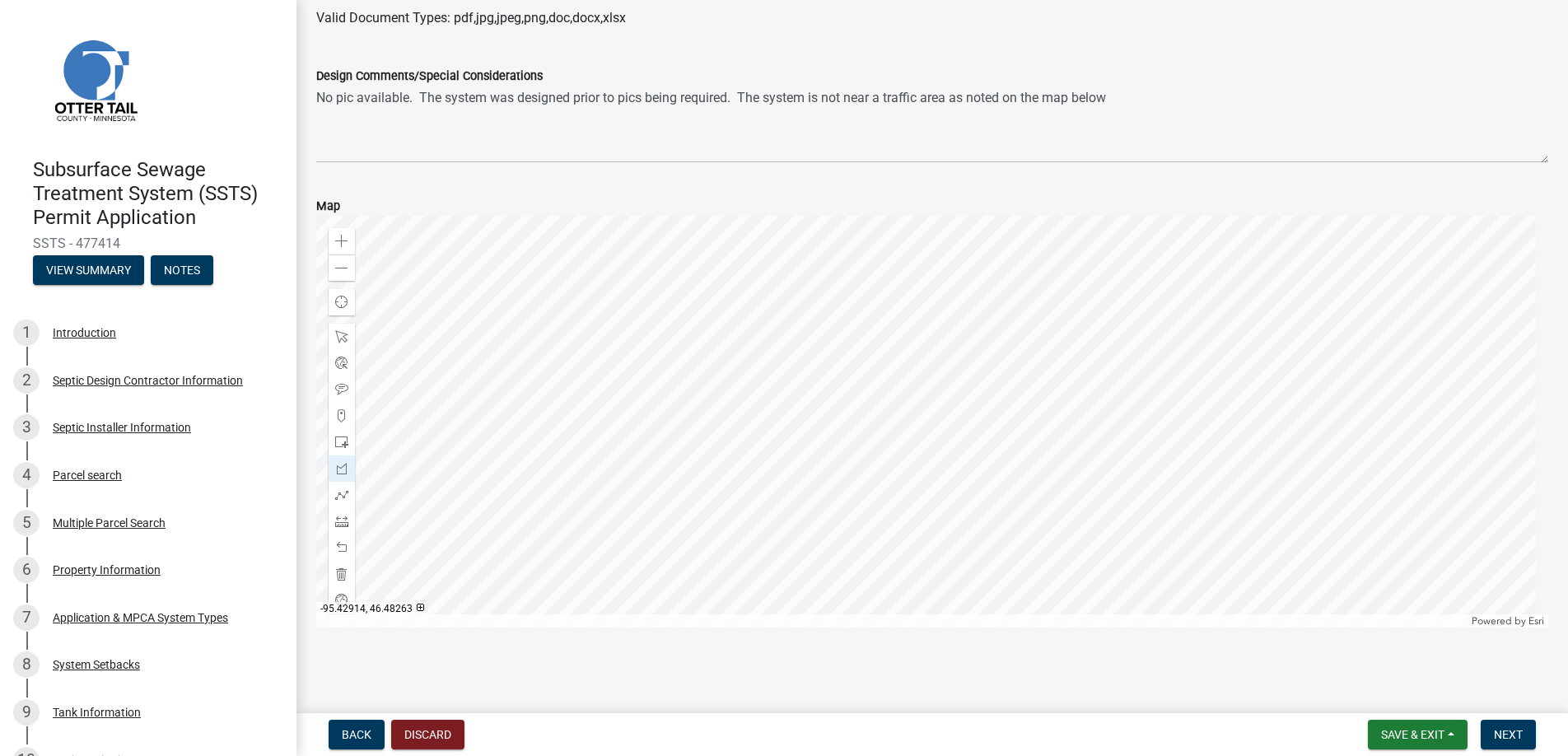
click at [895, 470] on div at bounding box center [933, 422] width 1232 height 412
click at [894, 470] on div at bounding box center [933, 422] width 1232 height 412
click at [870, 419] on div at bounding box center [933, 422] width 1232 height 412
click at [868, 415] on div at bounding box center [933, 422] width 1232 height 412
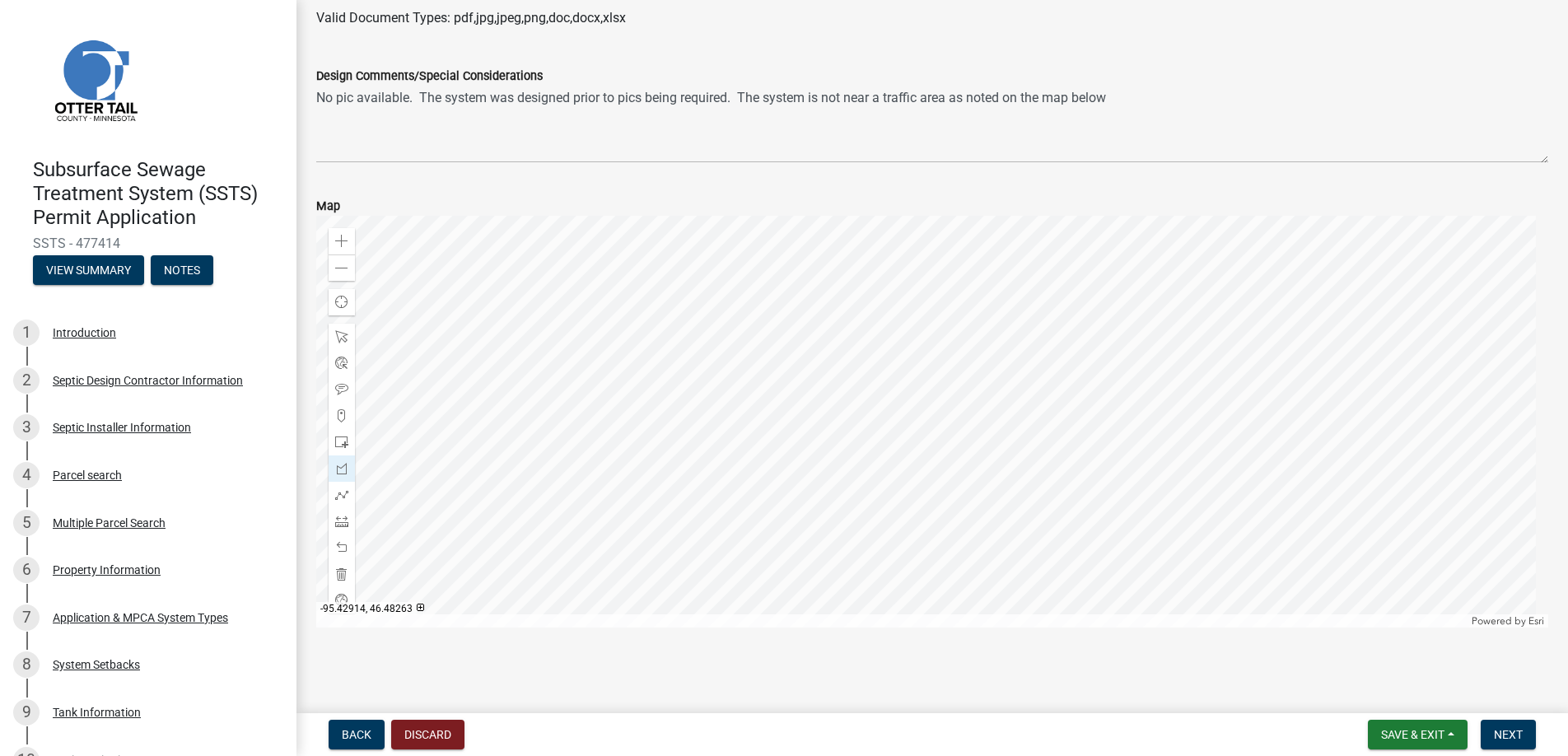
click at [868, 414] on div at bounding box center [933, 422] width 1232 height 412
click at [1509, 731] on span "Next" at bounding box center [1508, 734] width 29 height 13
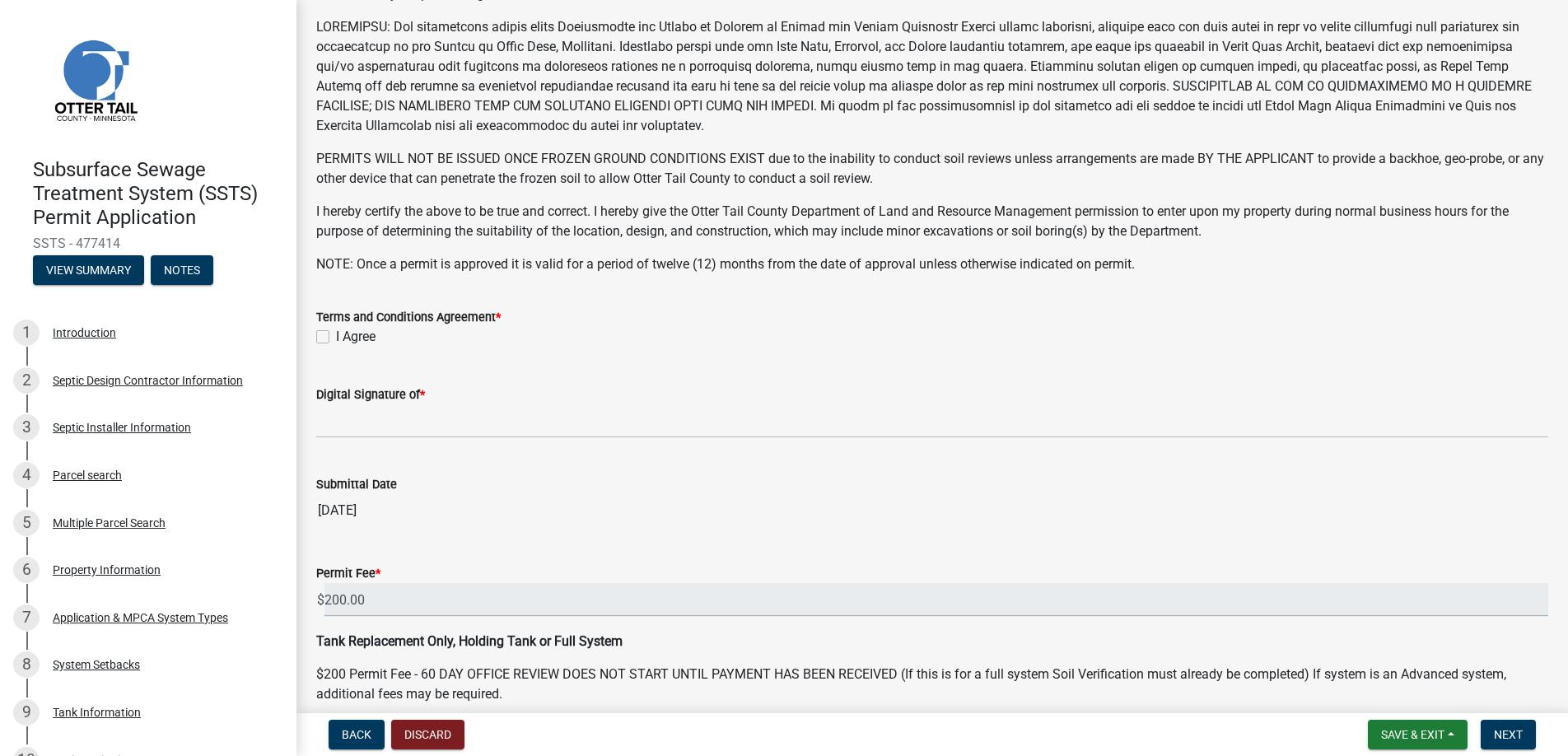
scroll to position [321, 0]
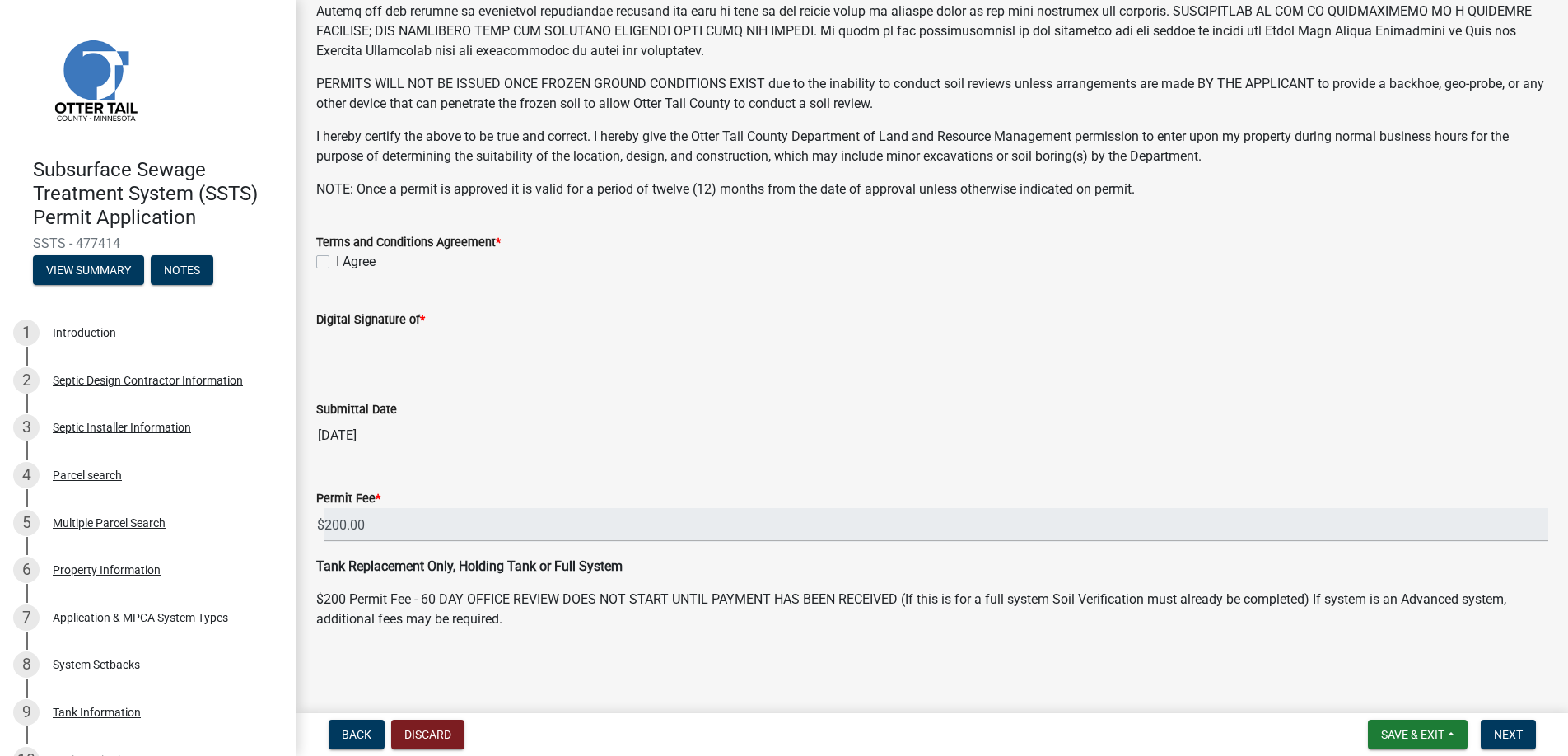
click at [336, 262] on label "I Agree" at bounding box center [355, 262] width 40 height 19
click at [336, 262] on input "I Agree" at bounding box center [341, 258] width 11 height 11
checkbox input "true"
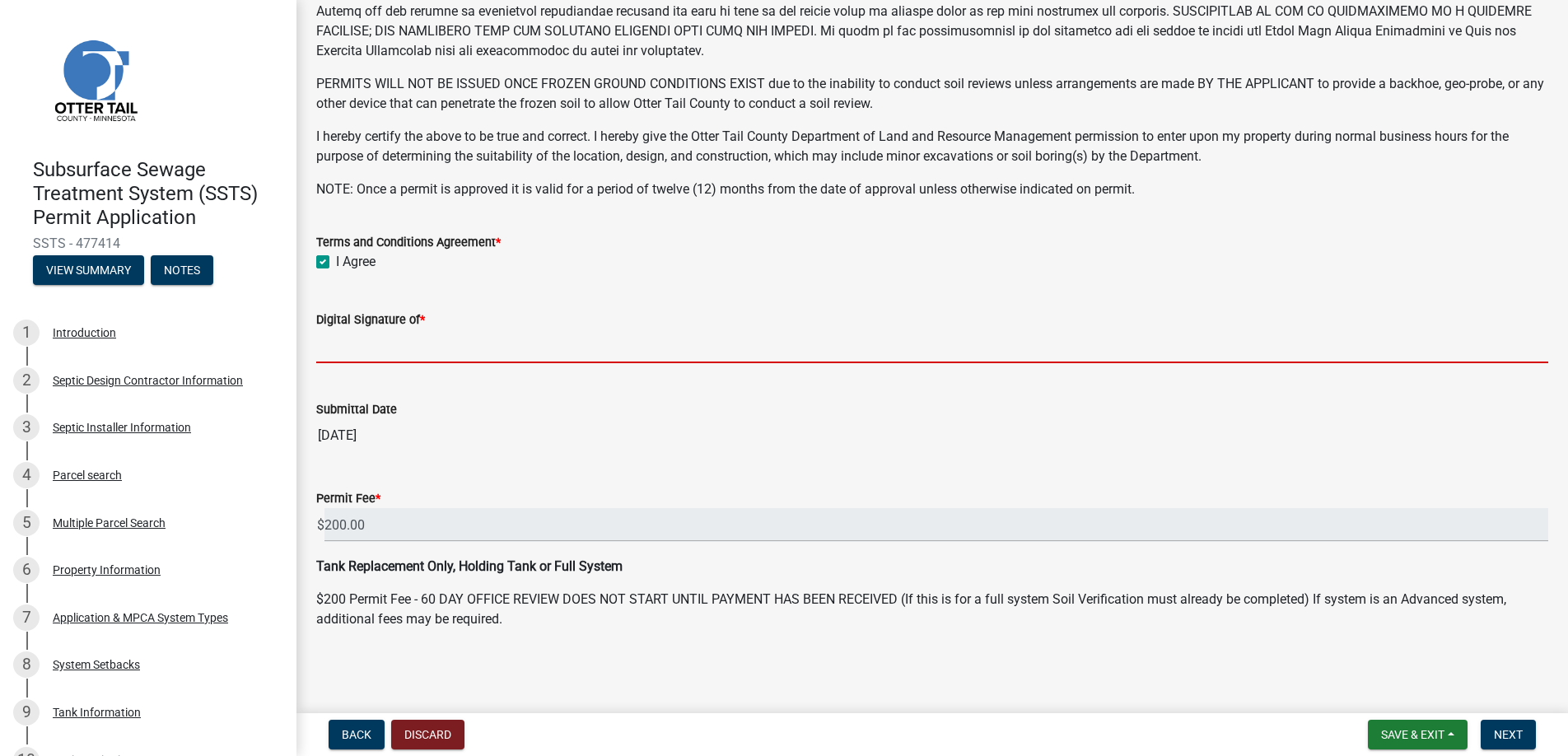
click at [377, 344] on input "Digital Signature of *" at bounding box center [933, 346] width 1232 height 33
type input "[PERSON_NAME]"
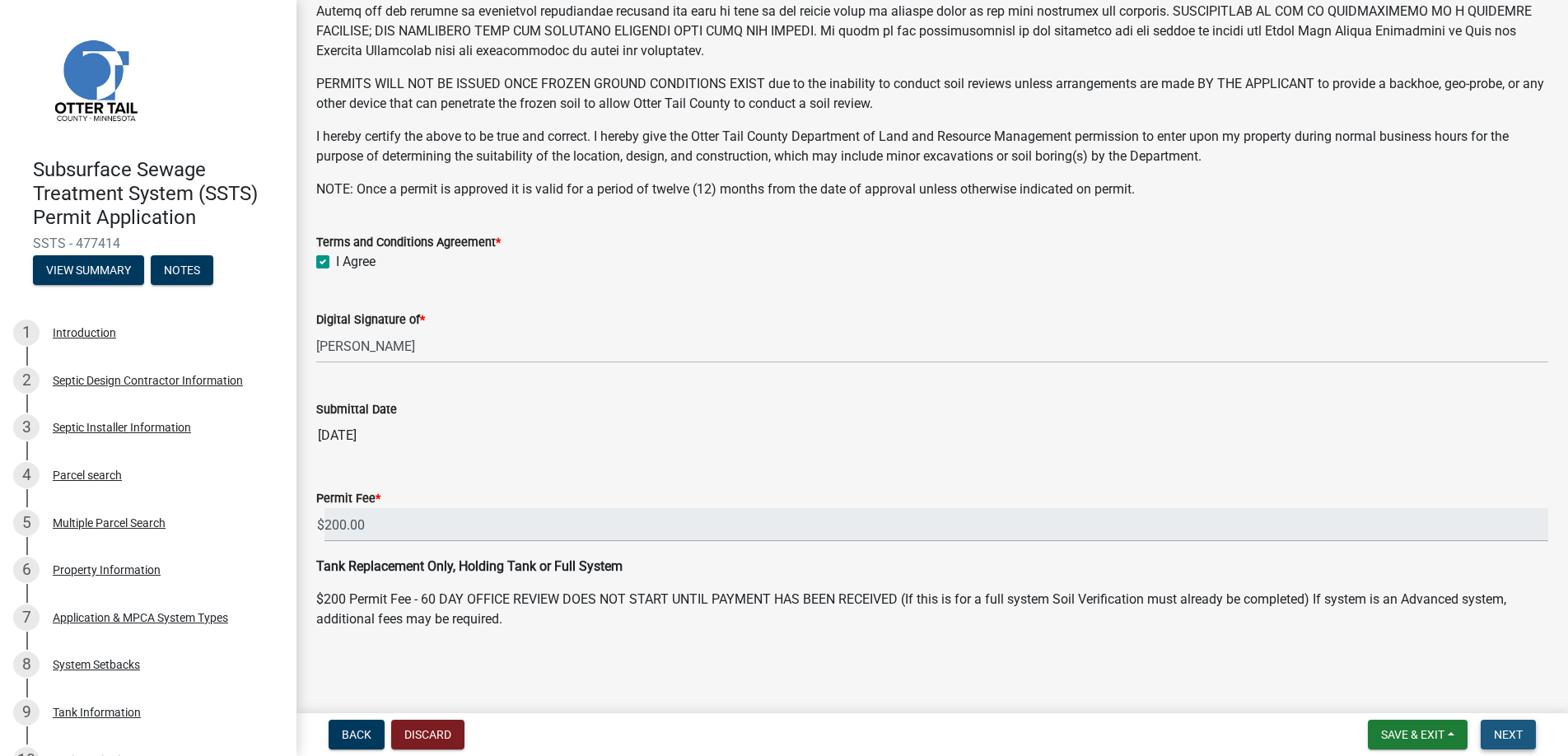
click at [1501, 733] on span "Next" at bounding box center [1508, 734] width 29 height 13
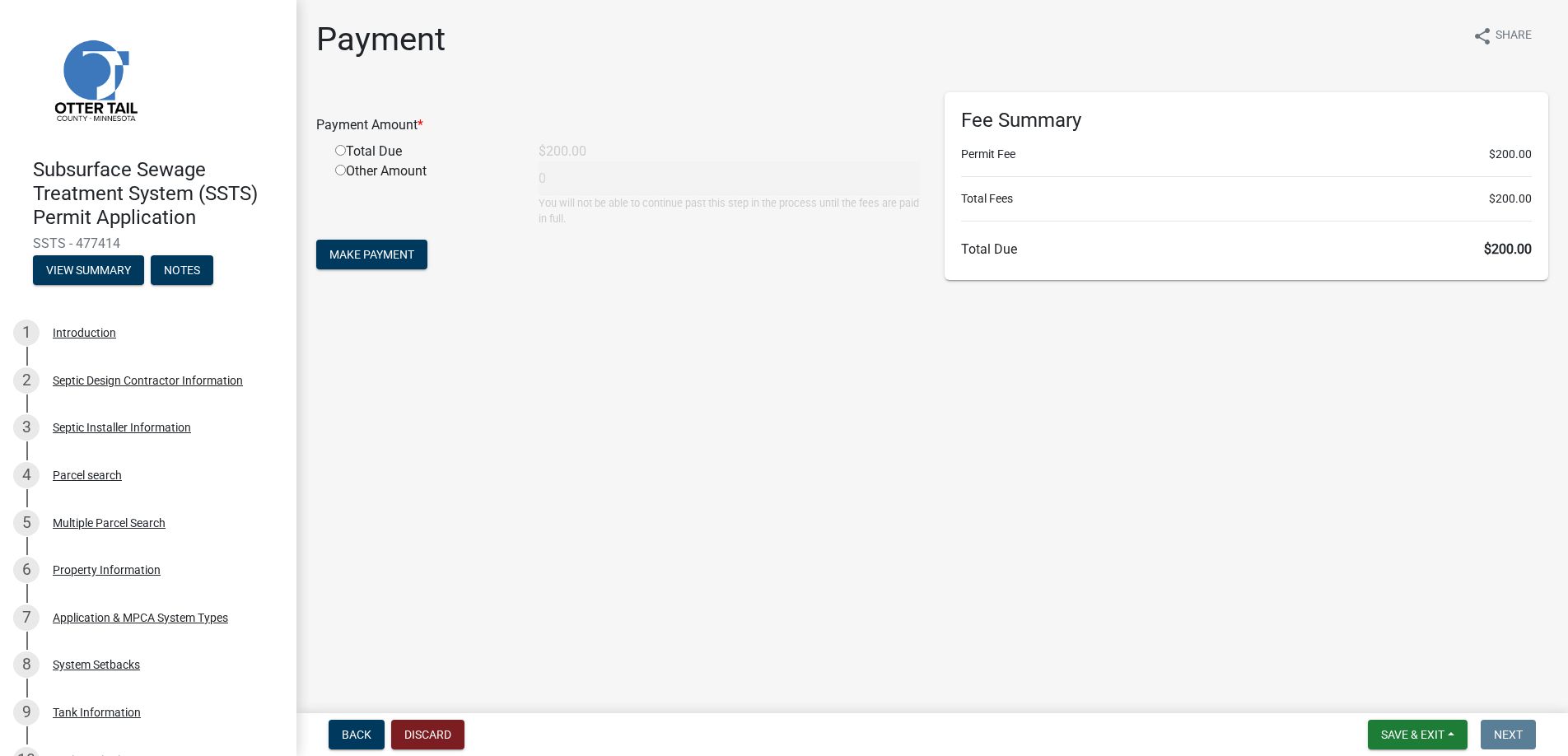
click at [341, 150] on input "radio" at bounding box center [340, 150] width 11 height 11
radio input "true"
type input "200"
click at [359, 251] on span "Make Payment" at bounding box center [372, 254] width 85 height 13
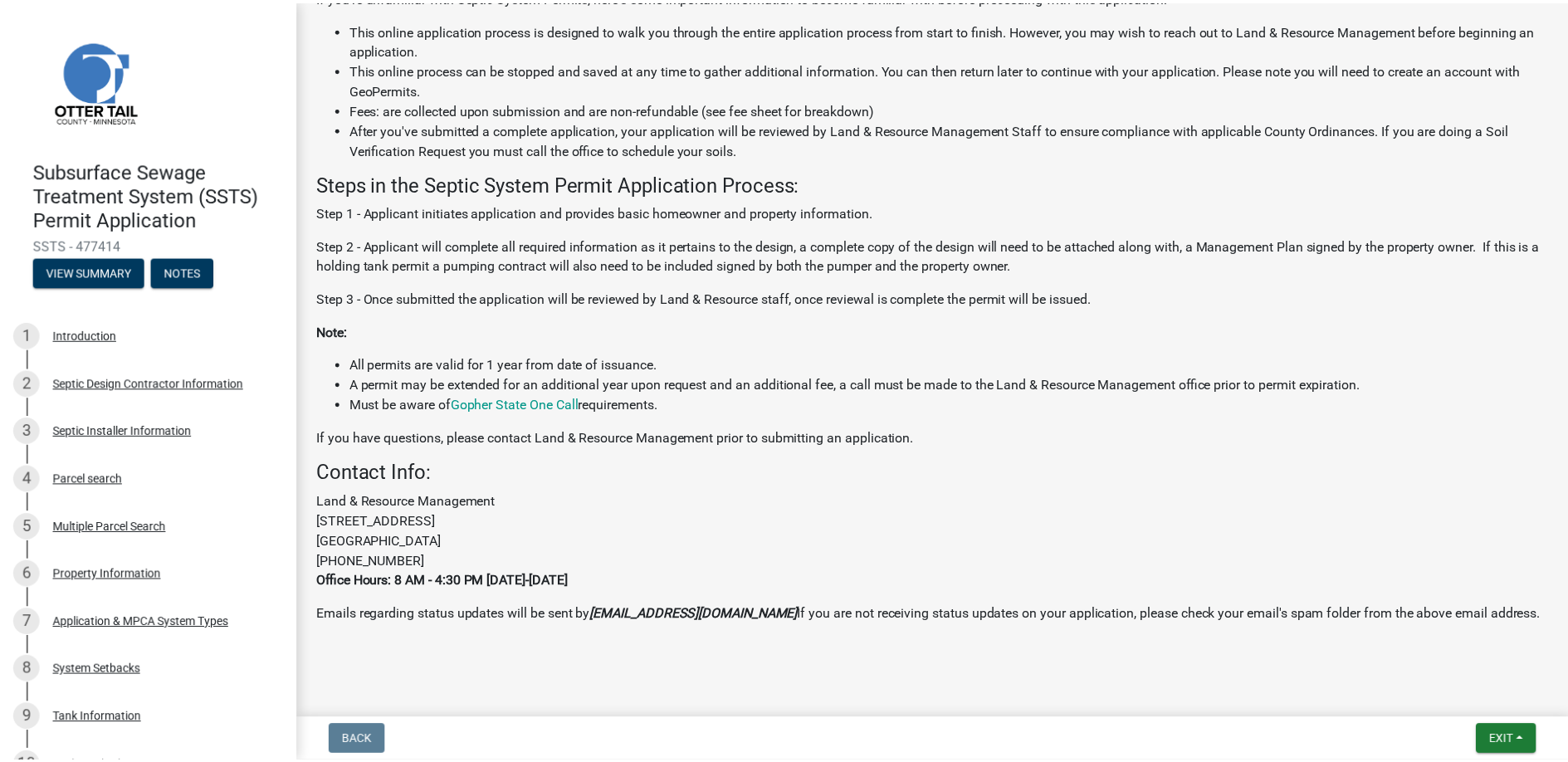
scroll to position [343, 0]
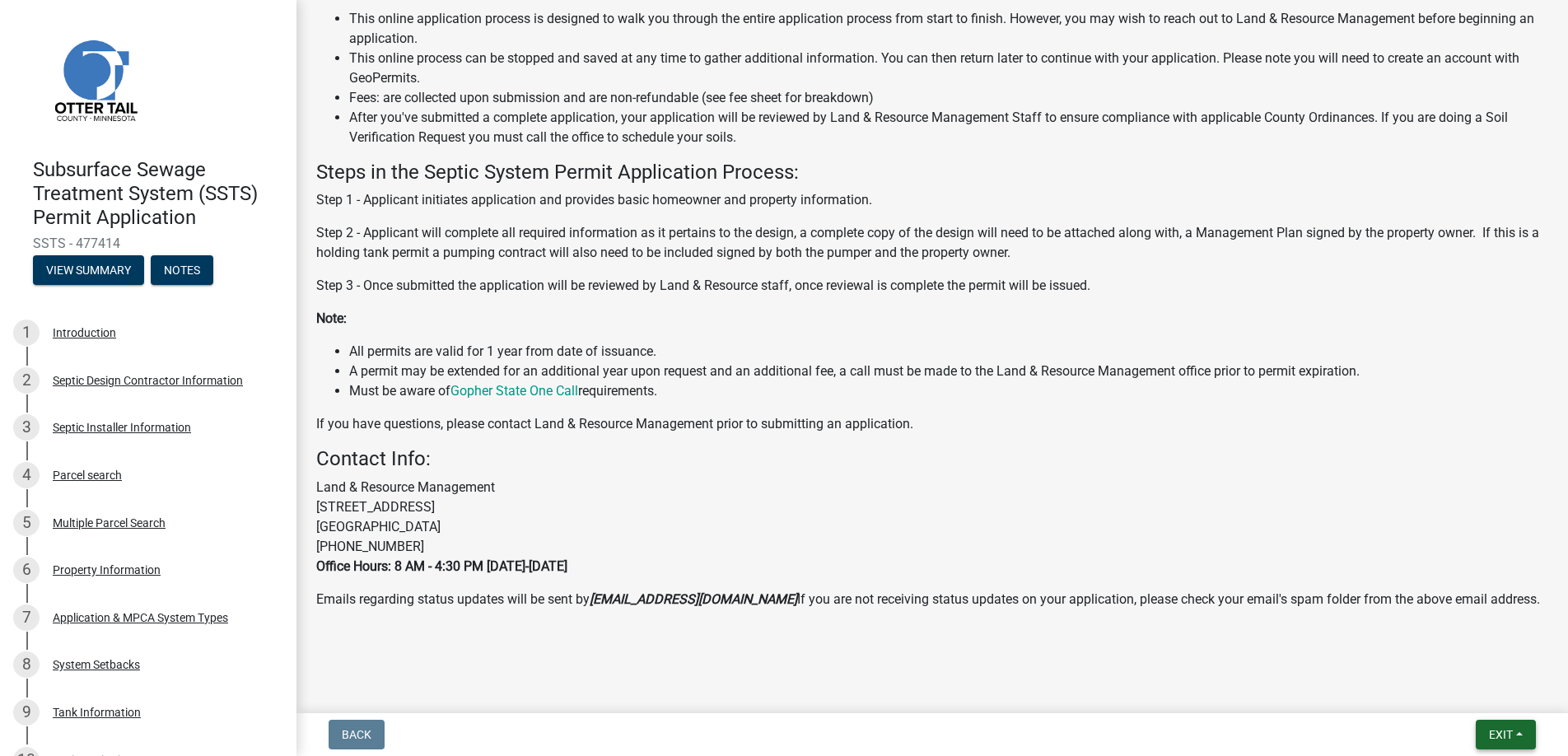
click at [1500, 733] on span "Exit" at bounding box center [1500, 734] width 24 height 13
click at [1474, 688] on button "Save & Exit" at bounding box center [1470, 692] width 132 height 40
